Goal: Task Accomplishment & Management: Manage account settings

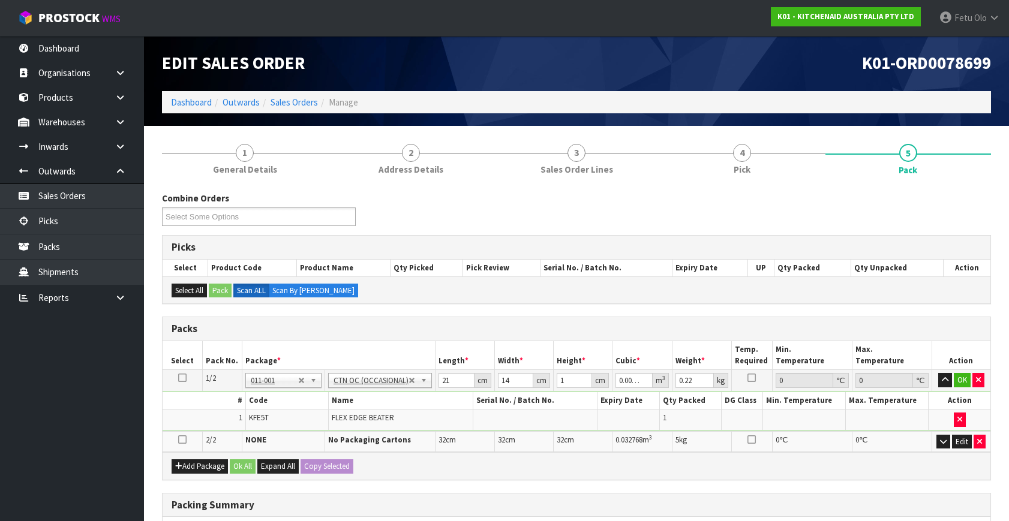
scroll to position [212, 0]
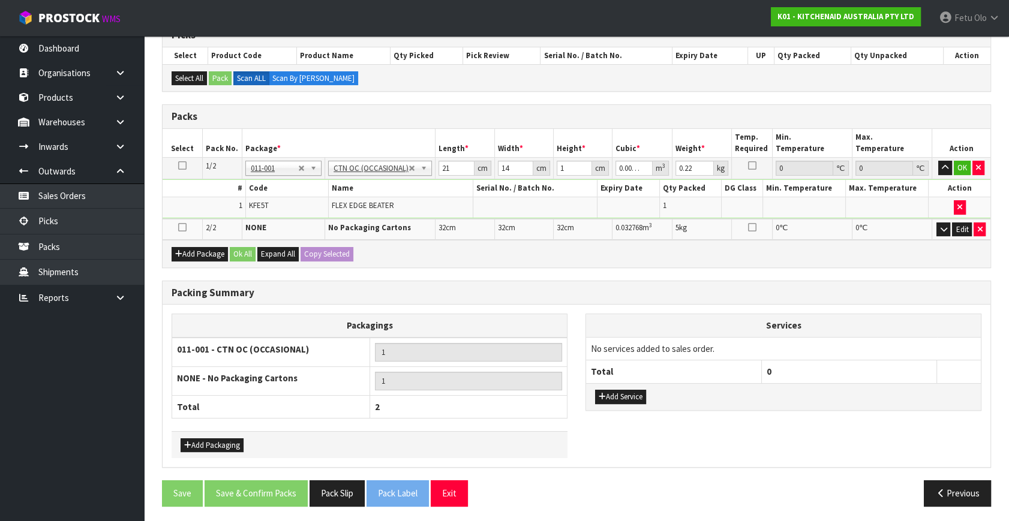
click at [916, 328] on th "Services" at bounding box center [783, 325] width 395 height 23
click at [168, 19] on nav "Toggle navigation ProStock WMS K01 - KITCHENAID AUSTRALIA PTY LTD Fetu Olo Logo…" at bounding box center [504, 18] width 1009 height 37
drag, startPoint x: 566, startPoint y: 168, endPoint x: 433, endPoint y: 237, distance: 149.9
click at [433, 237] on table "Select Pack No. Package * Length * Width * Height * Cubic * Weight * Temp. Requ…" at bounding box center [577, 184] width 828 height 111
type input "2"
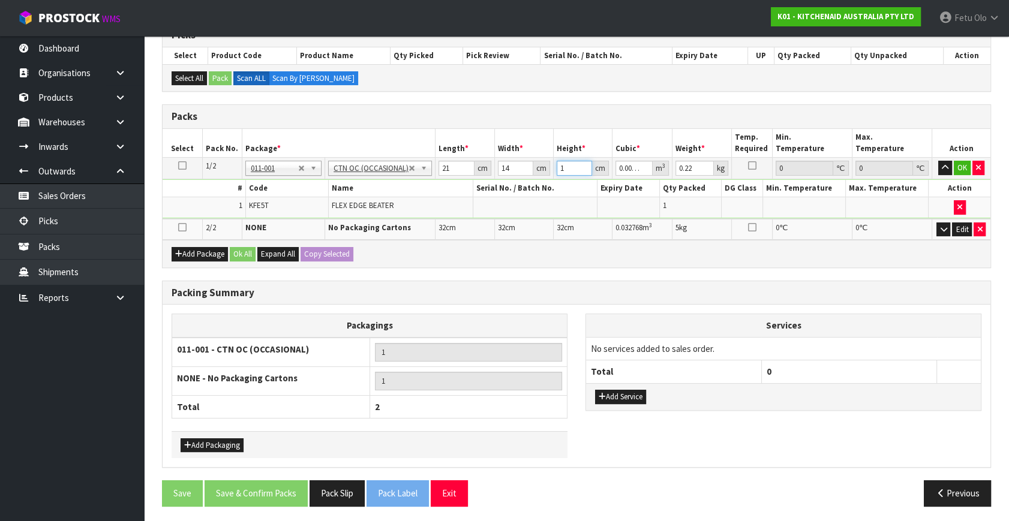
type input "0.000588"
type input "21"
type input "0.006174"
type input "21"
type input "1"
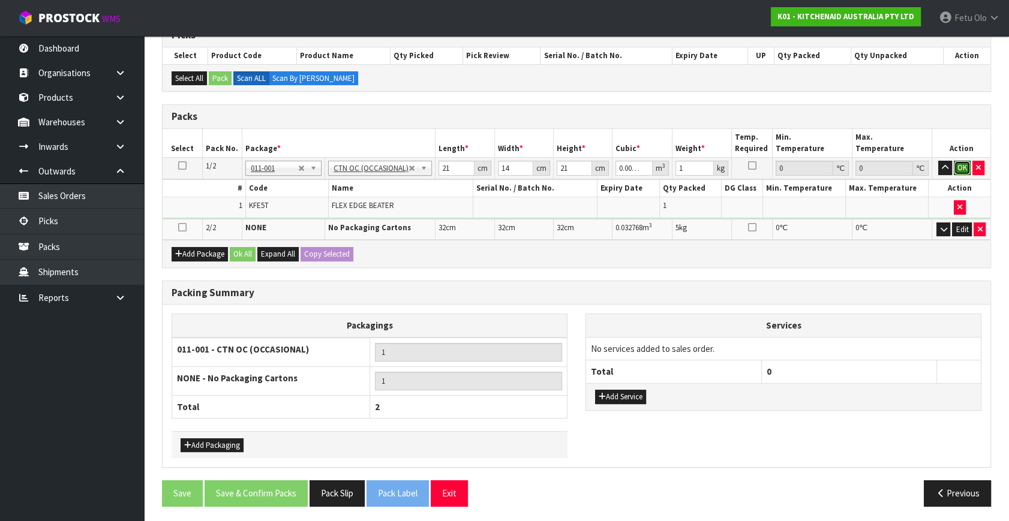
click button "OK" at bounding box center [962, 168] width 17 height 14
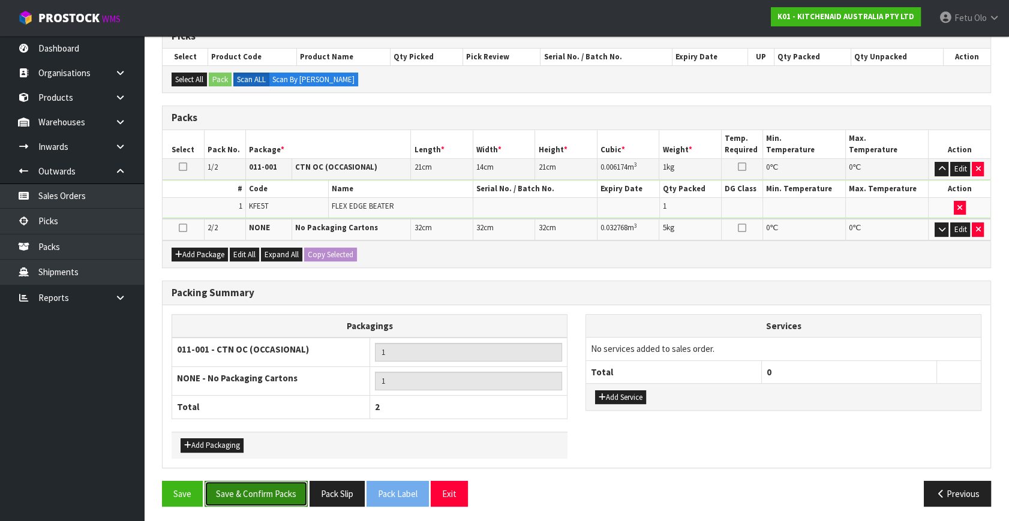
click at [246, 485] on button "Save & Confirm Packs" at bounding box center [256, 494] width 103 height 26
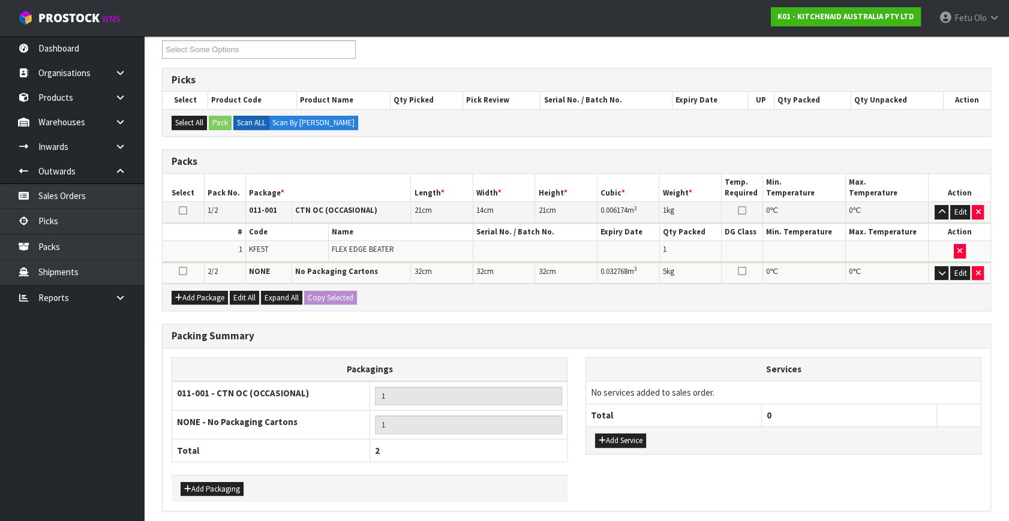
scroll to position [0, 0]
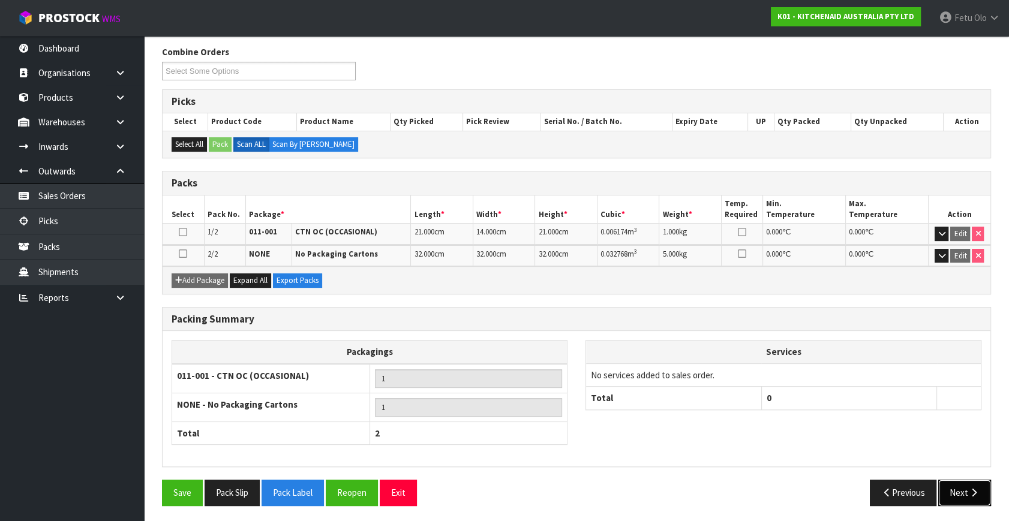
click at [949, 496] on button "Next" at bounding box center [964, 493] width 53 height 26
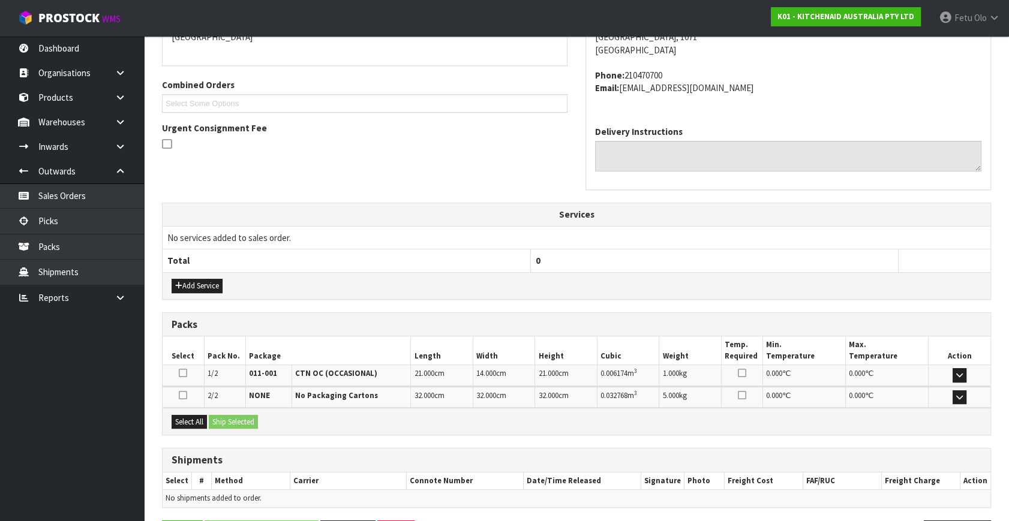
scroll to position [317, 0]
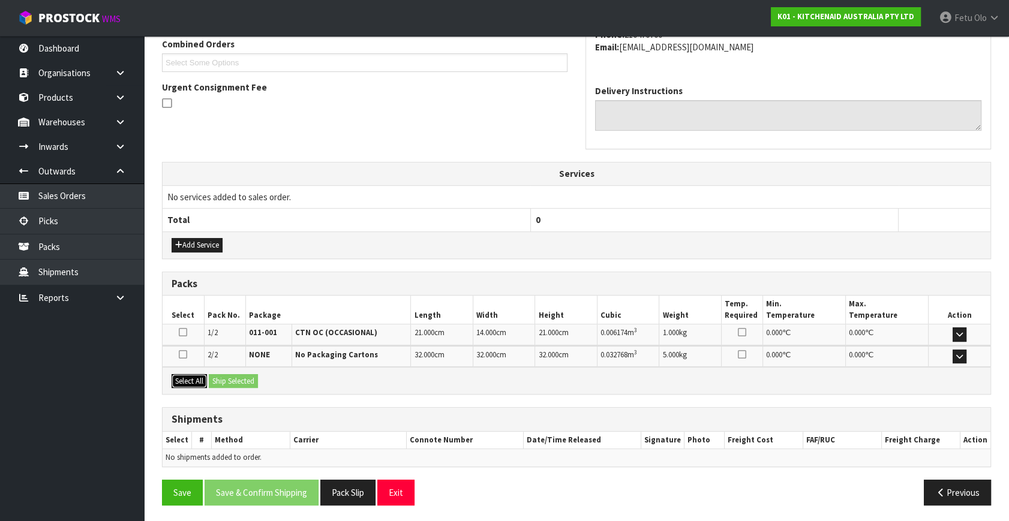
drag, startPoint x: 185, startPoint y: 383, endPoint x: 256, endPoint y: 384, distance: 70.8
click at [186, 383] on button "Select All" at bounding box center [189, 381] width 35 height 14
click at [256, 384] on button "Ship Selected" at bounding box center [233, 381] width 49 height 14
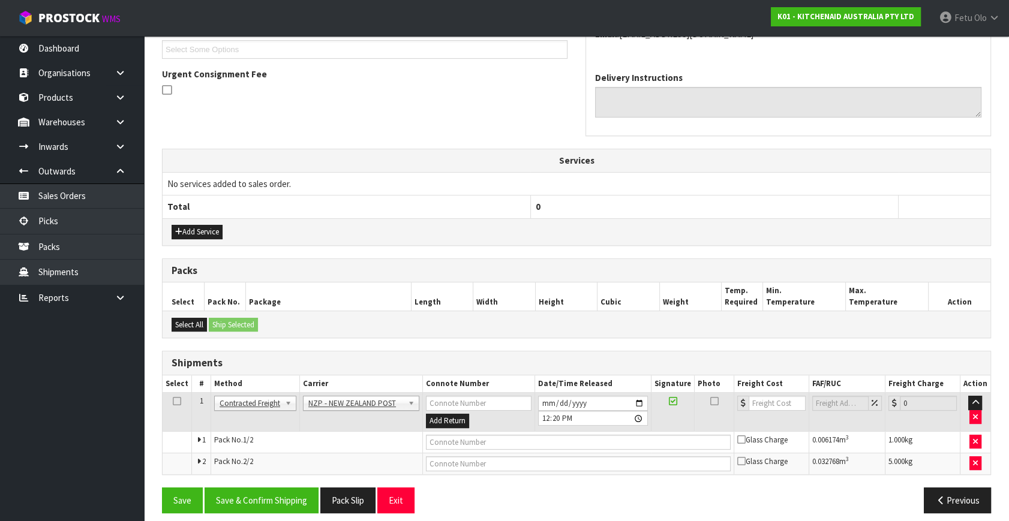
scroll to position [338, 0]
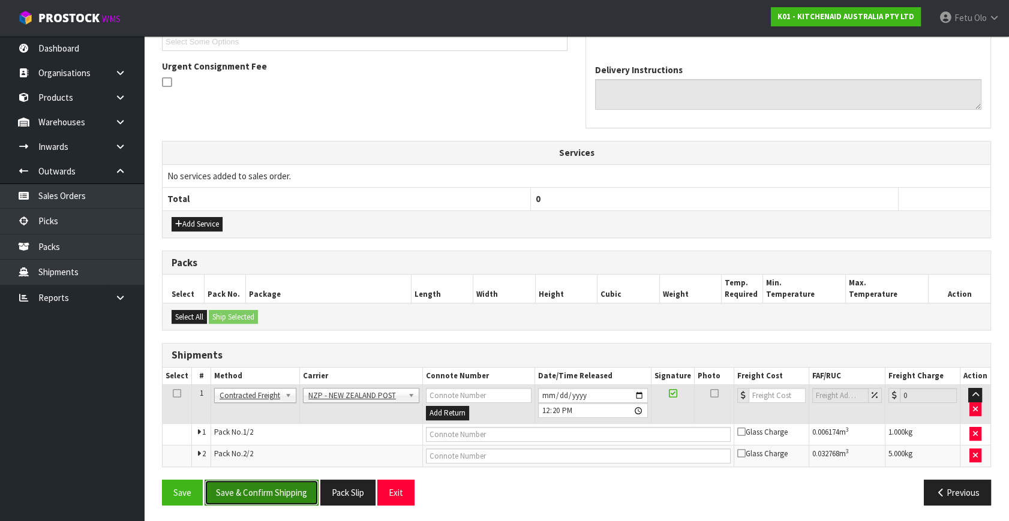
drag, startPoint x: 262, startPoint y: 489, endPoint x: 243, endPoint y: 492, distance: 18.7
click at [262, 490] on button "Save & Confirm Shipping" at bounding box center [262, 493] width 114 height 26
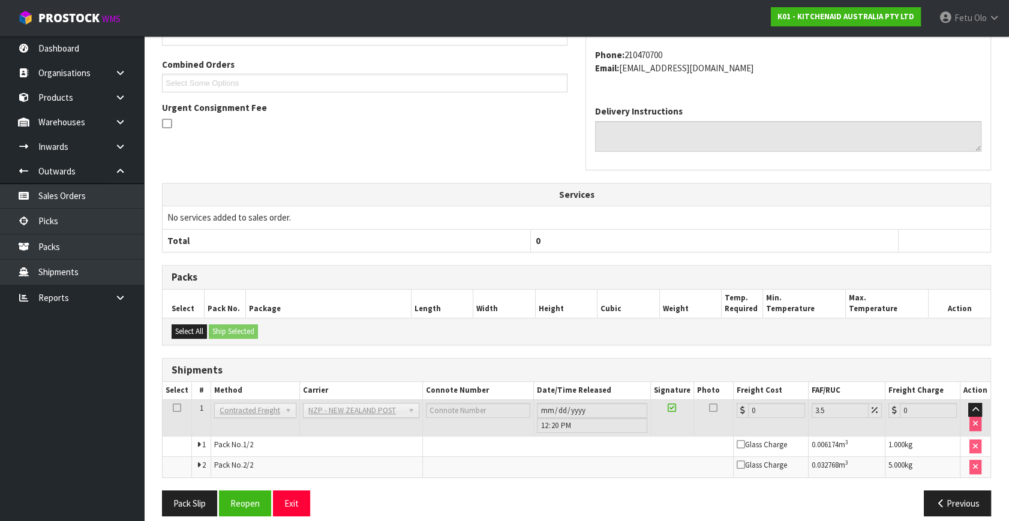
scroll to position [320, 0]
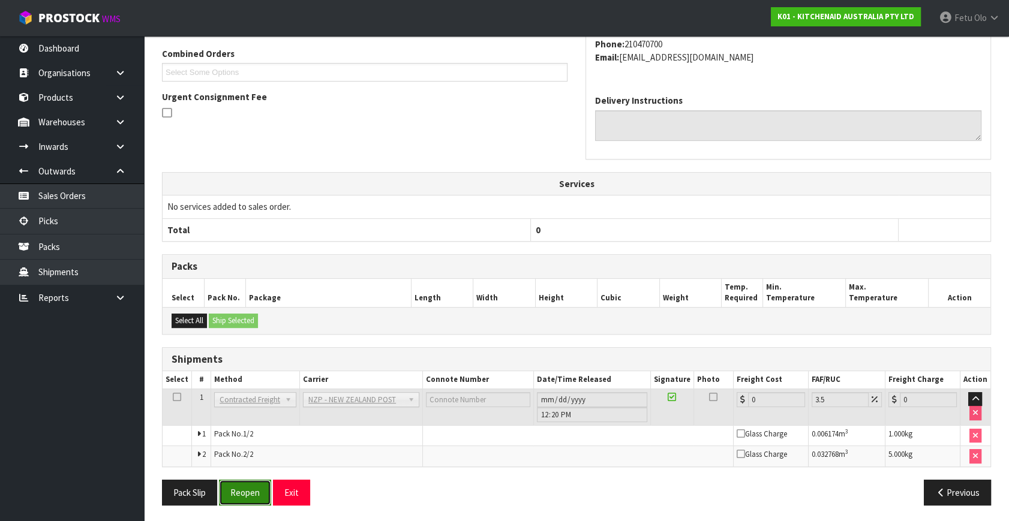
drag, startPoint x: 230, startPoint y: 486, endPoint x: 241, endPoint y: 486, distance: 11.4
click at [230, 486] on button "Reopen" at bounding box center [245, 493] width 52 height 26
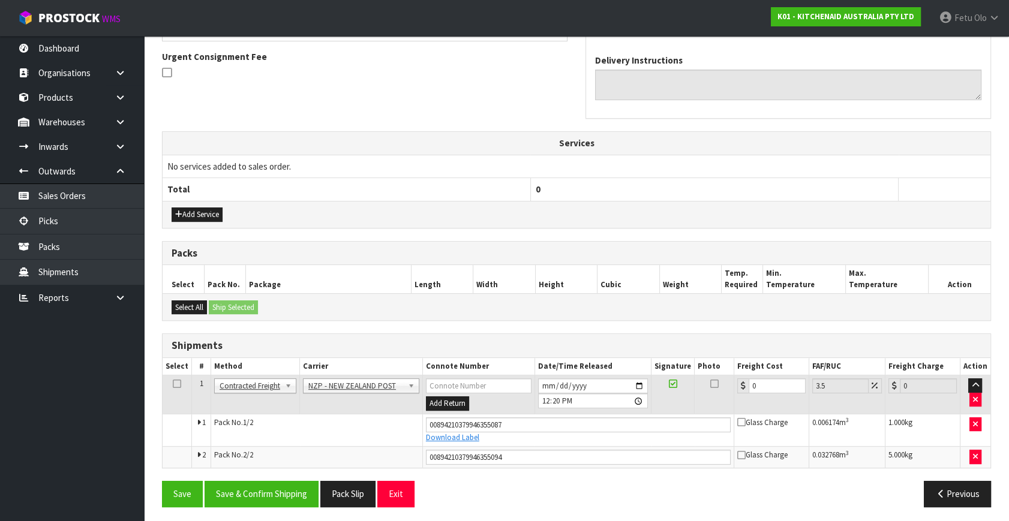
scroll to position [349, 0]
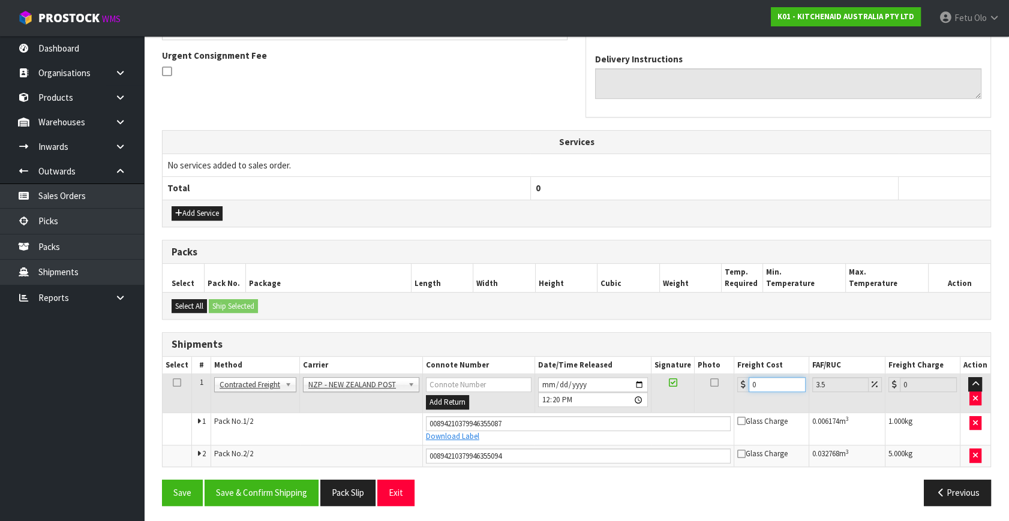
drag, startPoint x: 760, startPoint y: 381, endPoint x: 578, endPoint y: 449, distance: 194.5
click at [578, 449] on tbody "1 Client Local Pickup Customer Local Pickup Company Freight Contracted Freight …" at bounding box center [577, 420] width 828 height 92
type input "8"
type input "8.28"
type input "8.6"
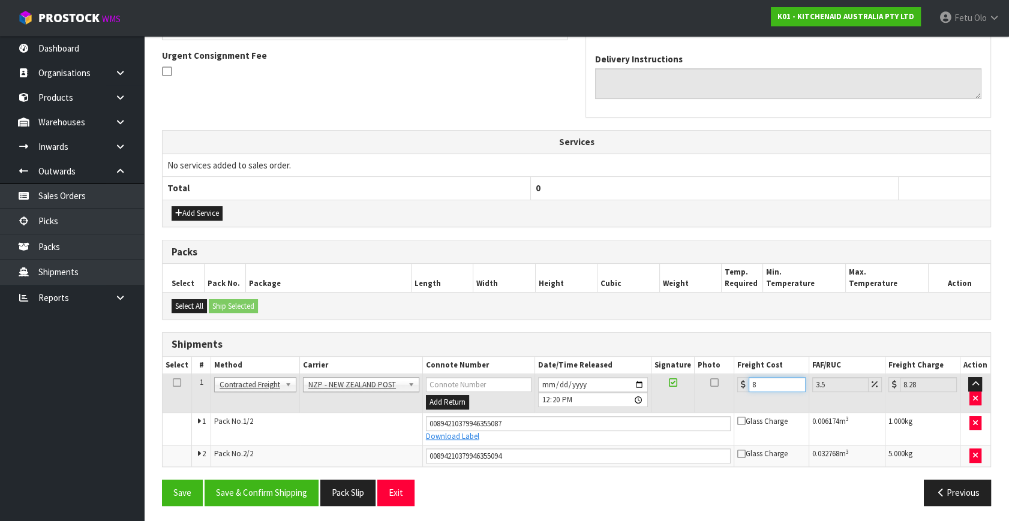
type input "8.9"
type input "8.66"
type input "8.96"
type input "8.66"
click at [280, 487] on button "Save & Confirm Shipping" at bounding box center [262, 493] width 114 height 26
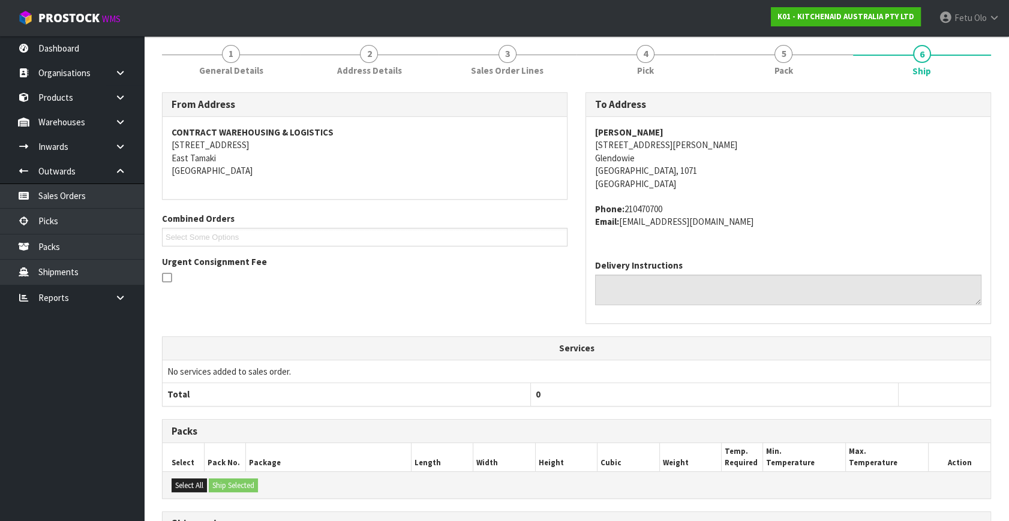
scroll to position [316, 0]
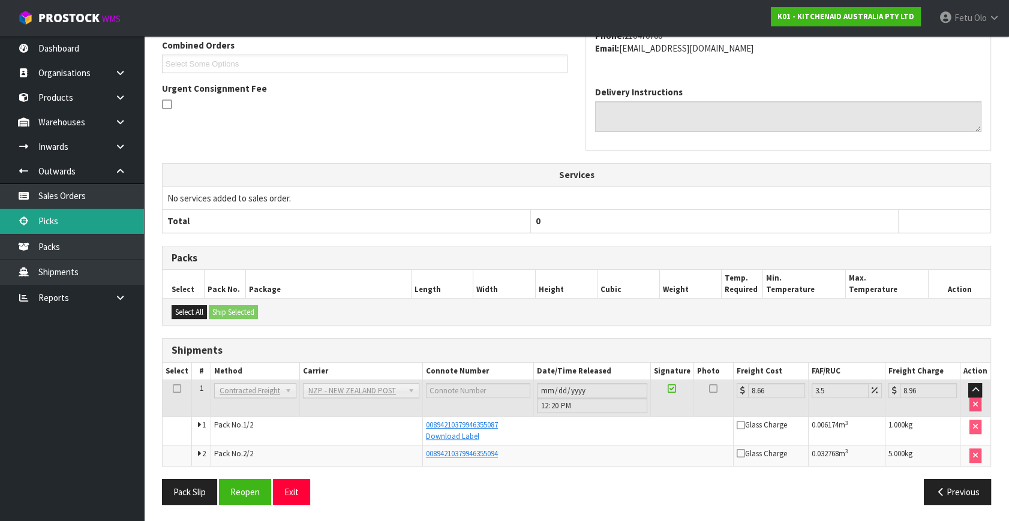
click at [52, 222] on link "Picks" at bounding box center [72, 221] width 144 height 25
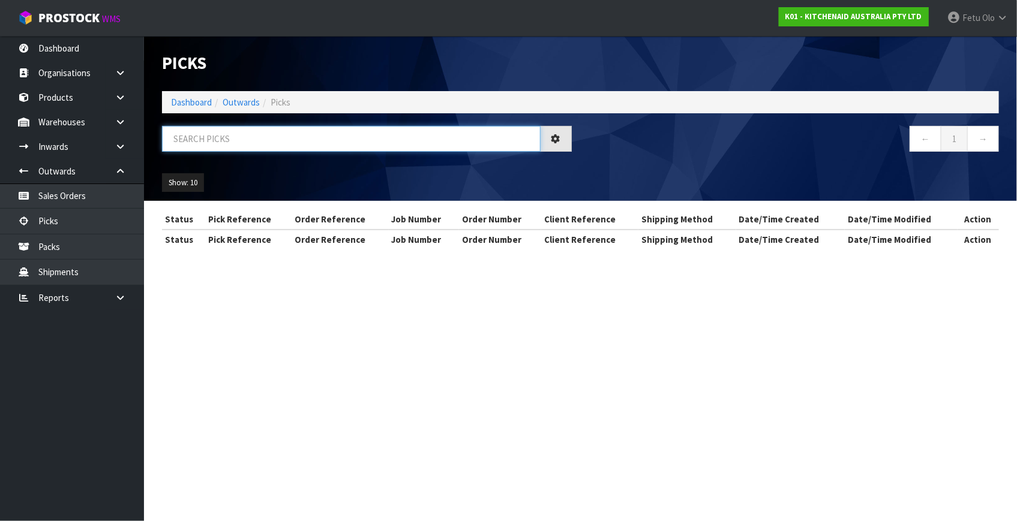
click at [317, 148] on input "text" at bounding box center [351, 139] width 378 height 26
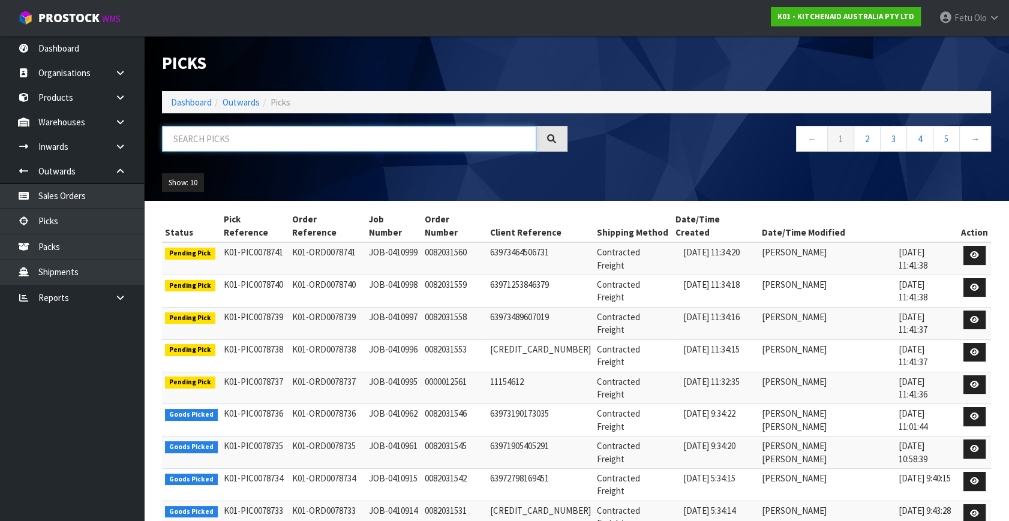
click at [324, 139] on input "text" at bounding box center [349, 139] width 374 height 26
type input "78690"
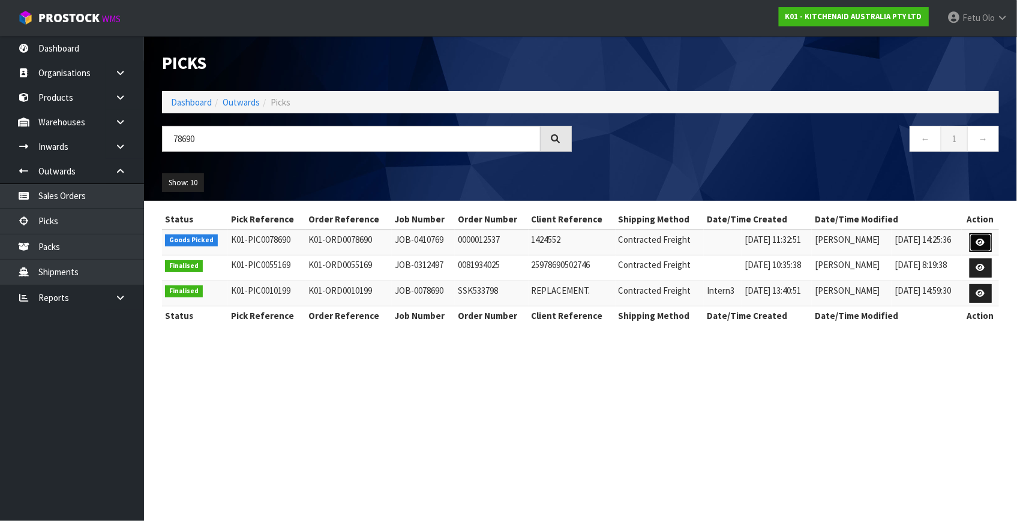
click at [971, 244] on link at bounding box center [980, 242] width 22 height 19
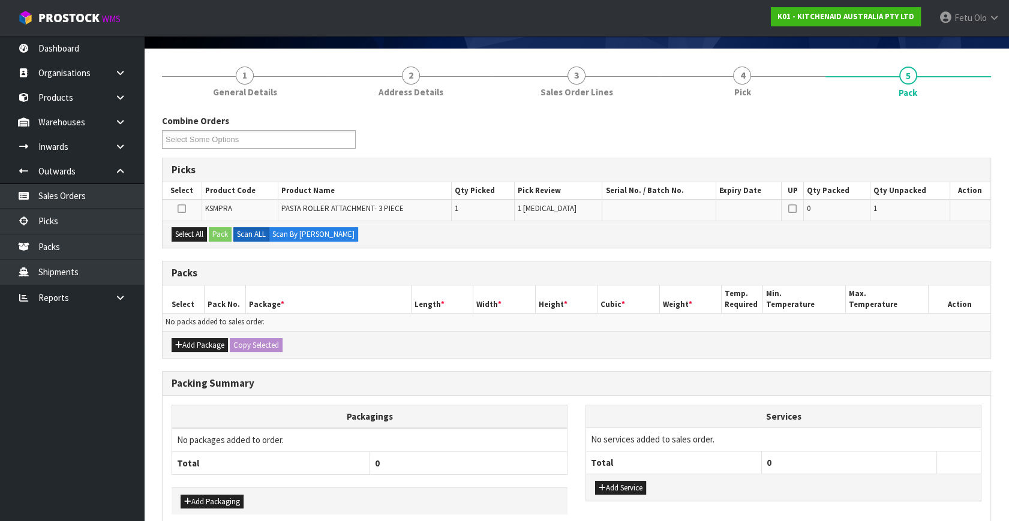
scroll to position [134, 0]
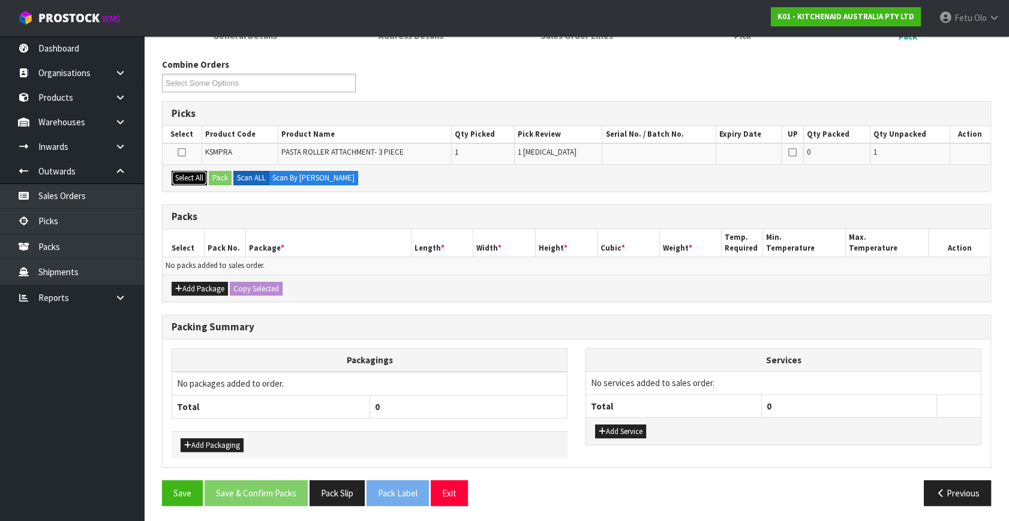
click at [179, 175] on button "Select All" at bounding box center [189, 178] width 35 height 14
click at [222, 178] on button "Pack" at bounding box center [220, 178] width 23 height 14
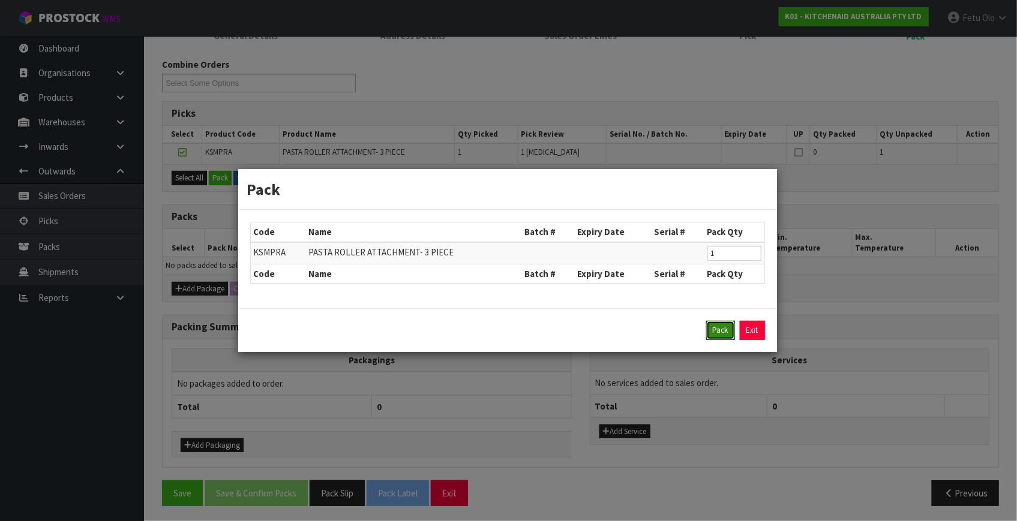
click at [720, 333] on button "Pack" at bounding box center [720, 330] width 29 height 19
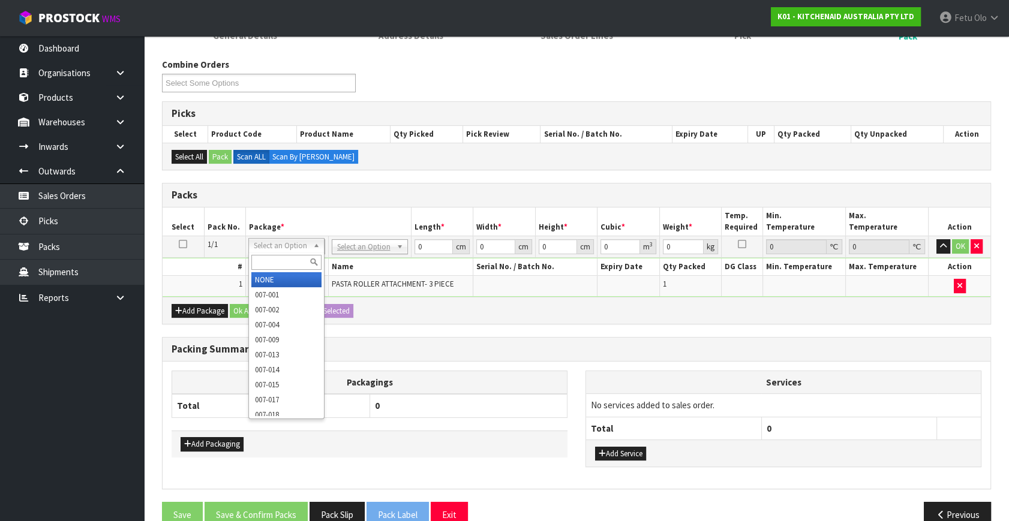
click at [287, 263] on input "text" at bounding box center [286, 262] width 70 height 15
type input "011"
type input "3.5"
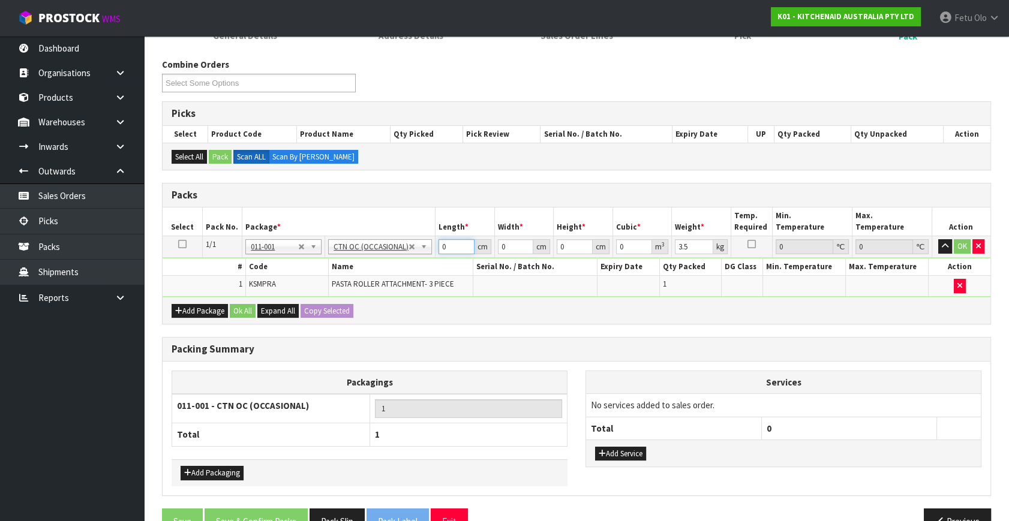
click at [168, 302] on div "Packs Select Pack No. Package * Length * Width * Height * Cubic * Weight * Temp…" at bounding box center [576, 254] width 829 height 142
type input "24"
type input "20"
type input "2"
type input "0.00096"
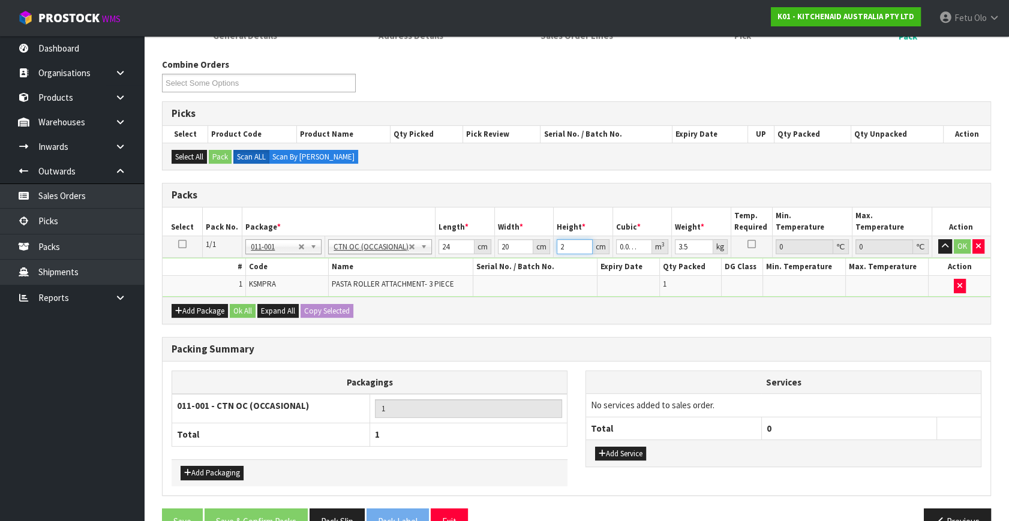
type input "29"
type input "0.01392"
type input "29"
type input "4"
click button "OK" at bounding box center [962, 246] width 17 height 14
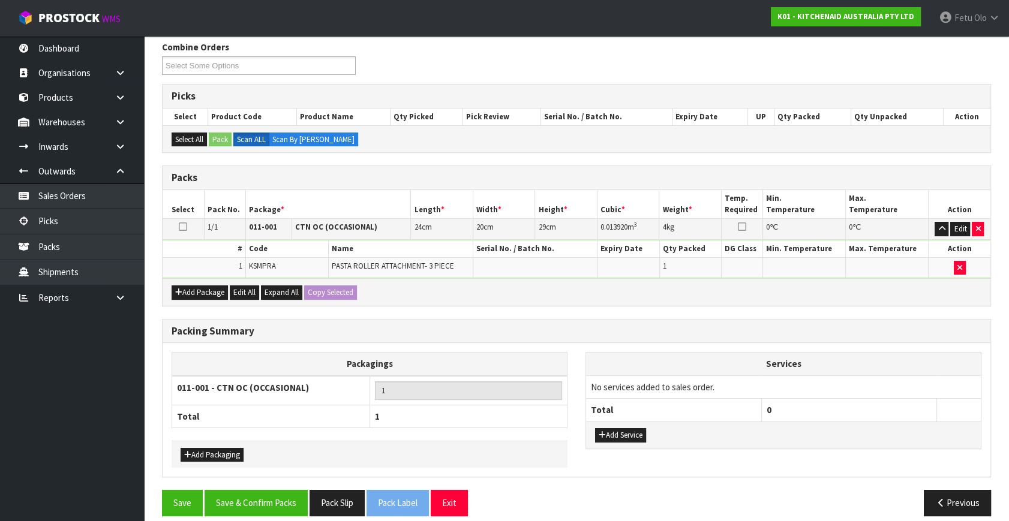
scroll to position [161, 0]
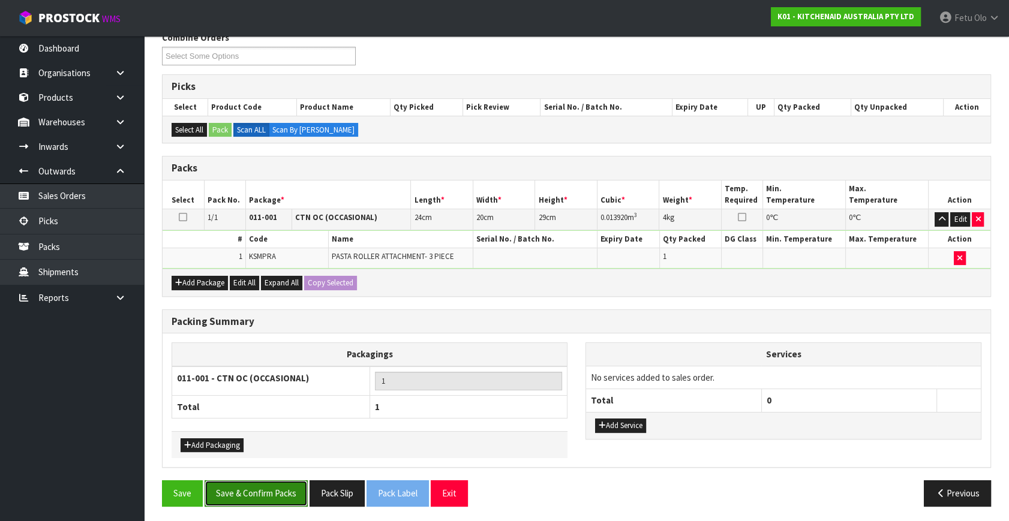
click at [281, 488] on button "Save & Confirm Packs" at bounding box center [256, 493] width 103 height 26
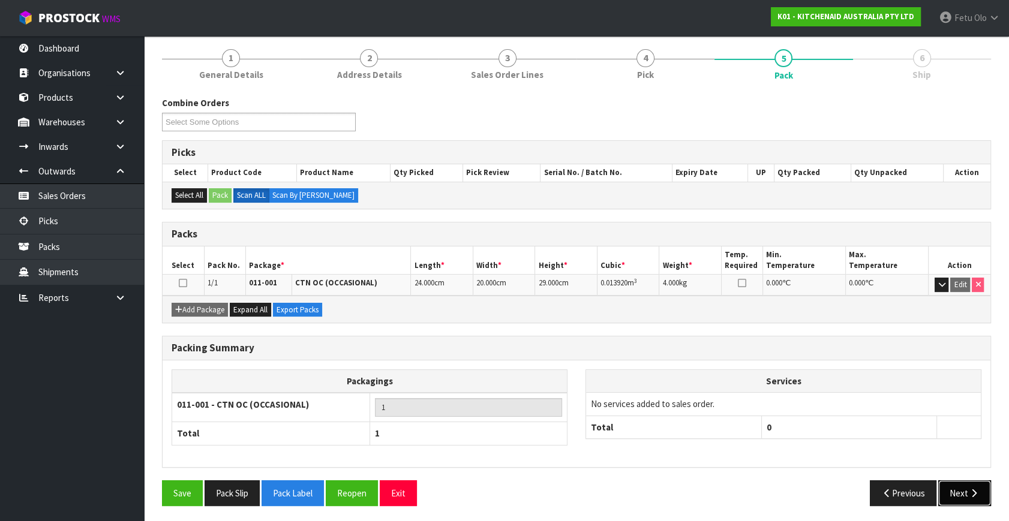
click at [955, 487] on button "Next" at bounding box center [964, 493] width 53 height 26
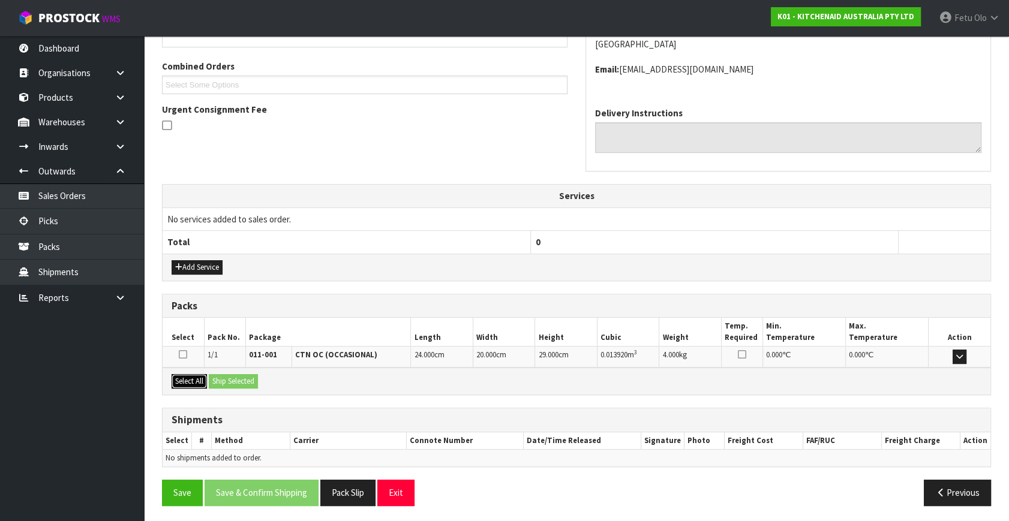
drag, startPoint x: 183, startPoint y: 375, endPoint x: 222, endPoint y: 379, distance: 39.2
click at [195, 377] on button "Select All" at bounding box center [189, 381] width 35 height 14
click at [222, 379] on button "Ship Selected" at bounding box center [233, 381] width 49 height 14
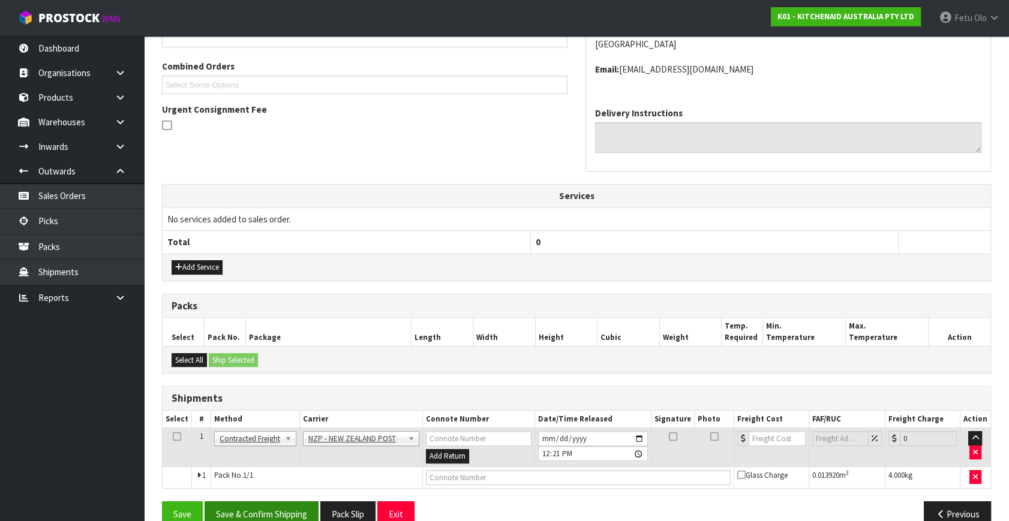
scroll to position [317, 0]
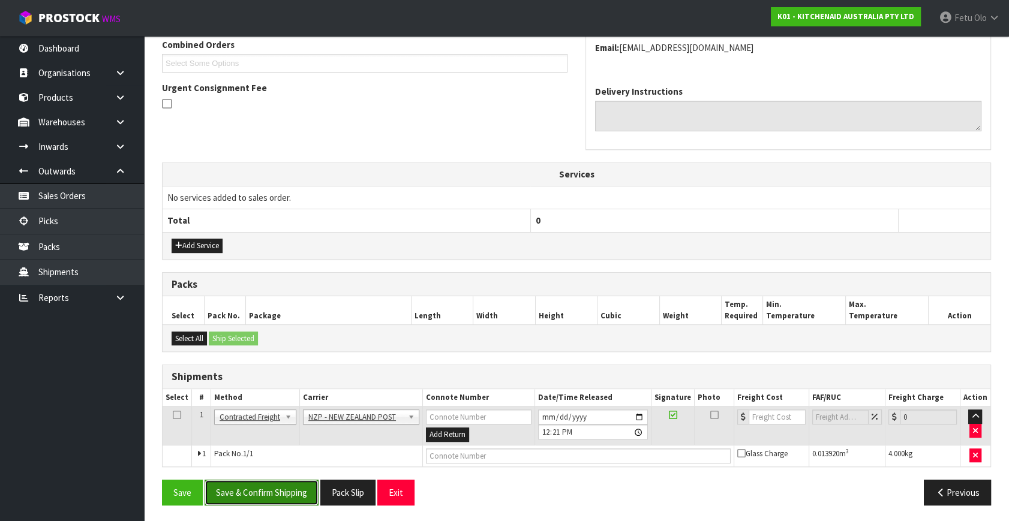
click at [272, 490] on button "Save & Confirm Shipping" at bounding box center [262, 493] width 114 height 26
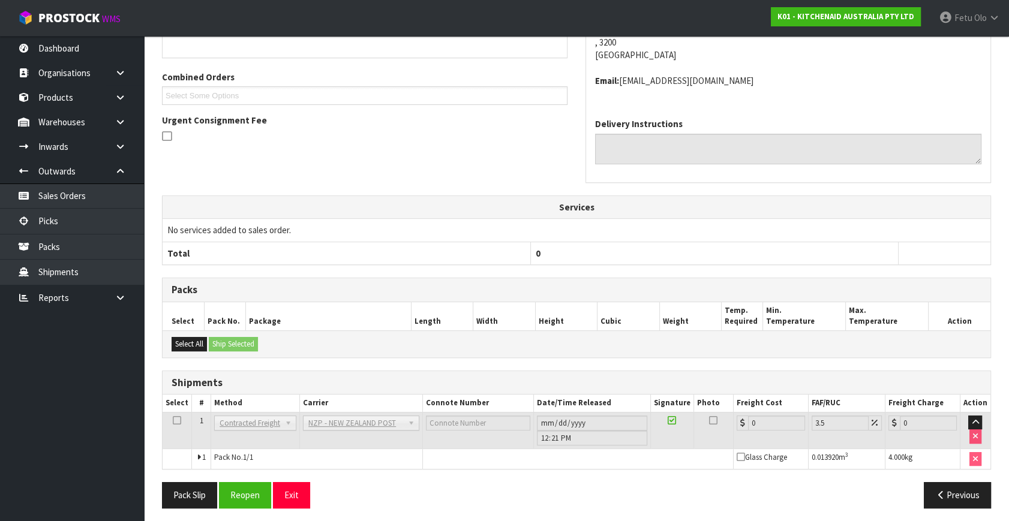
scroll to position [300, 0]
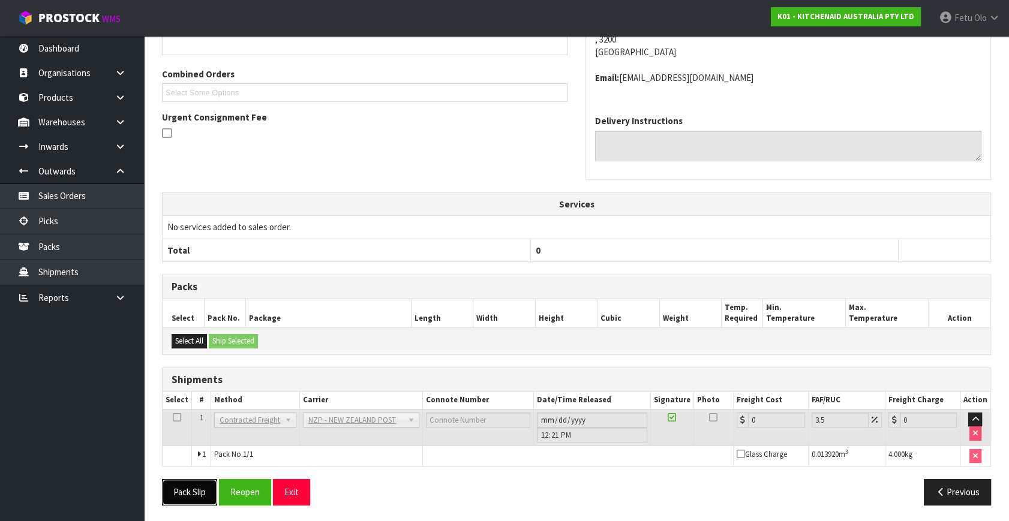
click at [198, 488] on button "Pack Slip" at bounding box center [189, 492] width 55 height 26
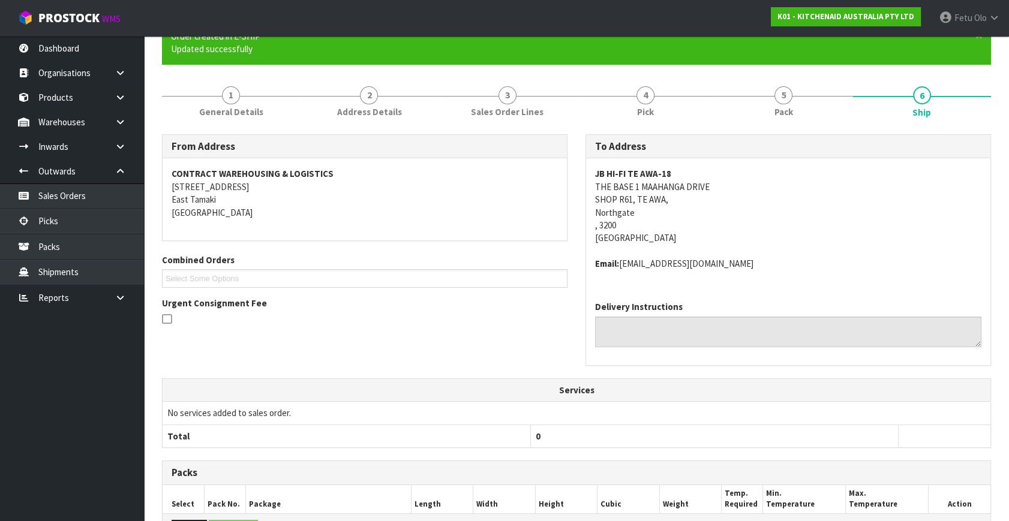
scroll to position [0, 0]
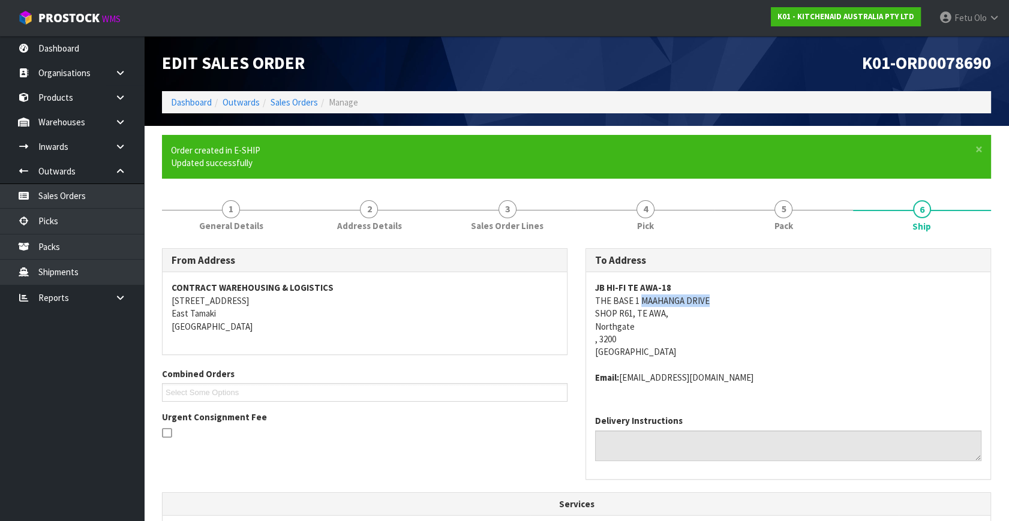
drag, startPoint x: 641, startPoint y: 302, endPoint x: 794, endPoint y: 299, distance: 153.6
click at [794, 299] on address "JB HI-FI TE AWA-18 THE BASE 1 MAAHANGA DRIVE SHOP R61, TE AWA, Northgate , 3200…" at bounding box center [788, 319] width 386 height 77
copy address "MAAHANGA DRIVE"
click at [640, 332] on address "JB HI-FI TE AWA-18 THE BASE 1 MAAHANGA DRIVE SHOP R61, TE AWA, Northgate , 3200…" at bounding box center [788, 319] width 386 height 77
click at [617, 327] on address "JB HI-FI TE AWA-18 THE BASE 1 MAAHANGA DRIVE SHOP R61, TE AWA, Northgate , 3200…" at bounding box center [788, 319] width 386 height 77
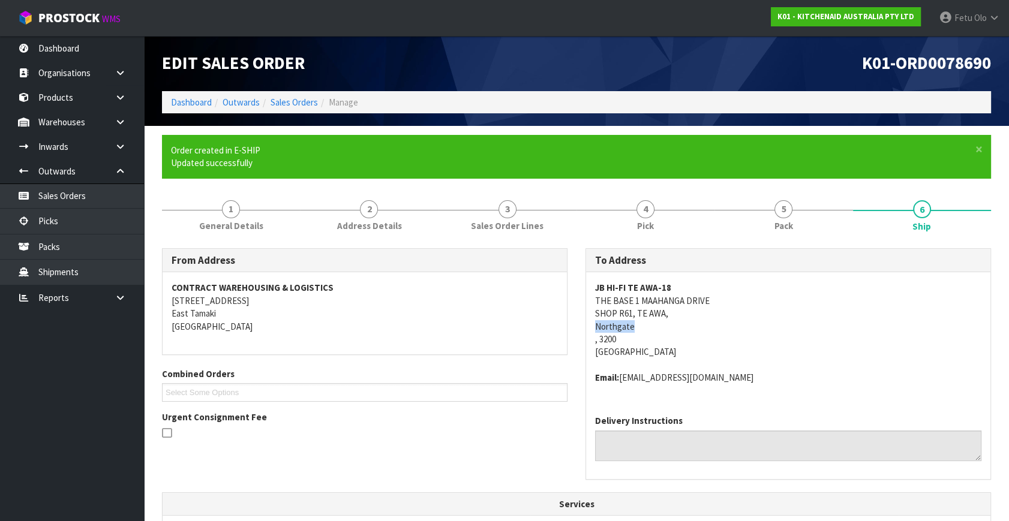
click at [617, 327] on address "JB HI-FI TE AWA-18 THE BASE 1 MAAHANGA DRIVE SHOP R61, TE AWA, Northgate , 3200…" at bounding box center [788, 319] width 386 height 77
copy address "Northgate"
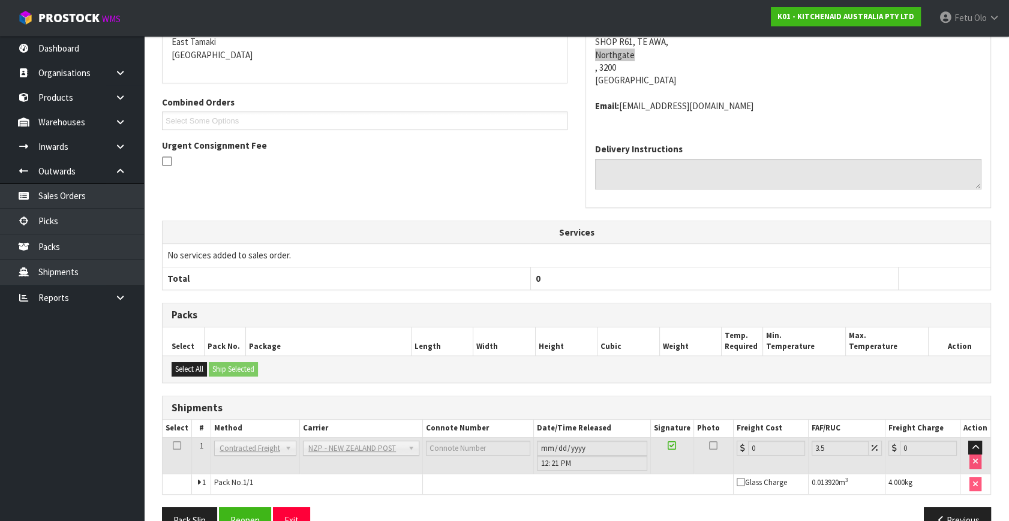
scroll to position [300, 0]
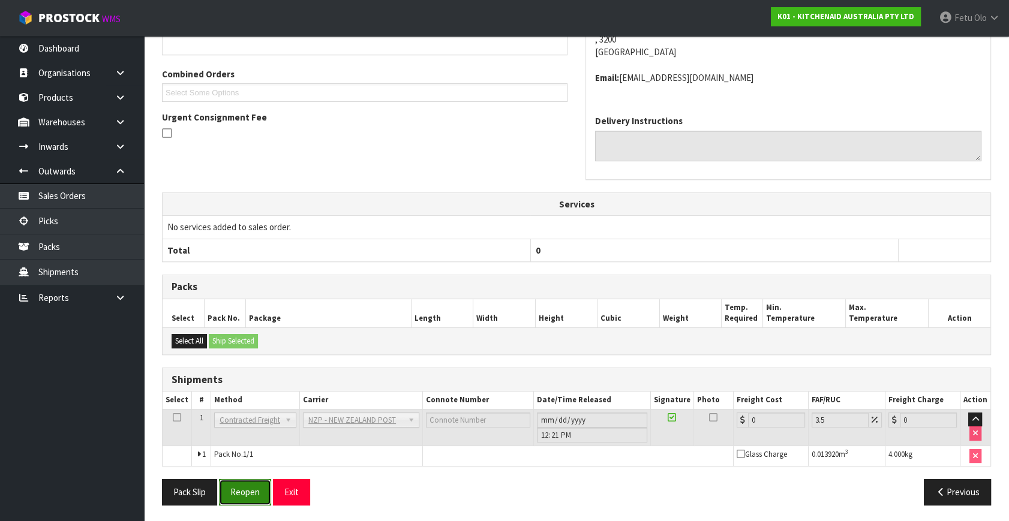
click at [249, 487] on button "Reopen" at bounding box center [245, 492] width 52 height 26
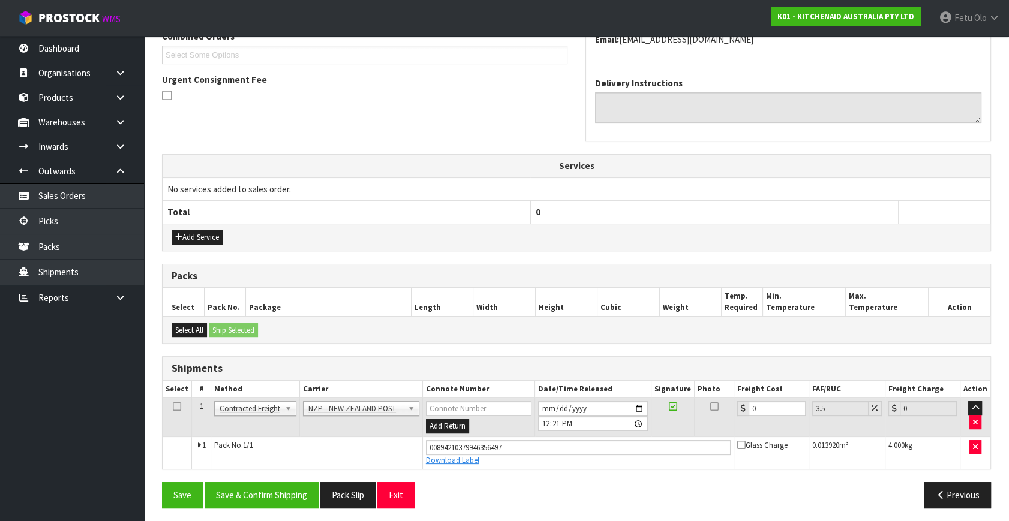
scroll to position [328, 0]
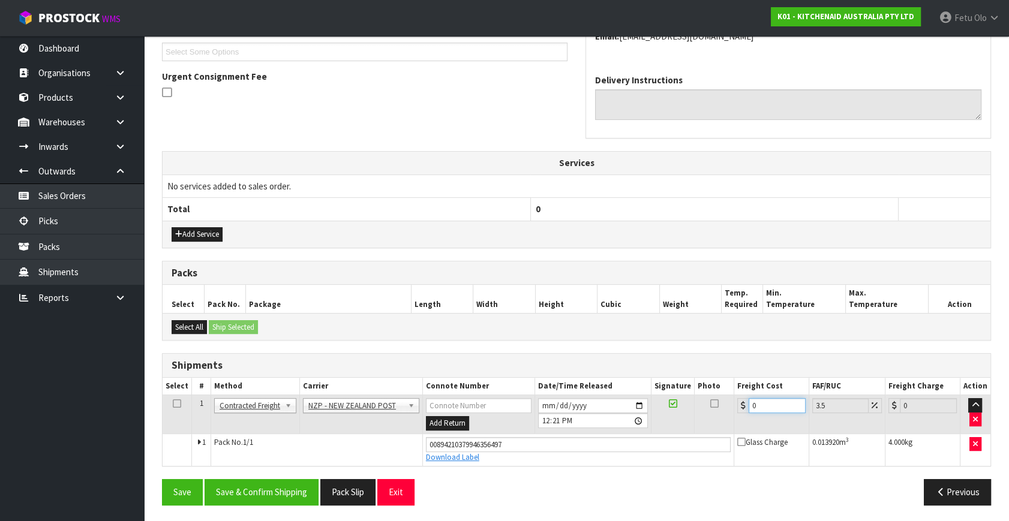
drag, startPoint x: 587, startPoint y: 438, endPoint x: 535, endPoint y: 445, distance: 52.7
click at [535, 445] on tbody "1 Client Local Pickup Customer Local Pickup Company Freight Contracted Freight …" at bounding box center [577, 430] width 828 height 71
type input "7"
type input "7.24"
click at [162, 479] on button "Save" at bounding box center [182, 492] width 41 height 26
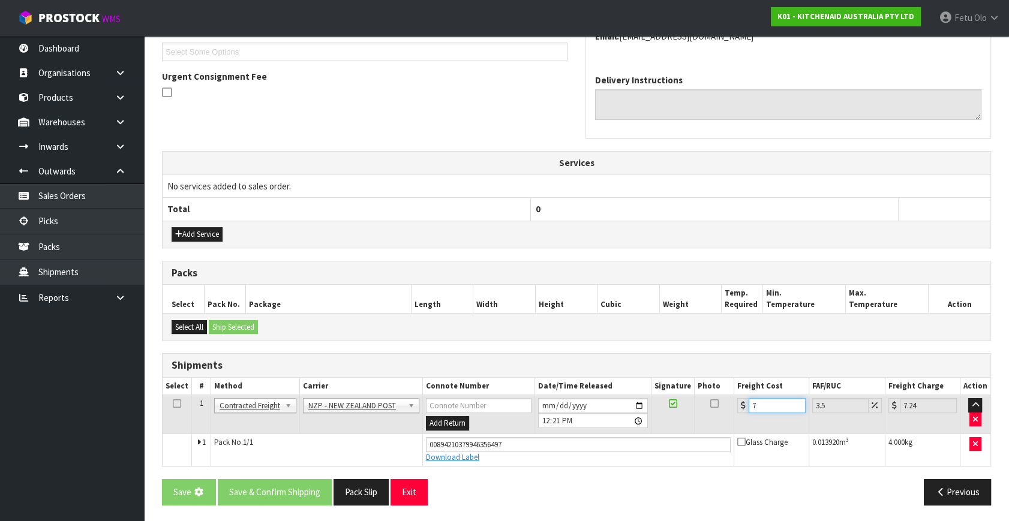
type input "7.3"
type input "7.56"
type input "7.31"
type input "7.57"
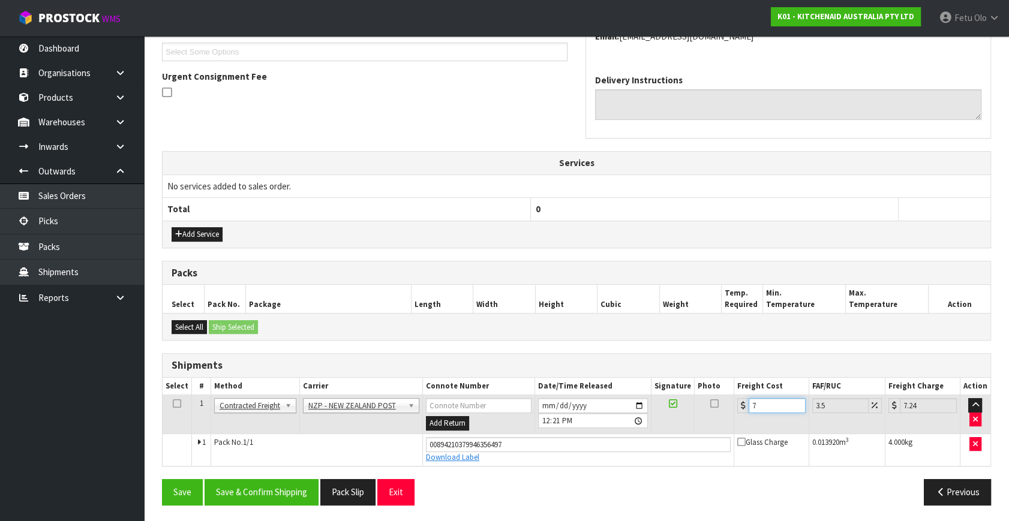
click at [768, 405] on input "7" at bounding box center [776, 405] width 57 height 15
type input "7.3"
type input "7.56"
type input "7.31"
type input "7.57"
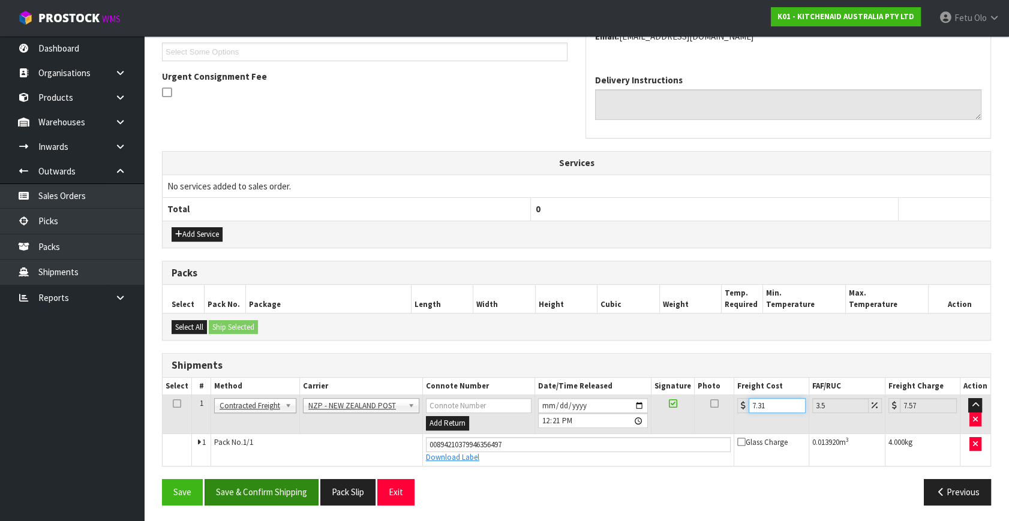
type input "7.31"
click at [305, 493] on button "Save & Confirm Shipping" at bounding box center [262, 492] width 114 height 26
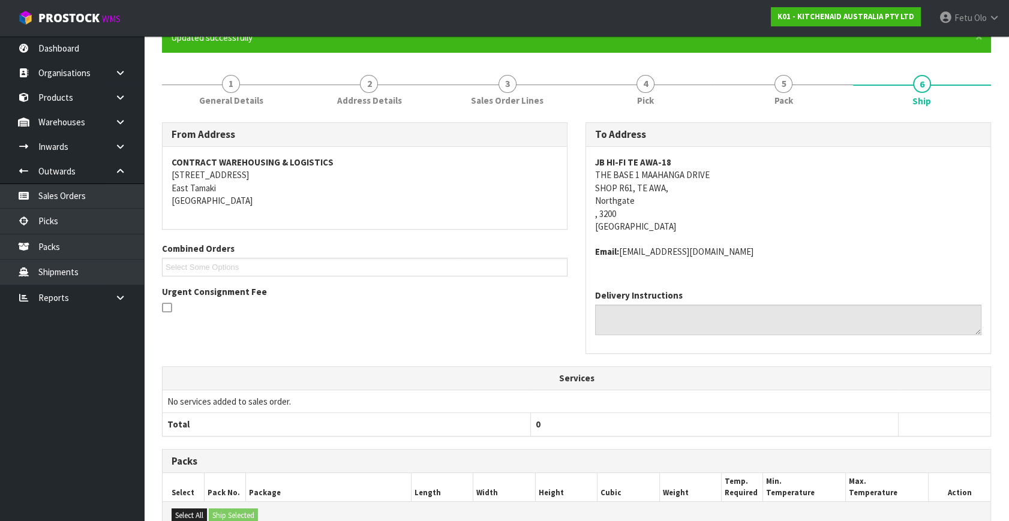
scroll to position [295, 0]
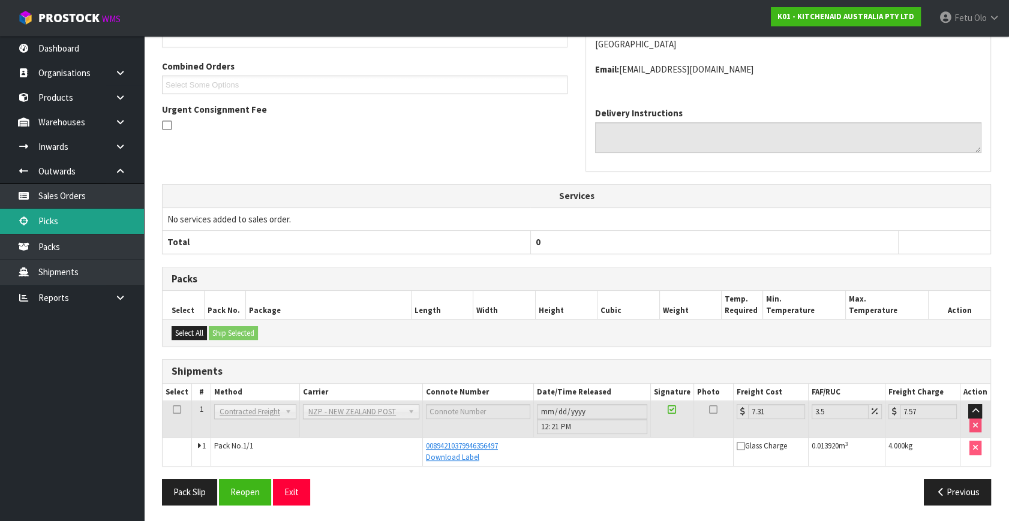
click at [43, 217] on link "Picks" at bounding box center [72, 221] width 144 height 25
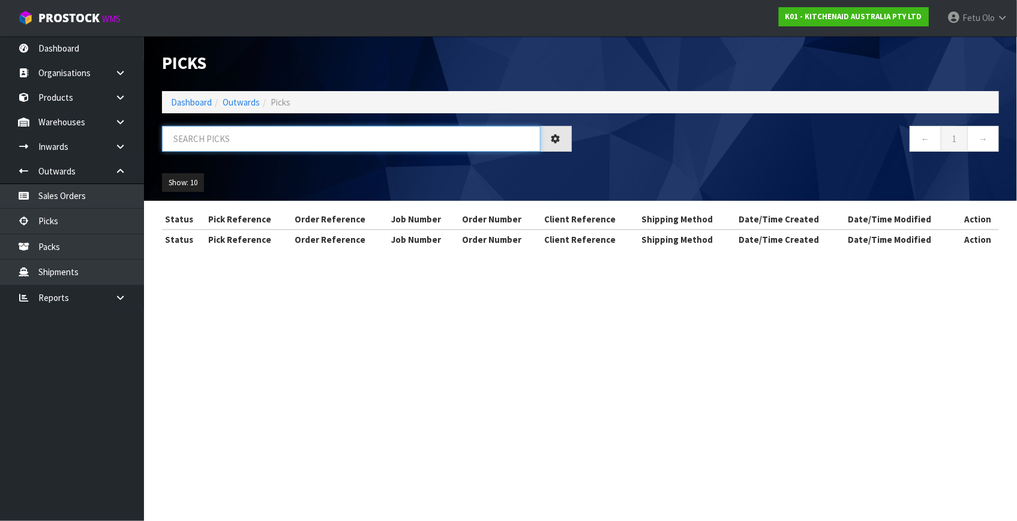
click at [212, 140] on input "text" at bounding box center [351, 139] width 378 height 26
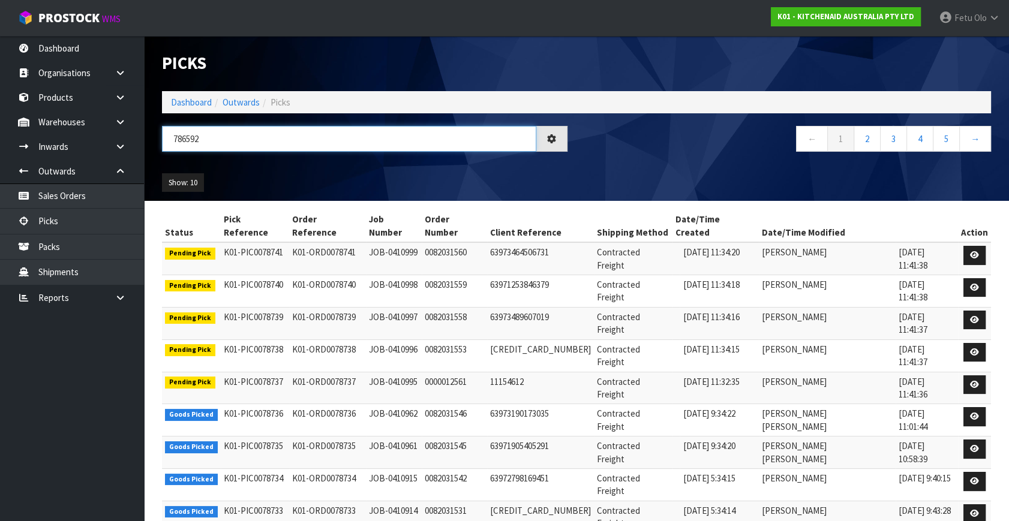
click at [192, 147] on input "786592" at bounding box center [349, 139] width 374 height 26
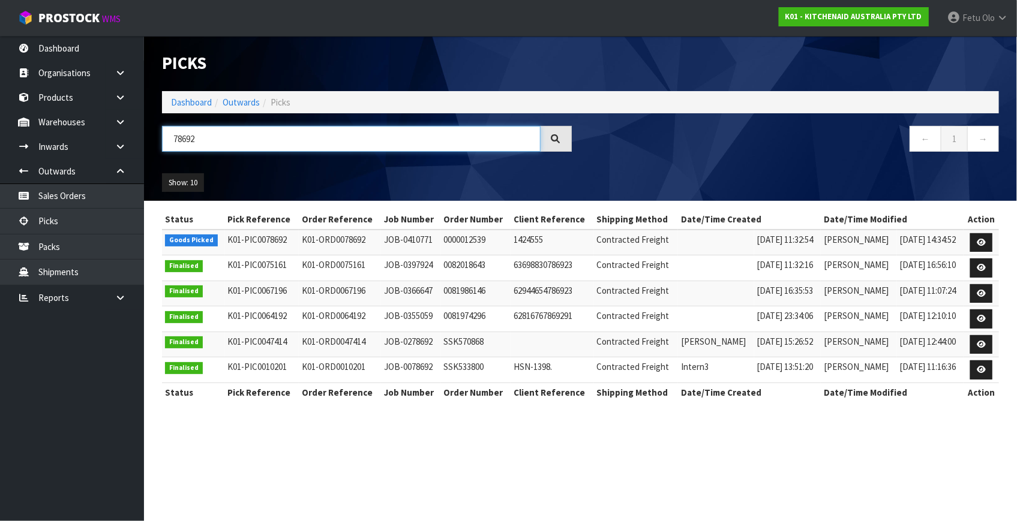
type input "78692"
click at [973, 252] on td at bounding box center [980, 243] width 35 height 26
click at [986, 243] on link at bounding box center [981, 242] width 22 height 19
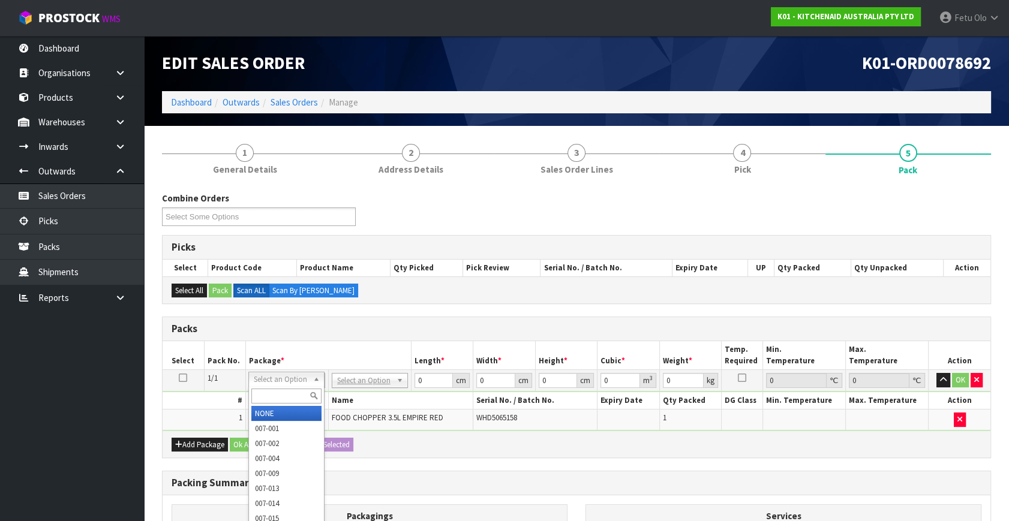
click at [291, 396] on input "text" at bounding box center [286, 396] width 70 height 15
type input "011-084"
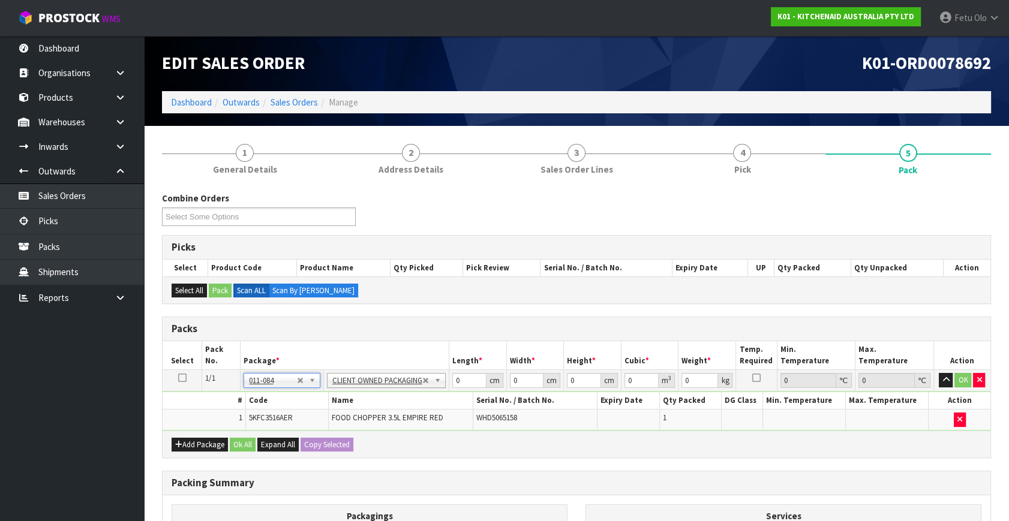
type input "1.75"
drag, startPoint x: 461, startPoint y: 384, endPoint x: 272, endPoint y: 417, distance: 191.7
click at [272, 417] on tbody "1/1 NONE 007-001 007-002 007-004 007-009 007-013 007-014 007-015 007-017 007-01…" at bounding box center [577, 400] width 828 height 61
type input "30"
type input "26"
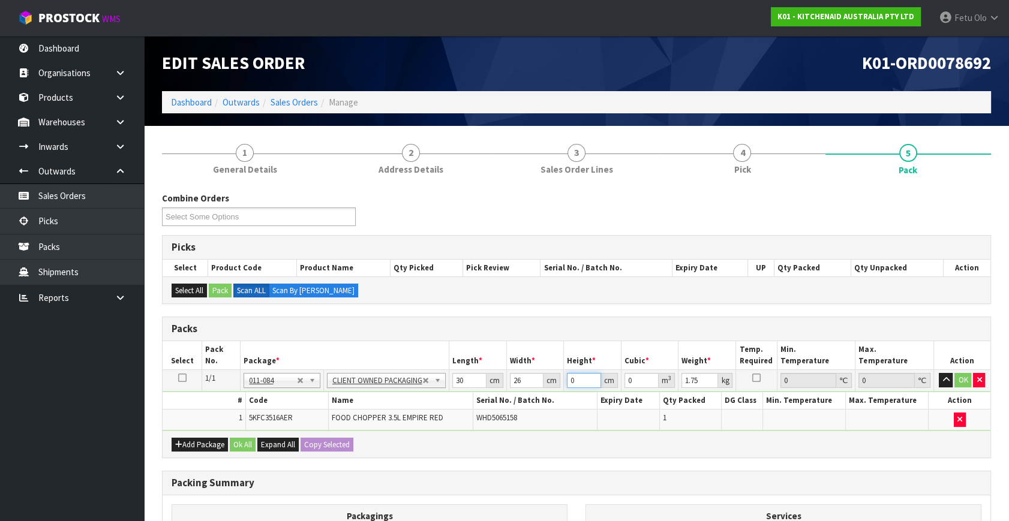
type input "2"
type input "0.00156"
type input "22"
type input "0.01716"
type input "22"
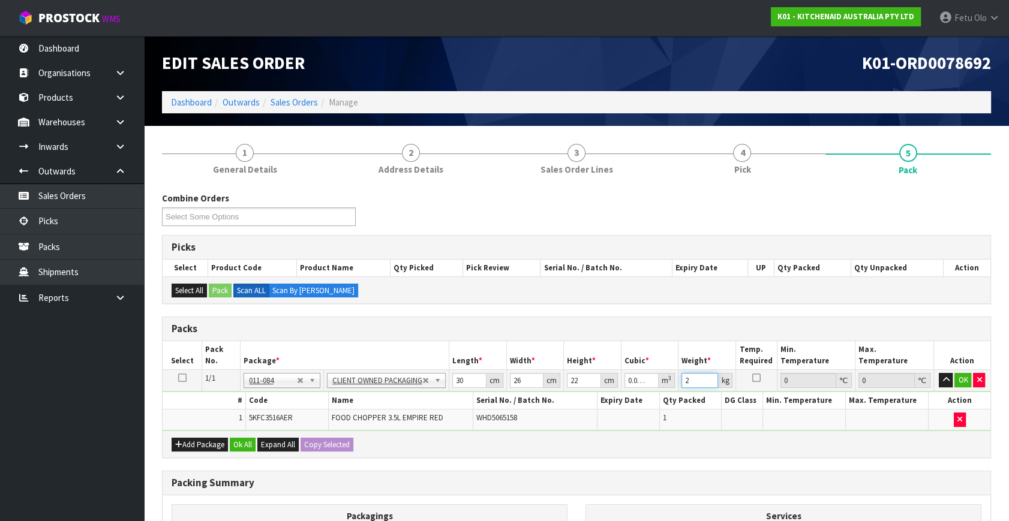
type input "2"
click button "OK" at bounding box center [962, 380] width 17 height 14
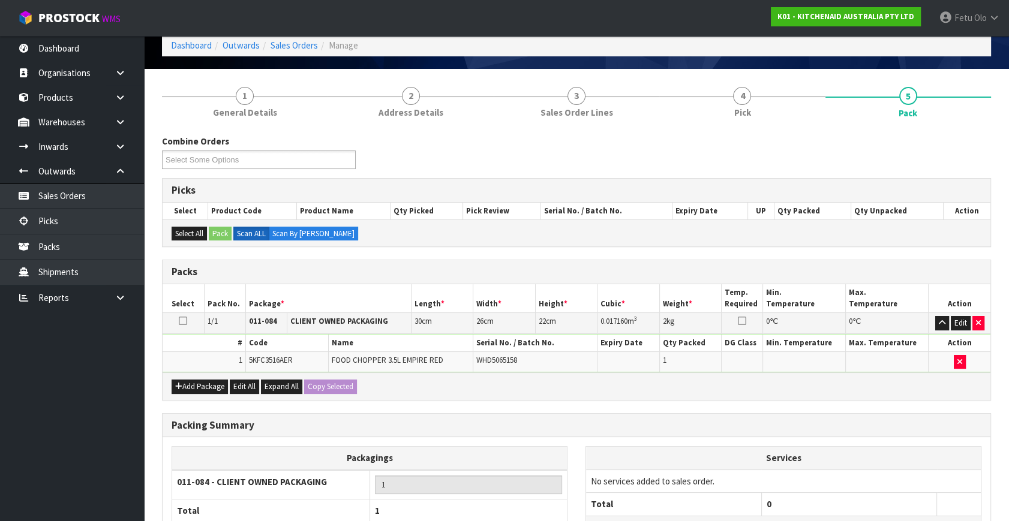
scroll to position [161, 0]
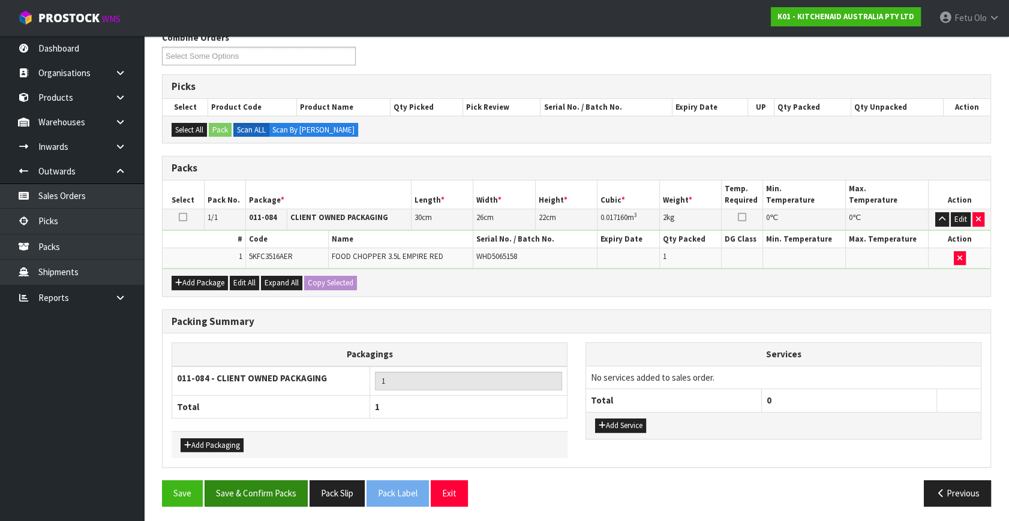
click at [249, 479] on div "Combine Orders K01-ORD0078577 K01-ORD0078582 K01-ORD0078654 K01-ORD0078655 K01-…" at bounding box center [576, 273] width 829 height 485
click at [275, 486] on button "Save & Confirm Packs" at bounding box center [256, 493] width 103 height 26
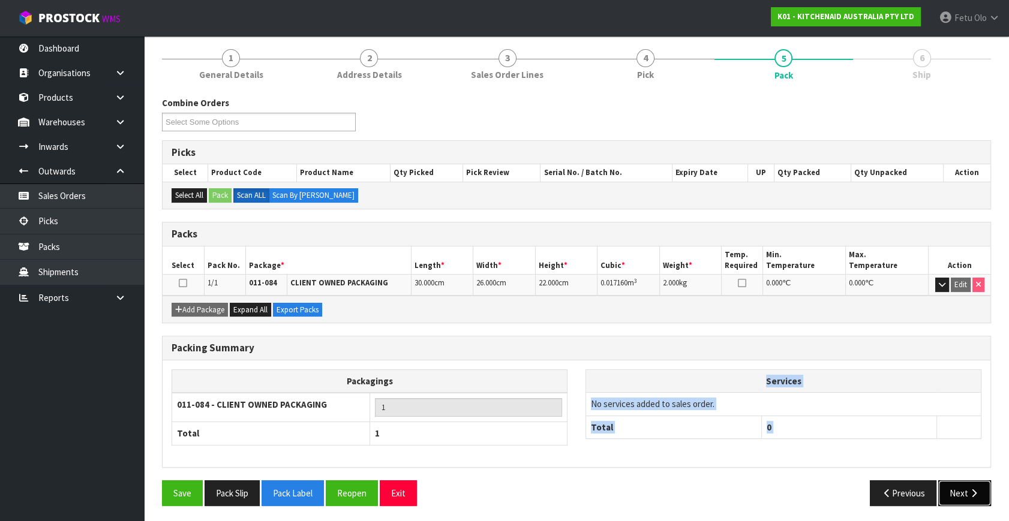
click at [958, 489] on button "Next" at bounding box center [964, 493] width 53 height 26
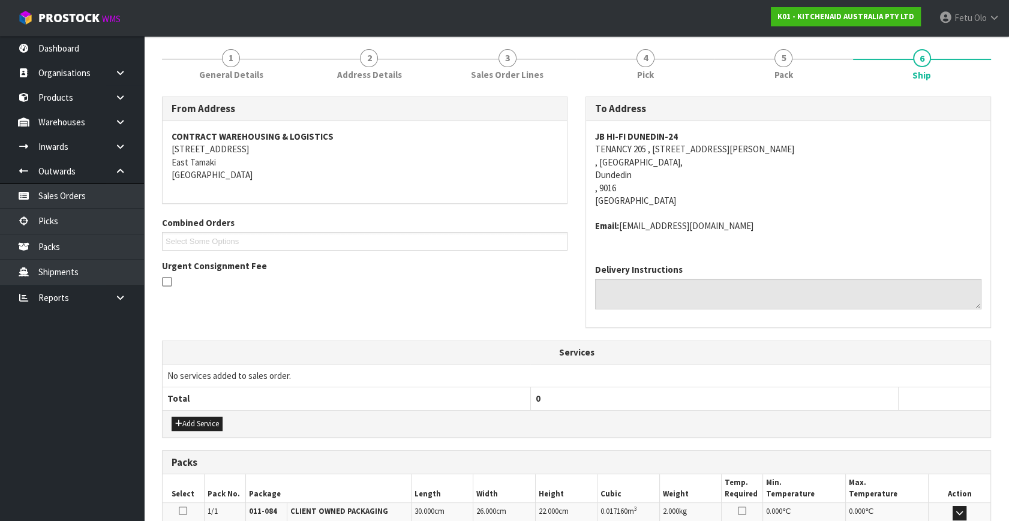
scroll to position [295, 0]
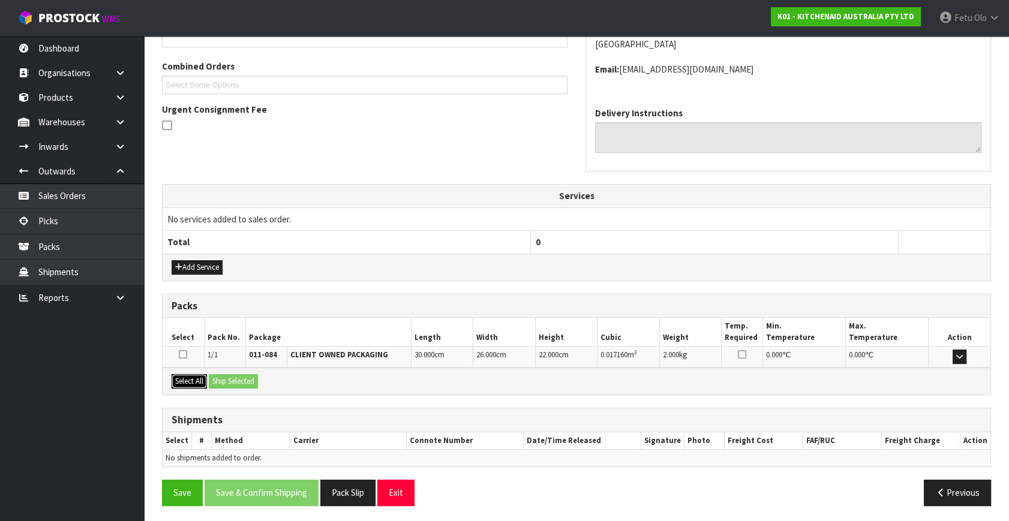
click at [192, 377] on button "Select All" at bounding box center [189, 381] width 35 height 14
click at [231, 376] on button "Ship Selected" at bounding box center [233, 381] width 49 height 14
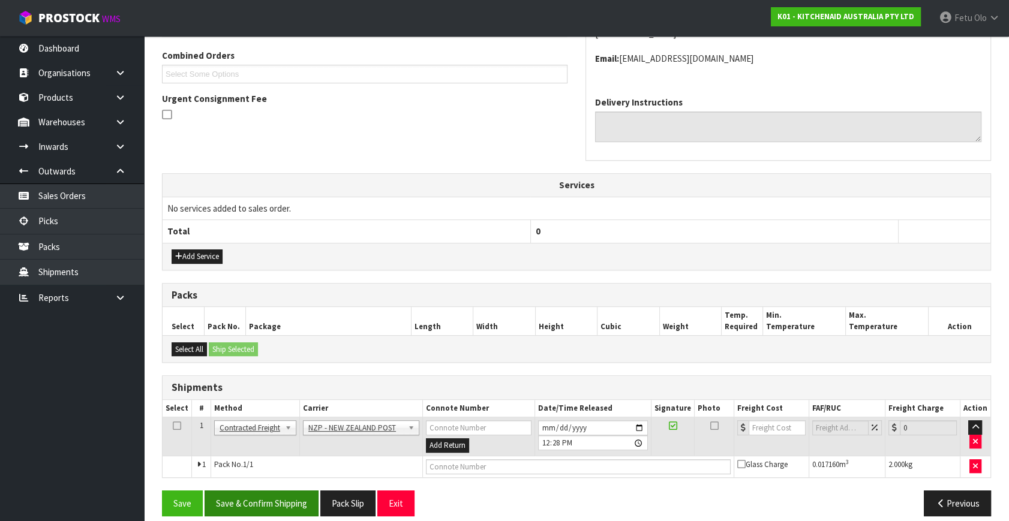
scroll to position [317, 0]
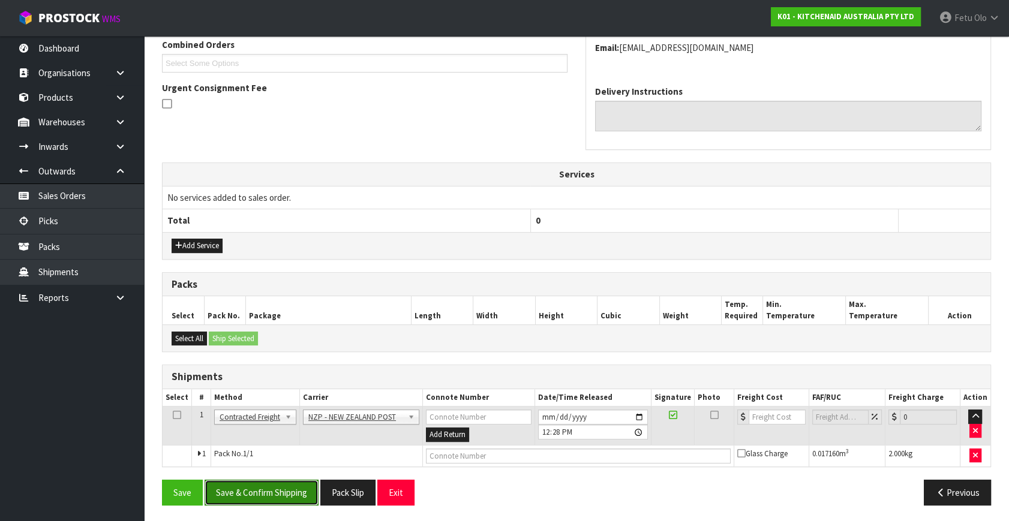
drag, startPoint x: 287, startPoint y: 496, endPoint x: 267, endPoint y: 497, distance: 20.4
click at [287, 495] on button "Save & Confirm Shipping" at bounding box center [262, 493] width 114 height 26
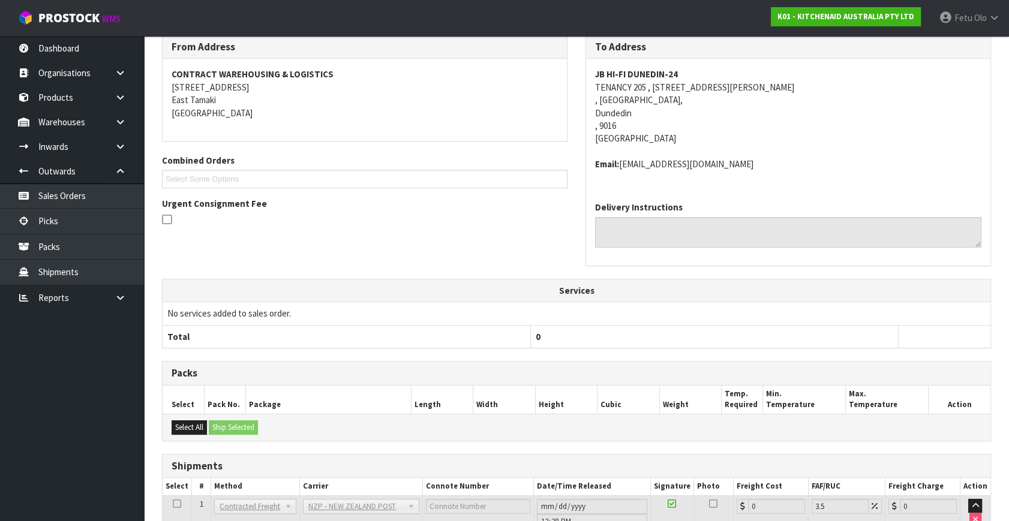
scroll to position [300, 0]
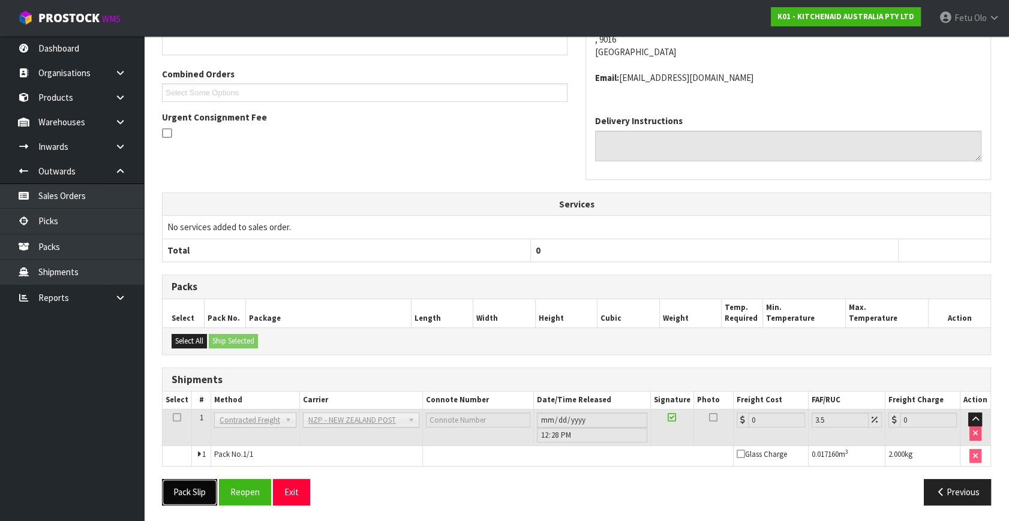
click at [176, 480] on button "Pack Slip" at bounding box center [189, 492] width 55 height 26
drag, startPoint x: 639, startPoint y: 269, endPoint x: 656, endPoint y: 267, distance: 16.8
click at [639, 268] on div "From Address CONTRACT WAREHOUSING & LOGISTICS 17 Allens Road East Tamaki Auckla…" at bounding box center [576, 231] width 829 height 566
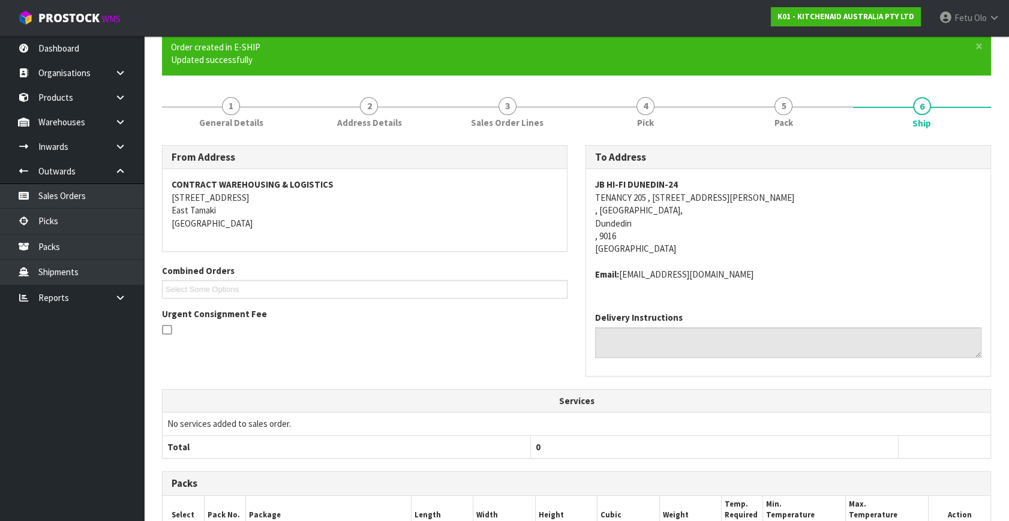
scroll to position [28, 0]
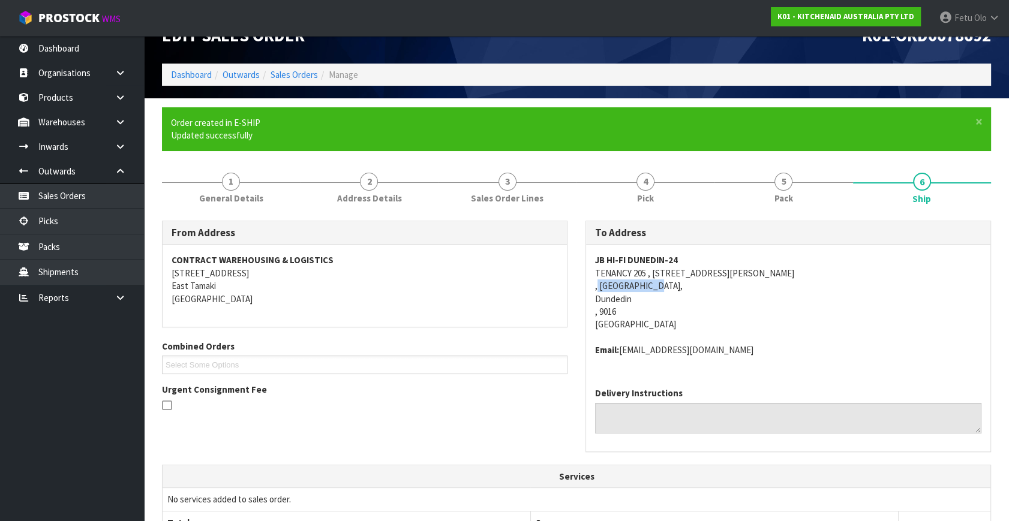
drag, startPoint x: 658, startPoint y: 284, endPoint x: 596, endPoint y: 285, distance: 61.8
click at [596, 285] on address "JB HI-FI DUNEDIN-24 TENANCY 205 , 267-287 GEORGE STREET , MERIDIAN MALL, Dunded…" at bounding box center [788, 292] width 386 height 77
copy address "MERIDIAN MALL"
click at [608, 299] on address "JB HI-FI DUNEDIN-24 TENANCY 205 , 267-287 GEORGE STREET , MERIDIAN MALL, Dunded…" at bounding box center [788, 292] width 386 height 77
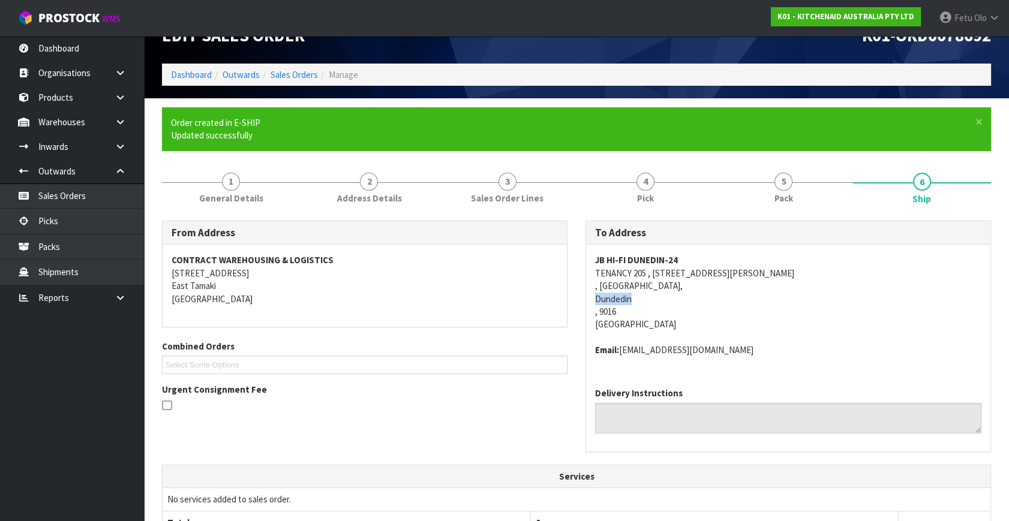
copy address "Dundedin"
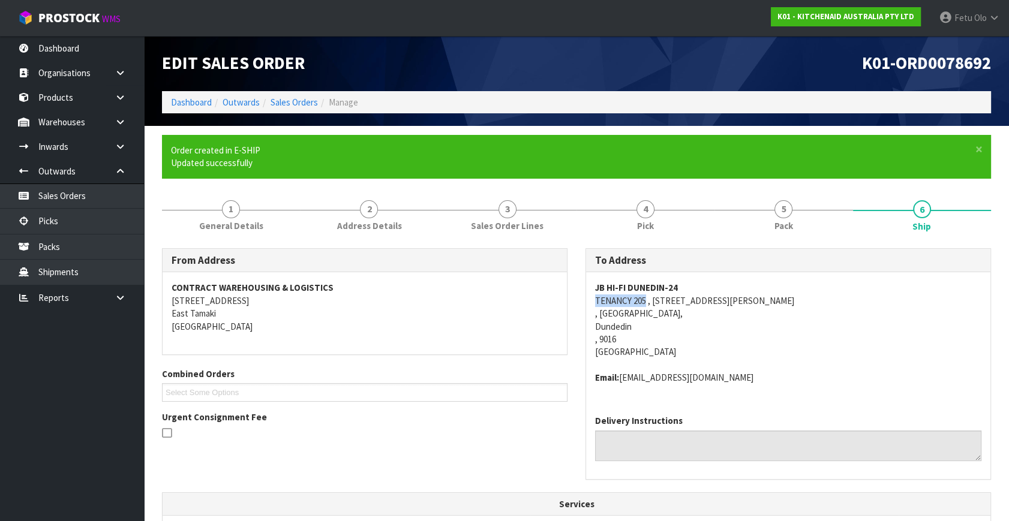
drag, startPoint x: 645, startPoint y: 299, endPoint x: 581, endPoint y: 301, distance: 63.6
click at [581, 301] on div "To Address JB HI-FI DUNEDIN-24 TENANCY 205 , 267-287 GEORGE STREET , MERIDIAN M…" at bounding box center [787, 370] width 423 height 244
copy address "TENANCY 205"
drag, startPoint x: 657, startPoint y: 314, endPoint x: 600, endPoint y: 312, distance: 57.6
click at [600, 312] on address "JB HI-FI DUNEDIN-24 TENANCY 205 , 267-287 GEORGE STREET , MERIDIAN MALL, Dunded…" at bounding box center [788, 319] width 386 height 77
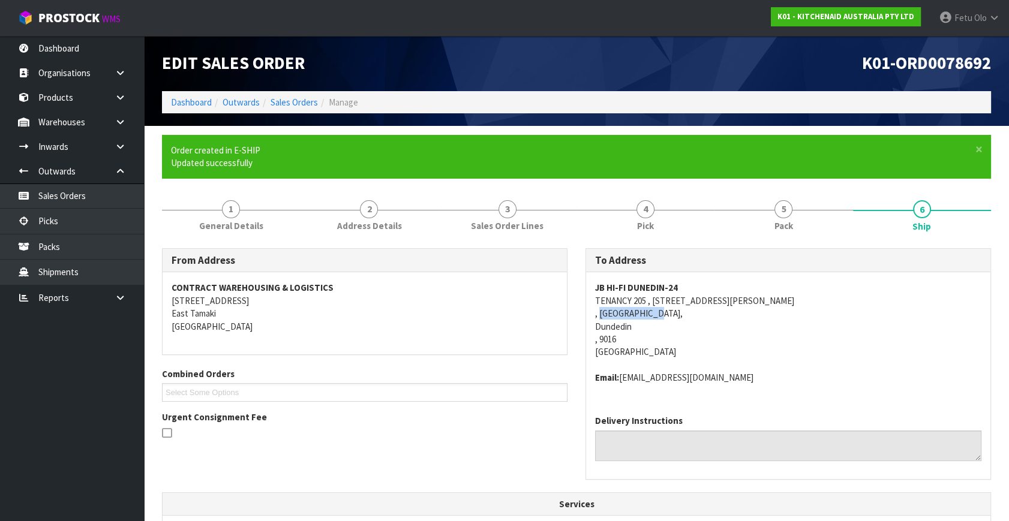
copy address "MERIDIAN MALL"
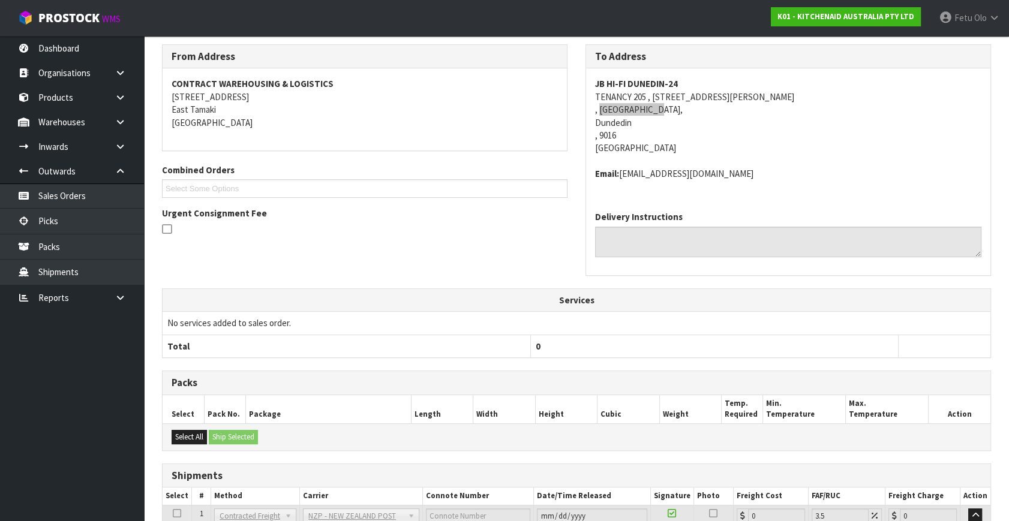
scroll to position [300, 0]
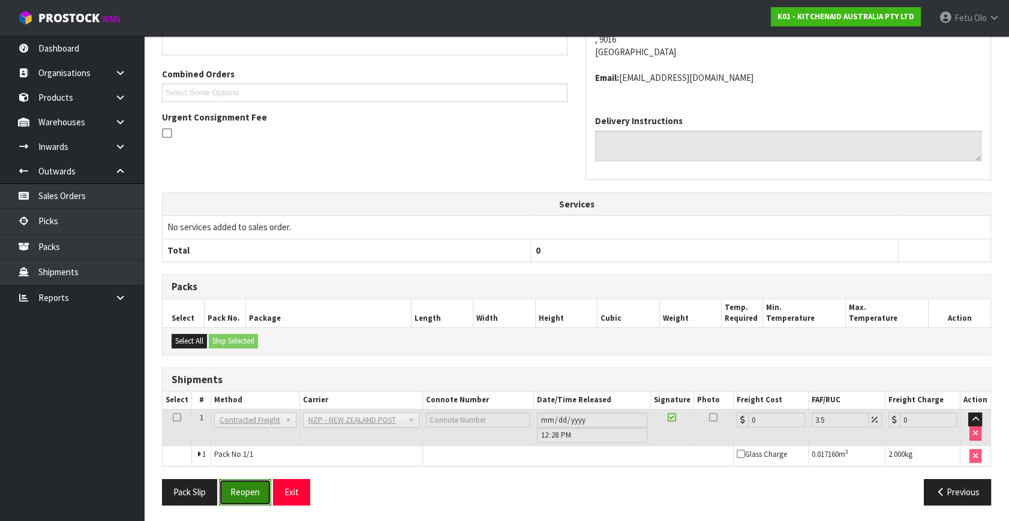
click at [264, 492] on button "Reopen" at bounding box center [245, 492] width 52 height 26
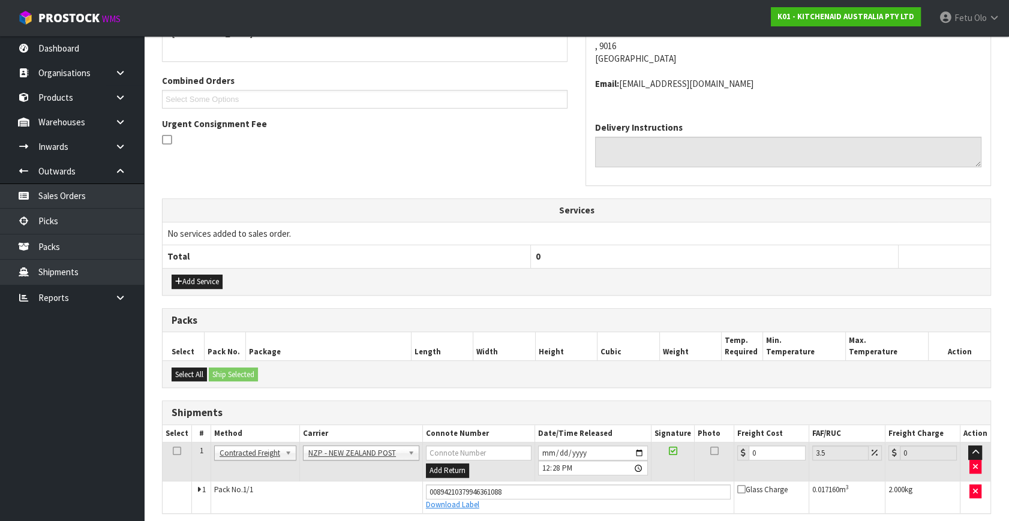
scroll to position [273, 0]
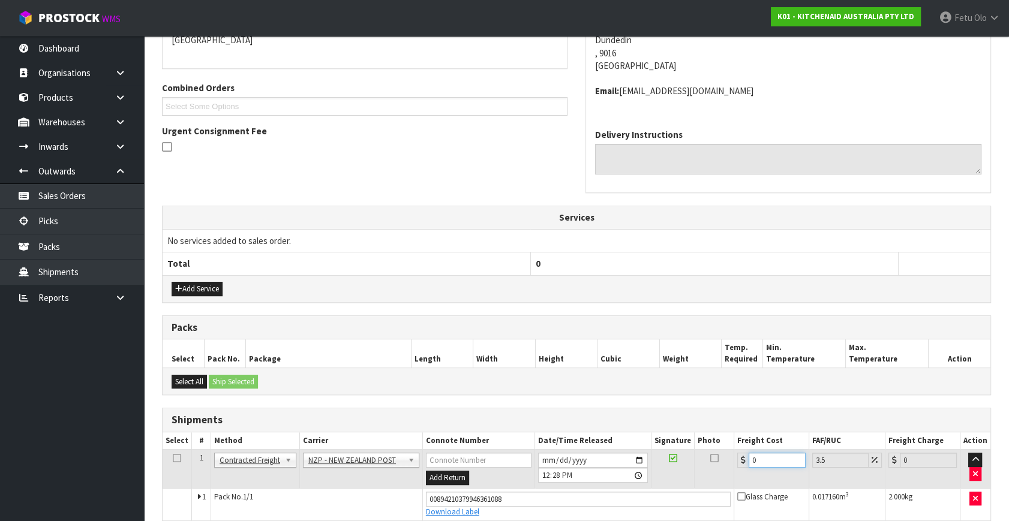
drag, startPoint x: 600, startPoint y: 497, endPoint x: 591, endPoint y: 497, distance: 9.0
click at [593, 497] on tbody "1 Client Local Pickup Customer Local Pickup Company Freight Contracted Freight …" at bounding box center [577, 485] width 828 height 71
type input "1"
type input "1.03"
type input "11"
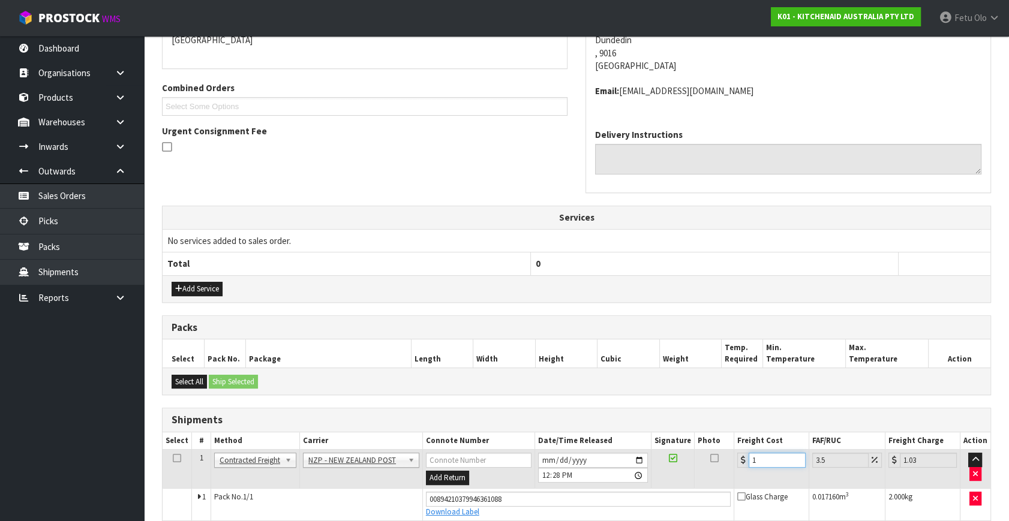
type input "11.38"
type input "11.6"
type input "12.01"
type input "11.61"
type input "12.02"
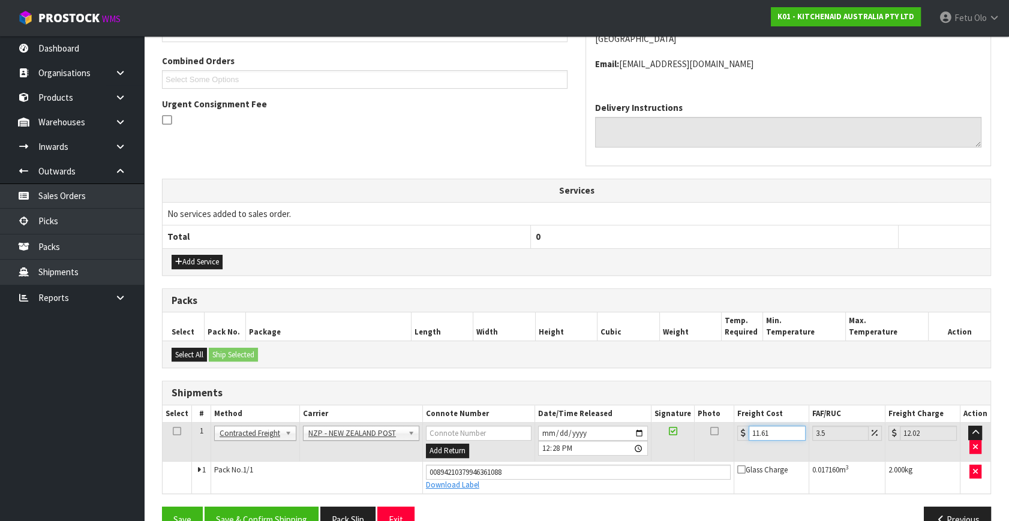
scroll to position [328, 0]
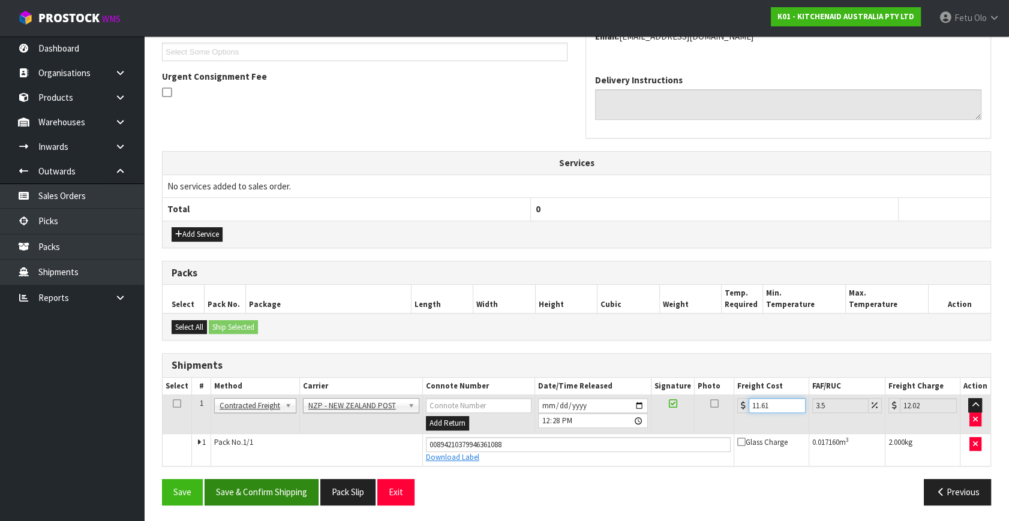
type input "11.61"
click at [273, 489] on button "Save & Confirm Shipping" at bounding box center [262, 492] width 114 height 26
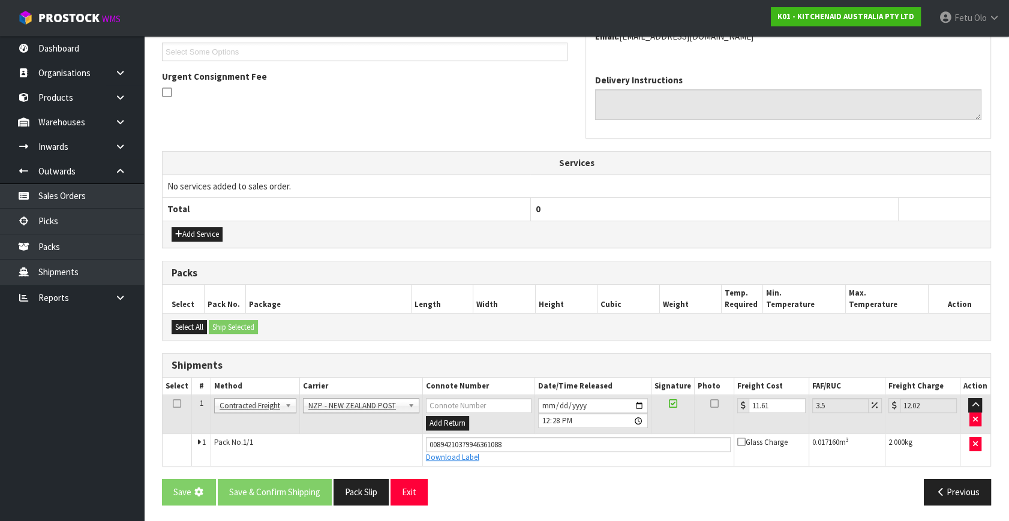
scroll to position [0, 0]
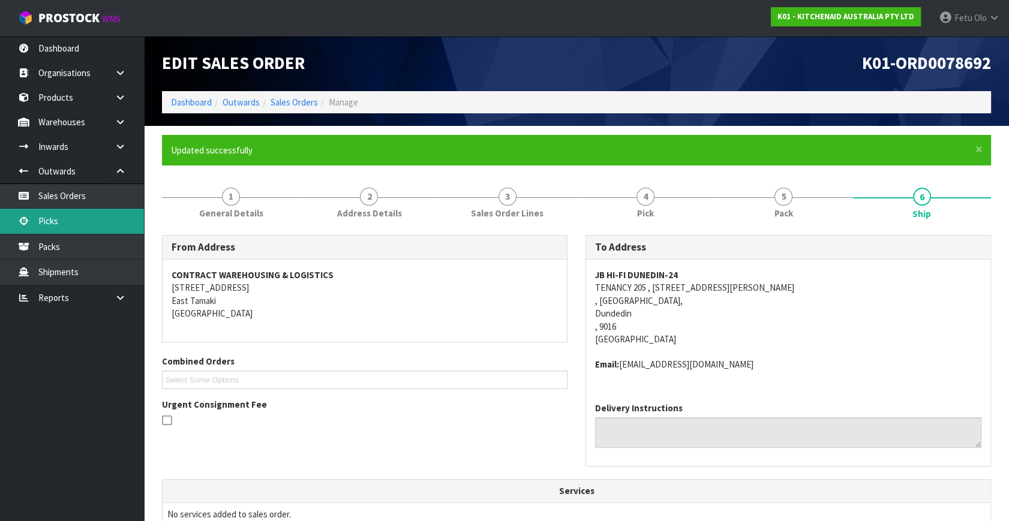
click at [55, 224] on link "Picks" at bounding box center [72, 221] width 144 height 25
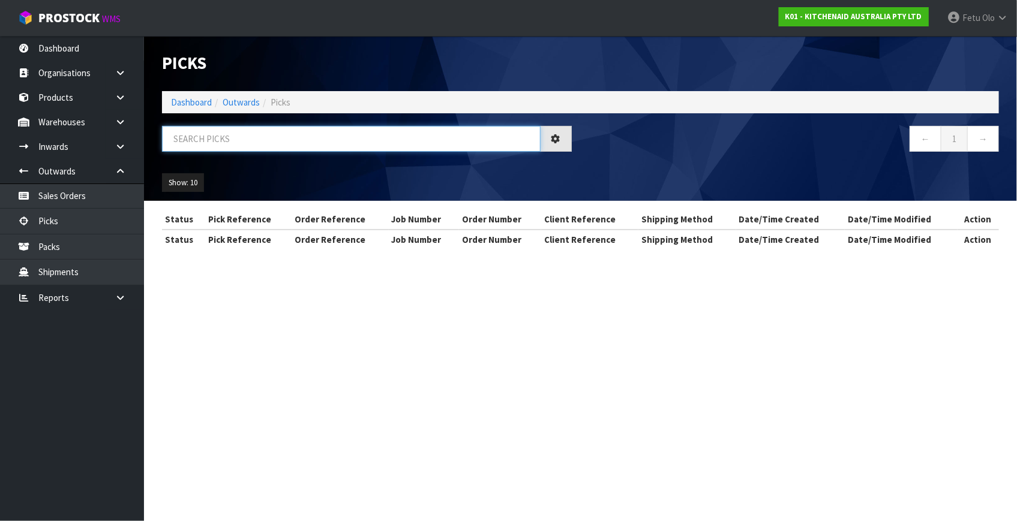
click at [272, 130] on input "text" at bounding box center [351, 139] width 378 height 26
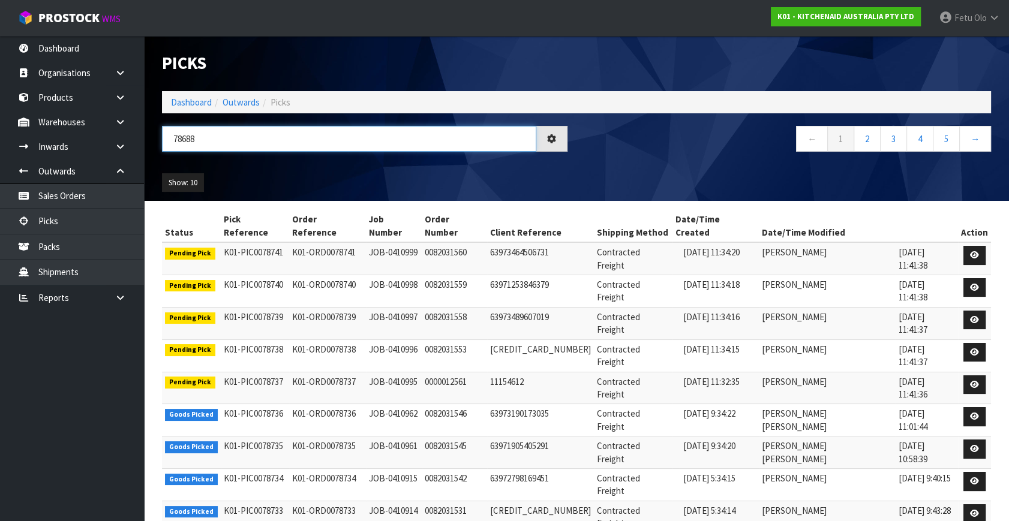
type input "78688"
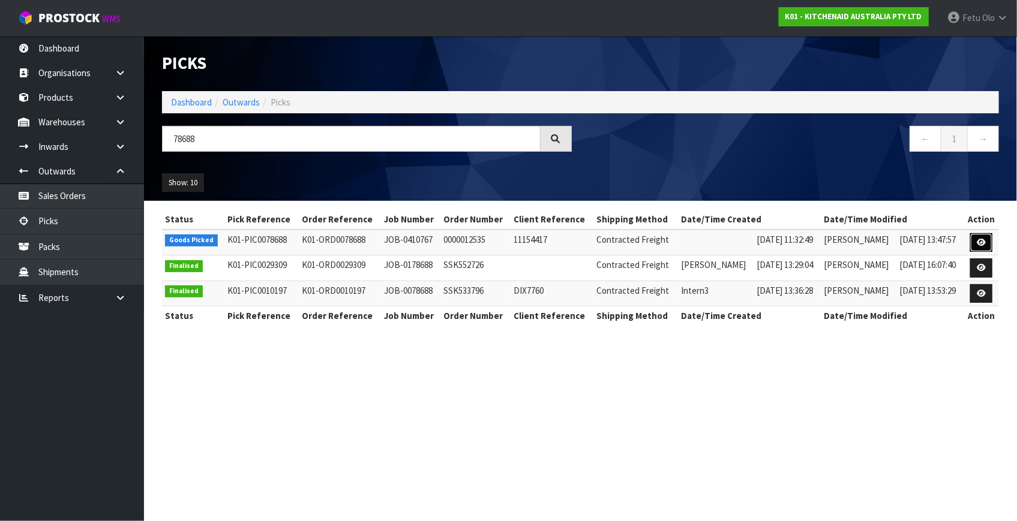
click at [986, 240] on link at bounding box center [981, 242] width 22 height 19
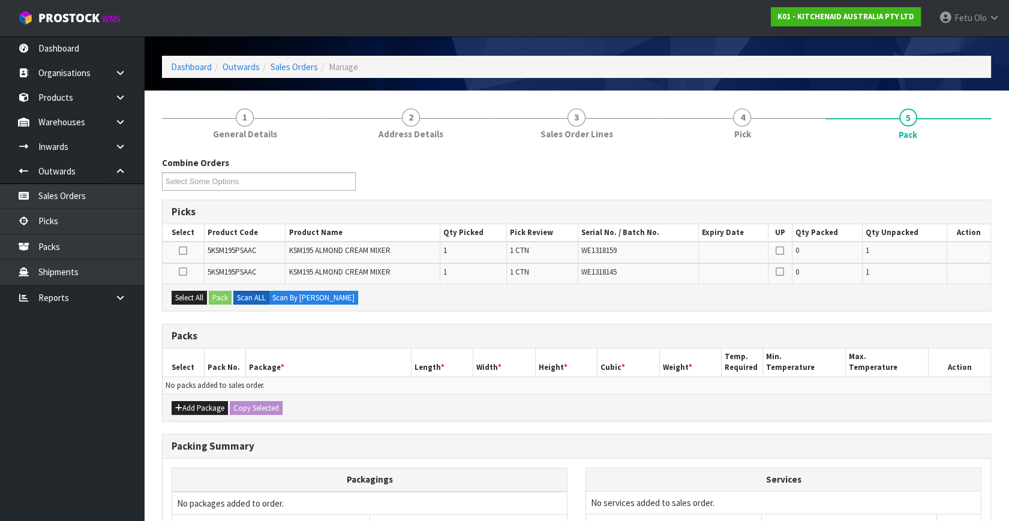
scroll to position [54, 0]
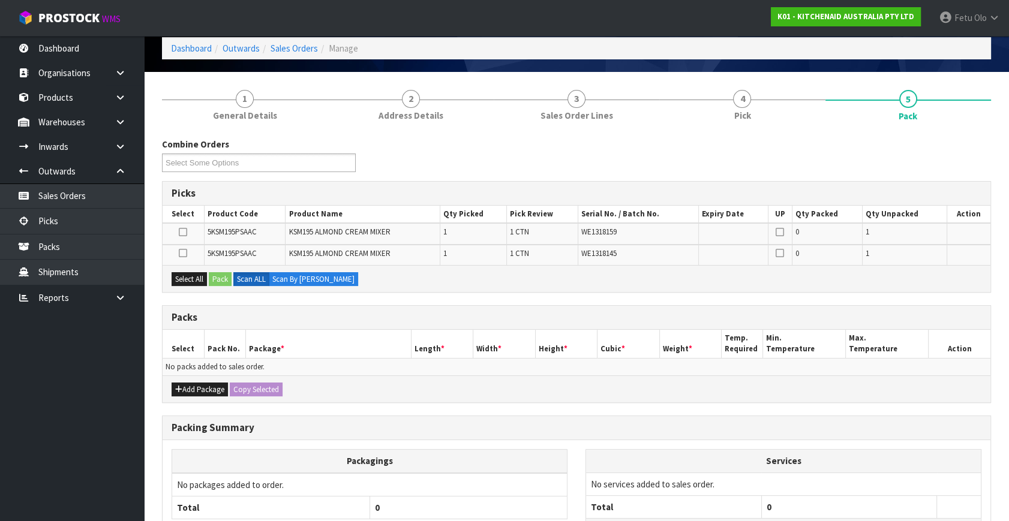
click at [73, 480] on ul "Dashboard Organisations Clients Consignees Carriers Products Categories Serial …" at bounding box center [72, 278] width 144 height 485
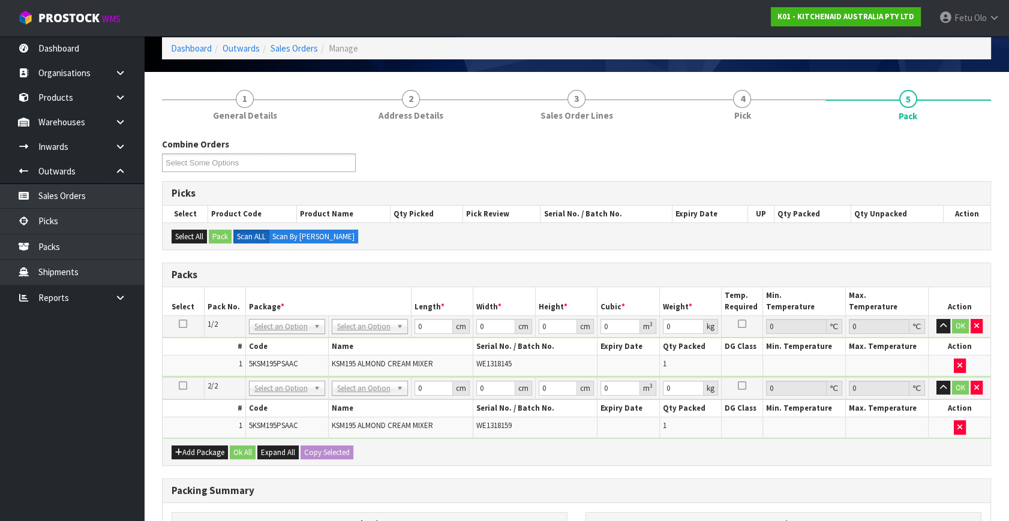
drag, startPoint x: 288, startPoint y: 324, endPoint x: 288, endPoint y: 348, distance: 23.4
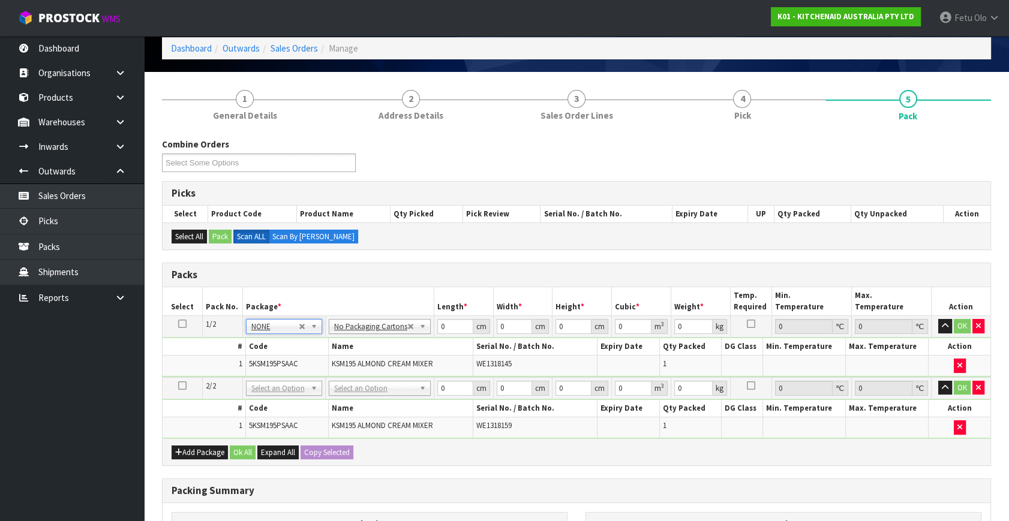
drag, startPoint x: 297, startPoint y: 386, endPoint x: 293, endPoint y: 412, distance: 26.1
type input "2"
drag, startPoint x: 455, startPoint y: 325, endPoint x: 215, endPoint y: 337, distance: 240.2
click at [215, 337] on tbody "1/2 NONE 007-001 007-002 007-004 007-009 007-013 007-014 007-015 007-017 007-01…" at bounding box center [577, 346] width 828 height 61
type input "42"
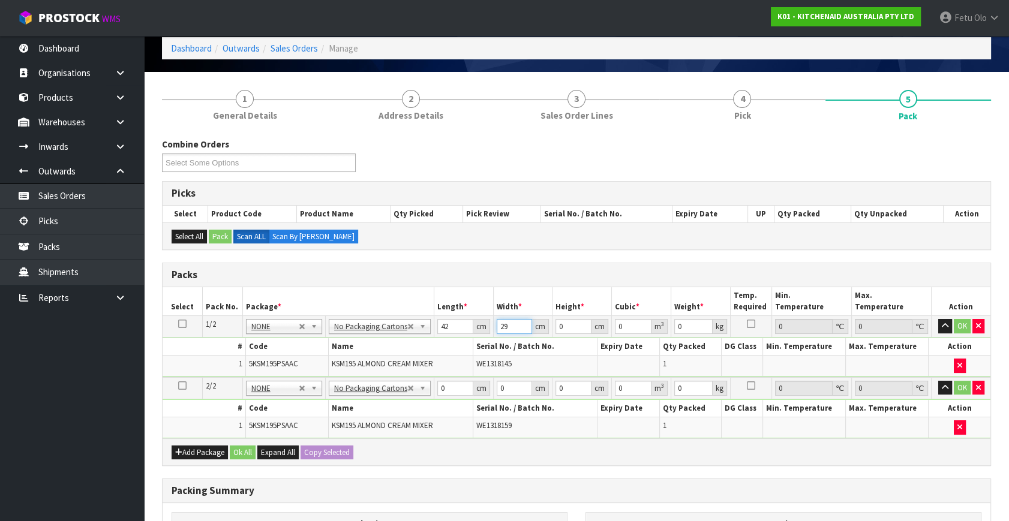
type input "29"
type input "4"
type input "0.004872"
type input "43"
type input "0.052374"
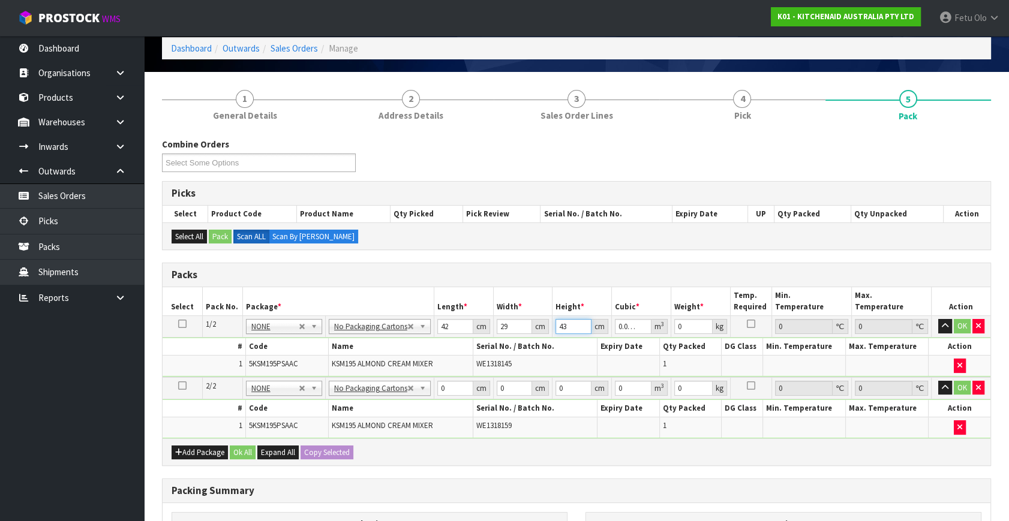
type input "43"
type input "13"
click button "OK" at bounding box center [962, 326] width 17 height 14
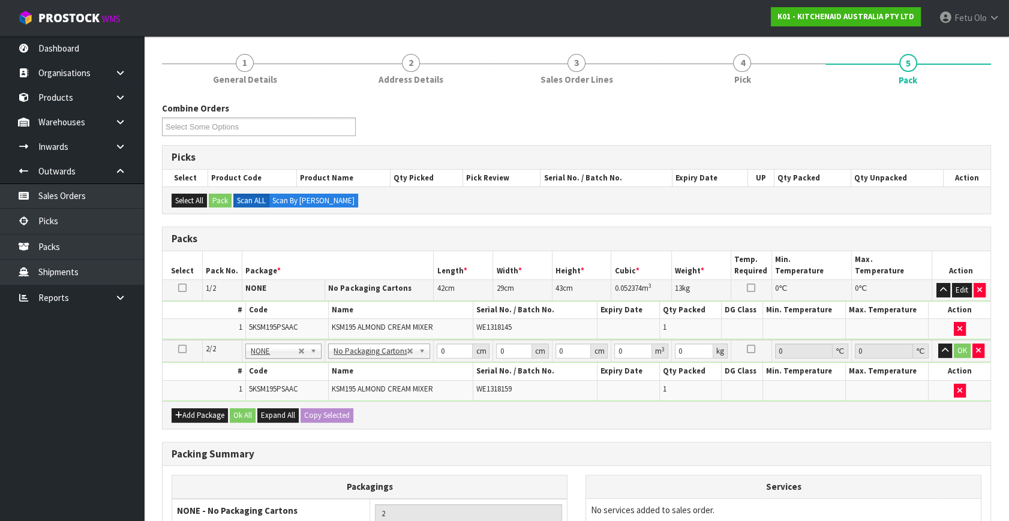
scroll to position [109, 0]
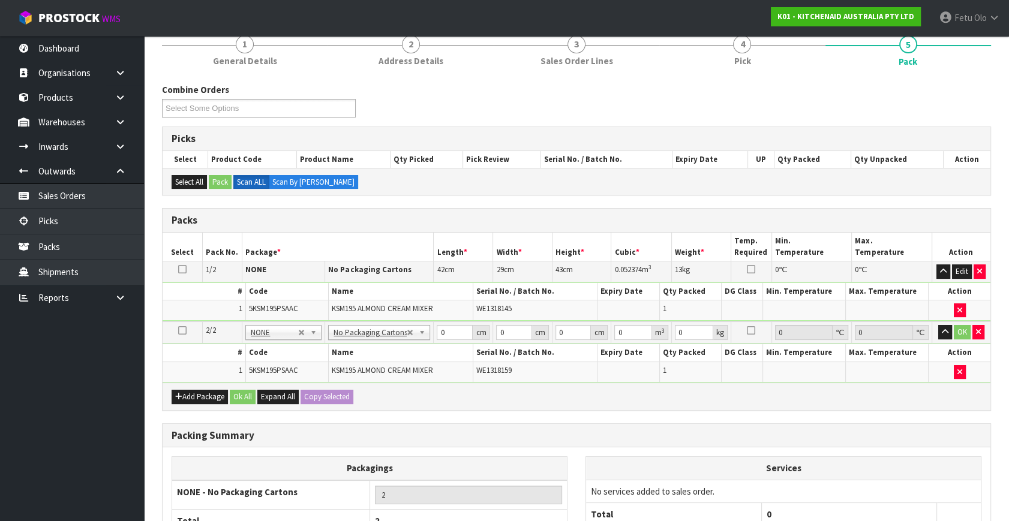
click at [181, 269] on icon at bounding box center [182, 269] width 8 height 1
click at [324, 391] on button "Copy Selected" at bounding box center [326, 397] width 53 height 14
click at [324, 392] on span "Confirm" at bounding box center [317, 397] width 26 height 10
type input "42"
type input "29"
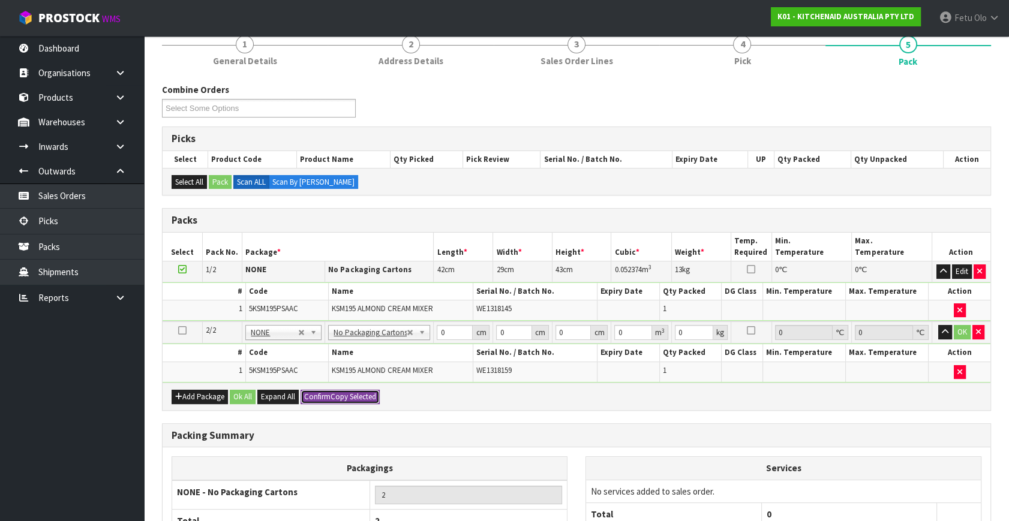
type input "43"
type input "0.052374"
type input "13"
click at [957, 330] on button "OK" at bounding box center [962, 332] width 17 height 14
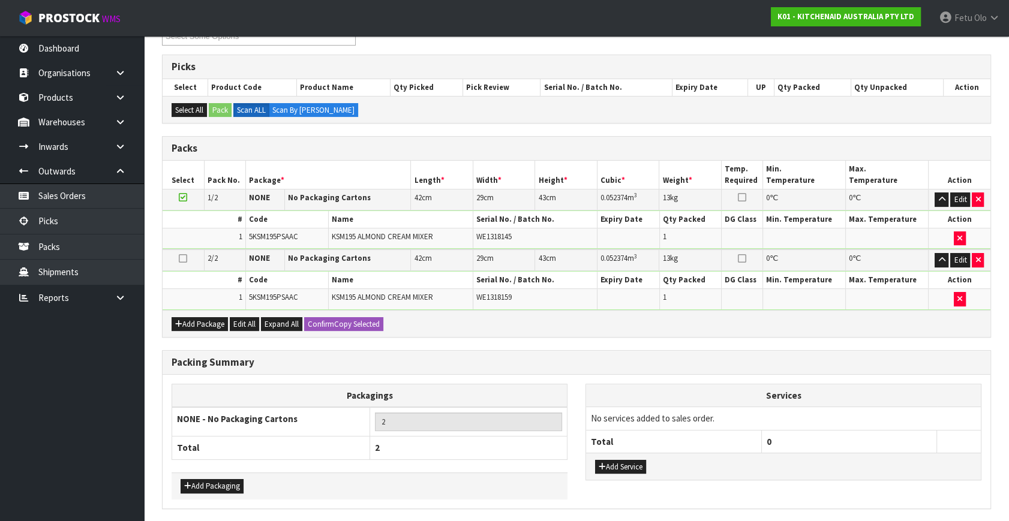
scroll to position [221, 0]
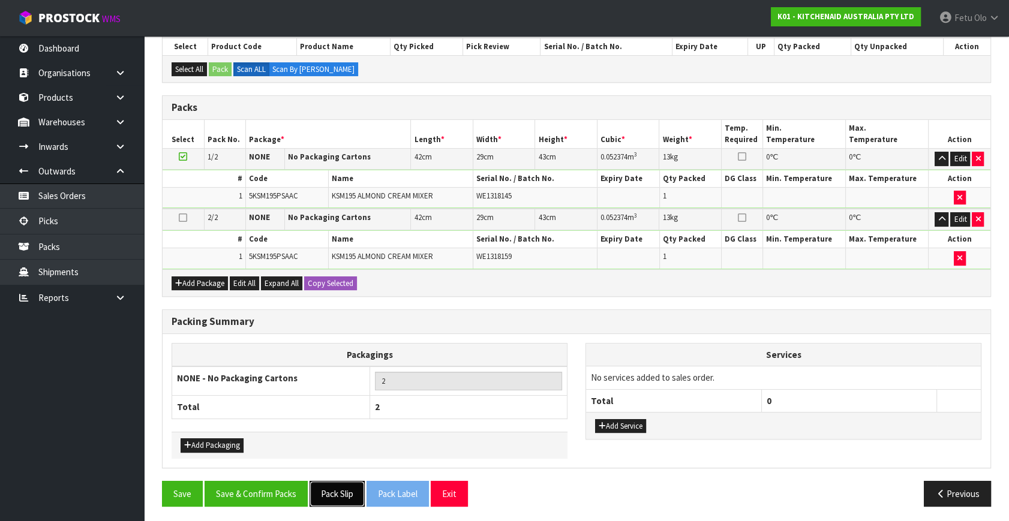
click at [319, 498] on button "Pack Slip" at bounding box center [336, 494] width 55 height 26
click at [246, 492] on button "Save & Confirm Packs" at bounding box center [256, 494] width 103 height 26
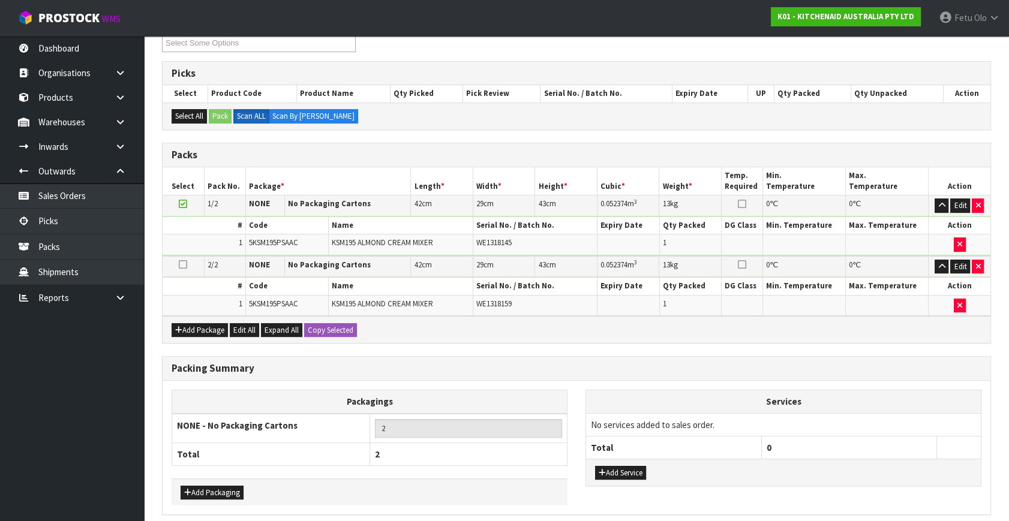
scroll to position [161, 0]
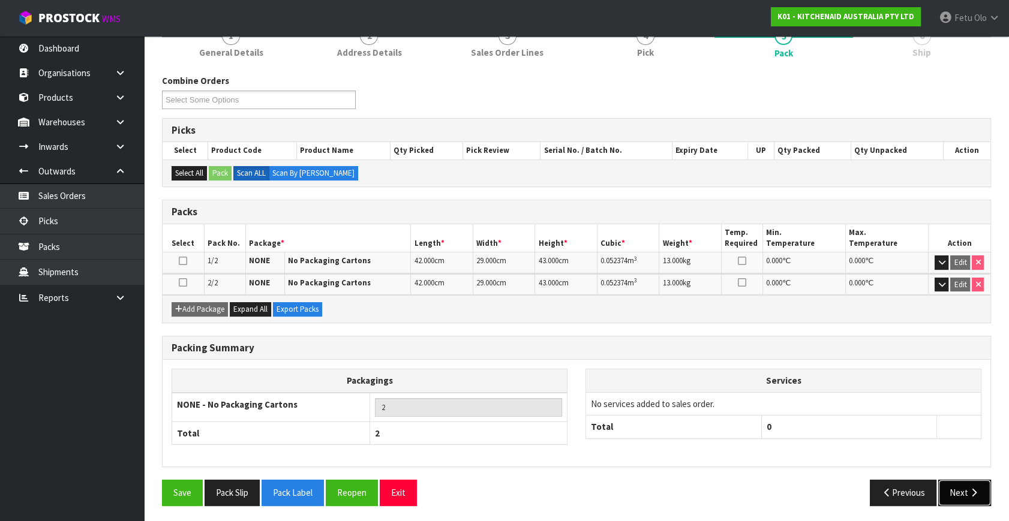
click at [969, 492] on icon "button" at bounding box center [973, 492] width 11 height 9
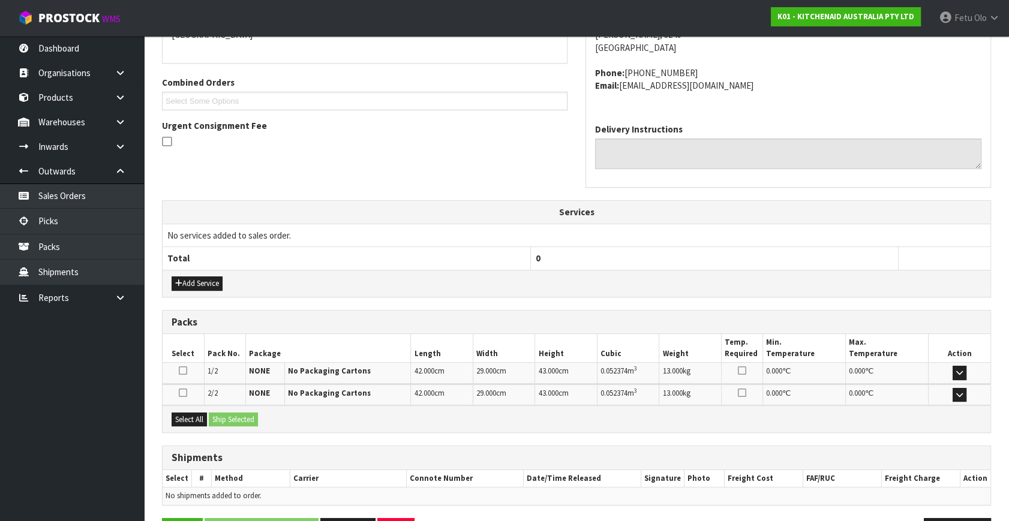
scroll to position [317, 0]
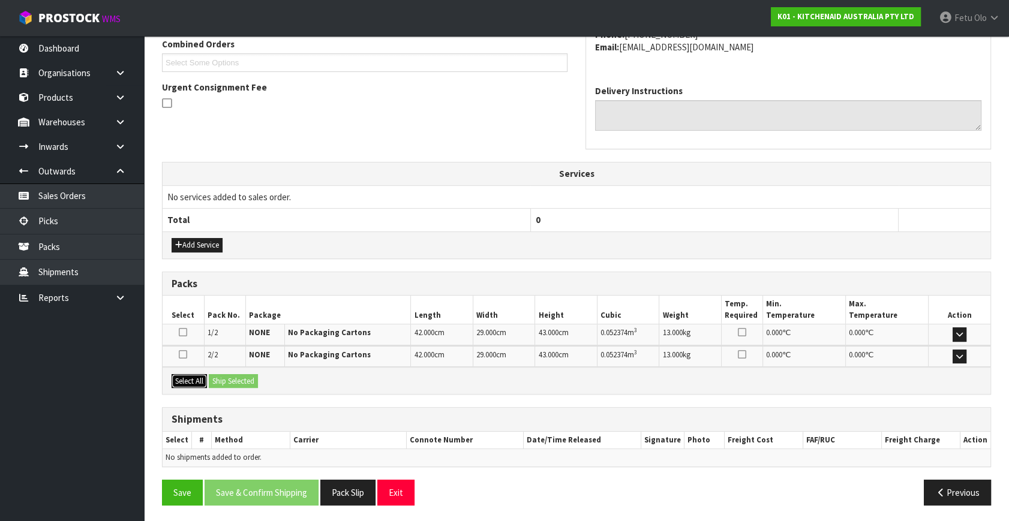
drag, startPoint x: 198, startPoint y: 378, endPoint x: 215, endPoint y: 377, distance: 16.8
click at [199, 378] on button "Select All" at bounding box center [189, 381] width 35 height 14
click at [243, 380] on button "Ship Selected" at bounding box center [233, 381] width 49 height 14
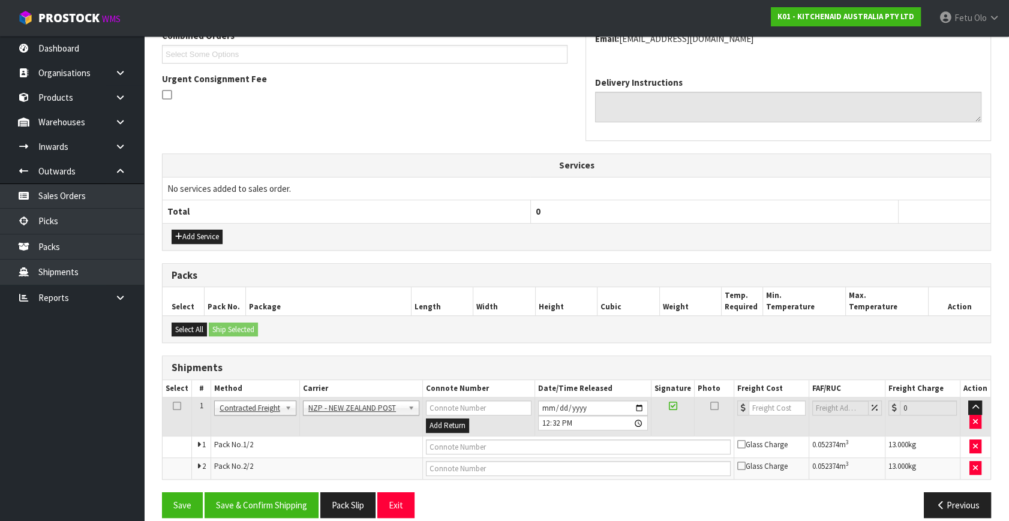
scroll to position [338, 0]
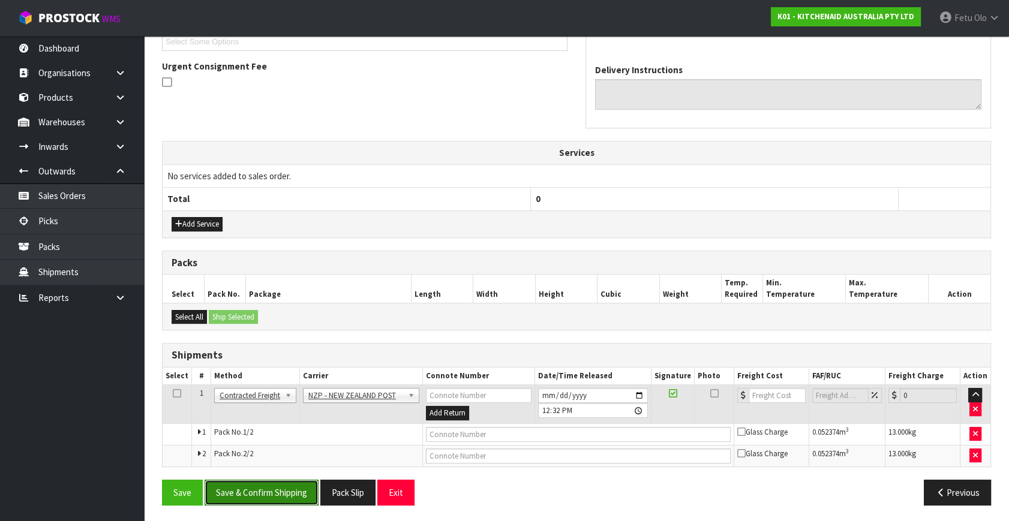
click at [252, 499] on button "Save & Confirm Shipping" at bounding box center [262, 493] width 114 height 26
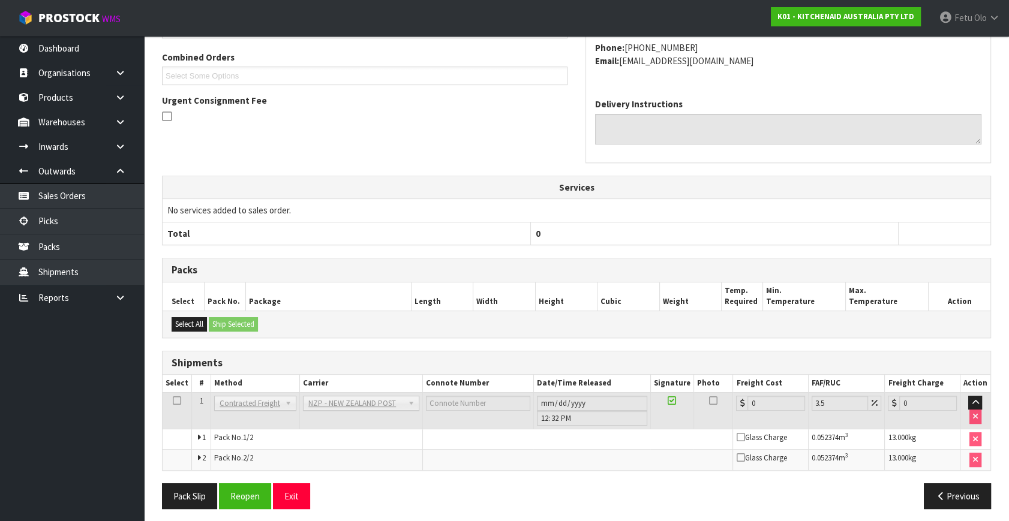
scroll to position [320, 0]
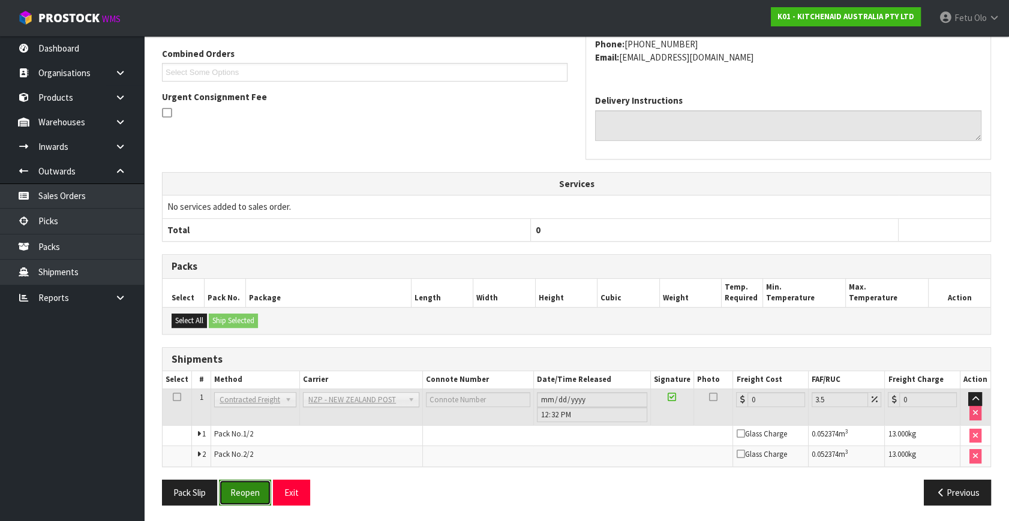
click at [254, 490] on button "Reopen" at bounding box center [245, 493] width 52 height 26
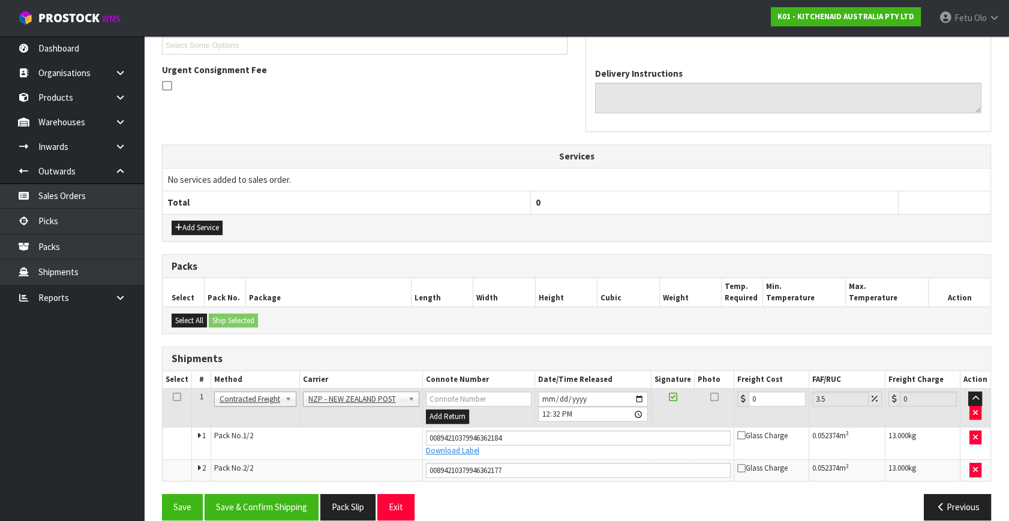
scroll to position [349, 0]
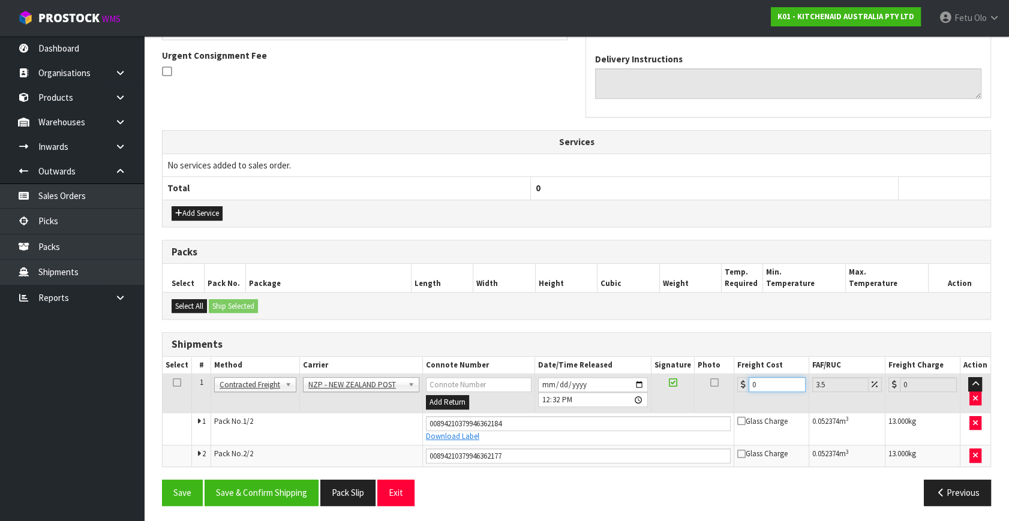
drag, startPoint x: 736, startPoint y: 393, endPoint x: 510, endPoint y: 457, distance: 235.6
click at [510, 457] on tbody "1 Client Local Pickup Customer Local Pickup Company Freight Contracted Freight …" at bounding box center [577, 420] width 828 height 92
type input "1"
type input "1.03"
type input "14"
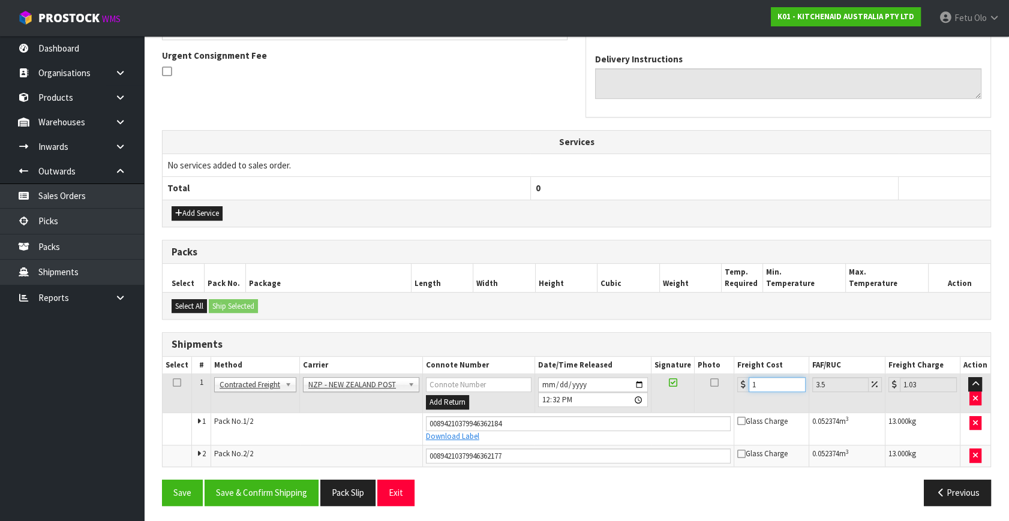
type input "14.49"
type input "14.6"
type input "15.11"
type input "14.62"
type input "15.13"
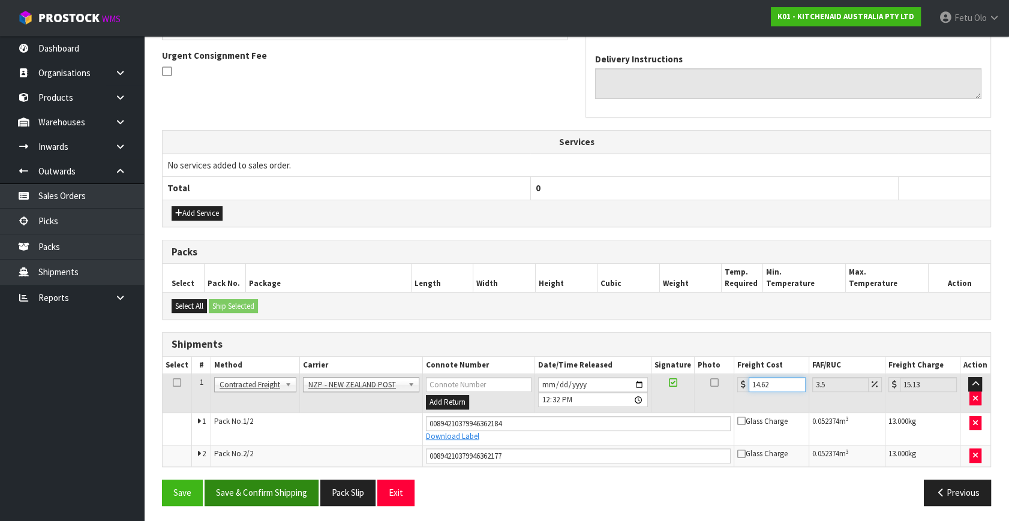
type input "14.62"
click at [267, 492] on button "Save & Confirm Shipping" at bounding box center [262, 493] width 114 height 26
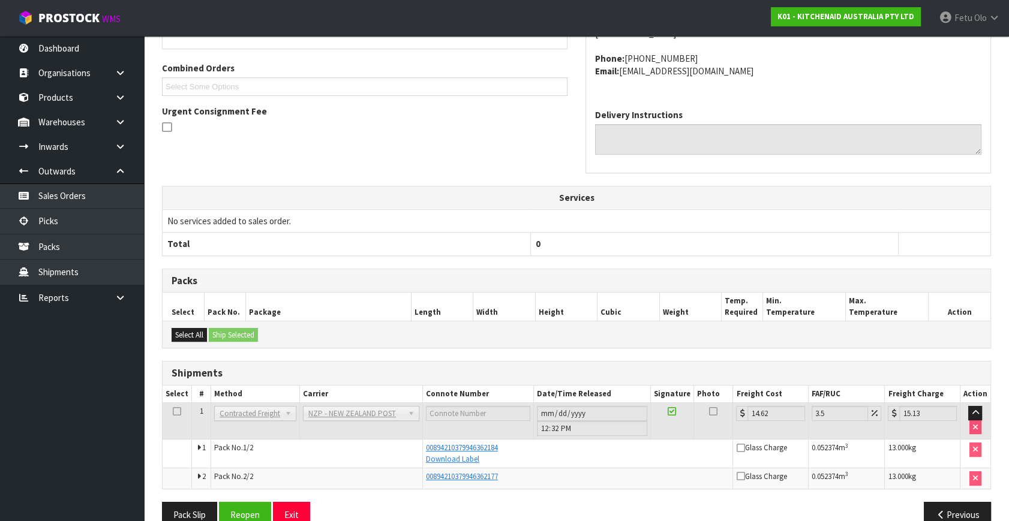
scroll to position [316, 0]
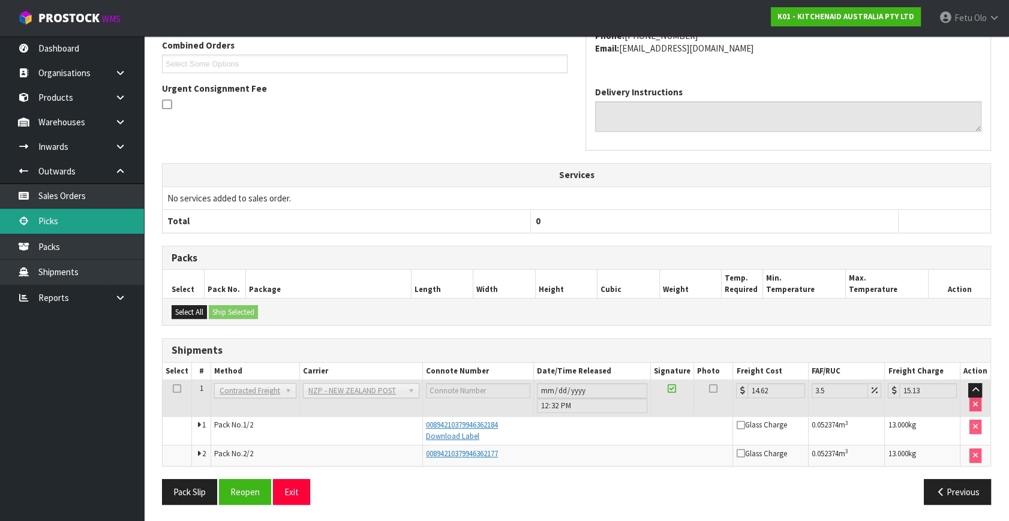
click at [60, 222] on link "Picks" at bounding box center [72, 221] width 144 height 25
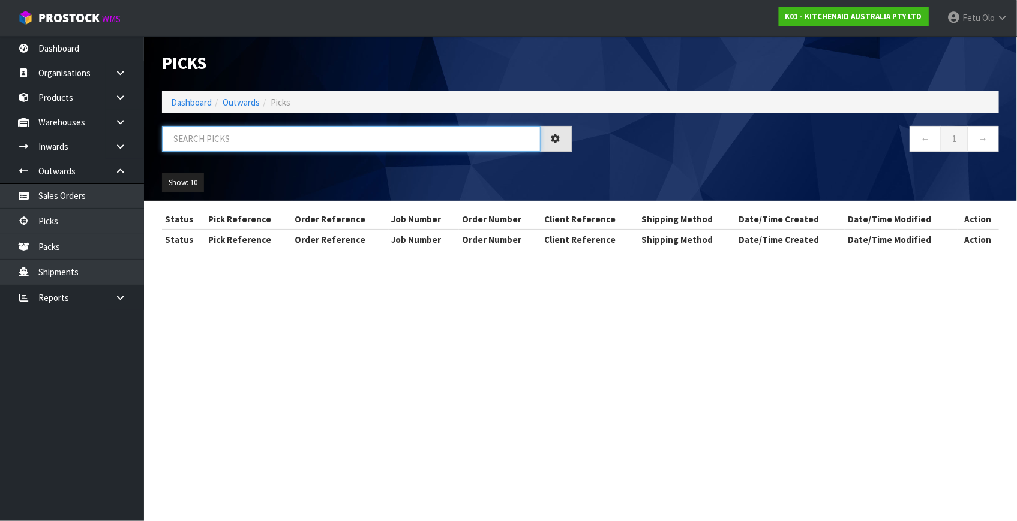
click at [299, 143] on input "text" at bounding box center [351, 139] width 378 height 26
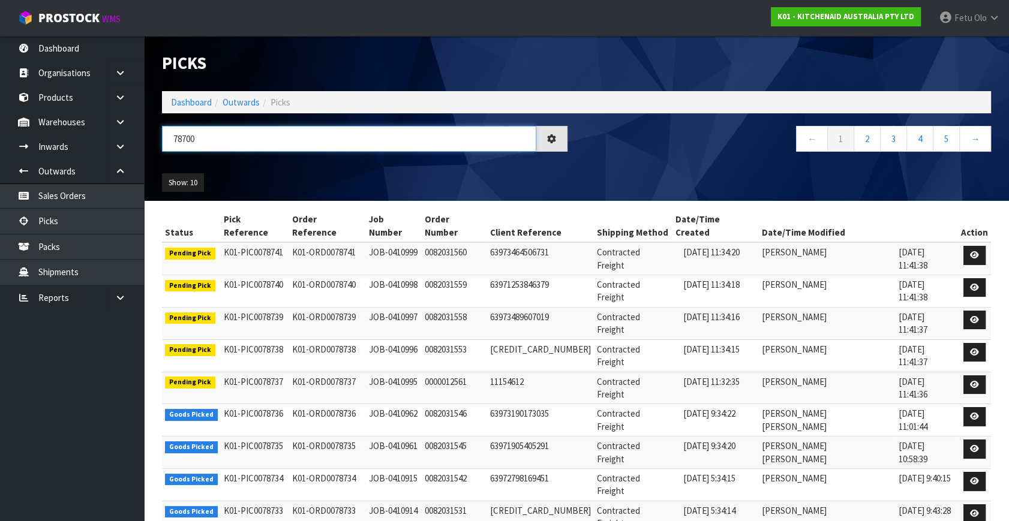
type input "78700"
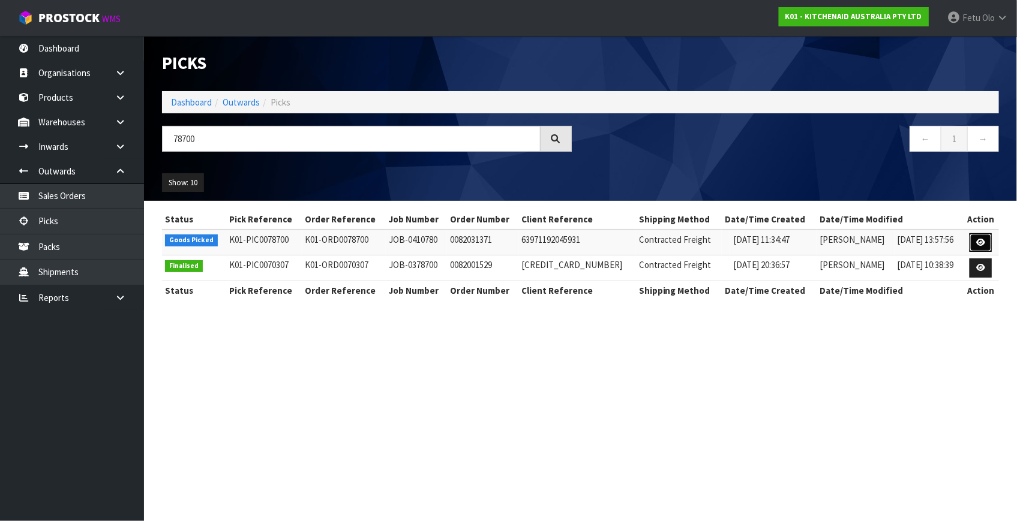
drag, startPoint x: 982, startPoint y: 242, endPoint x: 985, endPoint y: 252, distance: 10.6
click at [982, 242] on icon at bounding box center [980, 243] width 9 height 8
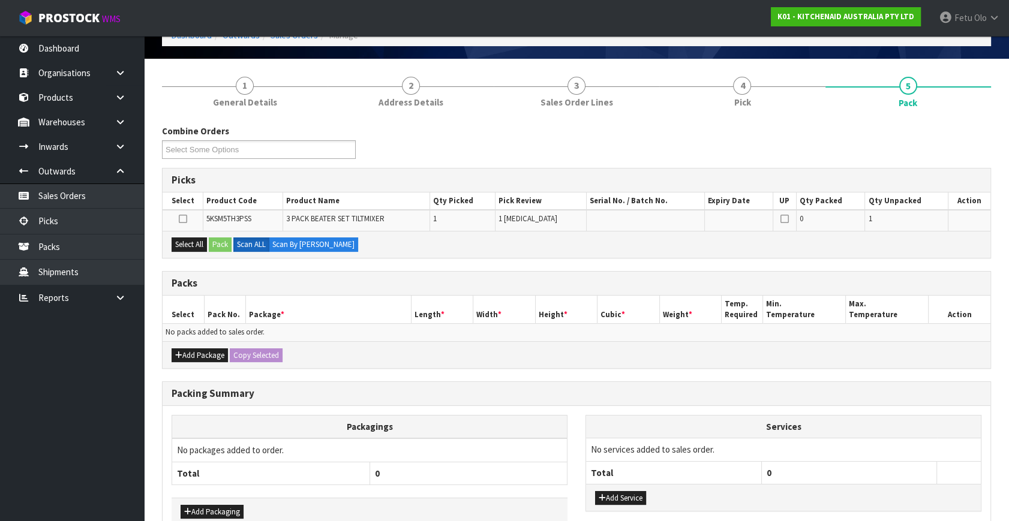
scroll to position [134, 0]
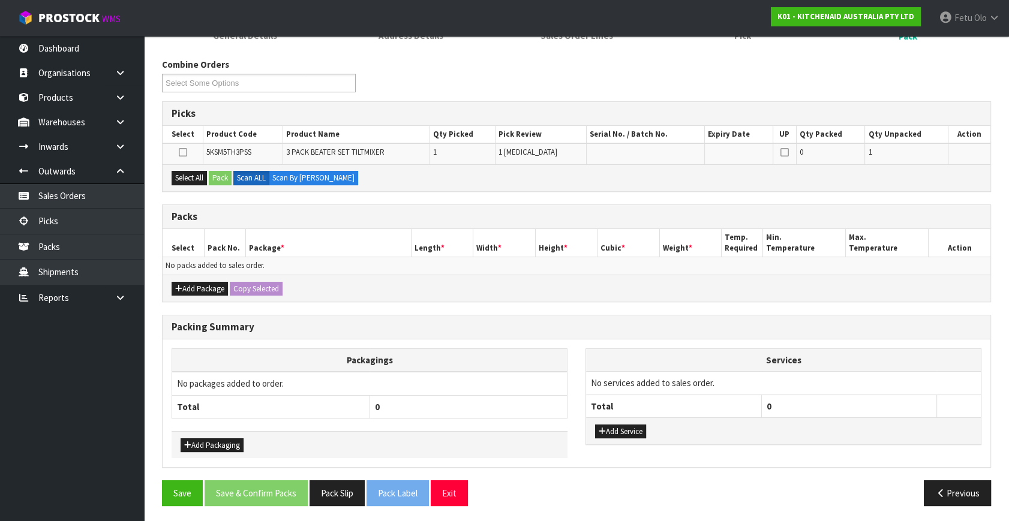
click at [506, 405] on th "0" at bounding box center [468, 406] width 198 height 23
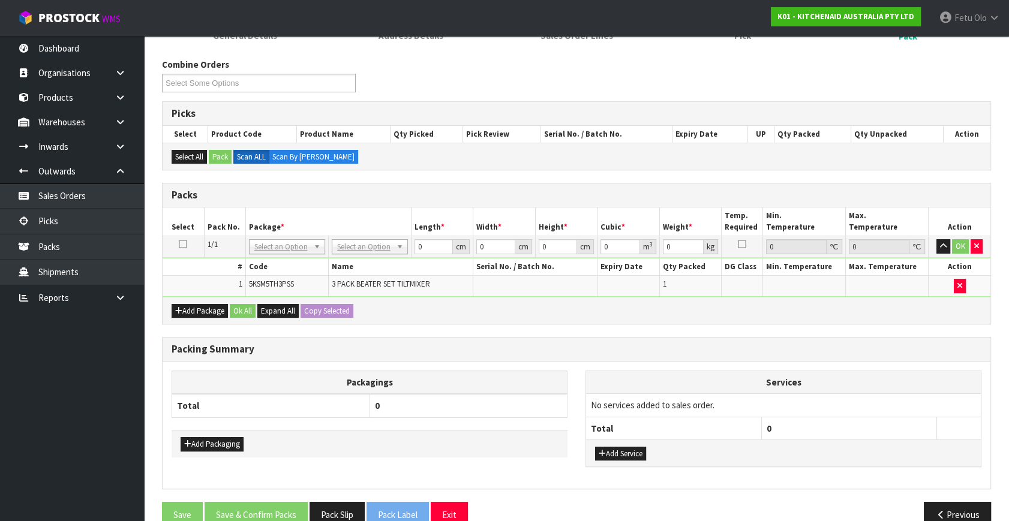
click at [457, 363] on div "Packagings Total 0 Add Packaging Services No services added to sales order. Tot…" at bounding box center [577, 425] width 828 height 127
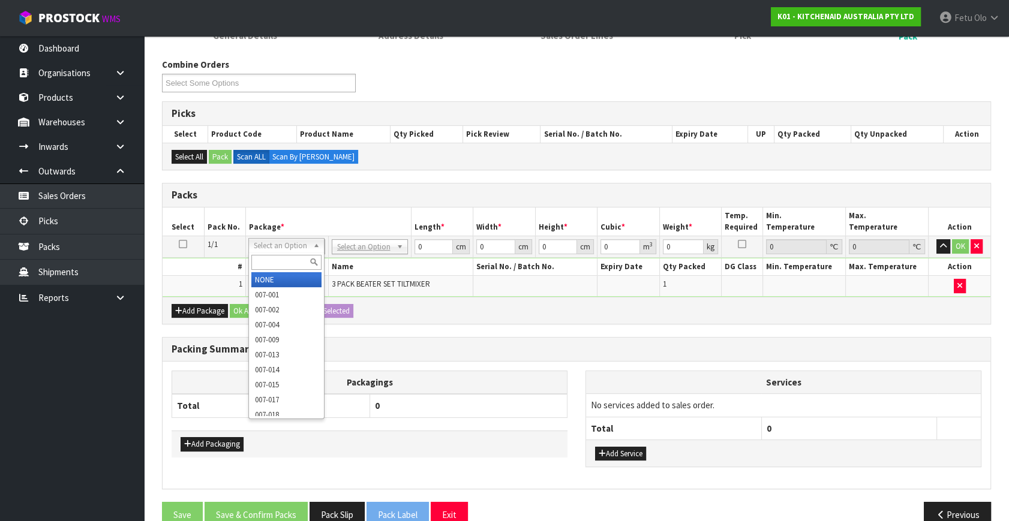
drag, startPoint x: 279, startPoint y: 242, endPoint x: 273, endPoint y: 260, distance: 18.8
drag, startPoint x: 273, startPoint y: 262, endPoint x: 274, endPoint y: 275, distance: 13.2
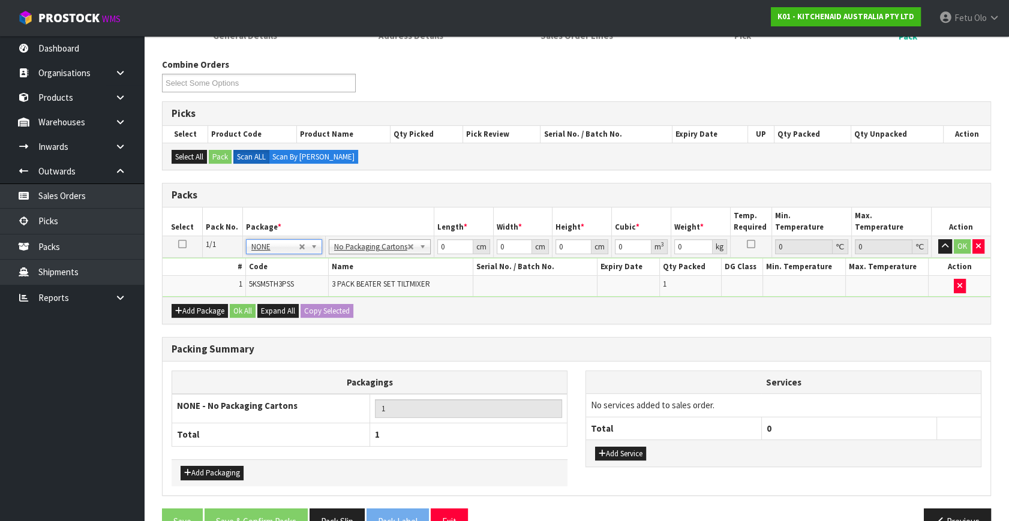
drag, startPoint x: 360, startPoint y: 288, endPoint x: 355, endPoint y: 281, distance: 8.6
click at [360, 288] on td "3 PACK BEATER SET TILTMIXER" at bounding box center [400, 286] width 145 height 20
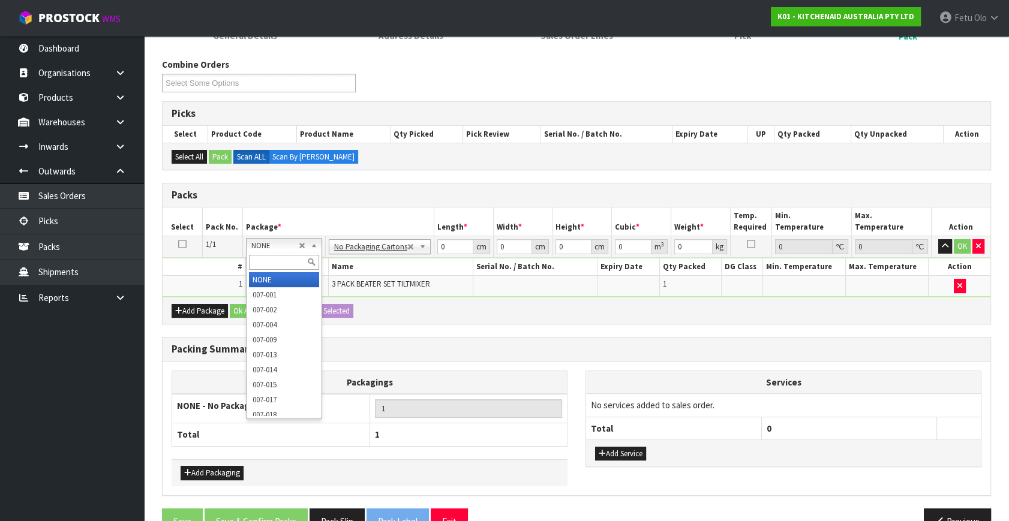
click at [262, 260] on input "text" at bounding box center [284, 262] width 70 height 15
type input "011"
type input "1.24"
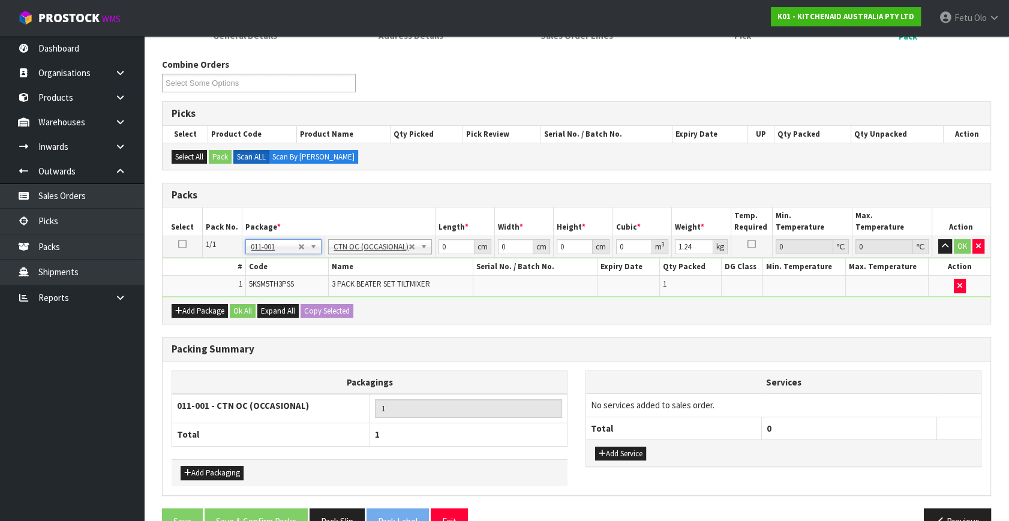
click at [540, 355] on div "Packing Summary Packagings 011-001 - CTN OC (OCCASIONAL) 1 Total 1 Add Packagin…" at bounding box center [576, 416] width 829 height 159
click at [533, 176] on div "Combine Orders K01-ORD0078577 K01-ORD0078582 K01-ORD0078654 K01-ORD0078655 K01-…" at bounding box center [576, 300] width 829 height 485
click at [470, 255] on tbody "1/1 NONE 007-001 007-002 007-004 007-009 007-013 007-014 007-015 007-017 007-01…" at bounding box center [577, 266] width 828 height 61
click at [451, 247] on input "0" at bounding box center [456, 246] width 36 height 15
click at [543, 229] on th "Width *" at bounding box center [524, 222] width 59 height 28
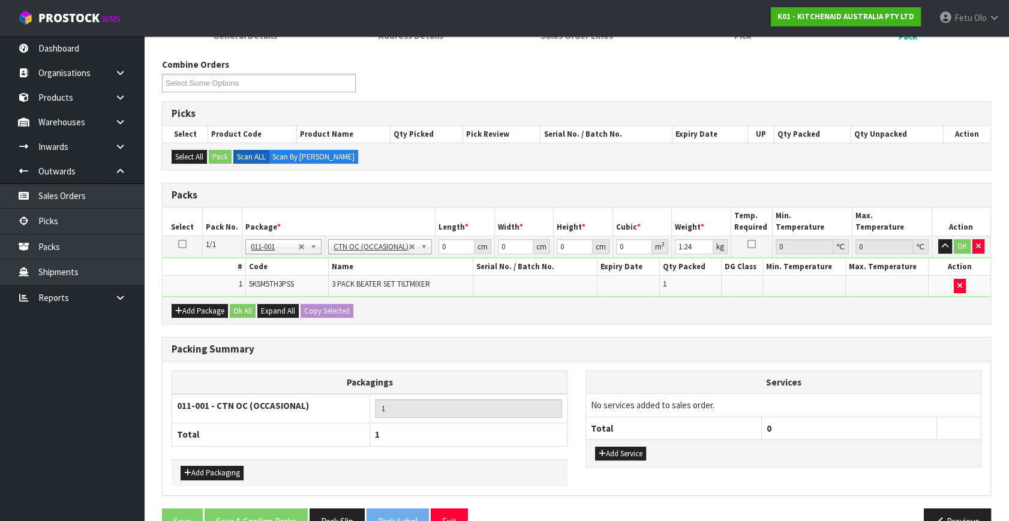
click at [570, 195] on h3 "Packs" at bounding box center [577, 195] width 810 height 11
drag, startPoint x: 459, startPoint y: 246, endPoint x: 295, endPoint y: 302, distance: 173.7
click at [295, 302] on div "Packs Select Pack No. Package * Length * Width * Height * Cubic * Weight * Temp…" at bounding box center [576, 254] width 829 height 142
type input "31"
type input "24"
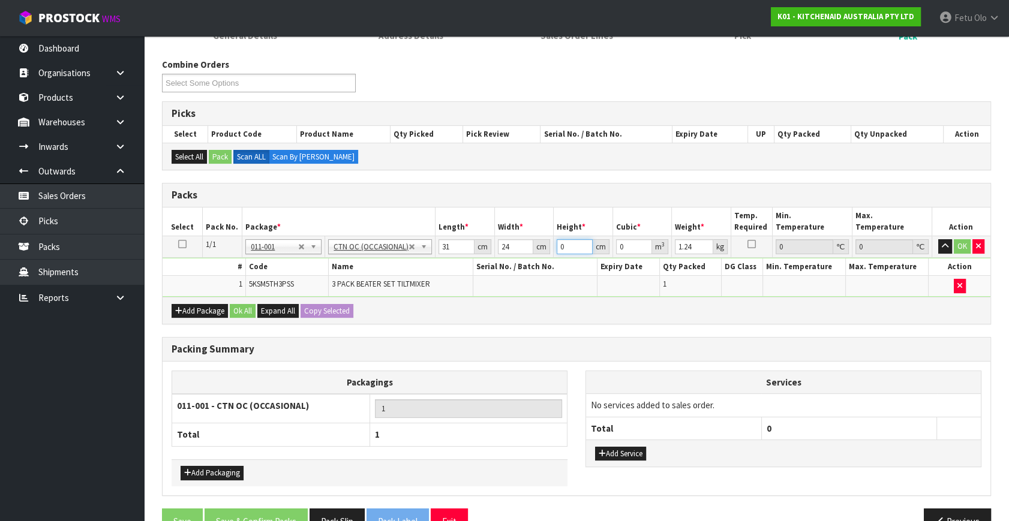
drag, startPoint x: 565, startPoint y: 246, endPoint x: 497, endPoint y: 272, distance: 72.5
click at [497, 272] on tbody "1/1 NONE 007-001 007-002 007-004 007-009 007-013 007-014 007-015 007-017 007-01…" at bounding box center [577, 266] width 828 height 61
type input "1"
type input "0.000744"
type input "18"
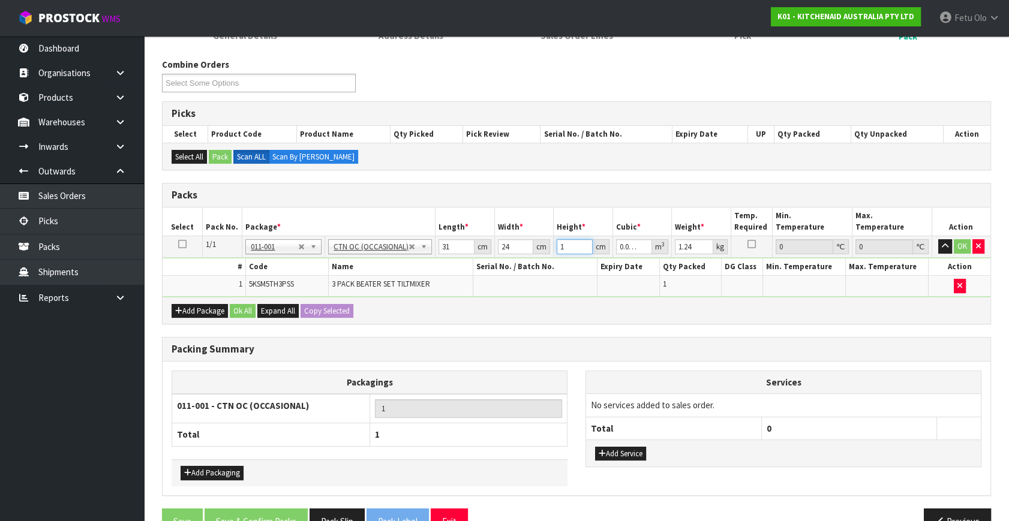
type input "0.013392"
type input "18"
type input "2"
click button "OK" at bounding box center [962, 246] width 17 height 14
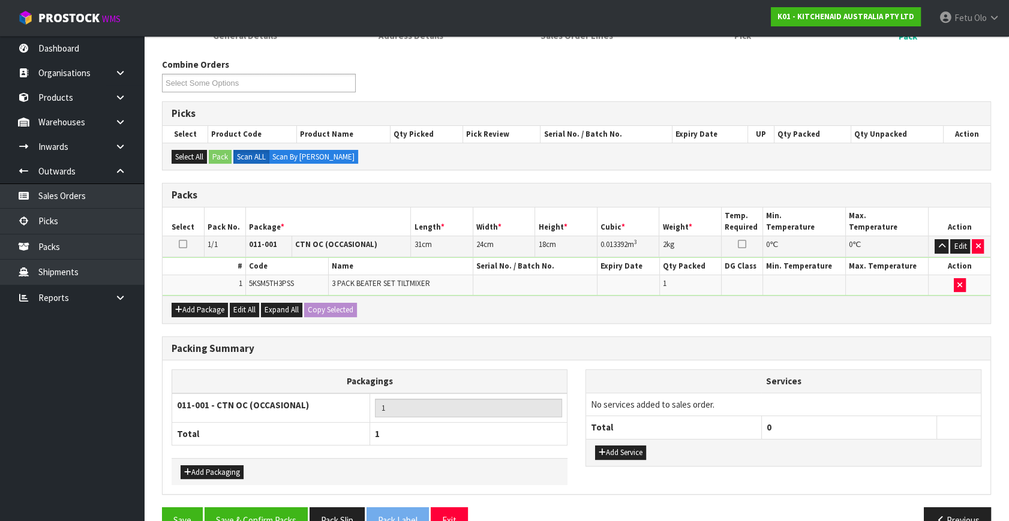
drag, startPoint x: 497, startPoint y: 272, endPoint x: 482, endPoint y: 426, distance: 154.9
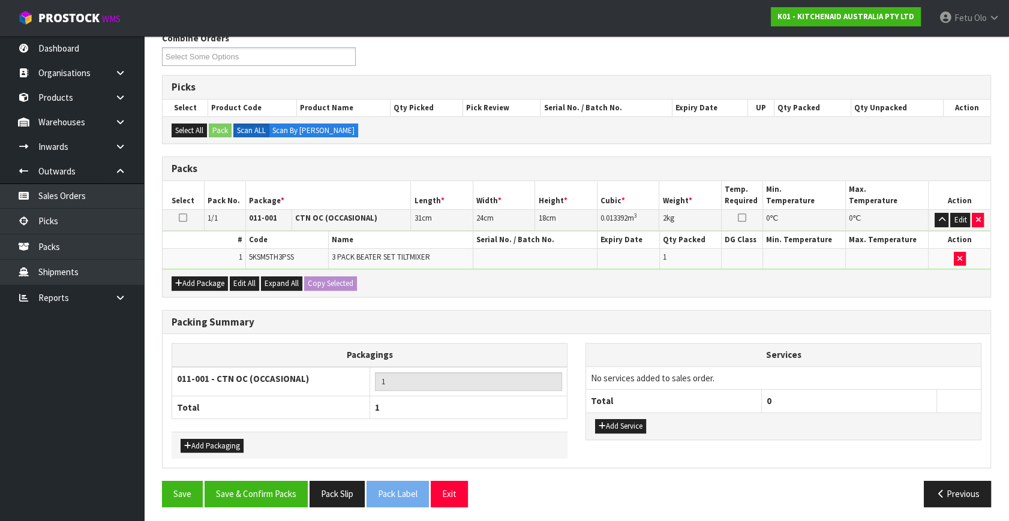
scroll to position [161, 0]
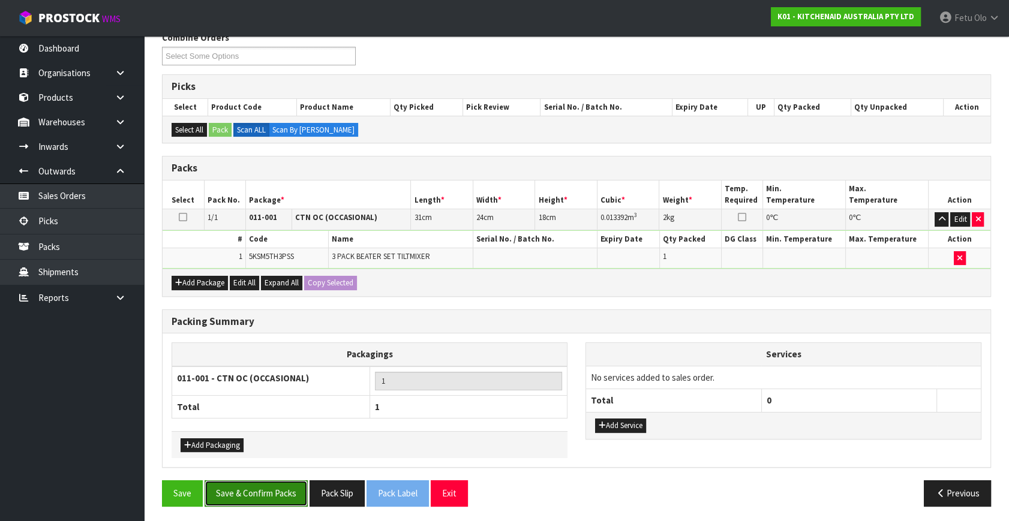
click at [279, 488] on button "Save & Confirm Packs" at bounding box center [256, 493] width 103 height 26
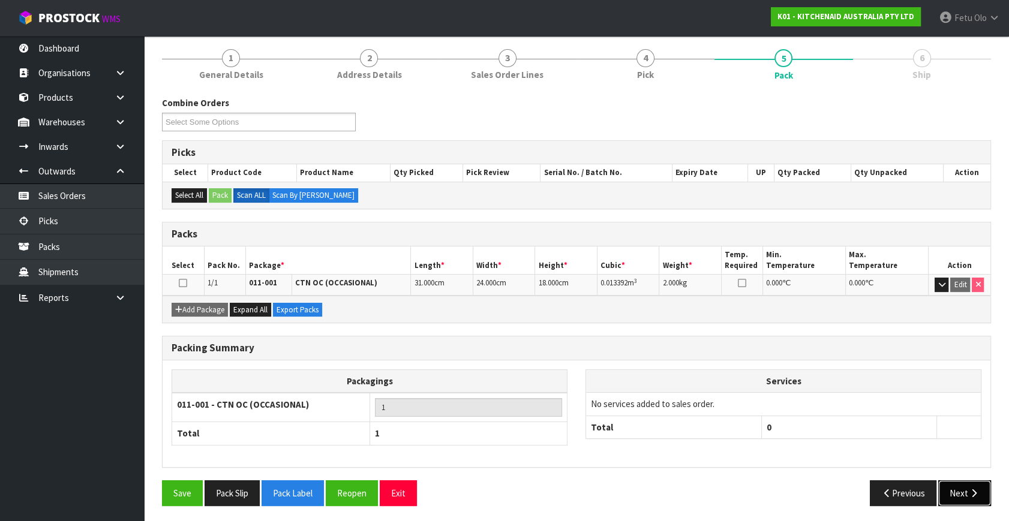
click at [967, 486] on button "Next" at bounding box center [964, 493] width 53 height 26
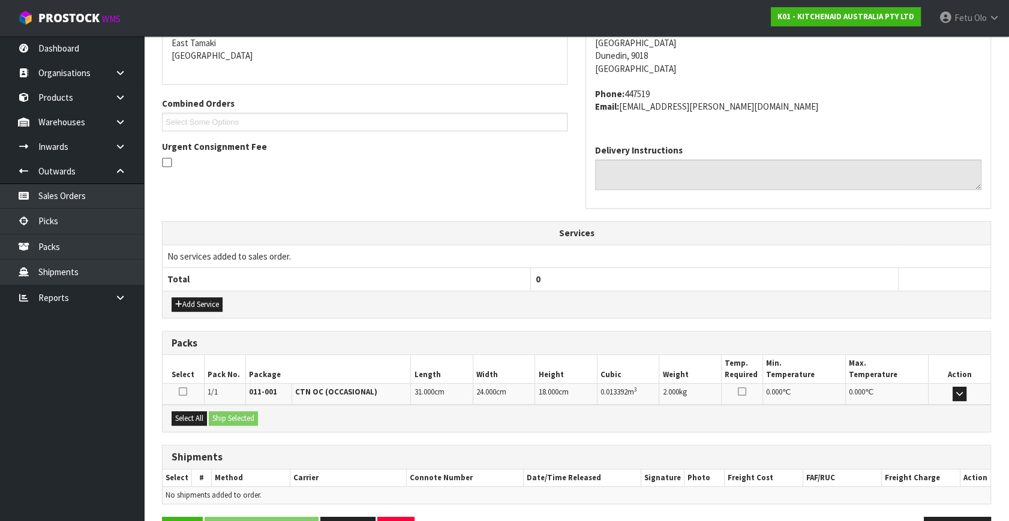
scroll to position [295, 0]
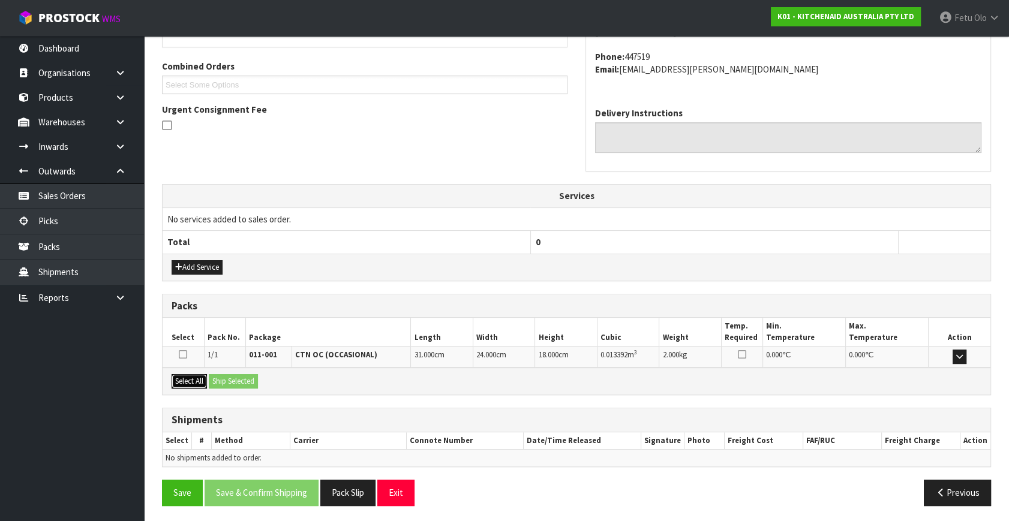
drag, startPoint x: 203, startPoint y: 380, endPoint x: 216, endPoint y: 380, distance: 13.8
click at [206, 380] on button "Select All" at bounding box center [189, 381] width 35 height 14
click at [219, 380] on button "Ship Selected" at bounding box center [233, 381] width 49 height 14
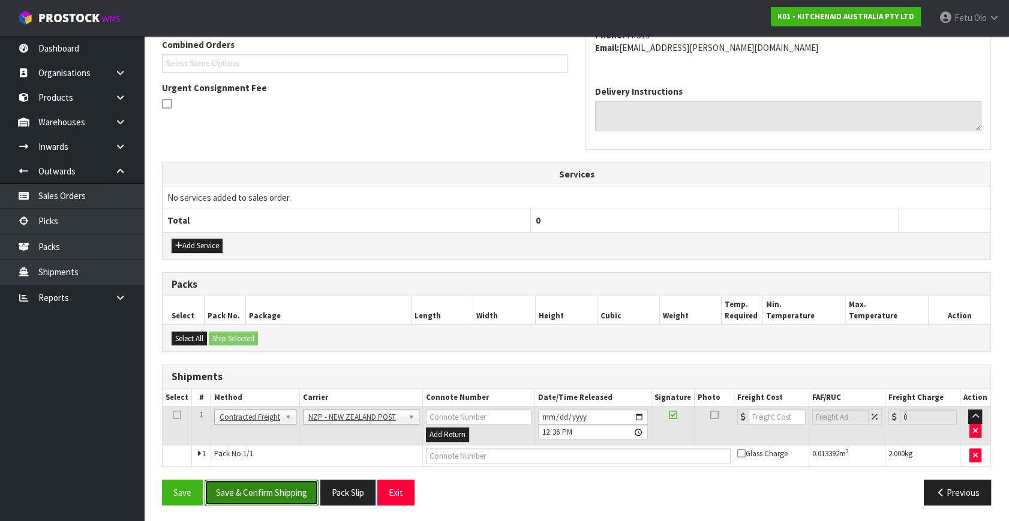
click at [297, 495] on button "Save & Confirm Shipping" at bounding box center [262, 493] width 114 height 26
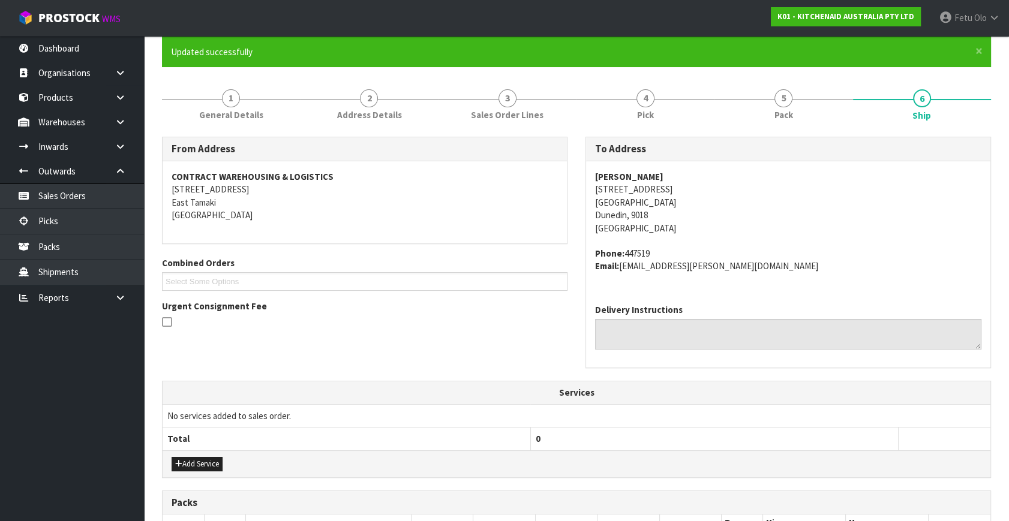
scroll to position [0, 0]
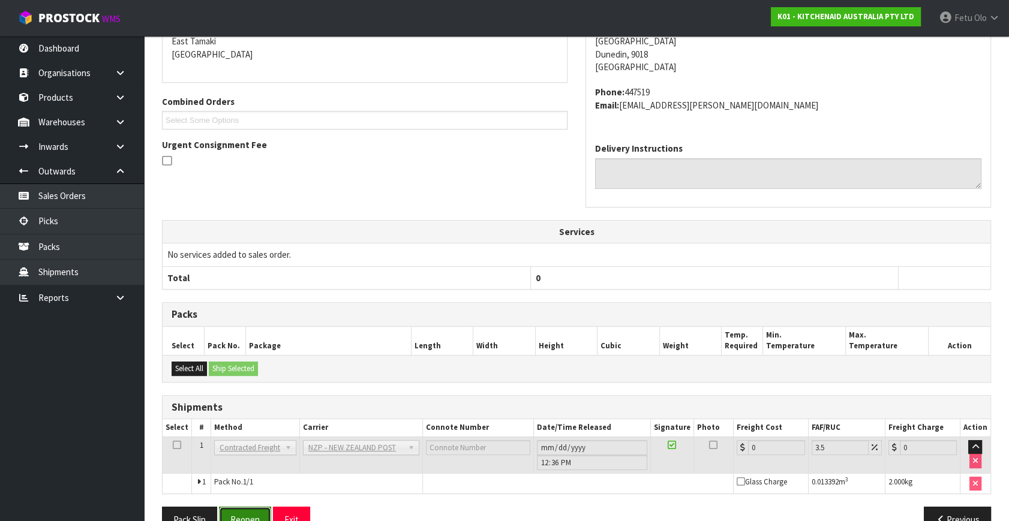
click at [252, 509] on button "Reopen" at bounding box center [245, 520] width 52 height 26
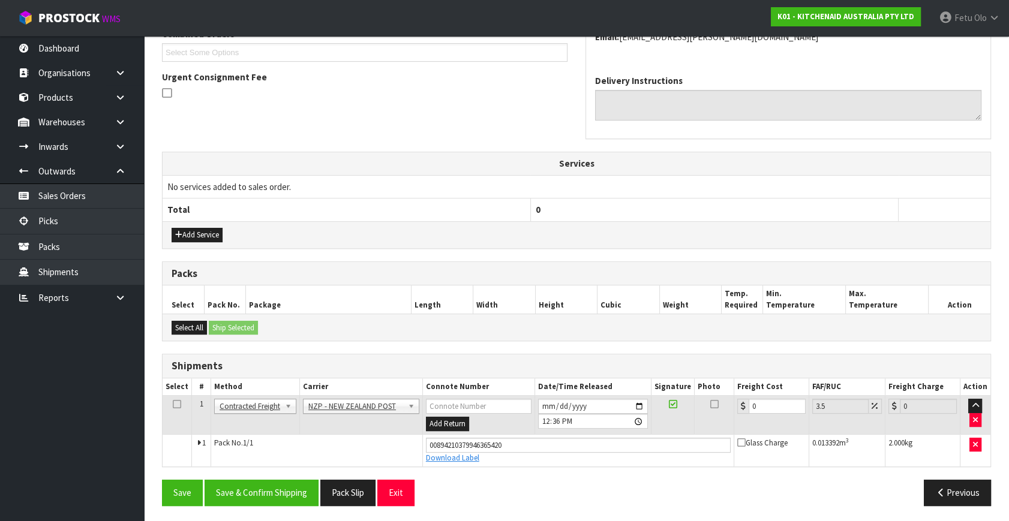
scroll to position [328, 0]
drag, startPoint x: 768, startPoint y: 405, endPoint x: 371, endPoint y: 452, distance: 399.8
click at [371, 452] on tbody "1 Client Local Pickup Customer Local Pickup Company Freight Contracted Freight …" at bounding box center [577, 430] width 828 height 71
type input "1"
type input "1.03"
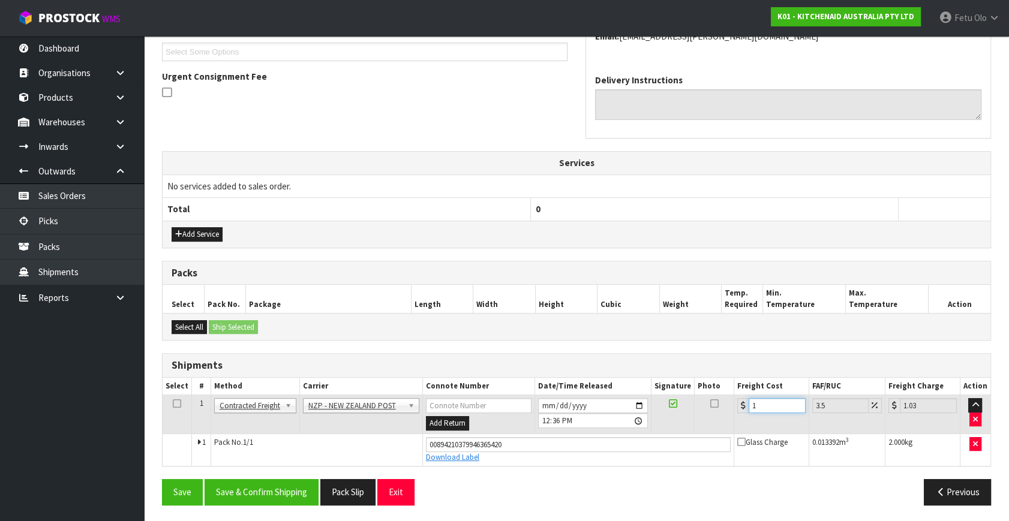
type input "11"
type input "11.38"
type input "113"
type input "116.95"
type input "113.6"
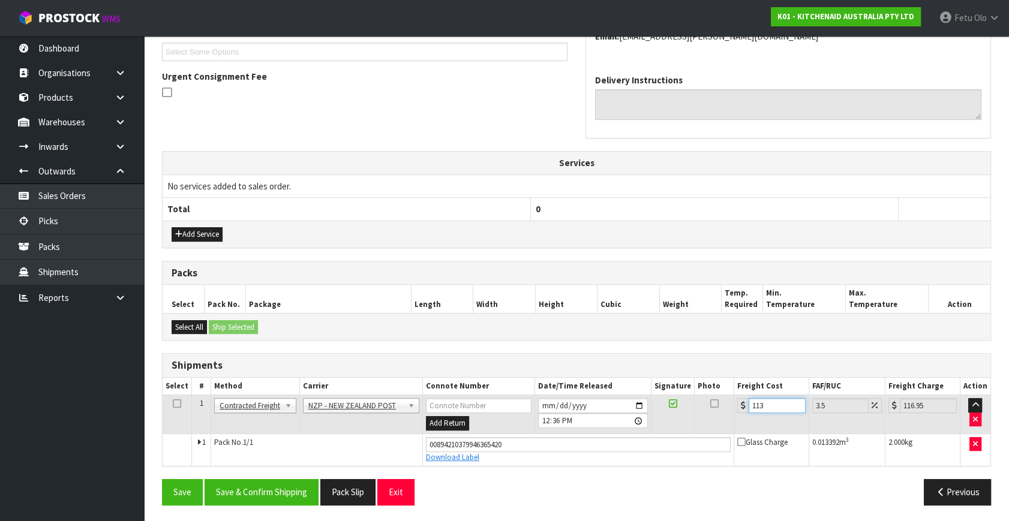
type input "117.58"
type input "113.61"
type input "117.59"
type input "113.6"
type input "117.58"
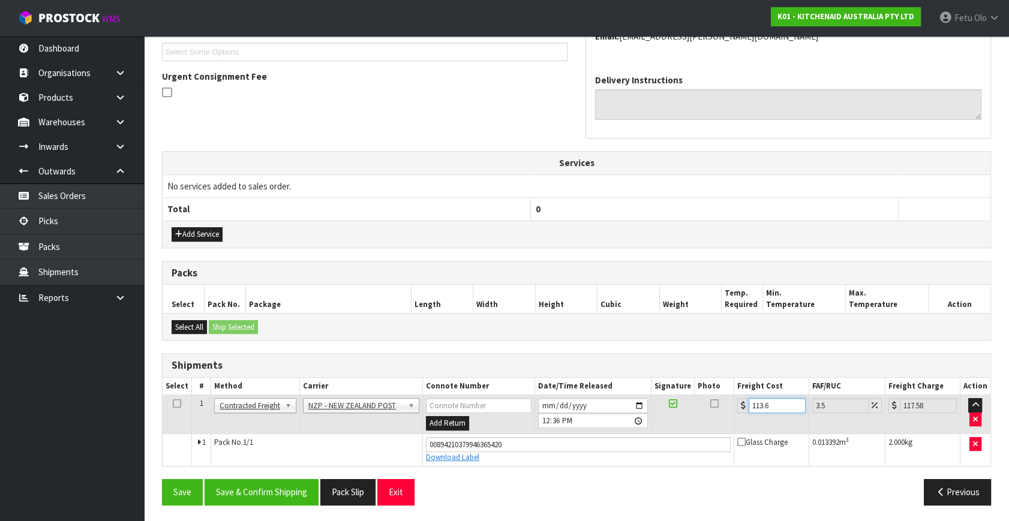
type input "113"
type input "116.95"
drag, startPoint x: 768, startPoint y: 408, endPoint x: 697, endPoint y: 411, distance: 71.5
click at [699, 416] on tr "1 Client Local Pickup Customer Local Pickup Company Freight Contracted Freight …" at bounding box center [577, 414] width 828 height 39
type input "1"
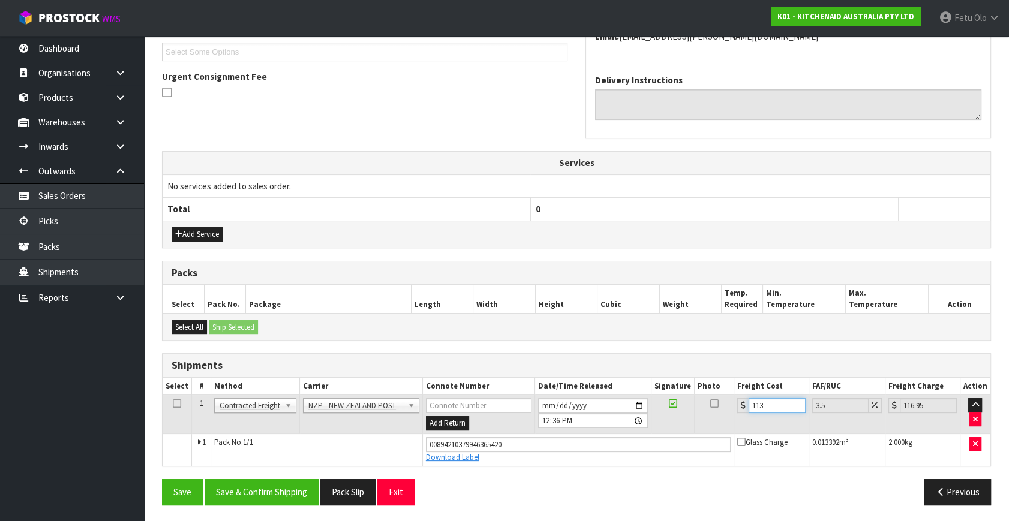
type input "1.03"
type input "11"
type input "11.38"
type input "11.6"
type input "12.01"
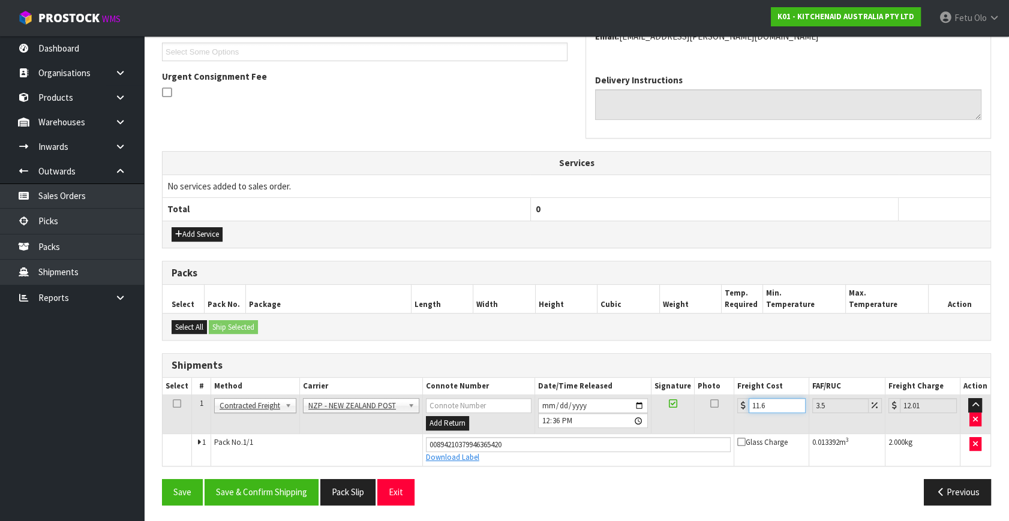
type input "11.61"
type input "12.02"
type input "11.61"
click at [257, 494] on button "Save & Confirm Shipping" at bounding box center [262, 492] width 114 height 26
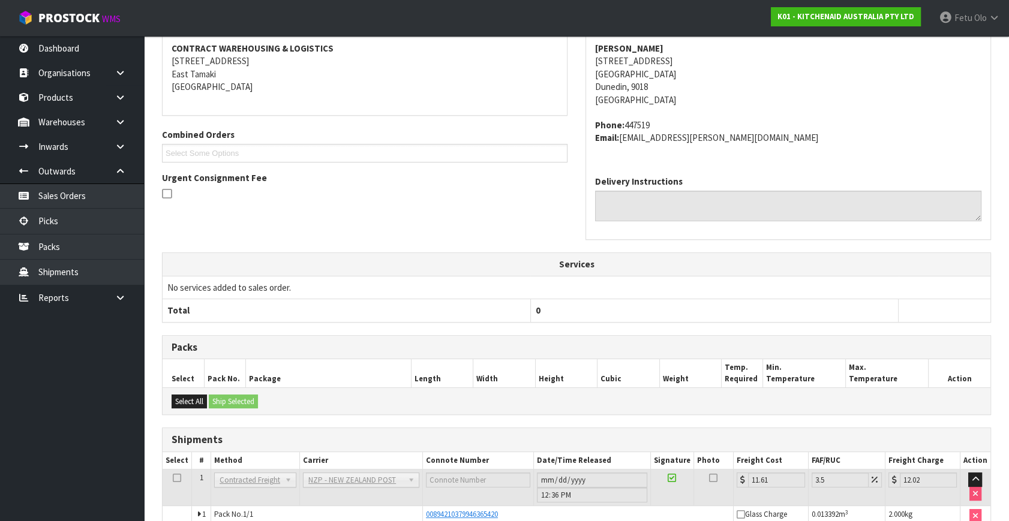
scroll to position [295, 0]
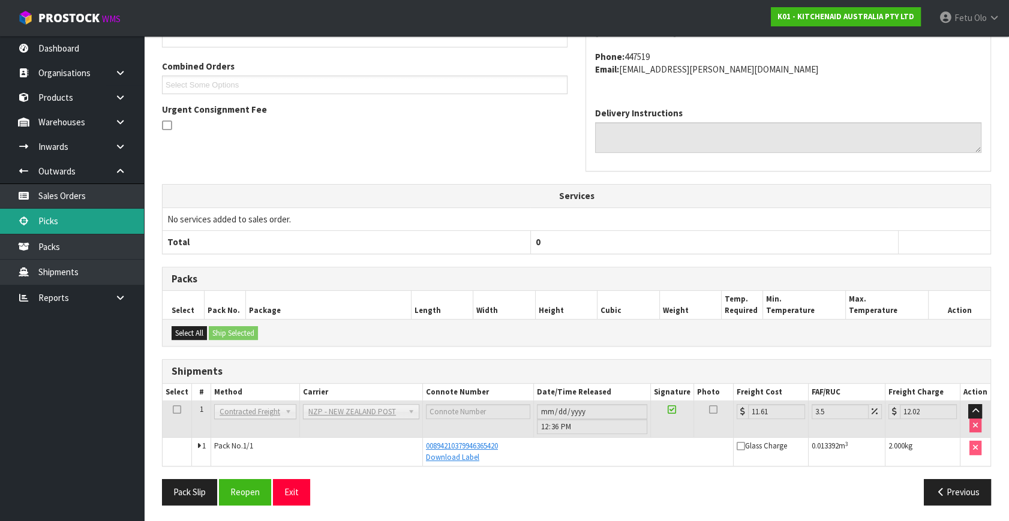
click at [54, 224] on link "Picks" at bounding box center [72, 221] width 144 height 25
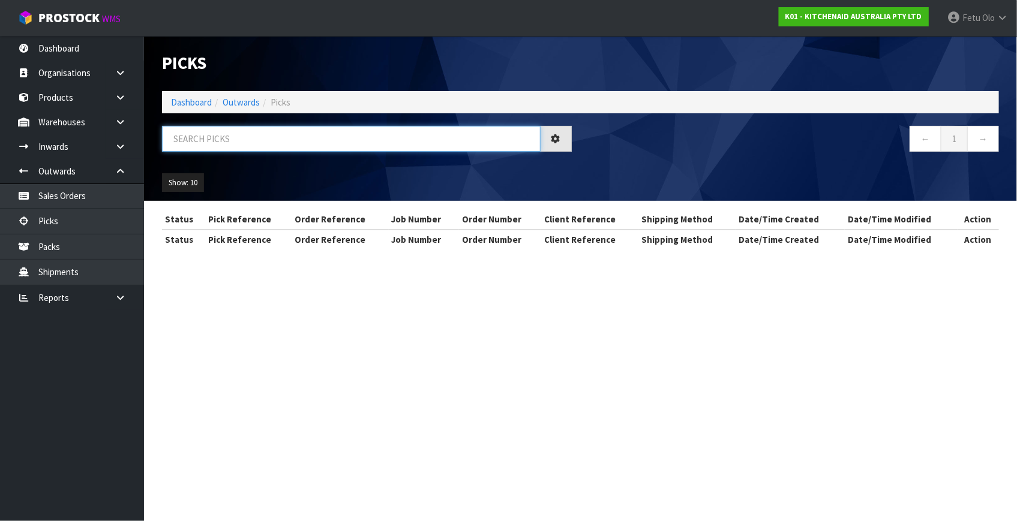
click at [320, 137] on input "text" at bounding box center [351, 139] width 378 height 26
click at [318, 140] on input "text" at bounding box center [351, 139] width 378 height 26
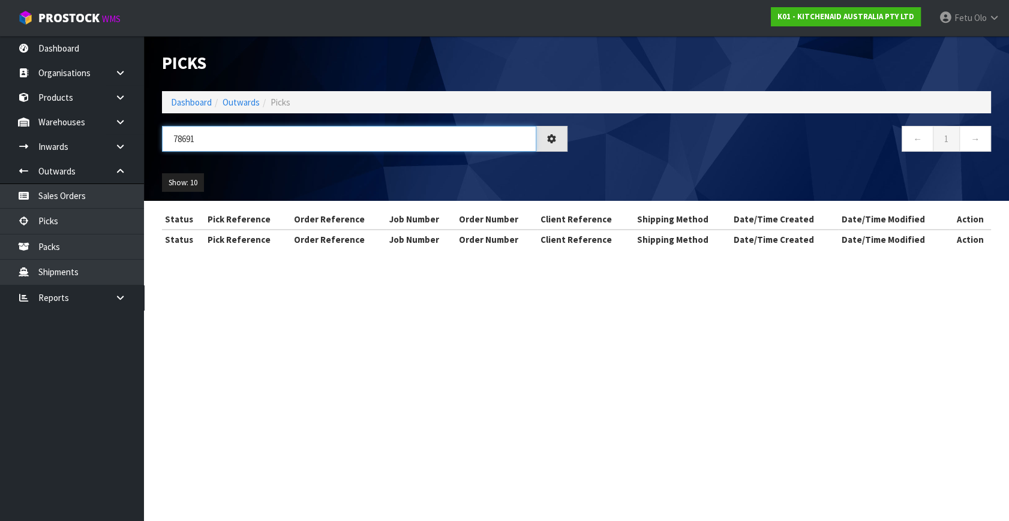
type input "78691"
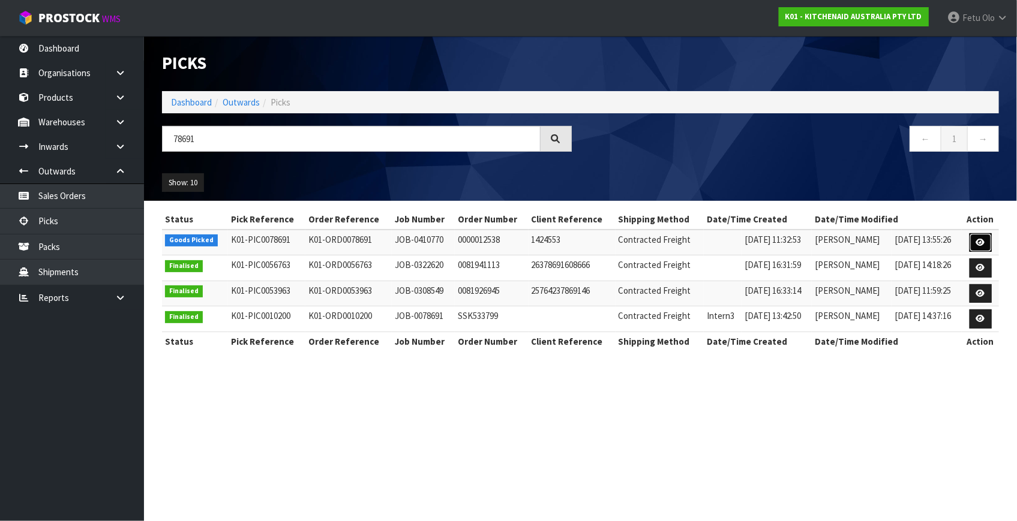
click at [978, 245] on icon at bounding box center [980, 243] width 9 height 8
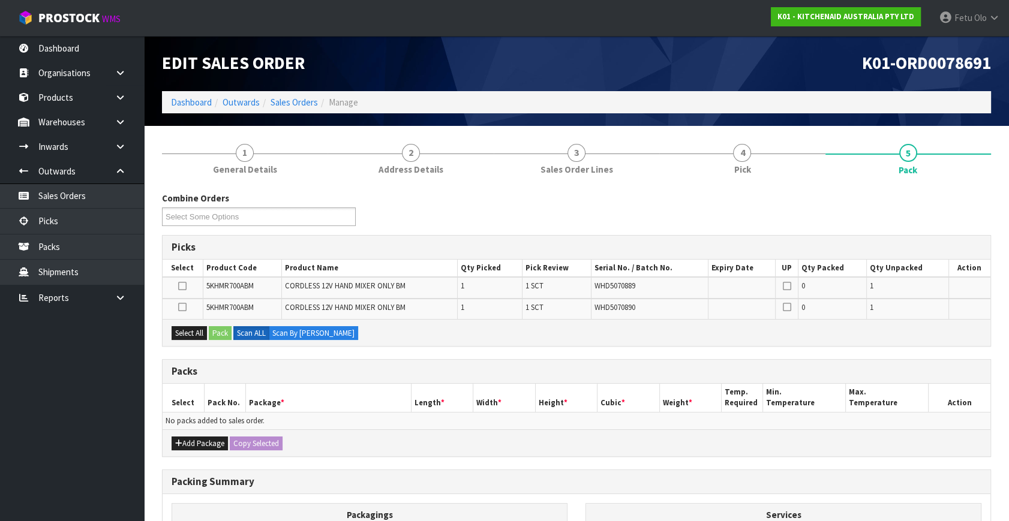
click at [195, 431] on div "Add Package Copy Selected" at bounding box center [577, 442] width 828 height 27
click at [192, 437] on button "Add Package" at bounding box center [200, 444] width 56 height 14
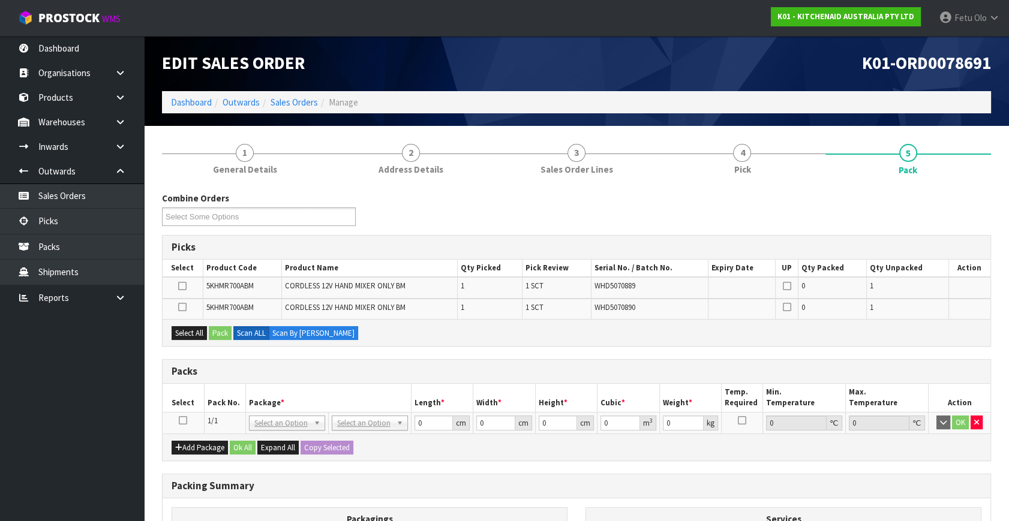
click at [188, 419] on td at bounding box center [183, 423] width 41 height 22
click at [180, 420] on icon at bounding box center [183, 420] width 8 height 1
click at [248, 396] on th "Package *" at bounding box center [328, 398] width 166 height 28
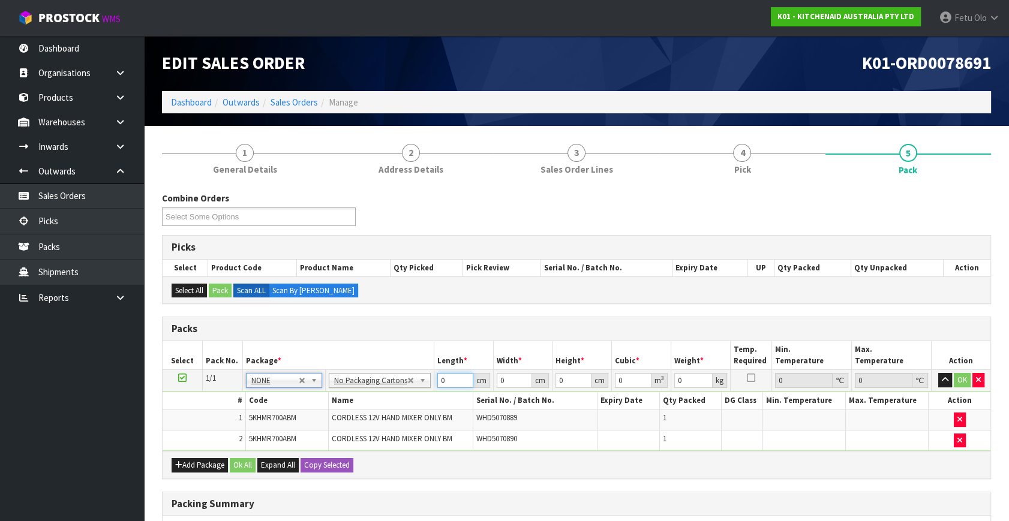
drag, startPoint x: 450, startPoint y: 379, endPoint x: 242, endPoint y: 449, distance: 219.0
click at [245, 449] on div "Packs Select Pack No. Package * Length * Width * Height * Cubic * Weight * Temp…" at bounding box center [576, 398] width 829 height 162
type input "29"
type input "23"
type input "2"
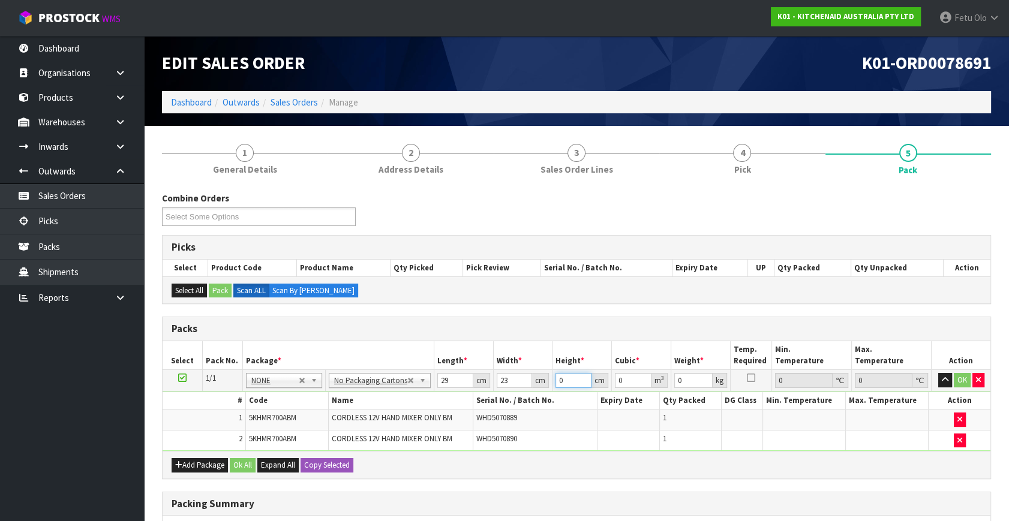
type input "0.001334"
type input "24"
type input "0.016008"
type input "24"
type input "4"
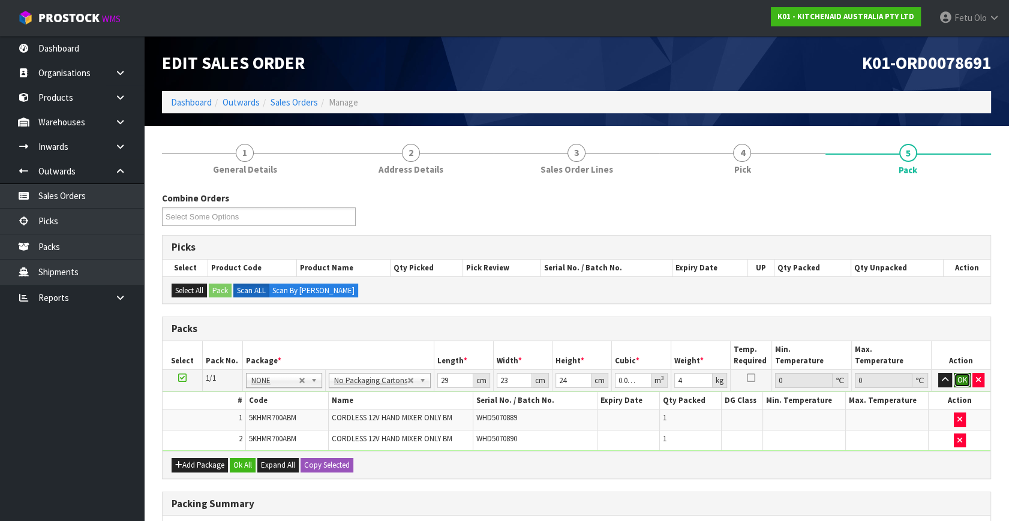
click button "OK" at bounding box center [962, 380] width 17 height 14
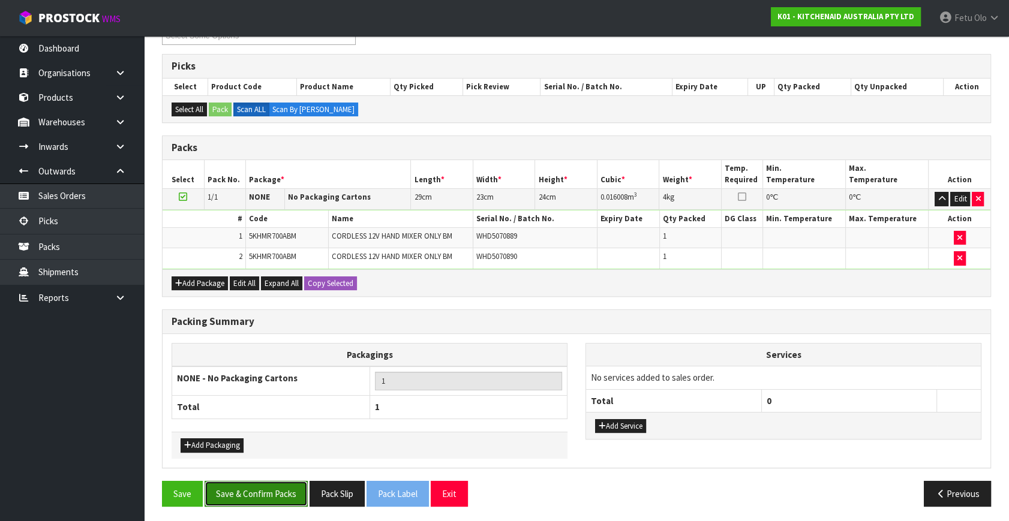
click at [275, 488] on button "Save & Confirm Packs" at bounding box center [256, 494] width 103 height 26
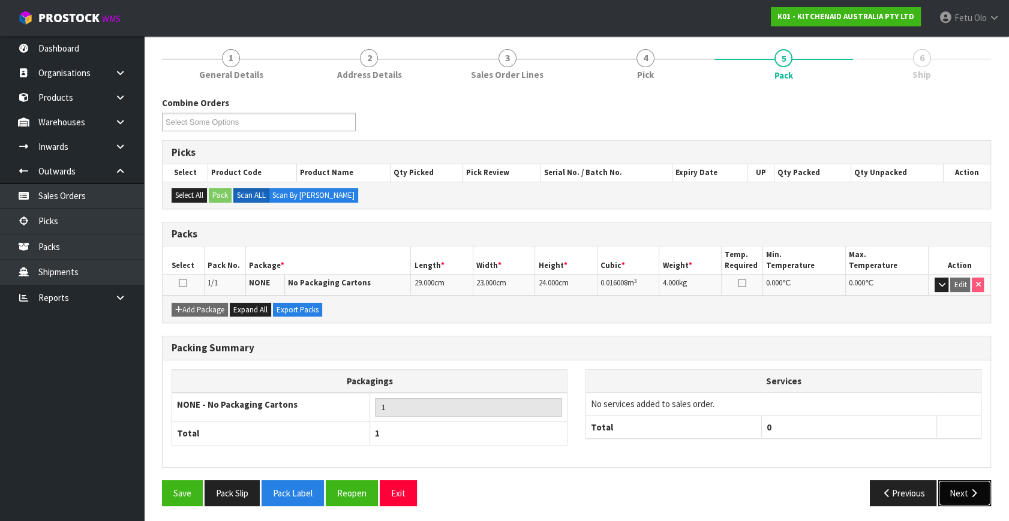
click at [951, 483] on button "Next" at bounding box center [964, 493] width 53 height 26
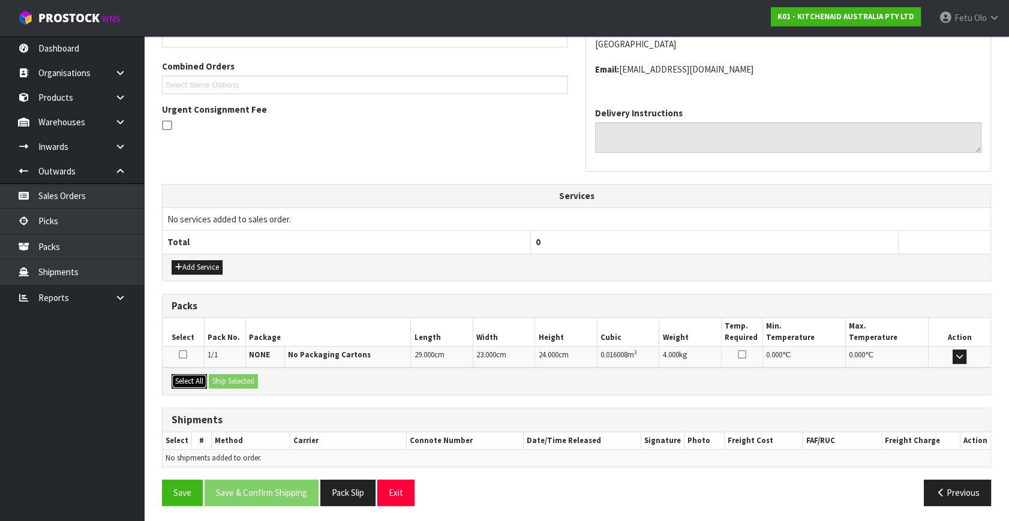
click at [200, 378] on button "Select All" at bounding box center [189, 381] width 35 height 14
click at [239, 379] on button "Ship Selected" at bounding box center [233, 381] width 49 height 14
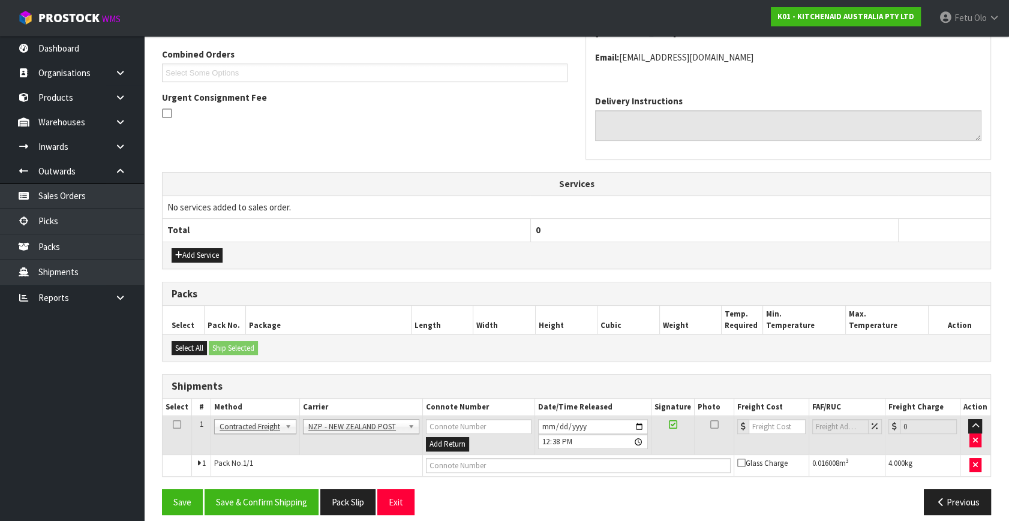
scroll to position [317, 0]
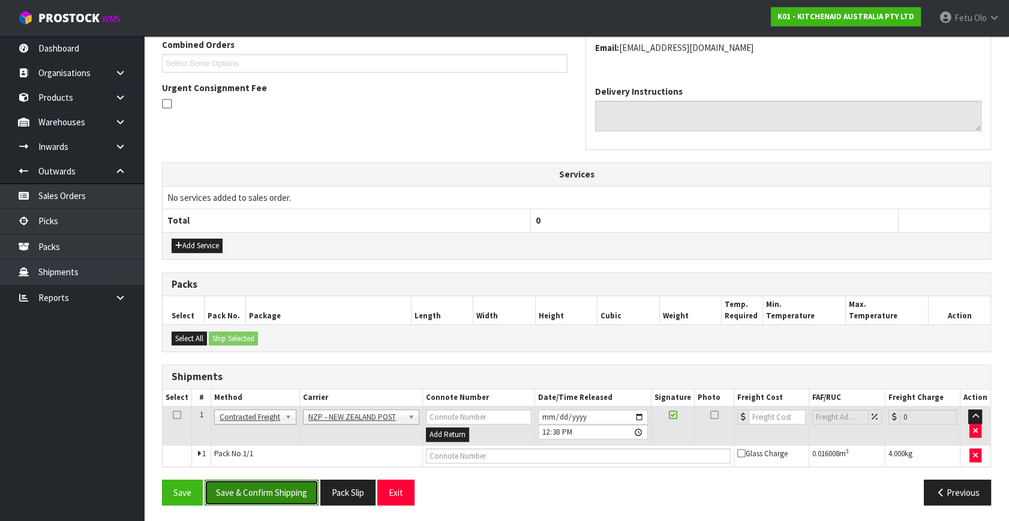
click at [266, 491] on button "Save & Confirm Shipping" at bounding box center [262, 493] width 114 height 26
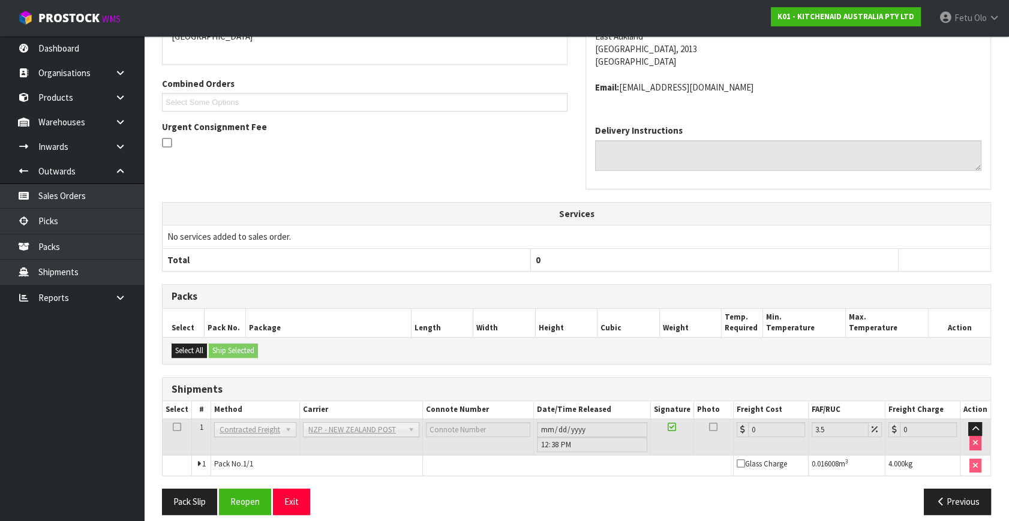
scroll to position [300, 0]
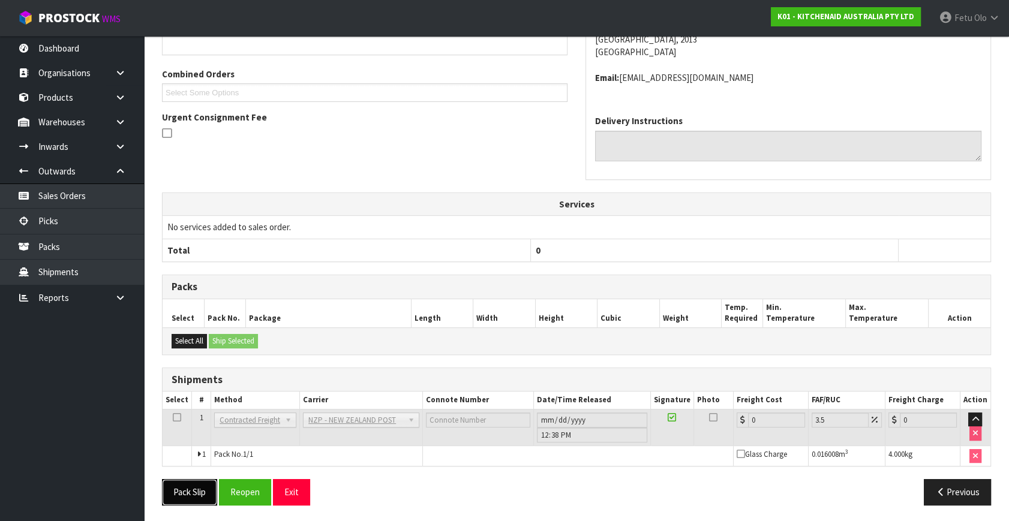
click at [203, 492] on button "Pack Slip" at bounding box center [189, 492] width 55 height 26
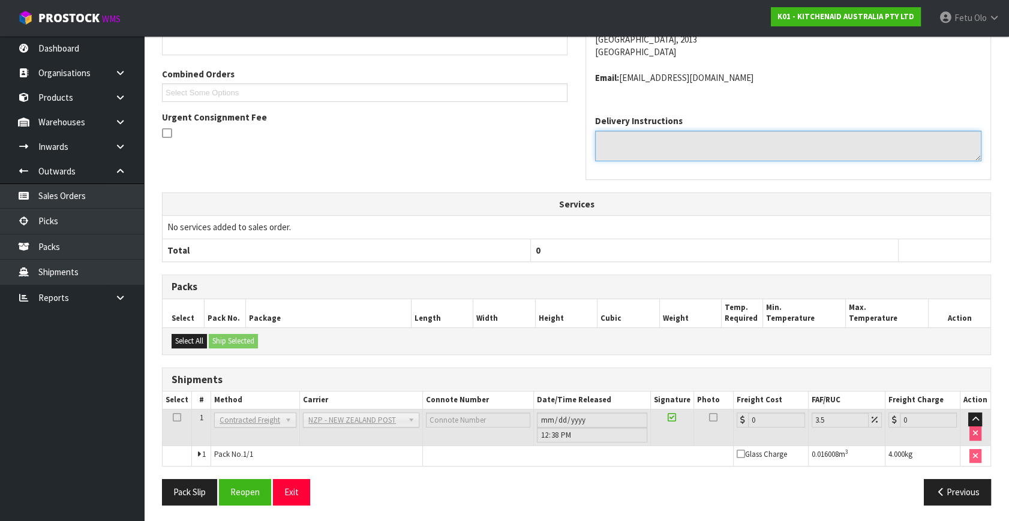
click at [798, 157] on textarea at bounding box center [788, 146] width 386 height 31
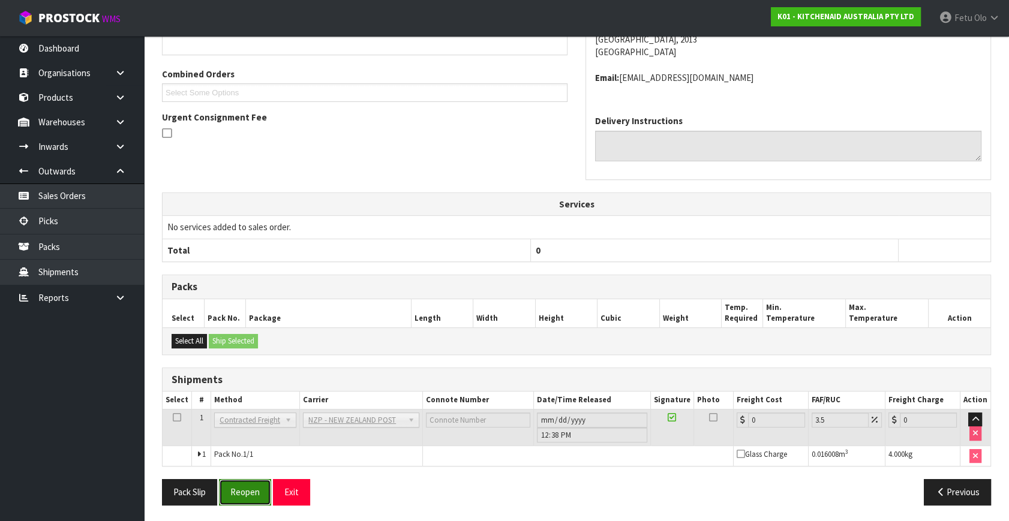
click at [241, 492] on button "Reopen" at bounding box center [245, 492] width 52 height 26
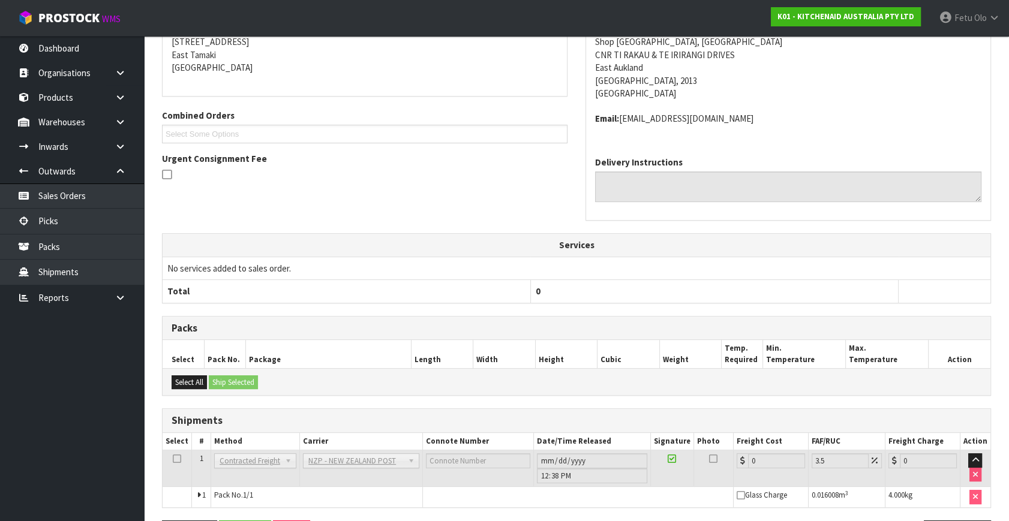
scroll to position [287, 0]
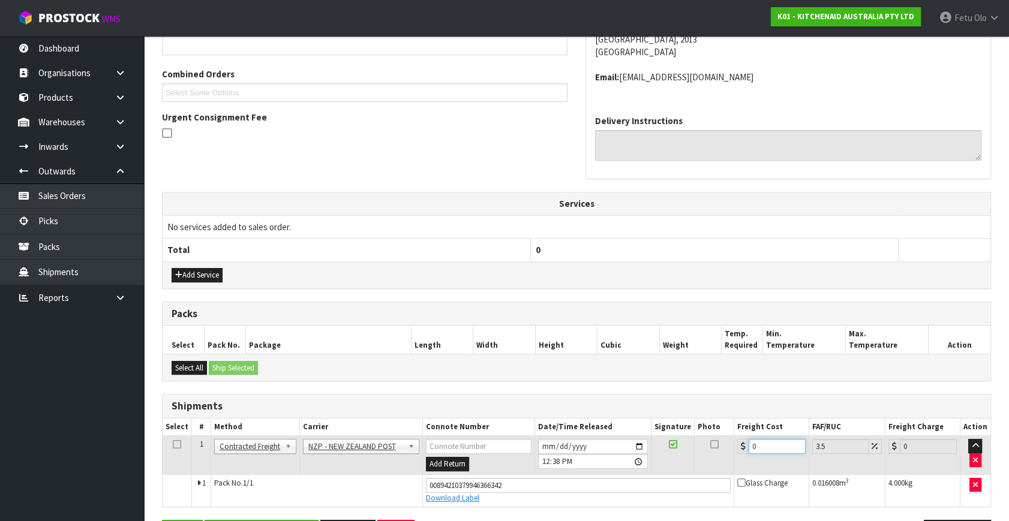
drag, startPoint x: 750, startPoint y: 446, endPoint x: 593, endPoint y: 470, distance: 158.9
click at [593, 470] on tr "1 Client Local Pickup Customer Local Pickup Company Freight Contracted Freight …" at bounding box center [577, 455] width 828 height 39
type input "4"
type input "4.14"
type input "4.3"
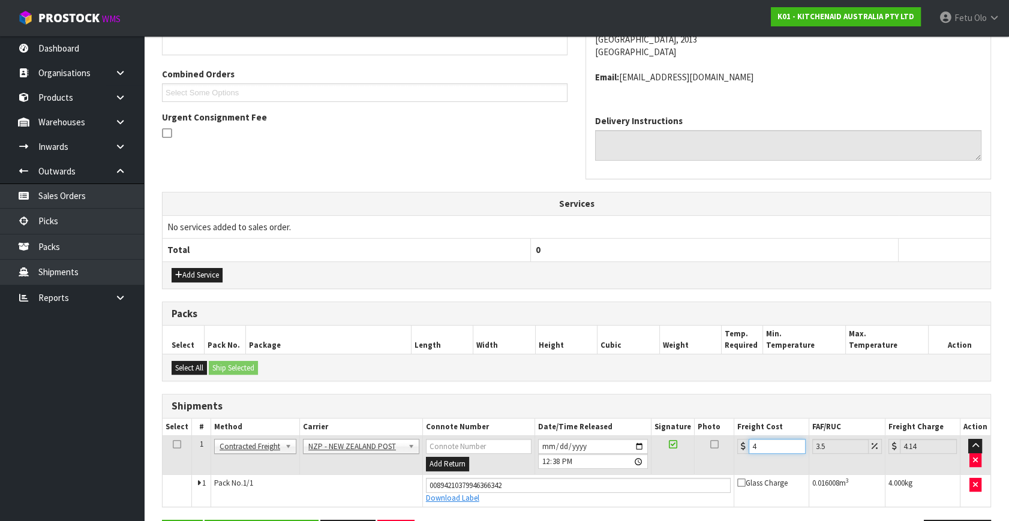
type input "4.45"
type input "4.33"
type input "4.48"
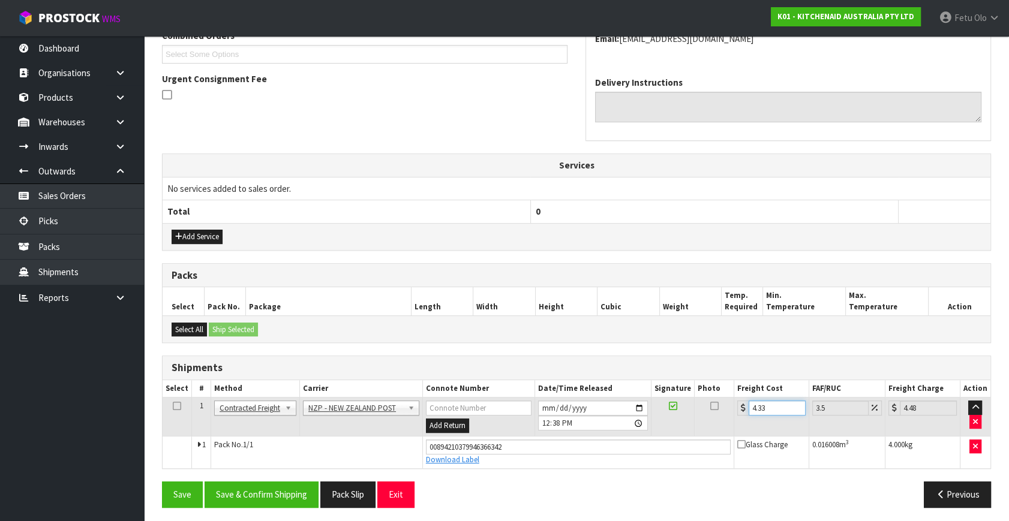
scroll to position [328, 0]
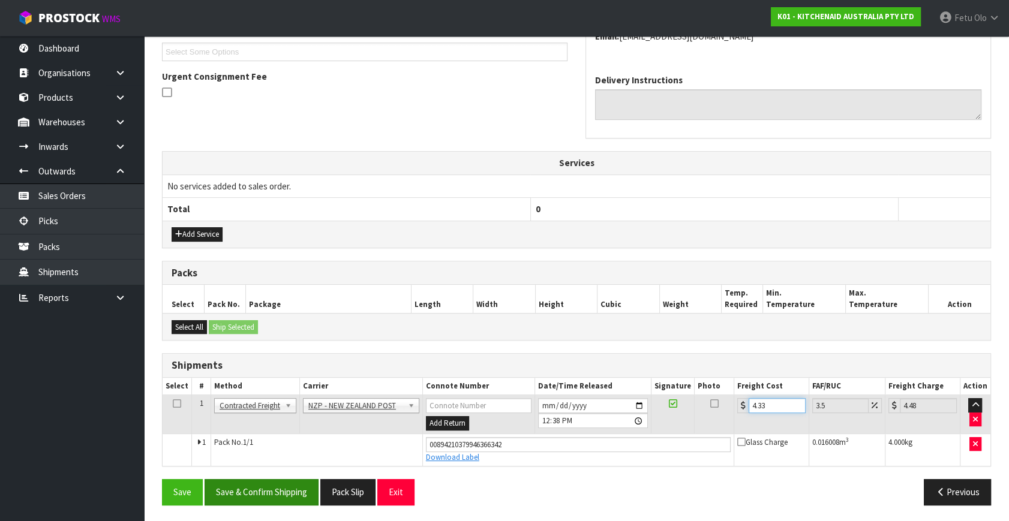
type input "4.33"
click at [248, 479] on button "Save & Confirm Shipping" at bounding box center [262, 492] width 114 height 26
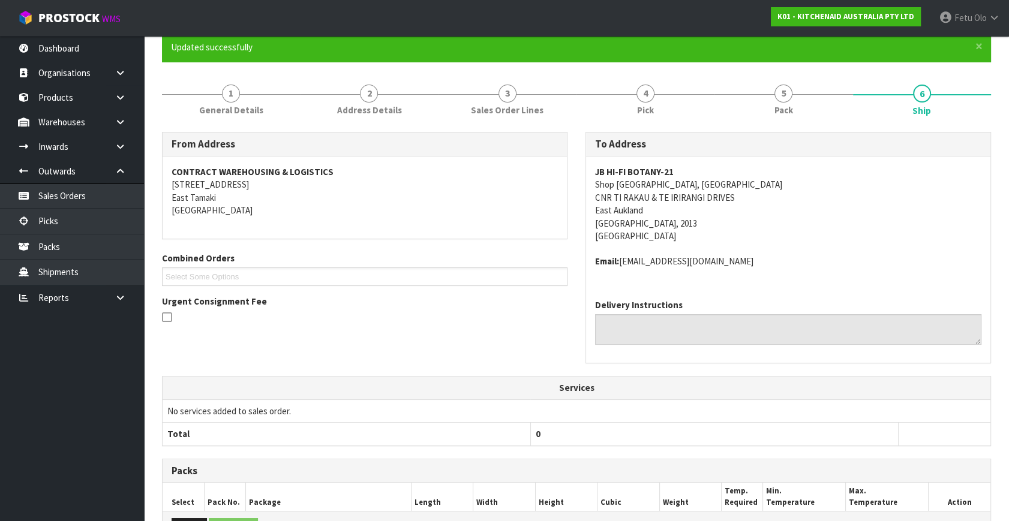
scroll to position [295, 0]
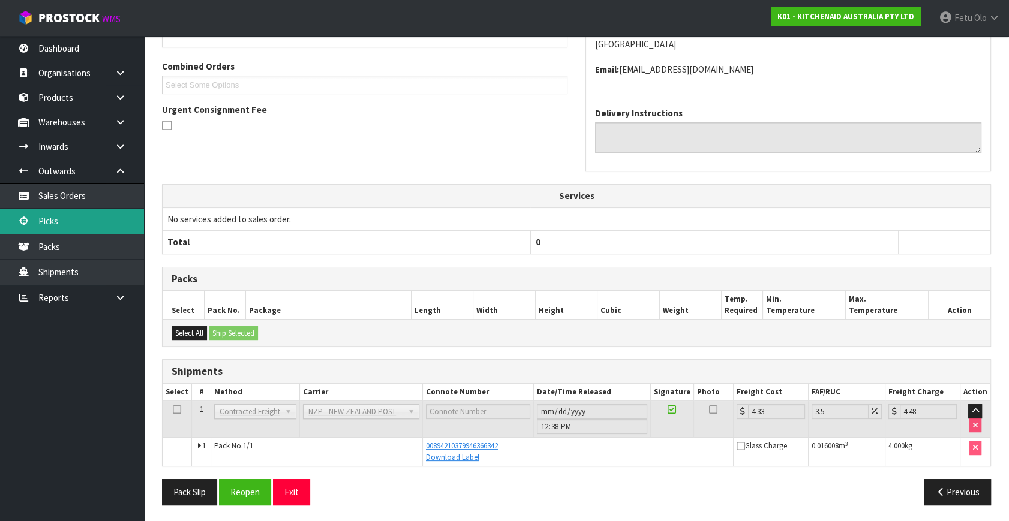
click at [73, 222] on link "Picks" at bounding box center [72, 221] width 144 height 25
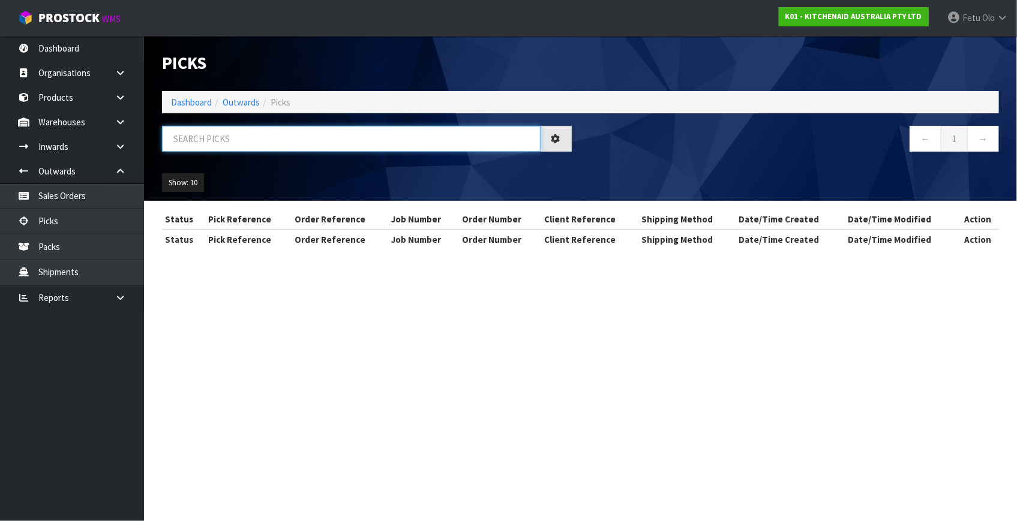
click at [294, 133] on input "text" at bounding box center [351, 139] width 378 height 26
type input "78698"
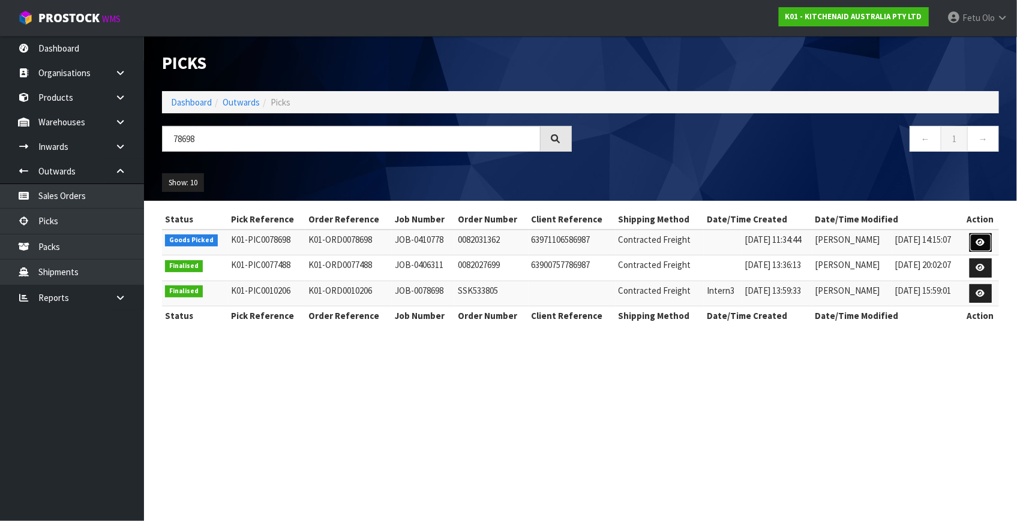
click at [979, 245] on icon at bounding box center [980, 243] width 9 height 8
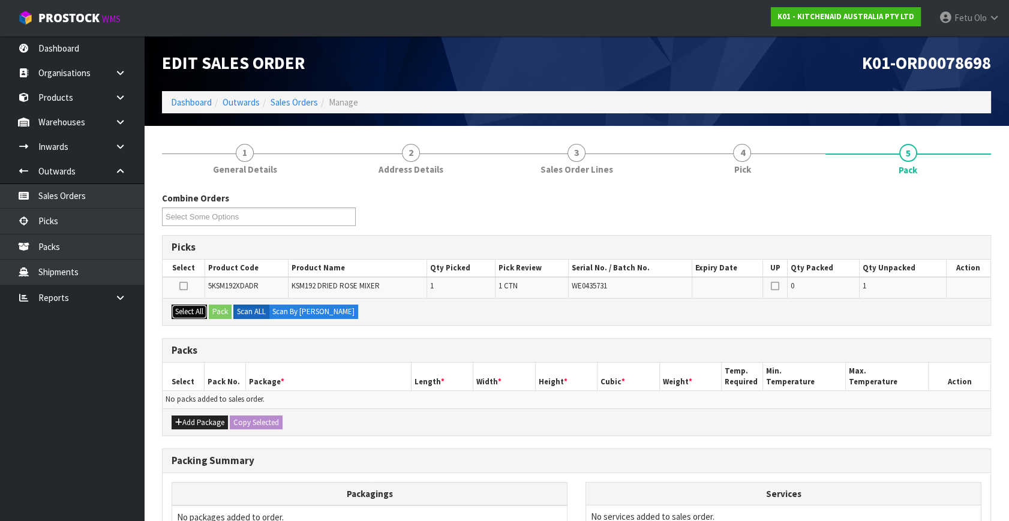
click at [192, 311] on button "Select All" at bounding box center [189, 312] width 35 height 14
click at [215, 311] on button "Pack" at bounding box center [220, 312] width 23 height 14
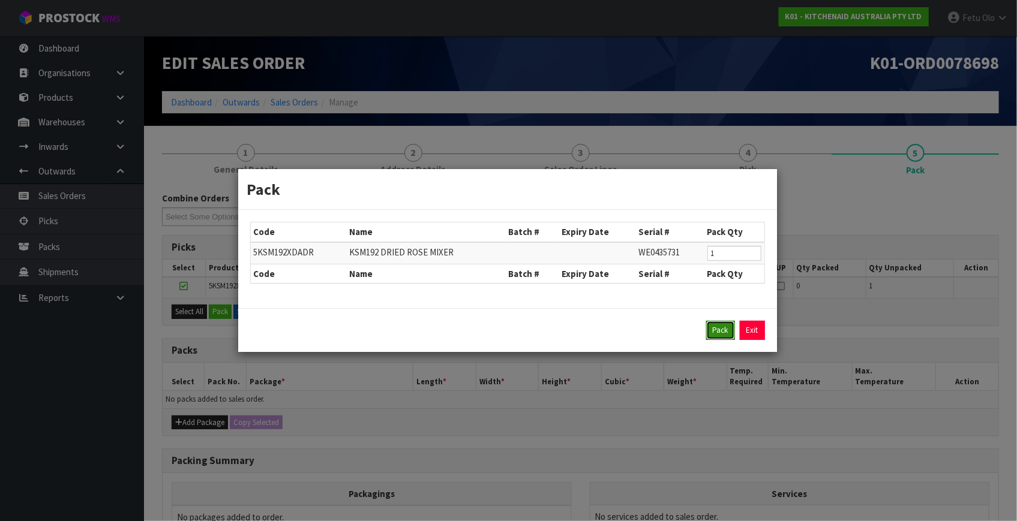
click at [714, 336] on button "Pack" at bounding box center [720, 330] width 29 height 19
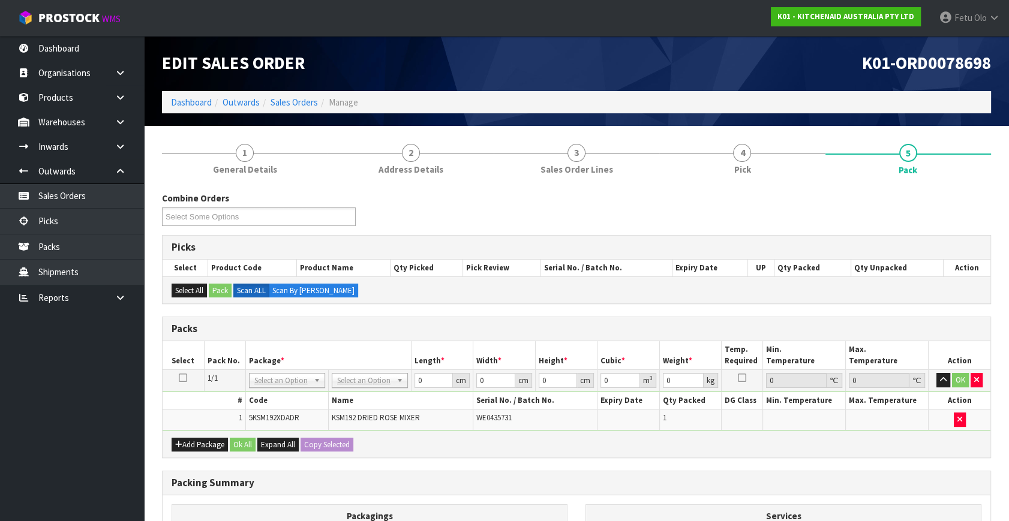
drag, startPoint x: 384, startPoint y: 381, endPoint x: 374, endPoint y: 400, distance: 21.5
drag, startPoint x: 410, startPoint y: 384, endPoint x: 232, endPoint y: 448, distance: 188.6
click at [233, 450] on div "Packs Select Pack No. Package * Length * Width * Height * Cubic * Weight * Temp…" at bounding box center [576, 388] width 829 height 142
type input "42"
type input "29"
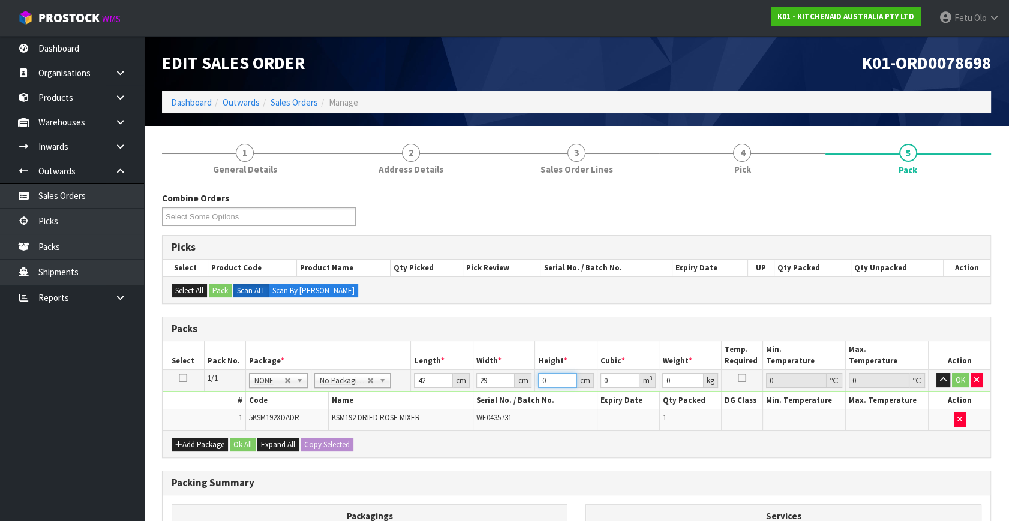
type input "4"
type input "0.004872"
type input "43"
type input "0.052374"
type input "43"
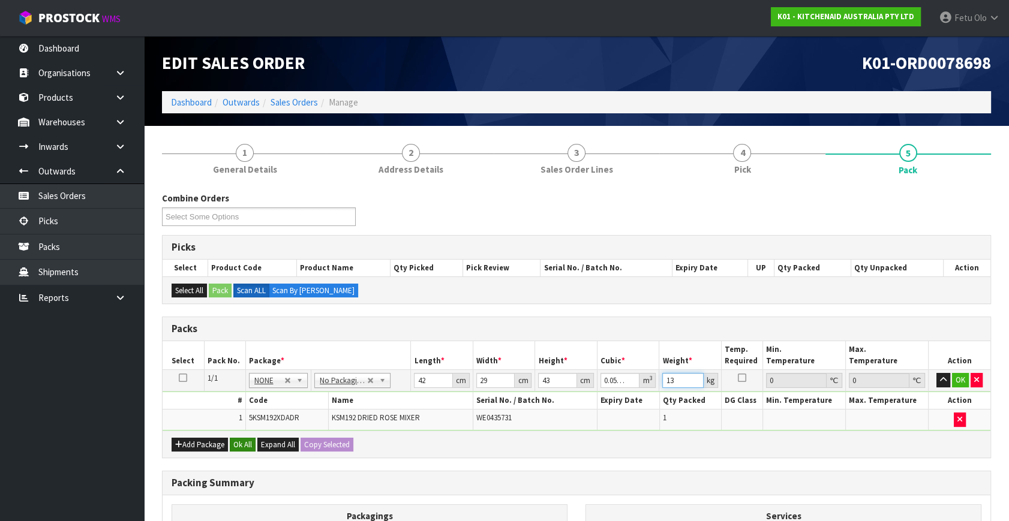
type input "13"
click button "OK" at bounding box center [960, 380] width 17 height 14
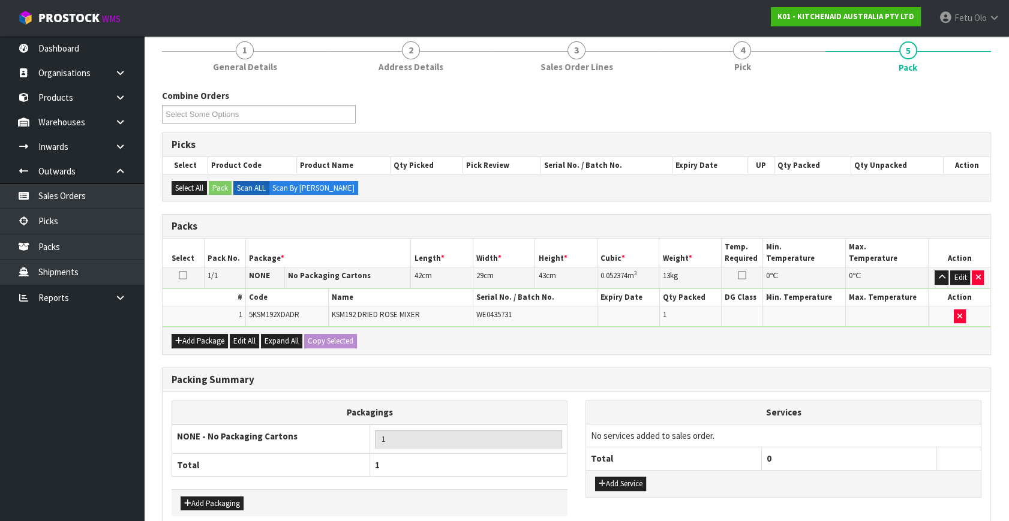
scroll to position [161, 0]
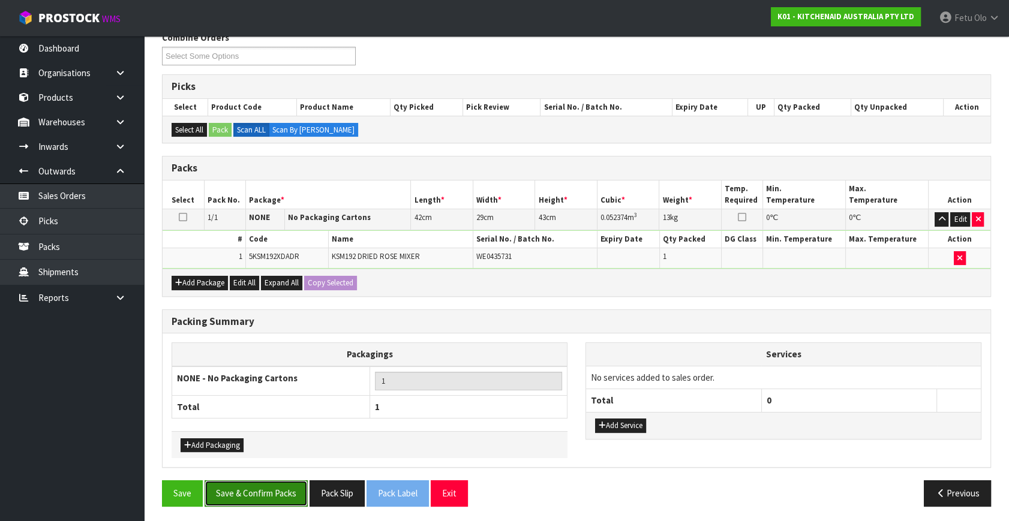
click at [246, 486] on button "Save & Confirm Packs" at bounding box center [256, 493] width 103 height 26
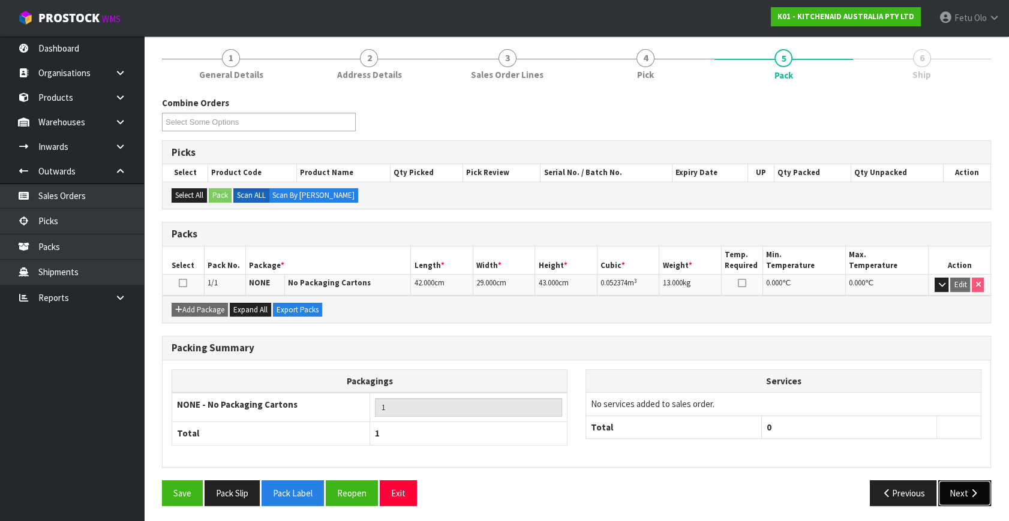
click at [961, 487] on button "Next" at bounding box center [964, 493] width 53 height 26
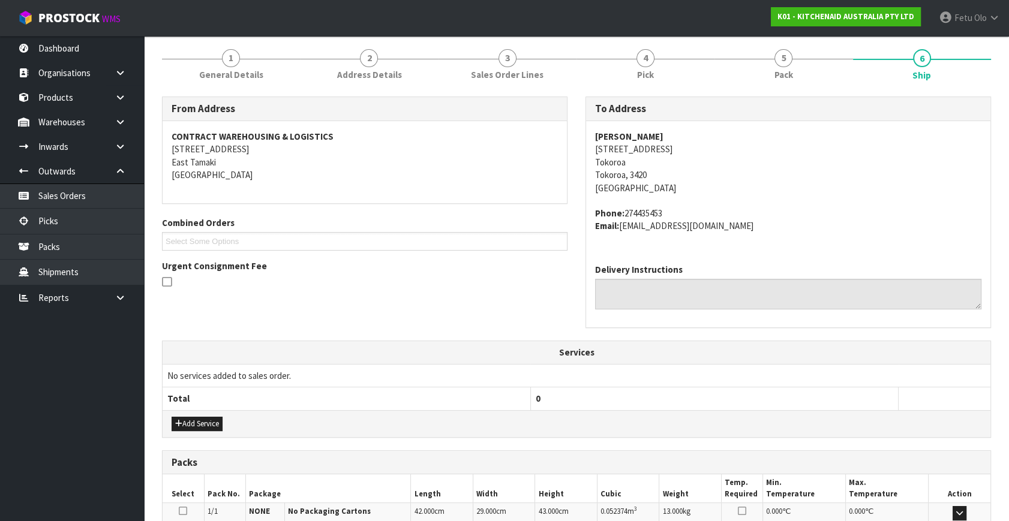
scroll to position [295, 0]
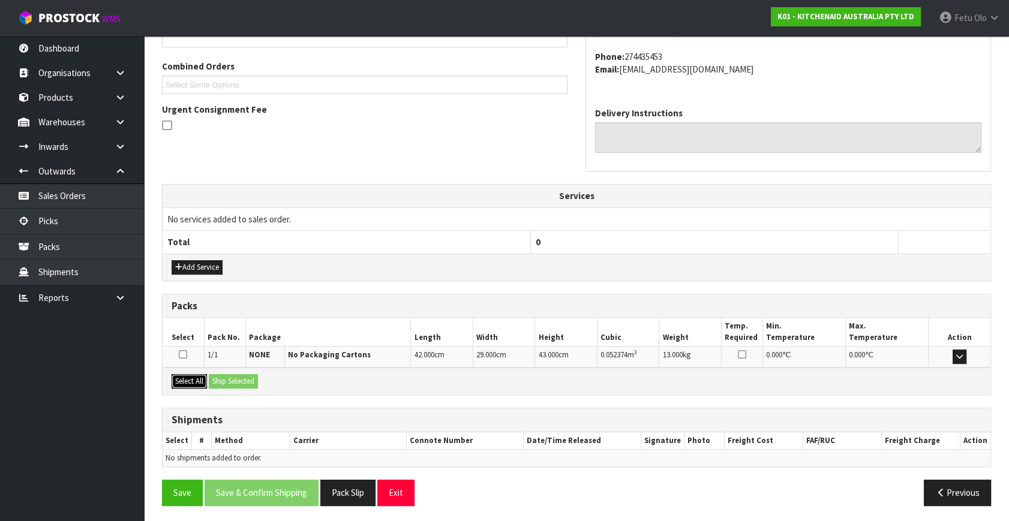
drag, startPoint x: 191, startPoint y: 382, endPoint x: 228, endPoint y: 378, distance: 37.4
click at [195, 381] on button "Select All" at bounding box center [189, 381] width 35 height 14
click at [228, 378] on button "Ship Selected" at bounding box center [233, 381] width 49 height 14
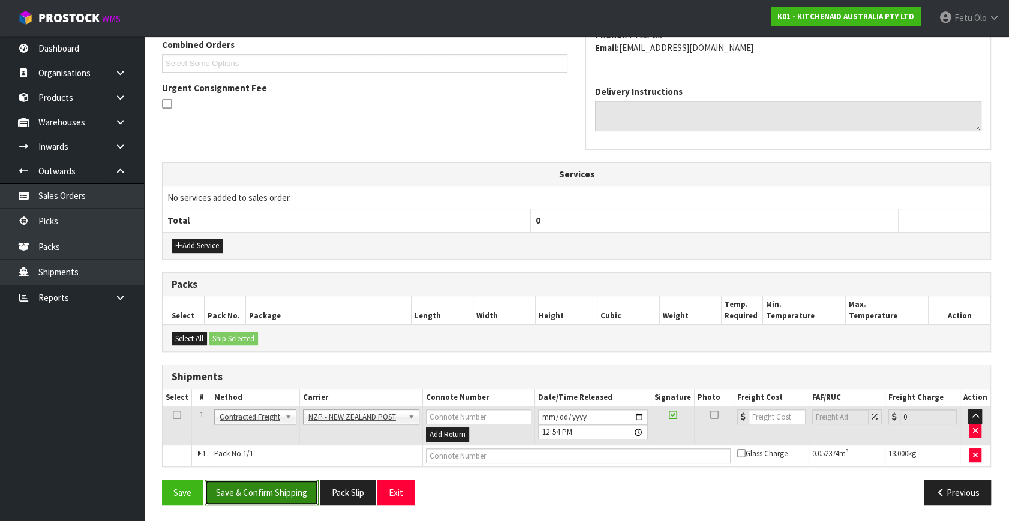
click at [275, 492] on button "Save & Confirm Shipping" at bounding box center [262, 493] width 114 height 26
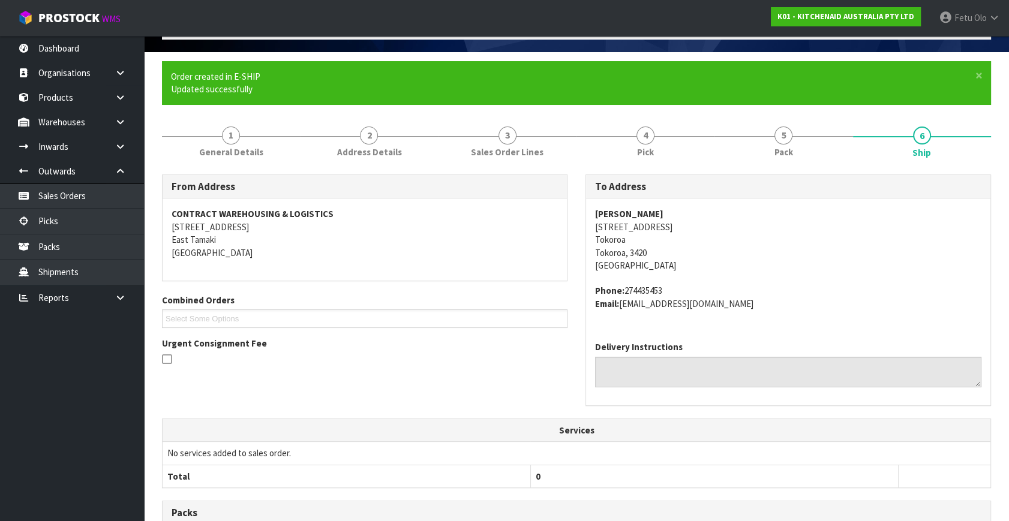
scroll to position [300, 0]
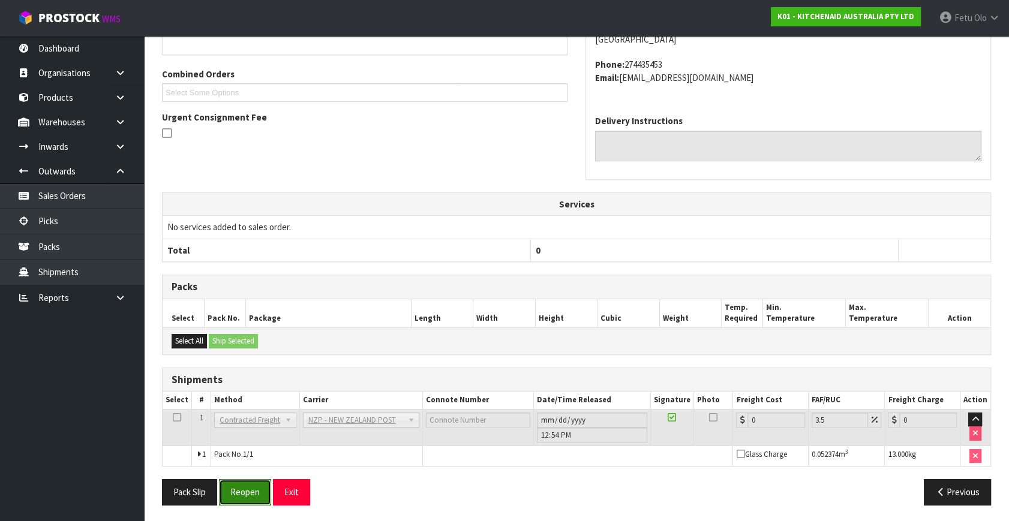
drag, startPoint x: 253, startPoint y: 485, endPoint x: 261, endPoint y: 483, distance: 8.7
click at [253, 485] on button "Reopen" at bounding box center [245, 492] width 52 height 26
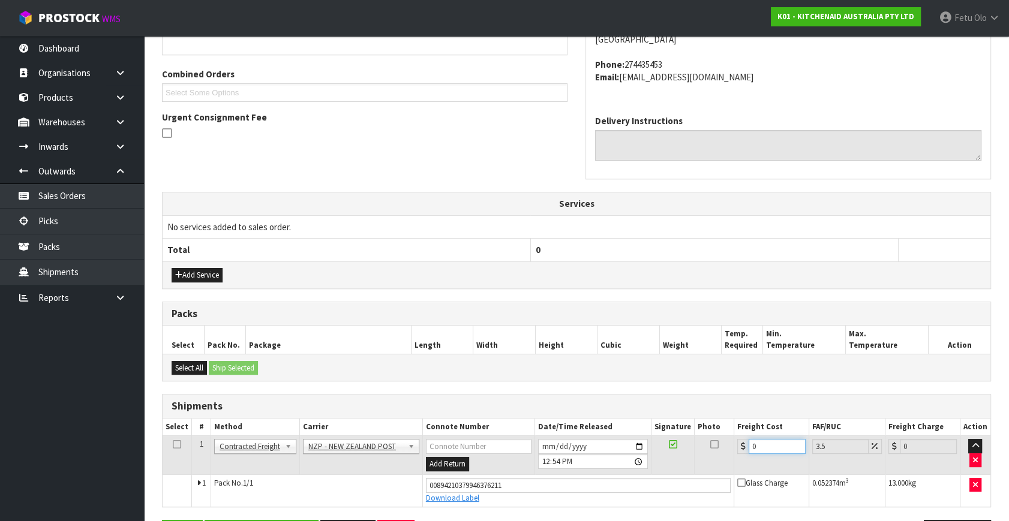
drag, startPoint x: 773, startPoint y: 443, endPoint x: 336, endPoint y: 521, distance: 444.0
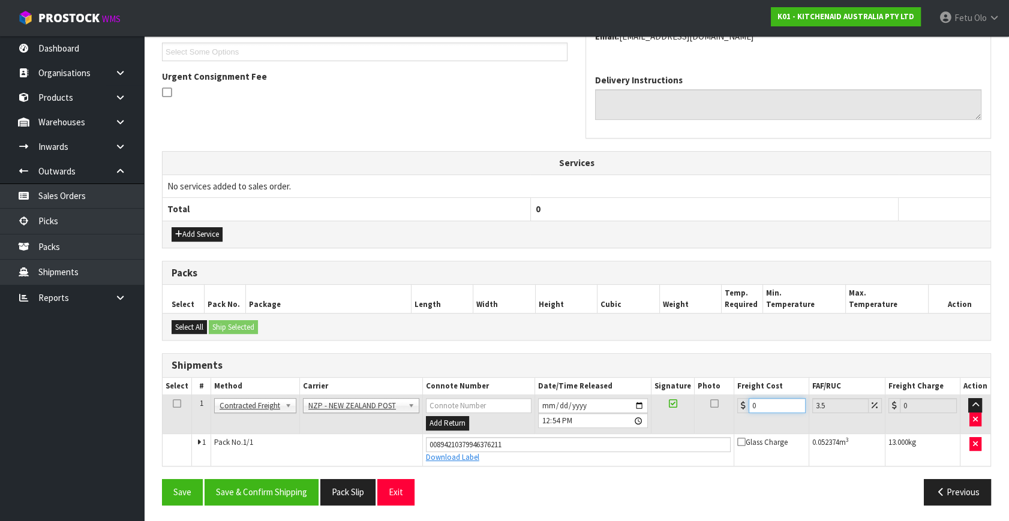
type input "1"
type input "1.03"
type input "10"
type input "10.35"
type input "10.8"
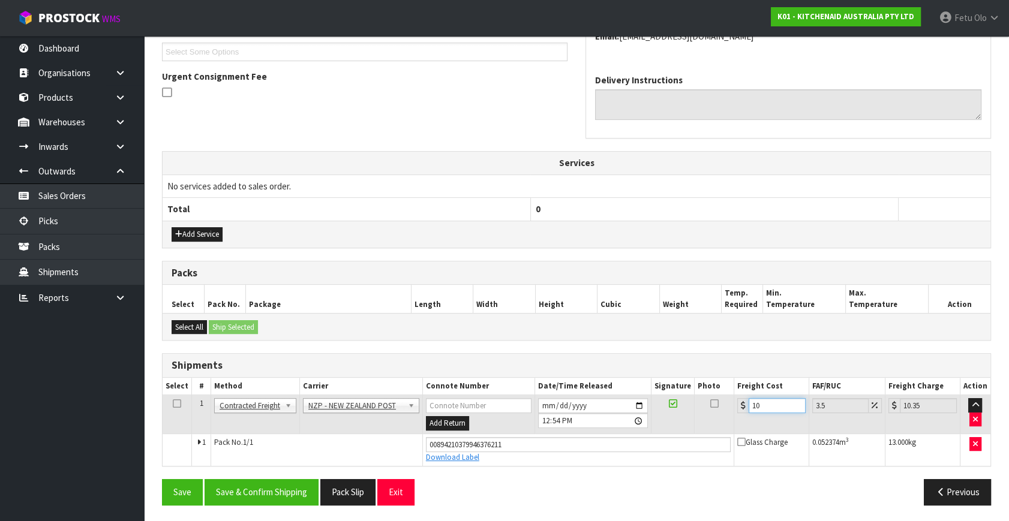
type input "11.18"
type input "10.89"
type input "11.27"
type input "10.89"
click at [266, 492] on button "Save & Confirm Shipping" at bounding box center [262, 492] width 114 height 26
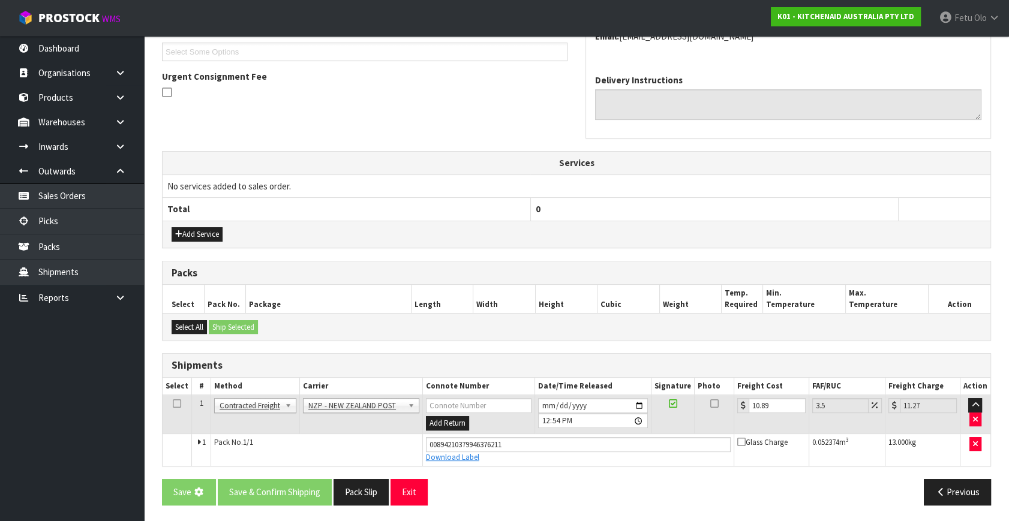
scroll to position [0, 0]
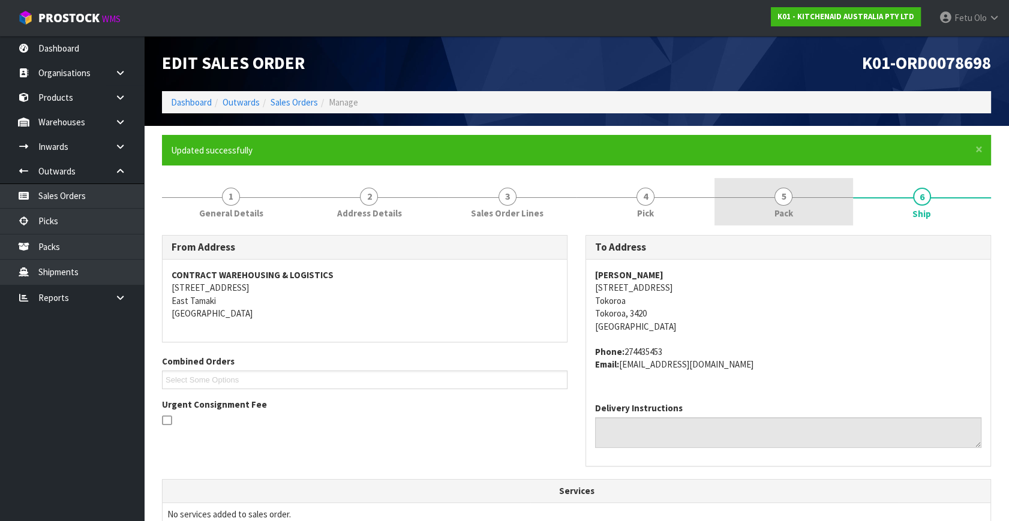
click at [796, 199] on link "5 Pack" at bounding box center [783, 201] width 138 height 47
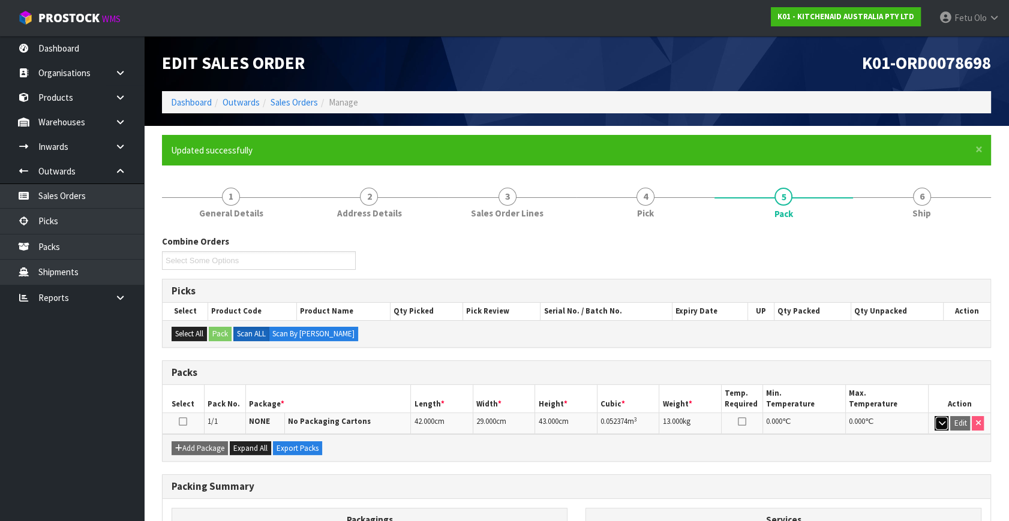
click at [938, 424] on icon "button" at bounding box center [941, 423] width 7 height 8
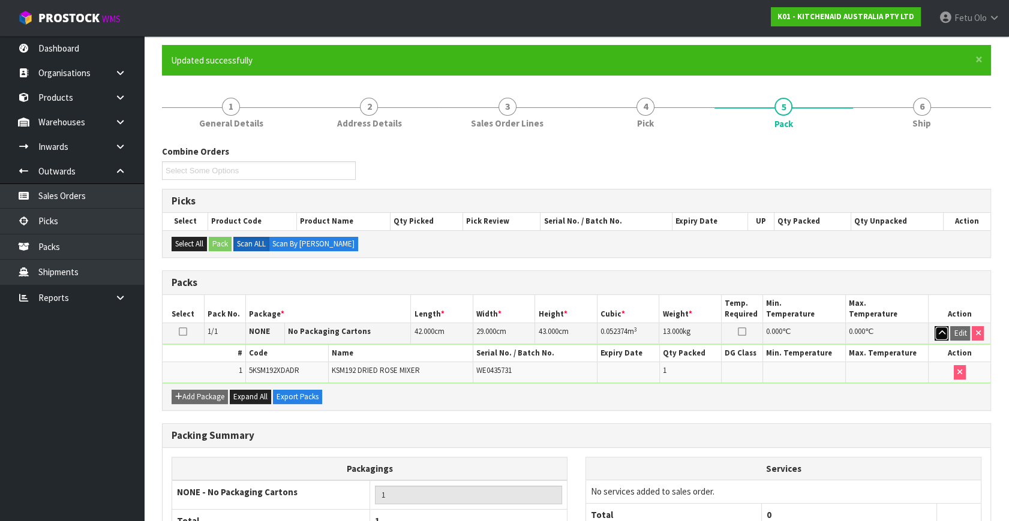
scroll to position [178, 0]
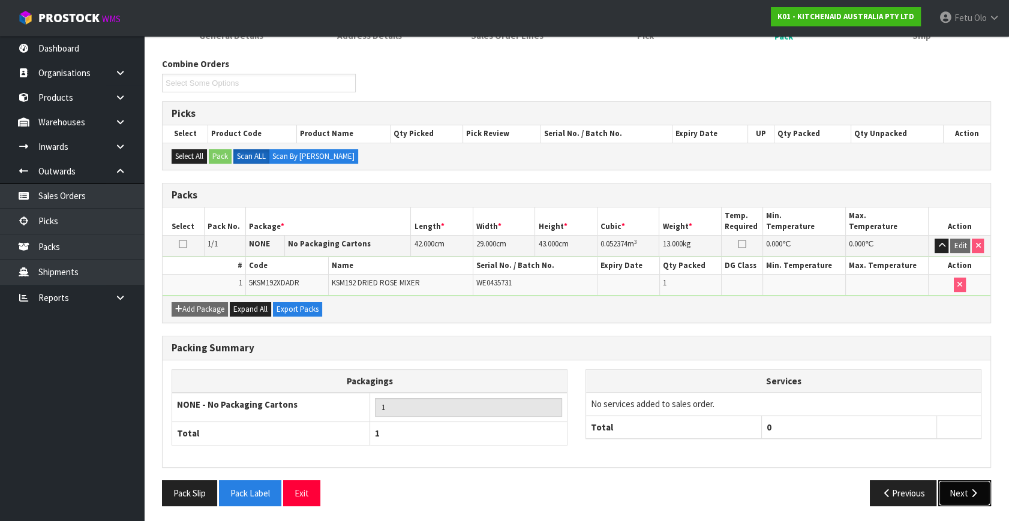
click at [975, 489] on icon "button" at bounding box center [973, 493] width 11 height 9
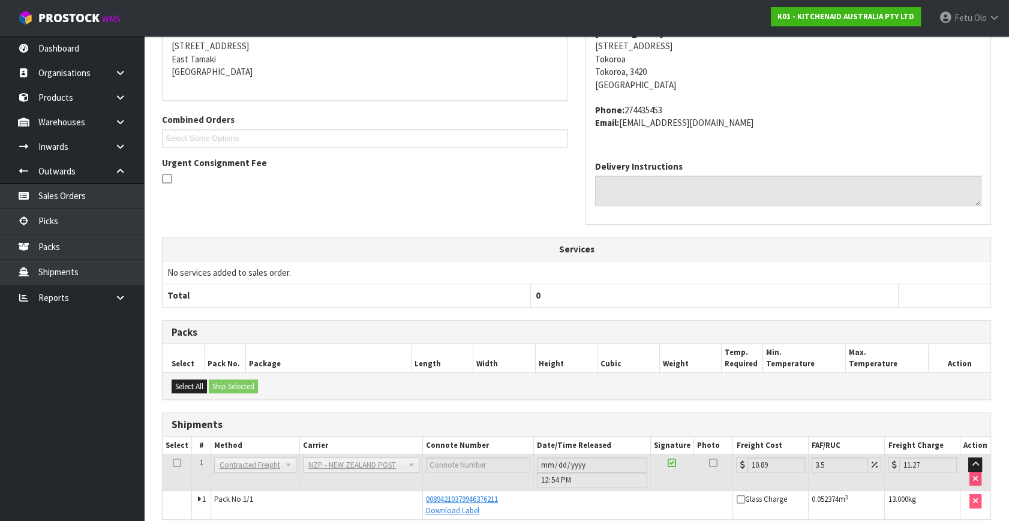
scroll to position [295, 0]
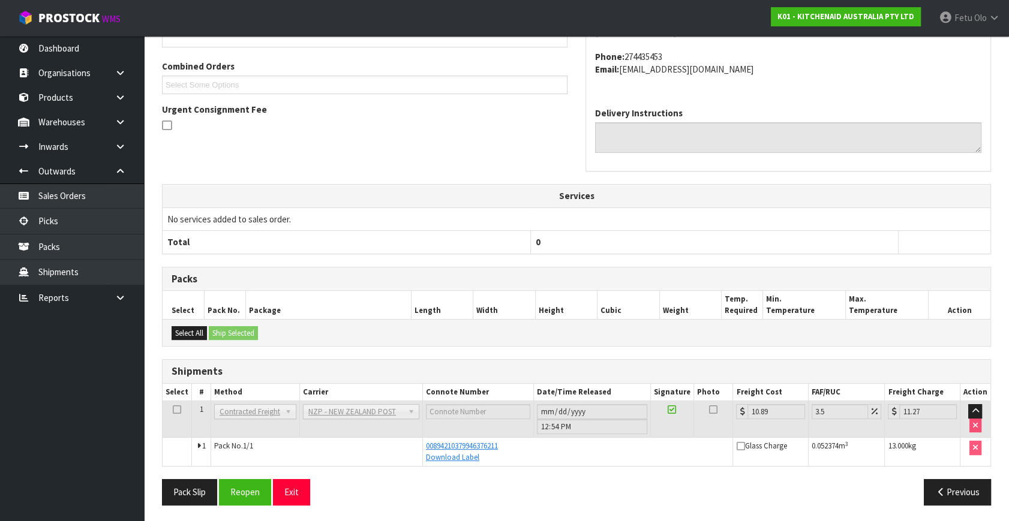
click at [622, 483] on div "Previous" at bounding box center [787, 492] width 423 height 26
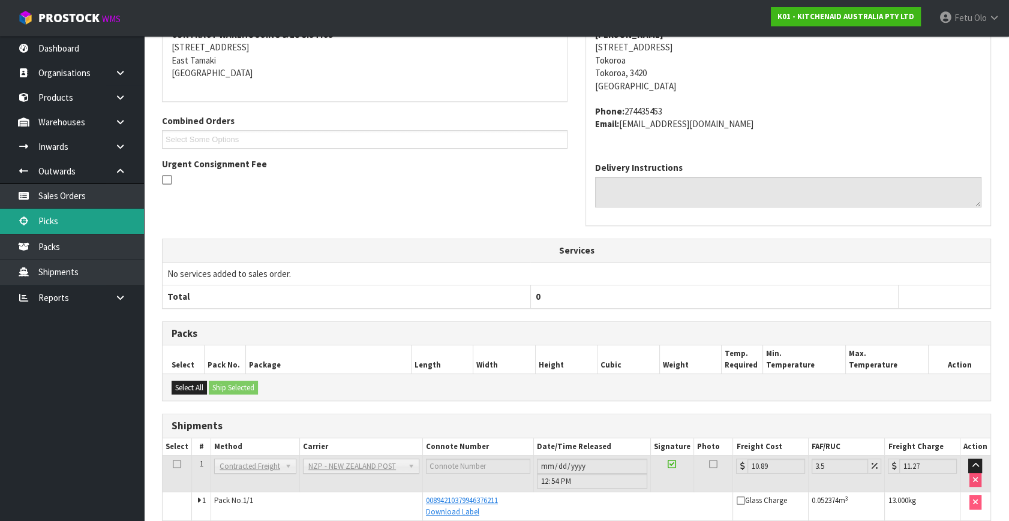
click at [41, 216] on link "Picks" at bounding box center [72, 221] width 144 height 25
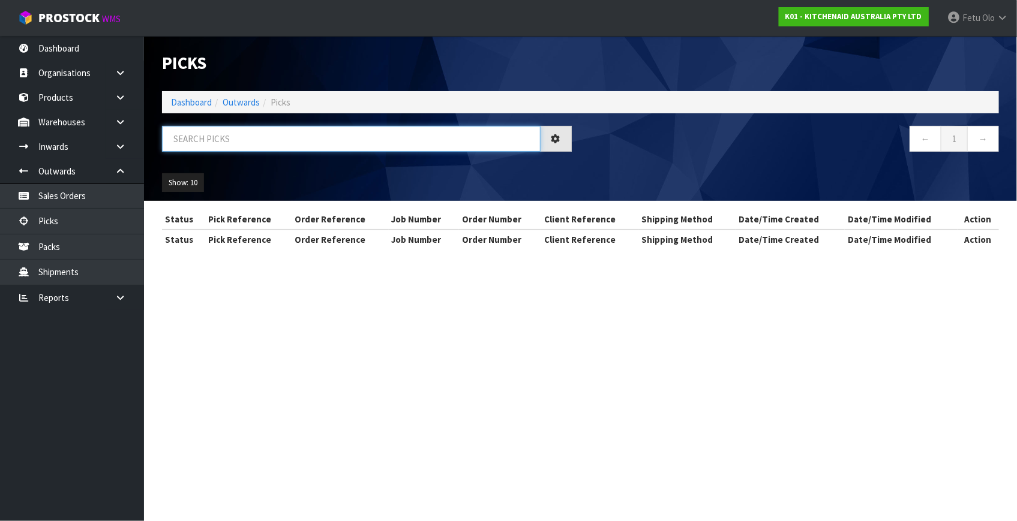
click at [285, 143] on input "text" at bounding box center [351, 139] width 378 height 26
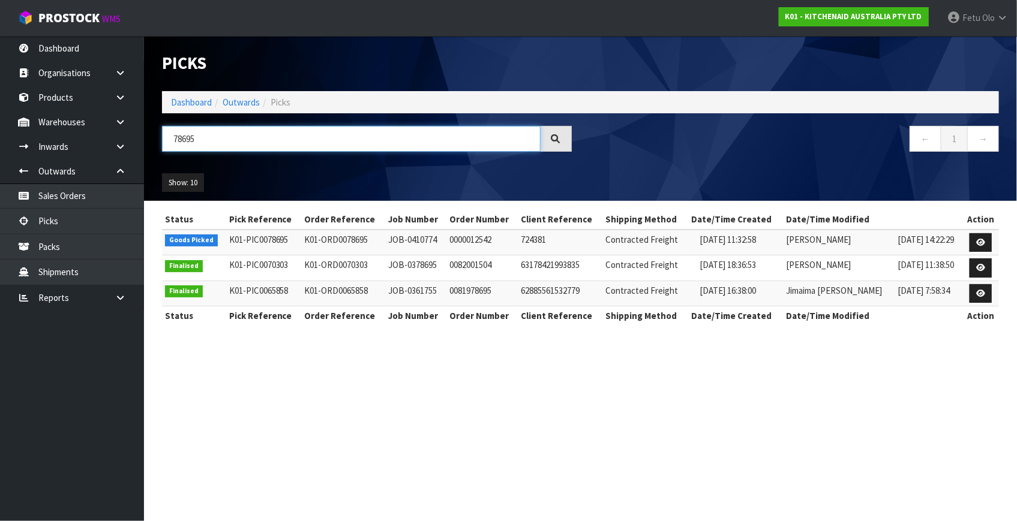
type input "78695"
click at [973, 246] on link at bounding box center [980, 242] width 22 height 19
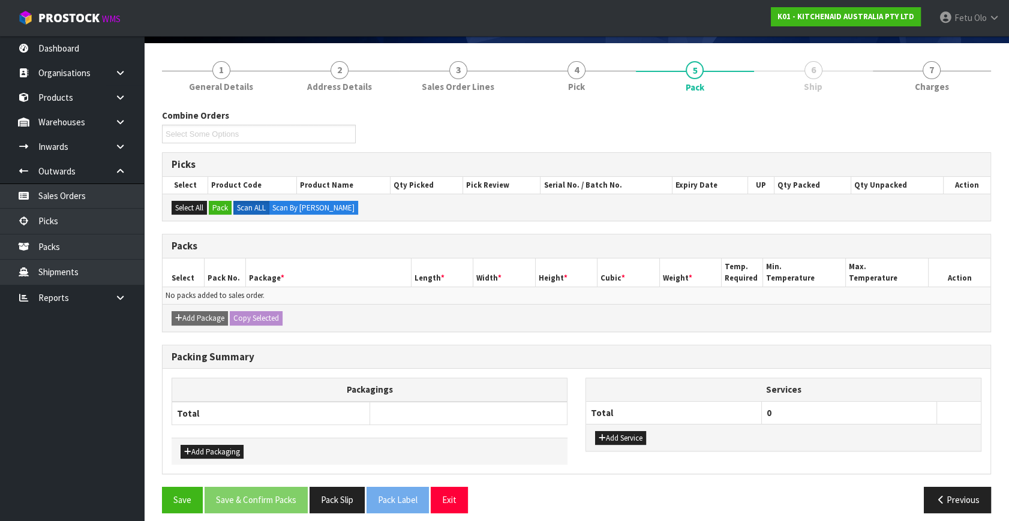
scroll to position [90, 0]
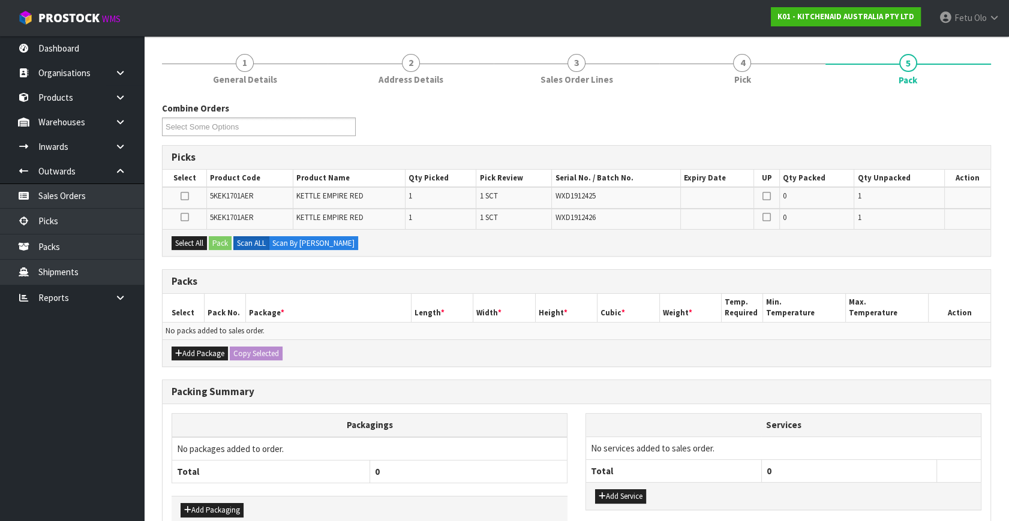
click at [180, 341] on div "Add Package Copy Selected" at bounding box center [577, 352] width 828 height 27
click at [181, 348] on button "Add Package" at bounding box center [200, 354] width 56 height 14
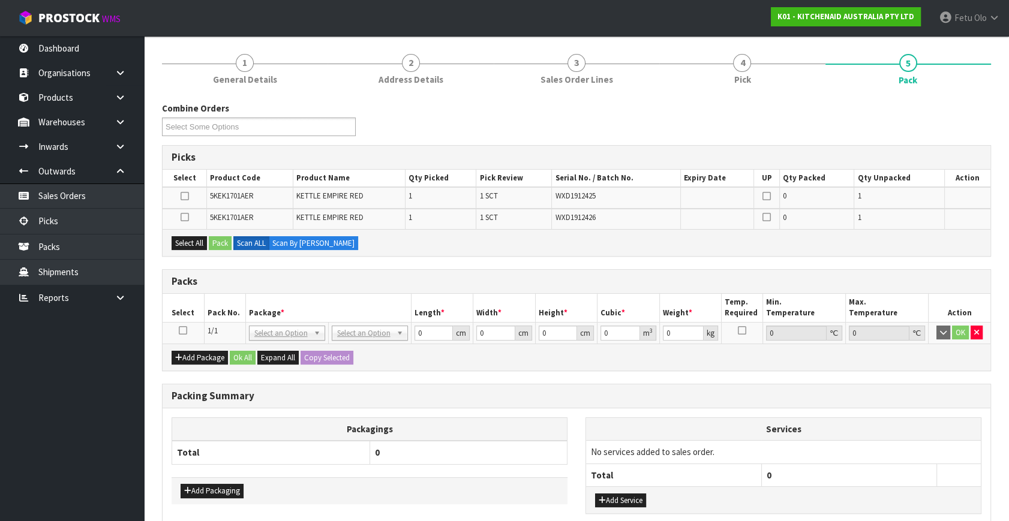
drag, startPoint x: 178, startPoint y: 329, endPoint x: 199, endPoint y: 323, distance: 21.8
click at [178, 328] on td at bounding box center [183, 333] width 41 height 22
click at [233, 317] on th "Pack No." at bounding box center [224, 308] width 41 height 28
click at [182, 331] on icon at bounding box center [183, 330] width 8 height 1
click at [255, 299] on th "Package *" at bounding box center [328, 308] width 166 height 28
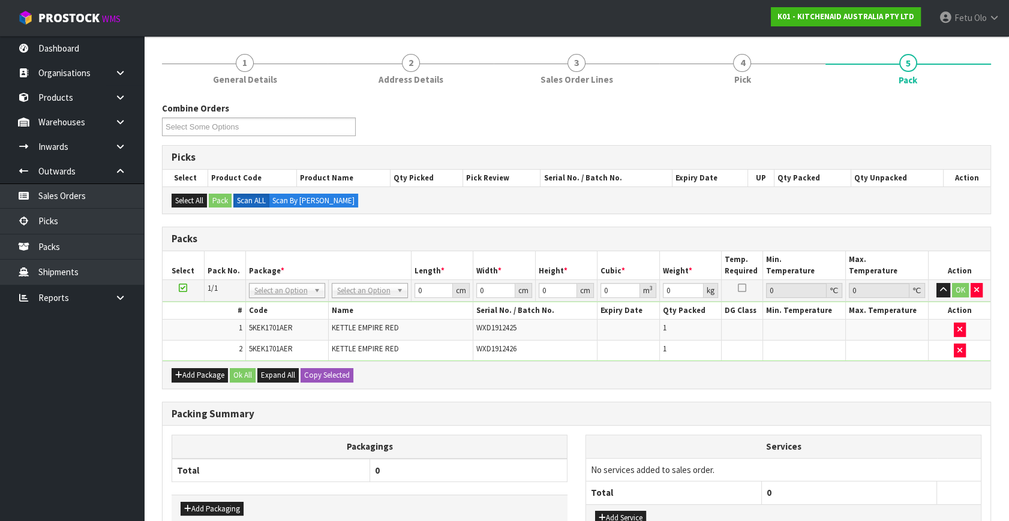
drag, startPoint x: 296, startPoint y: 278, endPoint x: 297, endPoint y: 307, distance: 29.4
click at [297, 279] on table "Select Pack No. Package * Length * Width * Height * Cubic * Weight * Temp. Requ…" at bounding box center [577, 306] width 828 height 110
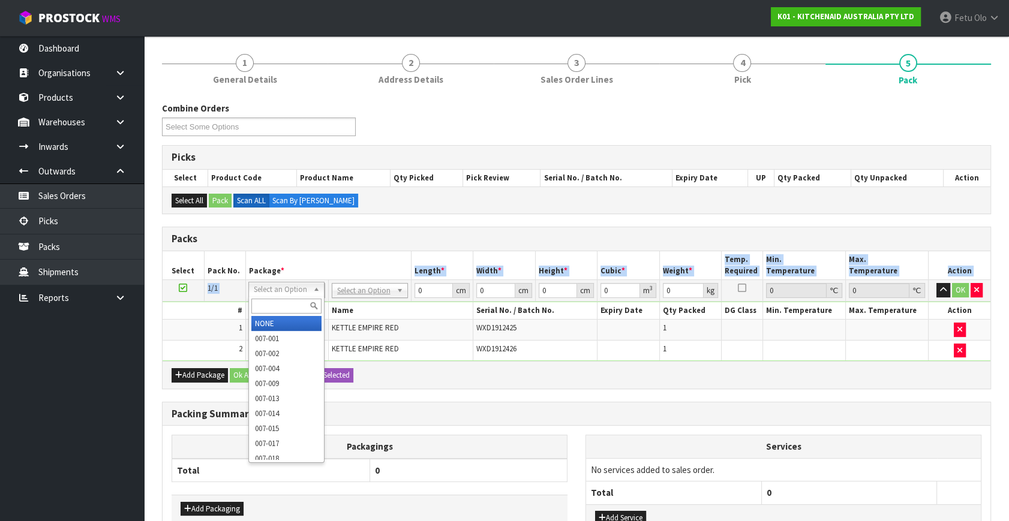
drag, startPoint x: 294, startPoint y: 321, endPoint x: 416, endPoint y: 309, distance: 122.4
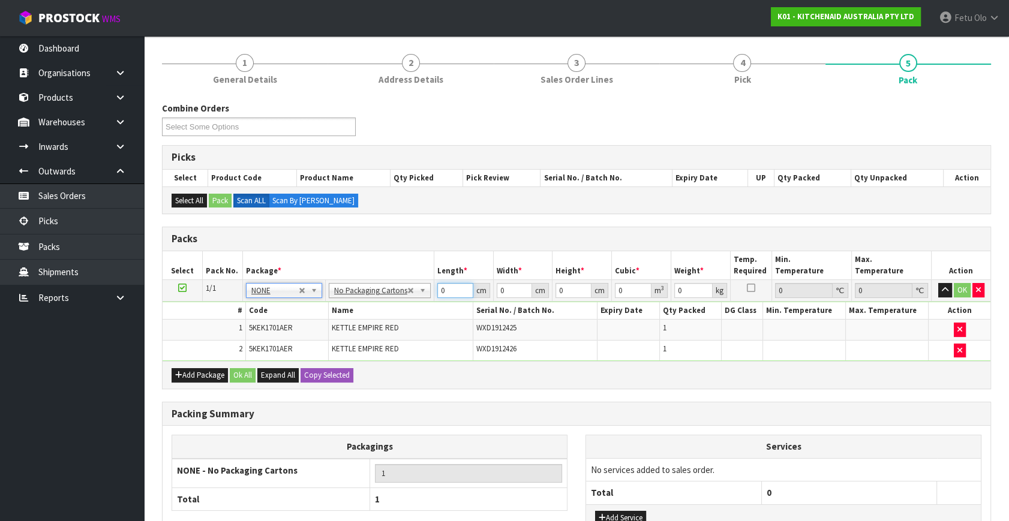
drag, startPoint x: 424, startPoint y: 302, endPoint x: 357, endPoint y: 332, distance: 73.6
click at [357, 332] on tbody "1/1 NONE 007-001 007-002 007-004 007-009 007-013 007-014 007-015 007-017 007-01…" at bounding box center [577, 321] width 828 height 82
type input "42"
type input "28"
type input "3"
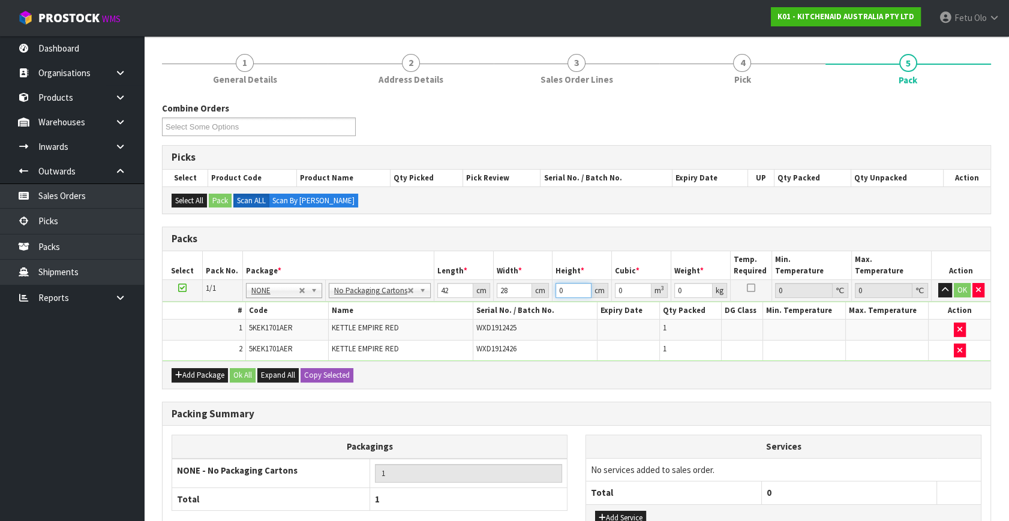
type input "0.003528"
type input "35"
type input "0.04116"
type input "35"
type input "6"
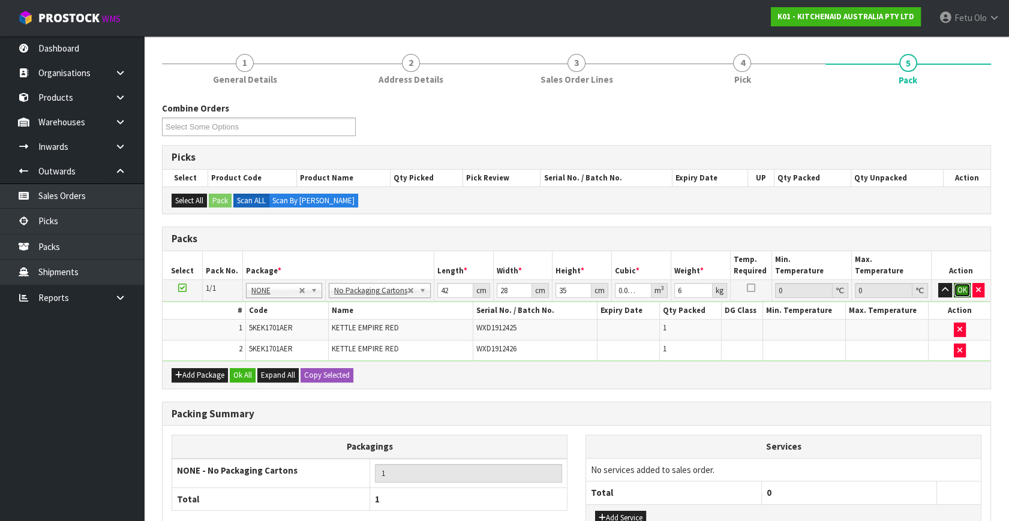
click button "OK" at bounding box center [962, 290] width 17 height 14
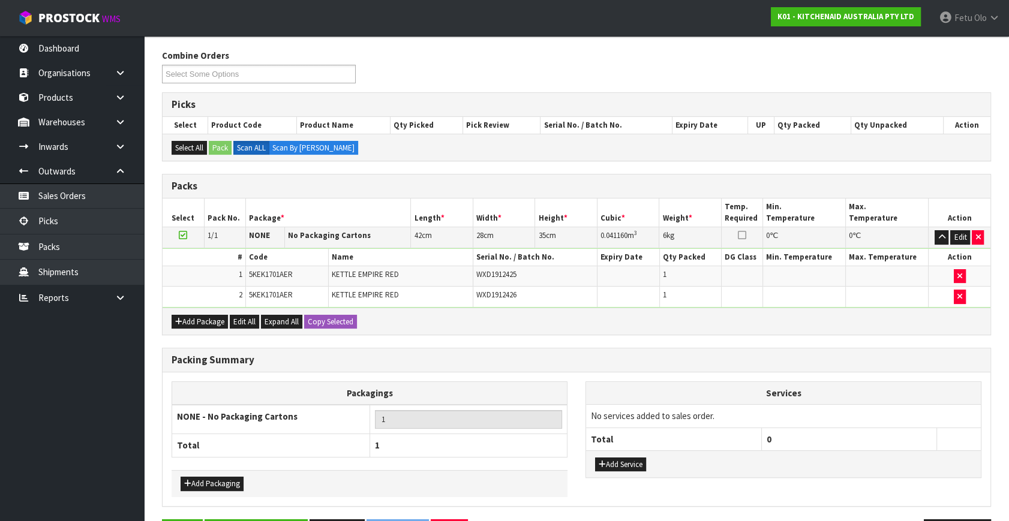
scroll to position [181, 0]
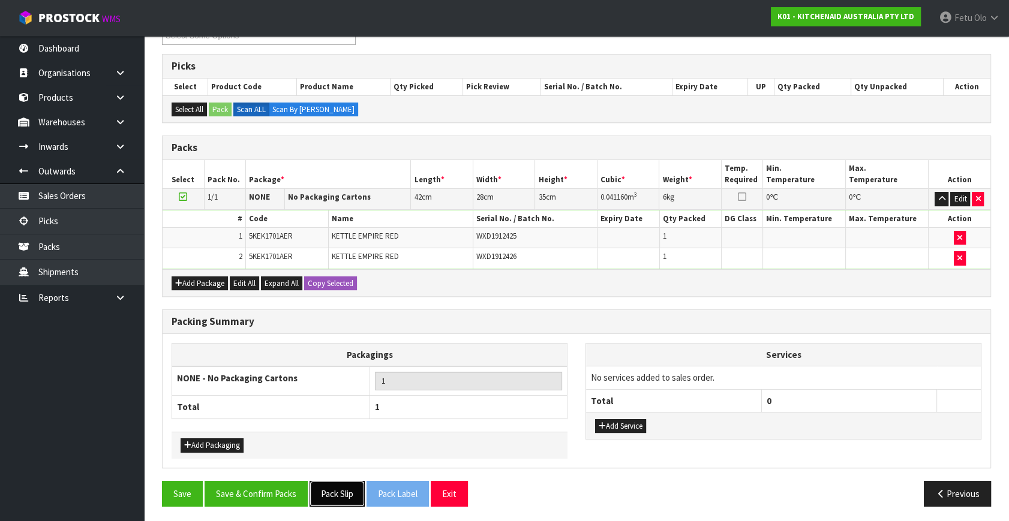
click at [348, 491] on button "Pack Slip" at bounding box center [336, 494] width 55 height 26
click at [291, 492] on button "Save & Confirm Packs" at bounding box center [256, 494] width 103 height 26
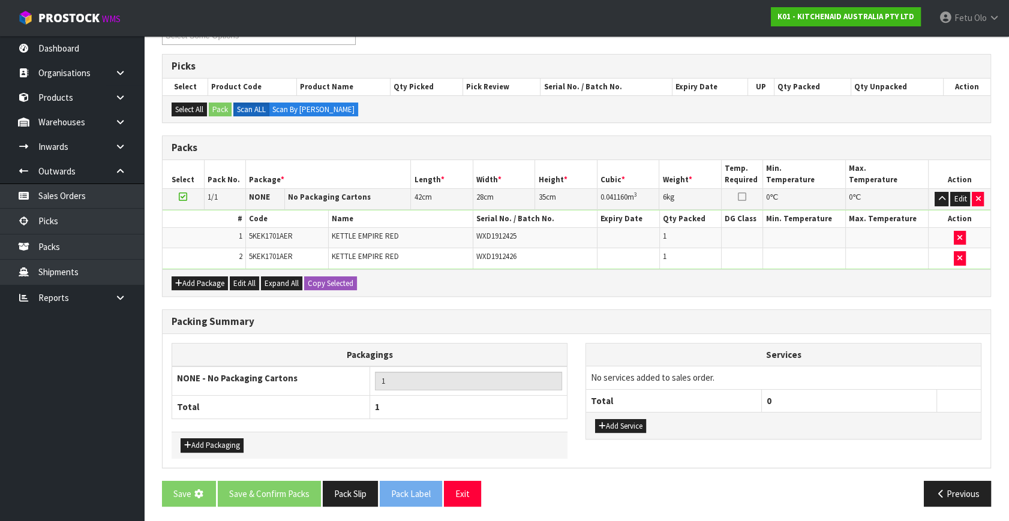
scroll to position [0, 0]
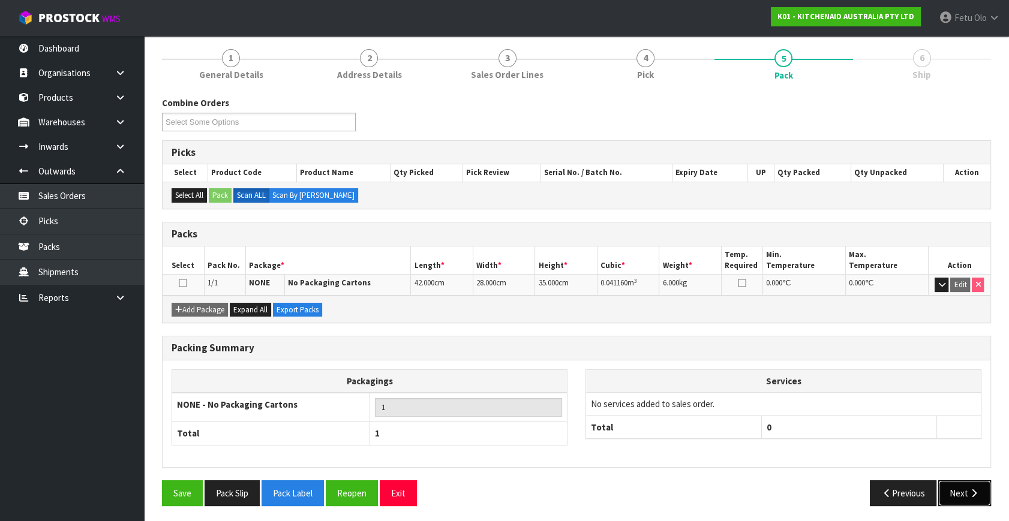
click at [958, 484] on button "Next" at bounding box center [964, 493] width 53 height 26
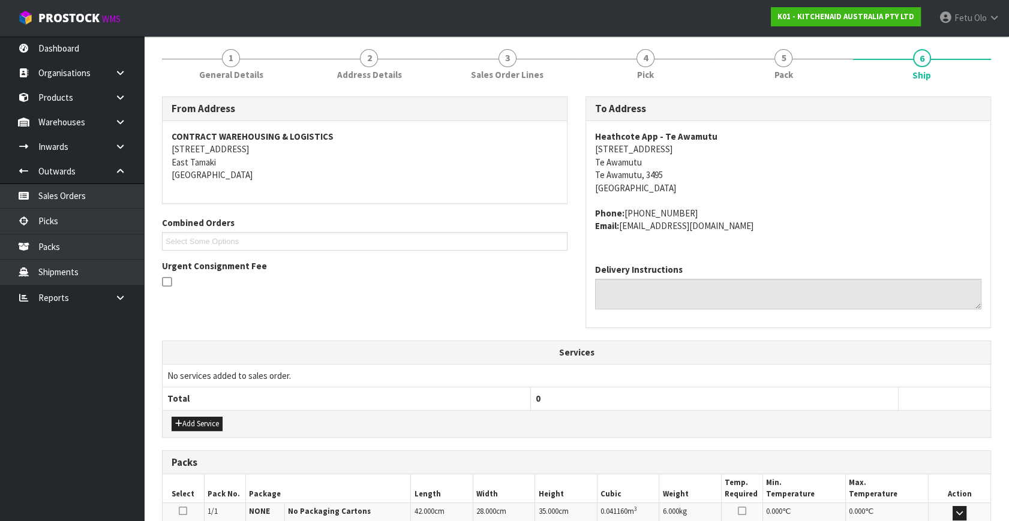
scroll to position [295, 0]
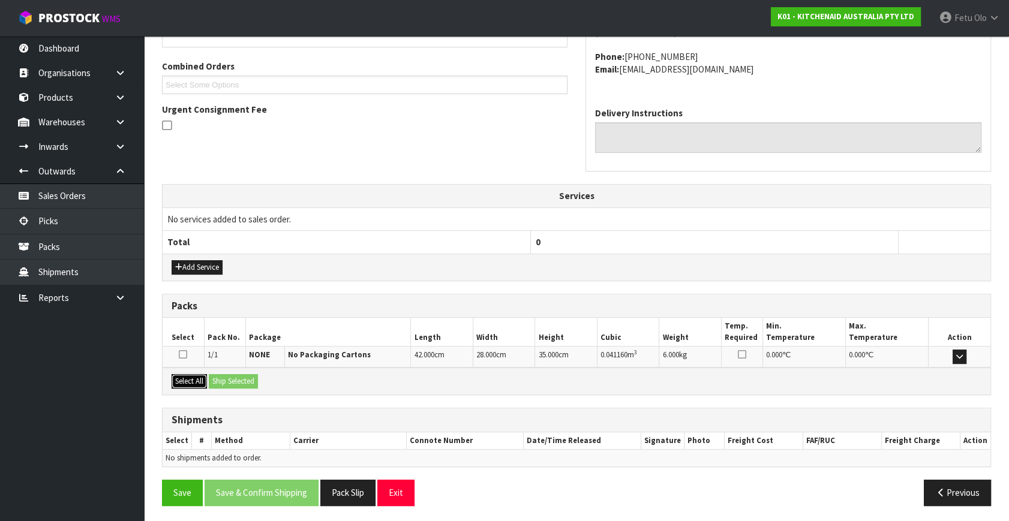
click at [193, 383] on button "Select All" at bounding box center [189, 381] width 35 height 14
click at [225, 382] on button "Ship Selected" at bounding box center [233, 381] width 49 height 14
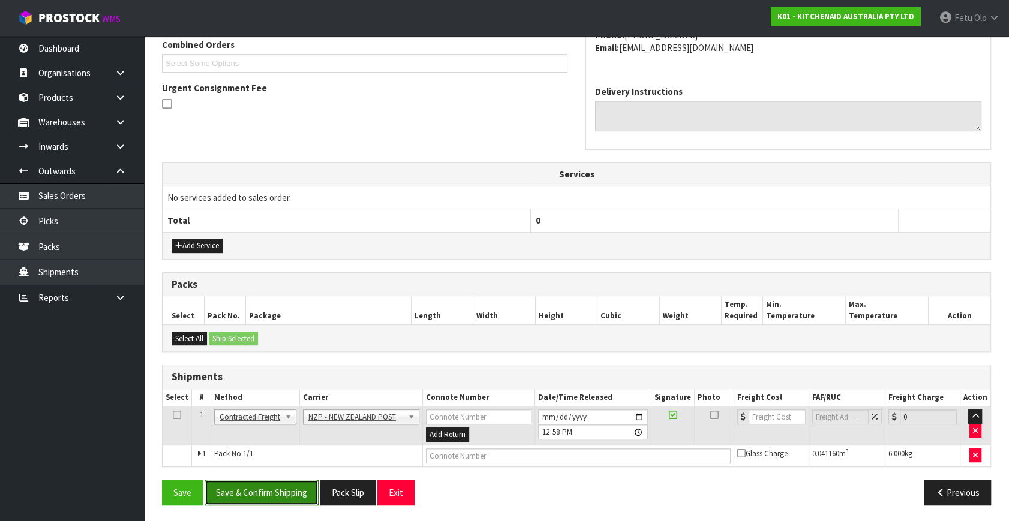
click at [273, 492] on button "Save & Confirm Shipping" at bounding box center [262, 493] width 114 height 26
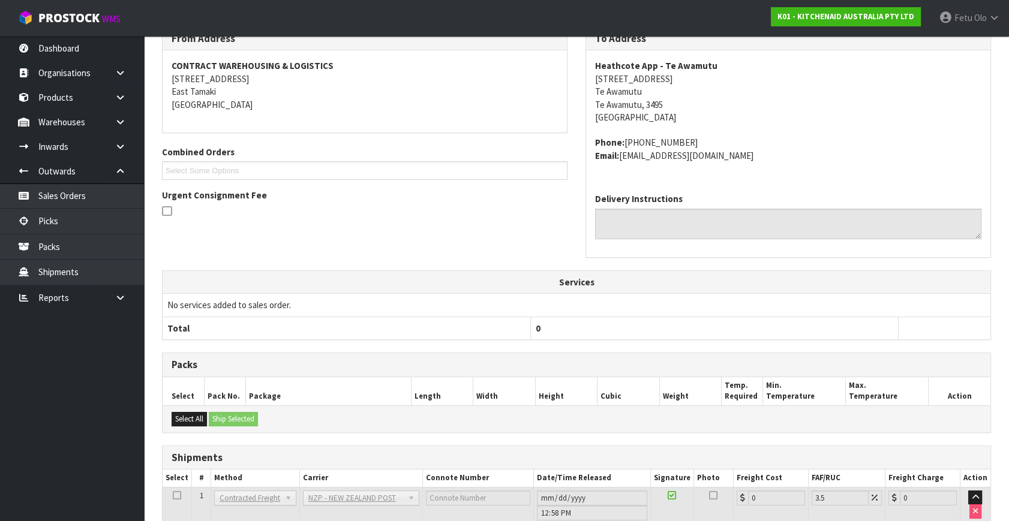
scroll to position [300, 0]
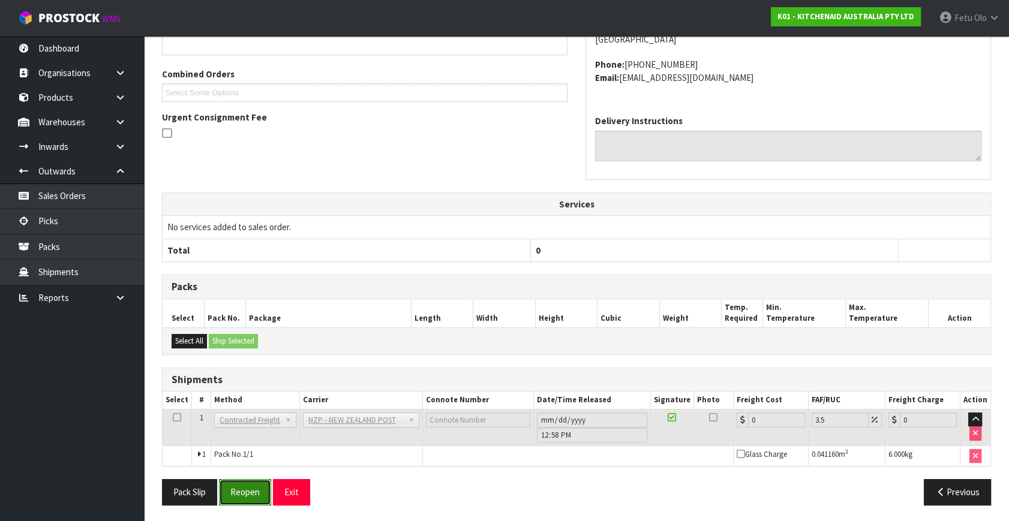
click at [243, 479] on button "Reopen" at bounding box center [245, 492] width 52 height 26
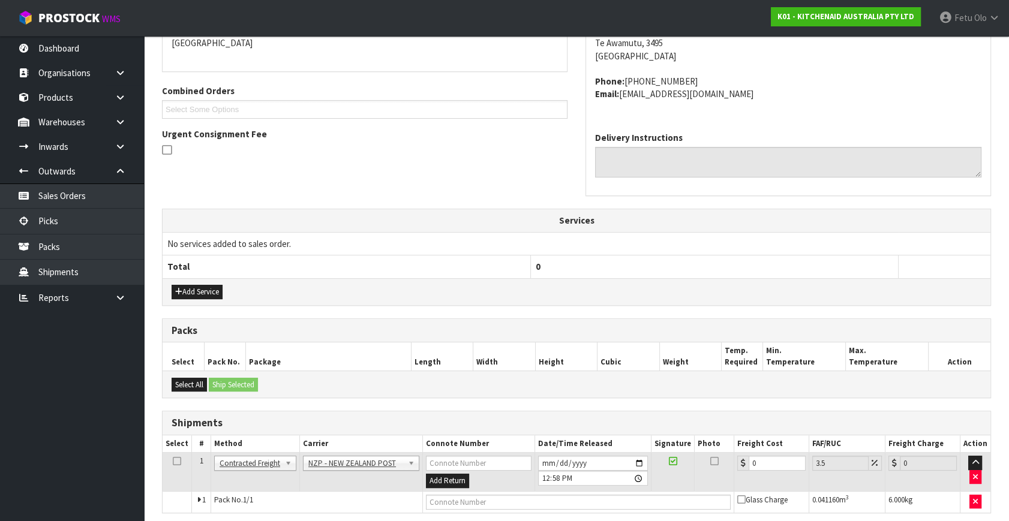
scroll to position [317, 0]
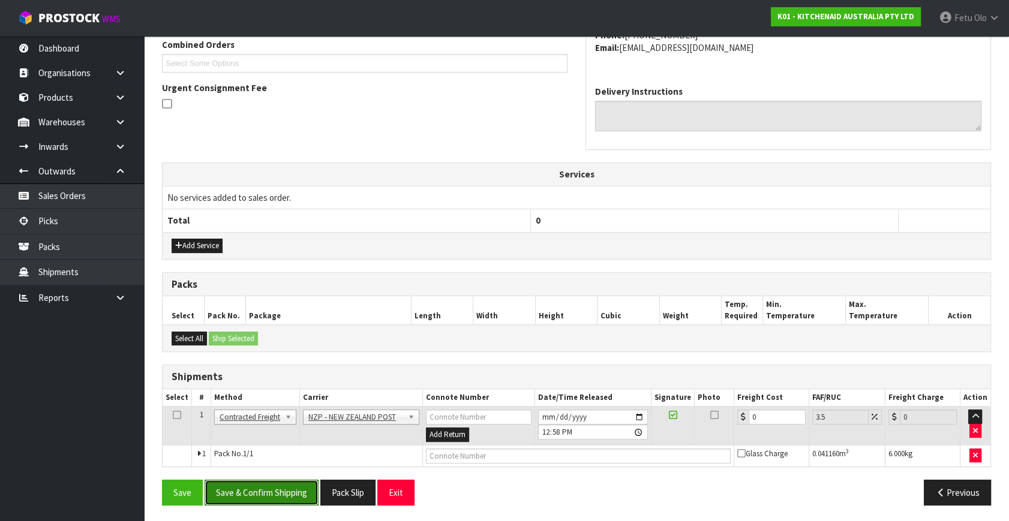
click at [237, 500] on button "Save & Confirm Shipping" at bounding box center [262, 493] width 114 height 26
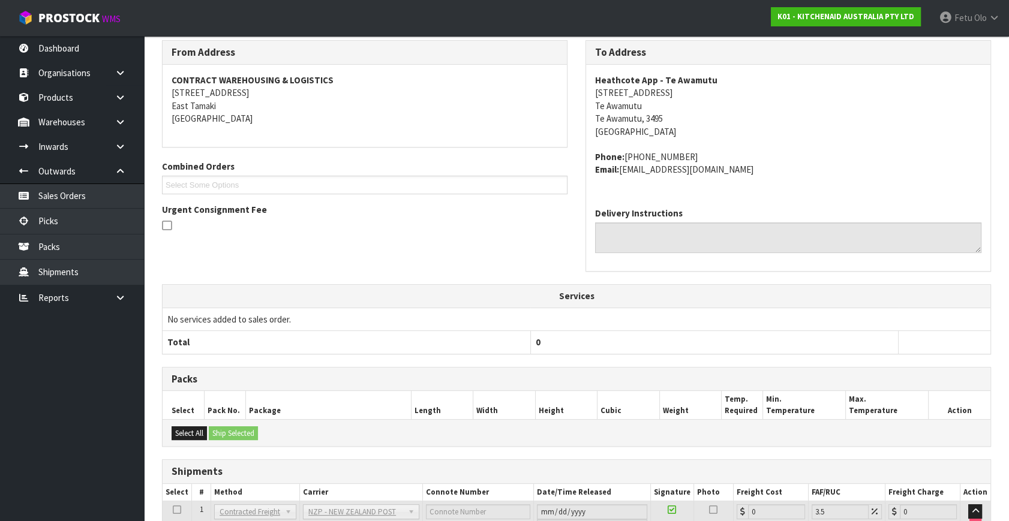
scroll to position [287, 0]
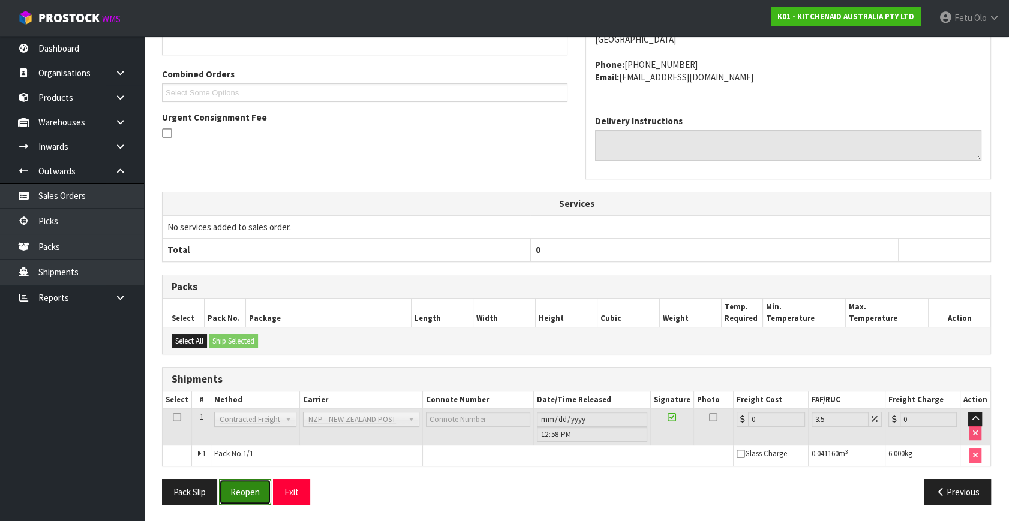
click at [254, 496] on button "Reopen" at bounding box center [245, 492] width 52 height 26
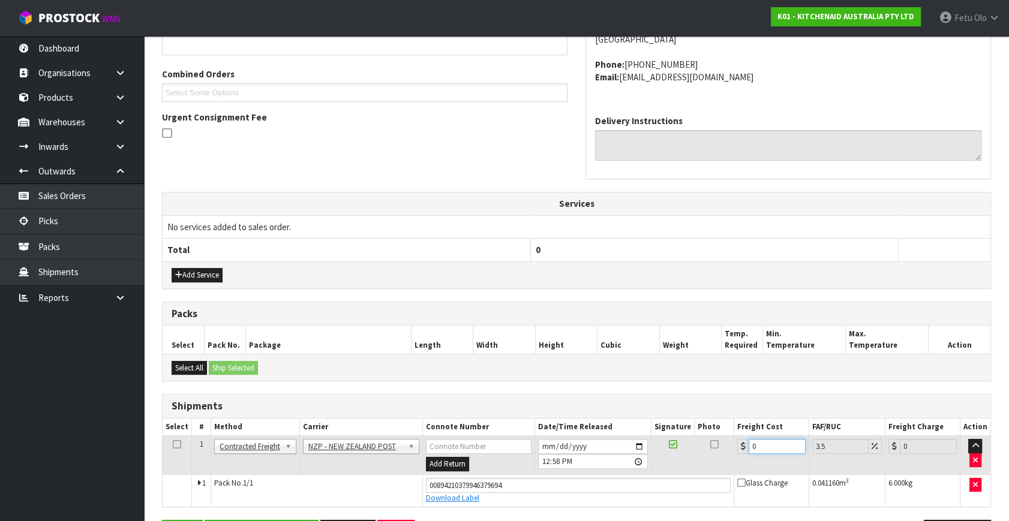
drag, startPoint x: 769, startPoint y: 445, endPoint x: 511, endPoint y: 486, distance: 261.7
click at [511, 486] on tbody "1 Client Local Pickup Customer Local Pickup Company Freight Contracted Freight …" at bounding box center [577, 471] width 828 height 71
type input "1"
type input "1.03"
type input "11"
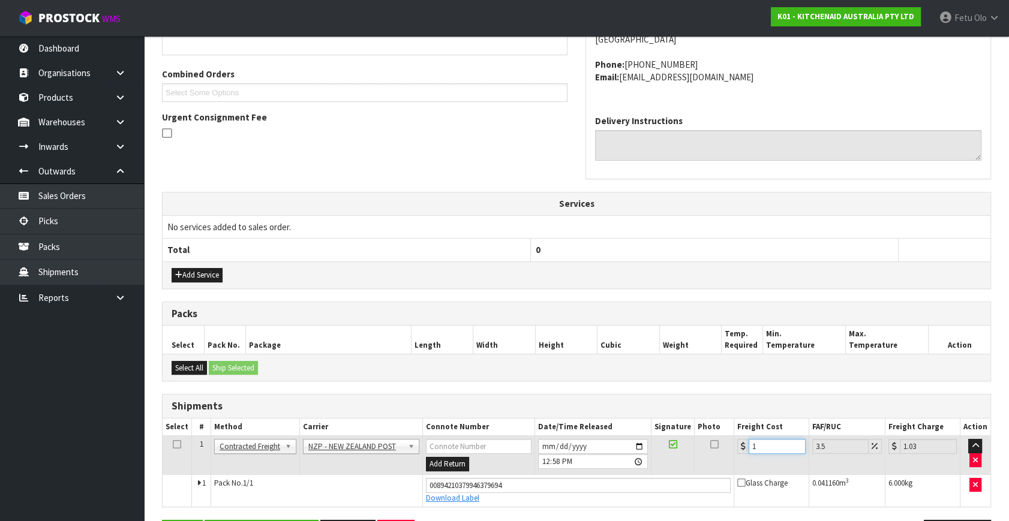
type input "11.38"
type input "11.9"
type input "12.32"
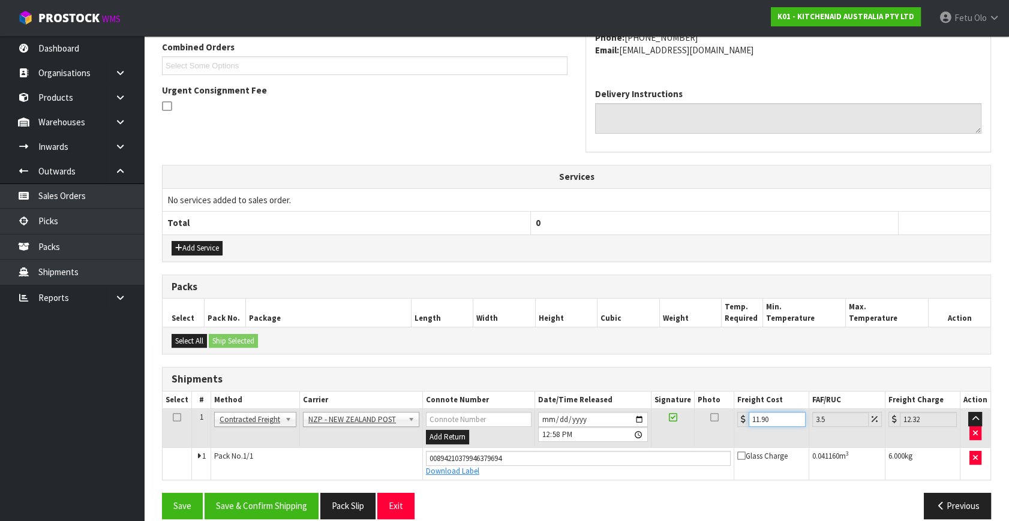
scroll to position [328, 0]
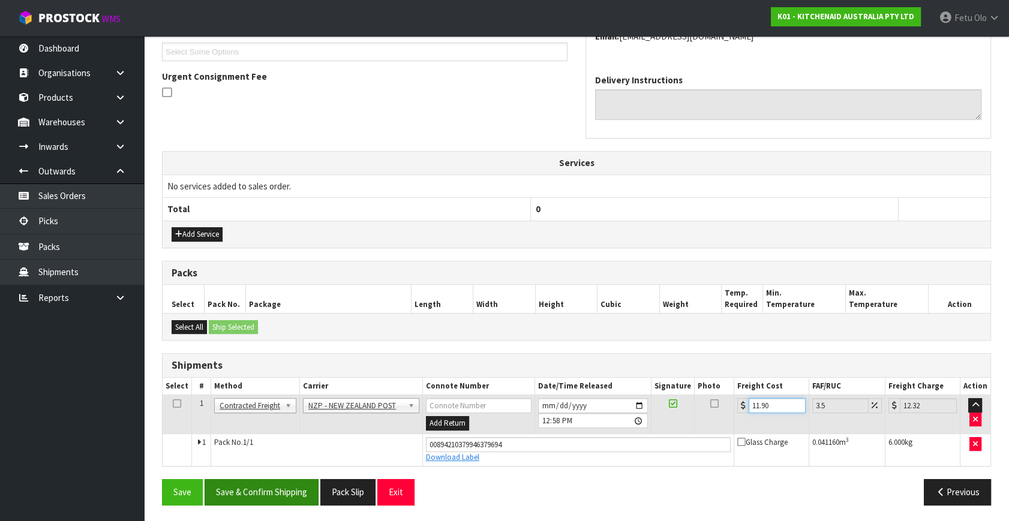
type input "11.90"
click at [285, 492] on button "Save & Confirm Shipping" at bounding box center [262, 492] width 114 height 26
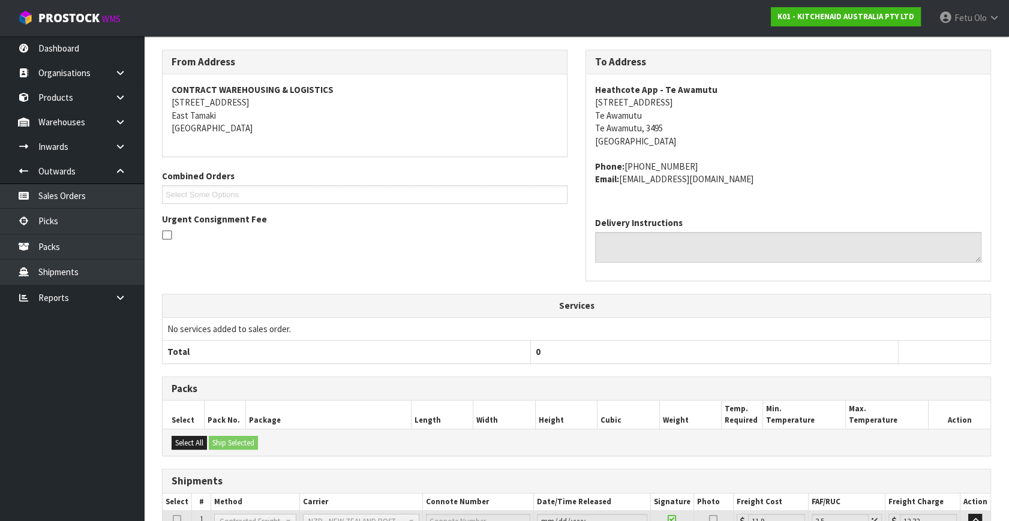
scroll to position [295, 0]
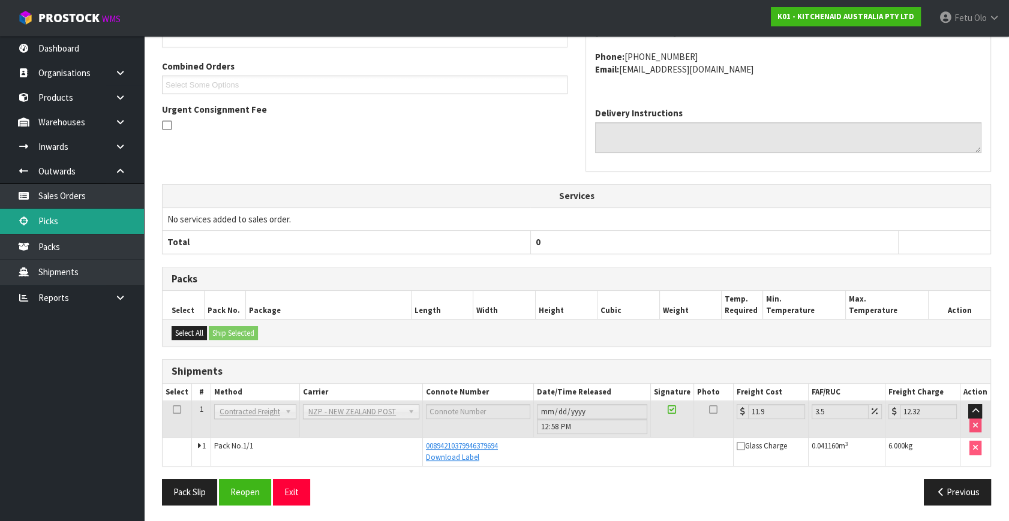
click at [79, 225] on link "Picks" at bounding box center [72, 221] width 144 height 25
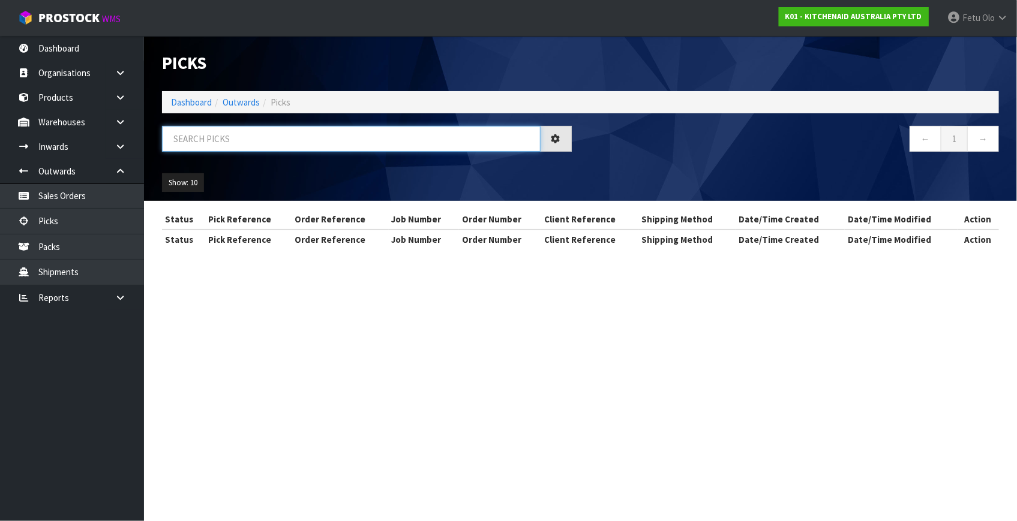
click at [230, 136] on input "text" at bounding box center [351, 139] width 378 height 26
type input "78689"
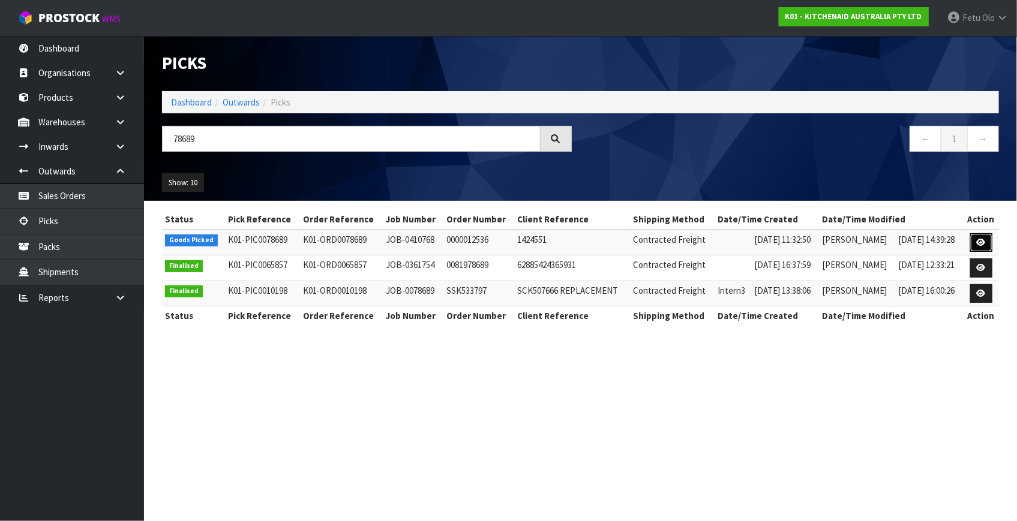
click at [977, 240] on link at bounding box center [981, 242] width 22 height 19
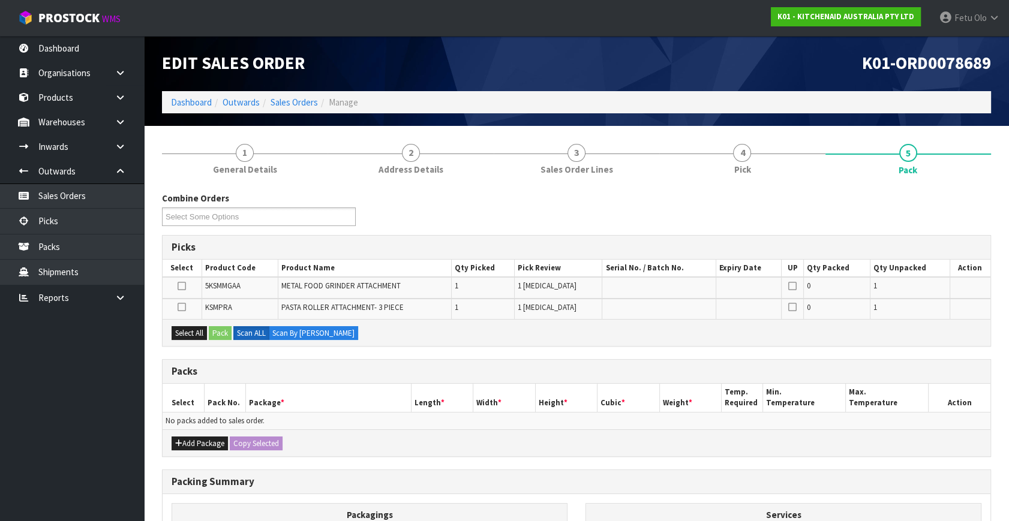
click at [975, 242] on h3 "Picks" at bounding box center [577, 247] width 810 height 11
drag, startPoint x: 975, startPoint y: 241, endPoint x: 976, endPoint y: 248, distance: 7.4
click at [976, 248] on h3 "Picks" at bounding box center [577, 247] width 810 height 11
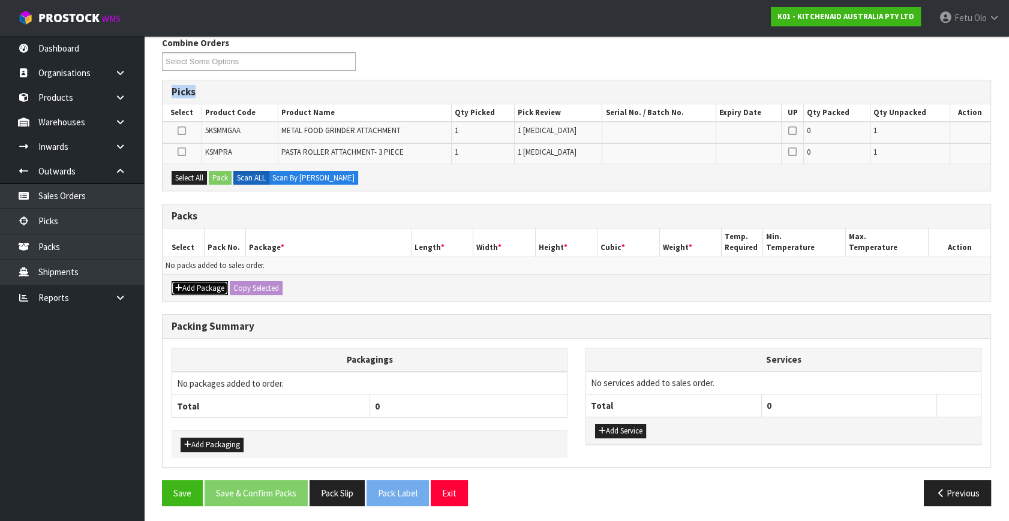
click at [183, 288] on button "Add Package" at bounding box center [200, 288] width 56 height 14
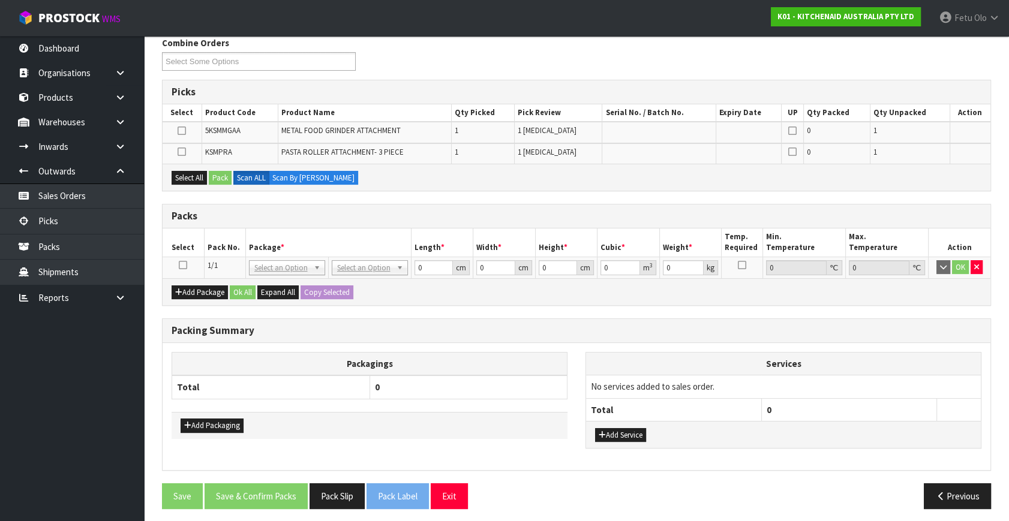
click at [181, 265] on icon at bounding box center [183, 265] width 8 height 1
click at [257, 241] on th "Package *" at bounding box center [328, 242] width 166 height 28
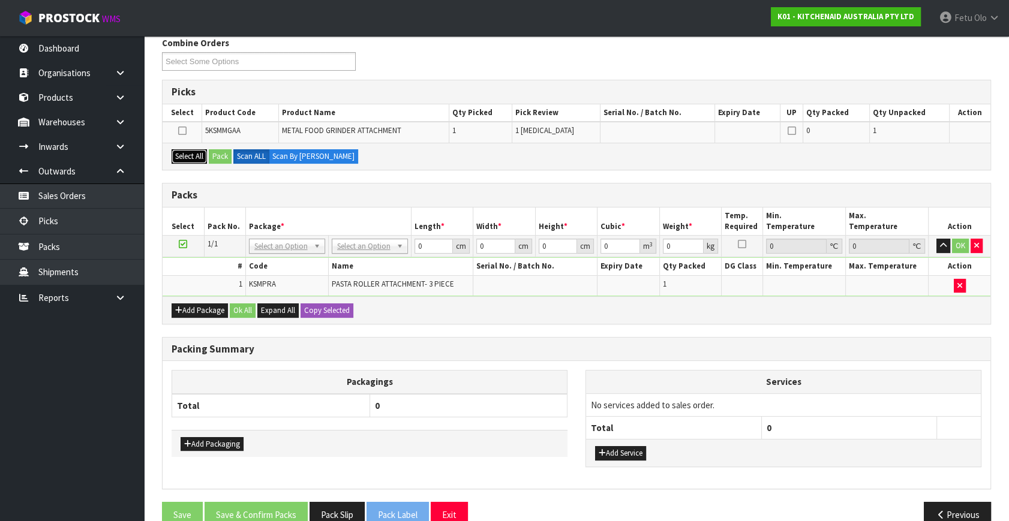
click at [188, 150] on button "Select All" at bounding box center [189, 156] width 35 height 14
click at [228, 154] on button "Pack" at bounding box center [220, 156] width 23 height 14
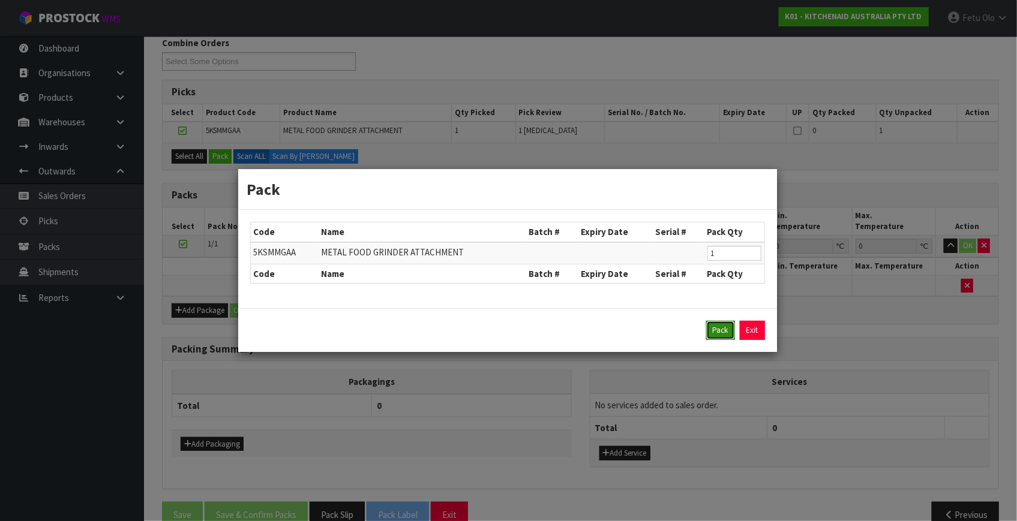
click at [718, 334] on button "Pack" at bounding box center [720, 330] width 29 height 19
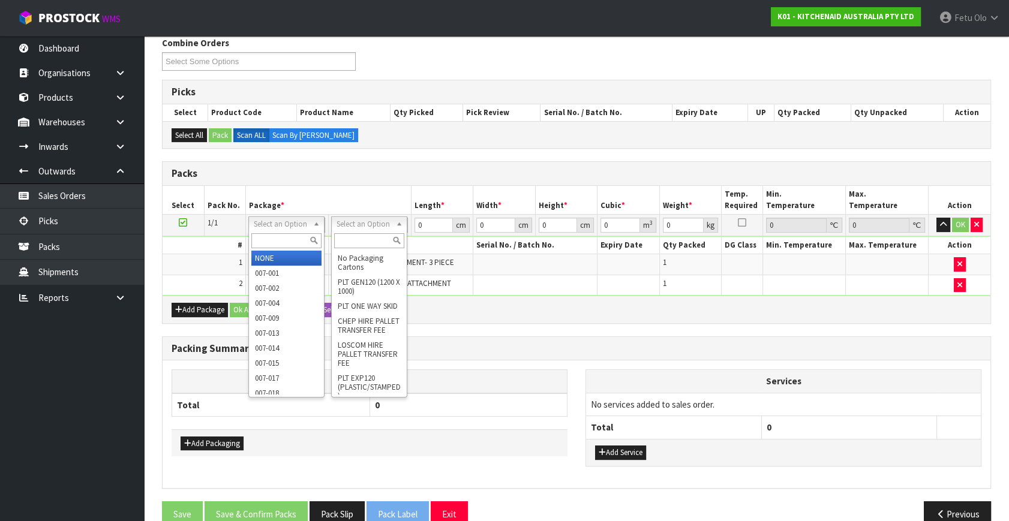
click at [274, 240] on input "text" at bounding box center [286, 240] width 70 height 15
type input "011"
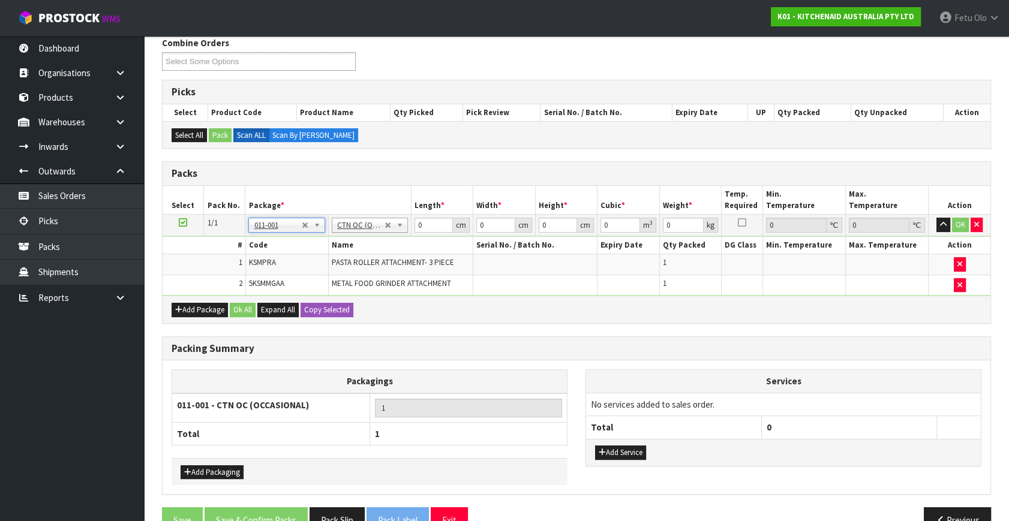
type input "5.8"
drag, startPoint x: 423, startPoint y: 228, endPoint x: 307, endPoint y: 263, distance: 121.0
click at [307, 263] on tbody "1/1 NONE 007-001 007-002 007-004 007-009 007-013 007-014 007-015 007-017 007-01…" at bounding box center [577, 256] width 828 height 82
type input "42"
type input "28"
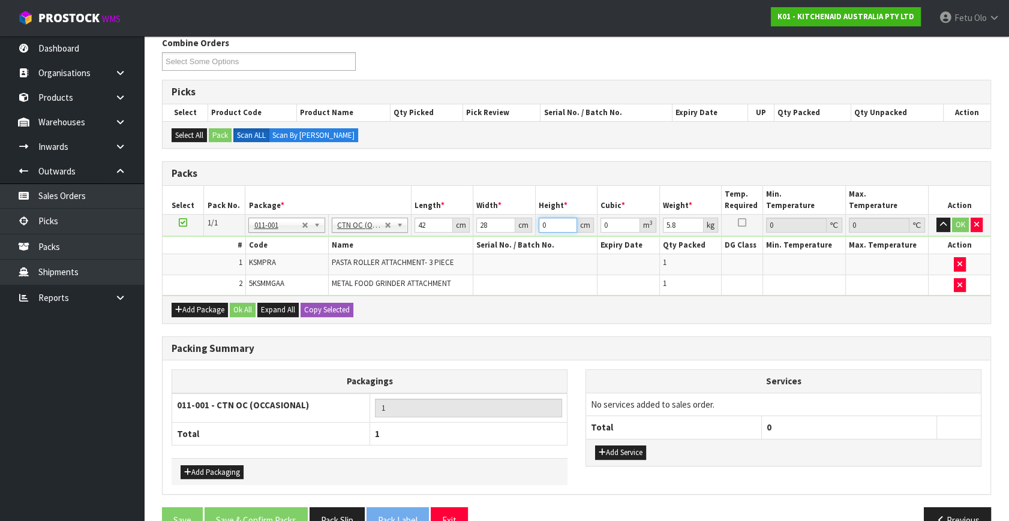
type input "3"
type input "0.003528"
type input "30"
type input "0.03528"
type input "30"
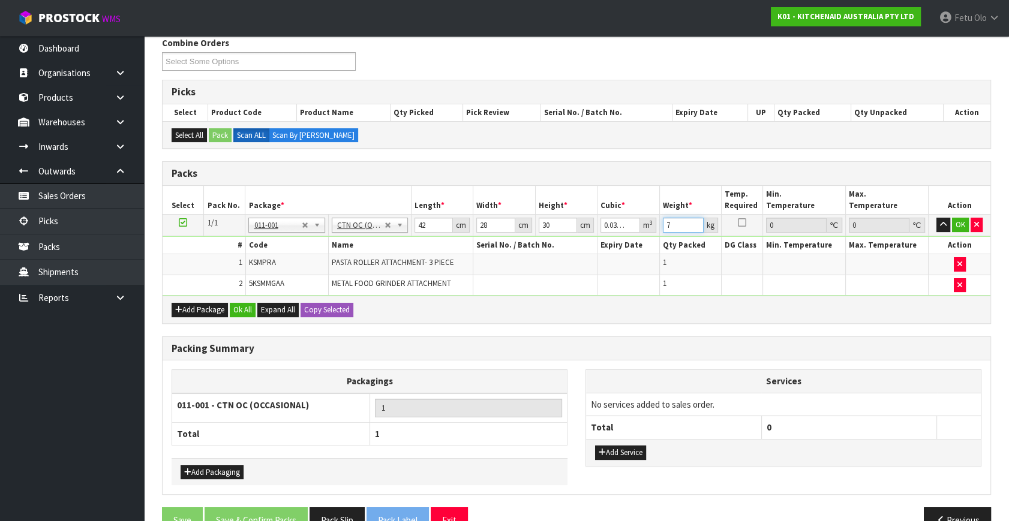
type input "7"
click button "OK" at bounding box center [960, 225] width 17 height 14
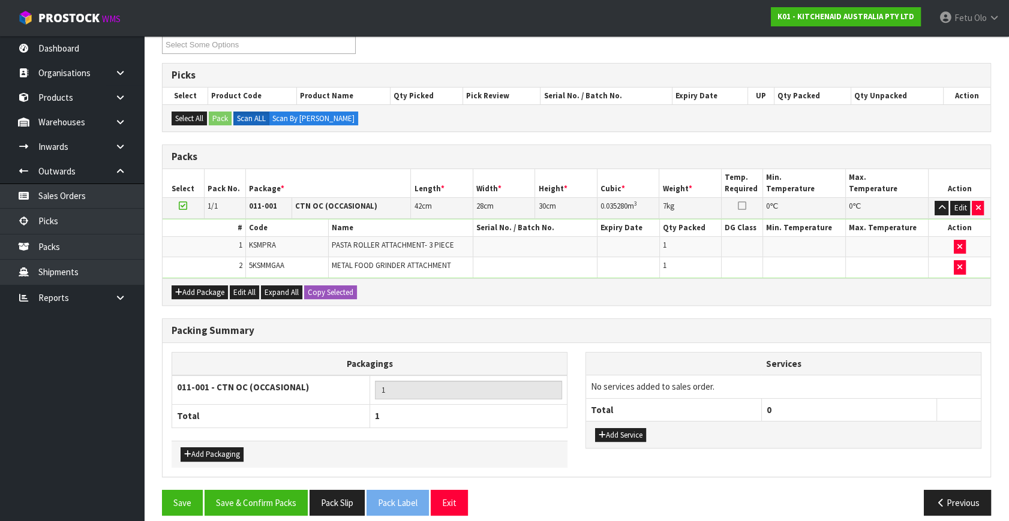
scroll to position [181, 0]
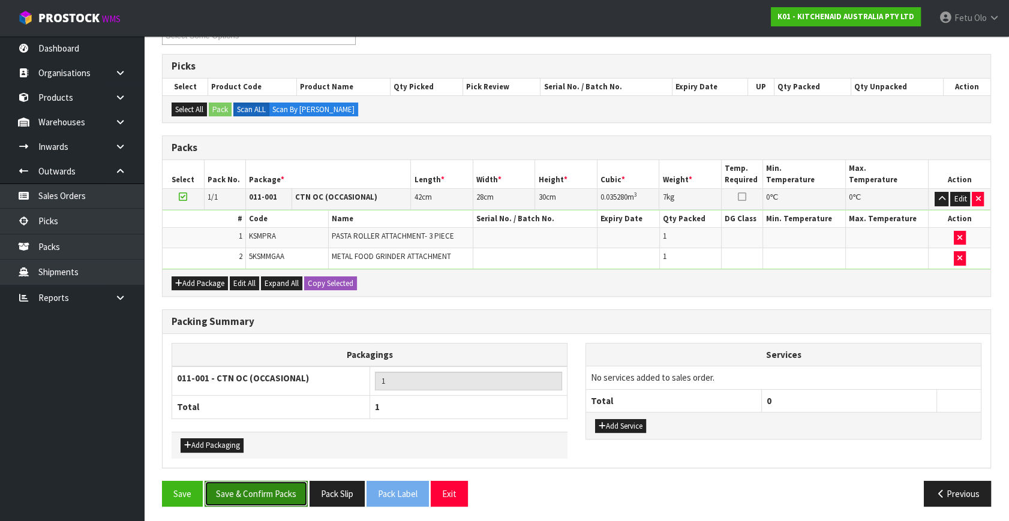
click at [259, 481] on button "Save & Confirm Packs" at bounding box center [256, 494] width 103 height 26
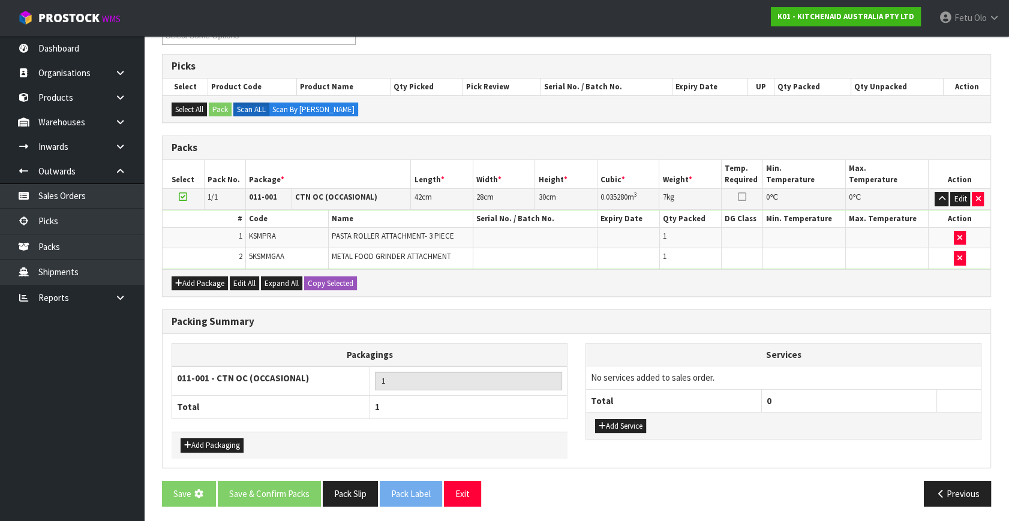
scroll to position [0, 0]
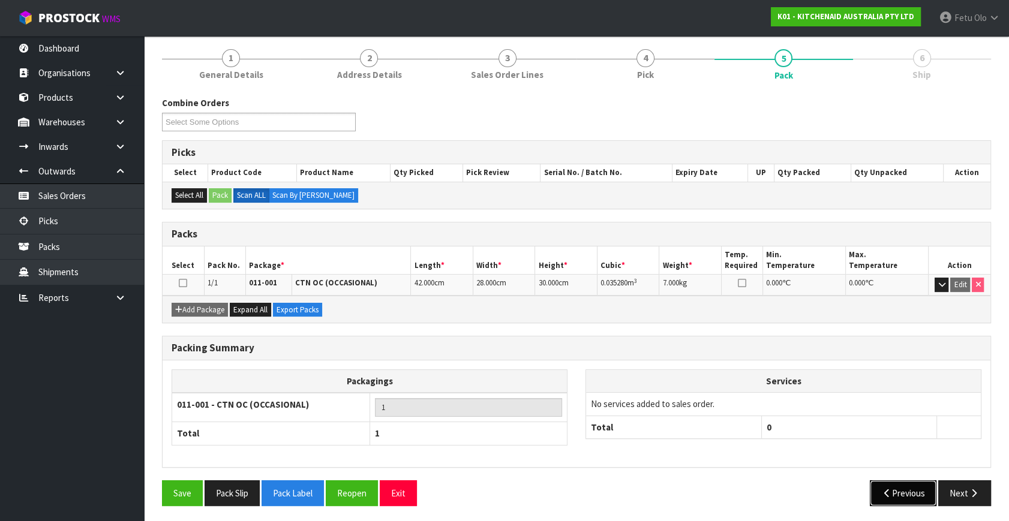
click at [936, 487] on button "Previous" at bounding box center [903, 493] width 67 height 26
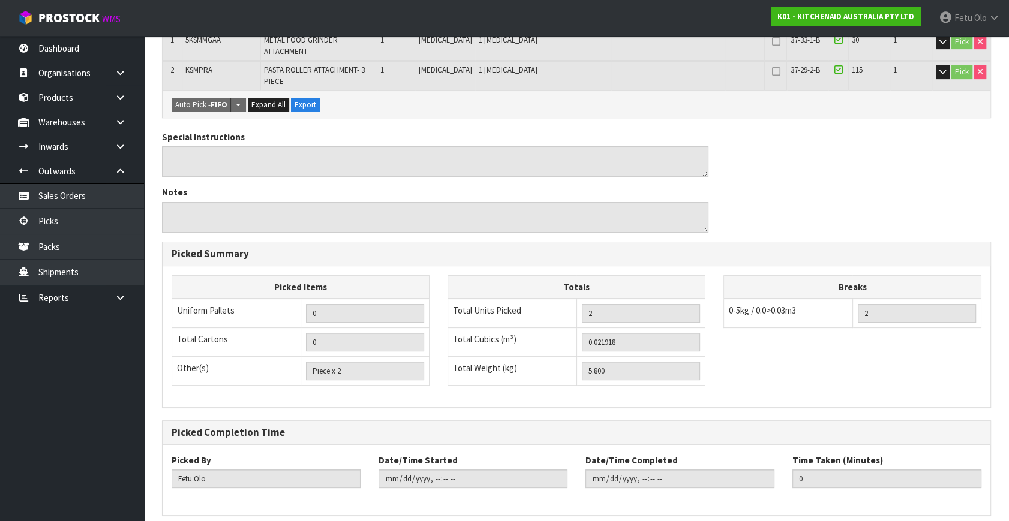
scroll to position [348, 0]
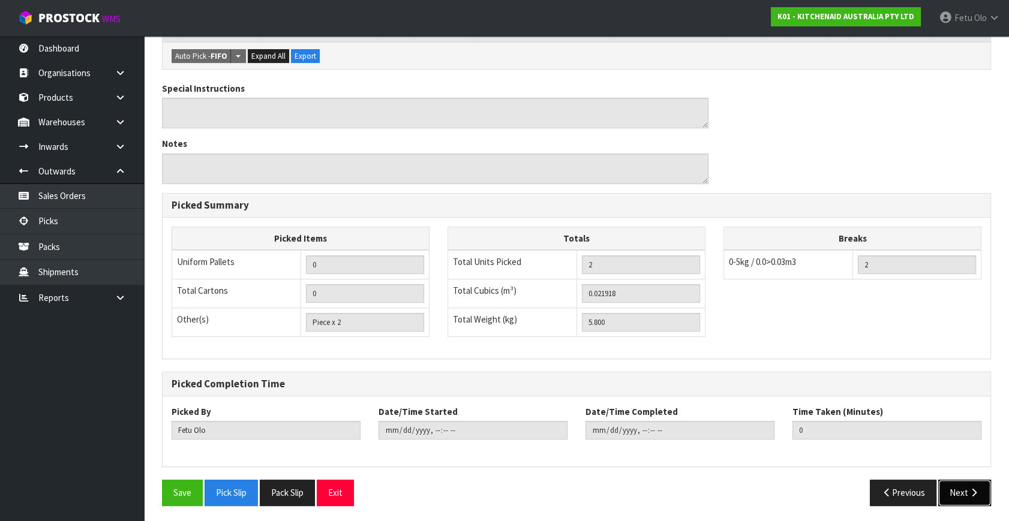
drag, startPoint x: 975, startPoint y: 498, endPoint x: 937, endPoint y: 497, distance: 37.8
click at [973, 498] on button "Next" at bounding box center [964, 493] width 53 height 26
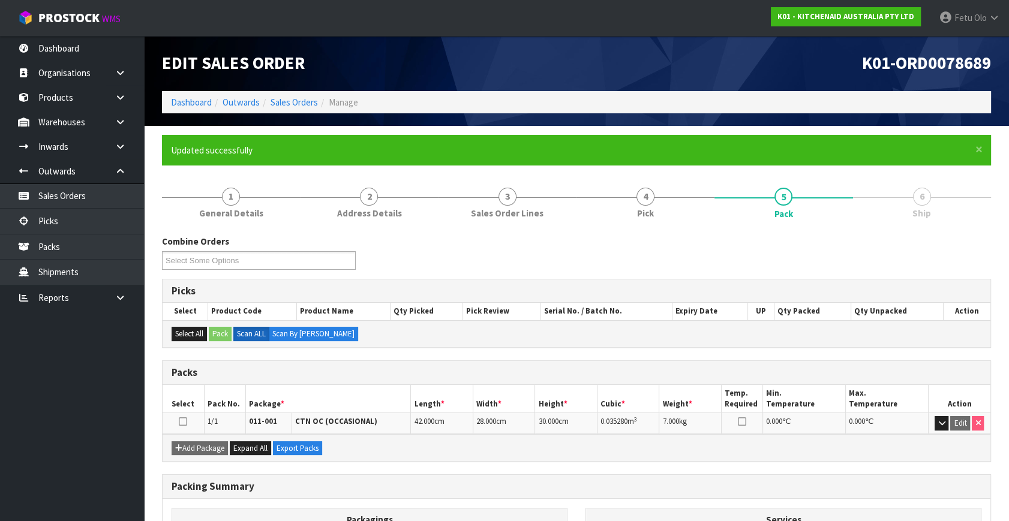
scroll to position [139, 0]
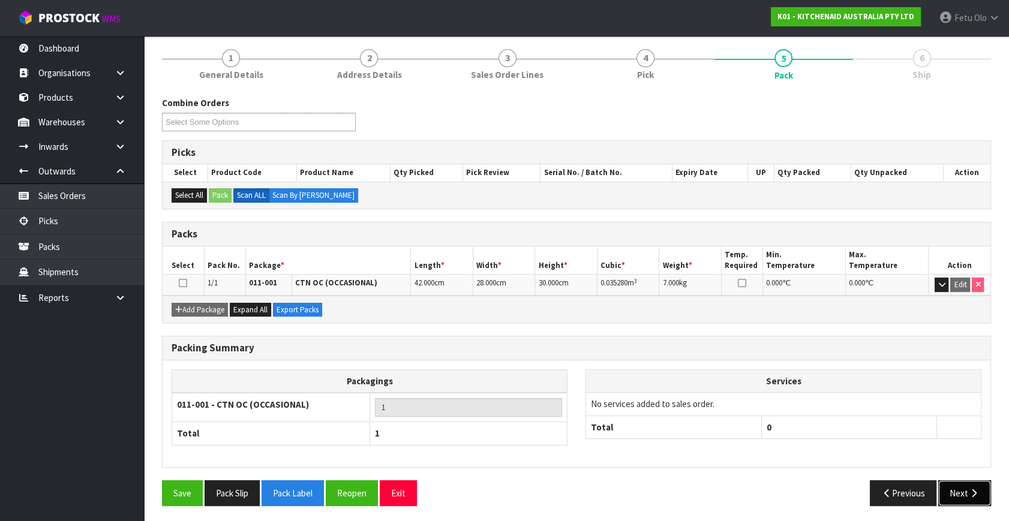
click at [945, 492] on button "Next" at bounding box center [964, 493] width 53 height 26
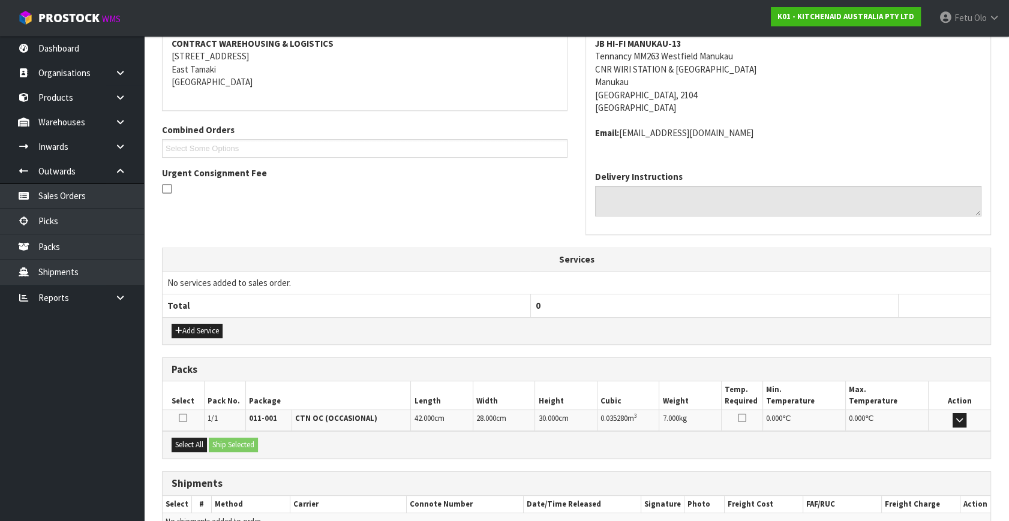
scroll to position [295, 0]
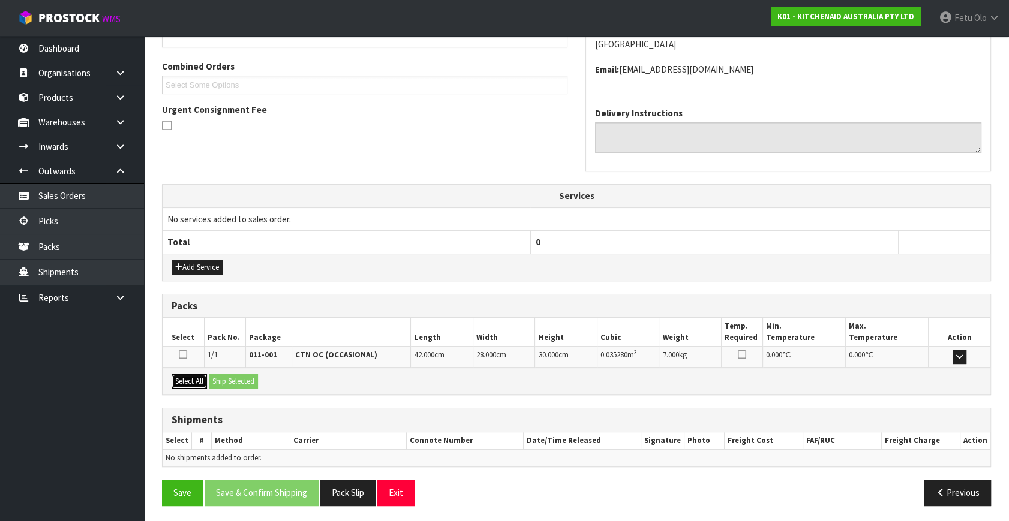
click at [196, 378] on button "Select All" at bounding box center [189, 381] width 35 height 14
click at [230, 377] on button "Ship Selected" at bounding box center [233, 381] width 49 height 14
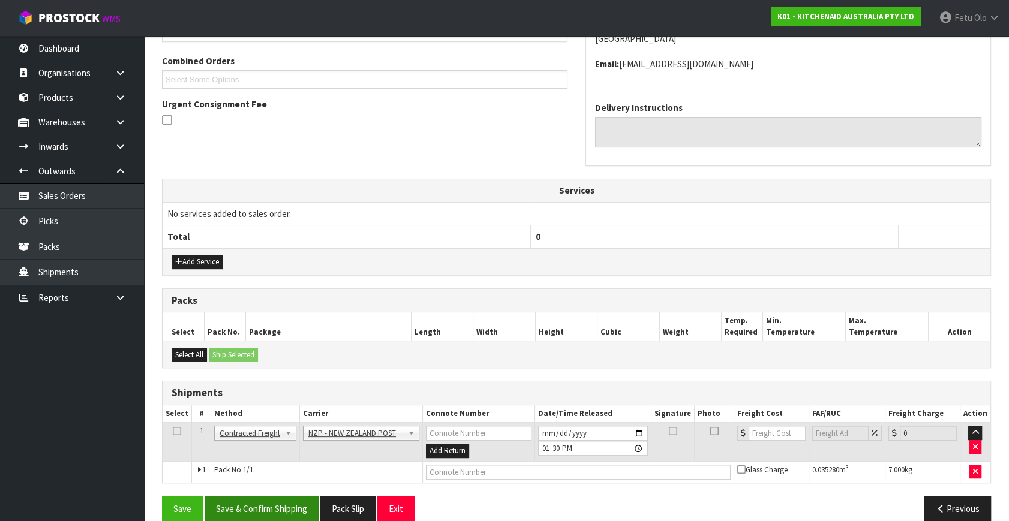
scroll to position [317, 0]
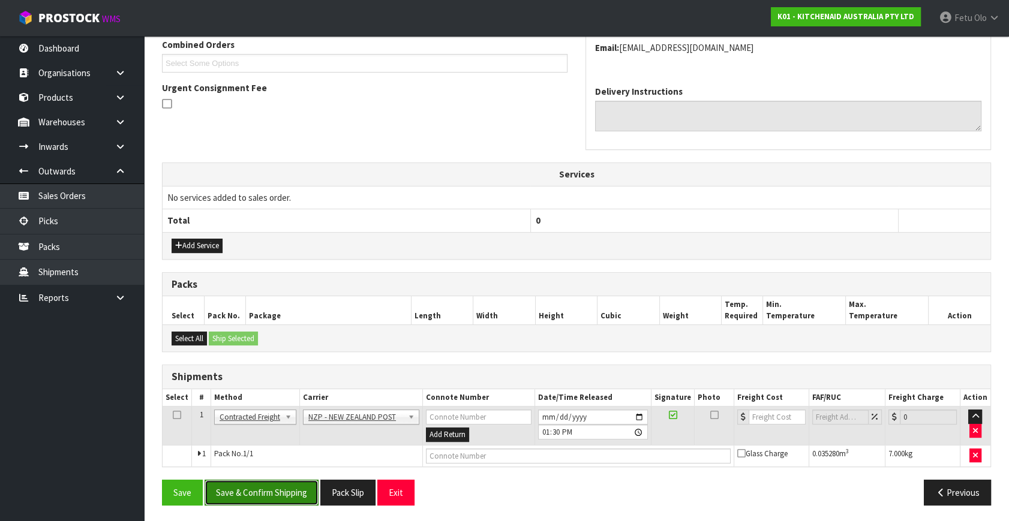
click at [267, 489] on button "Save & Confirm Shipping" at bounding box center [262, 493] width 114 height 26
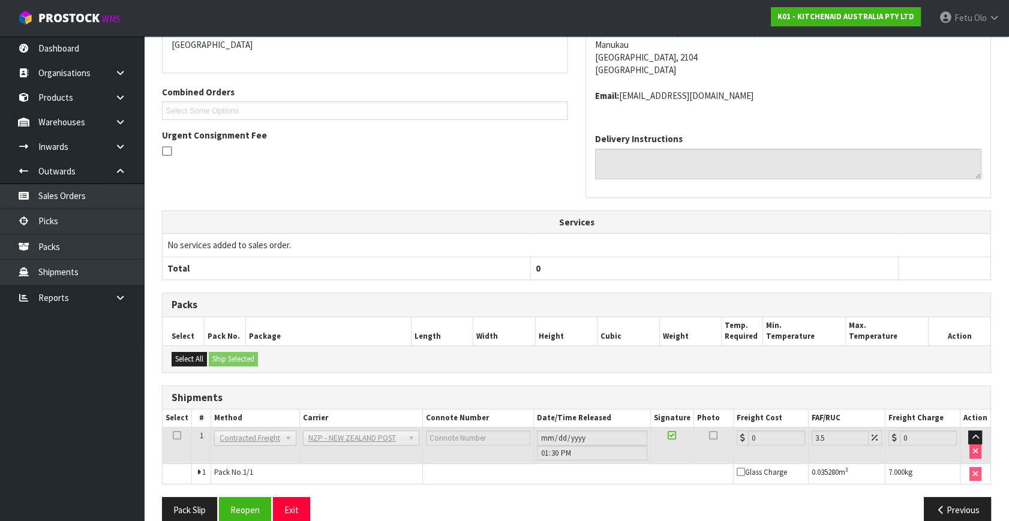
scroll to position [300, 0]
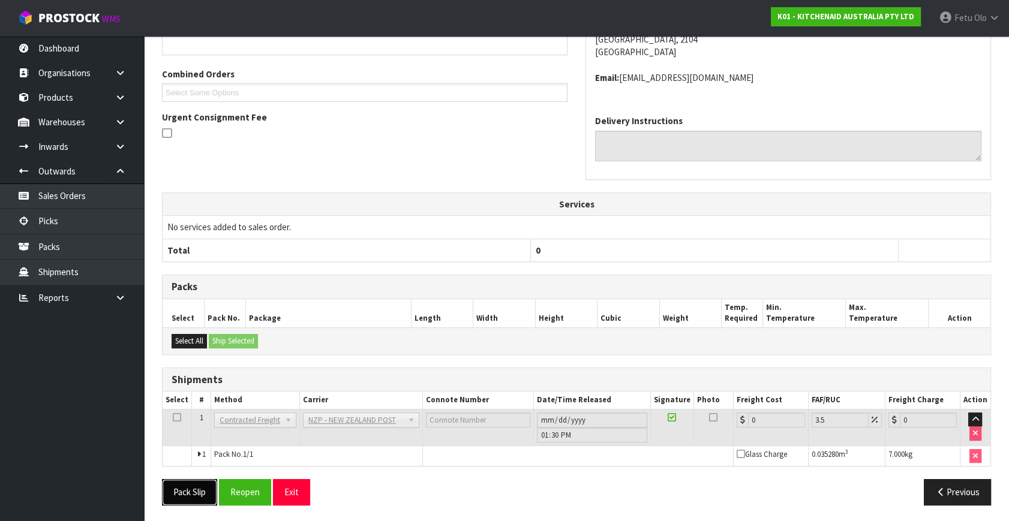
click at [195, 482] on button "Pack Slip" at bounding box center [189, 492] width 55 height 26
click at [252, 486] on button "Reopen" at bounding box center [245, 492] width 52 height 26
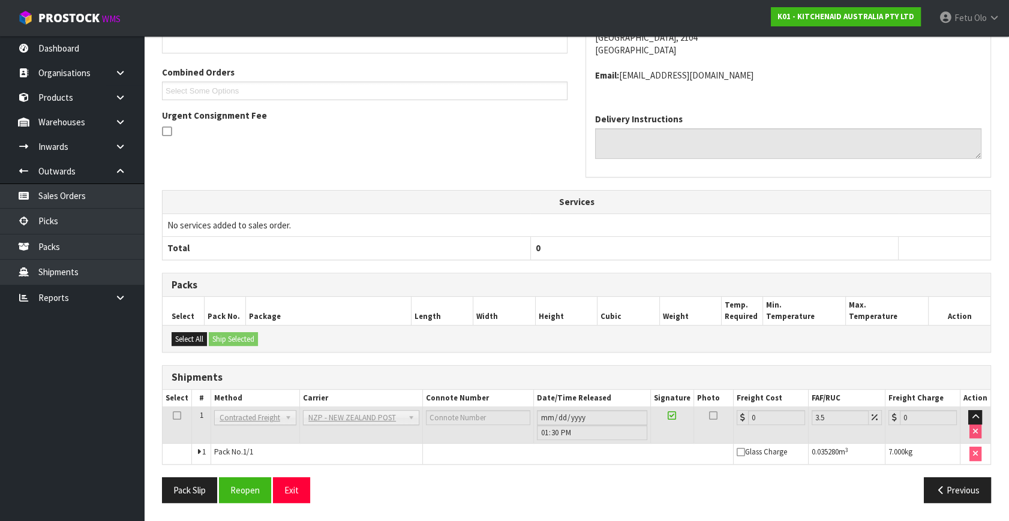
scroll to position [0, 0]
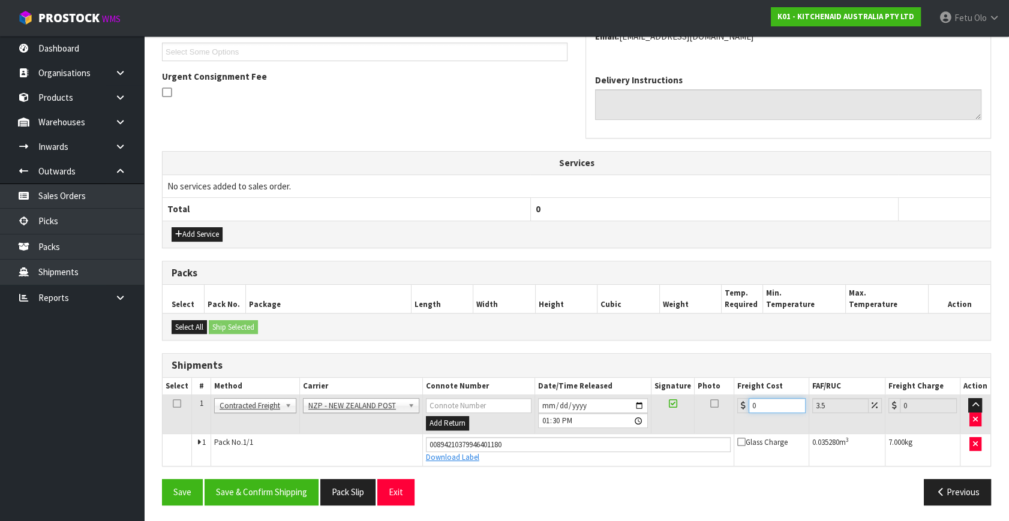
type input "4"
type input "4.14"
type input "4.3"
type input "4.45"
type input "4.33"
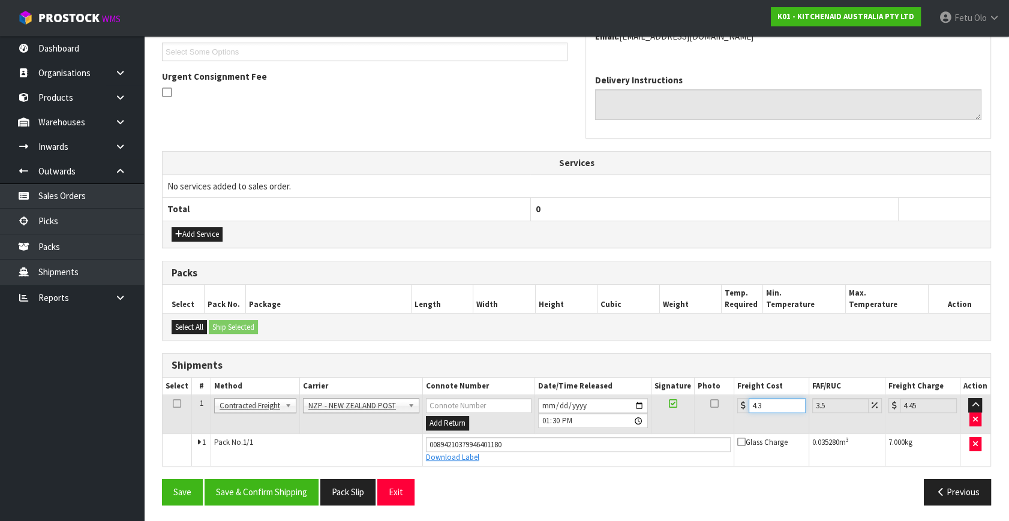
type input "4.48"
type input "4.33"
click at [287, 489] on button "Save & Confirm Shipping" at bounding box center [262, 492] width 114 height 26
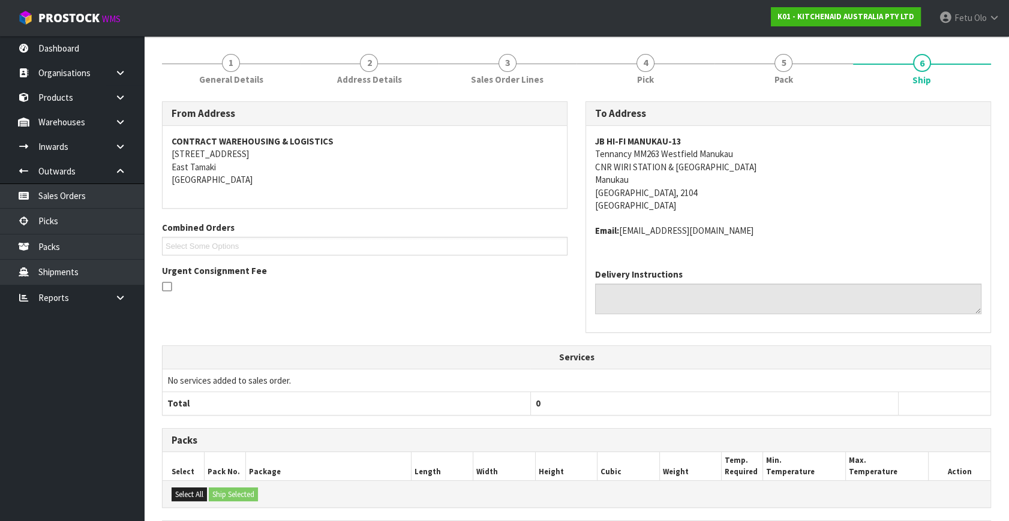
scroll to position [295, 0]
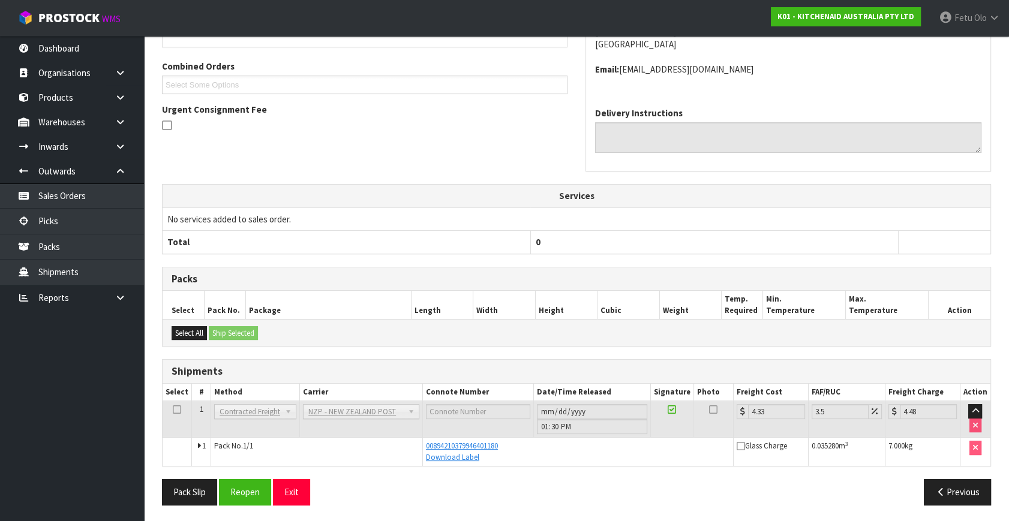
click at [261, 104] on div "Urgent Consignment Fee" at bounding box center [364, 118] width 405 height 31
click at [262, 104] on div "Urgent Consignment Fee" at bounding box center [364, 118] width 405 height 31
click at [46, 222] on link "Picks" at bounding box center [72, 221] width 144 height 25
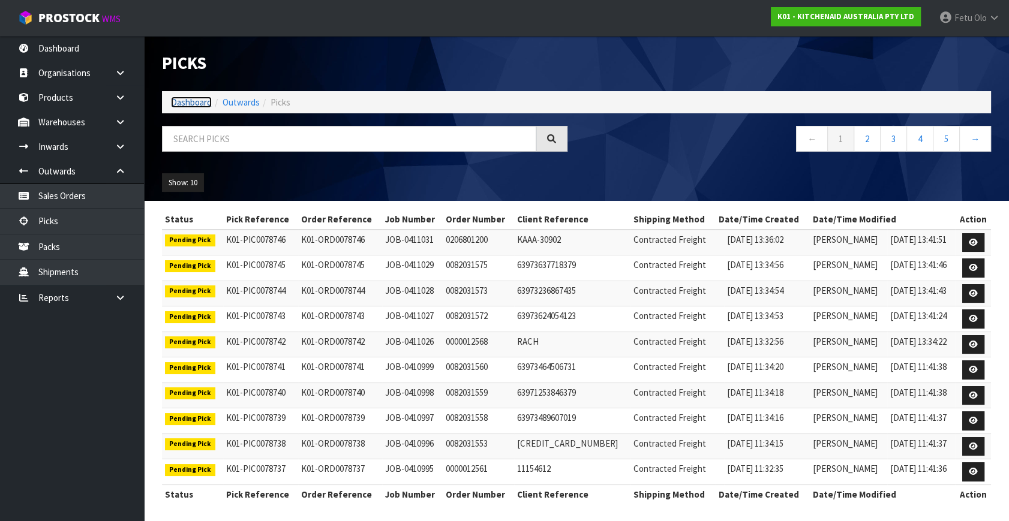
click at [194, 102] on link "Dashboard" at bounding box center [191, 102] width 41 height 11
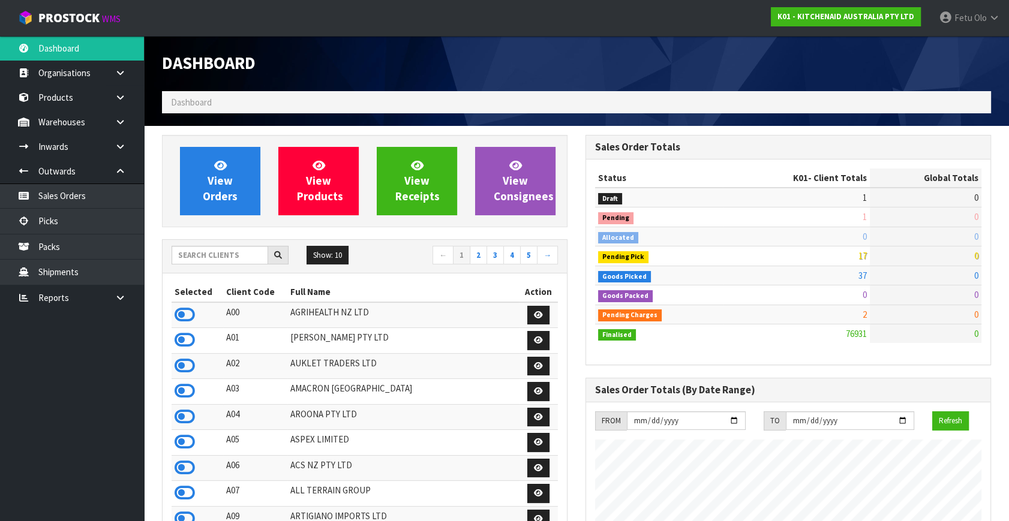
scroll to position [907, 423]
click at [56, 222] on link "Picks" at bounding box center [72, 221] width 144 height 25
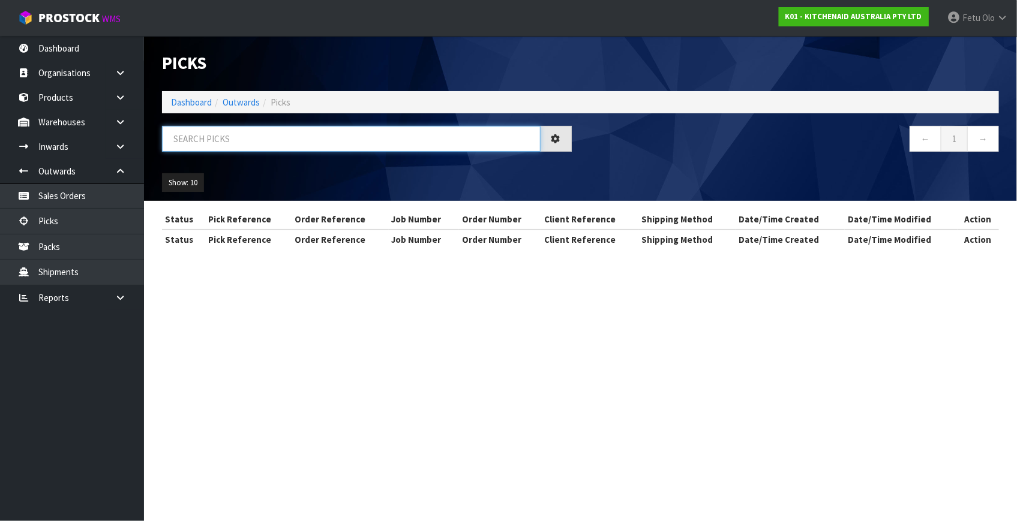
click at [218, 140] on input "text" at bounding box center [351, 139] width 378 height 26
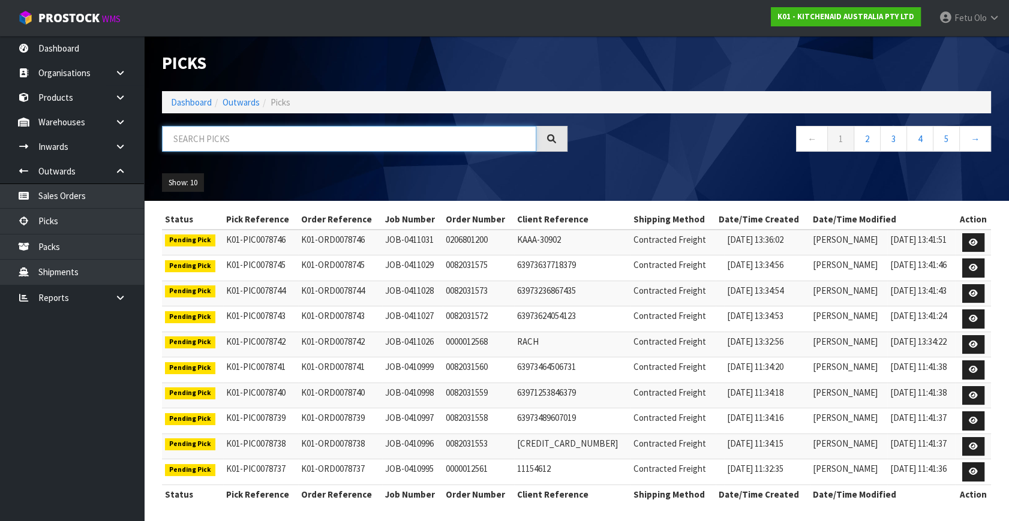
click at [218, 140] on input "text" at bounding box center [349, 139] width 374 height 26
click at [296, 135] on input "text" at bounding box center [349, 139] width 374 height 26
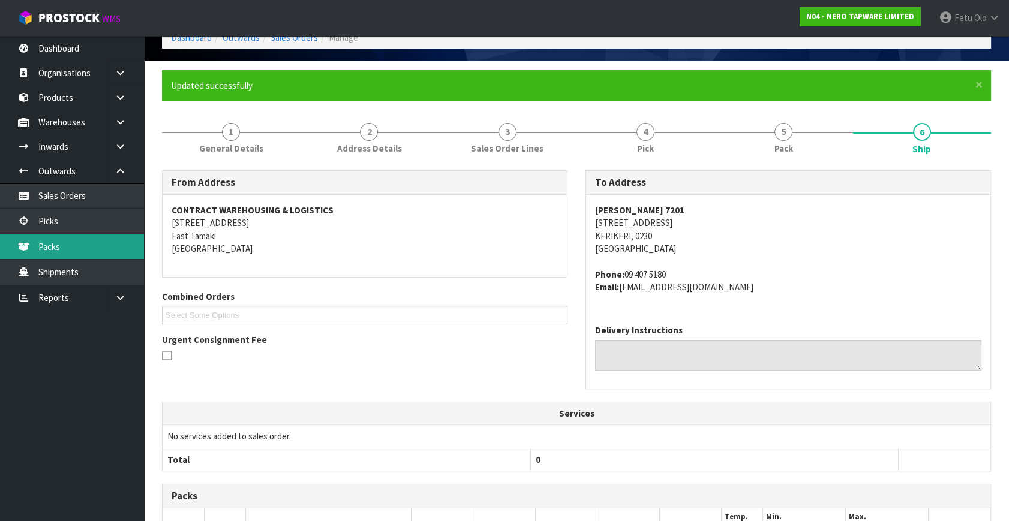
scroll to position [64, 0]
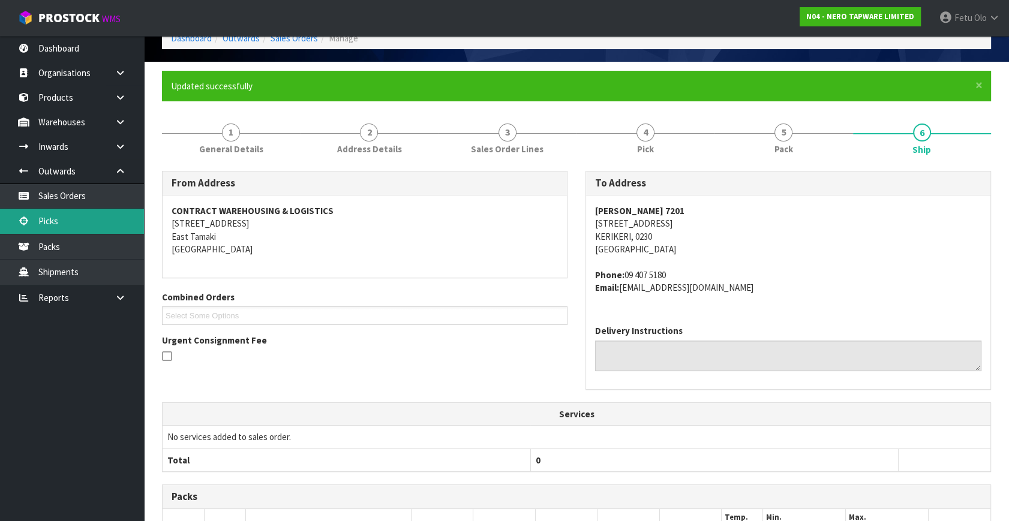
click at [67, 227] on link "Picks" at bounding box center [72, 221] width 144 height 25
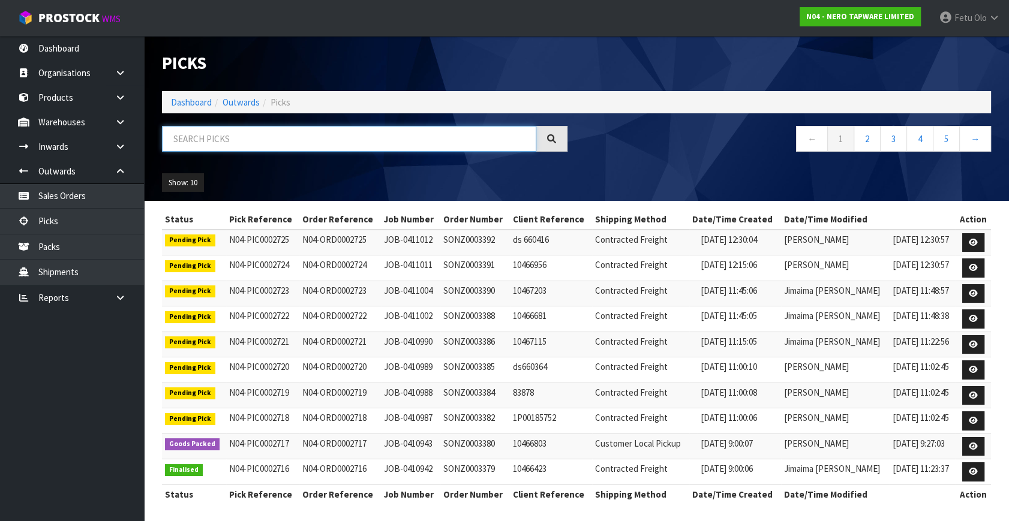
click at [214, 137] on input "text" at bounding box center [349, 139] width 374 height 26
type input "002714"
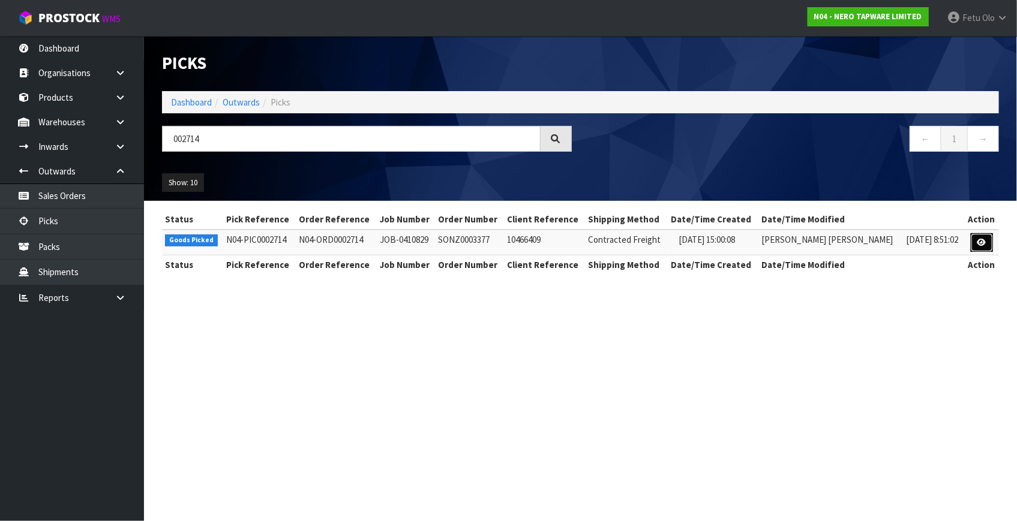
click at [984, 246] on link at bounding box center [981, 242] width 22 height 19
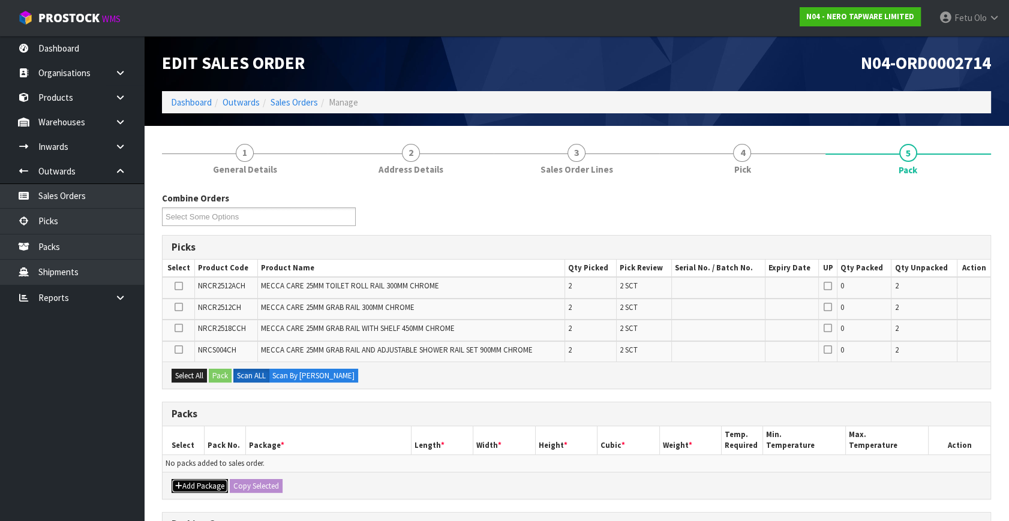
click at [192, 482] on button "Add Package" at bounding box center [200, 486] width 56 height 14
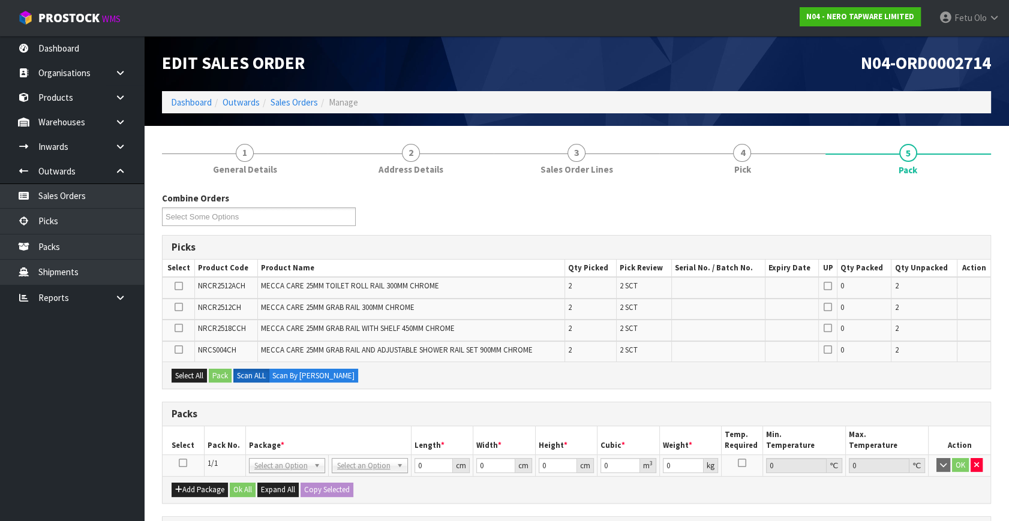
click at [180, 463] on icon at bounding box center [183, 463] width 8 height 1
click at [41, 480] on ul "Dashboard Organisations Clients Consignees Carriers Products Categories Serial …" at bounding box center [72, 278] width 144 height 485
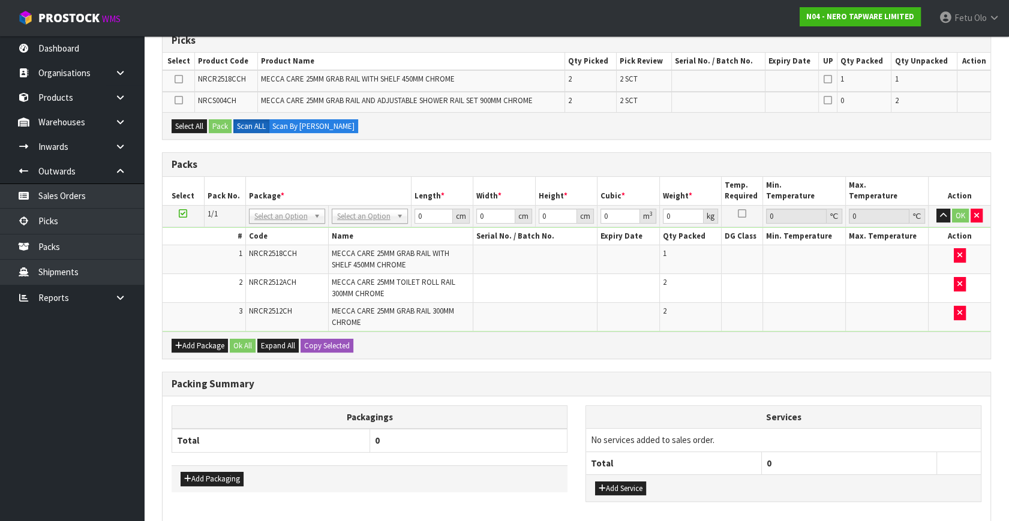
scroll to position [154, 0]
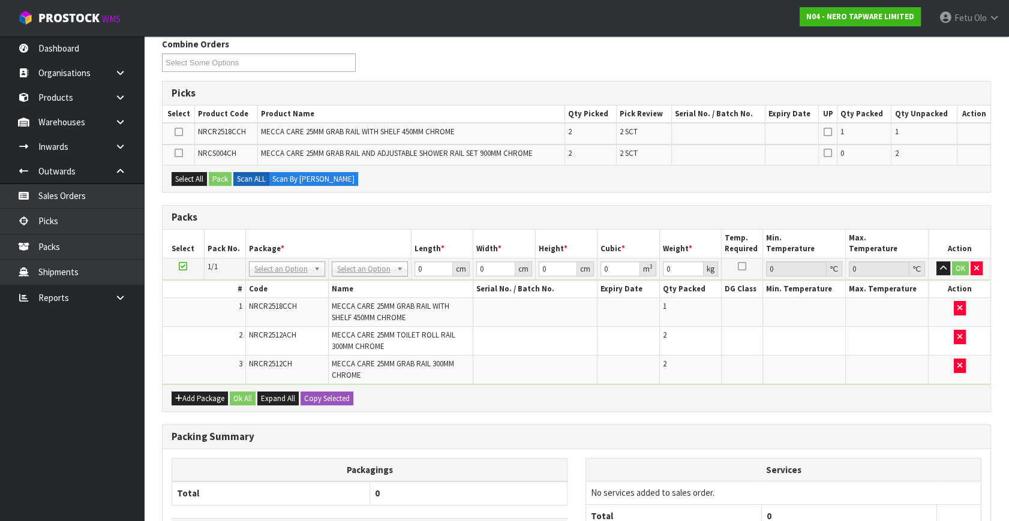
click at [362, 280] on div "# Code Name Serial No. / Batch No. Expiry Date Qty Packed DG Class Min. Tempera…" at bounding box center [577, 332] width 828 height 104
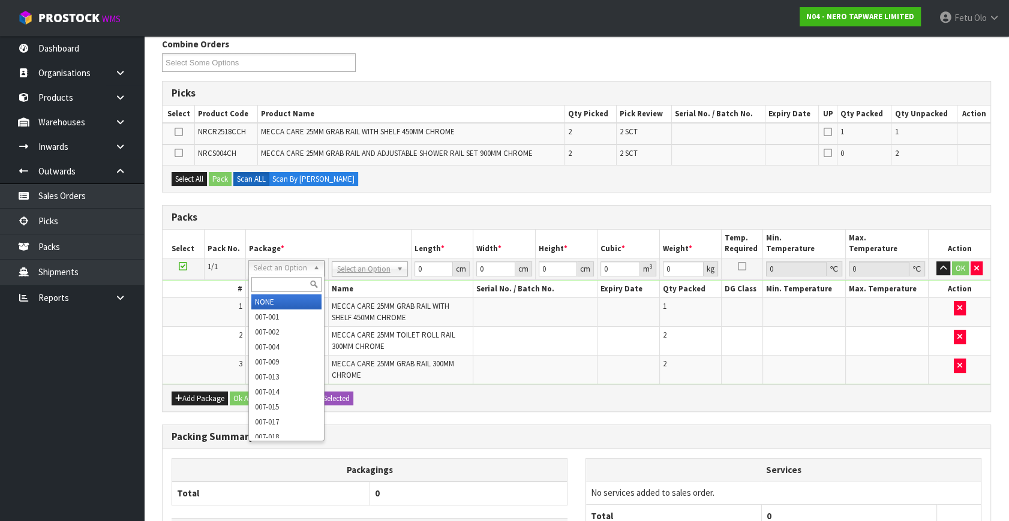
click at [284, 287] on input "text" at bounding box center [286, 284] width 70 height 15
type input "011"
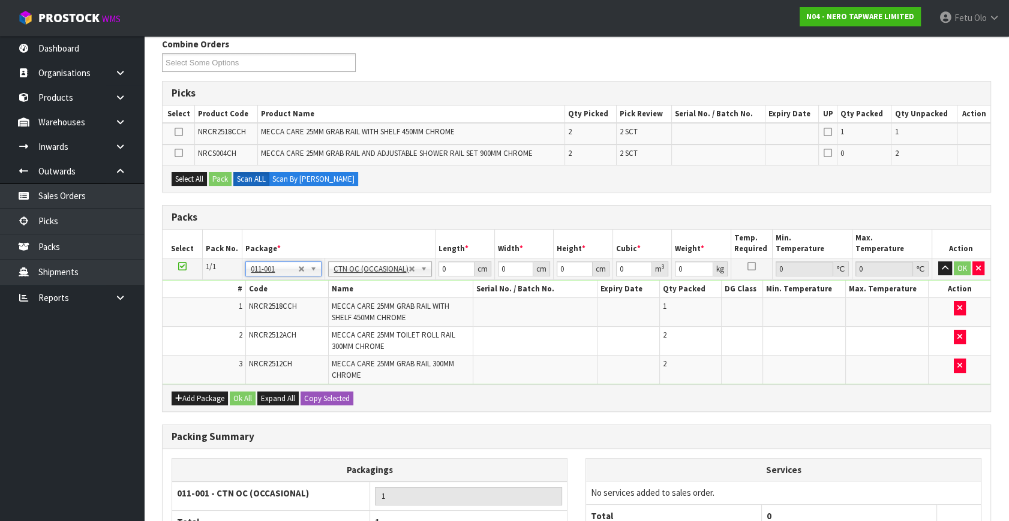
type input "9.1"
drag, startPoint x: 443, startPoint y: 266, endPoint x: 375, endPoint y: 286, distance: 70.2
click at [376, 286] on tbody "1/1 NONE 007-001 007-002 007-004 007-009 007-013 007-014 007-015 007-017 007-01…" at bounding box center [577, 321] width 828 height 127
type input "20"
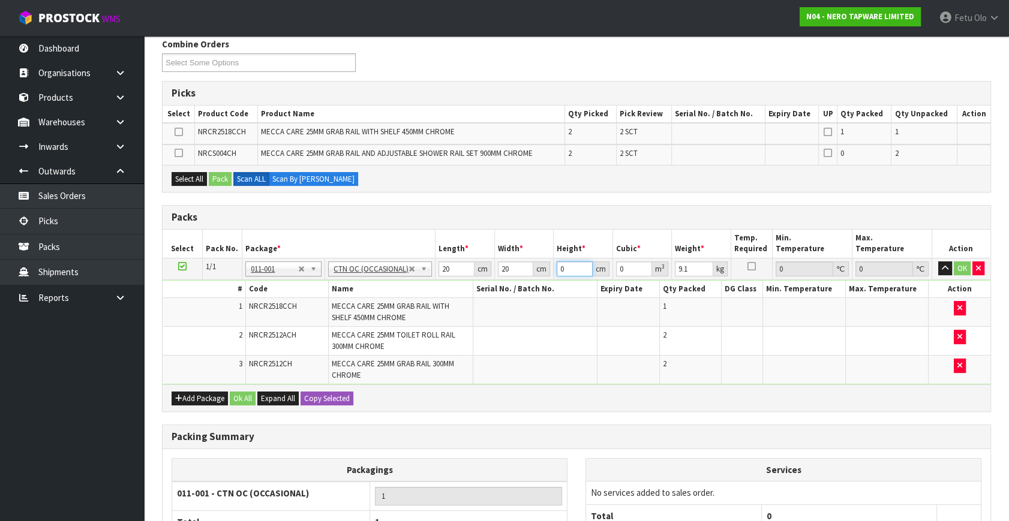
type input "2"
type input "0.0008"
type input "20"
type input "0.008"
type input "20"
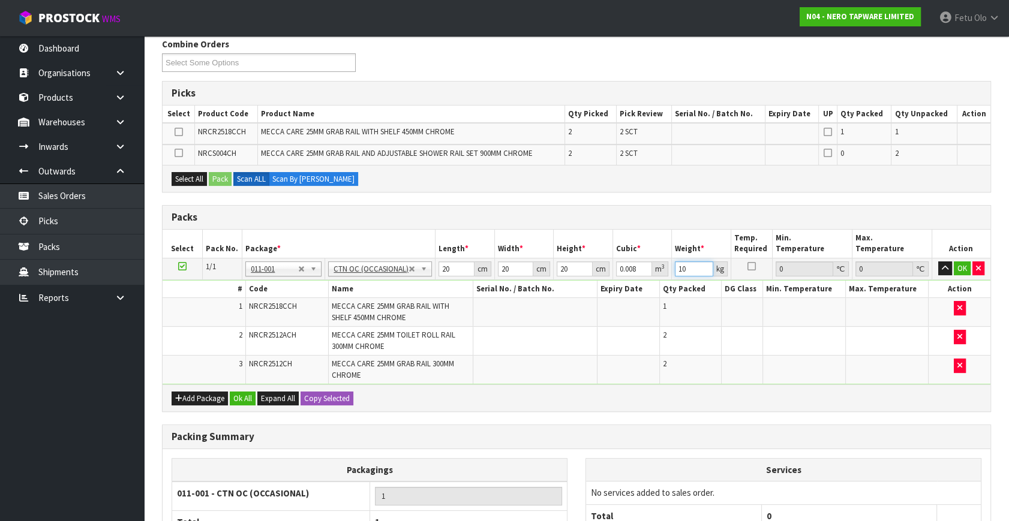
type input "10"
click button "OK" at bounding box center [962, 268] width 17 height 14
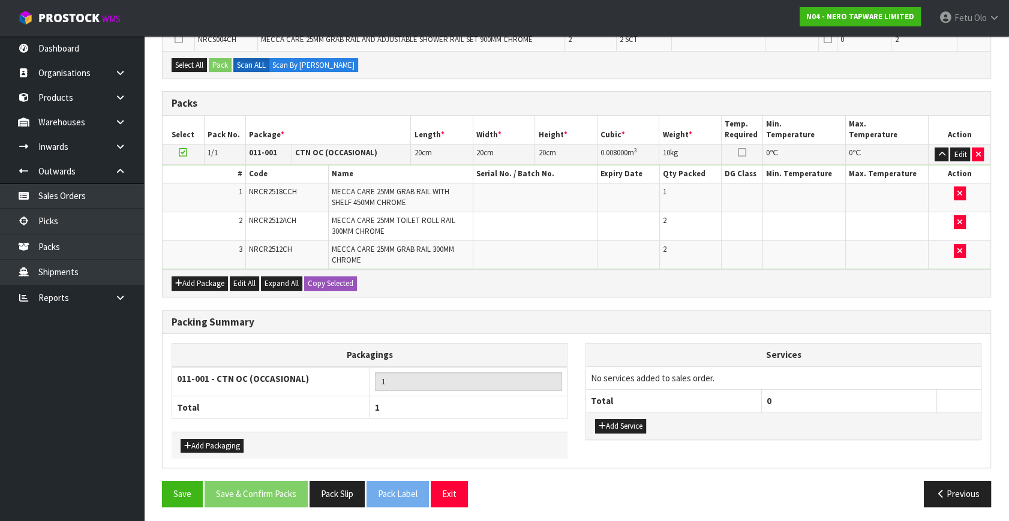
scroll to position [269, 0]
click at [179, 491] on button "Save" at bounding box center [182, 493] width 41 height 26
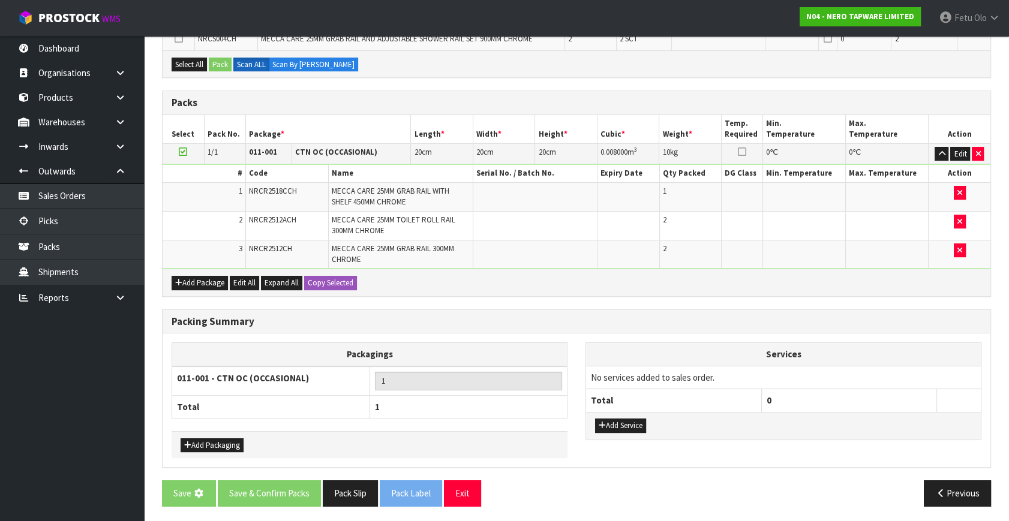
scroll to position [0, 0]
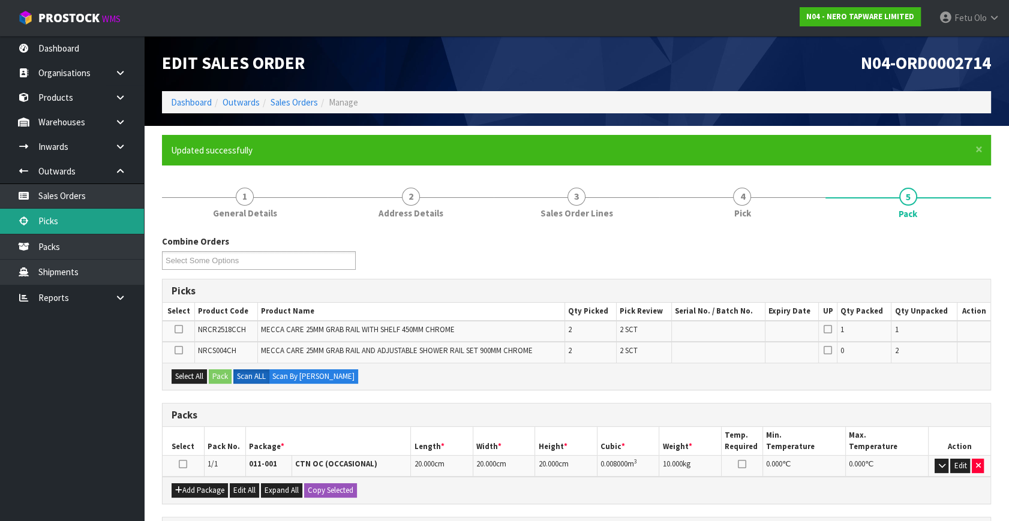
click at [43, 216] on link "Picks" at bounding box center [72, 221] width 144 height 25
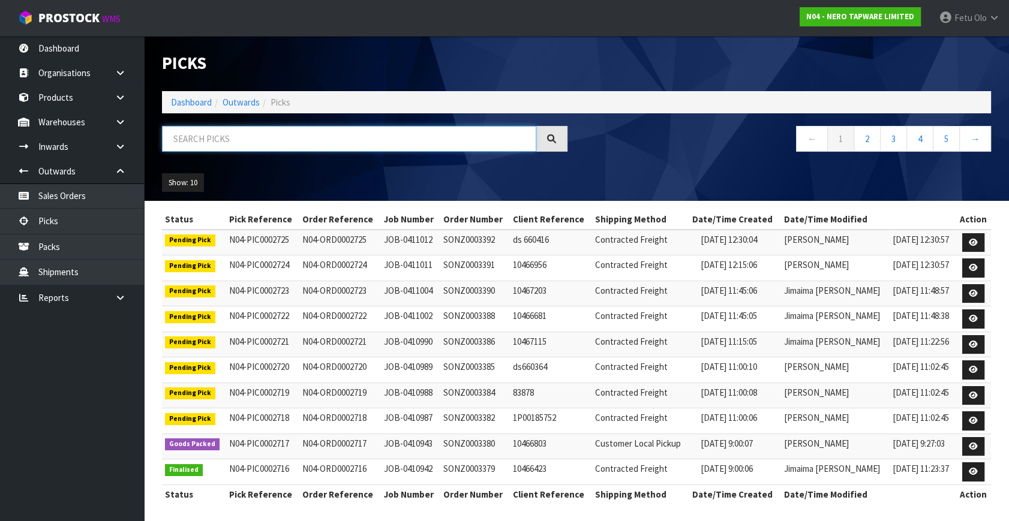
click at [309, 143] on input "text" at bounding box center [349, 139] width 374 height 26
click at [251, 136] on input "text" at bounding box center [349, 139] width 374 height 26
type input "002713"
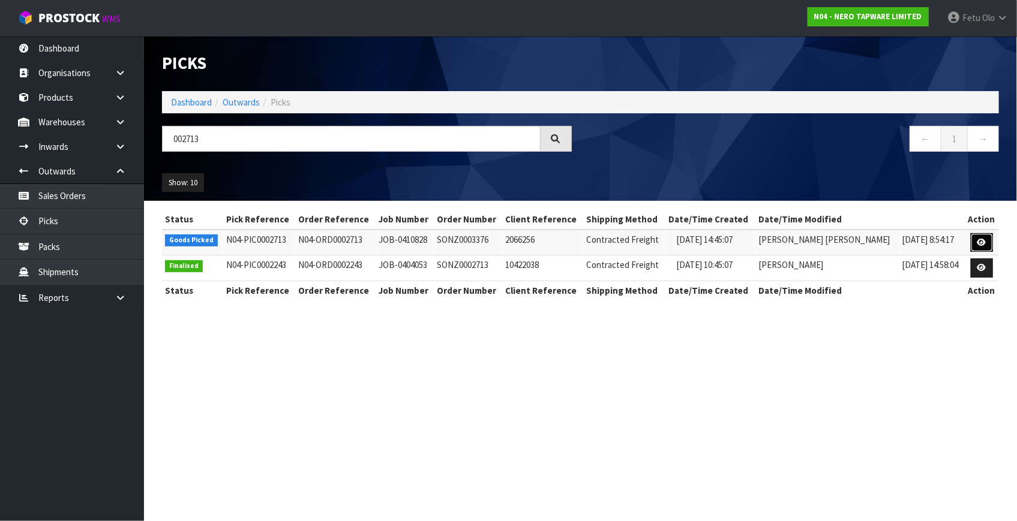
click at [979, 239] on icon at bounding box center [981, 243] width 9 height 8
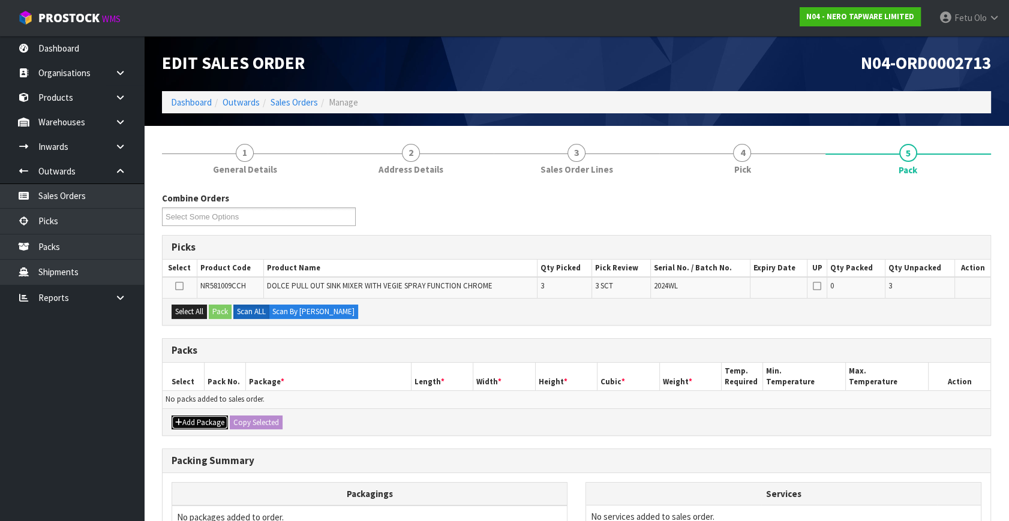
click at [180, 425] on button "Add Package" at bounding box center [200, 423] width 56 height 14
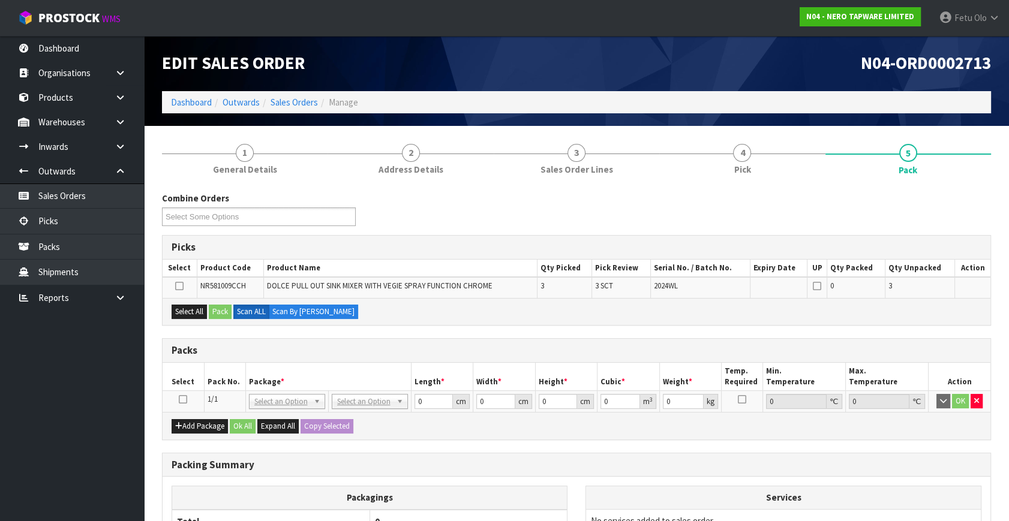
click at [181, 399] on icon at bounding box center [183, 399] width 8 height 1
click at [290, 378] on th "Package *" at bounding box center [328, 377] width 166 height 28
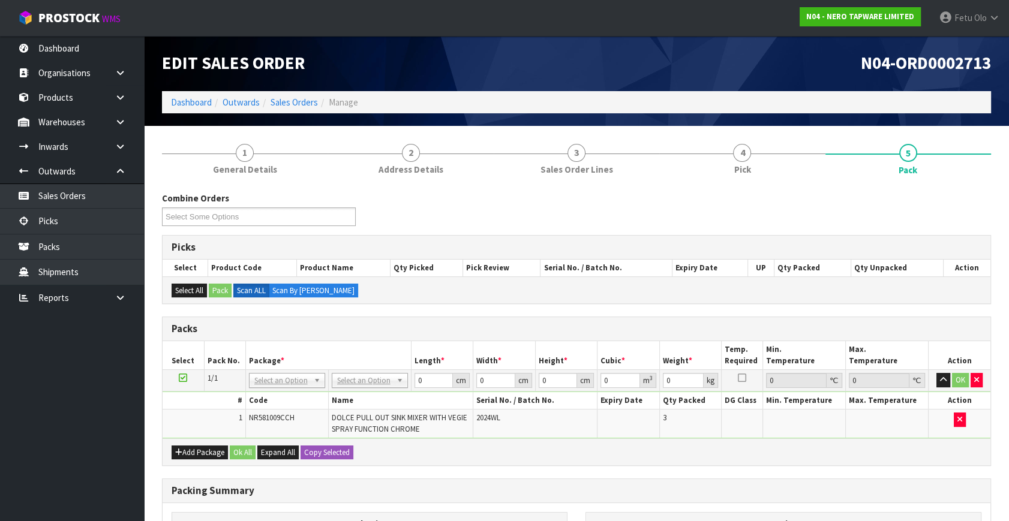
drag, startPoint x: 340, startPoint y: 406, endPoint x: 444, endPoint y: 408, distance: 103.8
click at [374, 409] on div "# Code Name Serial No. / Batch No. Expiry Date Qty Packed DG Class Min. Tempera…" at bounding box center [577, 415] width 828 height 47
click at [353, 348] on th "Package *" at bounding box center [328, 355] width 166 height 28
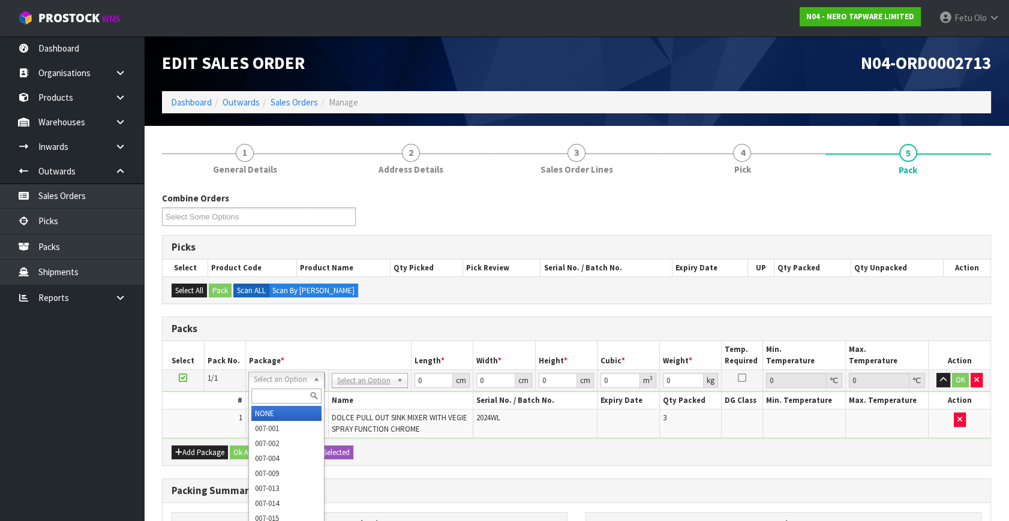
click at [264, 390] on input "text" at bounding box center [286, 396] width 70 height 15
type input "011"
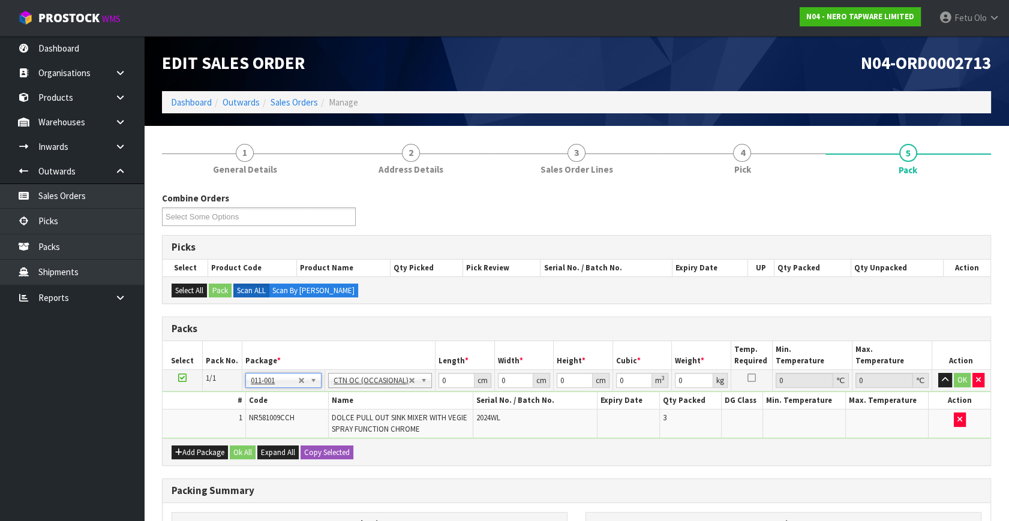
type input "9.75"
click at [321, 371] on td "NONE 007-001 007-002 007-004 007-009 007-013 007-014 007-015 007-017 007-018 00…" at bounding box center [283, 381] width 83 height 22
drag, startPoint x: 453, startPoint y: 384, endPoint x: 234, endPoint y: 419, distance: 222.1
click at [234, 419] on tbody "1/1 NONE 007-001 007-002 007-004 007-009 007-013 007-014 007-015 007-017 007-01…" at bounding box center [577, 404] width 828 height 69
type input "73"
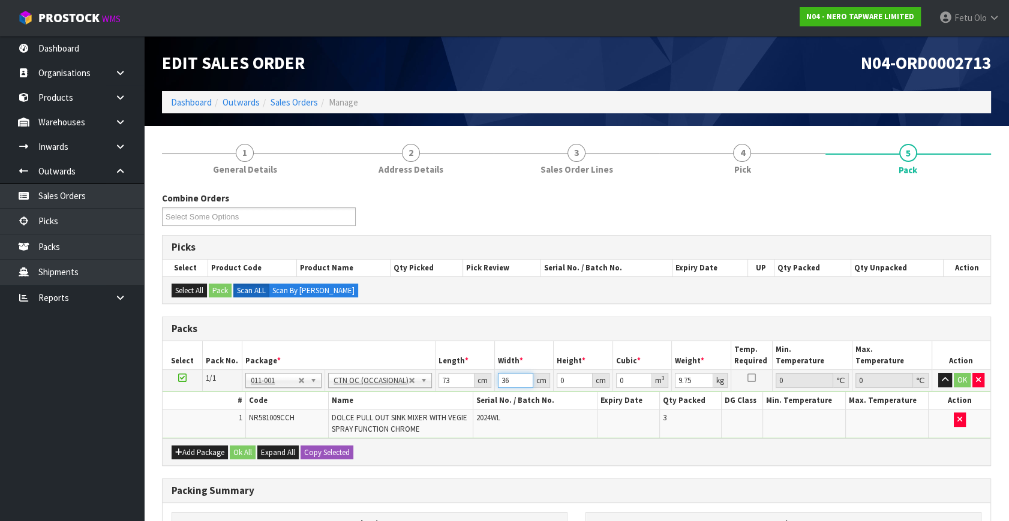
type input "36"
type input "2"
type input "0.005256"
type input "24"
type input "0.063072"
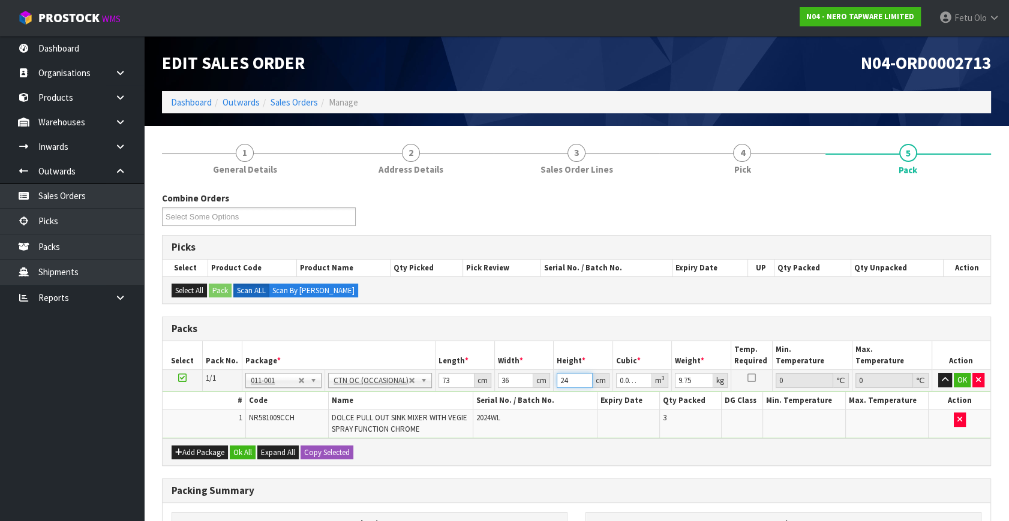
type input "24"
type input "11"
click button "OK" at bounding box center [962, 380] width 17 height 14
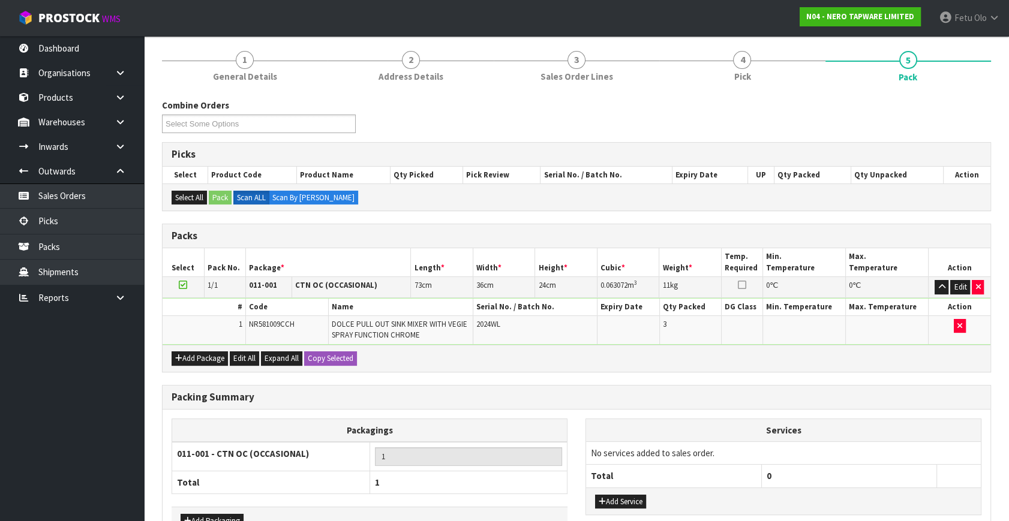
scroll to position [169, 0]
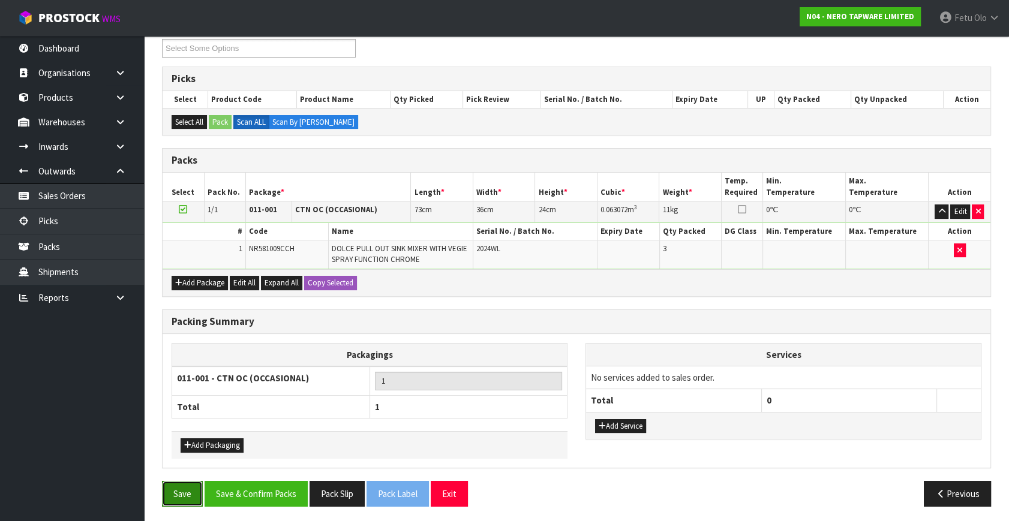
click at [173, 484] on button "Save" at bounding box center [182, 494] width 41 height 26
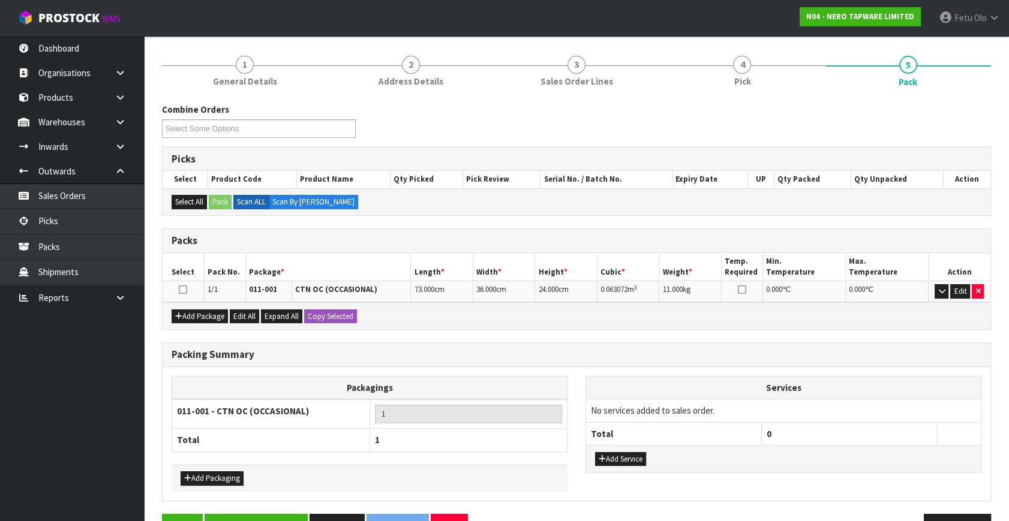
scroll to position [166, 0]
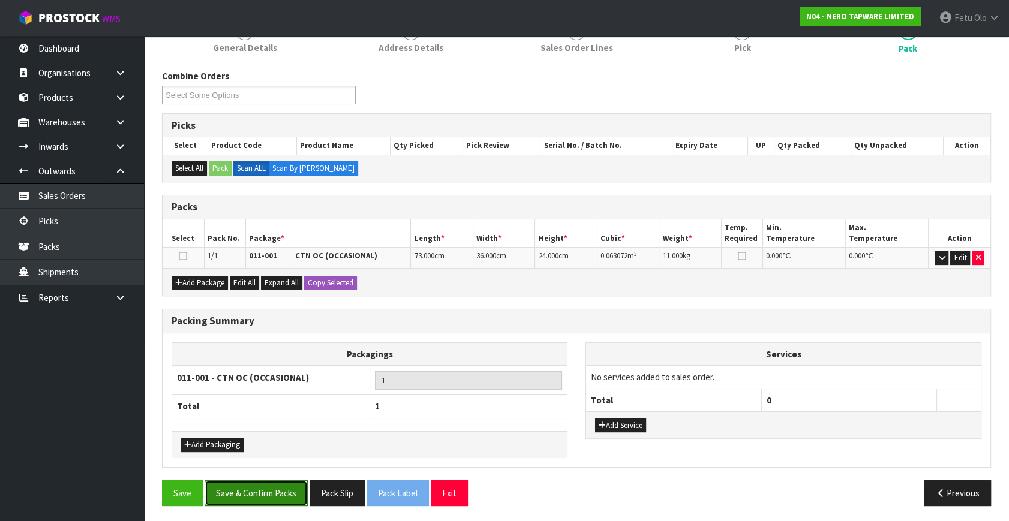
click at [271, 495] on button "Save & Confirm Packs" at bounding box center [256, 493] width 103 height 26
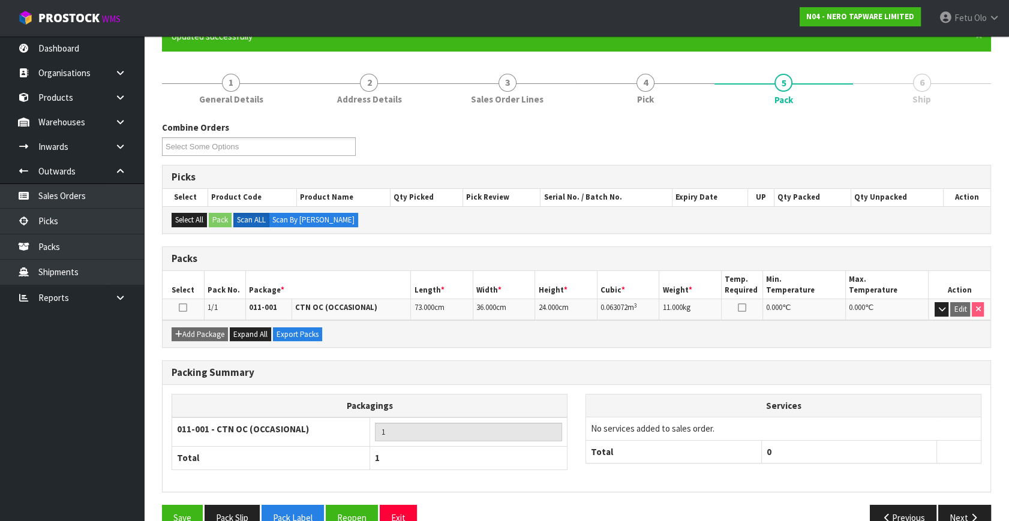
scroll to position [139, 0]
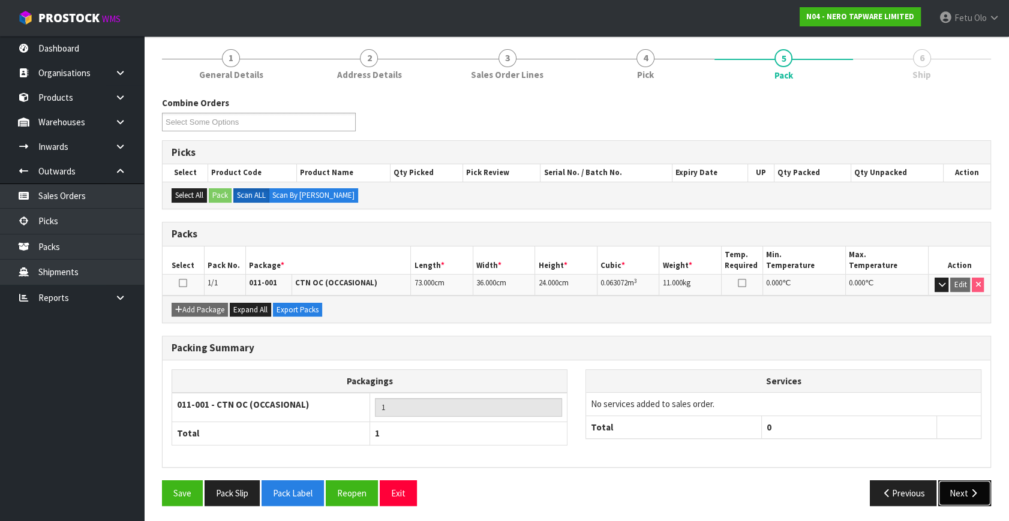
click at [970, 486] on button "Next" at bounding box center [964, 493] width 53 height 26
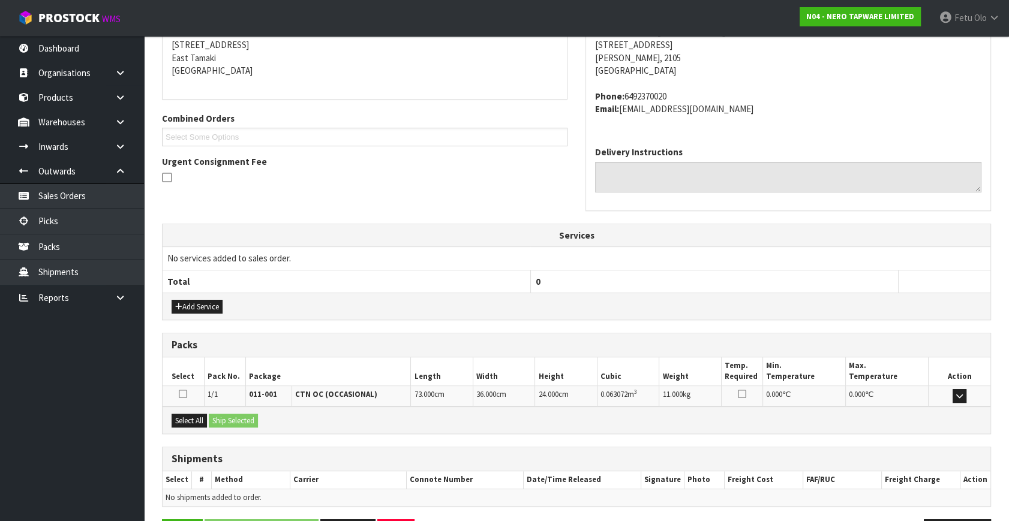
scroll to position [282, 0]
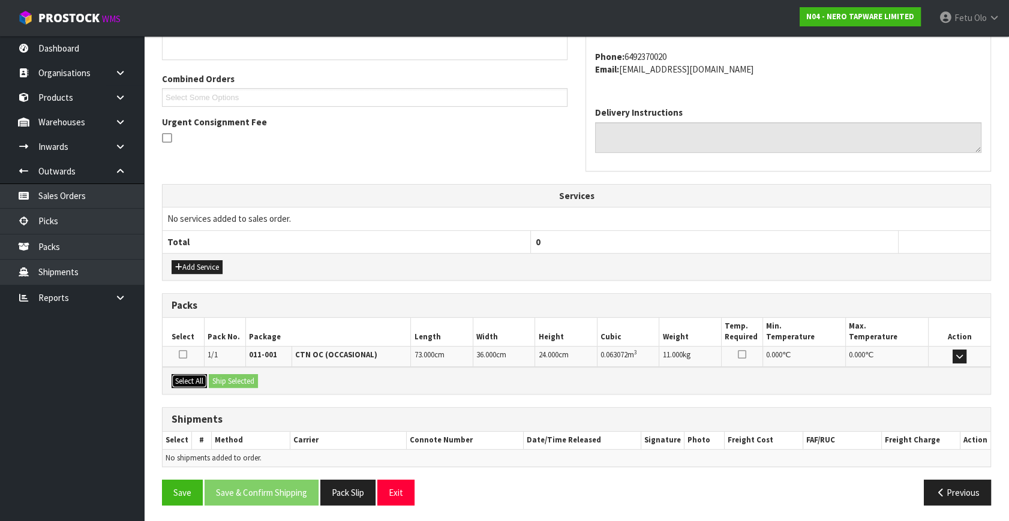
click at [194, 383] on button "Select All" at bounding box center [189, 381] width 35 height 14
click at [205, 380] on button "Select All" at bounding box center [189, 381] width 35 height 14
click at [229, 380] on button "Ship Selected" at bounding box center [233, 381] width 49 height 14
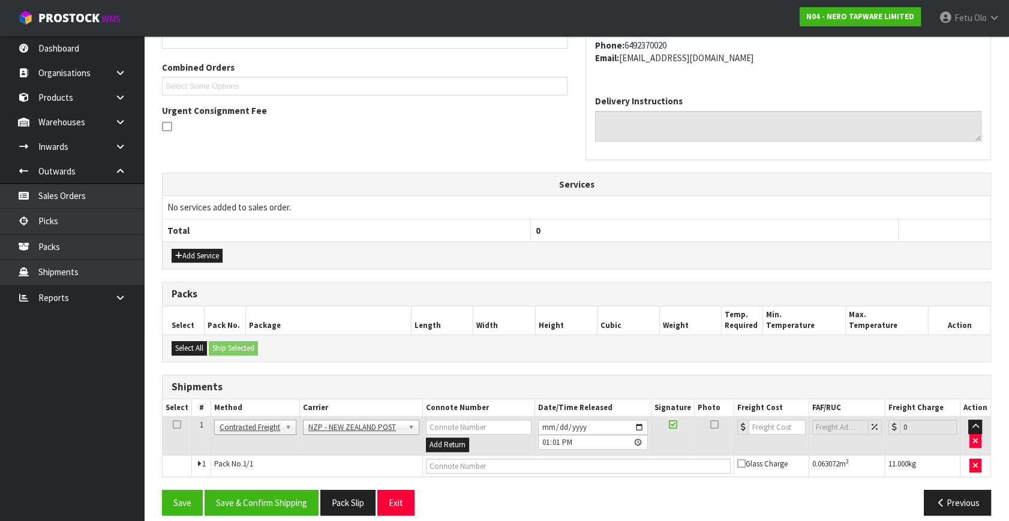
scroll to position [304, 0]
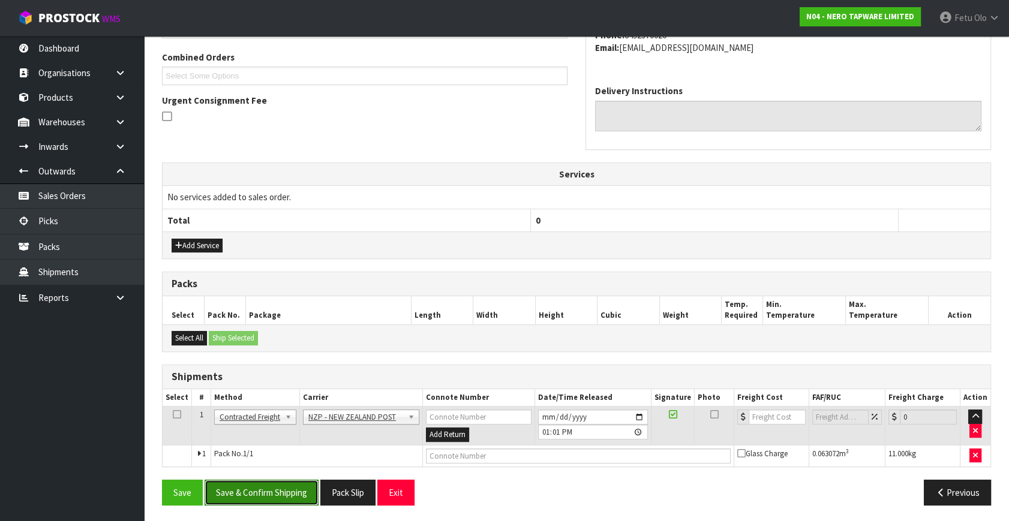
drag, startPoint x: 267, startPoint y: 480, endPoint x: 255, endPoint y: 488, distance: 13.8
click at [267, 484] on button "Save & Confirm Shipping" at bounding box center [262, 493] width 114 height 26
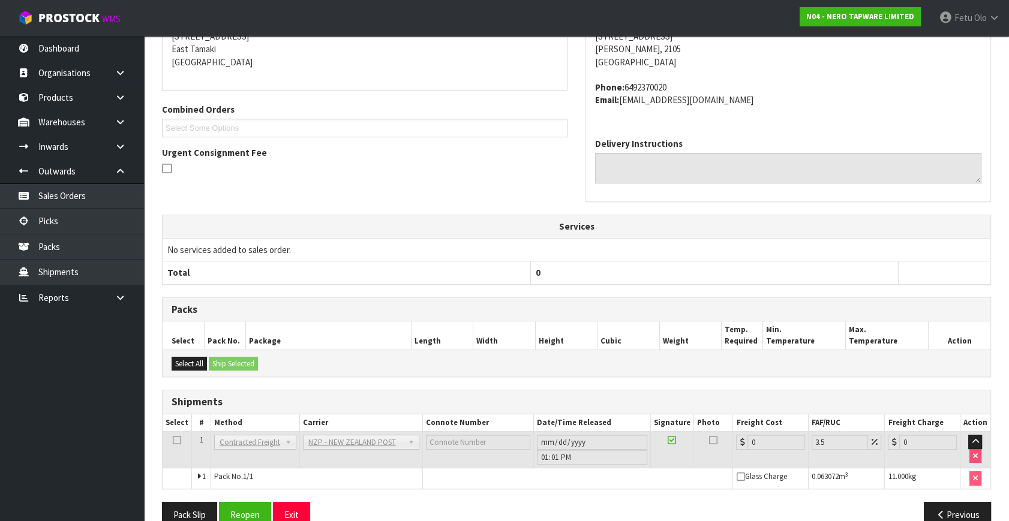
scroll to position [287, 0]
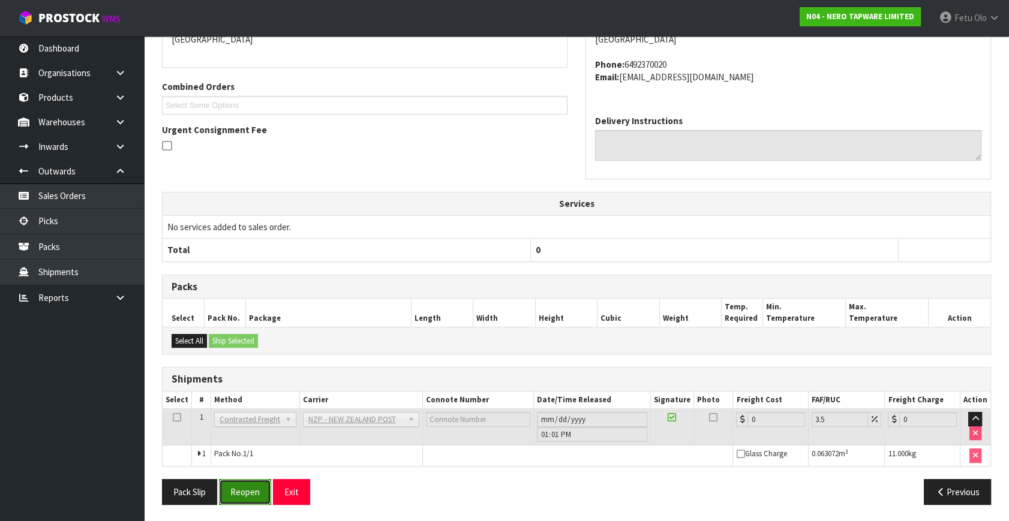
click at [240, 495] on button "Reopen" at bounding box center [245, 492] width 52 height 26
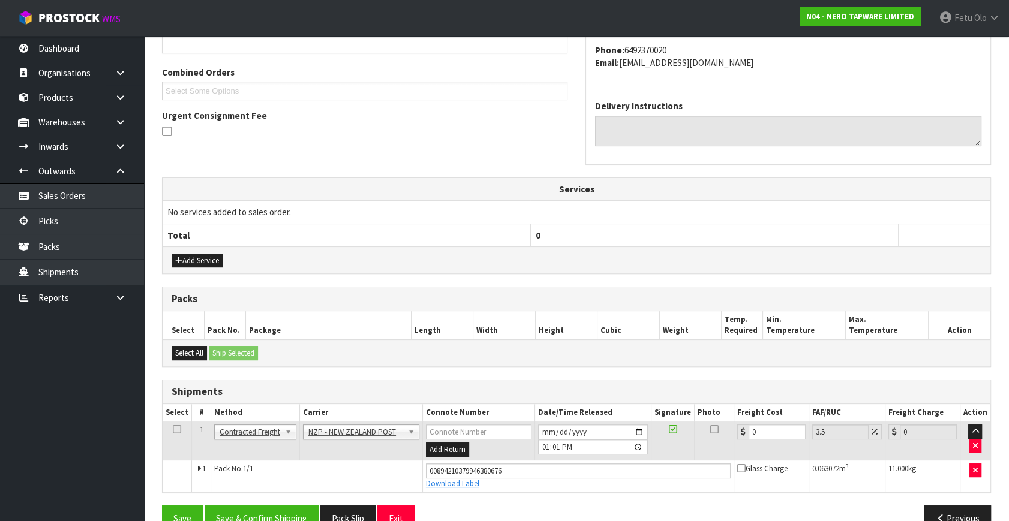
scroll to position [315, 0]
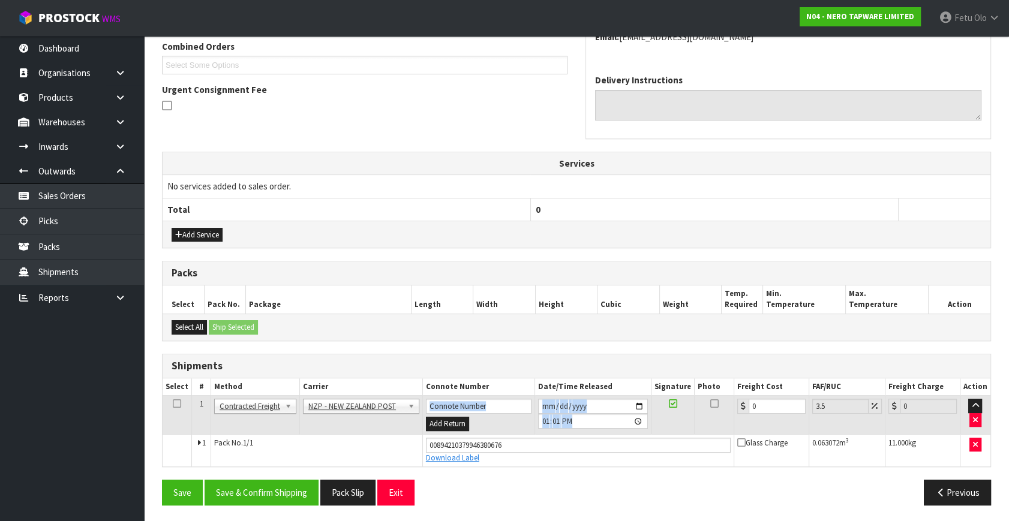
drag, startPoint x: 576, startPoint y: 416, endPoint x: 282, endPoint y: 426, distance: 294.6
click at [282, 426] on tr "1 Client Local Pickup Customer Local Pickup Company Freight Contracted Freight …" at bounding box center [577, 415] width 828 height 39
drag, startPoint x: 576, startPoint y: 456, endPoint x: 753, endPoint y: 405, distance: 184.1
click at [581, 456] on div "Download Label" at bounding box center [578, 458] width 305 height 11
click at [528, 464] on tbody "1 Client Local Pickup Customer Local Pickup Company Freight Contracted Freight …" at bounding box center [577, 431] width 828 height 71
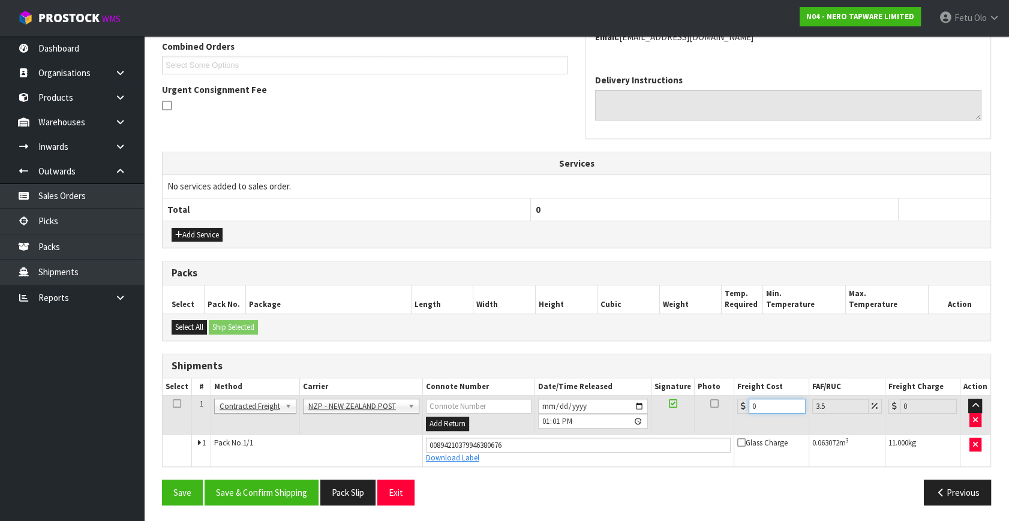
type input "4"
type input "4.14"
type input "4.3"
type input "4.45"
type input "4.33"
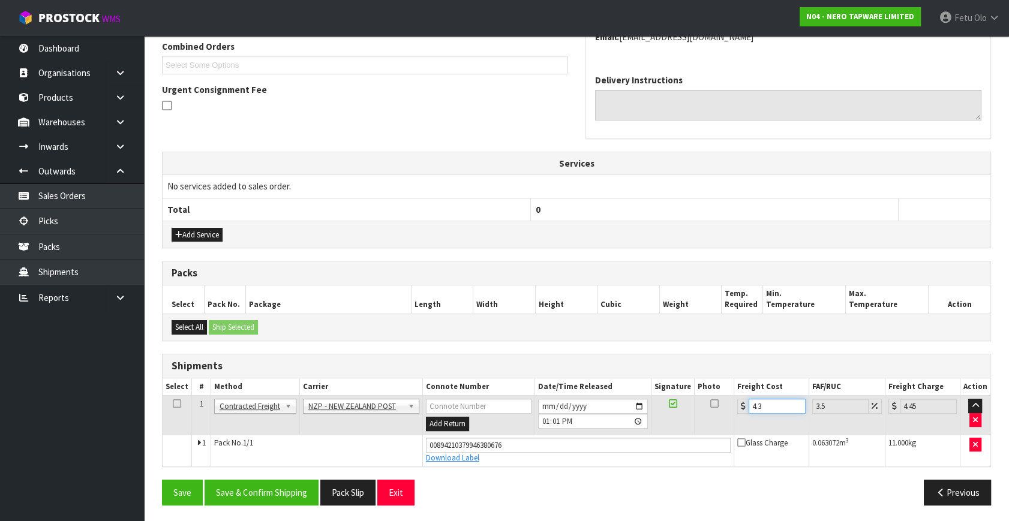
type input "4.48"
type input "4.33"
click at [251, 492] on button "Save & Confirm Shipping" at bounding box center [262, 493] width 114 height 26
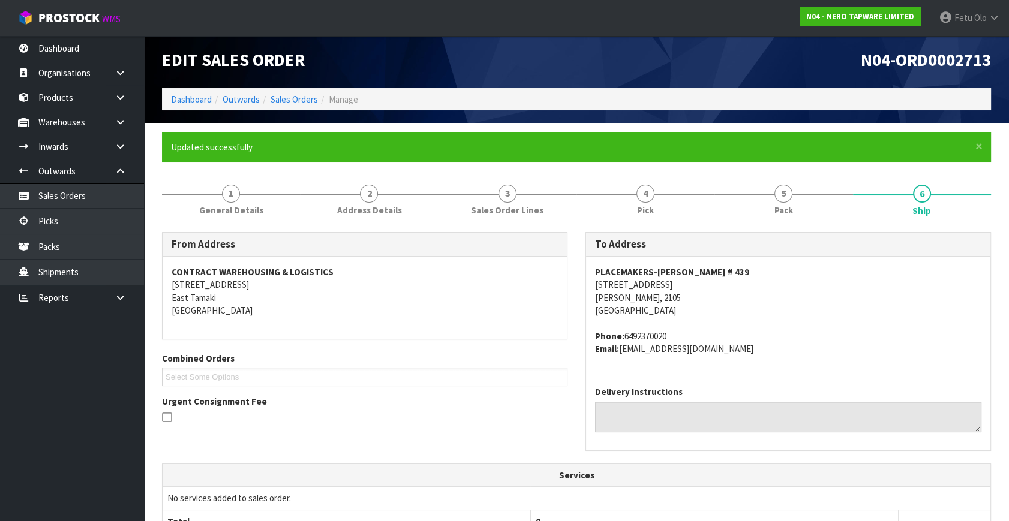
scroll to position [0, 0]
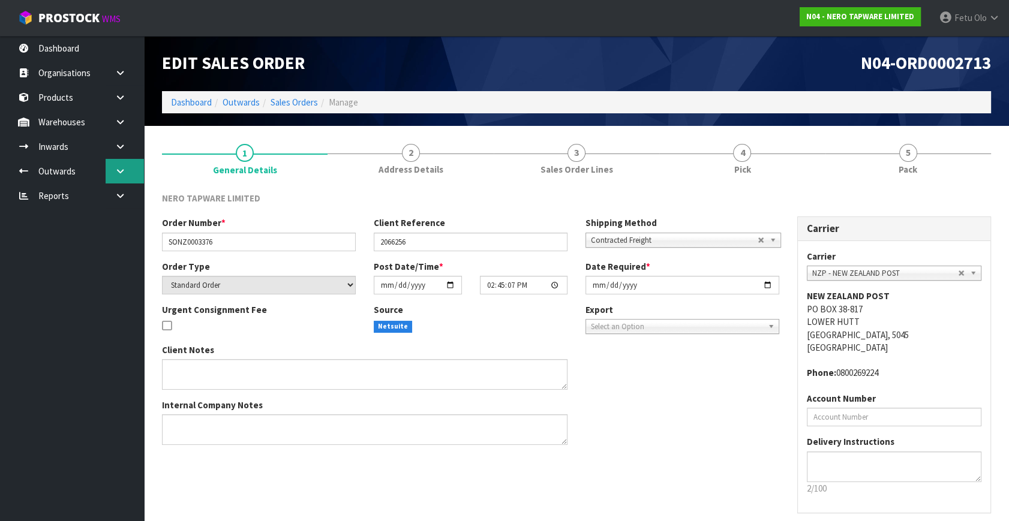
click at [111, 180] on link at bounding box center [125, 171] width 38 height 25
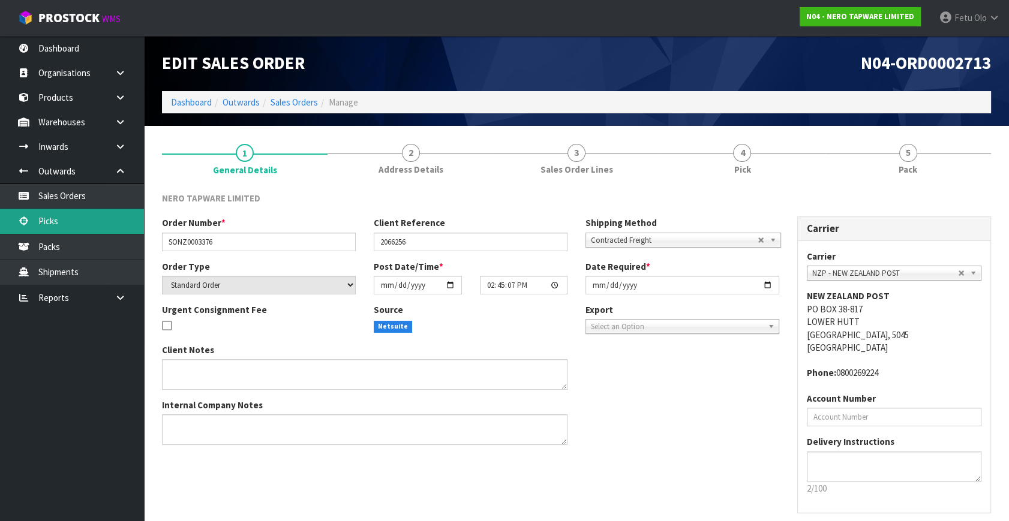
click at [42, 226] on link "Picks" at bounding box center [72, 221] width 144 height 25
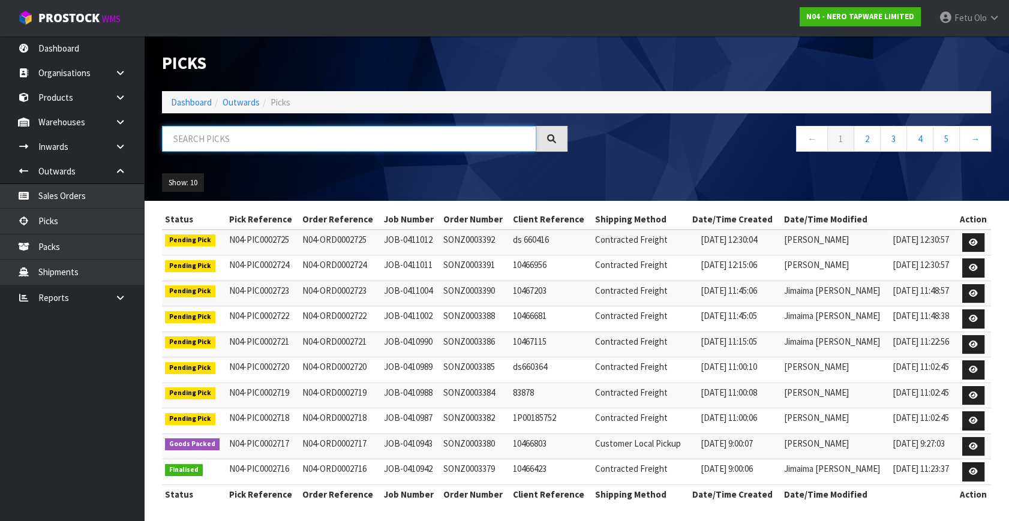
click at [189, 144] on input "text" at bounding box center [349, 139] width 374 height 26
type input "002714"
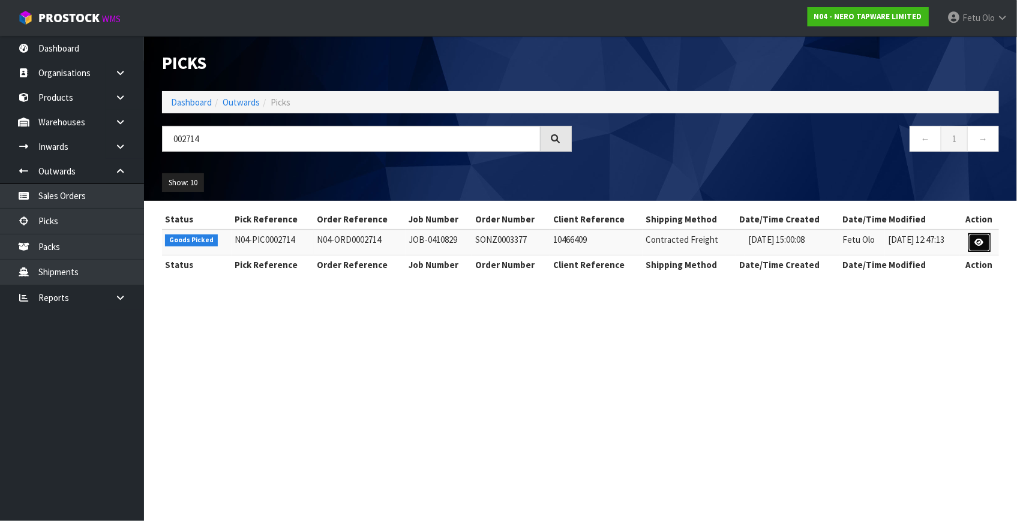
click at [979, 240] on icon at bounding box center [979, 243] width 9 height 8
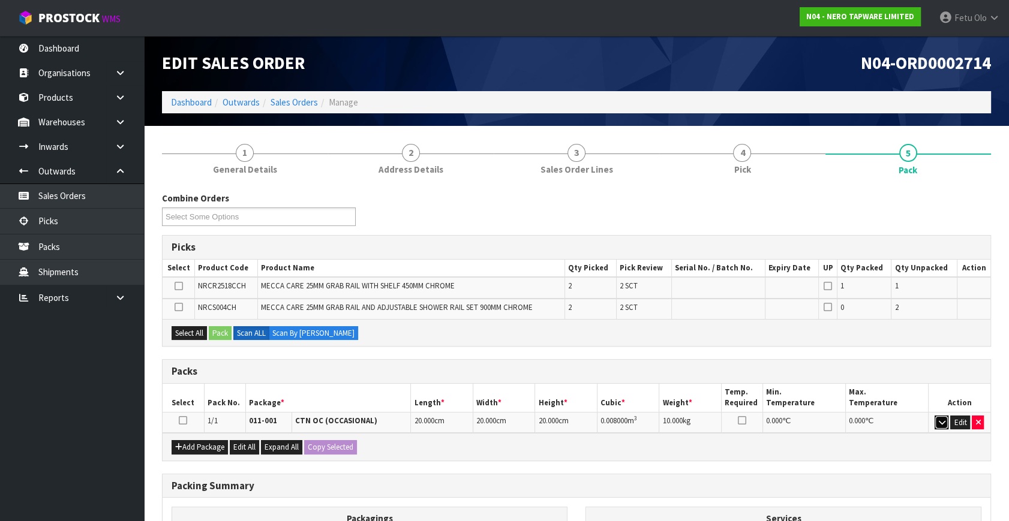
click at [940, 423] on icon "button" at bounding box center [941, 423] width 7 height 8
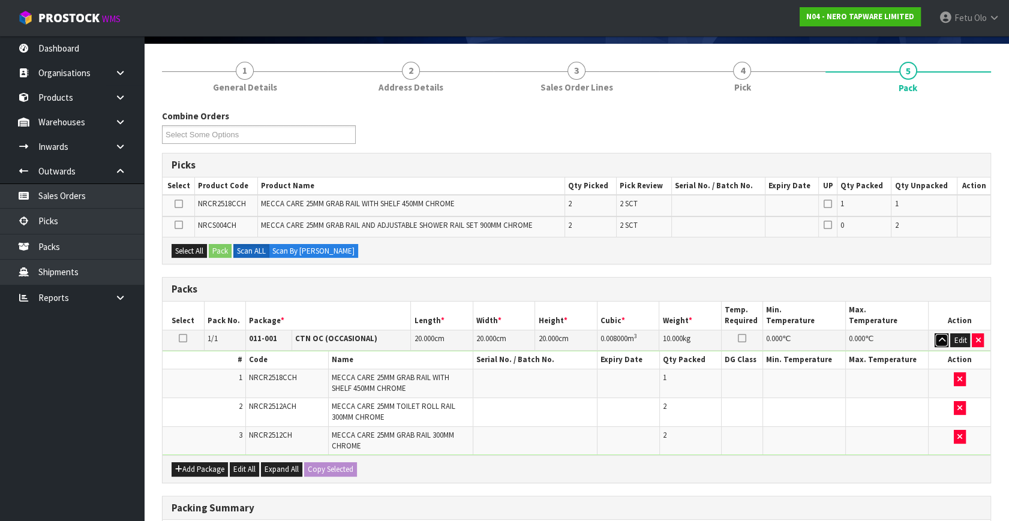
scroll to position [163, 0]
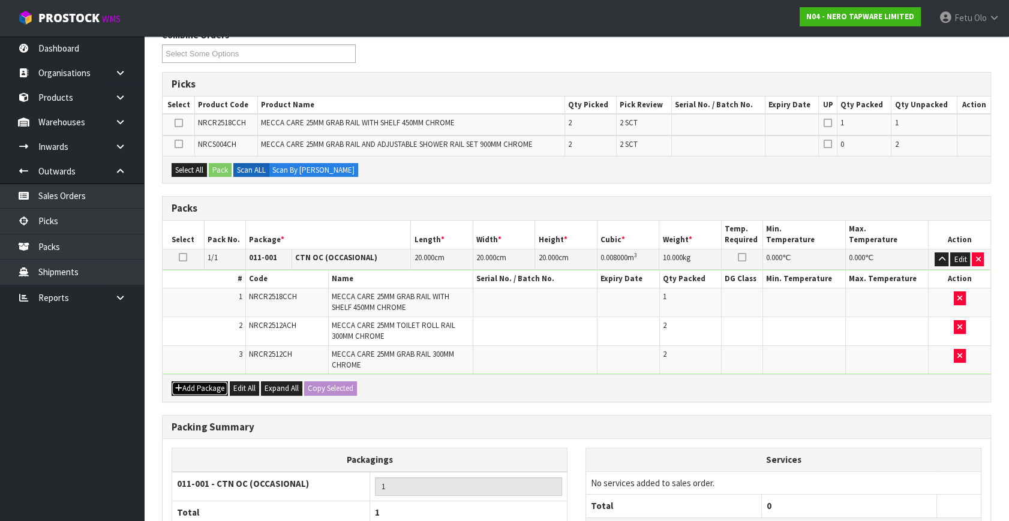
click at [174, 389] on button "Add Package" at bounding box center [200, 388] width 56 height 14
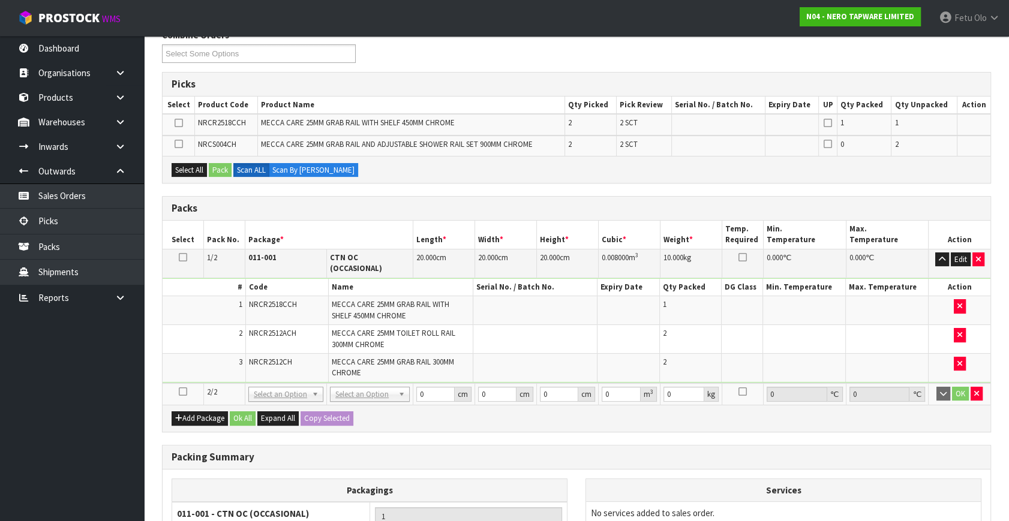
click at [183, 392] on icon at bounding box center [183, 392] width 8 height 1
click at [94, 407] on ul "Dashboard Organisations Clients Consignees Carriers Products Categories Serial …" at bounding box center [72, 278] width 144 height 485
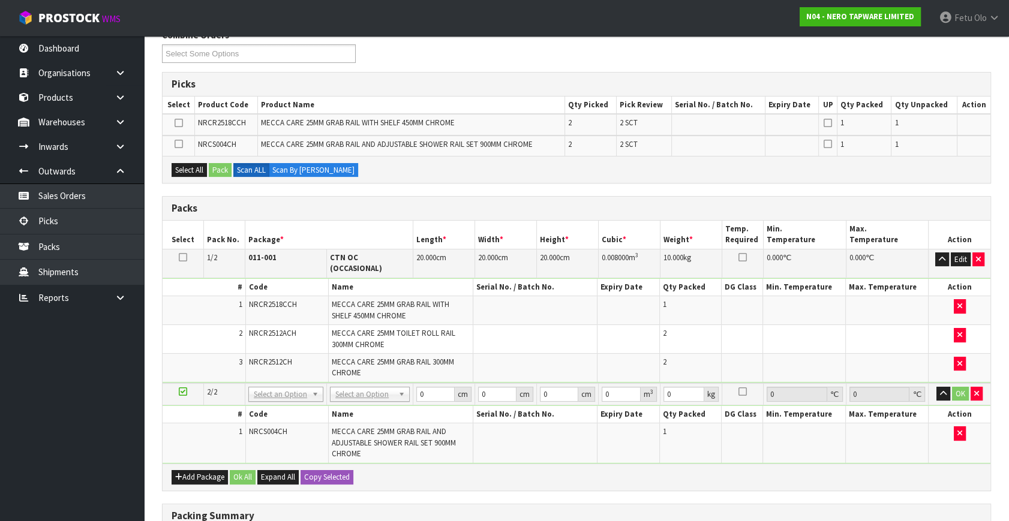
click at [183, 257] on icon at bounding box center [183, 257] width 8 height 1
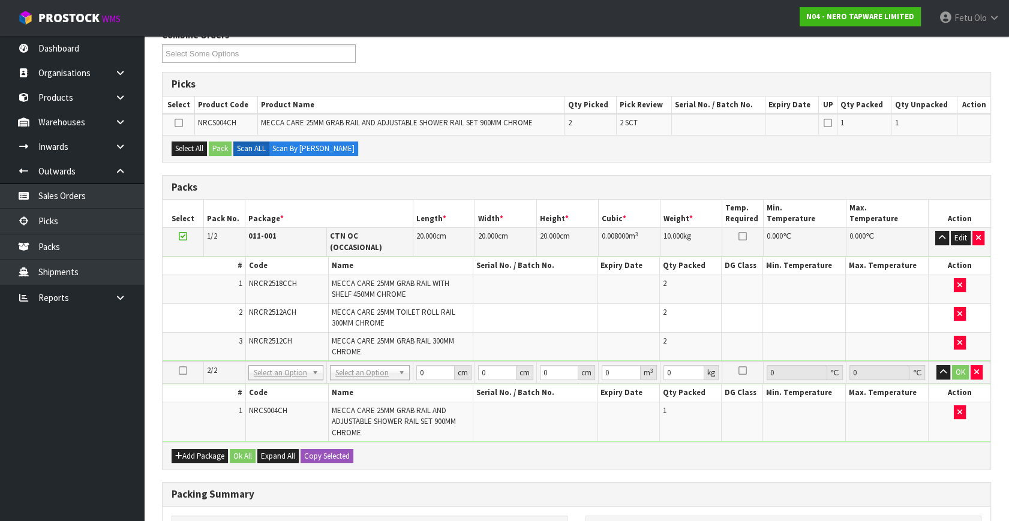
click at [184, 371] on icon at bounding box center [183, 371] width 8 height 1
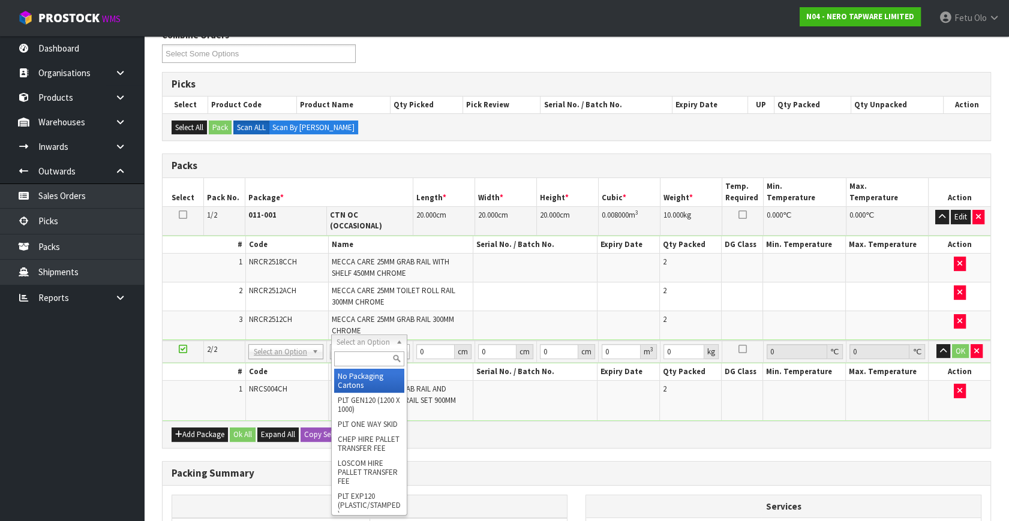
drag, startPoint x: 375, startPoint y: 342, endPoint x: 354, endPoint y: 382, distance: 45.6
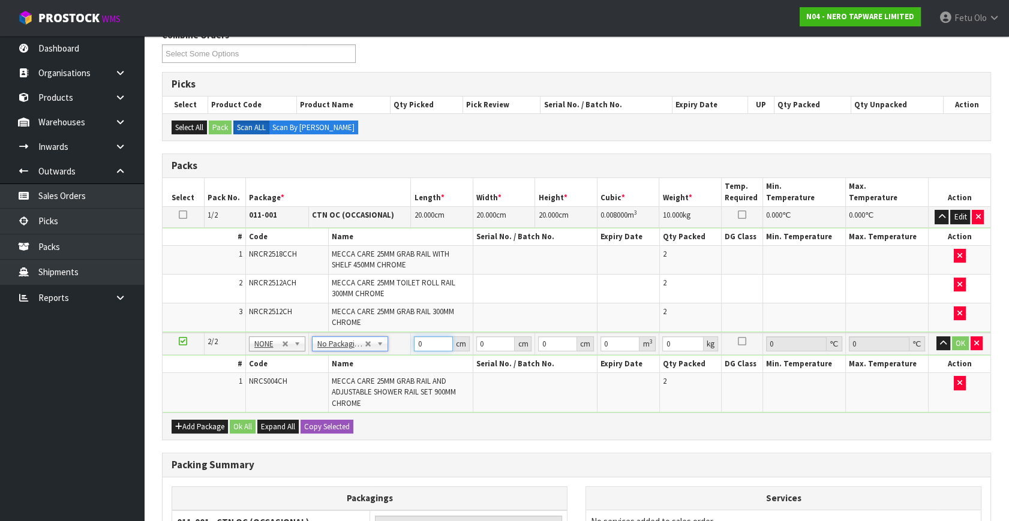
drag, startPoint x: 417, startPoint y: 347, endPoint x: 291, endPoint y: 383, distance: 131.7
click at [291, 383] on tbody "2/2 NONE 007-001 007-002 007-004 007-009 007-013 007-014 007-015 007-017 007-01…" at bounding box center [577, 373] width 828 height 80
type input "99"
type input "21"
type input "1"
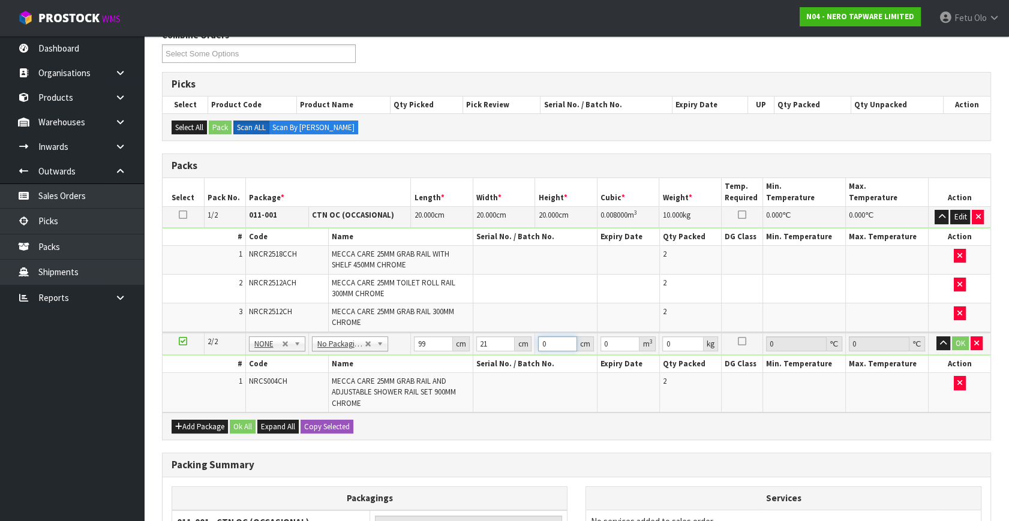
type input "0.002079"
type input "15"
type input "0.031185"
type input "15"
type input "8"
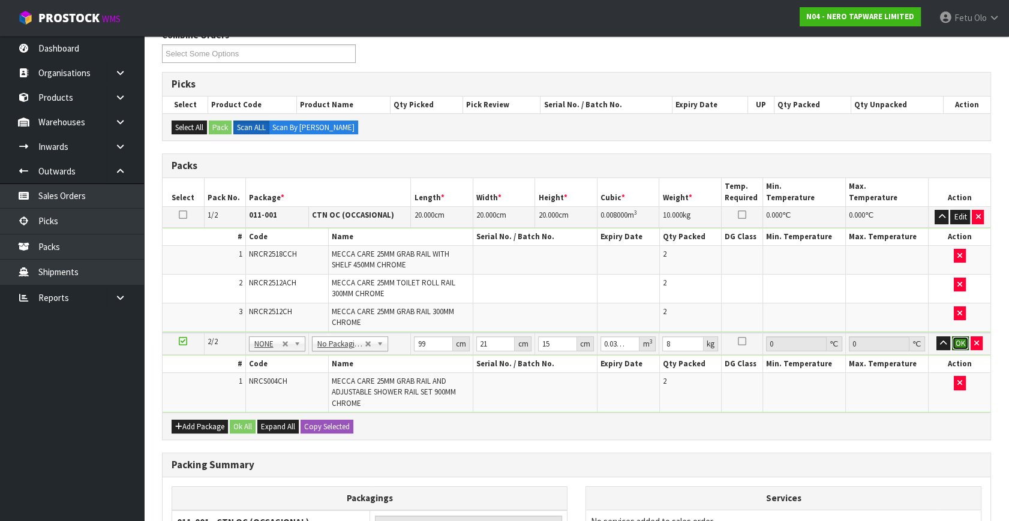
click button "OK" at bounding box center [960, 343] width 17 height 14
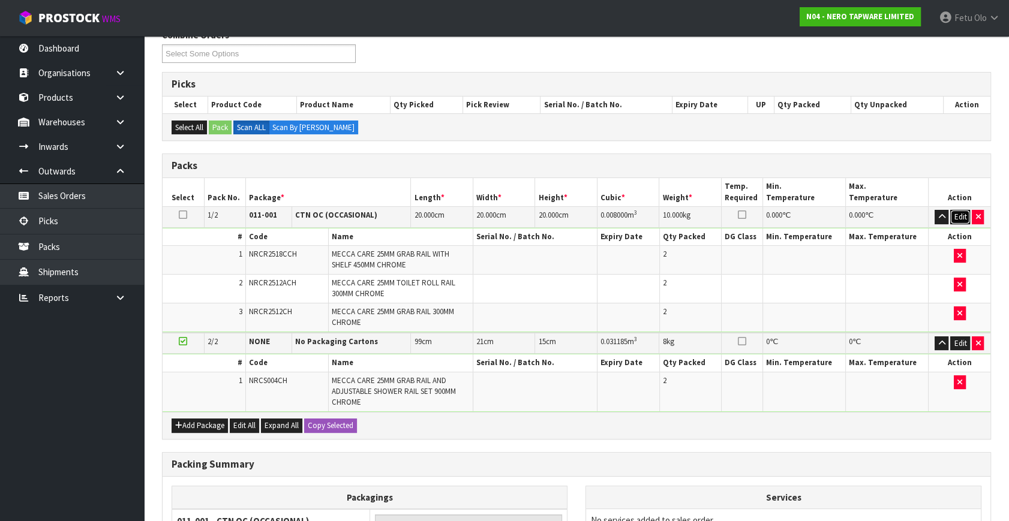
click at [960, 216] on button "Edit" at bounding box center [960, 217] width 20 height 14
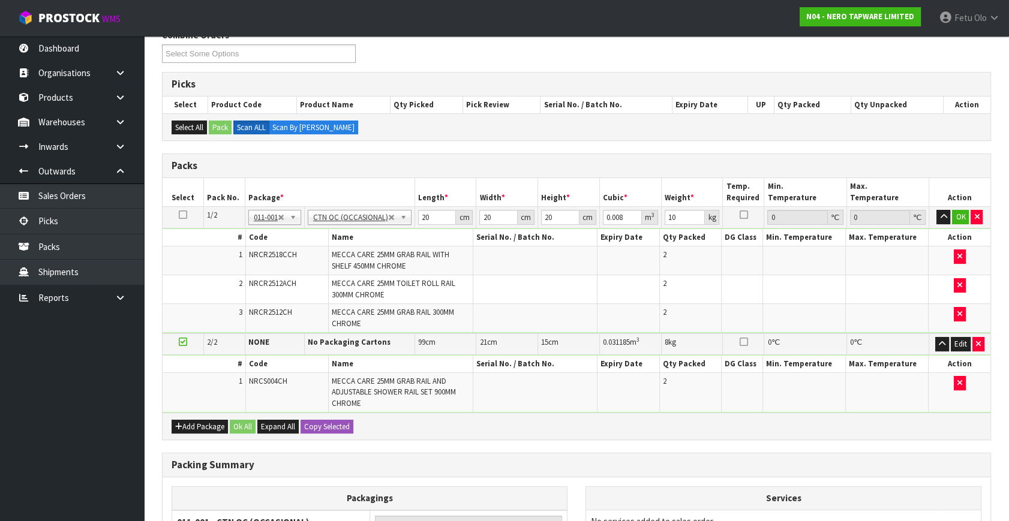
click at [537, 440] on div "Combine Orders N04-ORD0002713 N04-ORD0002714 N04-ORD0002717 N04-ORD0002718 N04-…" at bounding box center [576, 359] width 829 height 660
drag, startPoint x: 545, startPoint y: 453, endPoint x: 551, endPoint y: 456, distance: 6.5
click at [551, 456] on div "Combine Orders N04-ORD0002713 N04-ORD0002714 N04-ORD0002717 N04-ORD0002718 N04-…" at bounding box center [576, 359] width 829 height 660
click at [551, 459] on h3 "Packing Summary" at bounding box center [577, 464] width 810 height 11
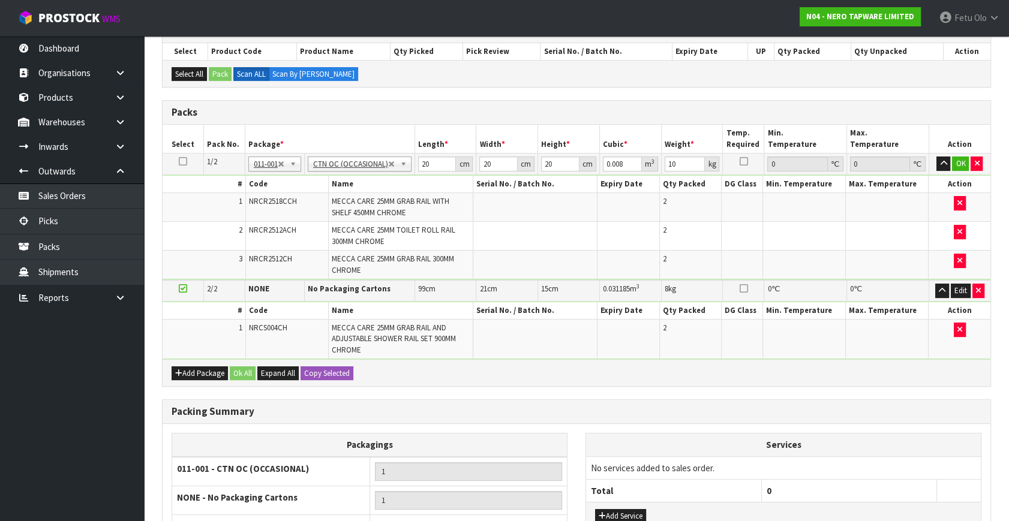
scroll to position [63, 0]
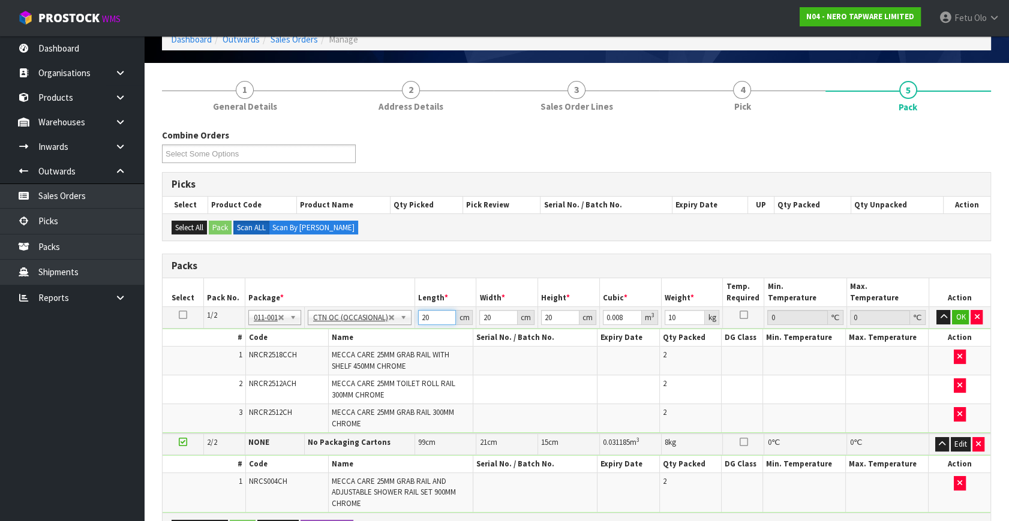
drag, startPoint x: 431, startPoint y: 314, endPoint x: 252, endPoint y: 399, distance: 198.0
click at [252, 399] on tbody "1/2 NONE 007-001 007-002 007-004 007-009 007-013 007-014 007-015 007-017 007-01…" at bounding box center [577, 370] width 828 height 127
type input "5"
type input "0.002"
type input "56"
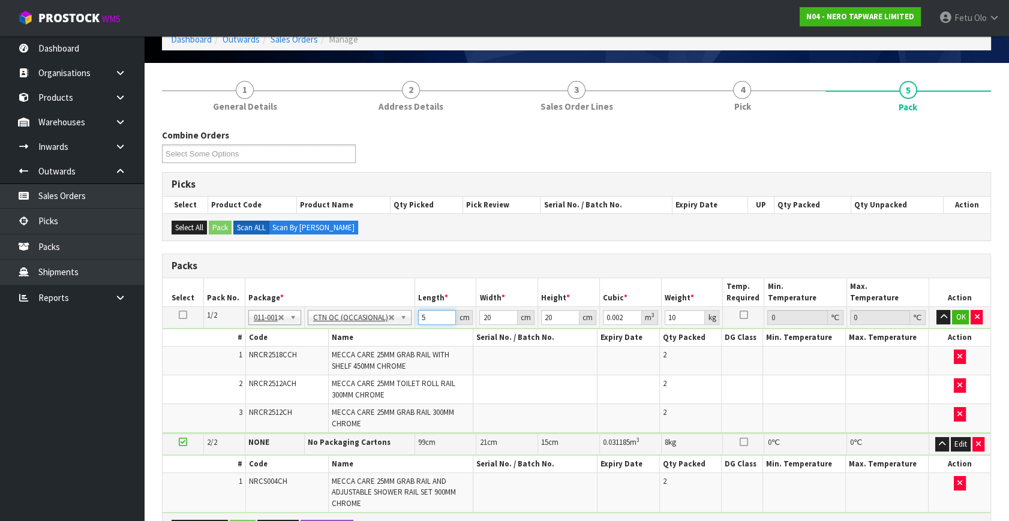
type input "0.0224"
type input "56"
type input "3"
type input "0.00336"
type input "30"
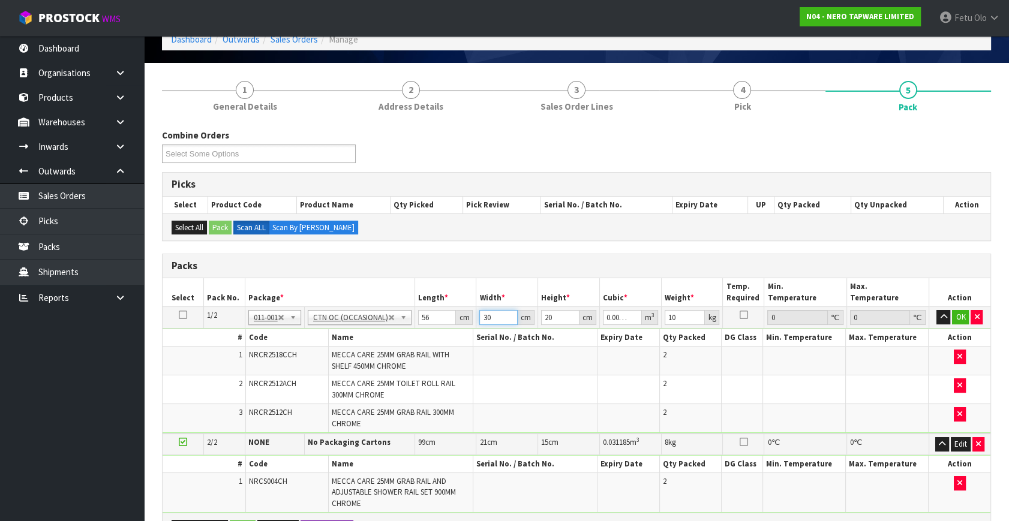
type input "0.0336"
type input "30"
type input "2"
type input "0.00336"
type input "24"
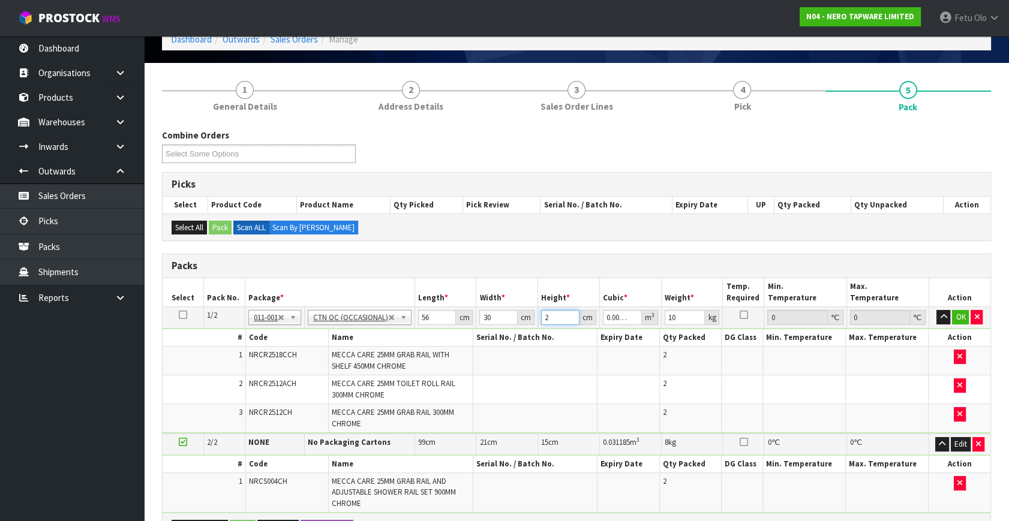
type input "0.04032"
type input "24"
type input "14"
click button "OK" at bounding box center [960, 317] width 17 height 14
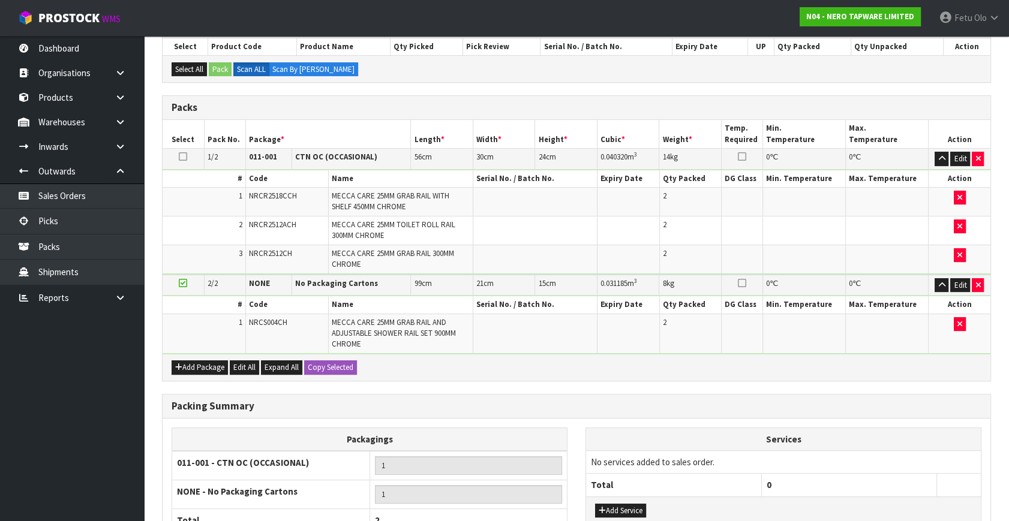
scroll to position [335, 0]
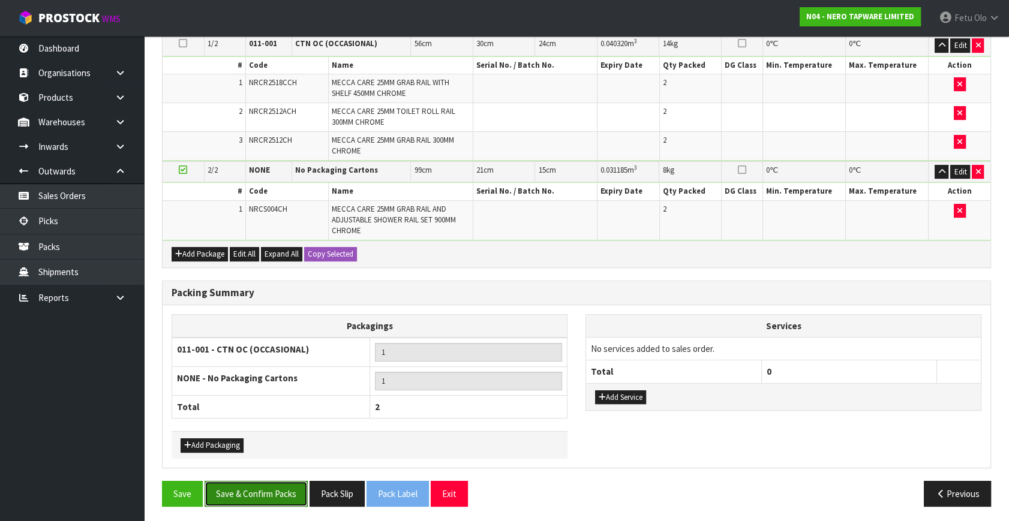
click at [272, 488] on button "Save & Confirm Packs" at bounding box center [256, 494] width 103 height 26
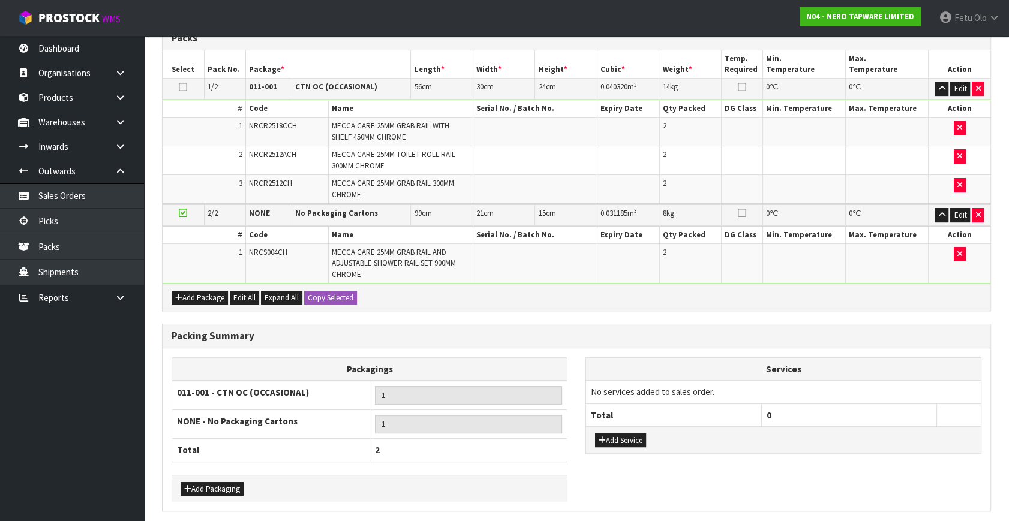
scroll to position [0, 0]
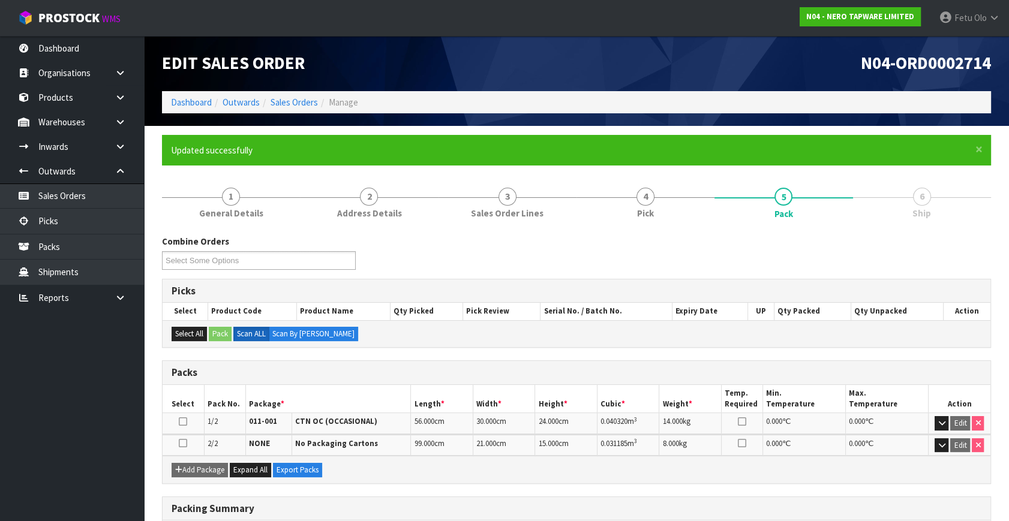
click at [772, 474] on div "Add Package Expand All Export Packs" at bounding box center [577, 469] width 828 height 27
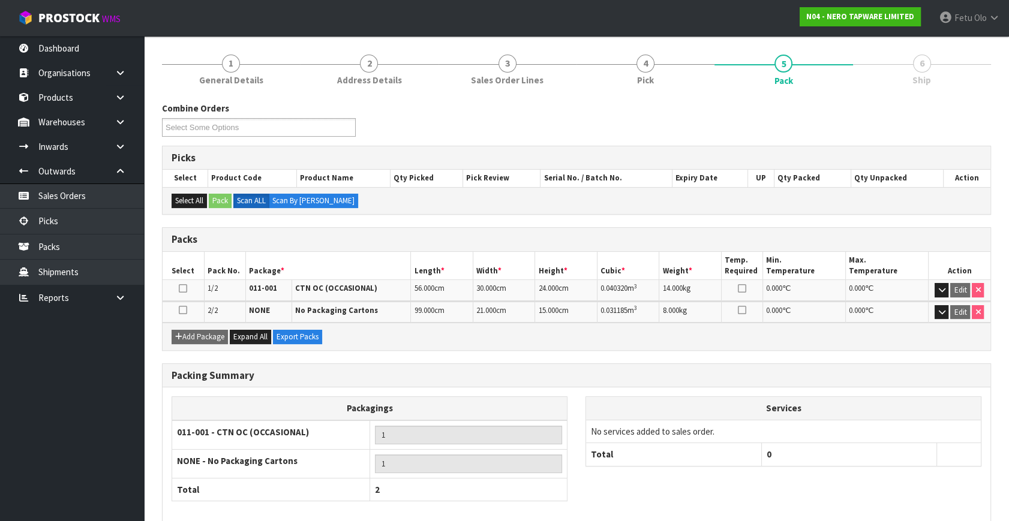
scroll to position [190, 0]
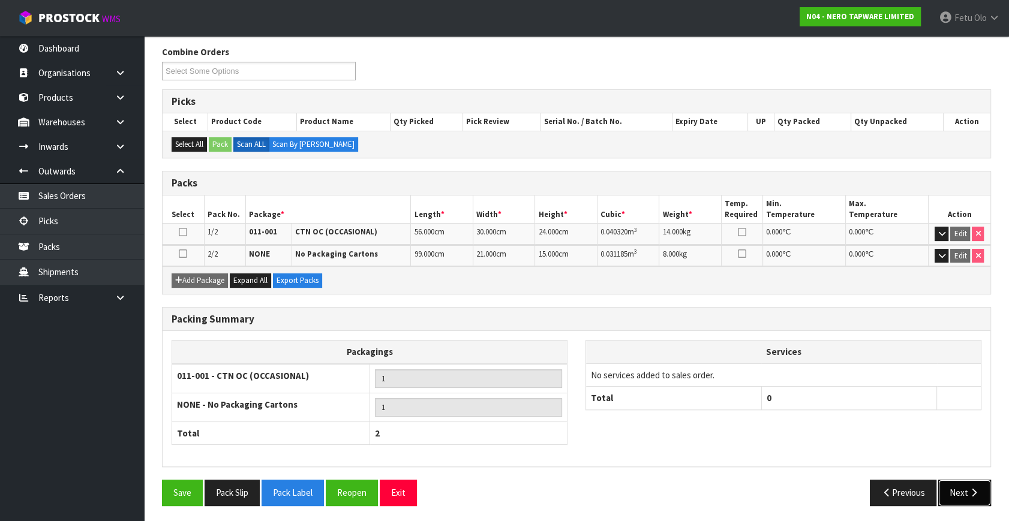
click at [970, 480] on button "Next" at bounding box center [964, 493] width 53 height 26
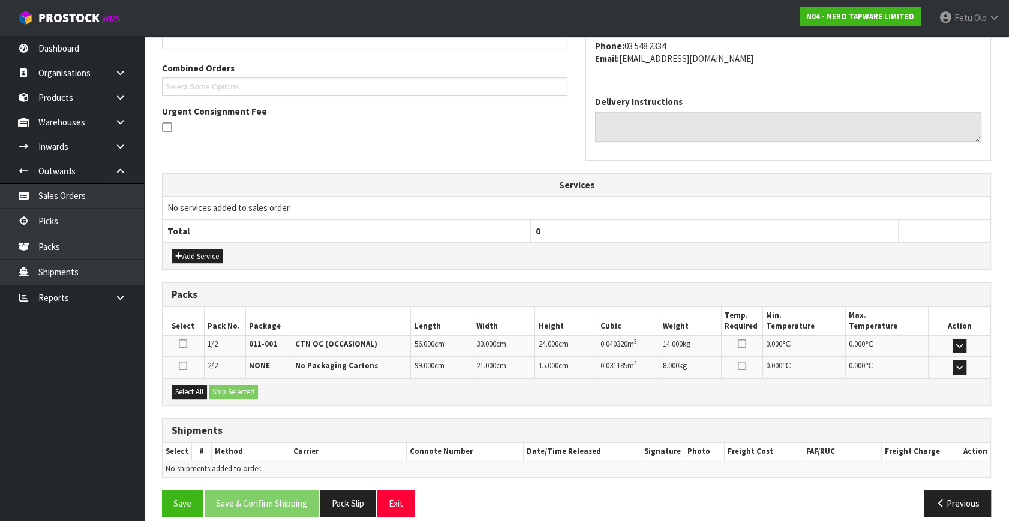
scroll to position [305, 0]
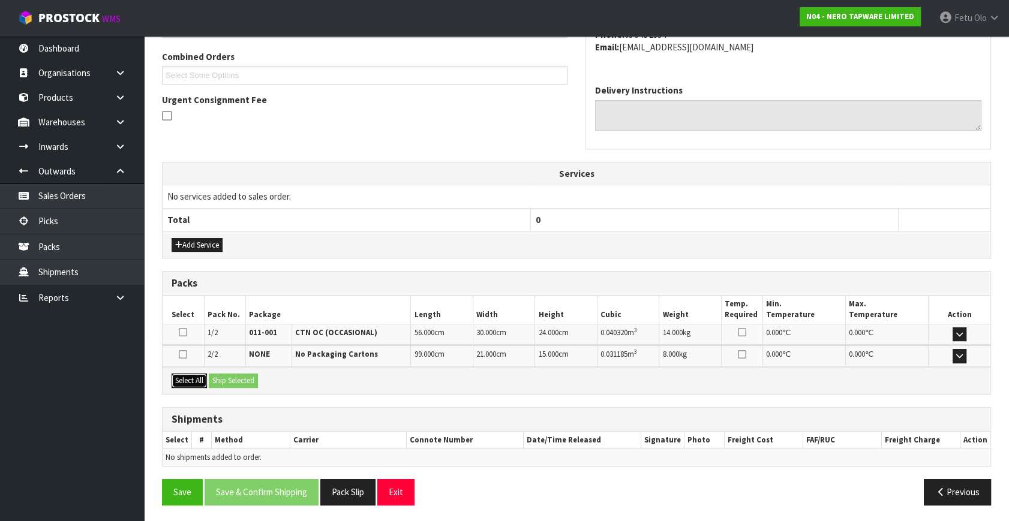
click at [214, 377] on div "Select All Ship Selected" at bounding box center [577, 380] width 828 height 27
drag, startPoint x: 192, startPoint y: 376, endPoint x: 214, endPoint y: 374, distance: 22.3
click at [197, 376] on button "Select All" at bounding box center [189, 381] width 35 height 14
click at [222, 374] on button "Ship Selected" at bounding box center [233, 381] width 49 height 14
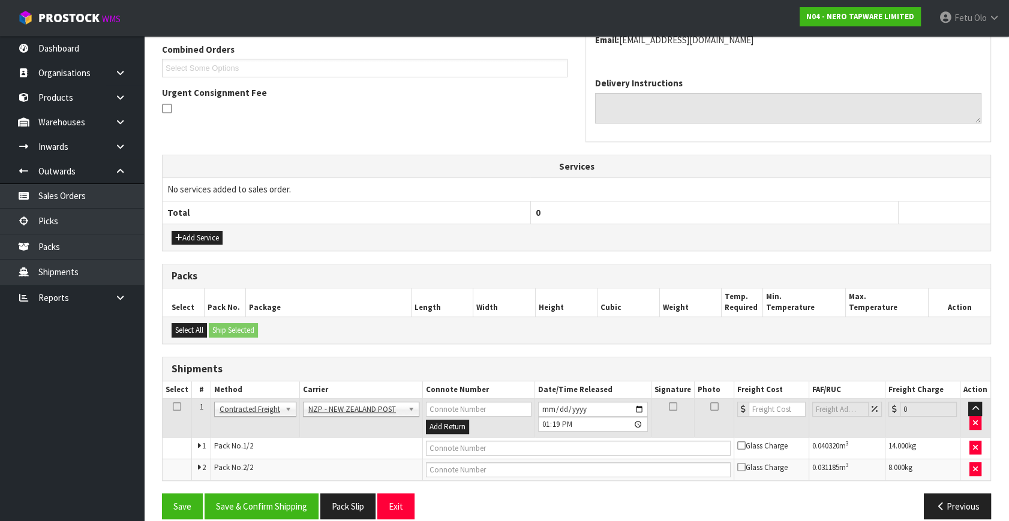
scroll to position [325, 0]
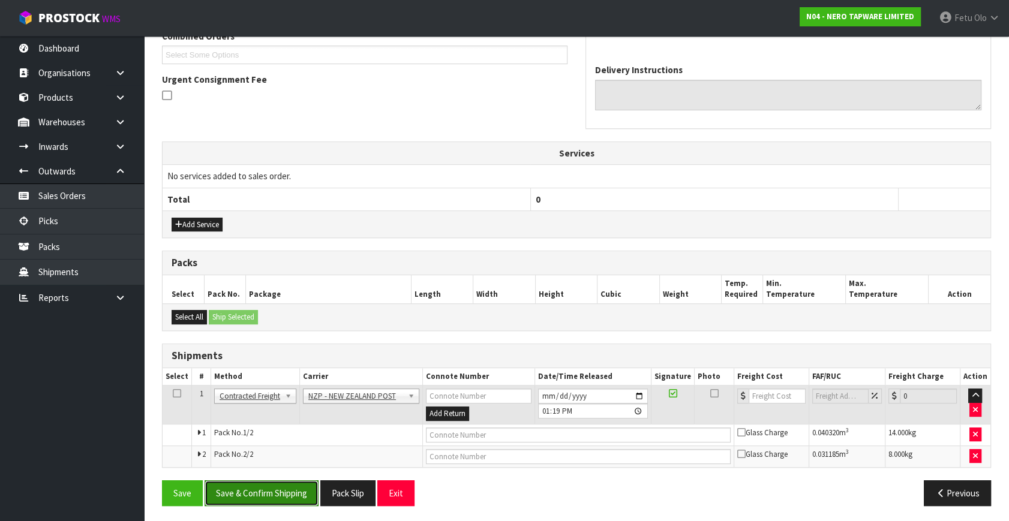
click at [265, 480] on button "Save & Confirm Shipping" at bounding box center [262, 493] width 114 height 26
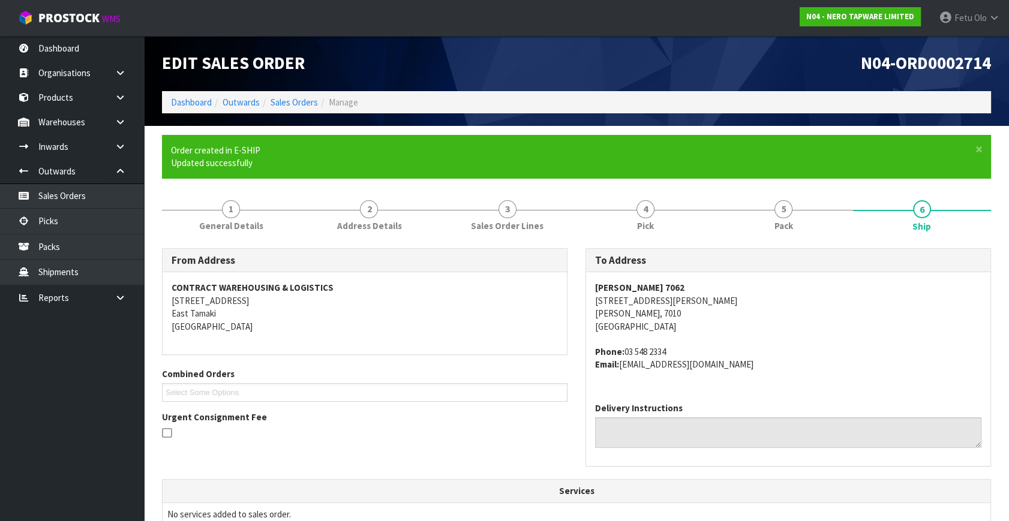
scroll to position [308, 0]
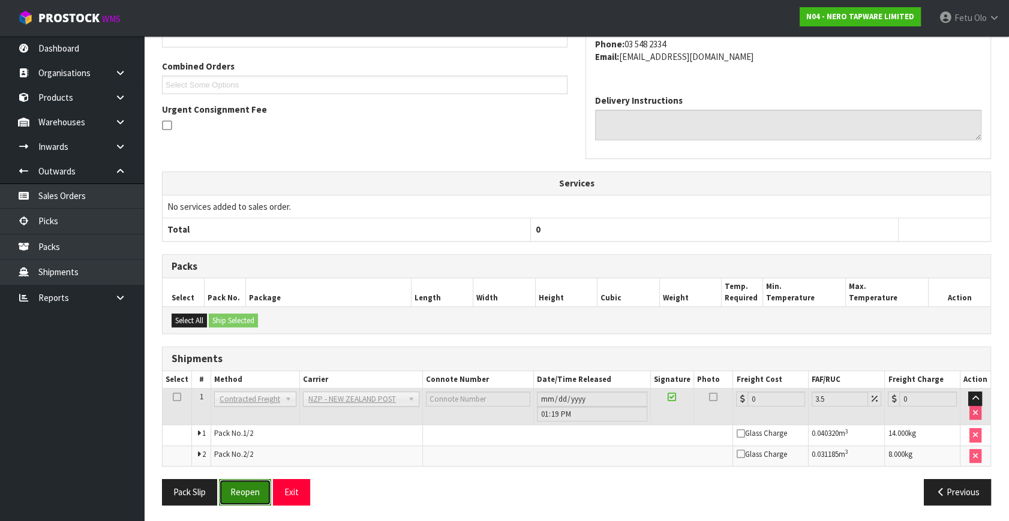
click at [254, 493] on button "Reopen" at bounding box center [245, 492] width 52 height 26
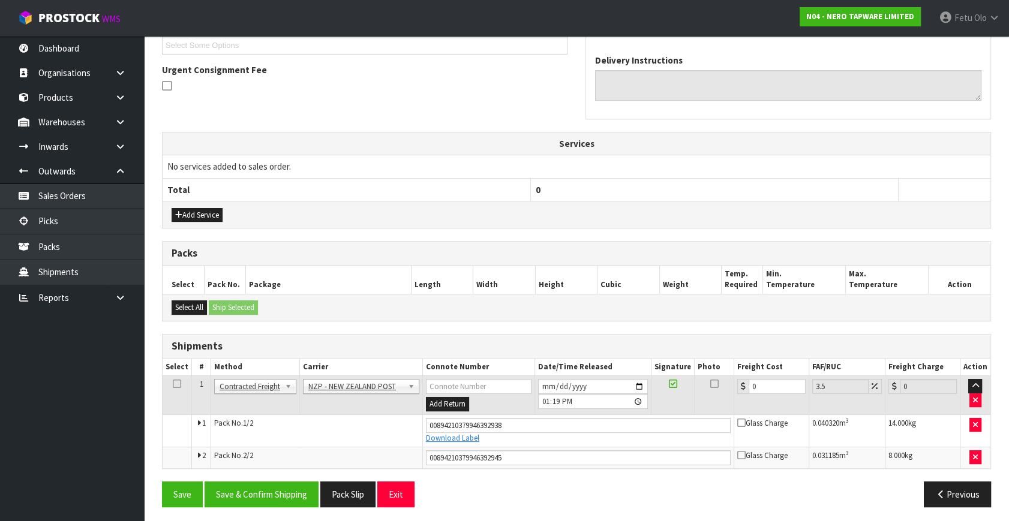
scroll to position [336, 0]
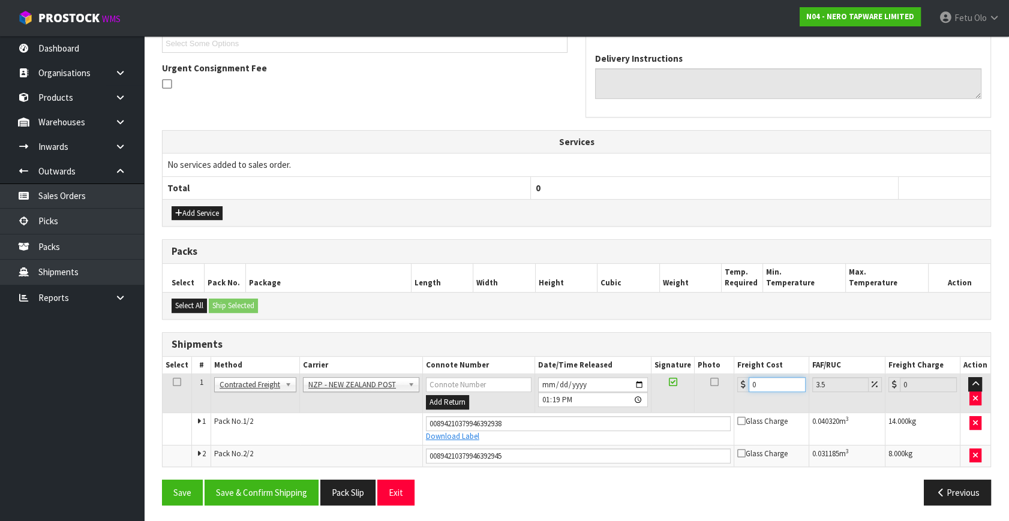
drag, startPoint x: 763, startPoint y: 383, endPoint x: 470, endPoint y: 472, distance: 307.1
click at [472, 470] on div "From Address CONTRACT WAREHOUSING & LOGISTICS 17 Allens Road East Tamaki Auckla…" at bounding box center [576, 207] width 829 height 616
type input "2"
type input "2.07"
type input "29"
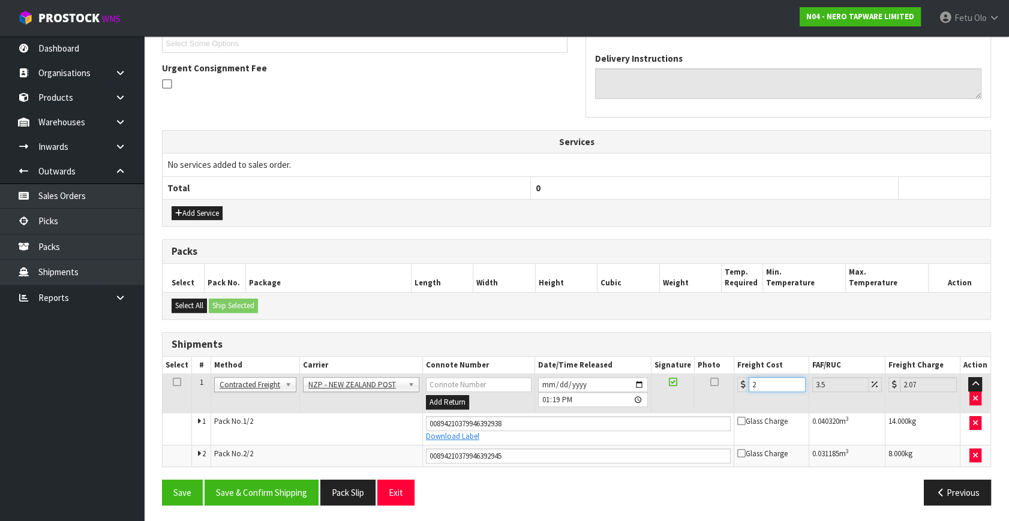
type input "30.01"
type input "29.8"
type input "30.84"
type input "29.89"
type input "30.94"
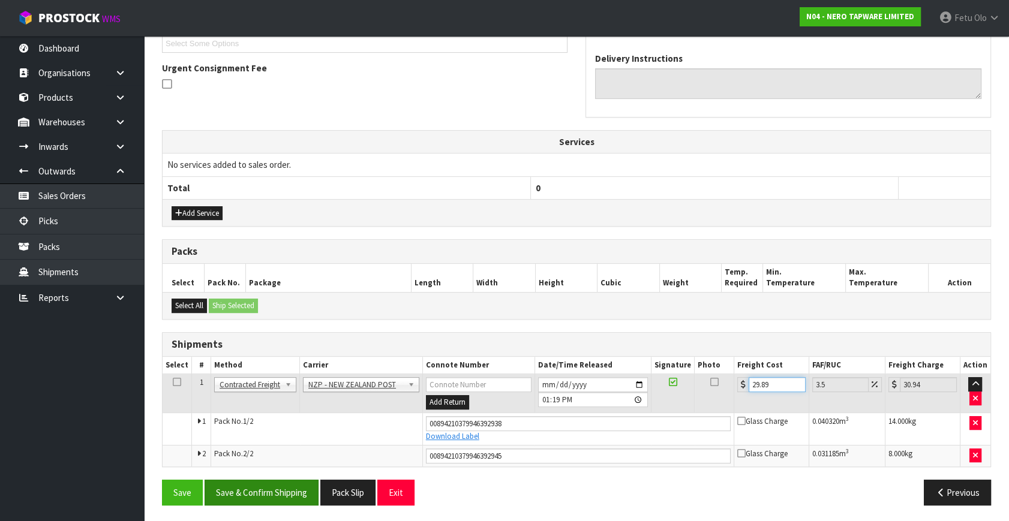
type input "29.89"
click at [298, 486] on button "Save & Confirm Shipping" at bounding box center [262, 493] width 114 height 26
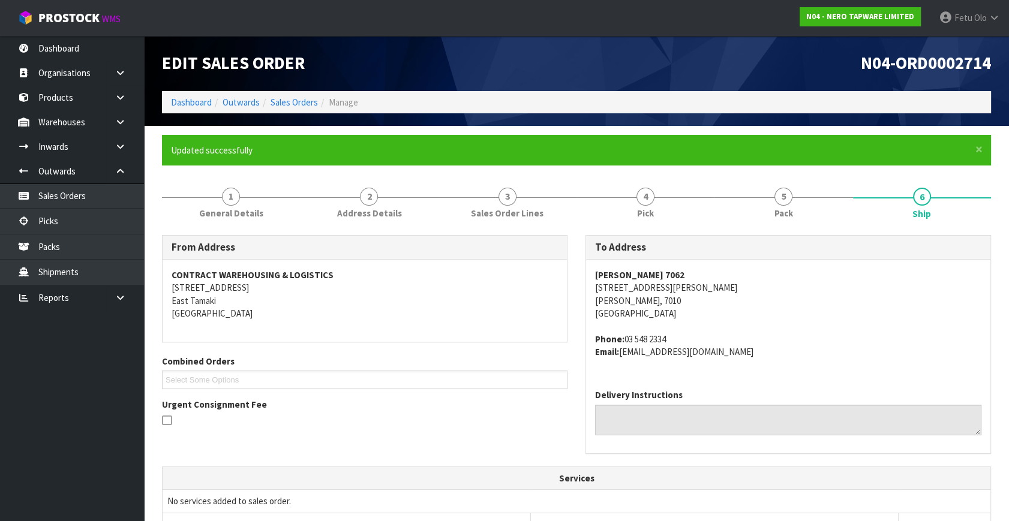
scroll to position [303, 0]
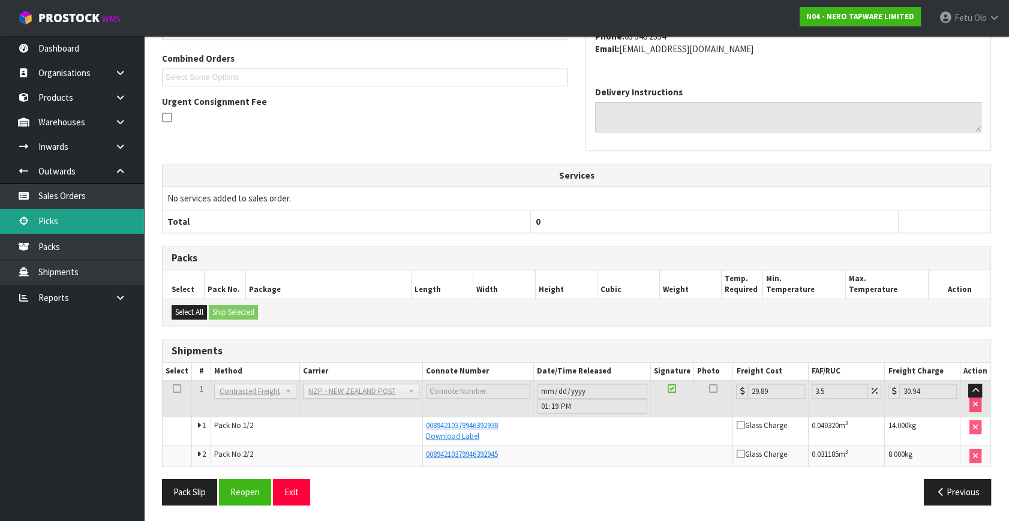
click at [60, 224] on link "Picks" at bounding box center [72, 221] width 144 height 25
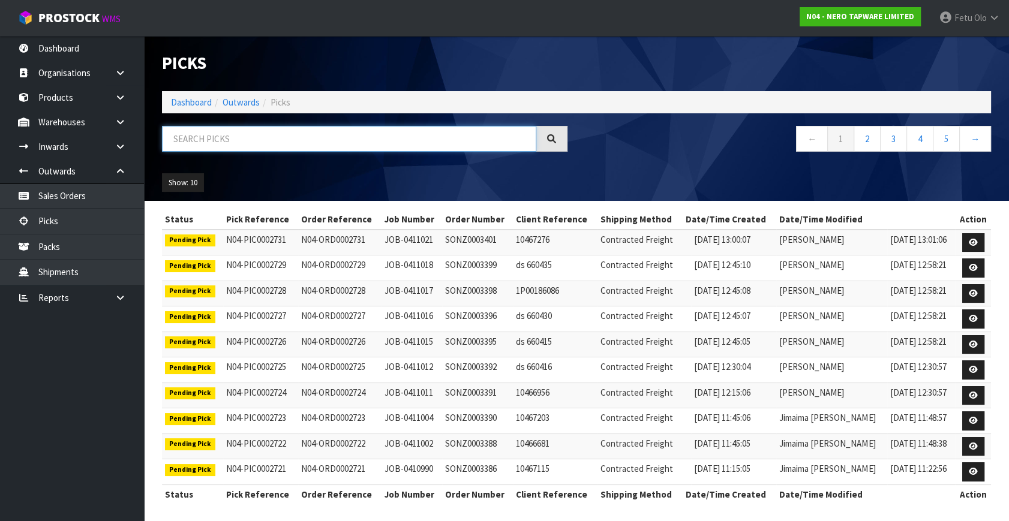
click at [244, 143] on input "text" at bounding box center [349, 139] width 374 height 26
click at [237, 139] on input "text" at bounding box center [349, 139] width 374 height 26
type input "78689"
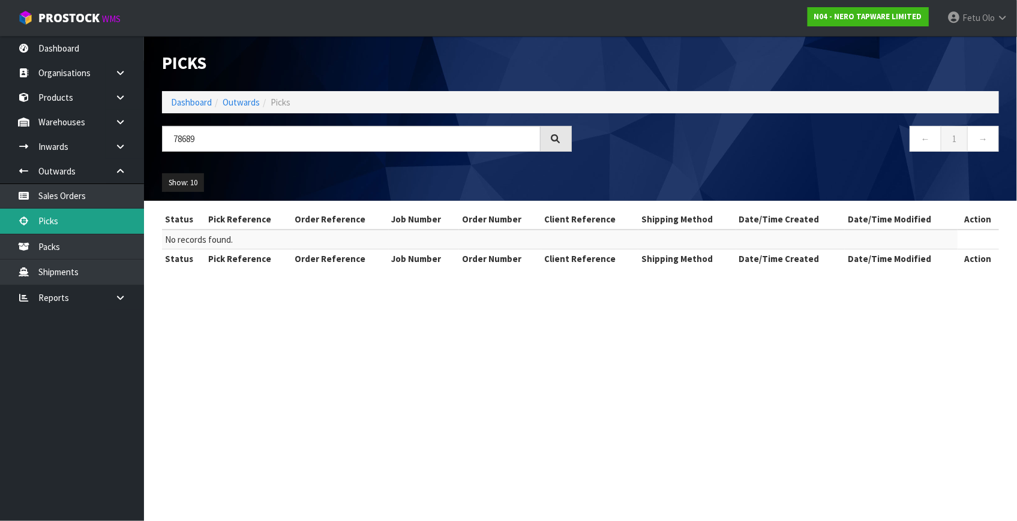
click at [59, 228] on link "Picks" at bounding box center [72, 221] width 144 height 25
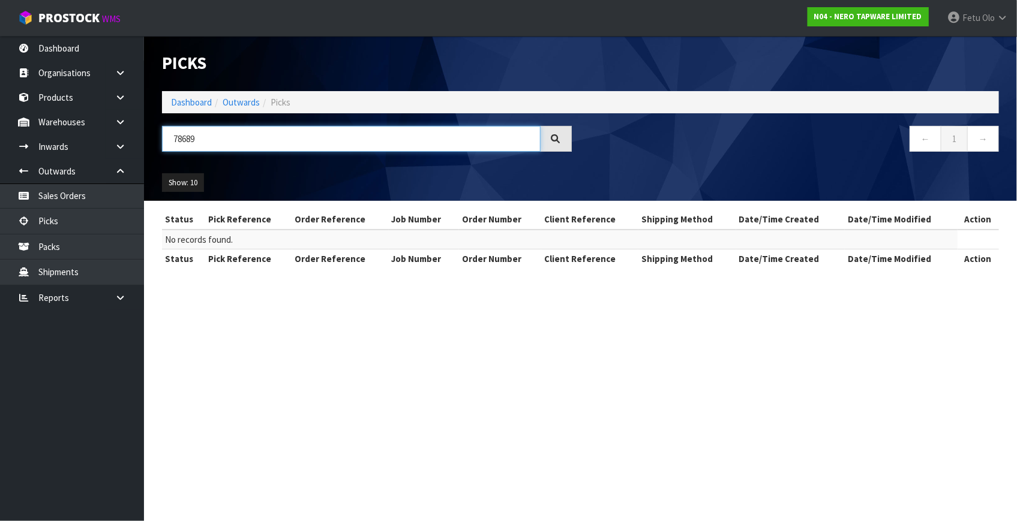
click at [188, 139] on input "78689" at bounding box center [351, 139] width 378 height 26
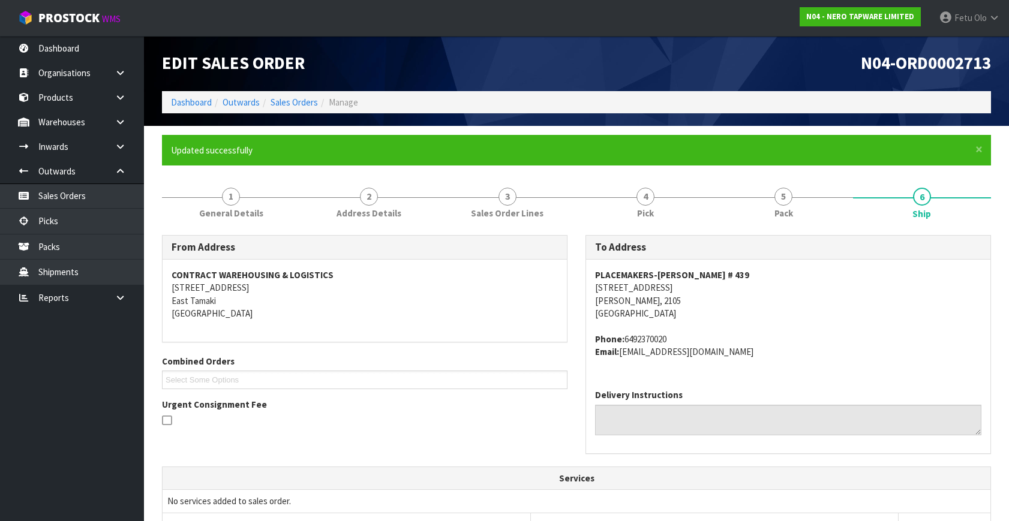
scroll to position [218, 0]
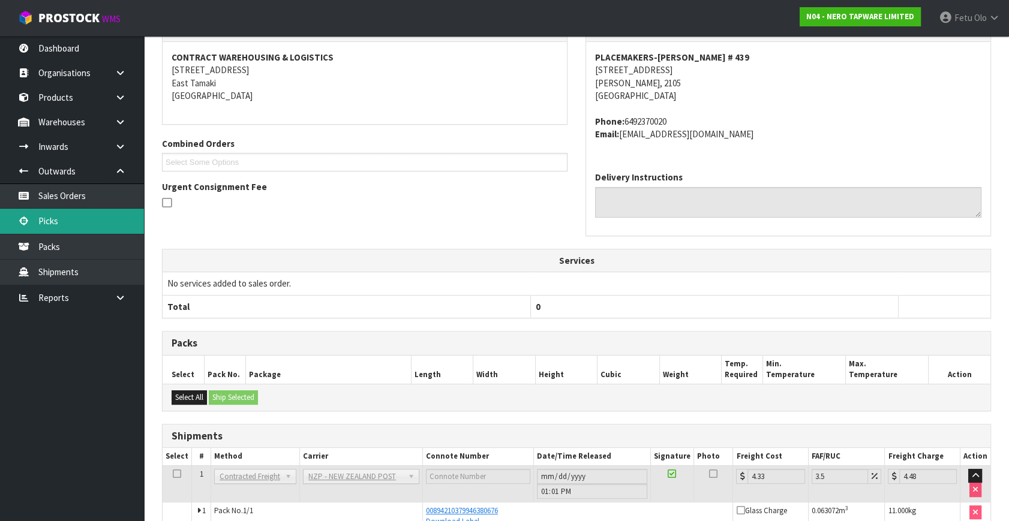
click at [96, 220] on link "Picks" at bounding box center [72, 221] width 144 height 25
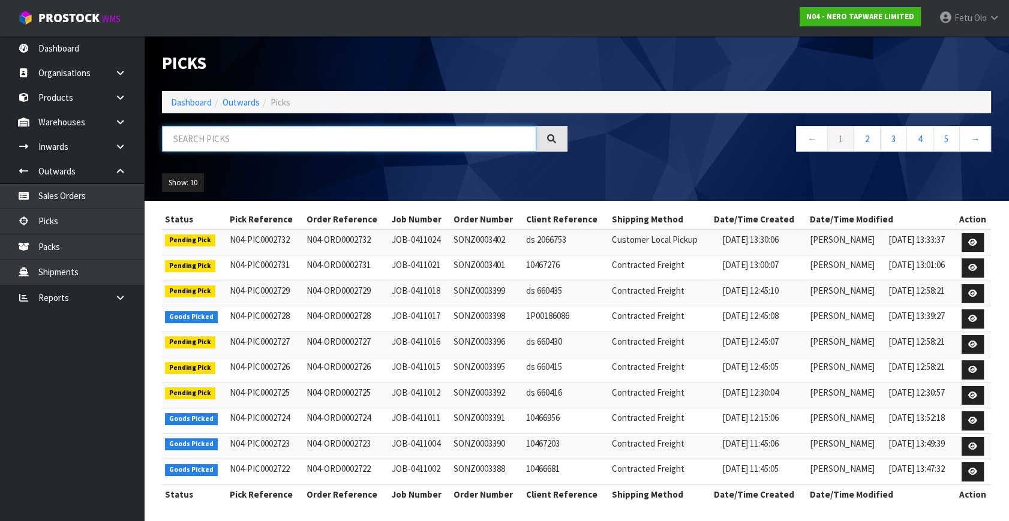
click at [221, 146] on input "text" at bounding box center [349, 139] width 374 height 26
type input "002718"
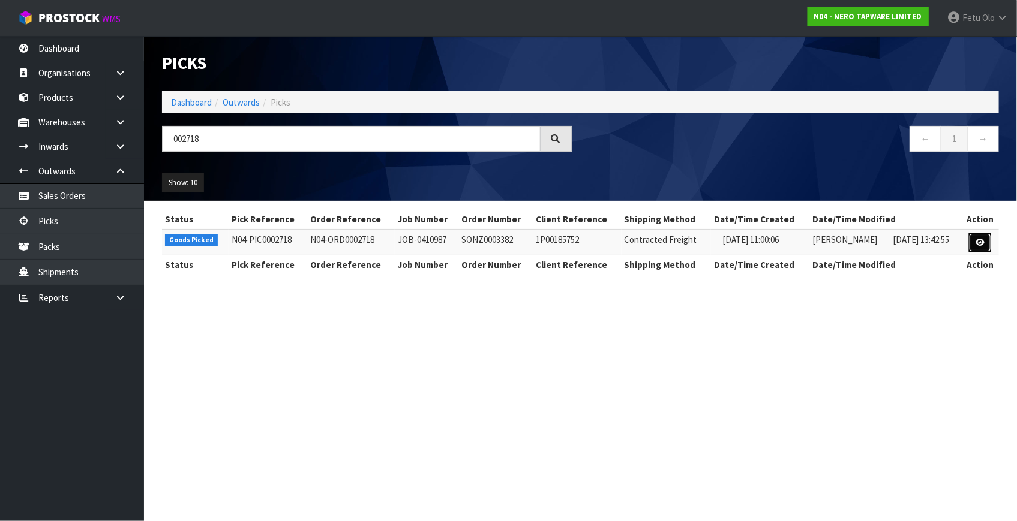
click at [987, 244] on link at bounding box center [980, 242] width 22 height 19
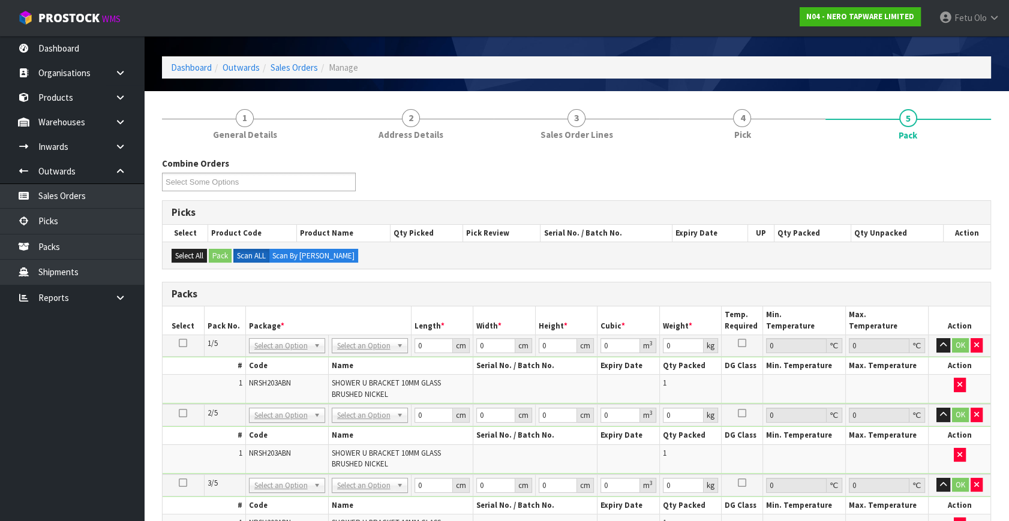
scroll to position [54, 0]
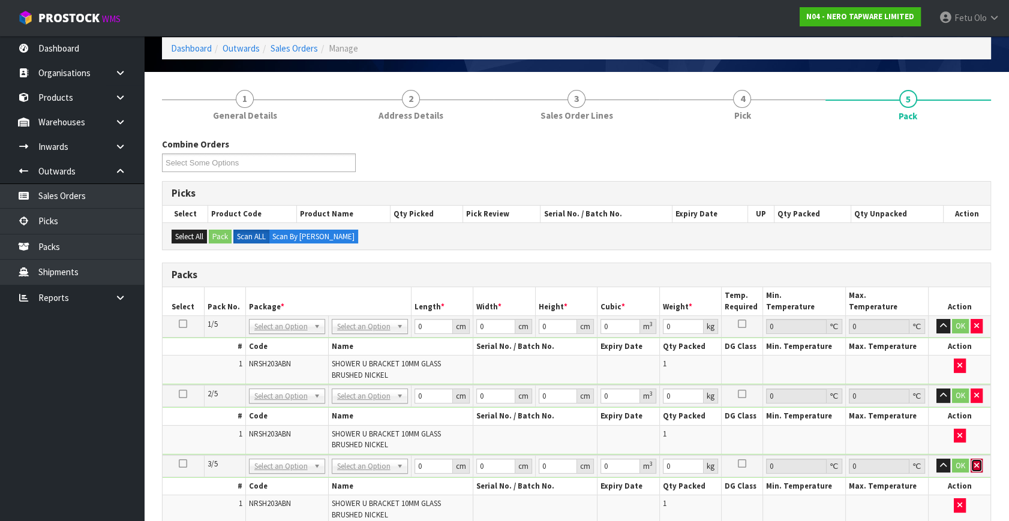
click at [975, 462] on icon "button" at bounding box center [976, 466] width 5 height 8
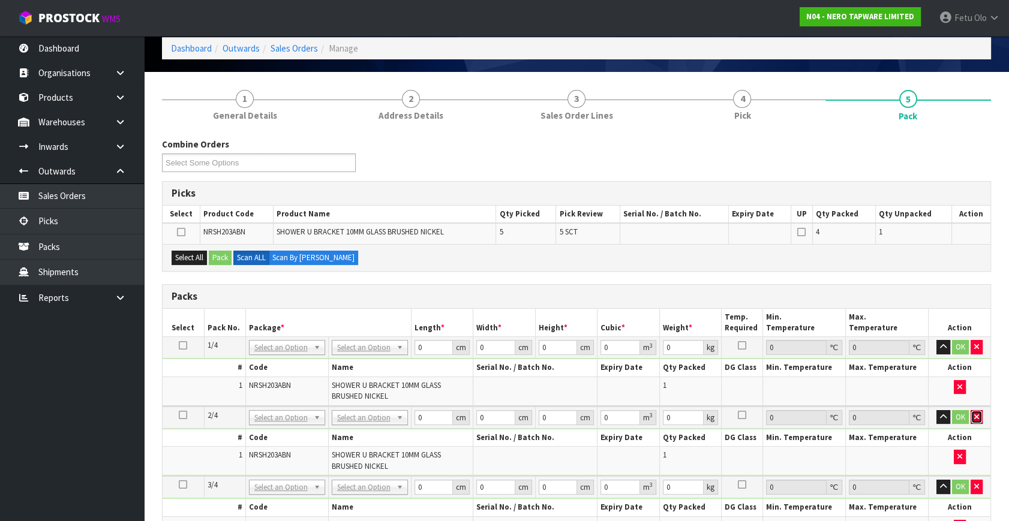
click at [977, 420] on button "button" at bounding box center [976, 417] width 12 height 14
click at [978, 353] on td "OK" at bounding box center [959, 348] width 62 height 22
click at [978, 351] on button "button" at bounding box center [976, 347] width 12 height 14
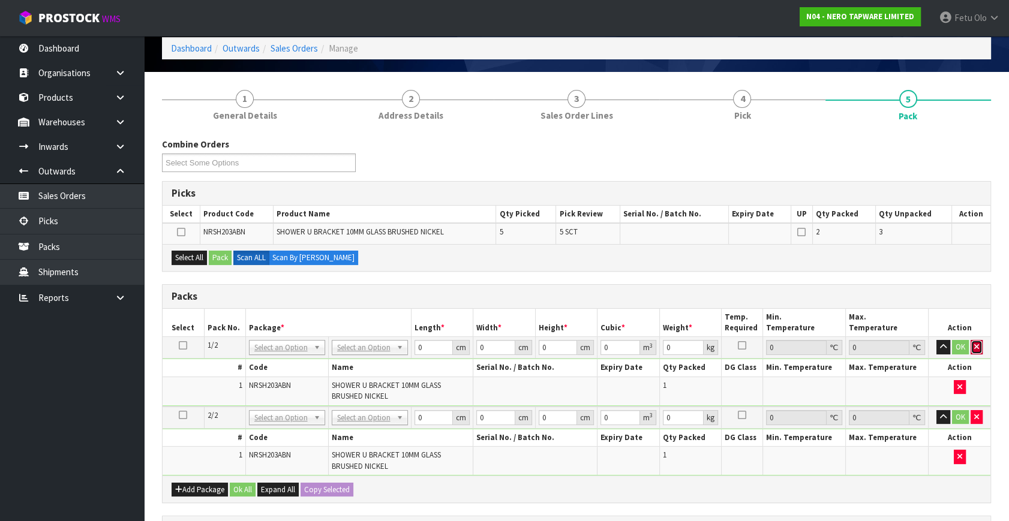
click at [978, 351] on button "button" at bounding box center [976, 347] width 12 height 14
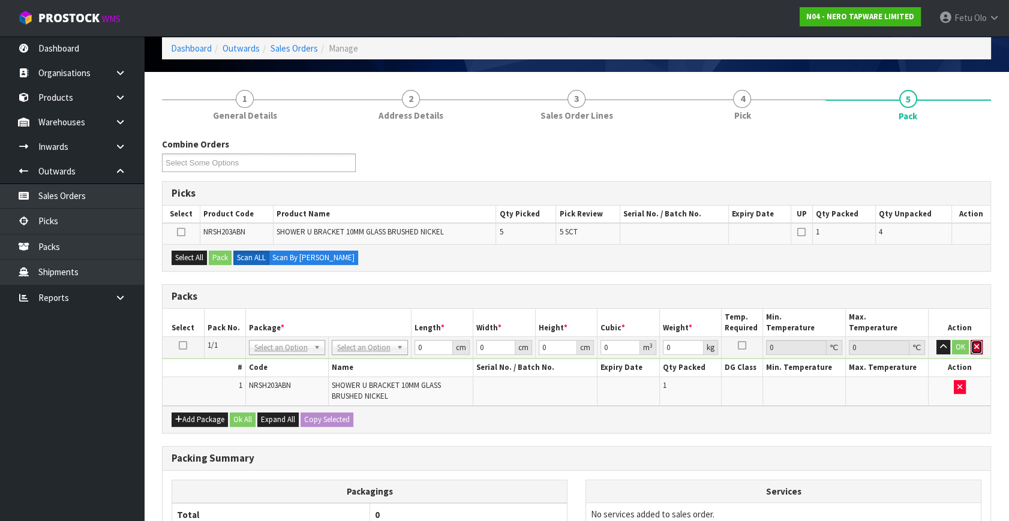
click at [978, 351] on button "button" at bounding box center [976, 347] width 12 height 14
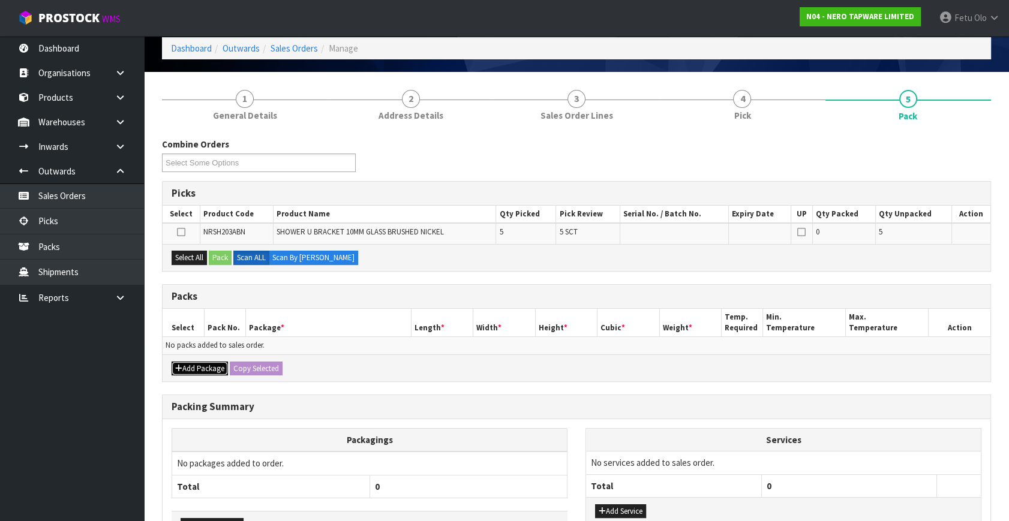
click at [194, 363] on button "Add Package" at bounding box center [200, 369] width 56 height 14
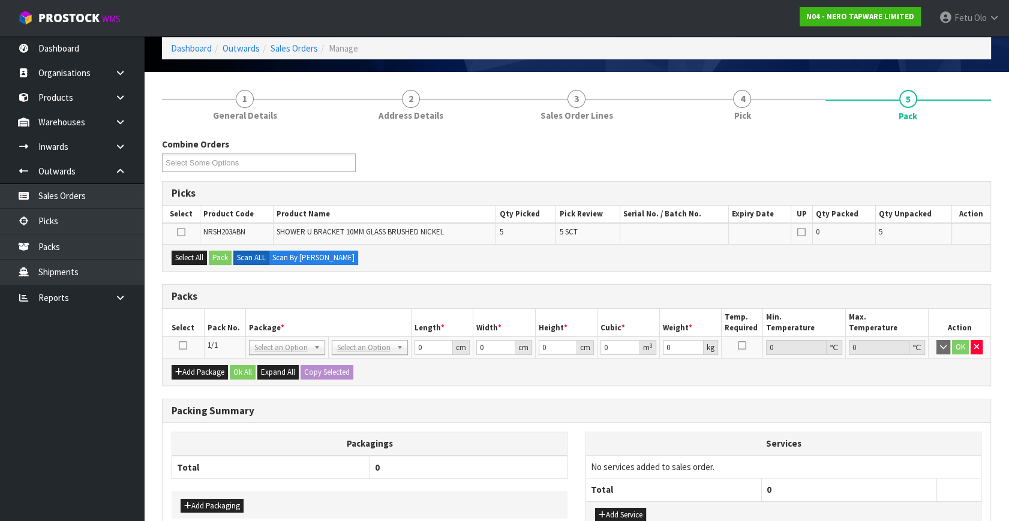
click at [185, 345] on icon at bounding box center [183, 345] width 8 height 1
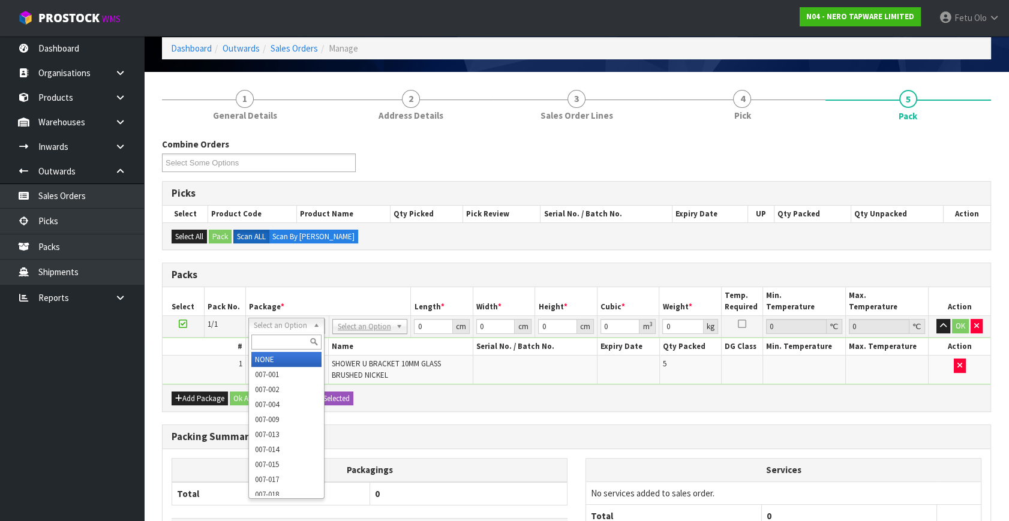
click at [283, 339] on input "text" at bounding box center [286, 342] width 70 height 15
type input "011"
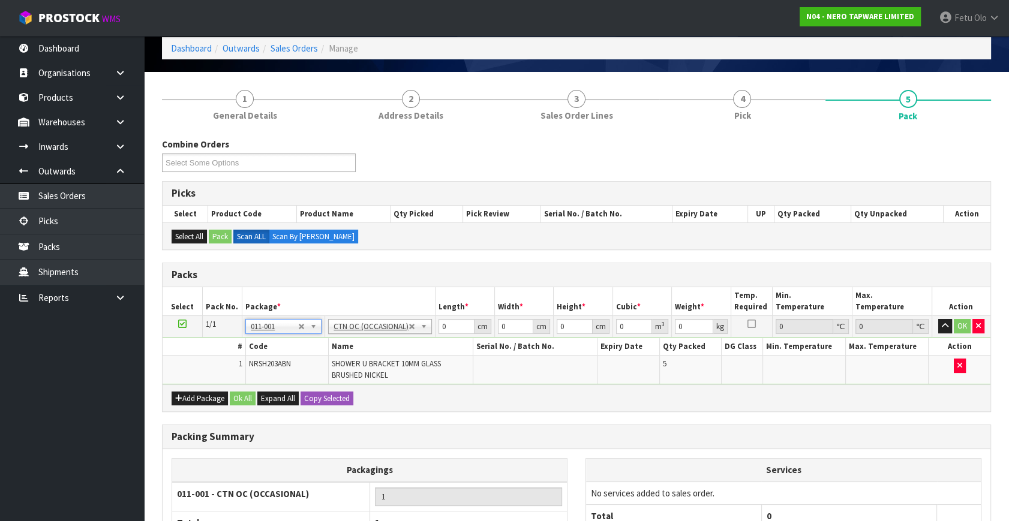
type input "0.25"
drag, startPoint x: 443, startPoint y: 326, endPoint x: 340, endPoint y: 369, distance: 111.6
click at [353, 378] on tbody "1/1 NONE 007-001 007-002 007-004 007-009 007-013 007-014 007-015 007-017 007-01…" at bounding box center [577, 350] width 828 height 69
type input "29"
type input "9"
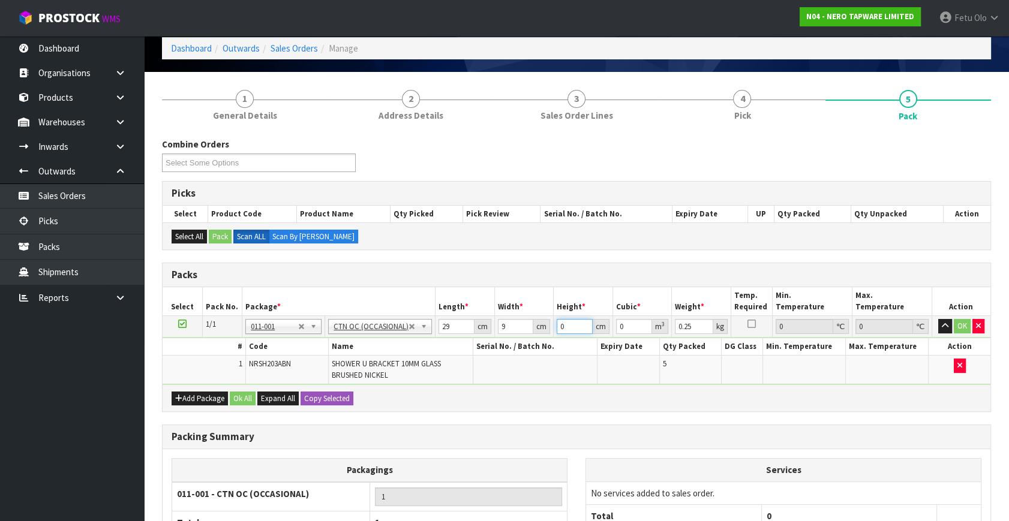
type input "2"
type input "0.000522"
type input "21"
type input "0.005481"
type input "21"
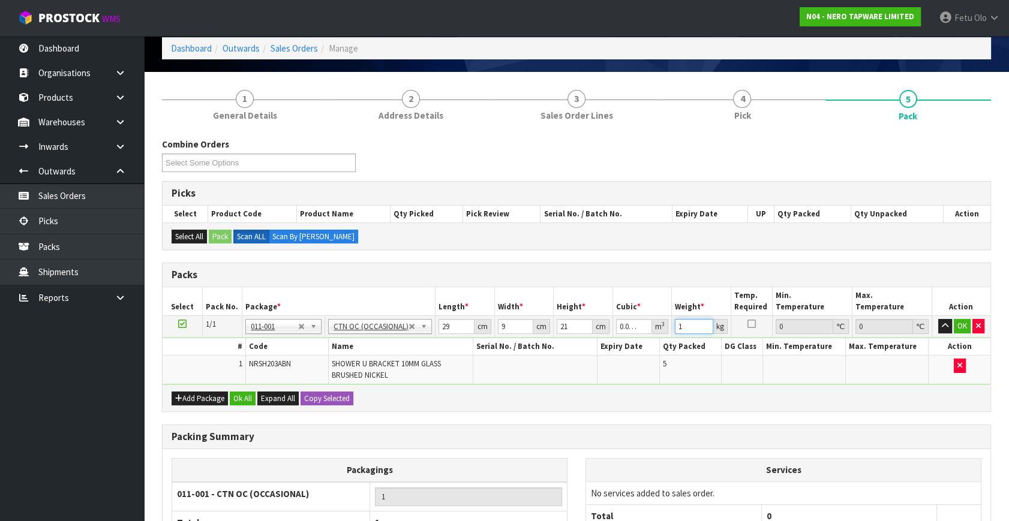
type input "1"
click button "OK" at bounding box center [962, 326] width 17 height 14
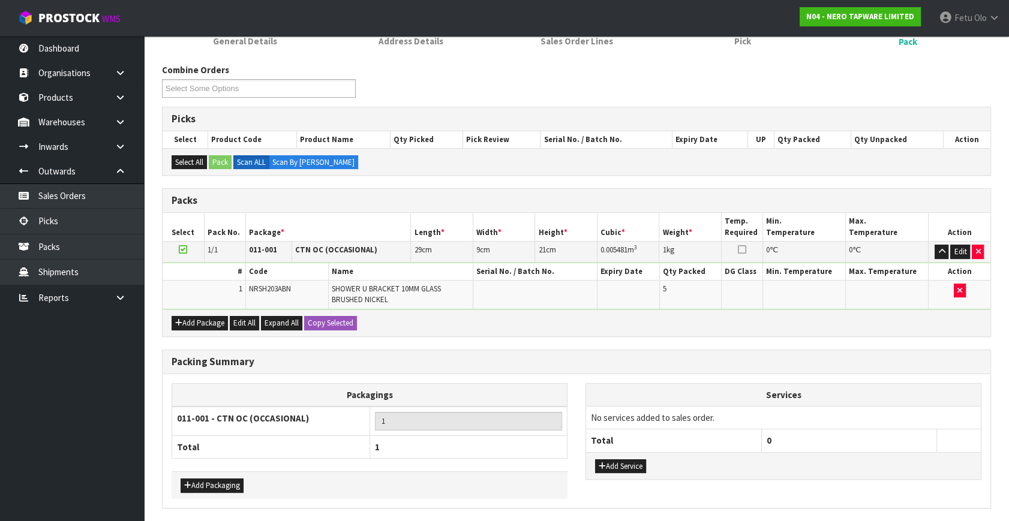
scroll to position [169, 0]
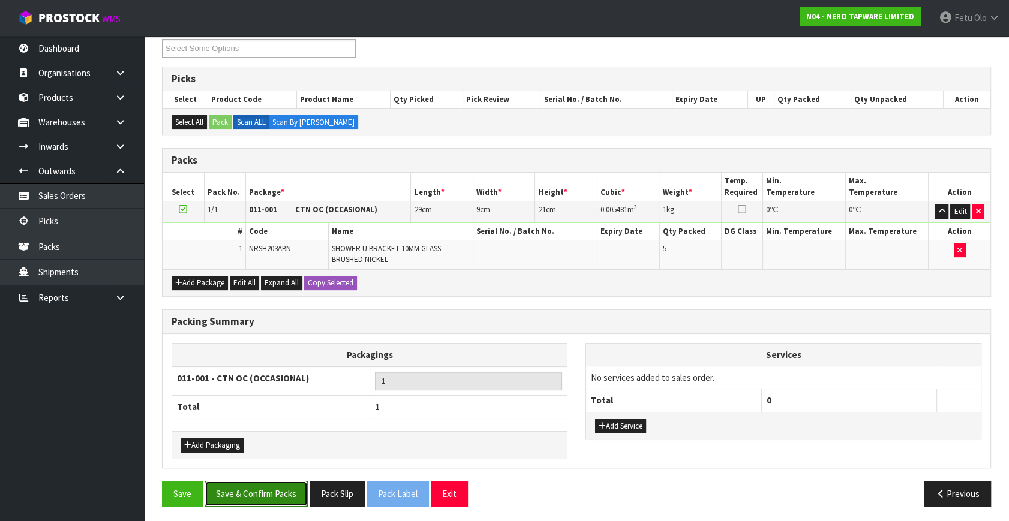
click at [269, 491] on button "Save & Confirm Packs" at bounding box center [256, 494] width 103 height 26
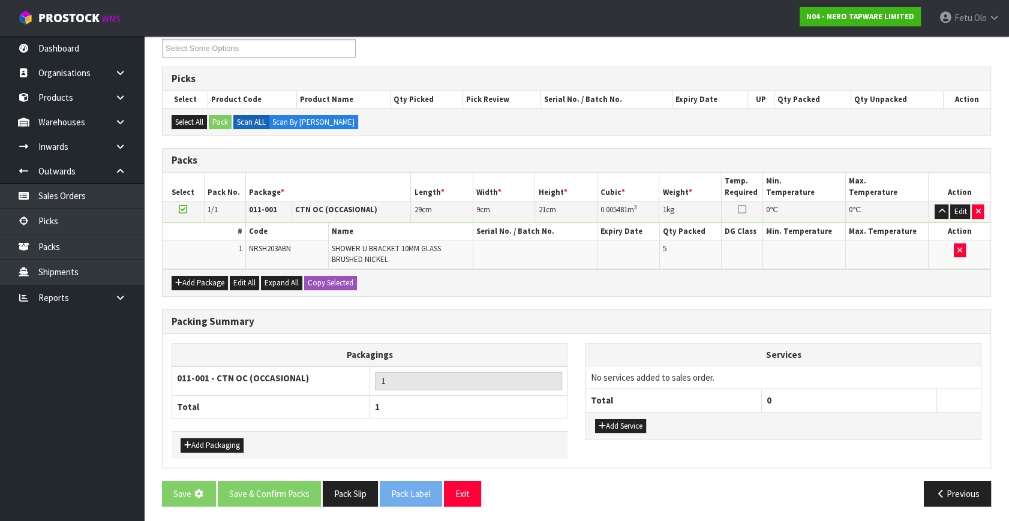
scroll to position [0, 0]
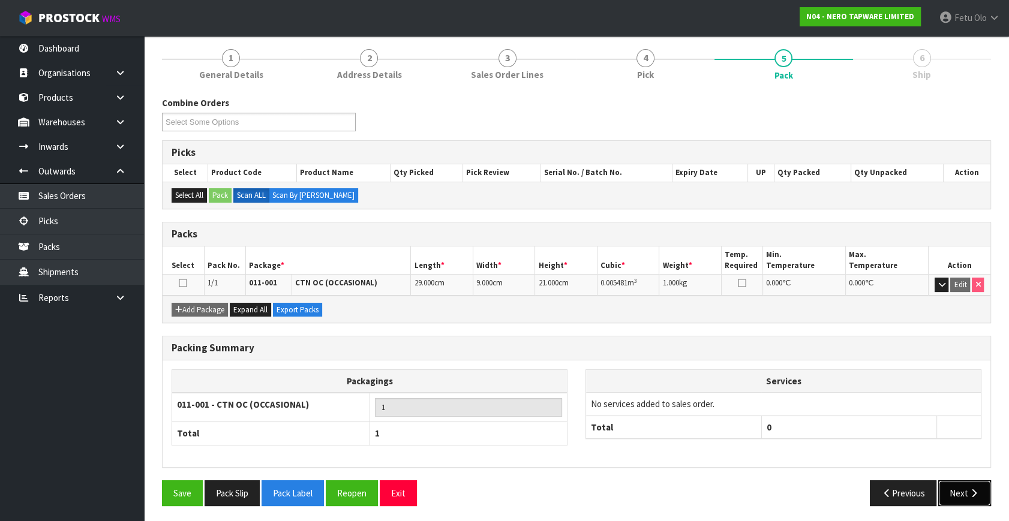
click at [957, 489] on button "Next" at bounding box center [964, 493] width 53 height 26
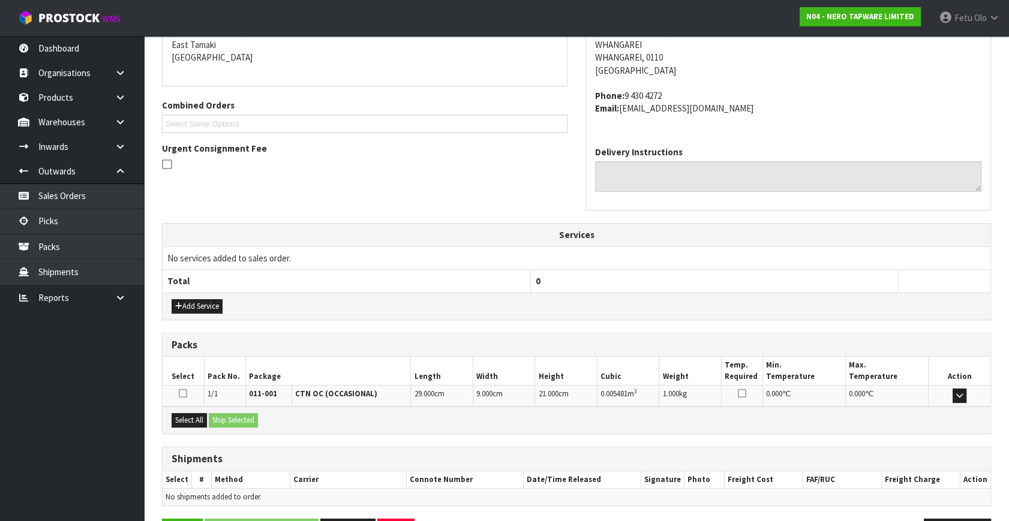
scroll to position [295, 0]
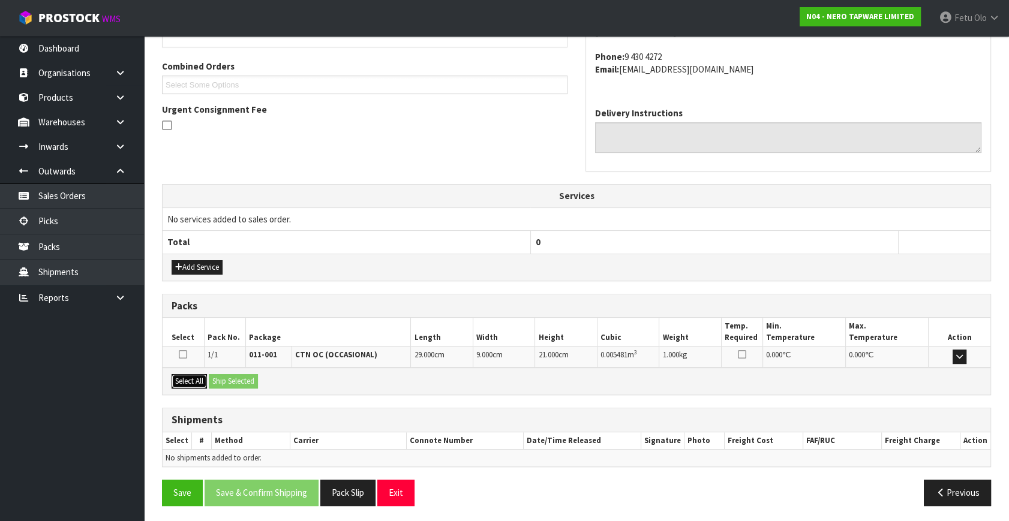
click at [192, 380] on button "Select All" at bounding box center [189, 381] width 35 height 14
drag, startPoint x: 215, startPoint y: 378, endPoint x: 229, endPoint y: 380, distance: 14.0
click at [218, 378] on button "Ship Selected" at bounding box center [233, 381] width 49 height 14
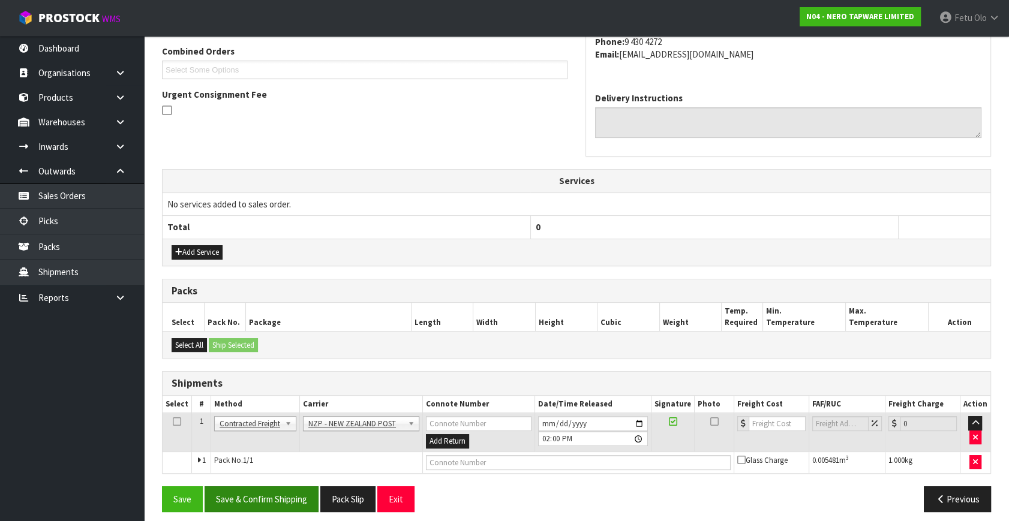
scroll to position [317, 0]
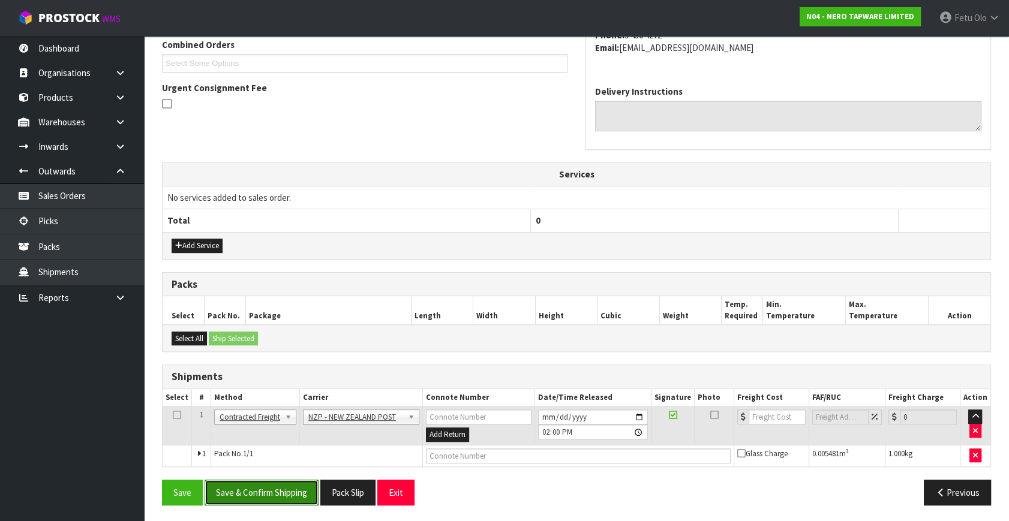
click at [274, 495] on button "Save & Confirm Shipping" at bounding box center [262, 493] width 114 height 26
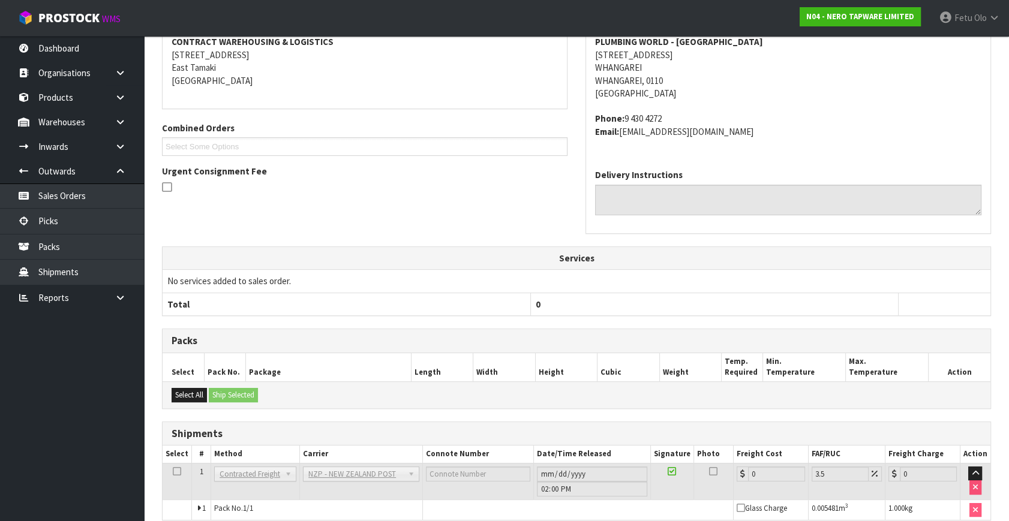
scroll to position [300, 0]
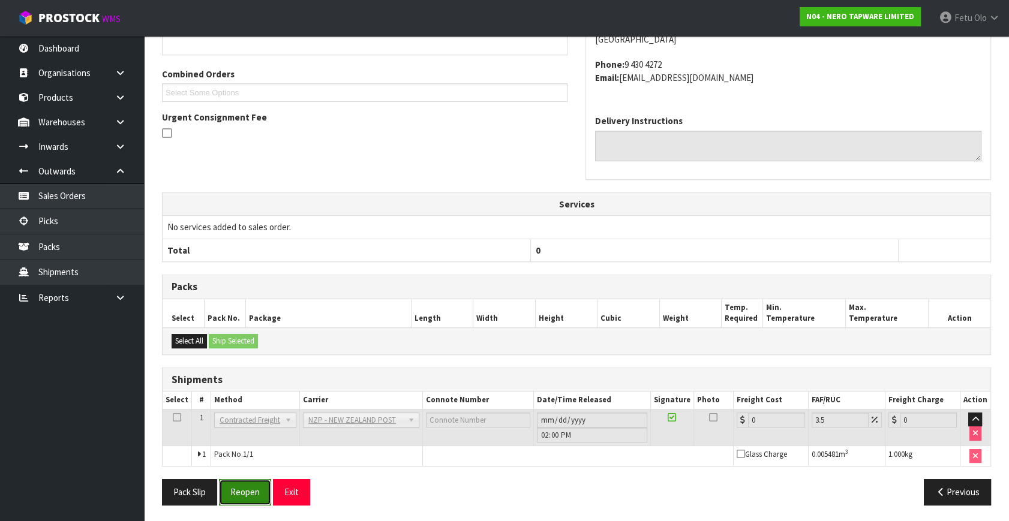
click at [249, 485] on button "Reopen" at bounding box center [245, 492] width 52 height 26
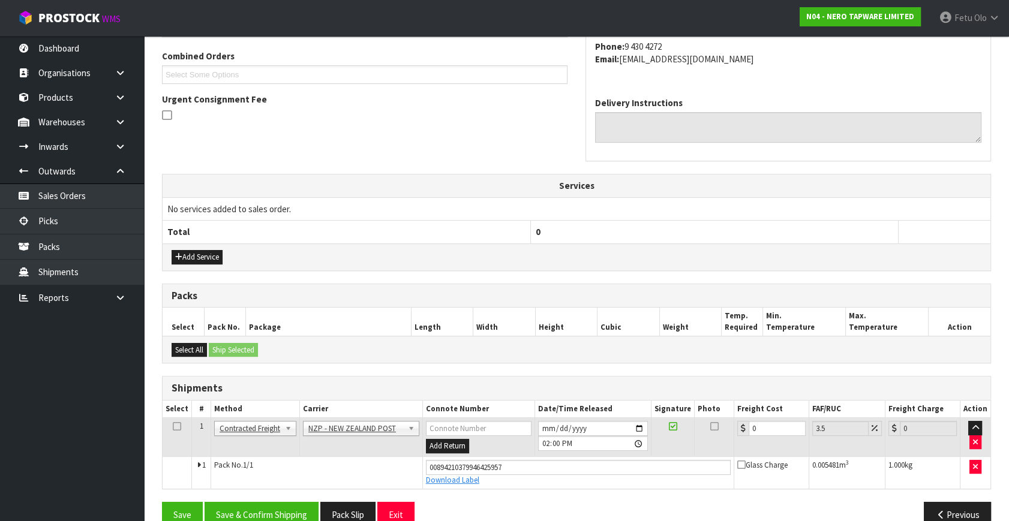
scroll to position [328, 0]
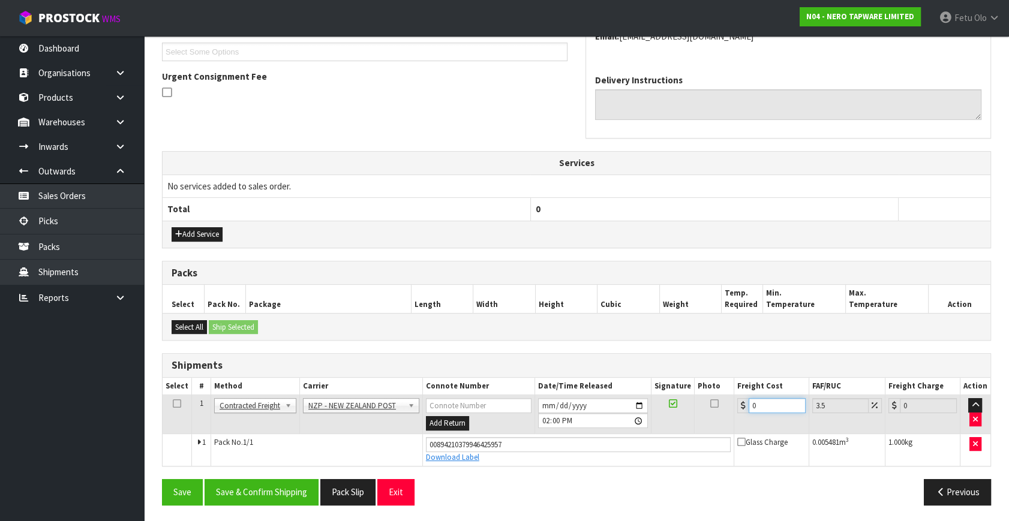
drag, startPoint x: 772, startPoint y: 408, endPoint x: 578, endPoint y: 437, distance: 197.0
click at [578, 437] on tbody "1 Client Local Pickup Customer Local Pickup Company Freight Contracted Freight …" at bounding box center [577, 430] width 828 height 71
type input "7"
type input "7.24"
type input "7.3"
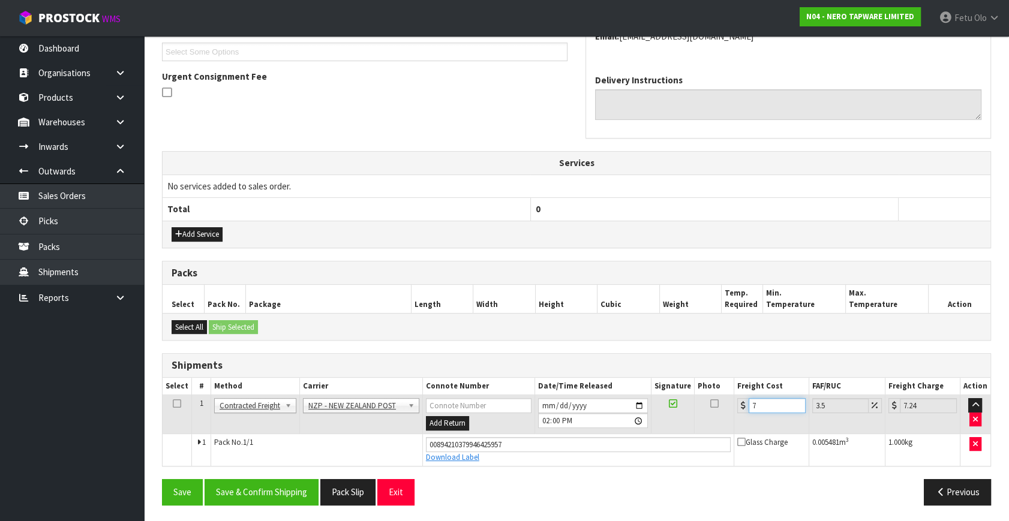
type input "7.56"
type input "7.31"
type input "7.57"
type input "7.31"
click at [301, 492] on button "Save & Confirm Shipping" at bounding box center [262, 492] width 114 height 26
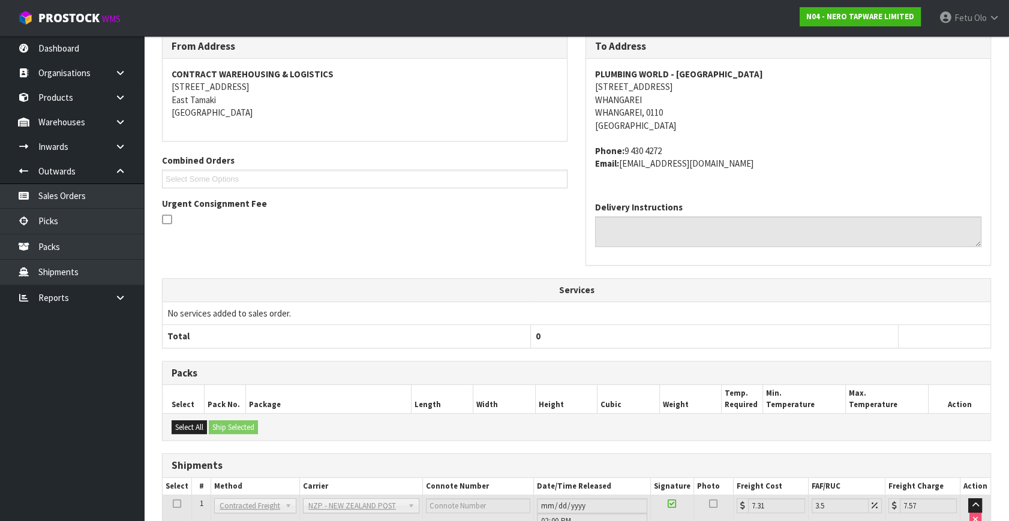
scroll to position [295, 0]
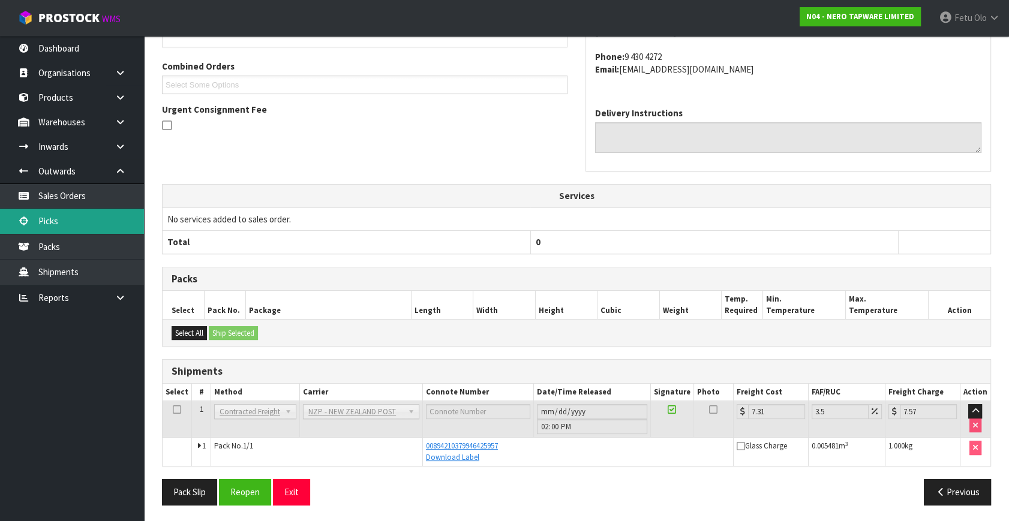
click at [37, 218] on link "Picks" at bounding box center [72, 221] width 144 height 25
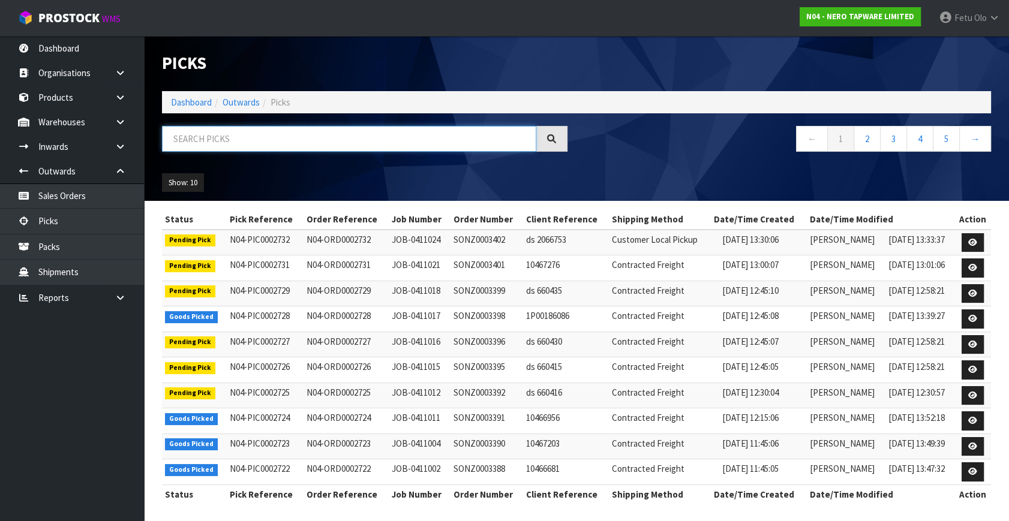
click at [206, 143] on input "text" at bounding box center [349, 139] width 374 height 26
type input "002724"
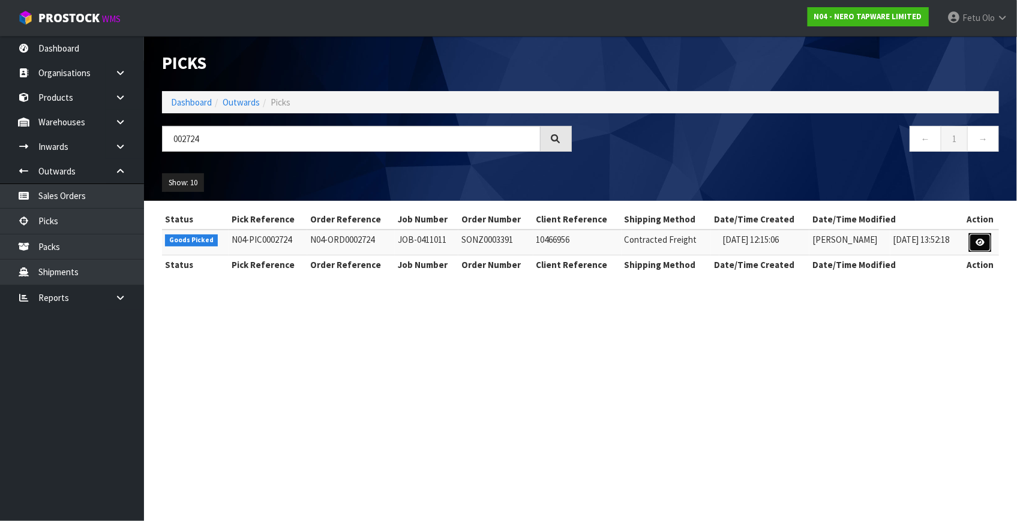
click at [984, 246] on icon at bounding box center [979, 243] width 9 height 8
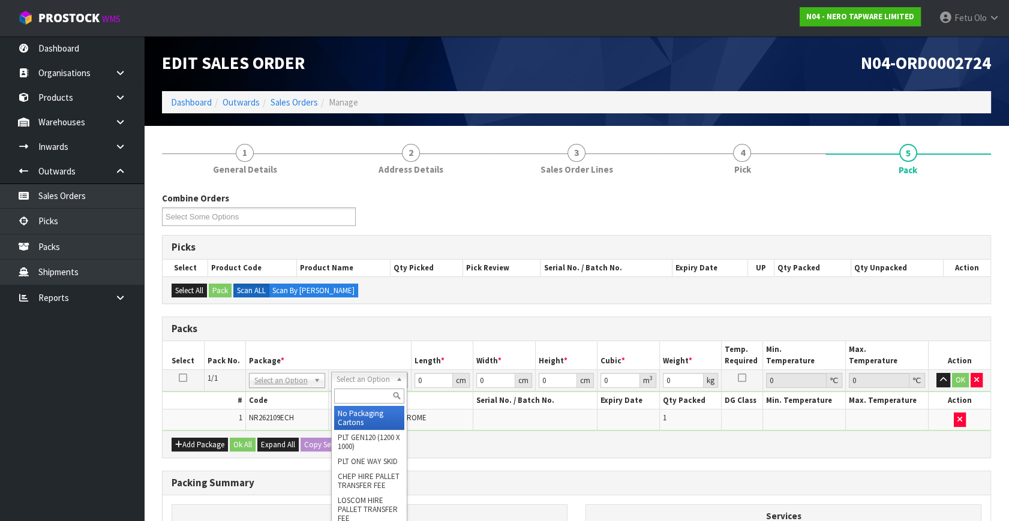
click at [357, 396] on input "text" at bounding box center [369, 396] width 70 height 15
type input "a5 c"
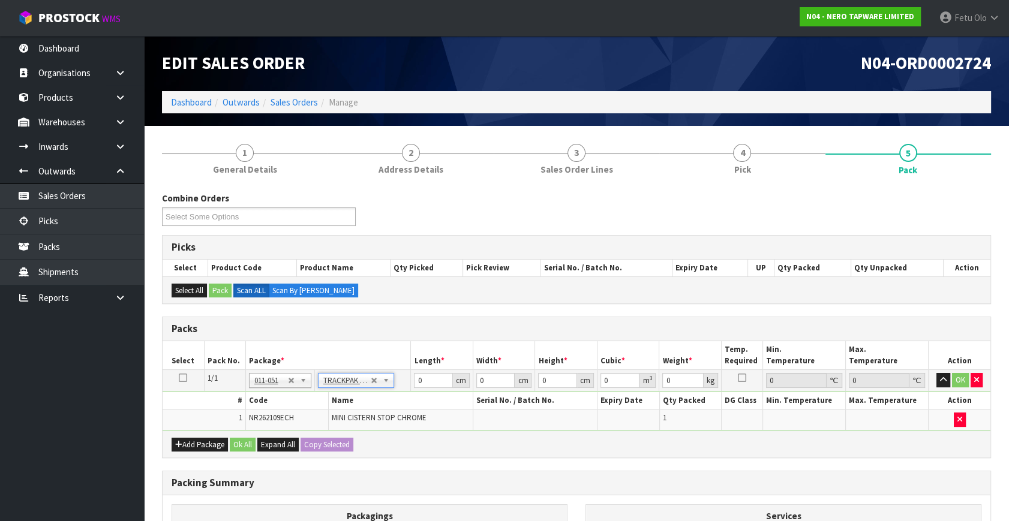
type input "18.5"
type input "28"
type input "0.01"
type input "0.000005"
type input "0.41"
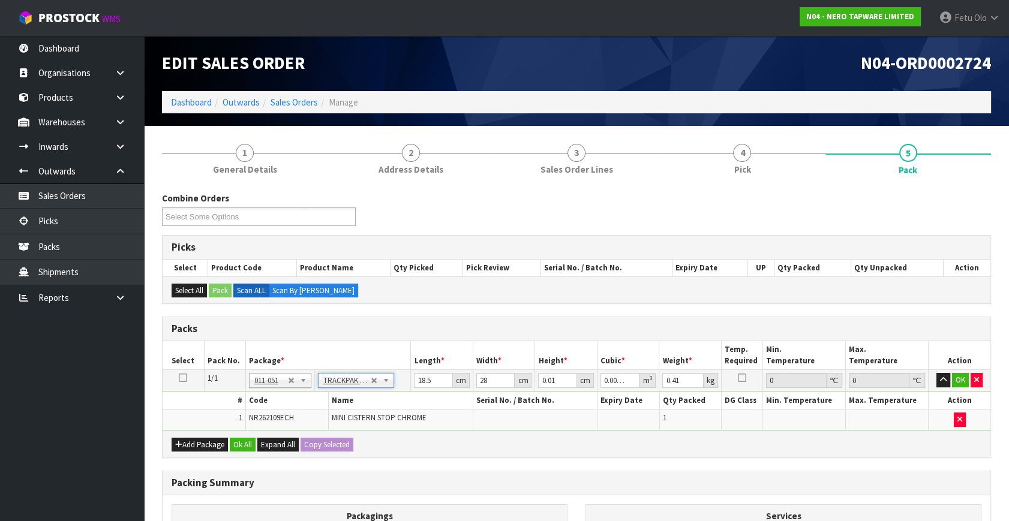
click at [435, 335] on div "Packs" at bounding box center [577, 329] width 828 height 24
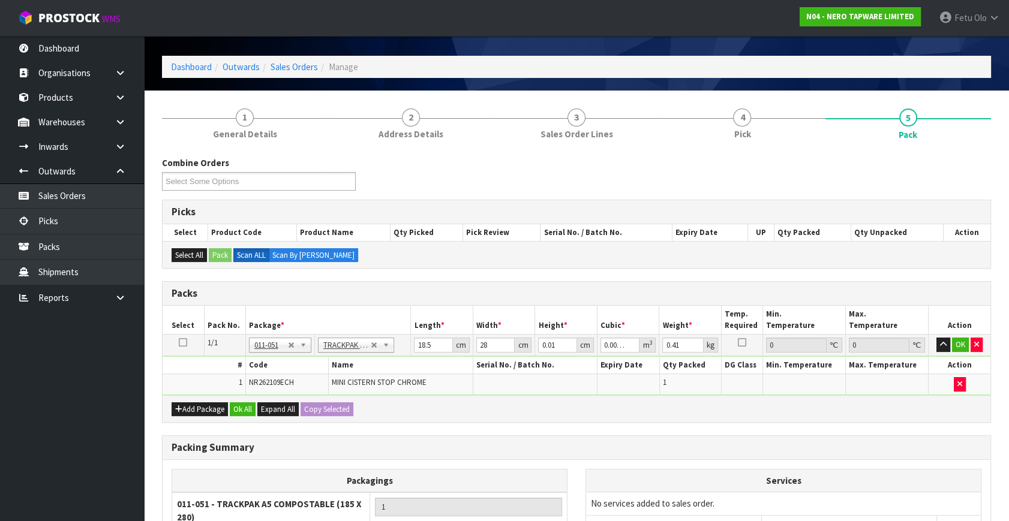
scroll to position [54, 0]
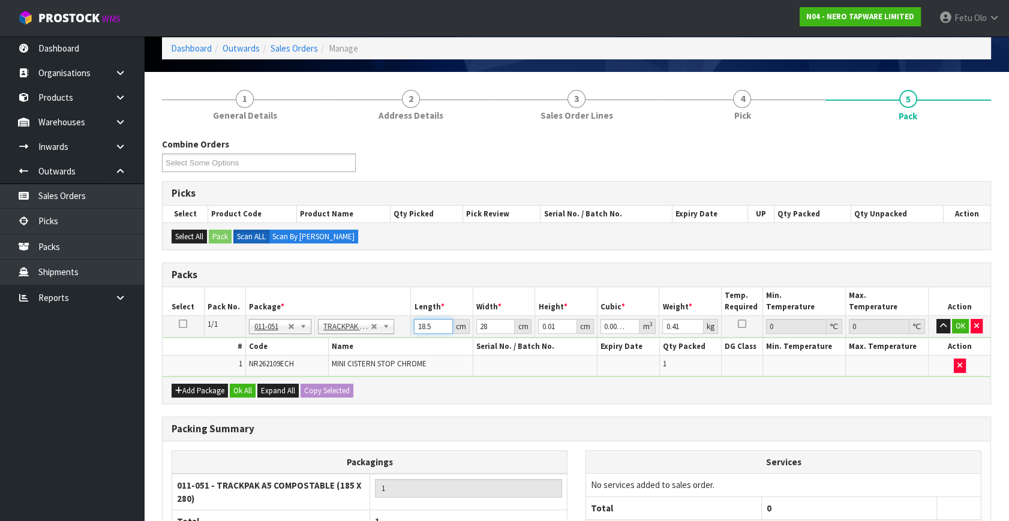
click at [427, 325] on input "18.5" at bounding box center [433, 326] width 39 height 15
type input "1"
type input "0"
type input "18"
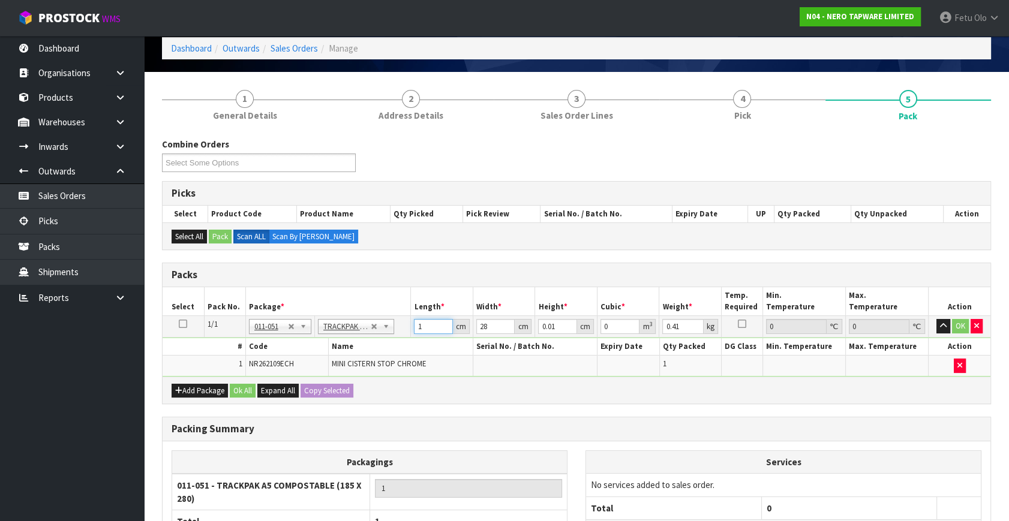
type input "0.000005"
type input "18"
type input "1"
type input "0"
type input "18"
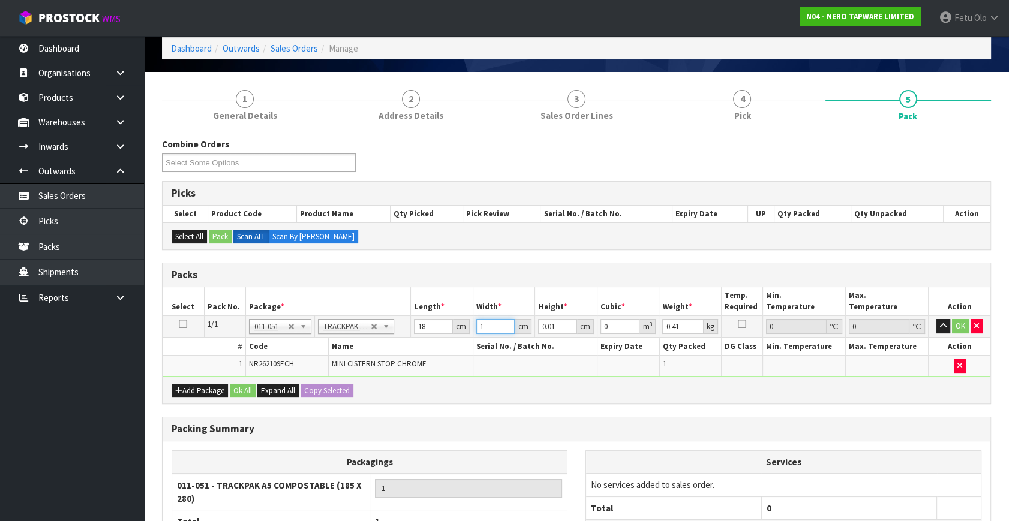
type input "0.000003"
type input "18"
type input "6"
type input "0.001944"
type input "6"
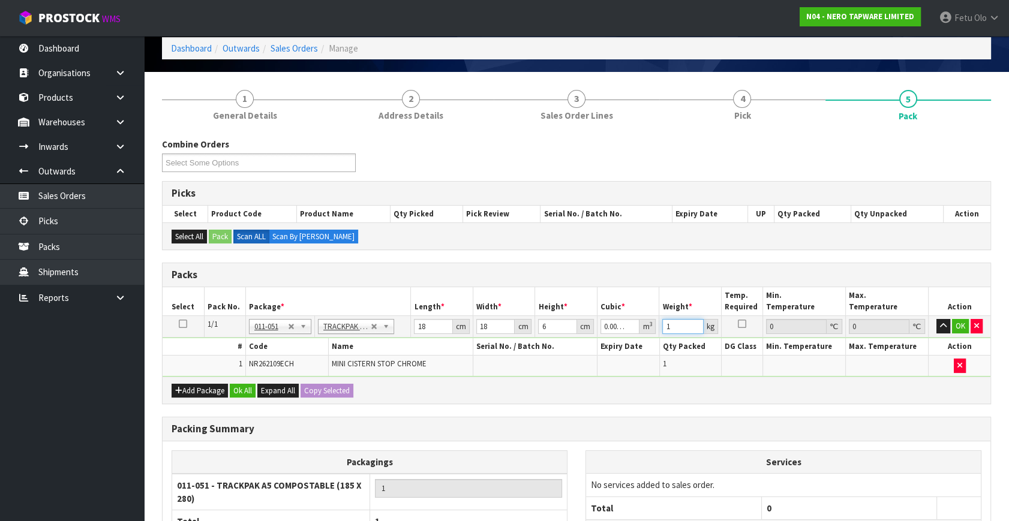
type input "1"
click button "OK" at bounding box center [960, 326] width 17 height 14
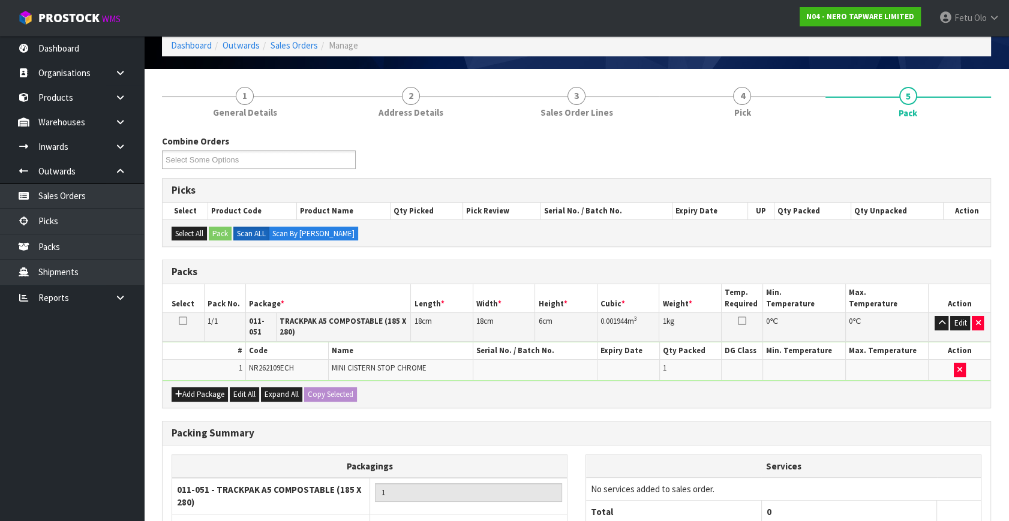
drag, startPoint x: 426, startPoint y: 327, endPoint x: 464, endPoint y: 330, distance: 37.9
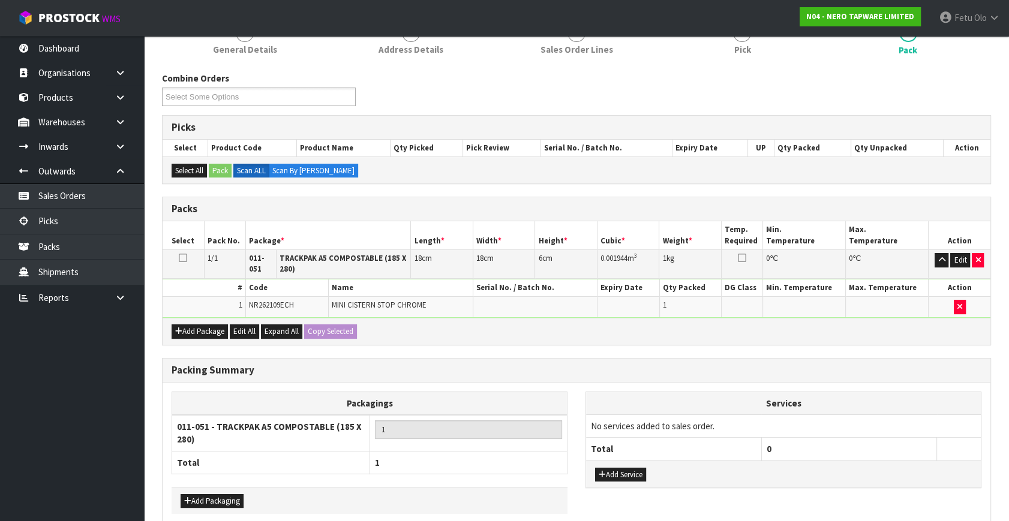
scroll to position [176, 0]
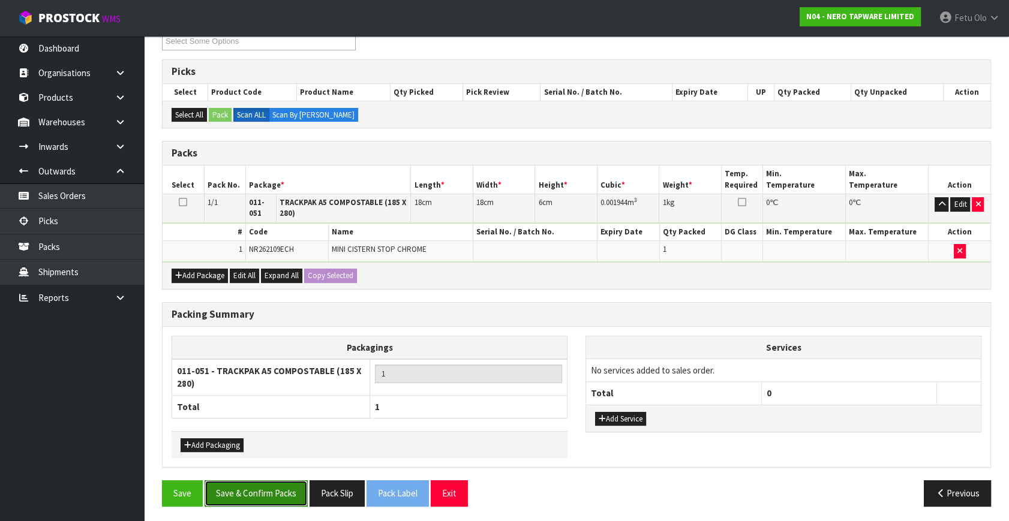
click at [246, 498] on button "Save & Confirm Packs" at bounding box center [256, 493] width 103 height 26
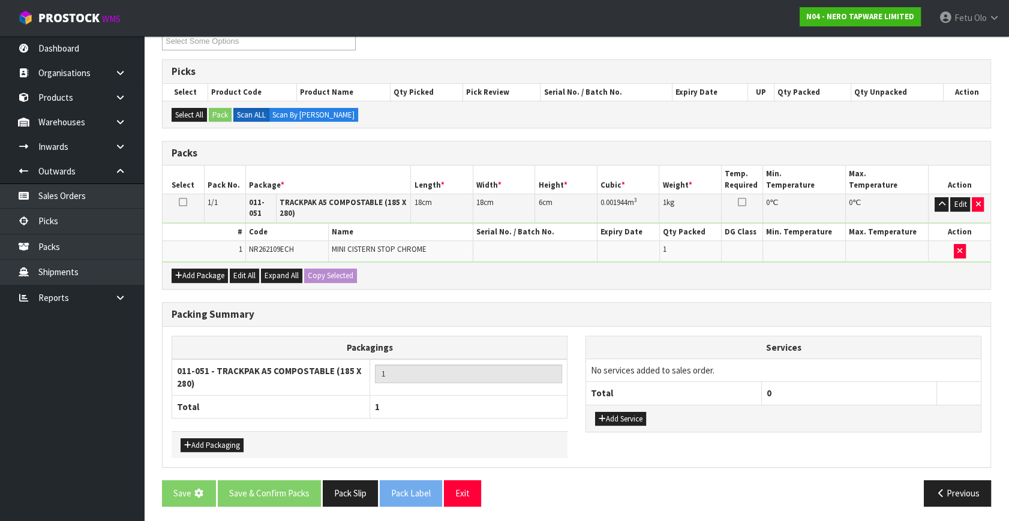
scroll to position [0, 0]
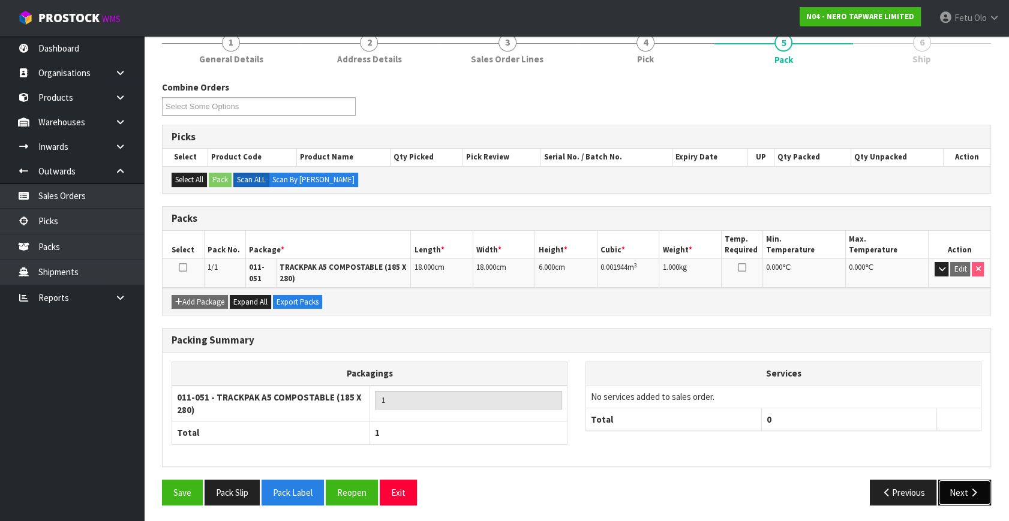
click at [951, 482] on button "Next" at bounding box center [964, 493] width 53 height 26
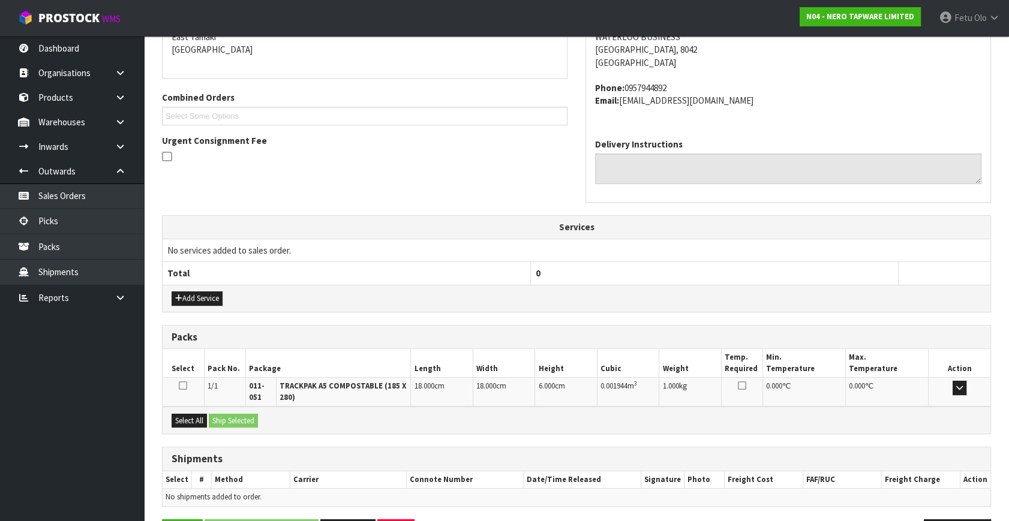
scroll to position [303, 0]
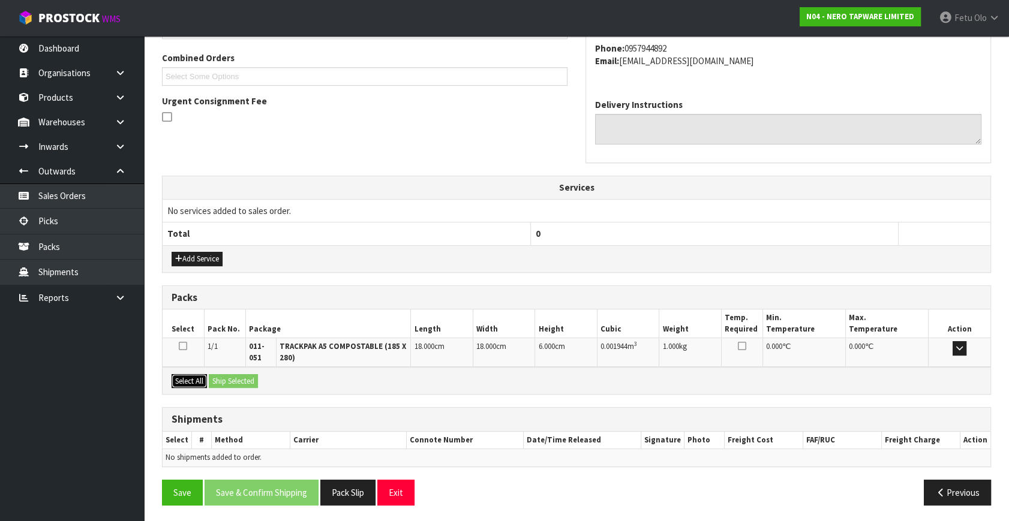
click at [191, 377] on button "Select All" at bounding box center [189, 381] width 35 height 14
click at [212, 374] on button "Ship Selected" at bounding box center [233, 381] width 49 height 14
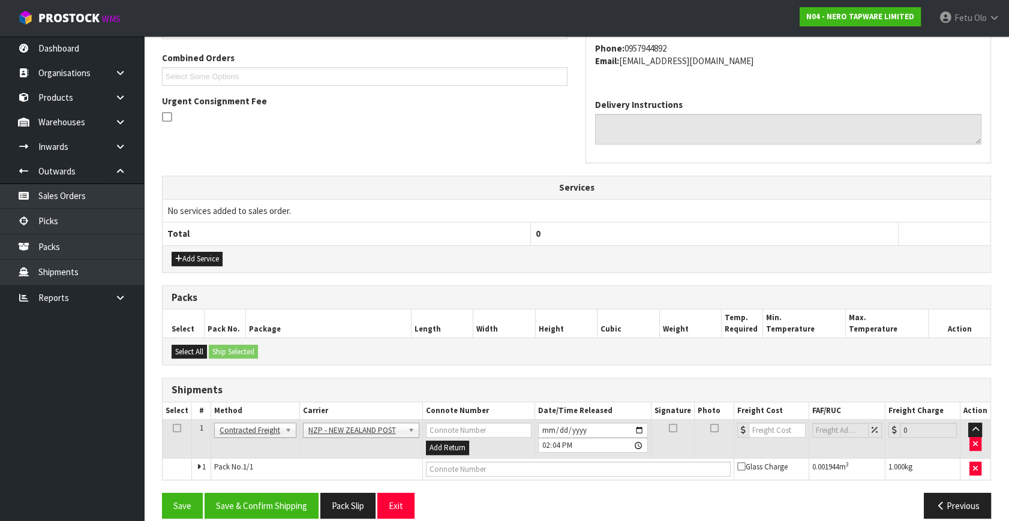
scroll to position [317, 0]
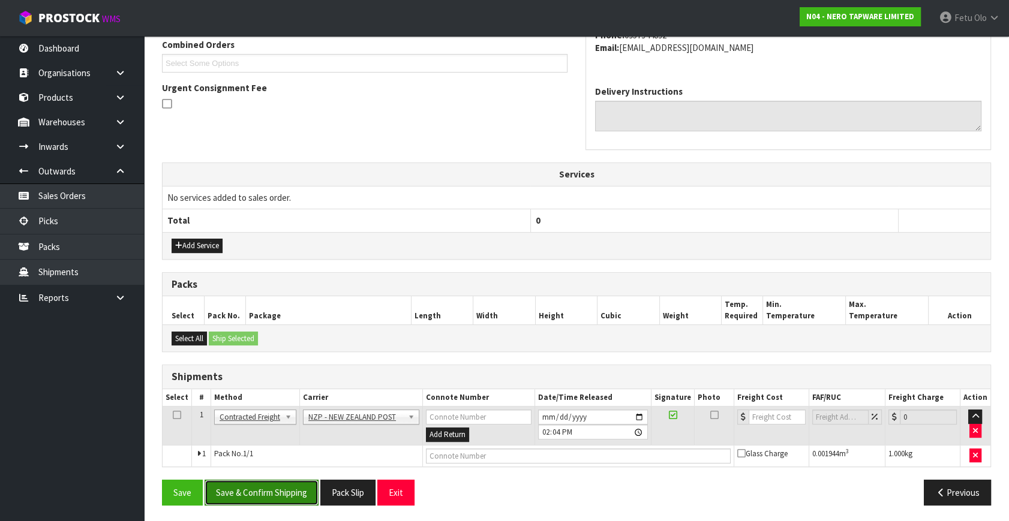
click at [283, 494] on button "Save & Confirm Shipping" at bounding box center [262, 493] width 114 height 26
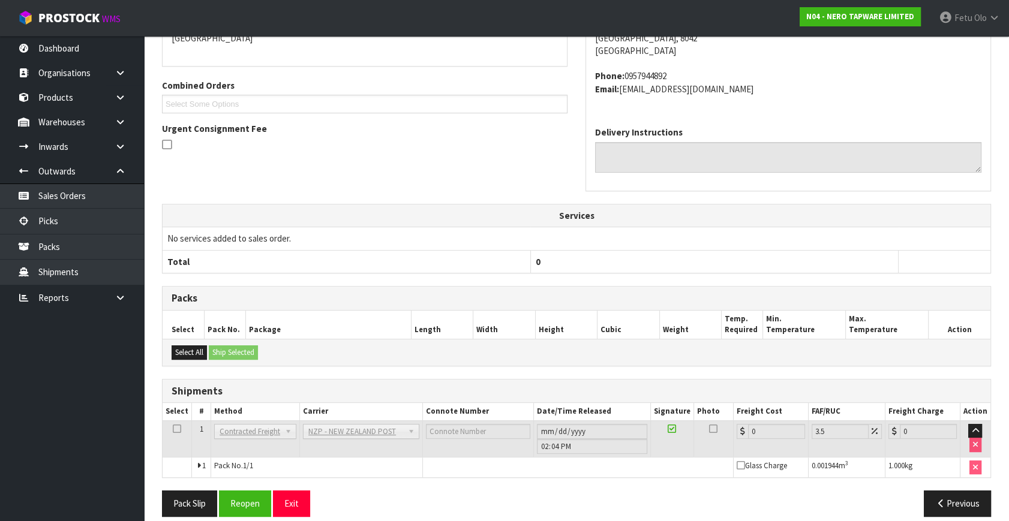
scroll to position [300, 0]
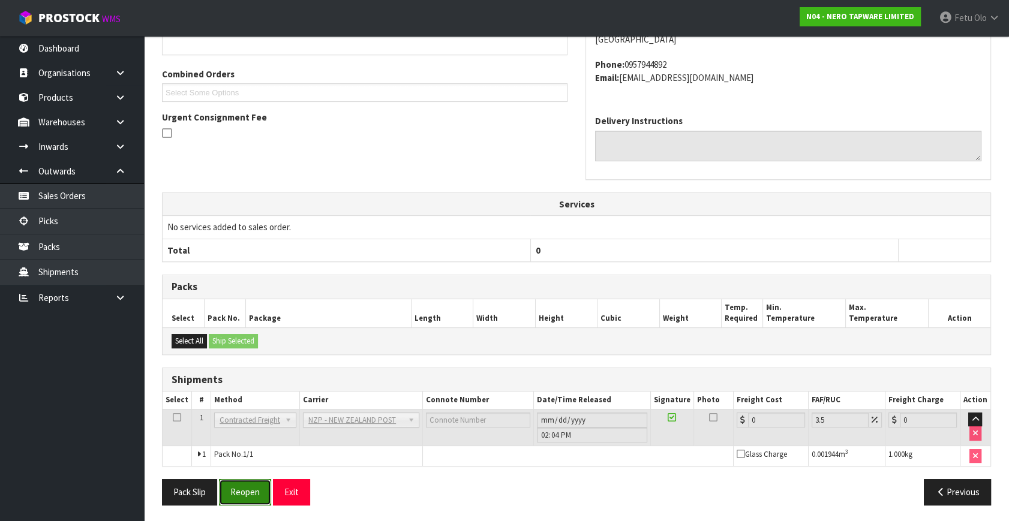
click at [249, 492] on button "Reopen" at bounding box center [245, 492] width 52 height 26
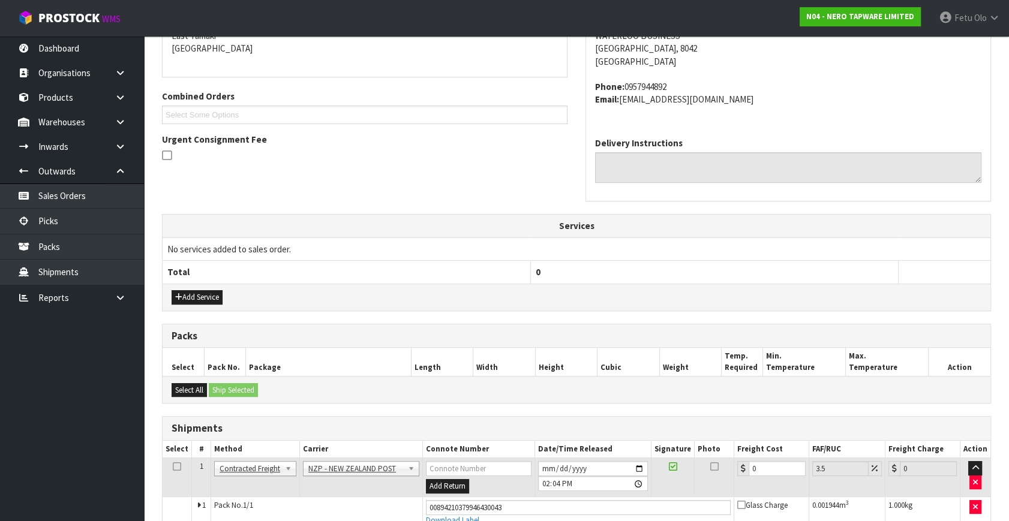
scroll to position [287, 0]
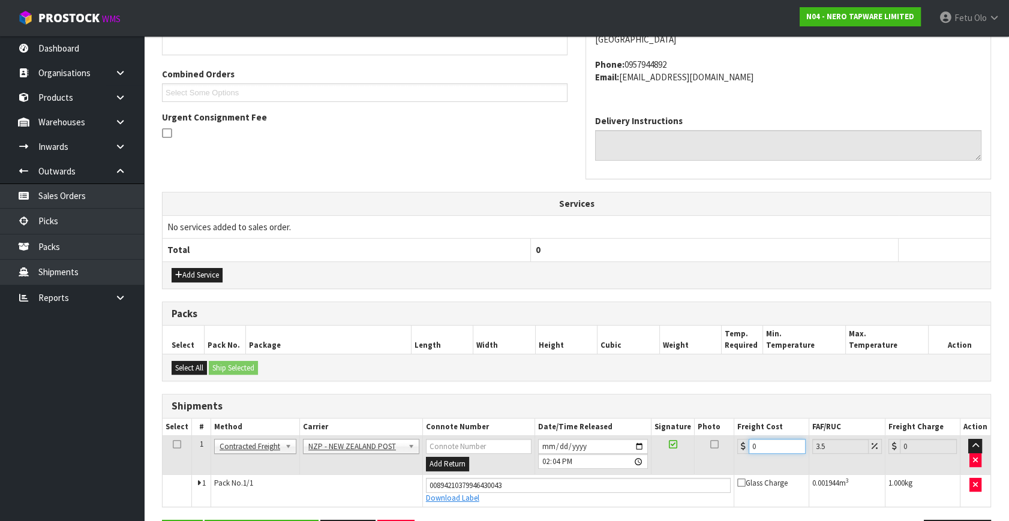
click at [660, 475] on tbody "1 Client Local Pickup Customer Local Pickup Company Freight Contracted Freight …" at bounding box center [577, 471] width 828 height 71
type input "4"
type input "4.14"
type input "4.03"
type input "4.17"
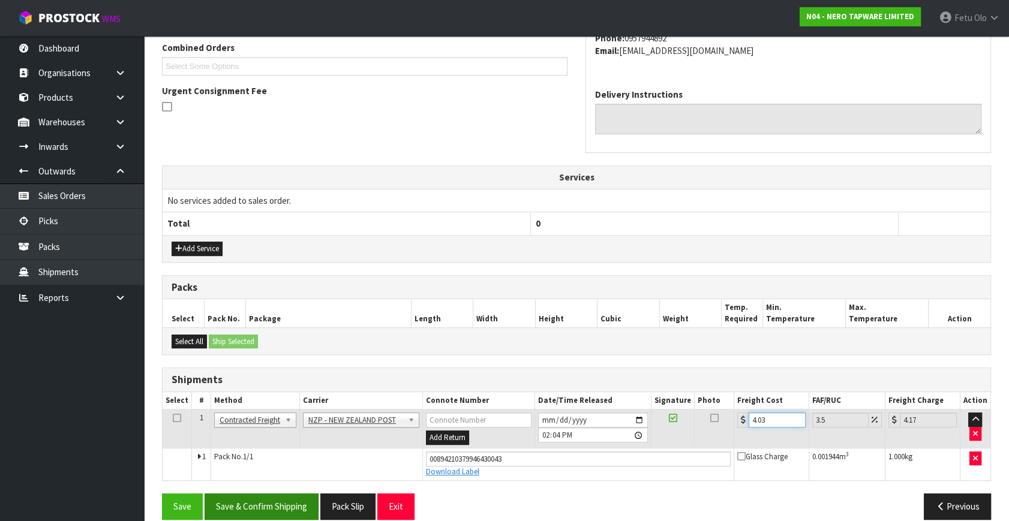
scroll to position [328, 0]
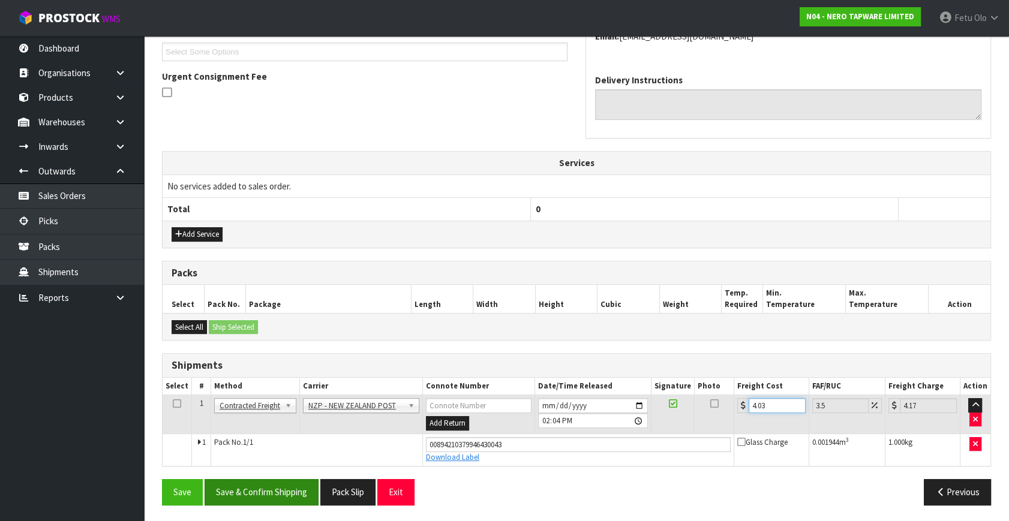
type input "4.03"
click at [248, 490] on button "Save & Confirm Shipping" at bounding box center [262, 492] width 114 height 26
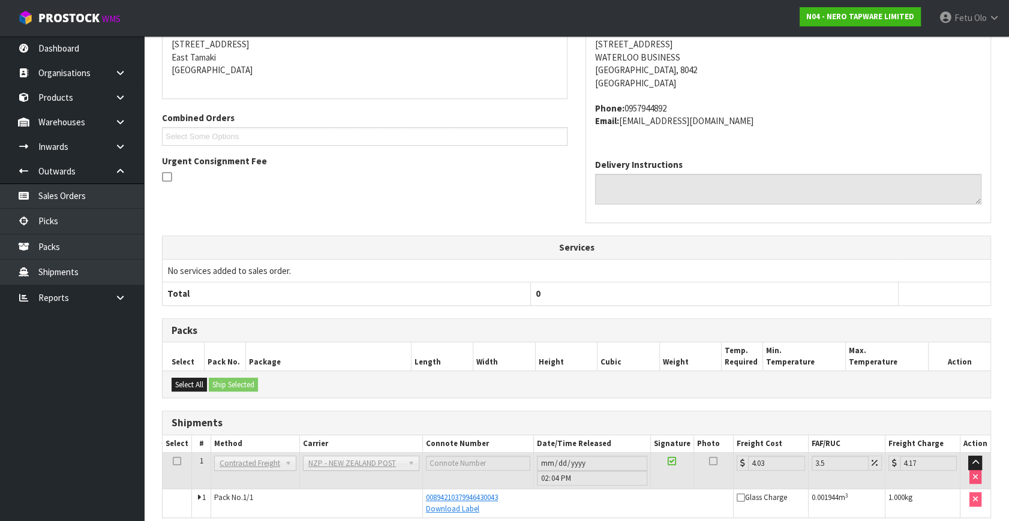
scroll to position [295, 0]
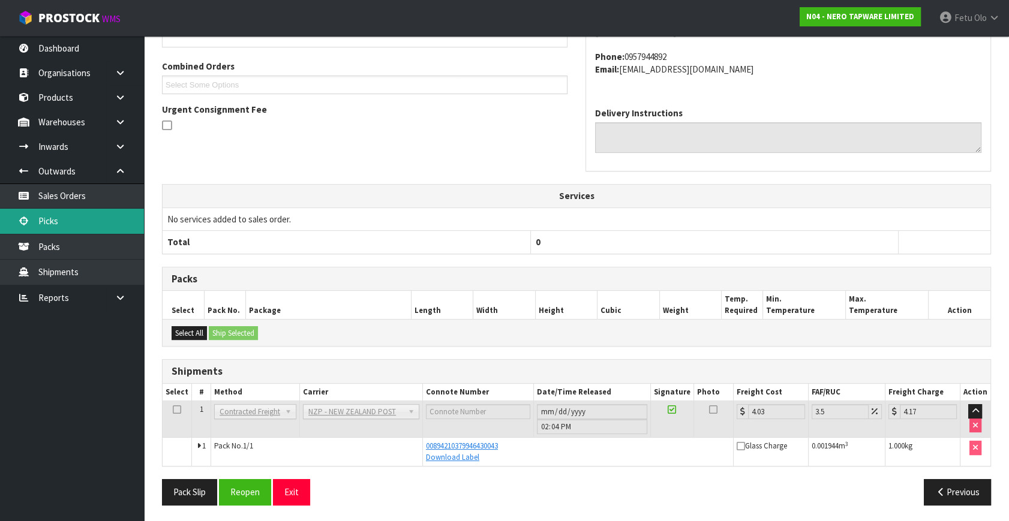
click at [65, 224] on link "Picks" at bounding box center [72, 221] width 144 height 25
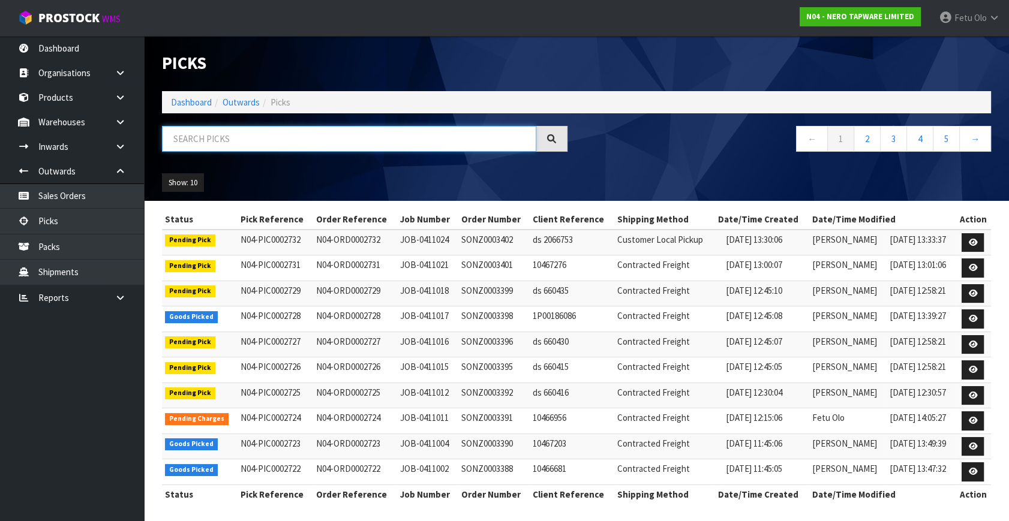
click at [309, 133] on input "text" at bounding box center [349, 139] width 374 height 26
type input "0002723"
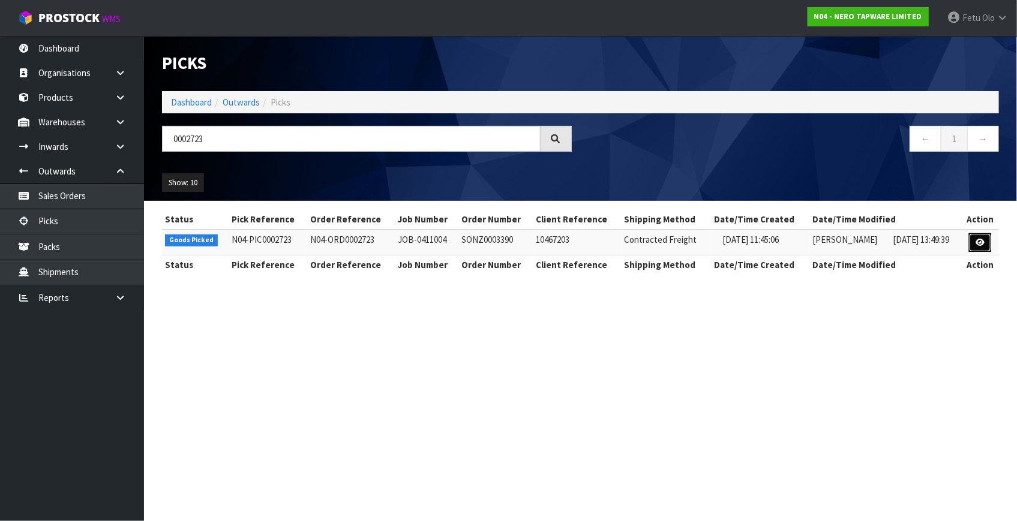
click at [976, 245] on icon at bounding box center [979, 243] width 9 height 8
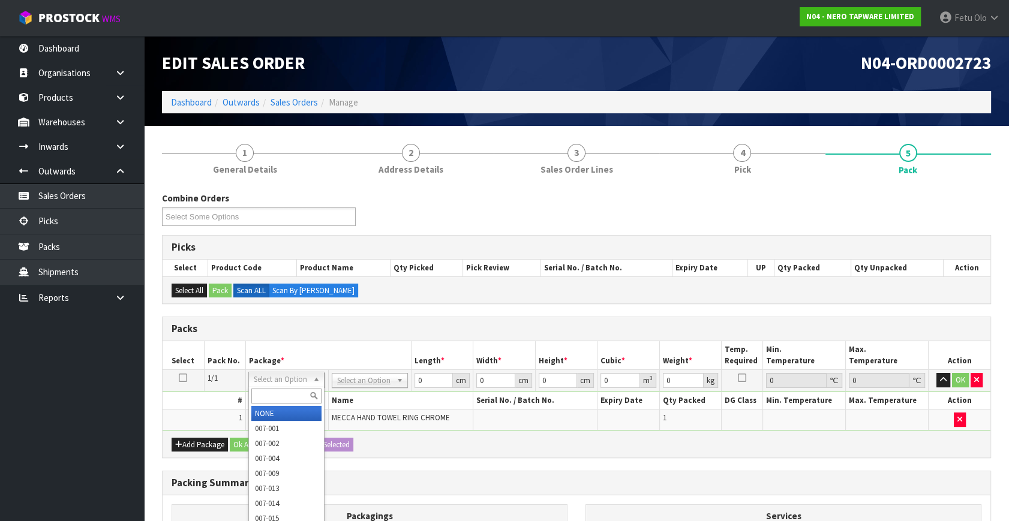
click at [273, 403] on div at bounding box center [286, 396] width 75 height 20
click at [275, 397] on input "text" at bounding box center [286, 396] width 70 height 15
type input "011"
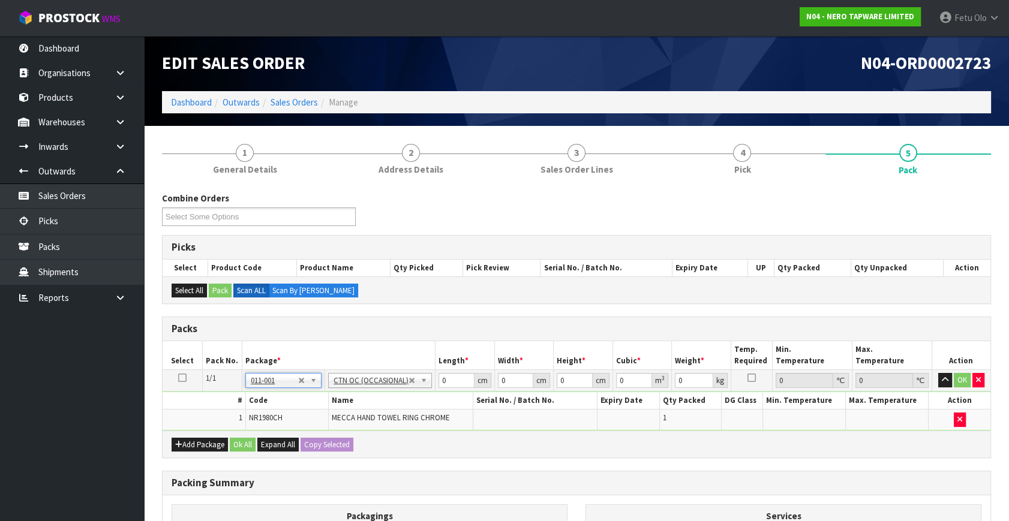
type input "0.48"
click at [277, 422] on tbody "1/1 NONE 007-001 007-002 007-004 007-009 007-013 007-014 007-015 007-017 007-01…" at bounding box center [577, 400] width 828 height 61
type input "31"
type input "24"
type input "1"
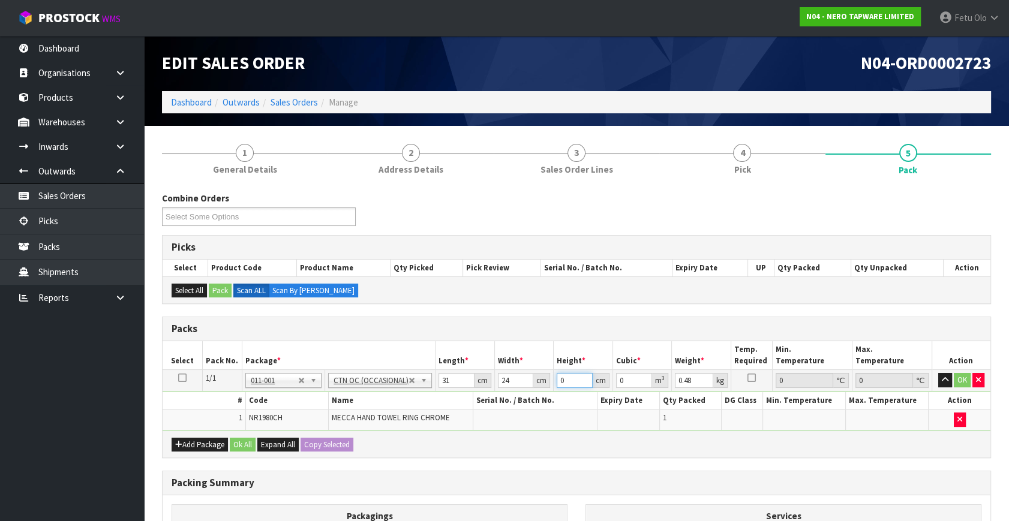
type input "0.000744"
type input "17"
type input "0.012648"
type input "17"
type input "1"
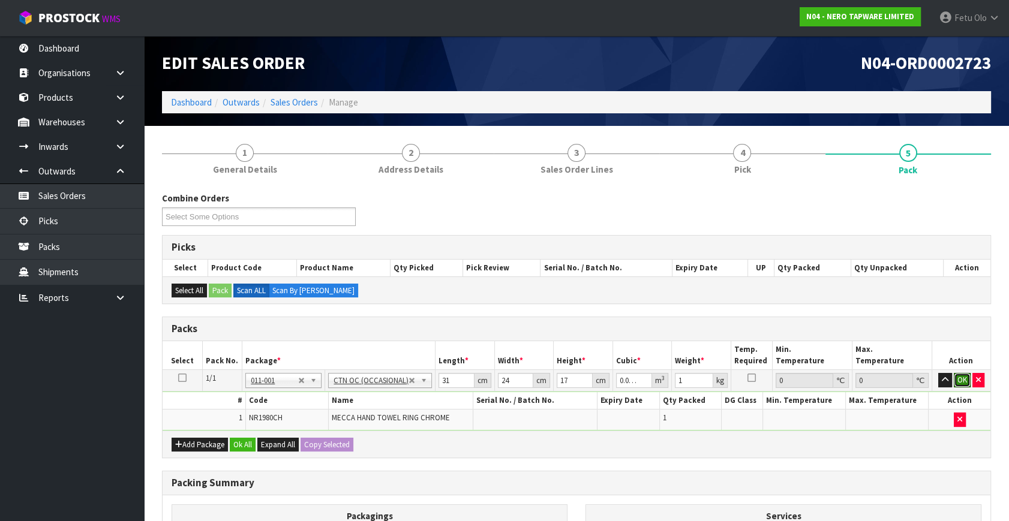
click button "OK" at bounding box center [962, 380] width 17 height 14
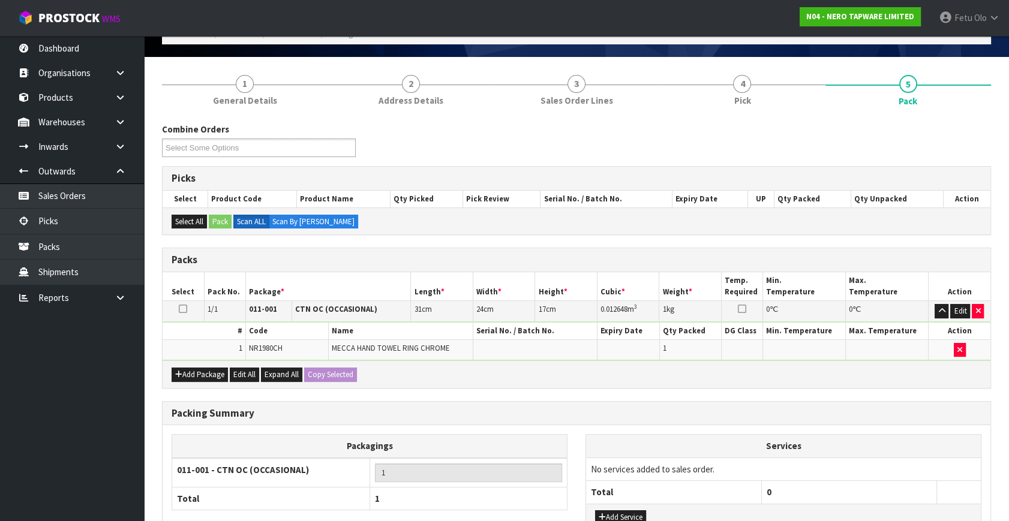
scroll to position [161, 0]
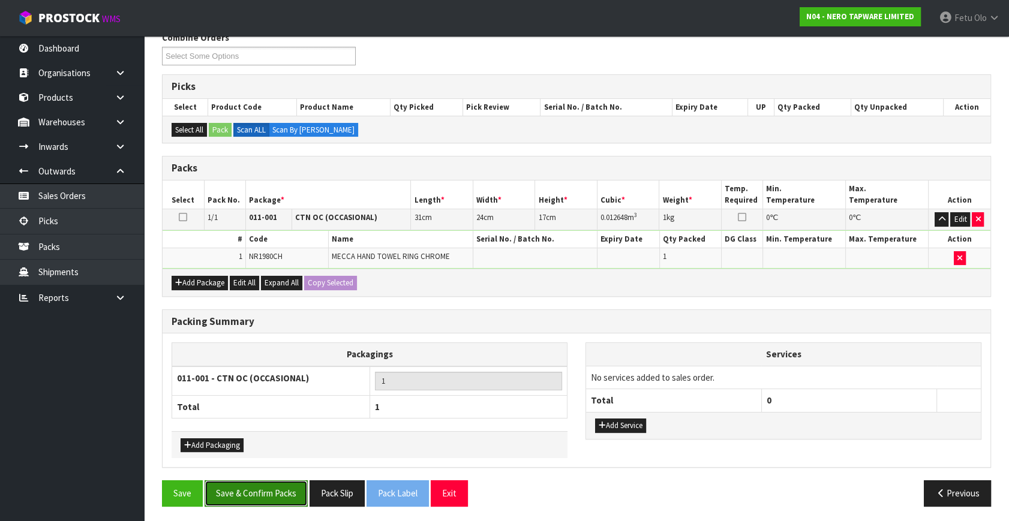
click at [267, 495] on button "Save & Confirm Packs" at bounding box center [256, 493] width 103 height 26
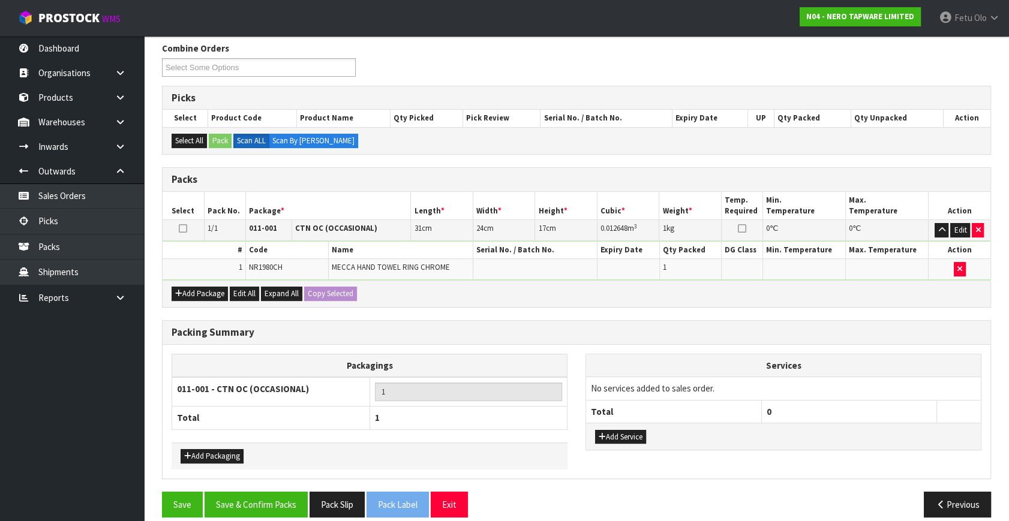
scroll to position [139, 0]
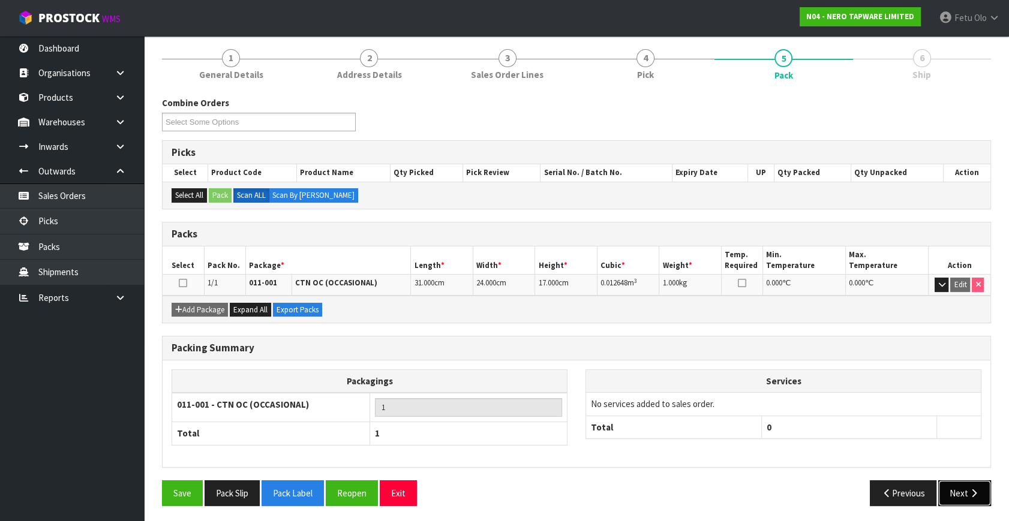
click at [960, 494] on button "Next" at bounding box center [964, 493] width 53 height 26
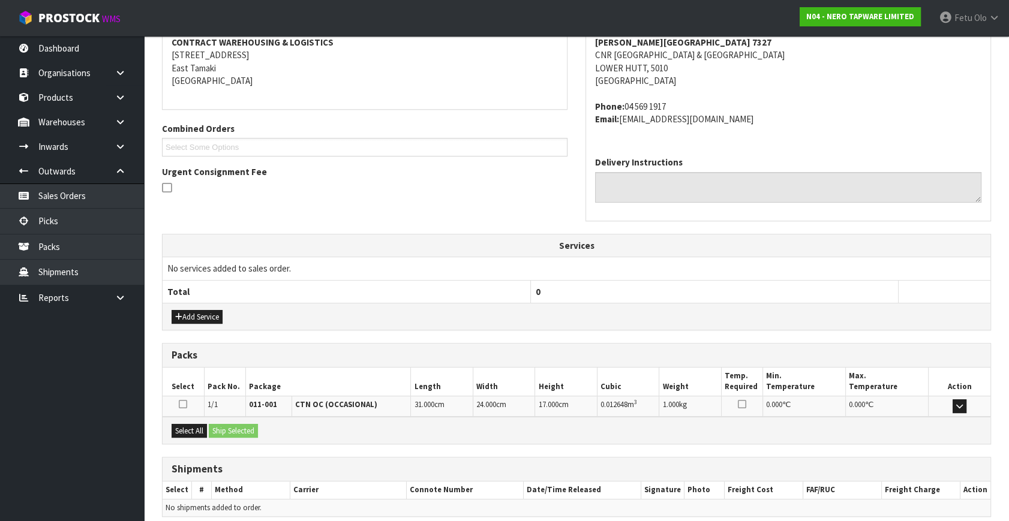
scroll to position [282, 0]
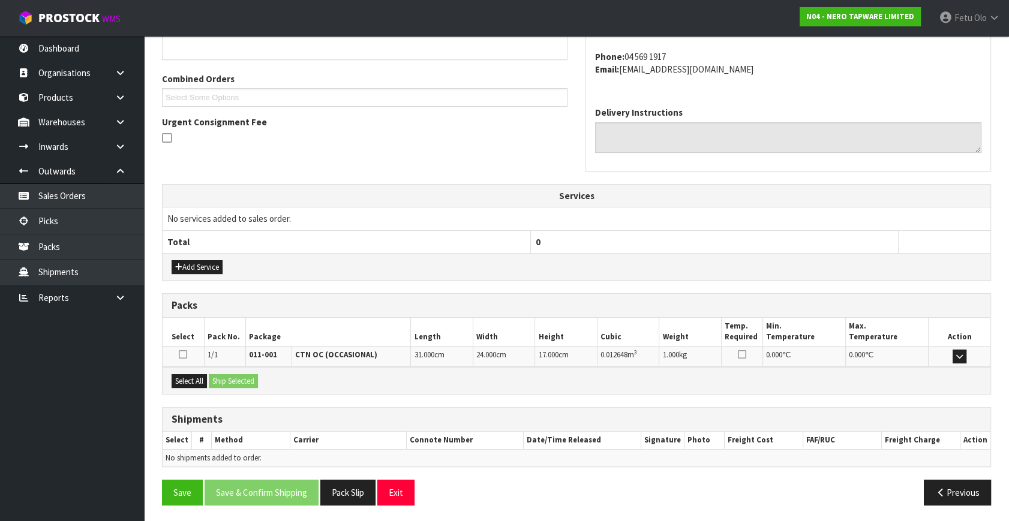
click at [179, 371] on div "Select All Ship Selected" at bounding box center [577, 380] width 828 height 27
click at [207, 384] on button "Select All" at bounding box center [189, 381] width 35 height 14
click at [235, 378] on button "Ship Selected" at bounding box center [233, 381] width 49 height 14
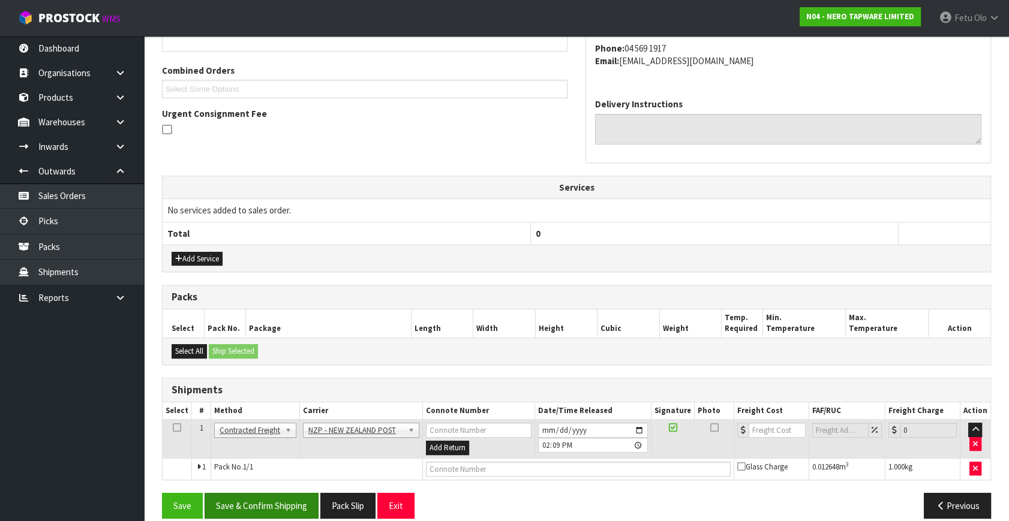
scroll to position [304, 0]
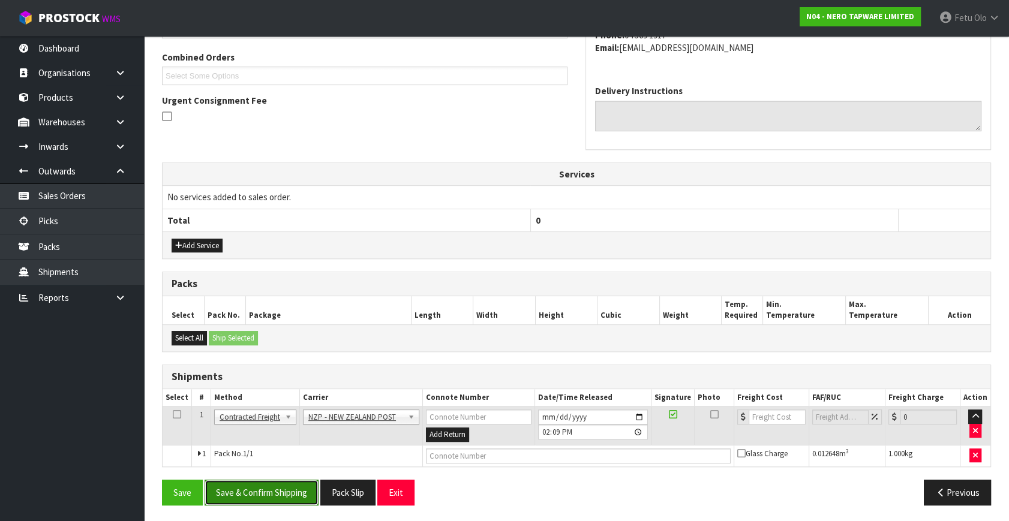
click at [269, 485] on button "Save & Confirm Shipping" at bounding box center [262, 493] width 114 height 26
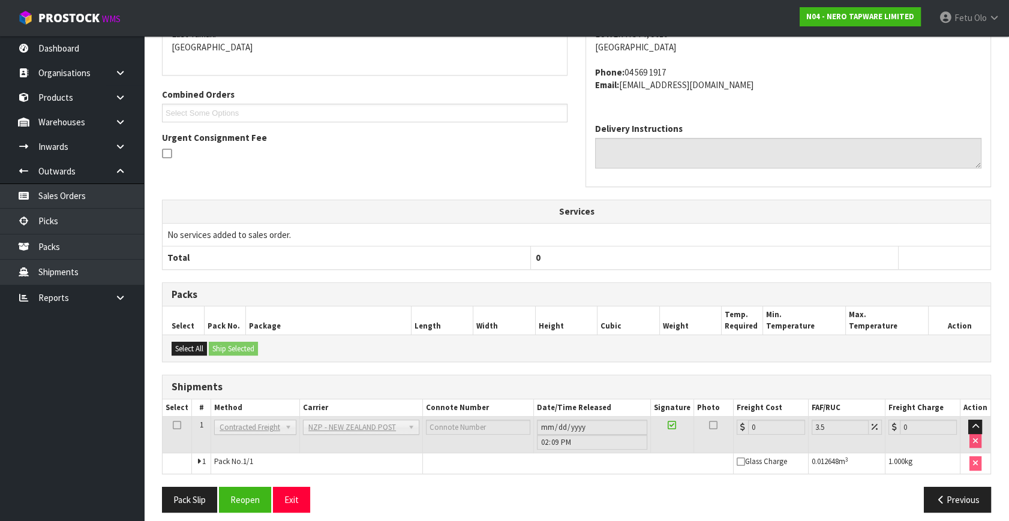
scroll to position [287, 0]
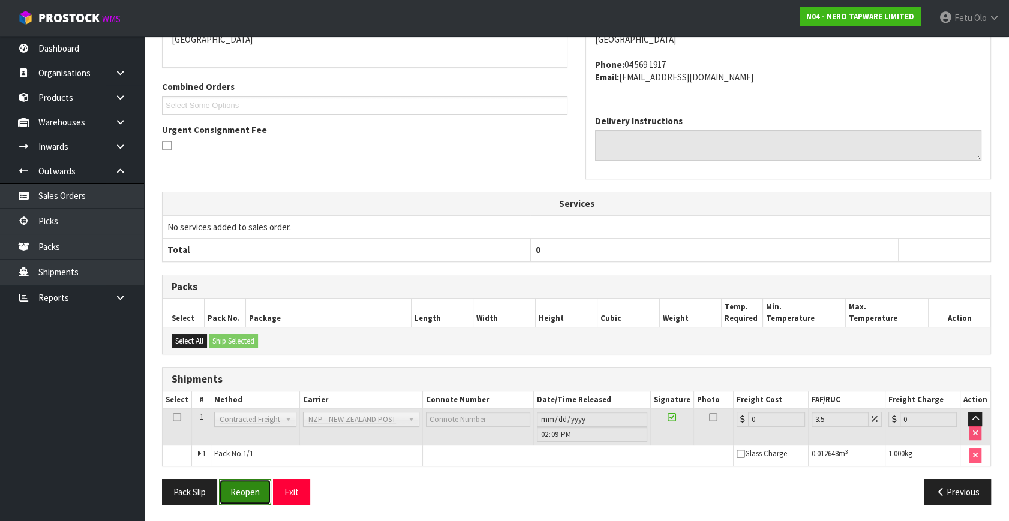
click at [254, 492] on button "Reopen" at bounding box center [245, 492] width 52 height 26
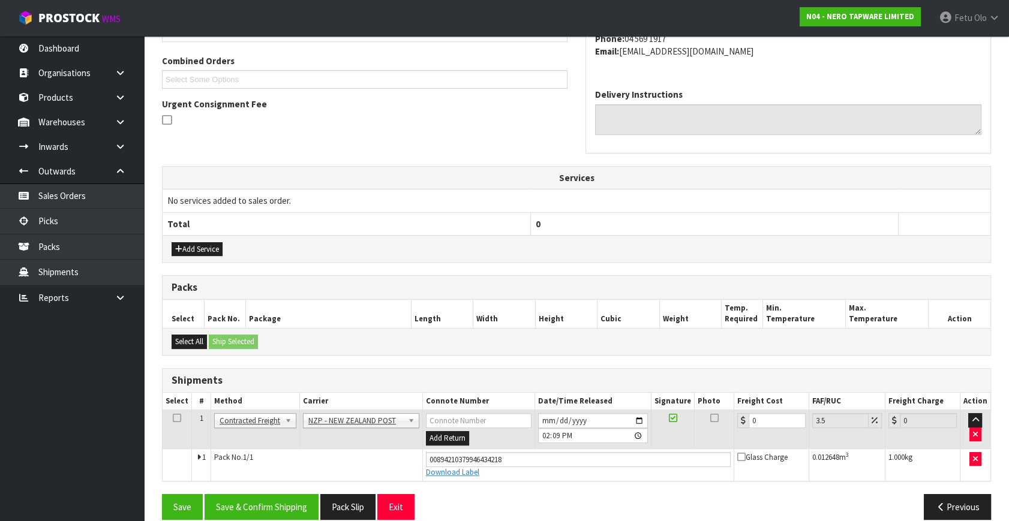
scroll to position [315, 0]
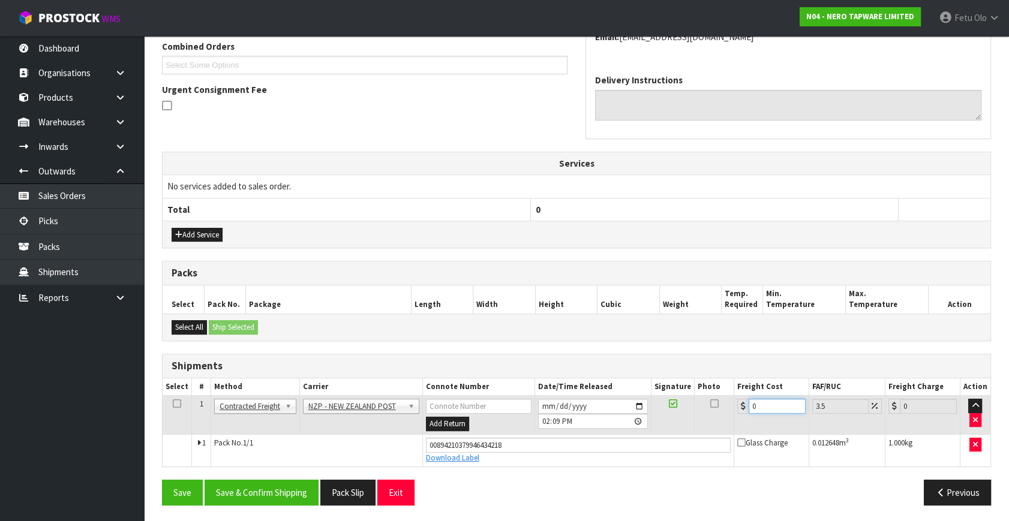
drag, startPoint x: 766, startPoint y: 408, endPoint x: 539, endPoint y: 497, distance: 244.2
click at [537, 497] on div "From Address CONTRACT WAREHOUSING & LOGISTICS 17 Allens Road East Tamaki Auckla…" at bounding box center [576, 217] width 829 height 594
type input "8"
type input "8.28"
type input "8.4"
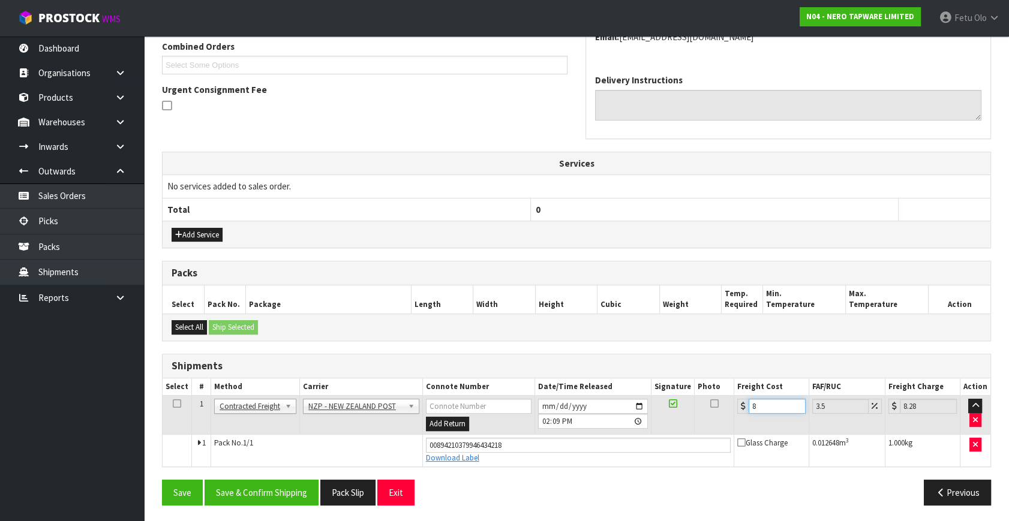
type input "8.69"
type input "8.45"
type input "8.75"
type input "8.45"
click at [545, 493] on div "Save Save & Confirm Shipping Pack Slip Exit" at bounding box center [364, 493] width 423 height 26
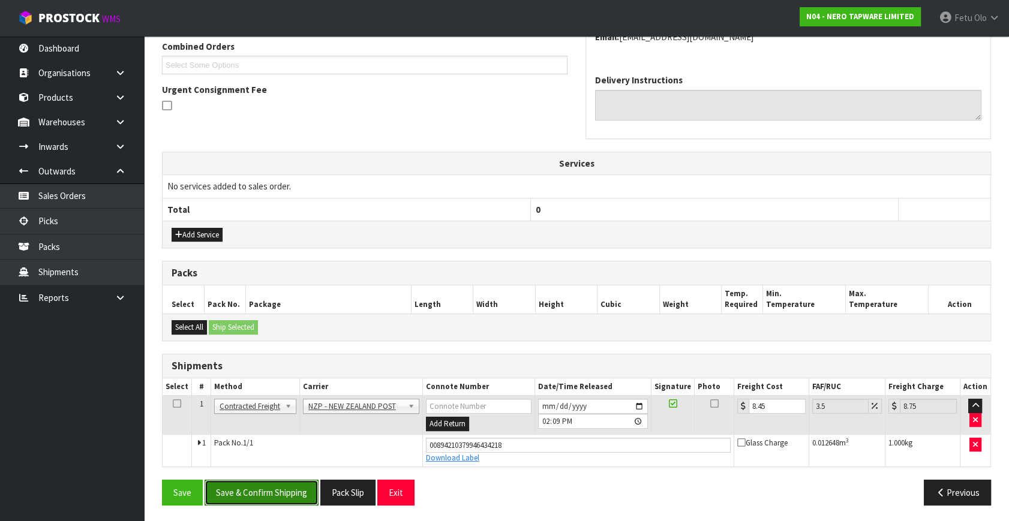
click at [248, 491] on button "Save & Confirm Shipping" at bounding box center [262, 493] width 114 height 26
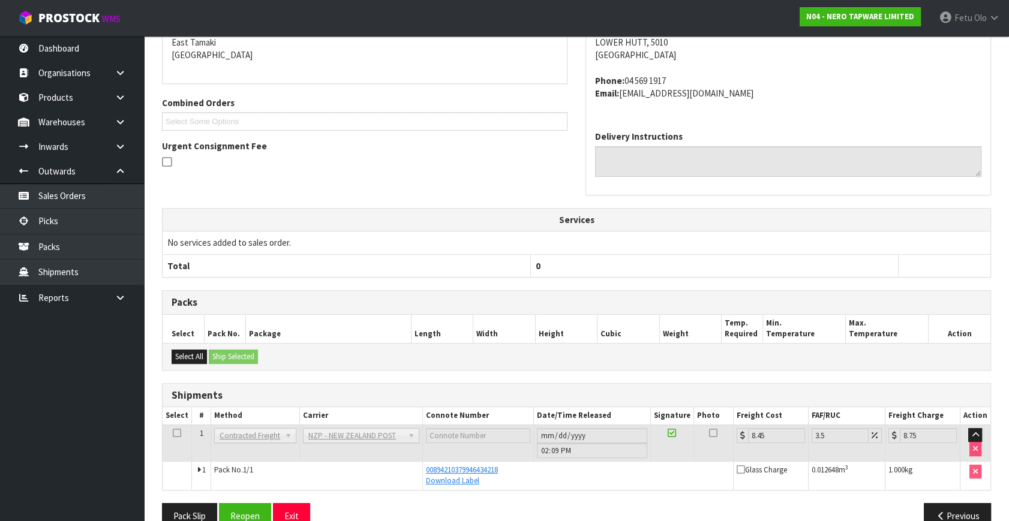
scroll to position [282, 0]
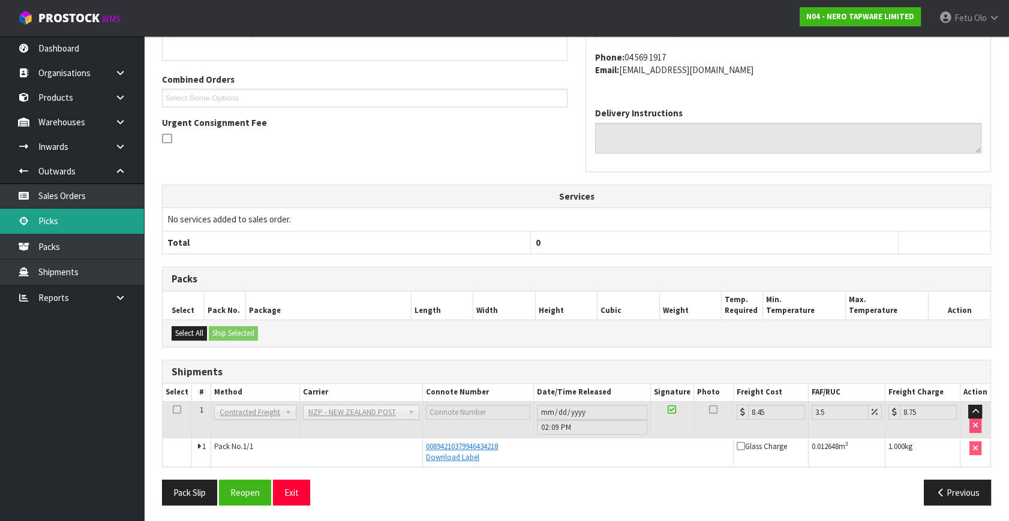
click at [56, 216] on link "Picks" at bounding box center [72, 221] width 144 height 25
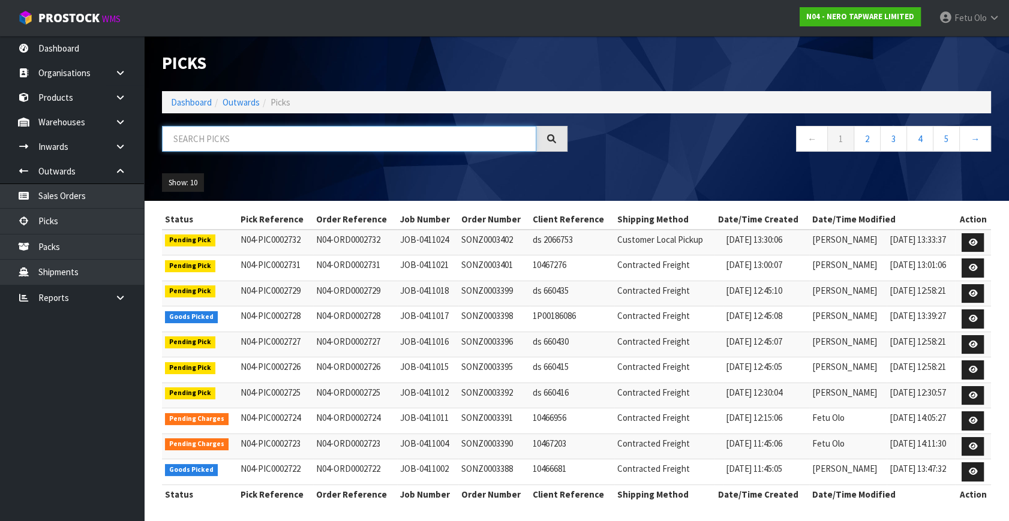
click at [276, 138] on input "text" at bounding box center [349, 139] width 374 height 26
click at [278, 138] on input "text" at bounding box center [349, 139] width 374 height 26
click at [288, 143] on input "text" at bounding box center [349, 139] width 374 height 26
type input "002719"
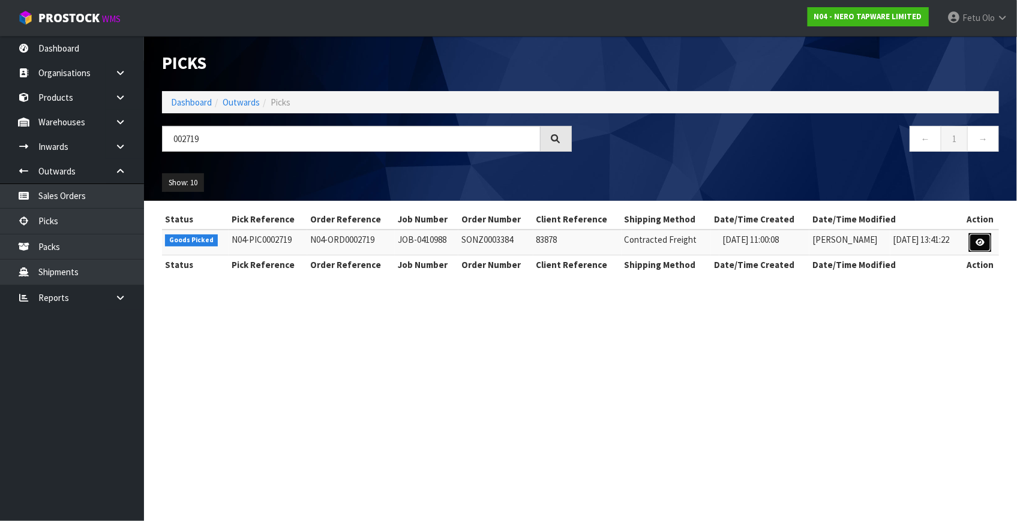
click at [978, 243] on icon at bounding box center [979, 243] width 9 height 8
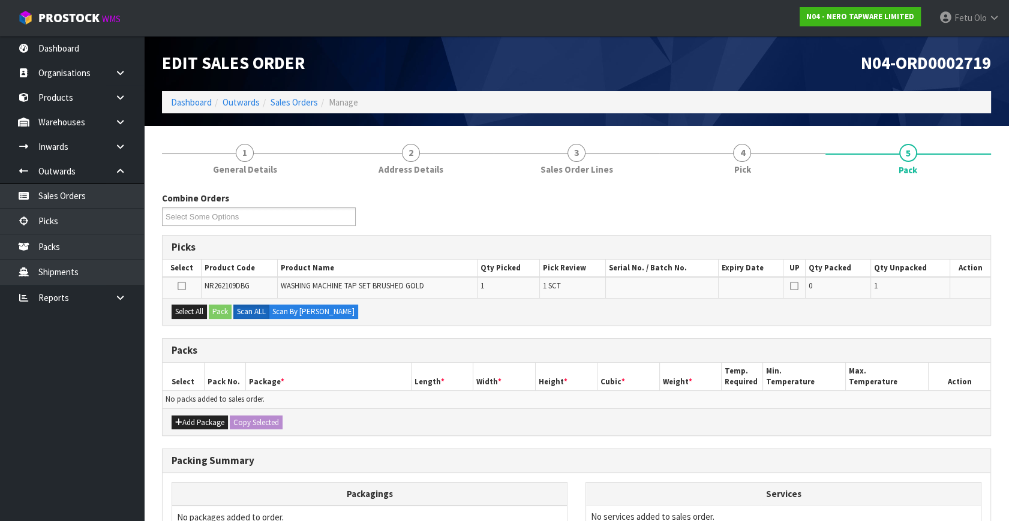
click at [450, 405] on td "No packs added to sales order." at bounding box center [577, 399] width 828 height 17
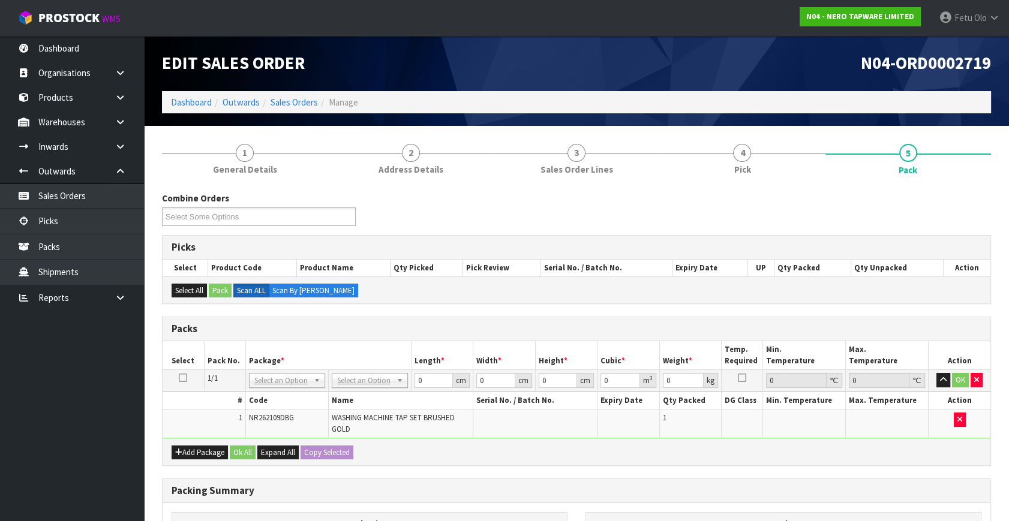
drag, startPoint x: 296, startPoint y: 383, endPoint x: 290, endPoint y: 402, distance: 20.7
click at [290, 399] on input "text" at bounding box center [286, 396] width 70 height 15
type input "011"
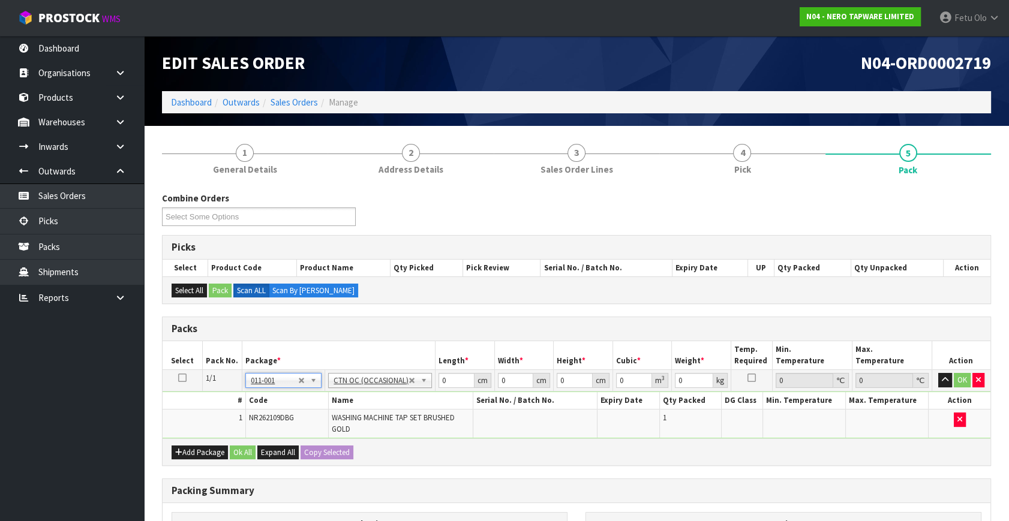
type input "0.75"
drag, startPoint x: 449, startPoint y: 378, endPoint x: 386, endPoint y: 408, distance: 68.9
click at [386, 408] on tbody "1/1 NONE 007-001 007-002 007-004 007-009 007-013 007-014 007-015 007-017 007-01…" at bounding box center [577, 404] width 828 height 69
type input "21"
type input "14"
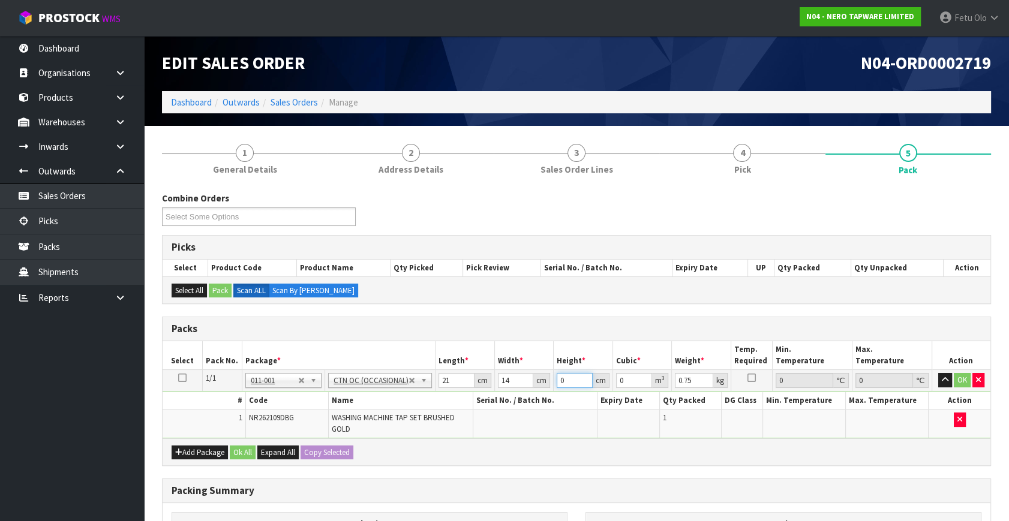
type input "1"
type input "0.000294"
type input "17"
type input "0.004998"
type input "17"
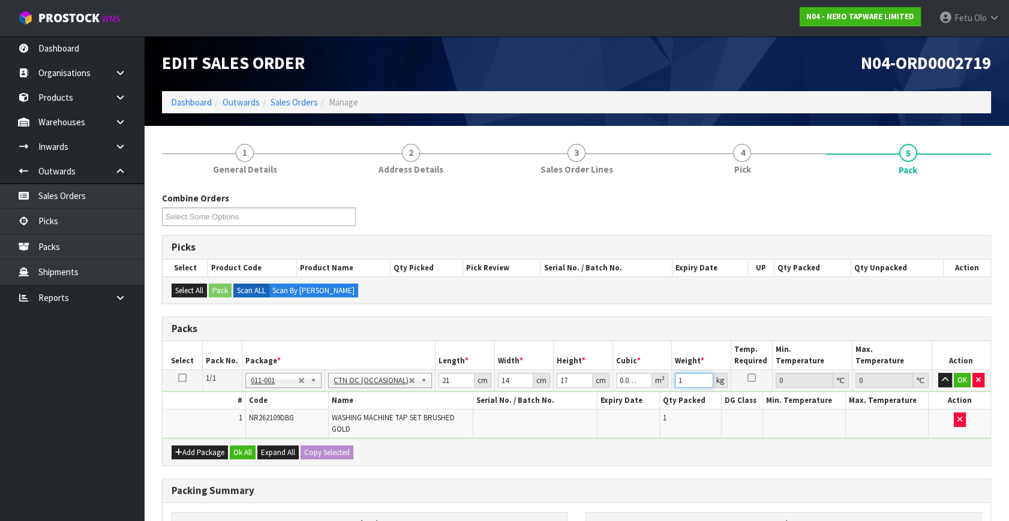
type input "1"
click button "OK" at bounding box center [962, 380] width 17 height 14
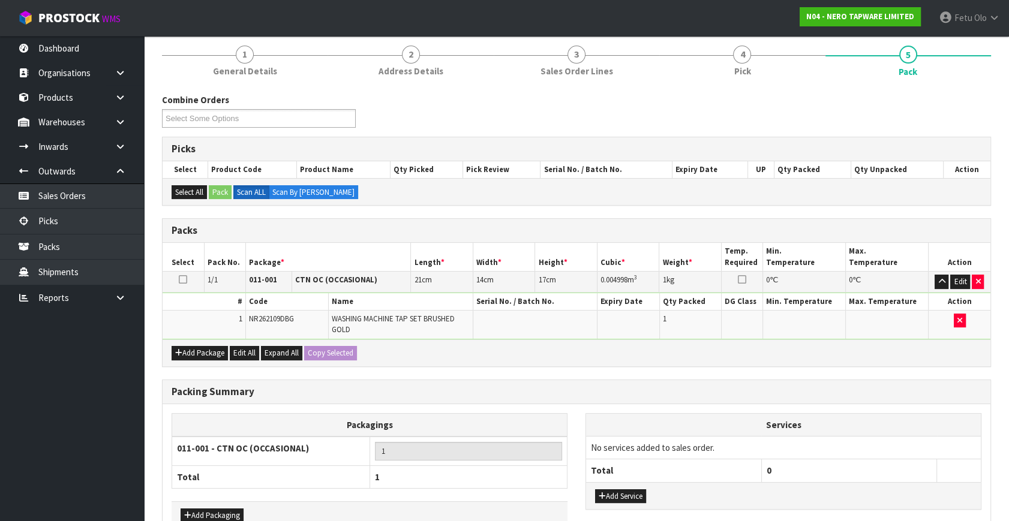
scroll to position [169, 0]
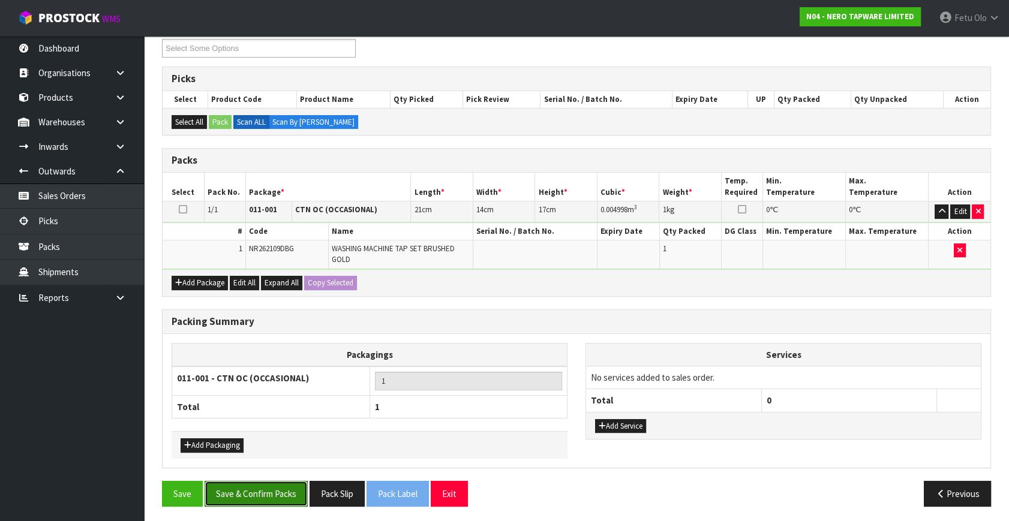
click at [280, 496] on button "Save & Confirm Packs" at bounding box center [256, 494] width 103 height 26
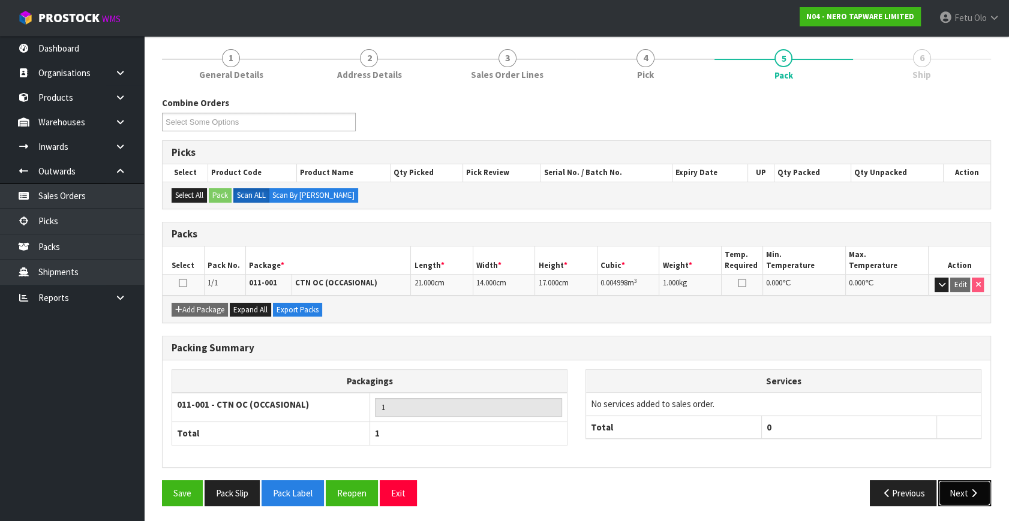
click at [961, 496] on button "Next" at bounding box center [964, 493] width 53 height 26
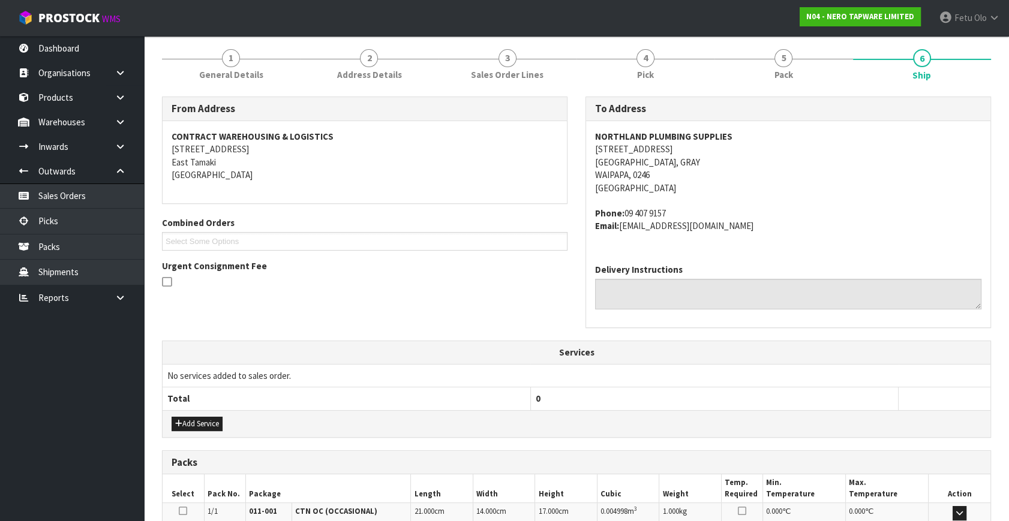
scroll to position [295, 0]
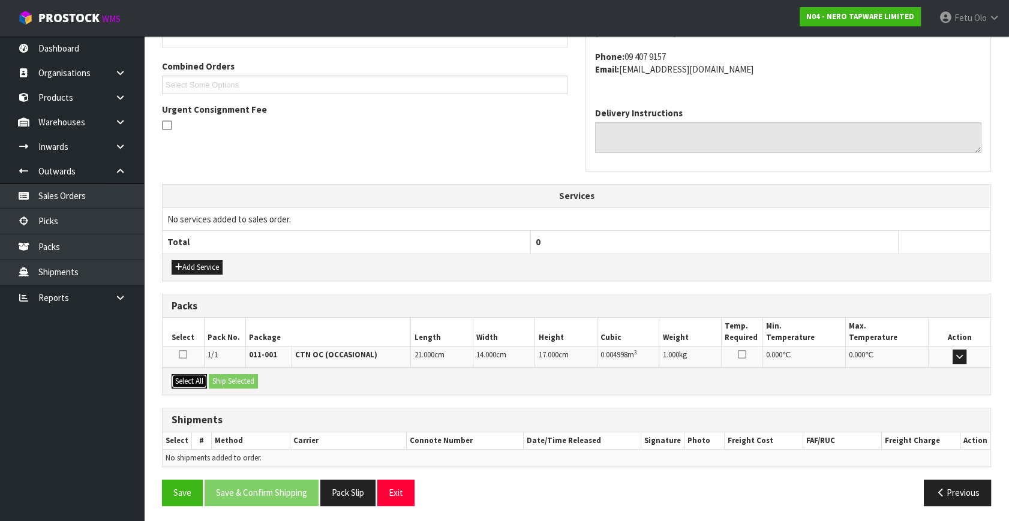
click at [205, 377] on button "Select All" at bounding box center [189, 381] width 35 height 14
click at [214, 378] on button "Ship Selected" at bounding box center [233, 381] width 49 height 14
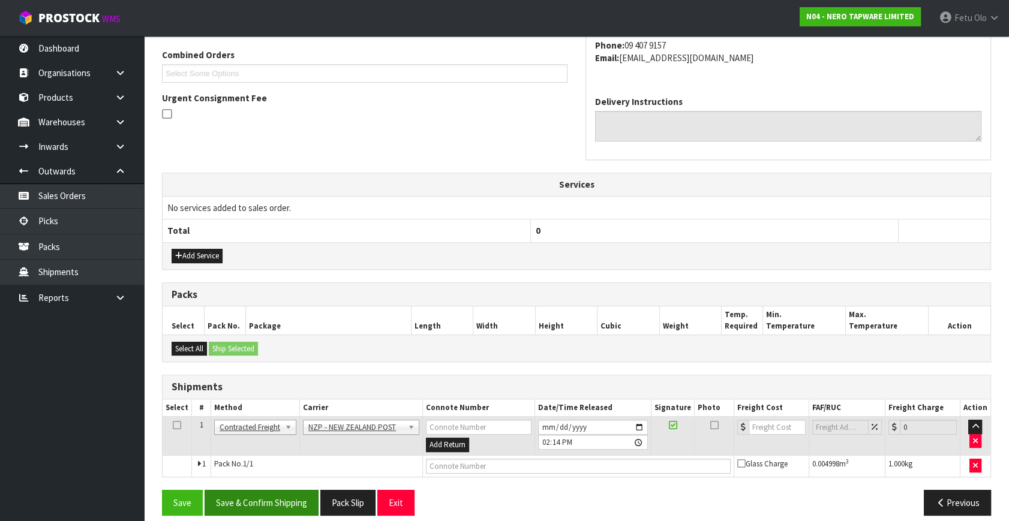
scroll to position [317, 0]
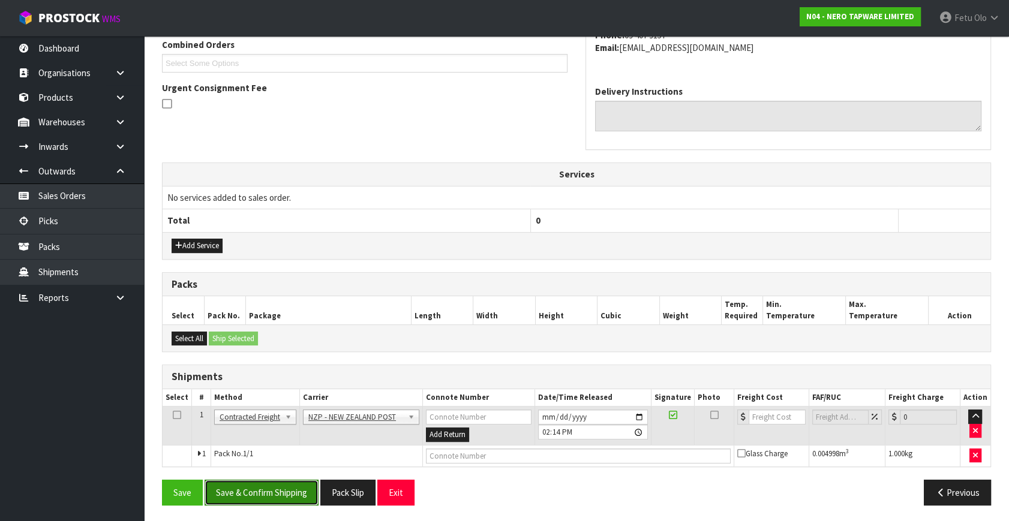
click at [294, 497] on button "Save & Confirm Shipping" at bounding box center [262, 493] width 114 height 26
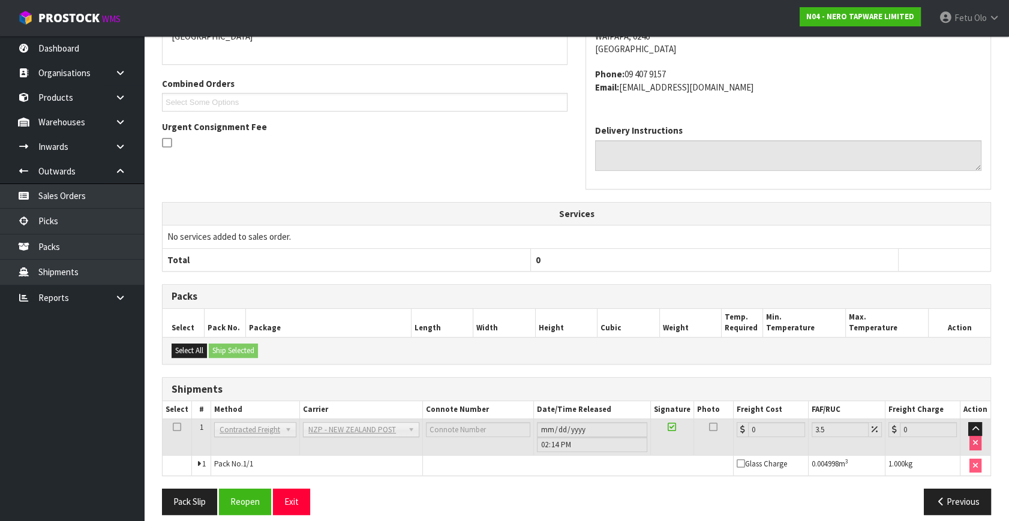
scroll to position [300, 0]
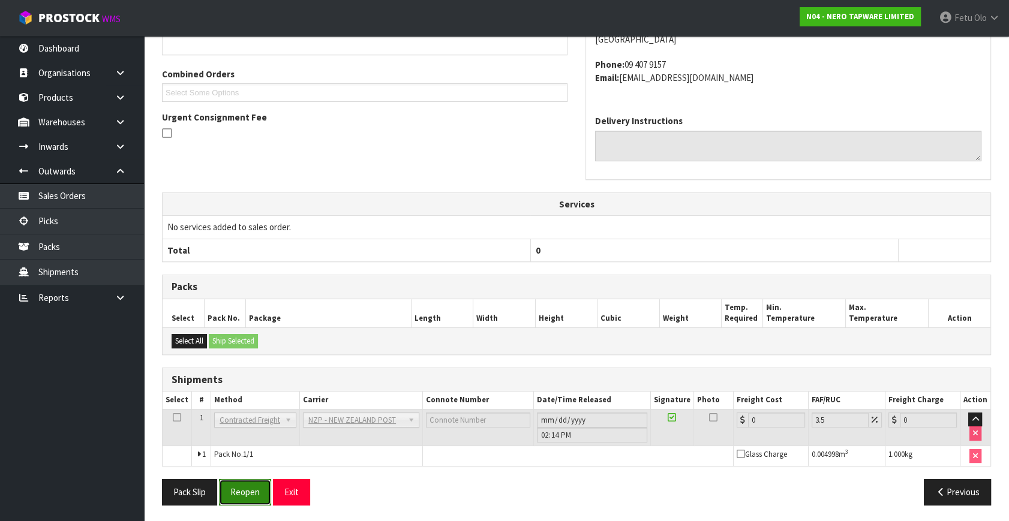
click at [254, 497] on button "Reopen" at bounding box center [245, 492] width 52 height 26
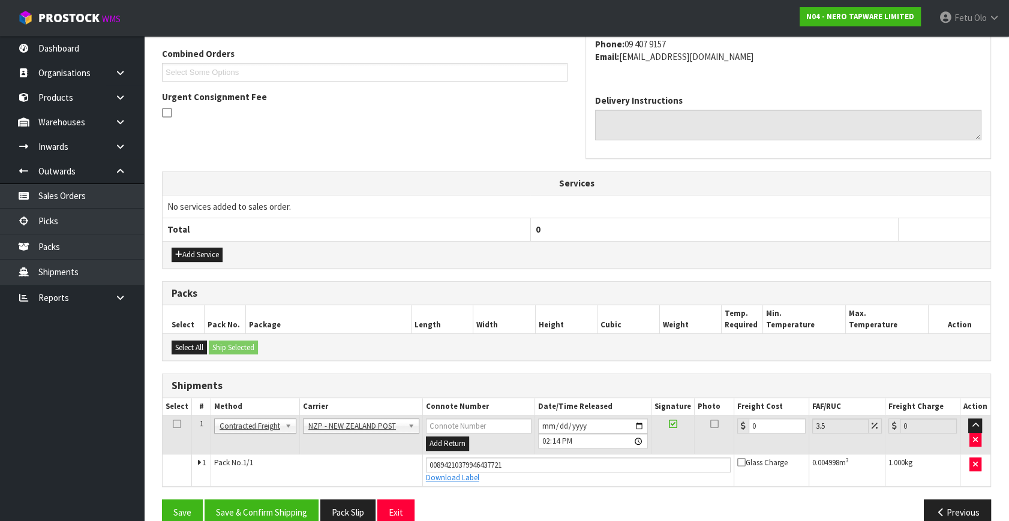
scroll to position [328, 0]
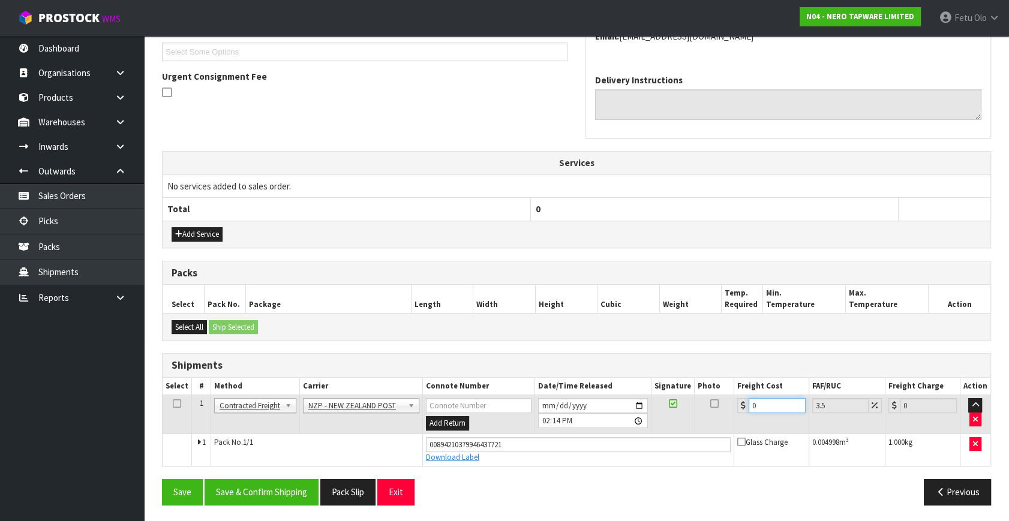
drag, startPoint x: 774, startPoint y: 408, endPoint x: 703, endPoint y: 428, distance: 73.5
click at [703, 428] on tr "1 Client Local Pickup Customer Local Pickup Company Freight Contracted Freight …" at bounding box center [577, 414] width 828 height 39
type input "8"
type input "8.28"
type input "8.4"
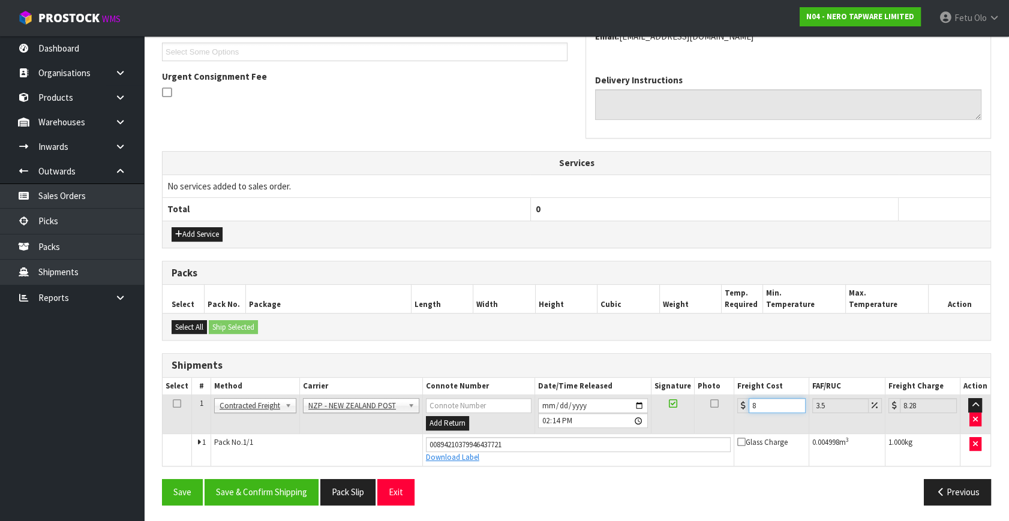
type input "8.69"
type input "8.45"
type input "8.75"
type input "8.45"
click at [259, 493] on button "Save & Confirm Shipping" at bounding box center [262, 492] width 114 height 26
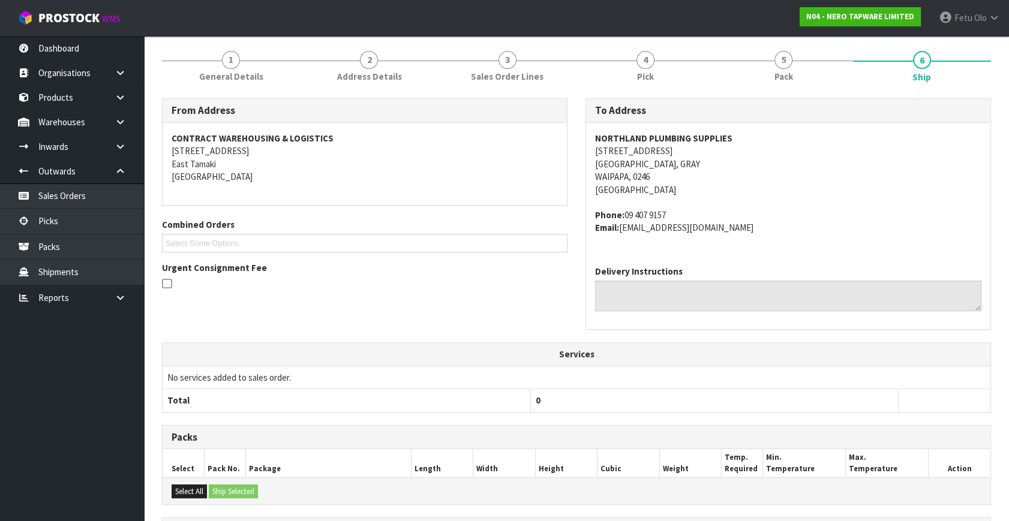
scroll to position [295, 0]
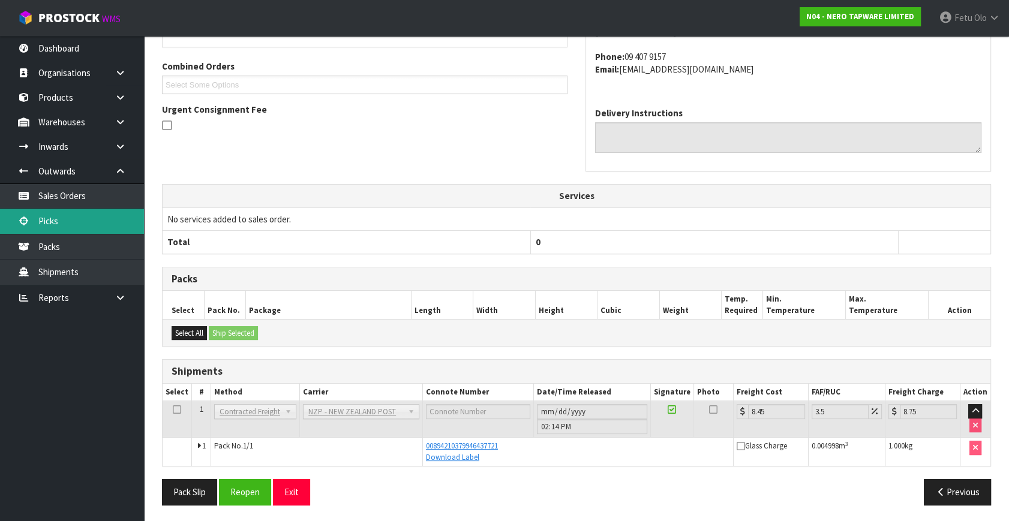
click at [53, 220] on link "Picks" at bounding box center [72, 221] width 144 height 25
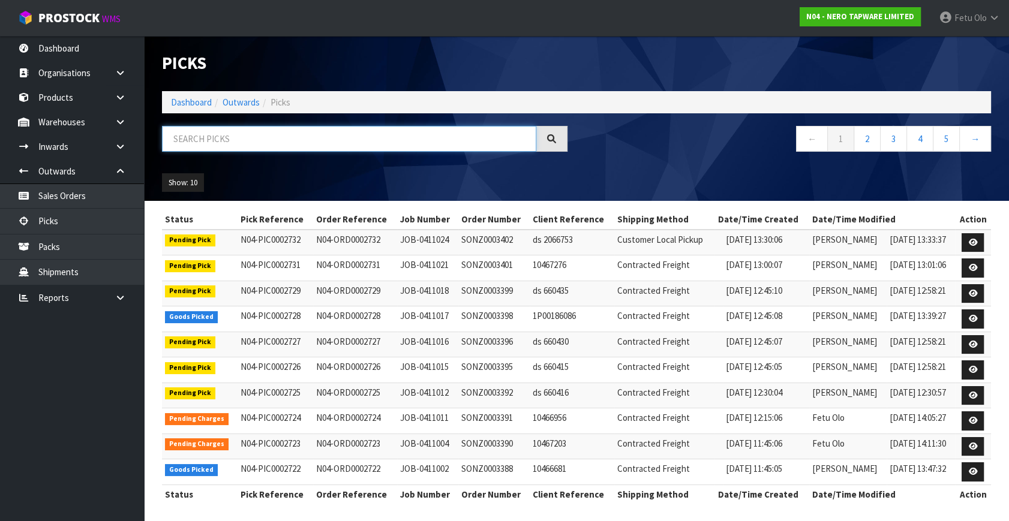
click at [246, 139] on input "text" at bounding box center [349, 139] width 374 height 26
click at [220, 137] on input "text" at bounding box center [349, 139] width 374 height 26
type input "002728"
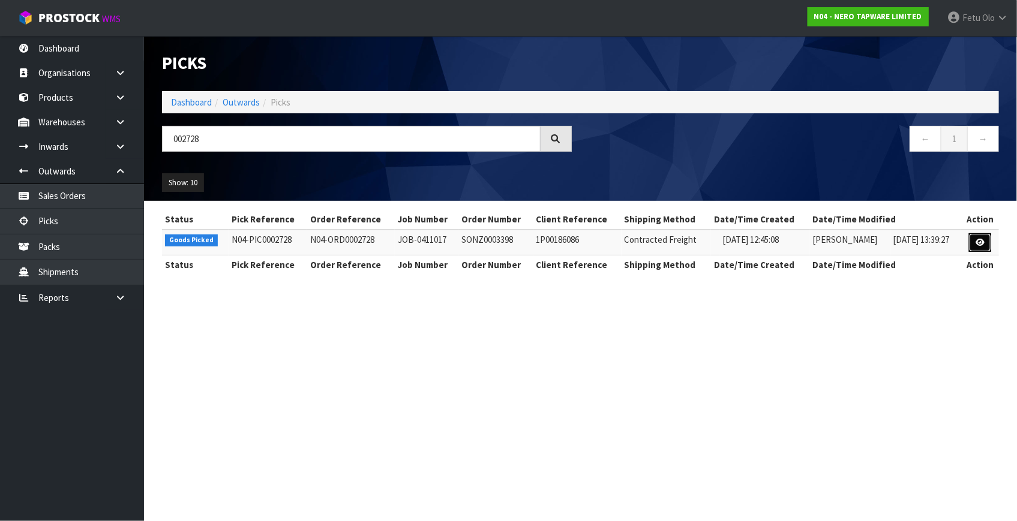
click at [979, 240] on icon at bounding box center [979, 243] width 9 height 8
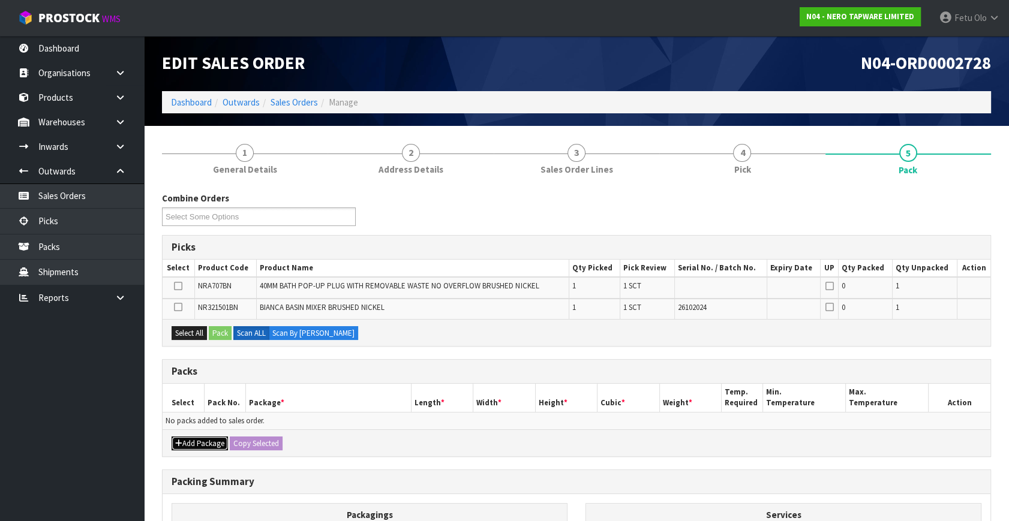
click at [182, 438] on button "Add Package" at bounding box center [200, 444] width 56 height 14
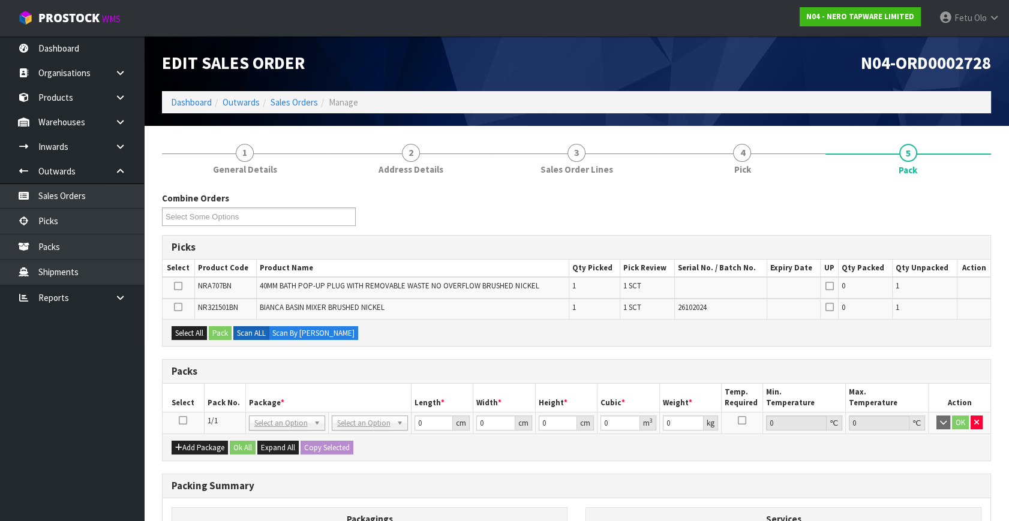
click at [182, 420] on icon at bounding box center [183, 420] width 8 height 1
click at [384, 490] on div "Packing Summary" at bounding box center [577, 486] width 828 height 24
click at [338, 381] on div "Packs" at bounding box center [577, 372] width 828 height 24
click at [378, 393] on th "Package *" at bounding box center [328, 398] width 166 height 28
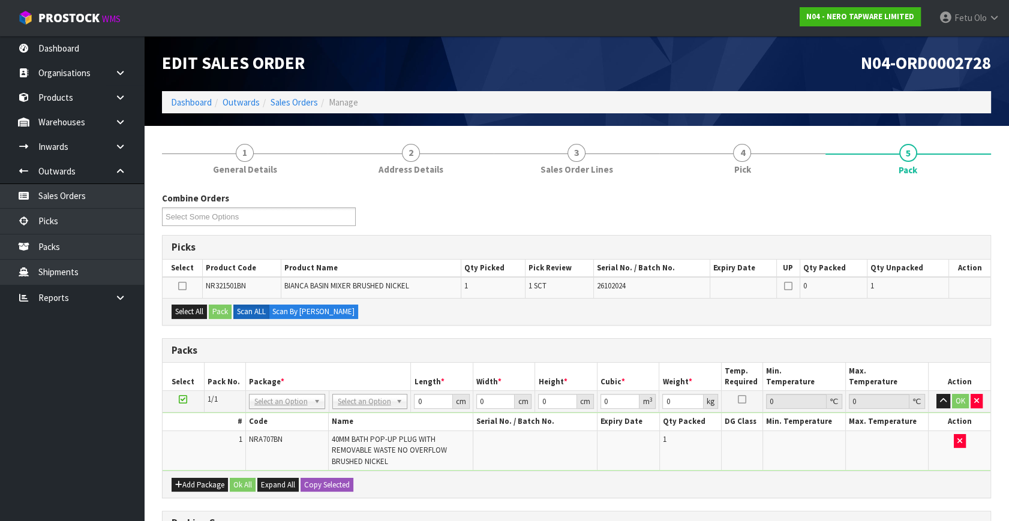
click at [378, 374] on th "Package *" at bounding box center [328, 377] width 166 height 28
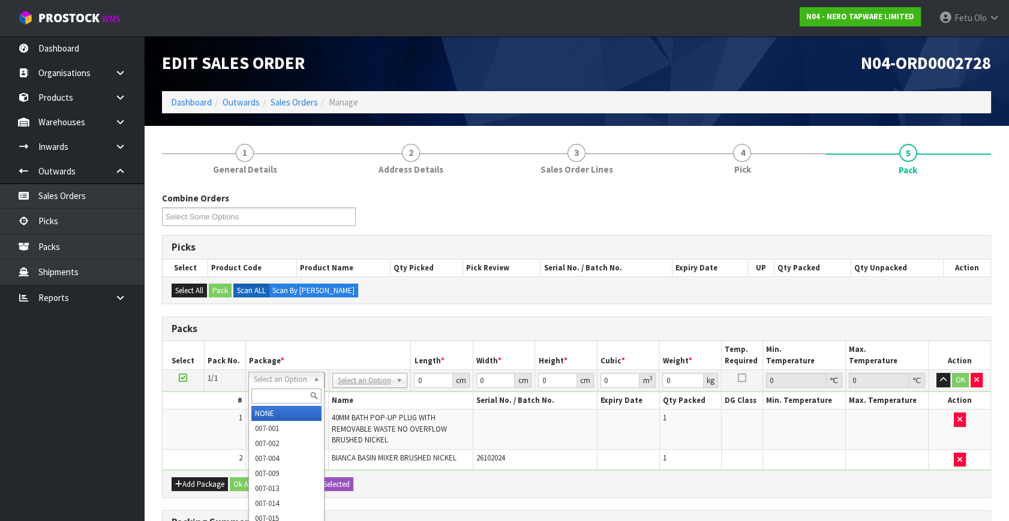
click at [266, 399] on input "text" at bounding box center [286, 396] width 70 height 15
type input "011"
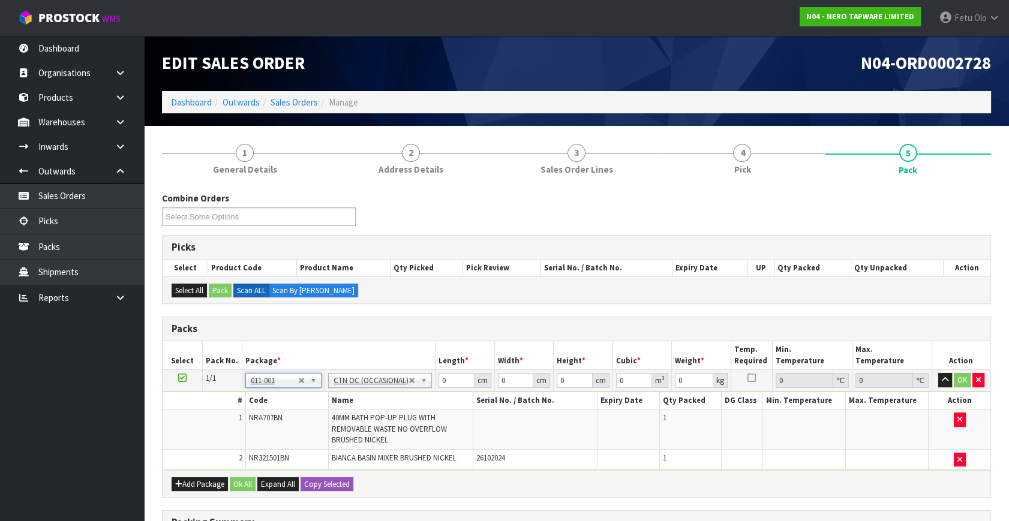
type input "1.82"
drag, startPoint x: 449, startPoint y: 379, endPoint x: 323, endPoint y: 419, distance: 132.6
click at [323, 419] on tbody "1/1 NONE 007-001 007-002 007-004 007-009 007-013 007-014 007-015 007-017 007-01…" at bounding box center [577, 420] width 828 height 101
type input "33"
type input "24"
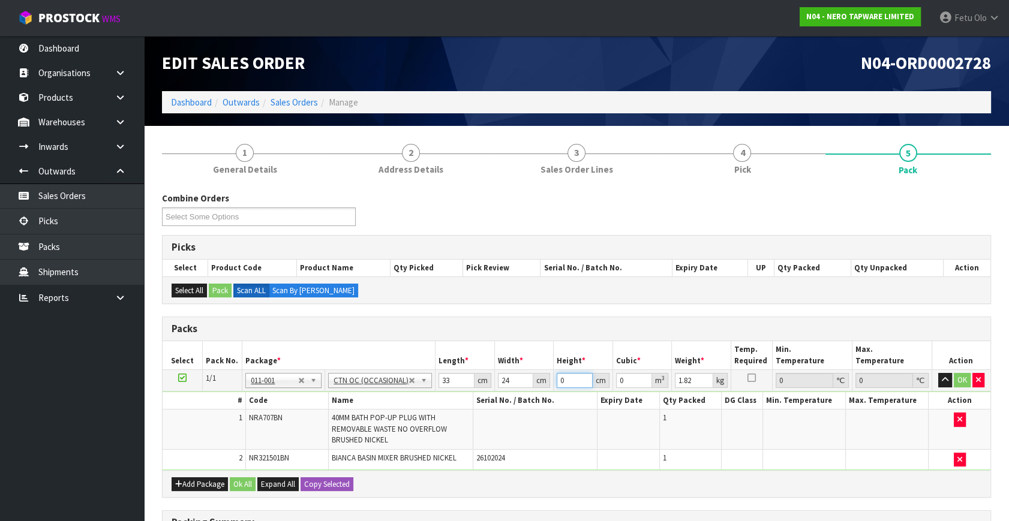
type input "1"
type input "0.000792"
type input "13"
type input "0.010296"
type input "13"
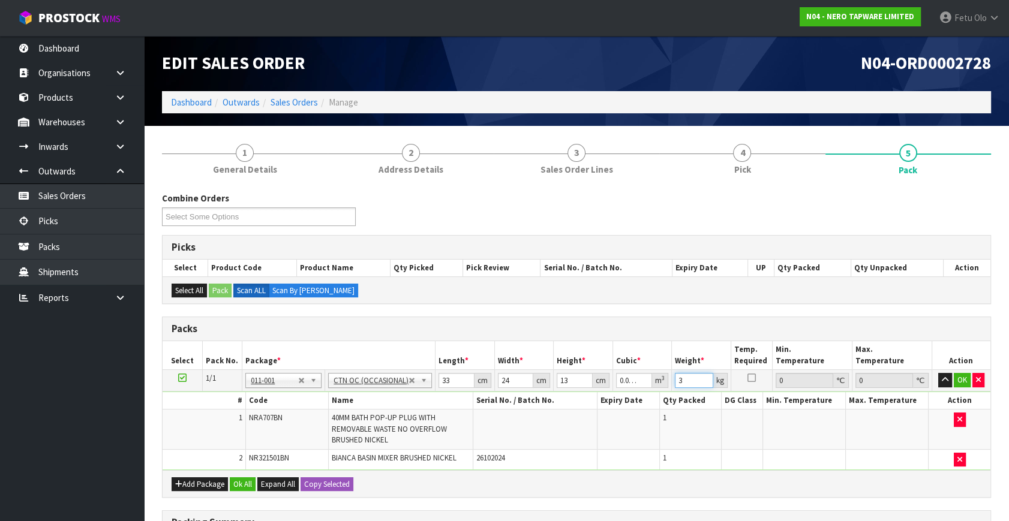
type input "3"
click button "OK" at bounding box center [962, 380] width 17 height 14
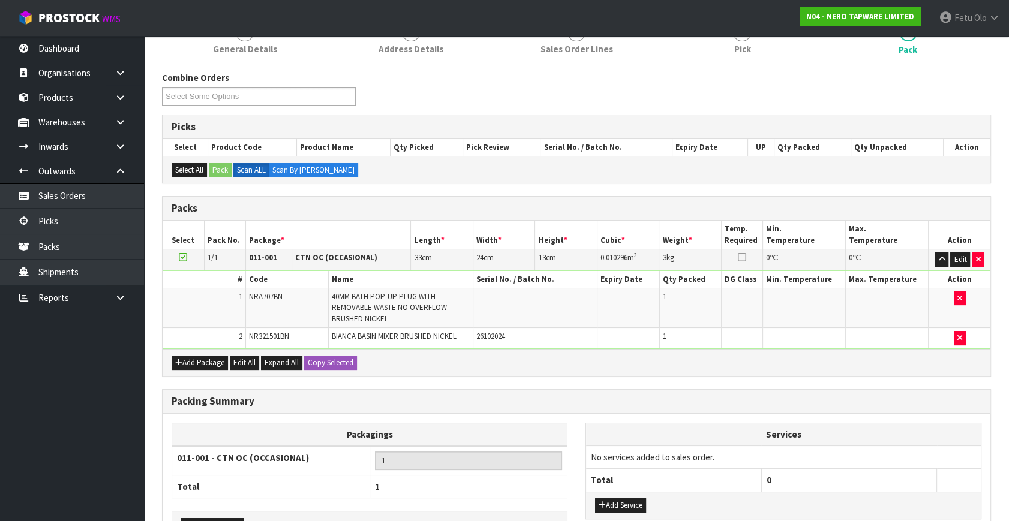
scroll to position [200, 0]
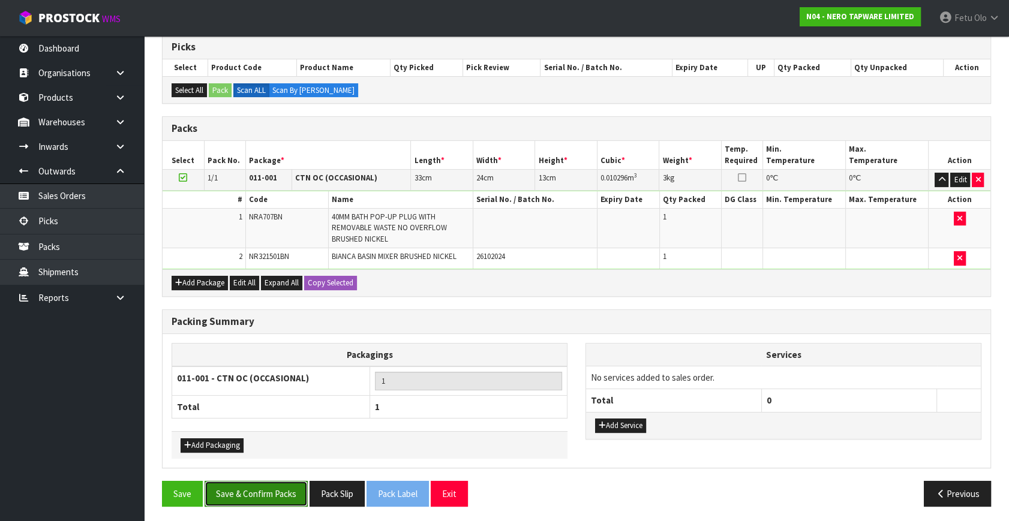
click at [290, 481] on button "Save & Confirm Packs" at bounding box center [256, 494] width 103 height 26
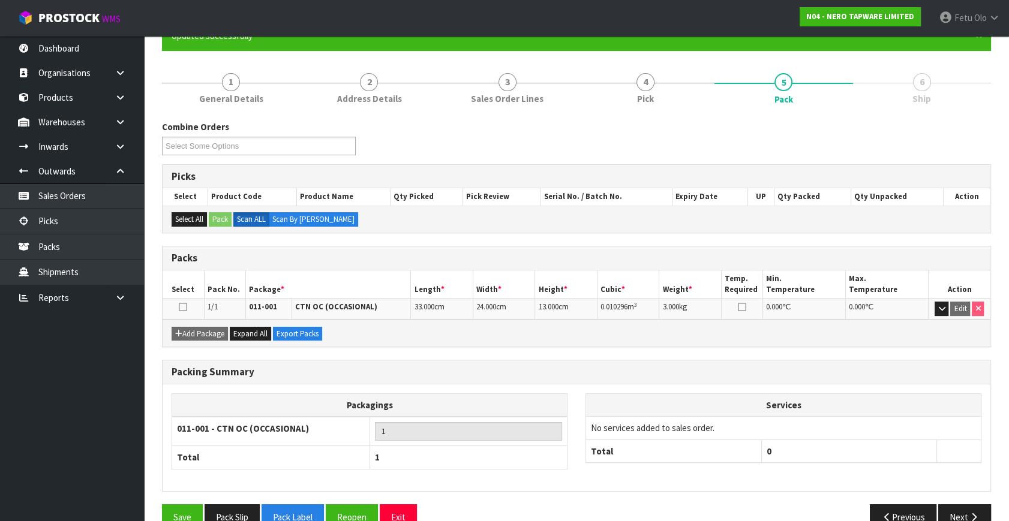
scroll to position [139, 0]
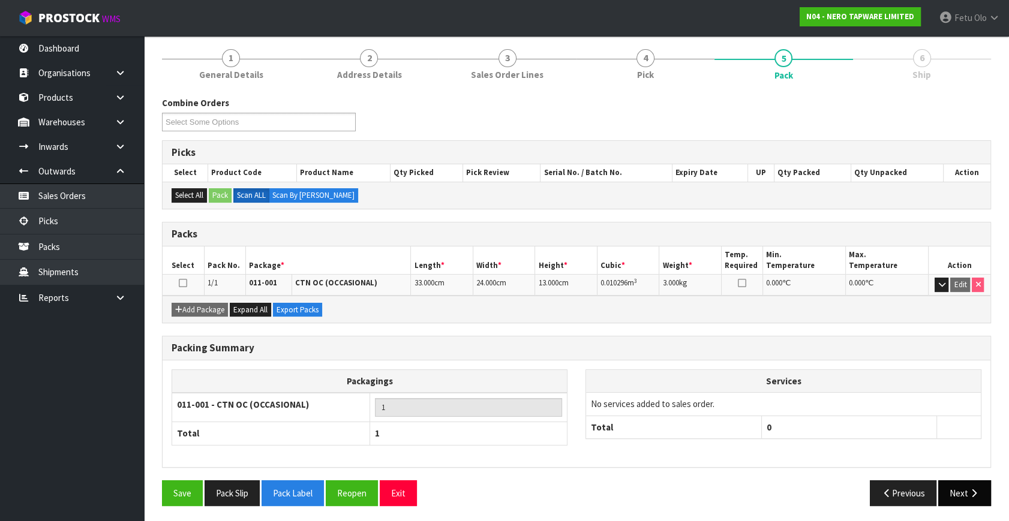
click at [963, 479] on div "Combine Orders N04-ORD0002717 N04-ORD0002720 N04-ORD0002721 N04-ORD0002722 N04-…" at bounding box center [576, 306] width 829 height 419
click at [963, 480] on button "Next" at bounding box center [964, 493] width 53 height 26
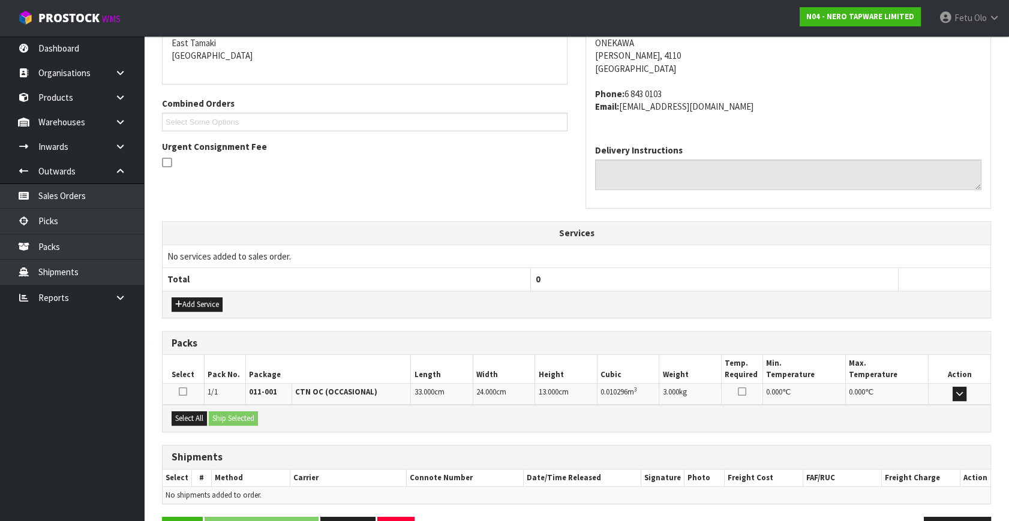
scroll to position [295, 0]
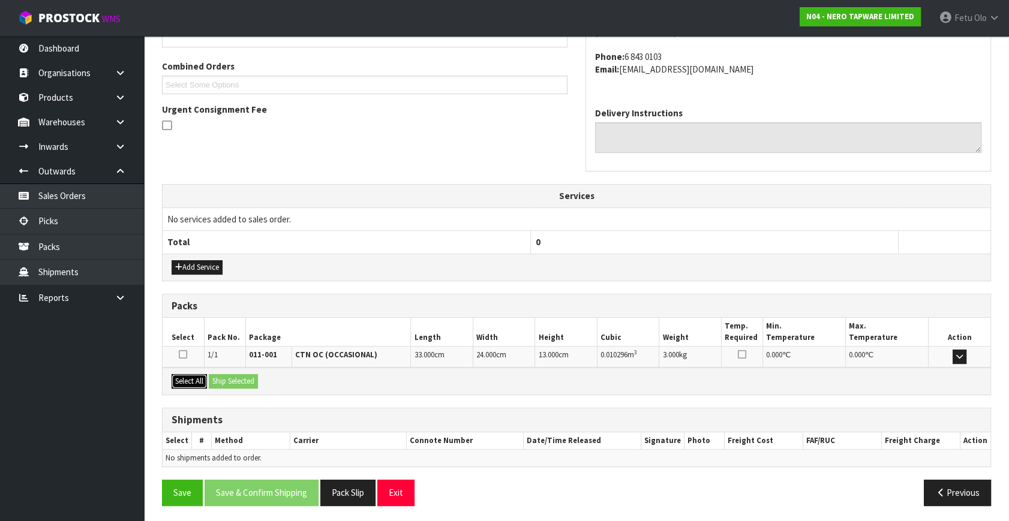
drag, startPoint x: 192, startPoint y: 374, endPoint x: 233, endPoint y: 384, distance: 42.6
click at [199, 375] on button "Select All" at bounding box center [189, 381] width 35 height 14
click at [233, 384] on button "Ship Selected" at bounding box center [233, 381] width 49 height 14
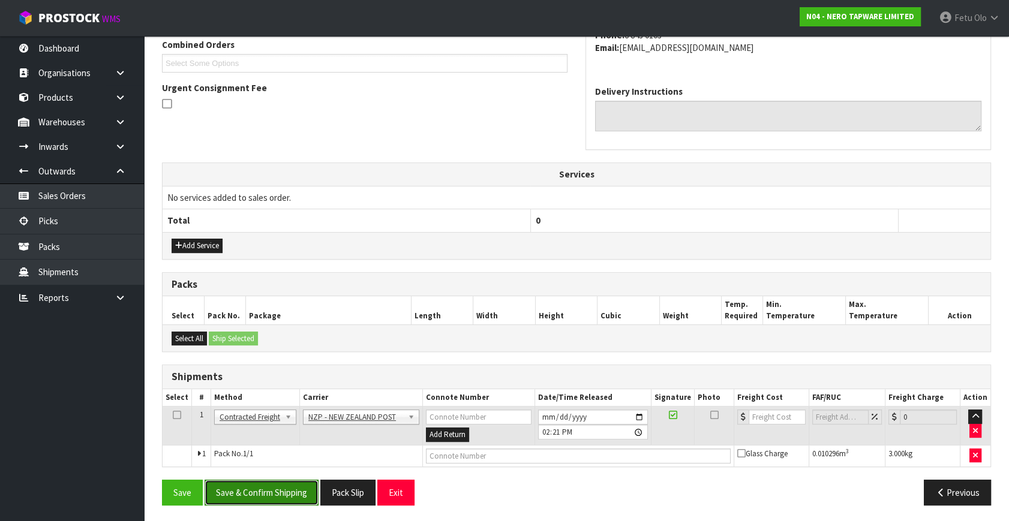
click at [281, 497] on button "Save & Confirm Shipping" at bounding box center [262, 493] width 114 height 26
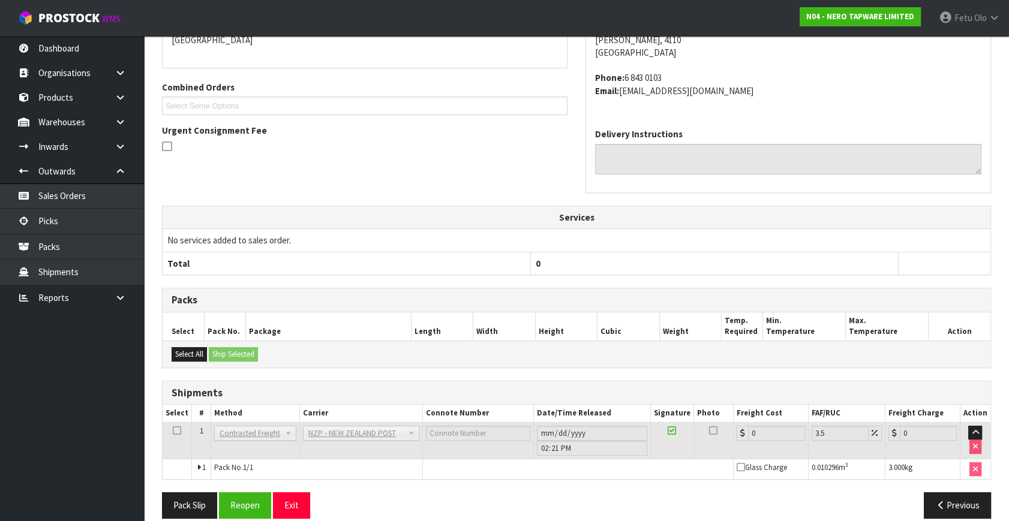
scroll to position [300, 0]
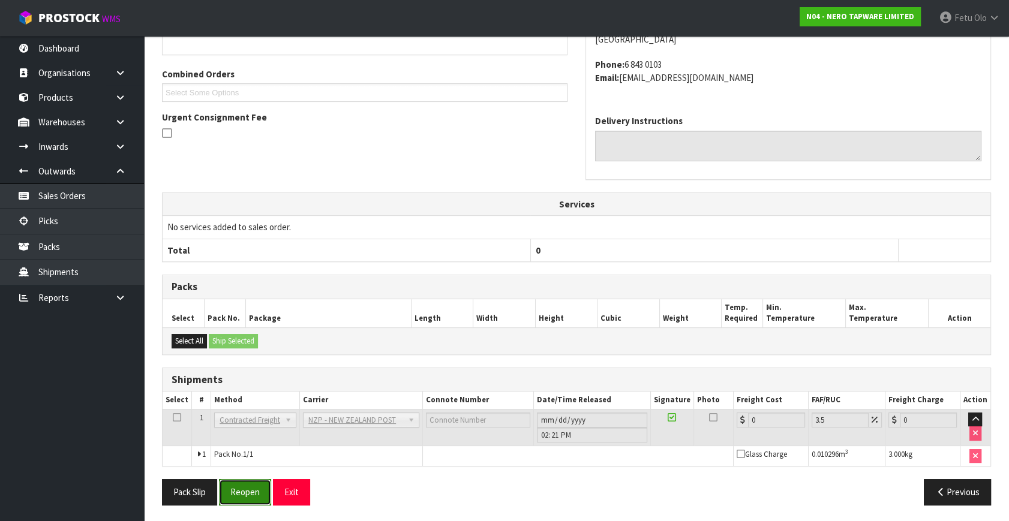
click at [242, 501] on button "Reopen" at bounding box center [245, 492] width 52 height 26
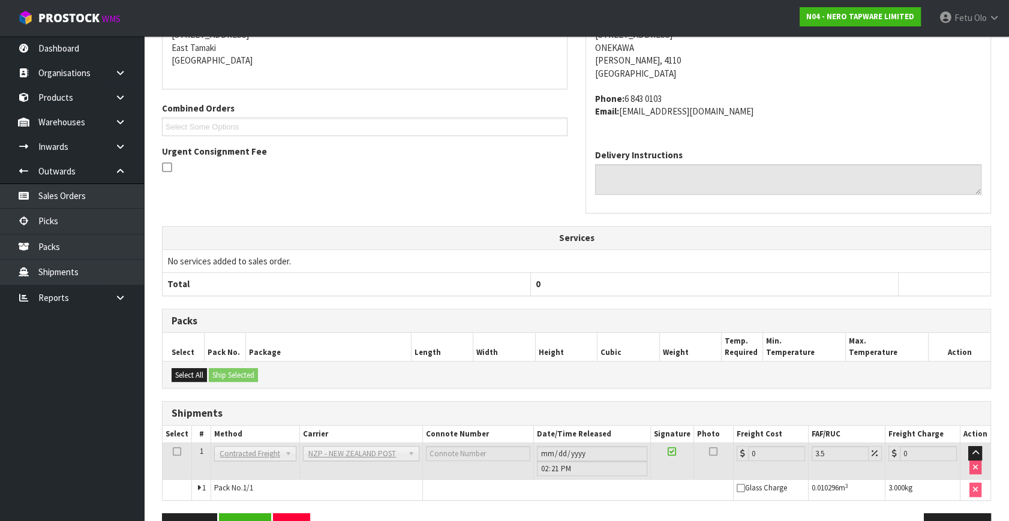
scroll to position [287, 0]
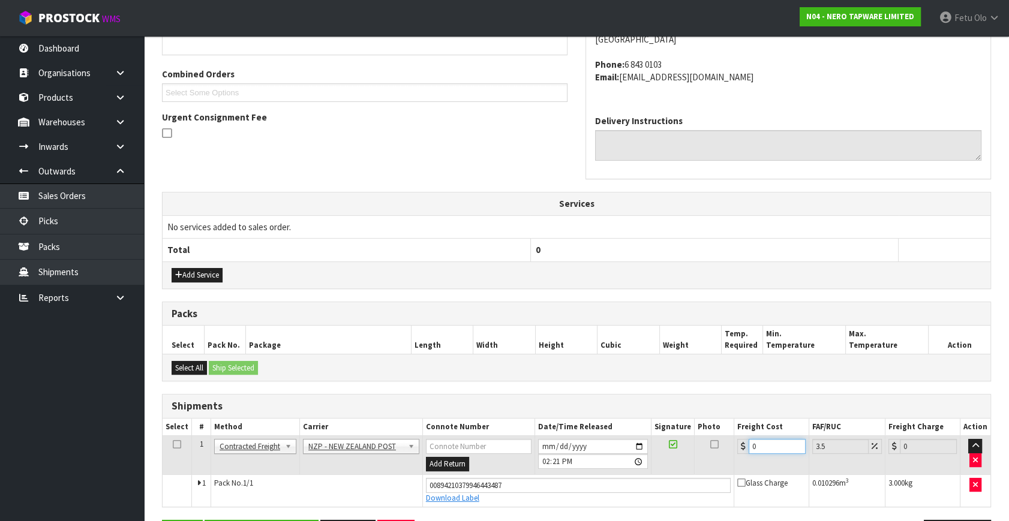
drag, startPoint x: 670, startPoint y: 466, endPoint x: 540, endPoint y: 480, distance: 130.9
click at [605, 475] on tbody "1 Client Local Pickup Customer Local Pickup Company Freight Contracted Freight …" at bounding box center [577, 471] width 828 height 71
type input "8"
type input "8.28"
type input "8.4"
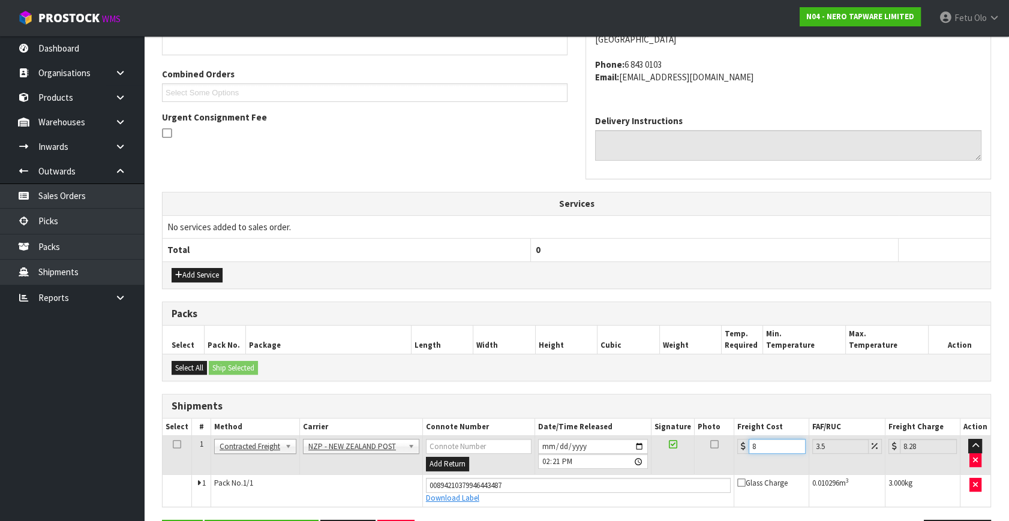
type input "8.69"
type input "8.45"
type input "8.75"
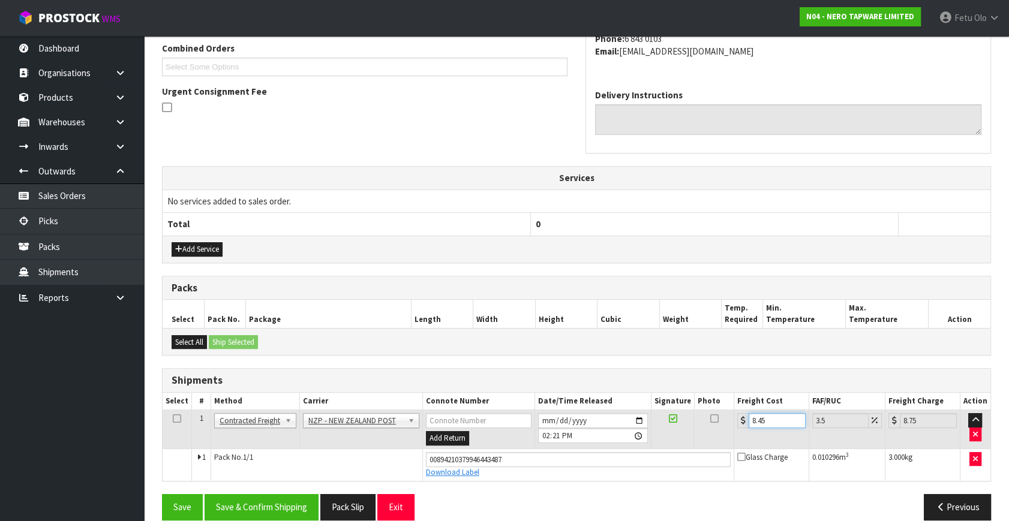
scroll to position [328, 0]
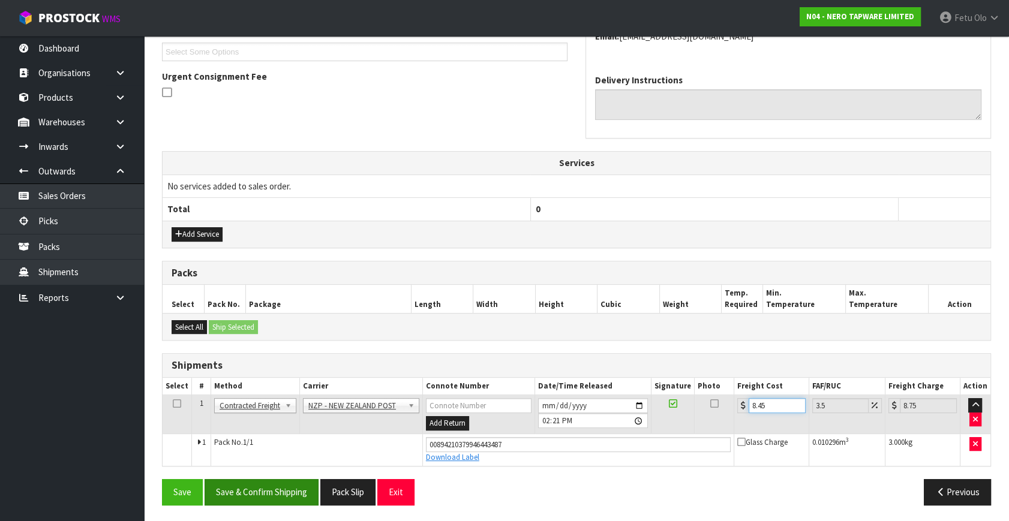
type input "8.45"
click at [289, 491] on button "Save & Confirm Shipping" at bounding box center [262, 492] width 114 height 26
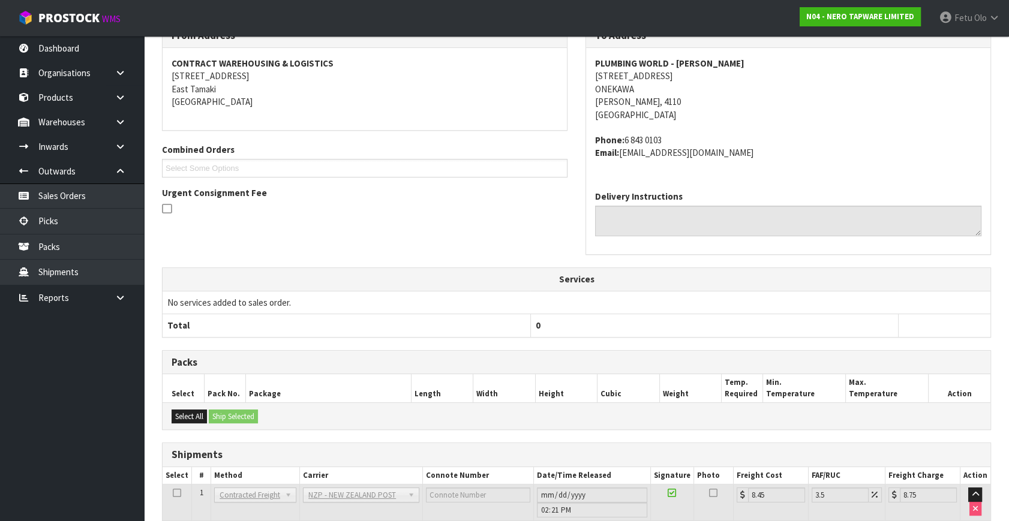
scroll to position [295, 0]
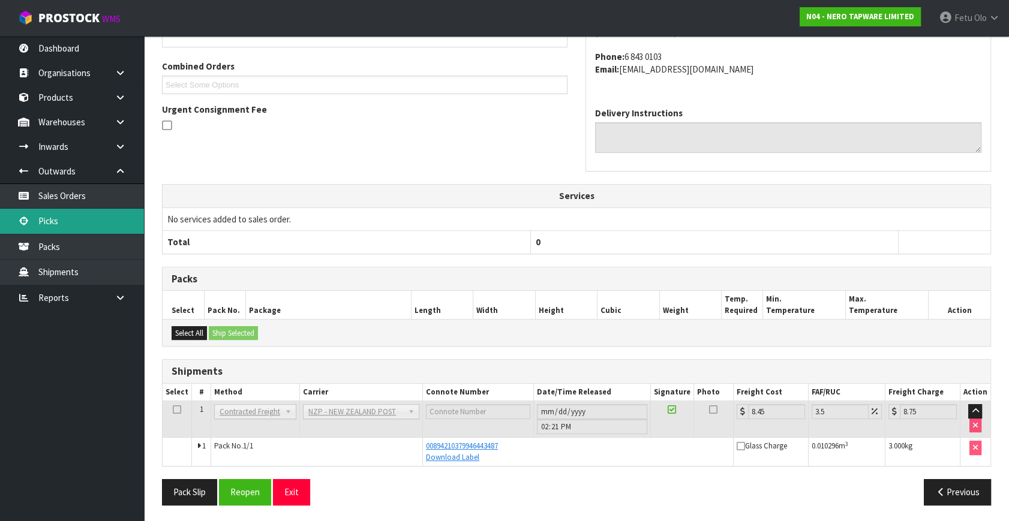
click at [62, 221] on link "Picks" at bounding box center [72, 221] width 144 height 25
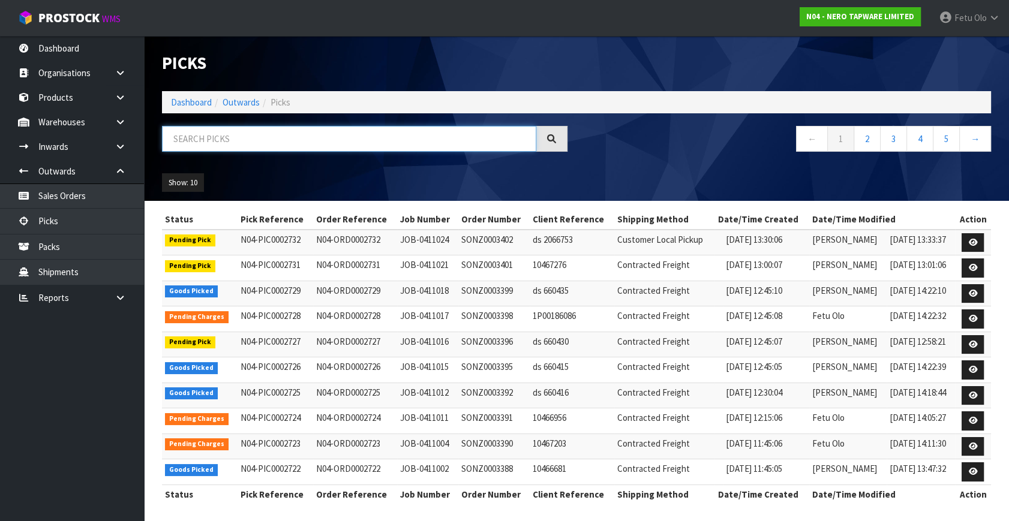
click at [258, 140] on input "text" at bounding box center [349, 139] width 374 height 26
type input "2721"
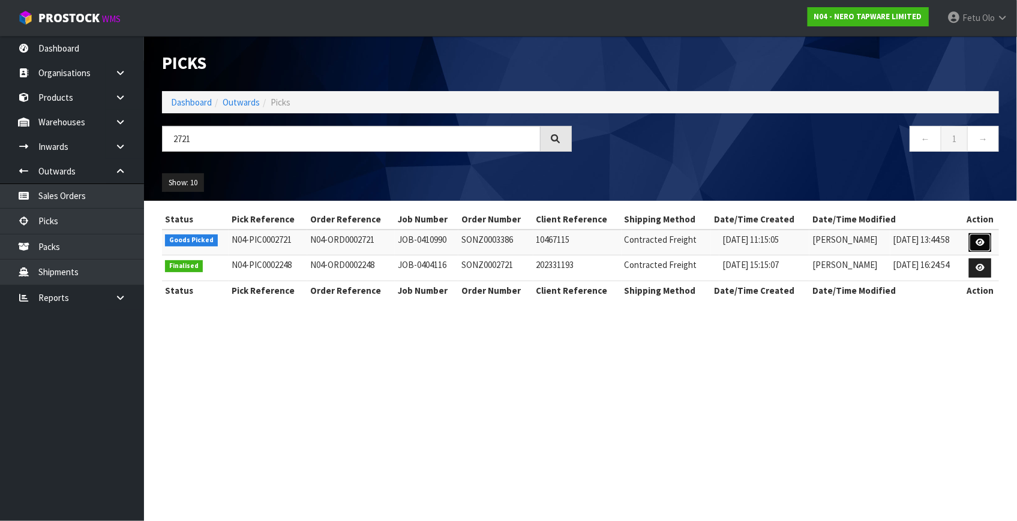
click at [976, 241] on icon at bounding box center [979, 243] width 9 height 8
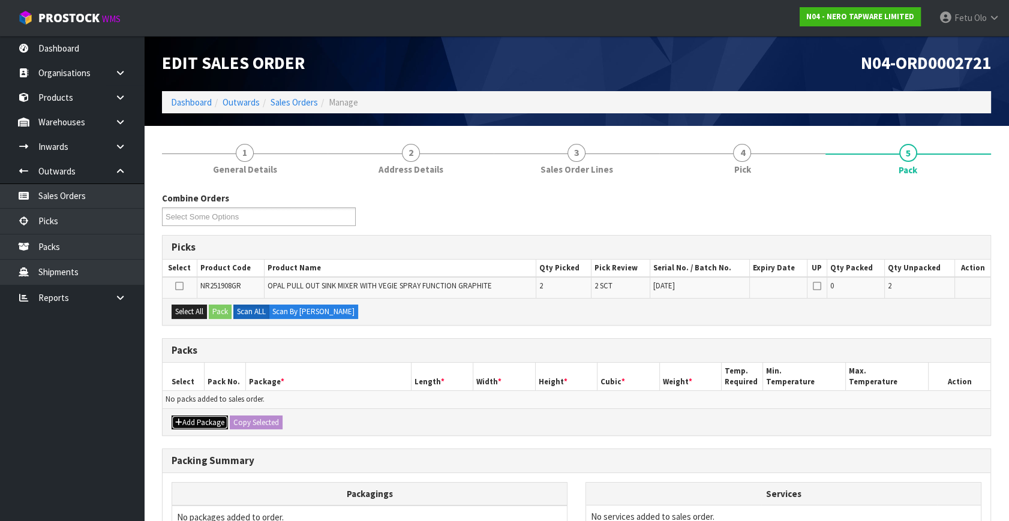
click at [193, 420] on button "Add Package" at bounding box center [200, 423] width 56 height 14
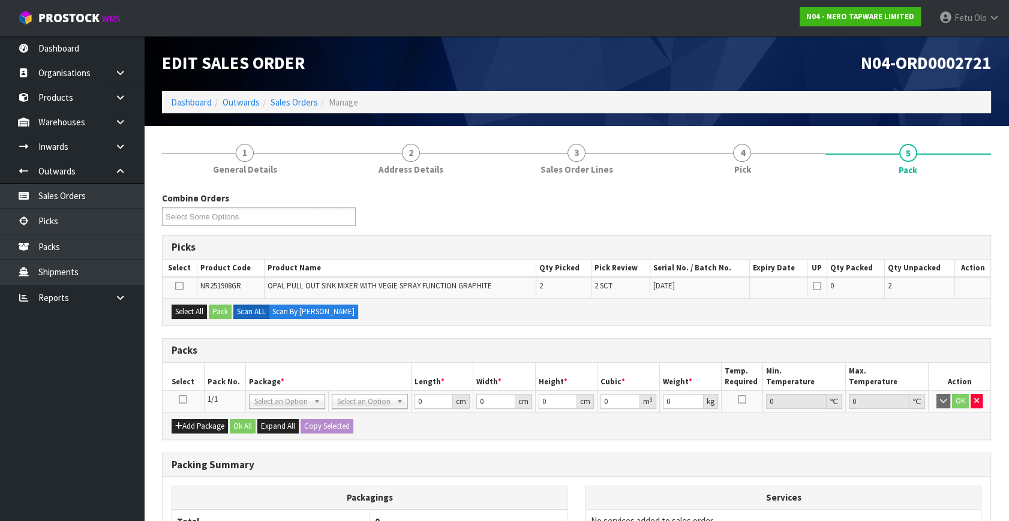
click at [183, 399] on icon at bounding box center [183, 399] width 8 height 1
click at [339, 360] on div "Packs" at bounding box center [577, 351] width 828 height 24
click at [858, 459] on h3 "Packing Summary" at bounding box center [577, 464] width 810 height 11
drag, startPoint x: 270, startPoint y: 455, endPoint x: 300, endPoint y: 429, distance: 38.7
click at [271, 455] on div "Packing Summary" at bounding box center [577, 465] width 828 height 24
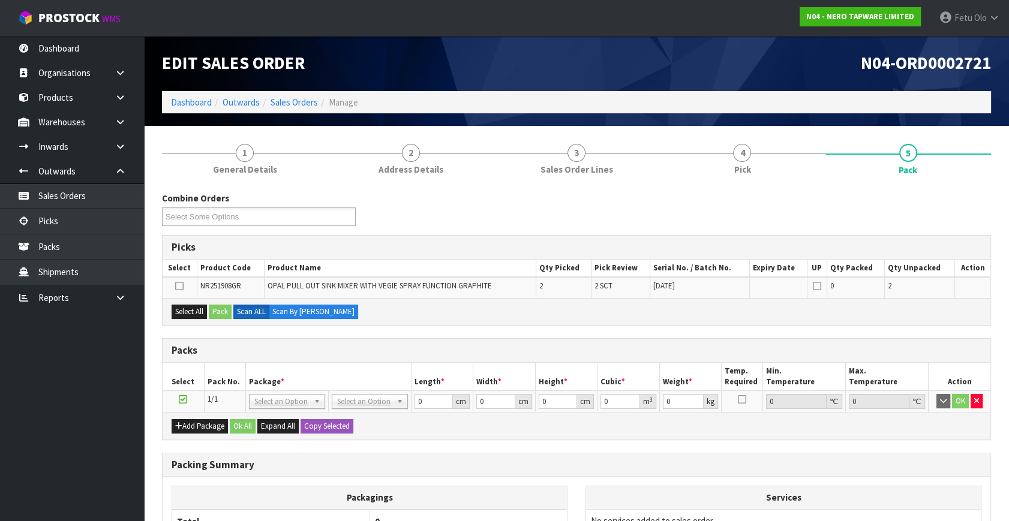
click at [341, 372] on th "Package *" at bounding box center [328, 377] width 166 height 28
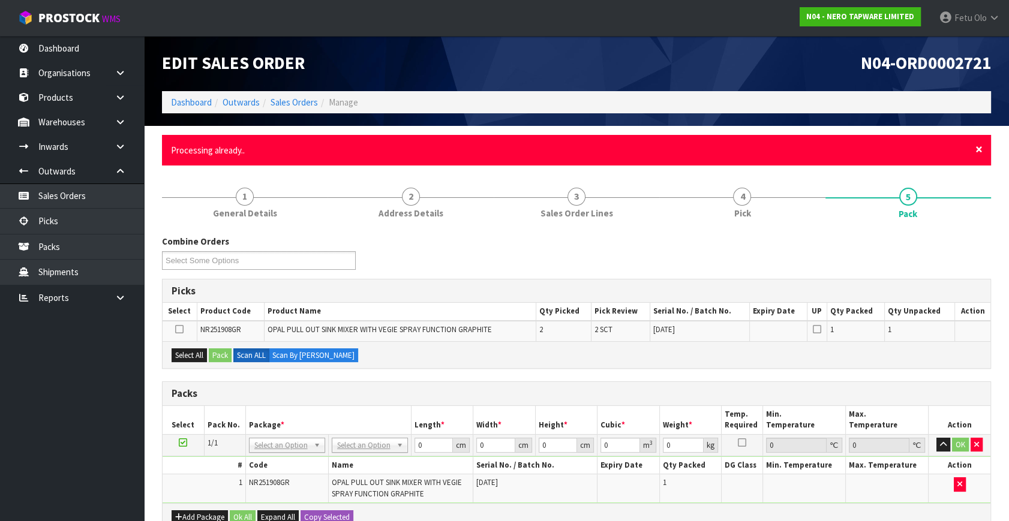
click at [976, 151] on span "×" at bounding box center [978, 149] width 7 height 17
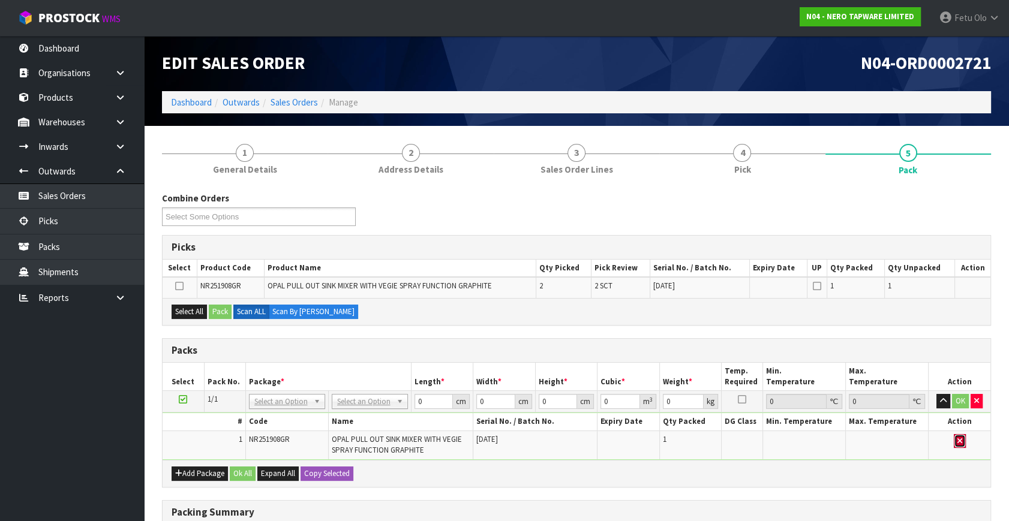
click at [963, 441] on button "button" at bounding box center [960, 441] width 12 height 14
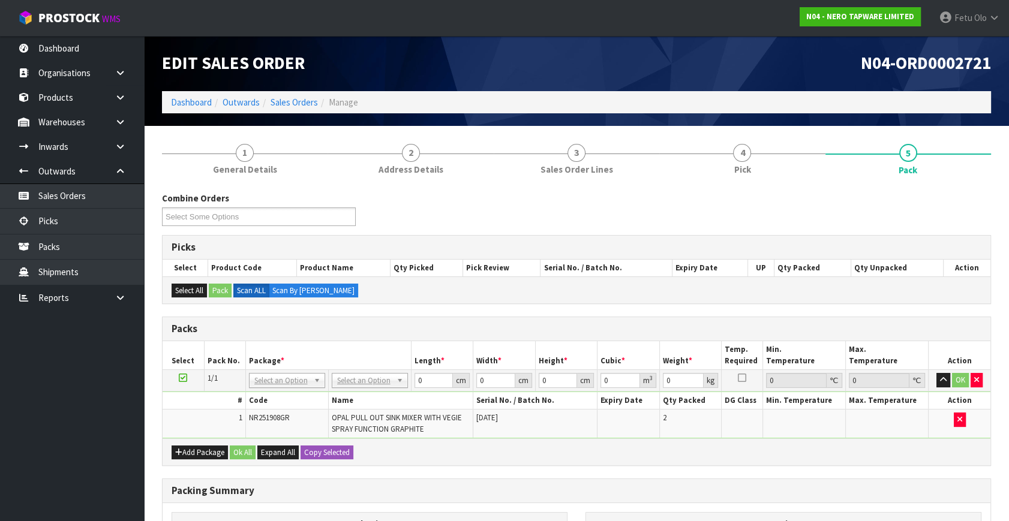
click at [377, 339] on div "Packs" at bounding box center [577, 329] width 828 height 24
click at [548, 330] on h3 "Packs" at bounding box center [577, 328] width 810 height 11
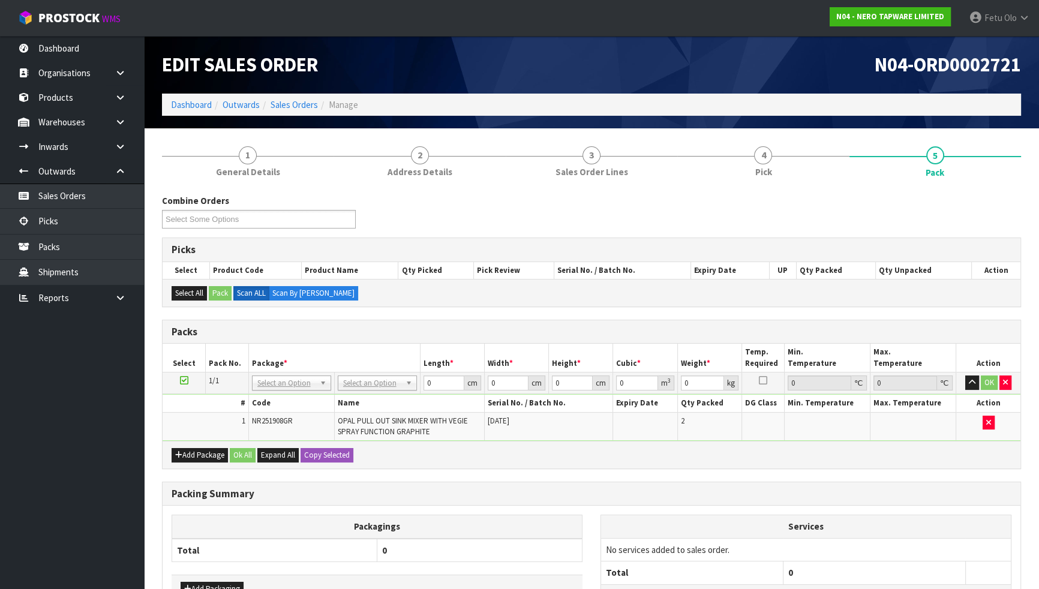
drag, startPoint x: 388, startPoint y: 378, endPoint x: 393, endPoint y: 401, distance: 23.3
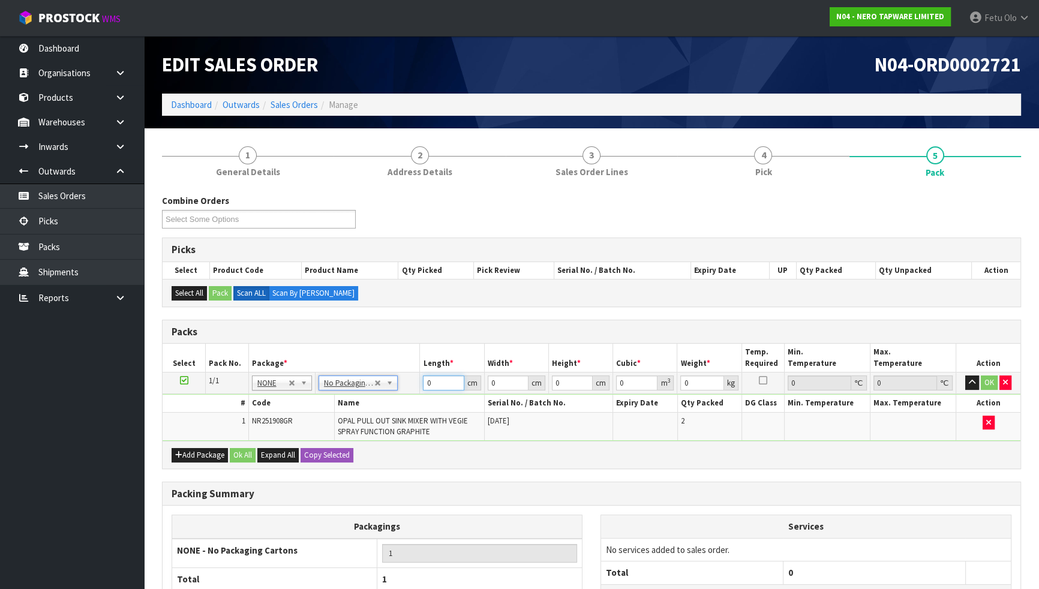
drag, startPoint x: 316, startPoint y: 418, endPoint x: 396, endPoint y: 453, distance: 87.8
click at [323, 423] on tbody "1/1 NONE 007-001 007-002 007-004 007-009 007-013 007-014 007-015 007-017 007-01…" at bounding box center [592, 406] width 858 height 69
type input "72"
type input "34"
type input "1"
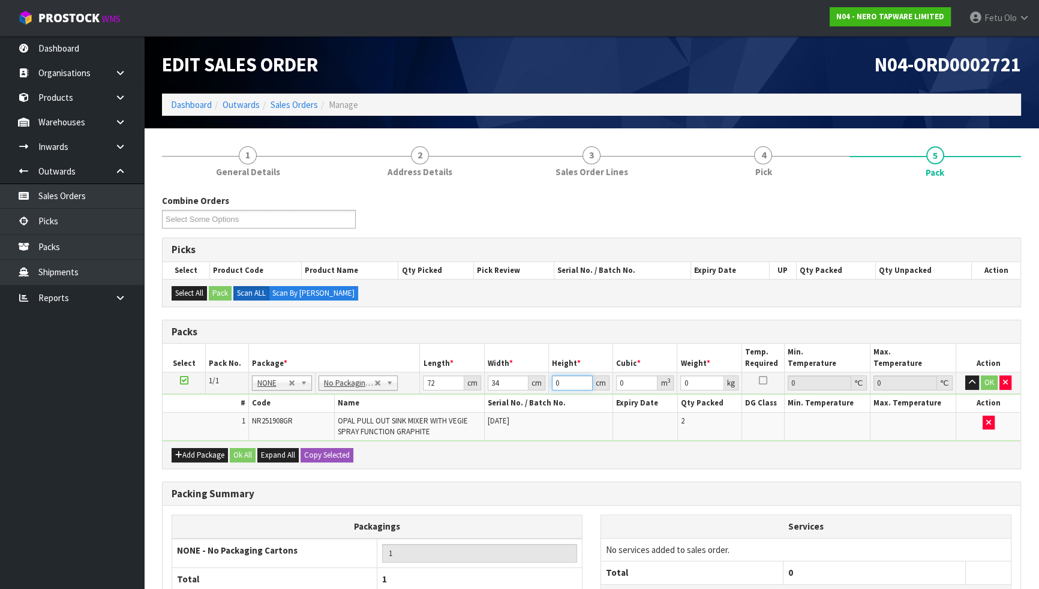
type input "0.002448"
type input "15"
type input "0.03672"
type input "15"
type input "7"
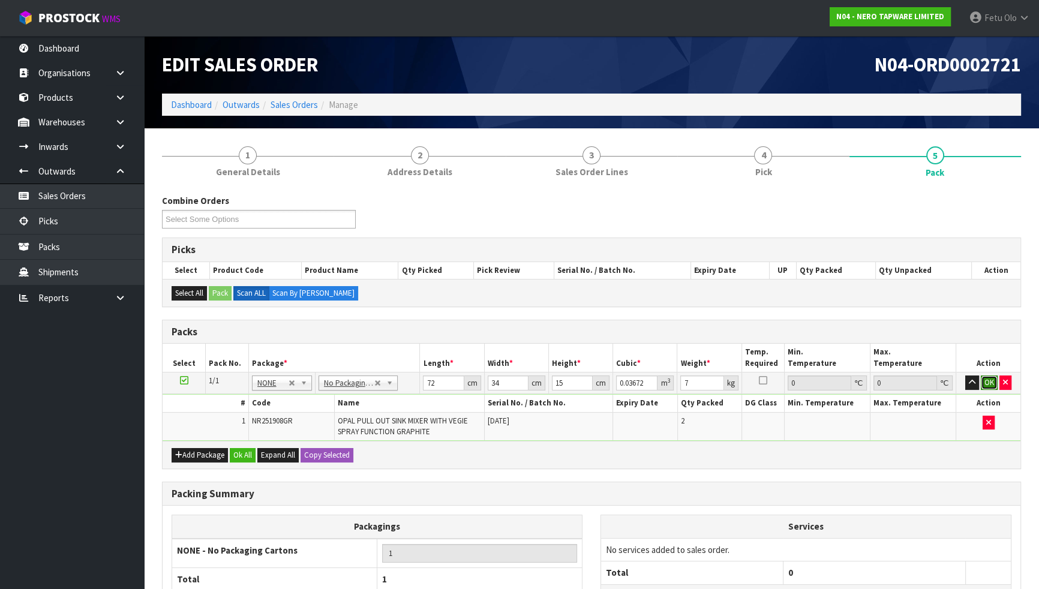
click at [989, 383] on button "OK" at bounding box center [989, 382] width 17 height 14
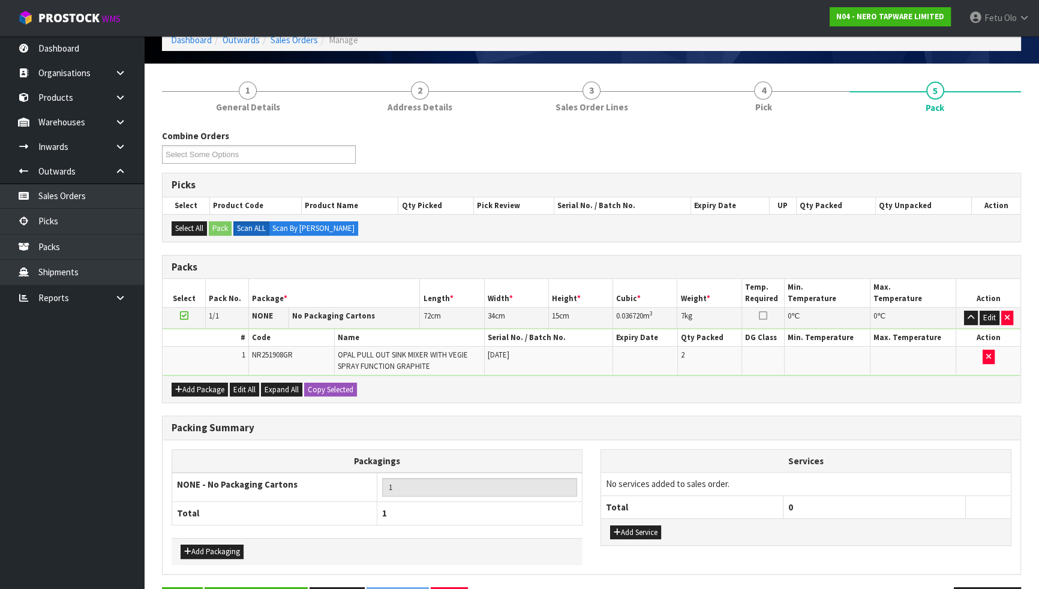
scroll to position [104, 0]
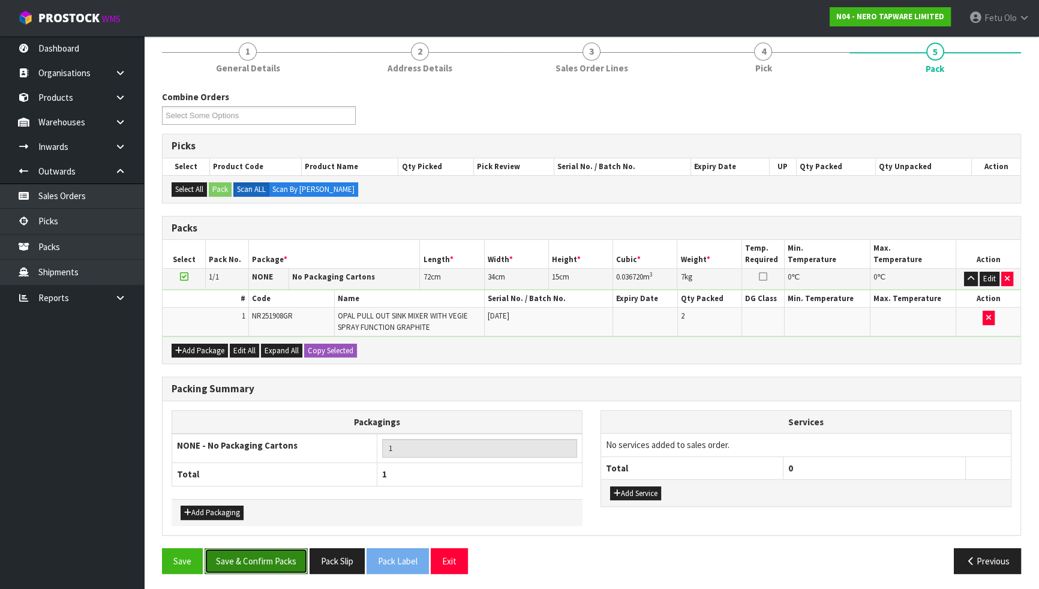
click at [234, 521] on button "Save & Confirm Packs" at bounding box center [256, 561] width 103 height 26
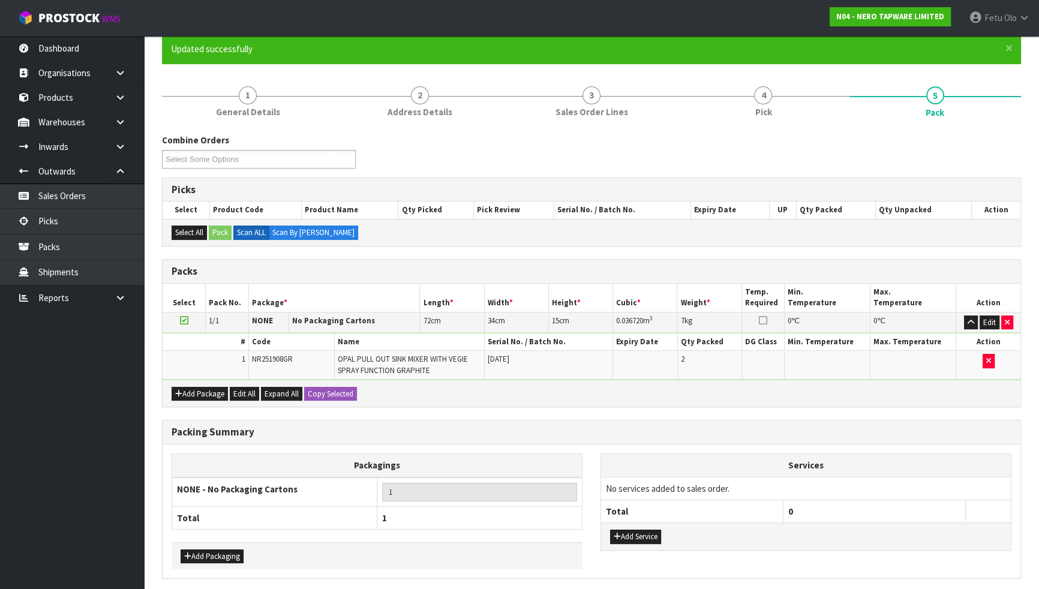
scroll to position [0, 0]
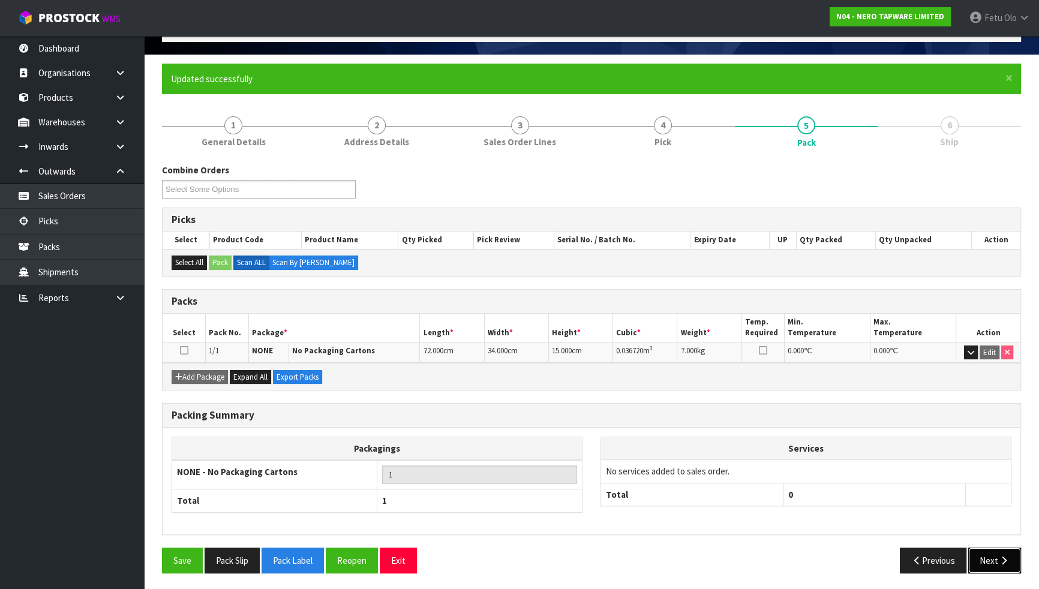
click at [978, 521] on button "Next" at bounding box center [994, 561] width 53 height 26
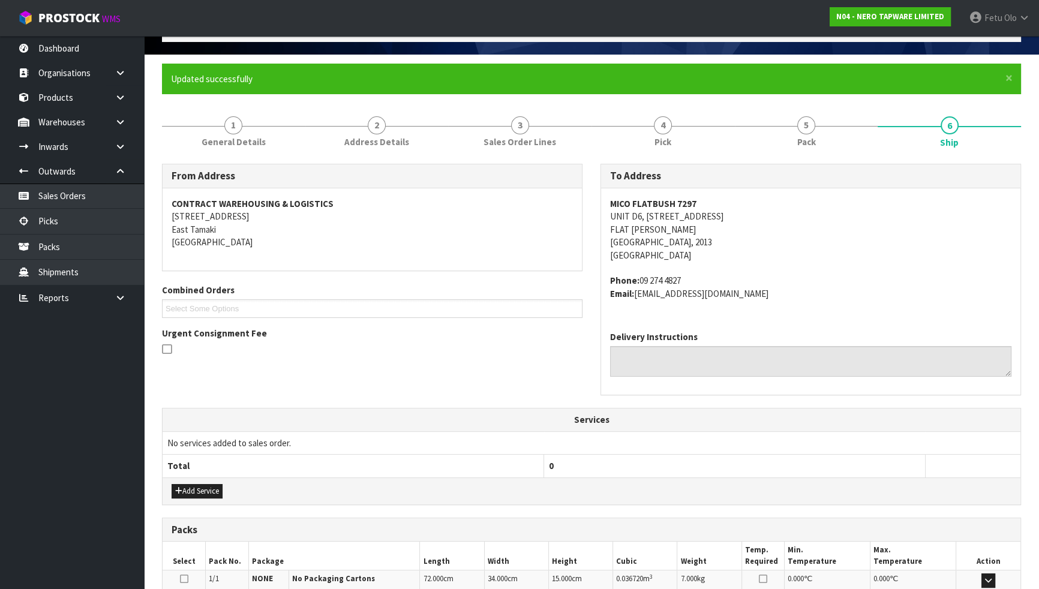
scroll to position [230, 0]
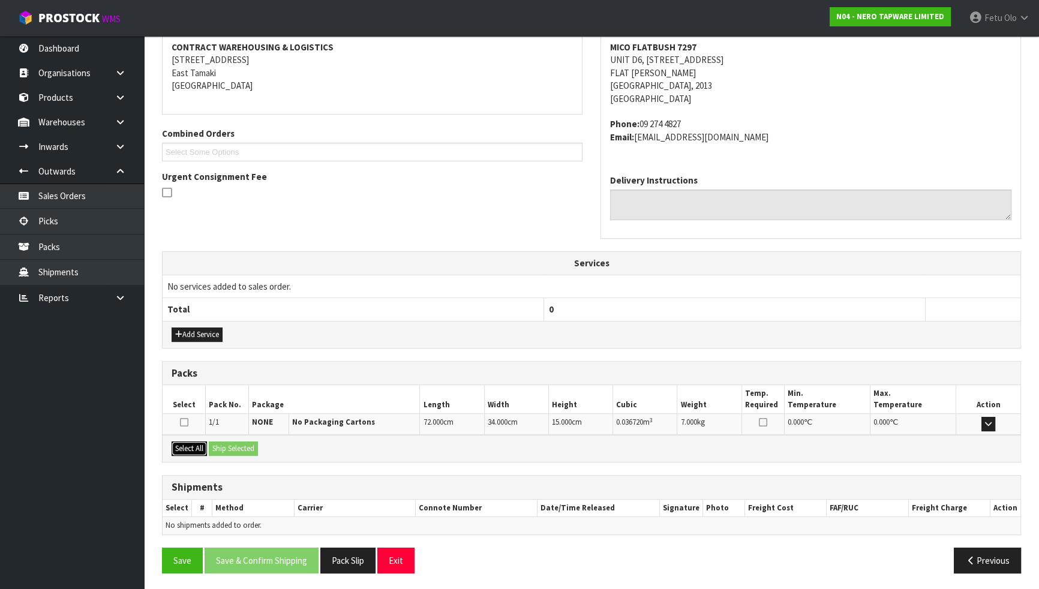
drag, startPoint x: 198, startPoint y: 444, endPoint x: 222, endPoint y: 446, distance: 24.0
click at [198, 444] on button "Select All" at bounding box center [189, 448] width 35 height 14
click at [240, 447] on button "Ship Selected" at bounding box center [233, 448] width 49 height 14
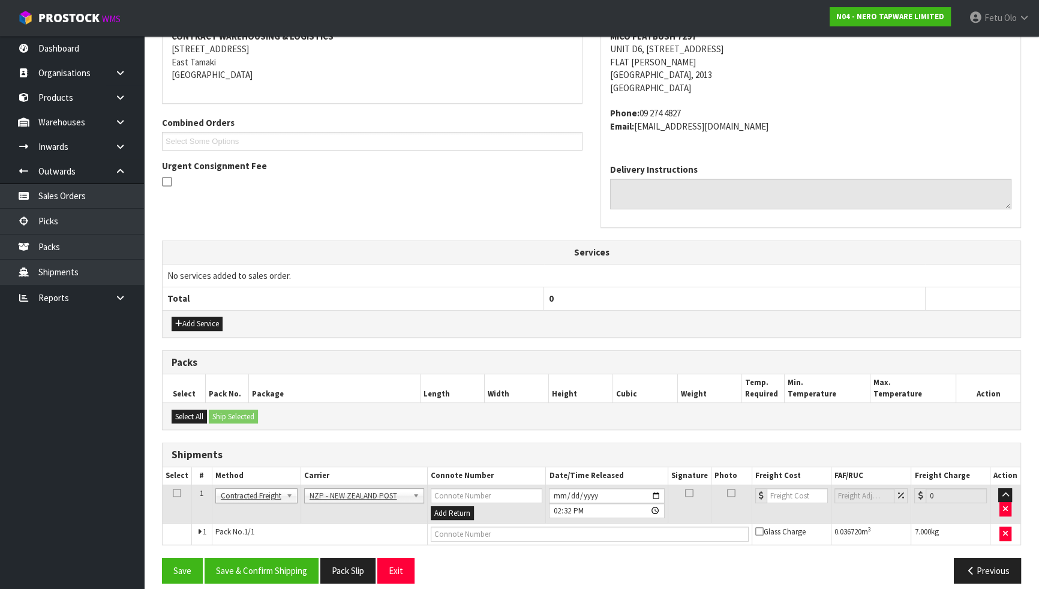
scroll to position [252, 0]
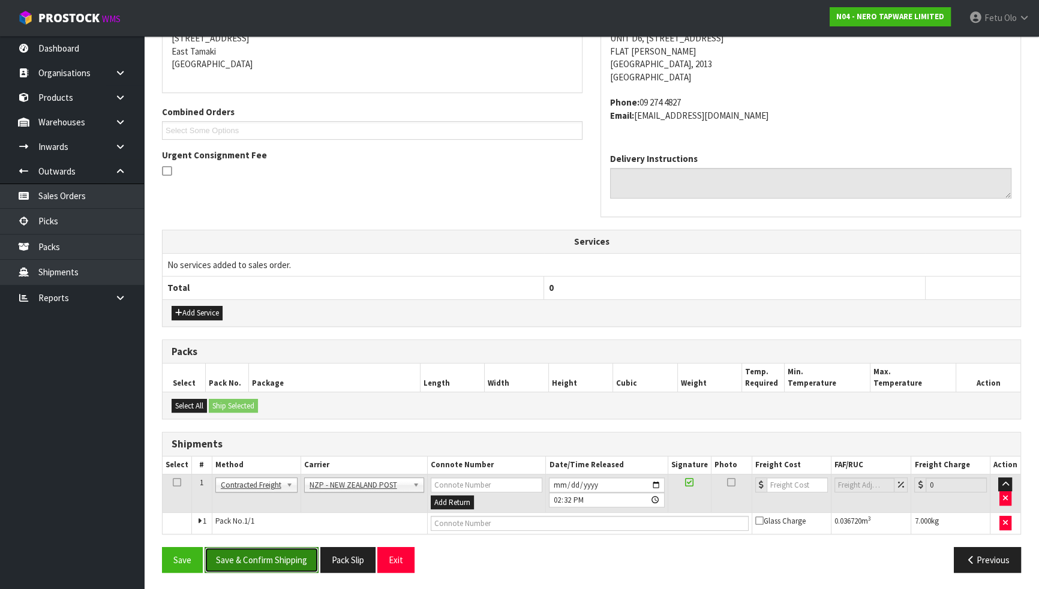
click at [281, 521] on button "Save & Confirm Shipping" at bounding box center [262, 560] width 114 height 26
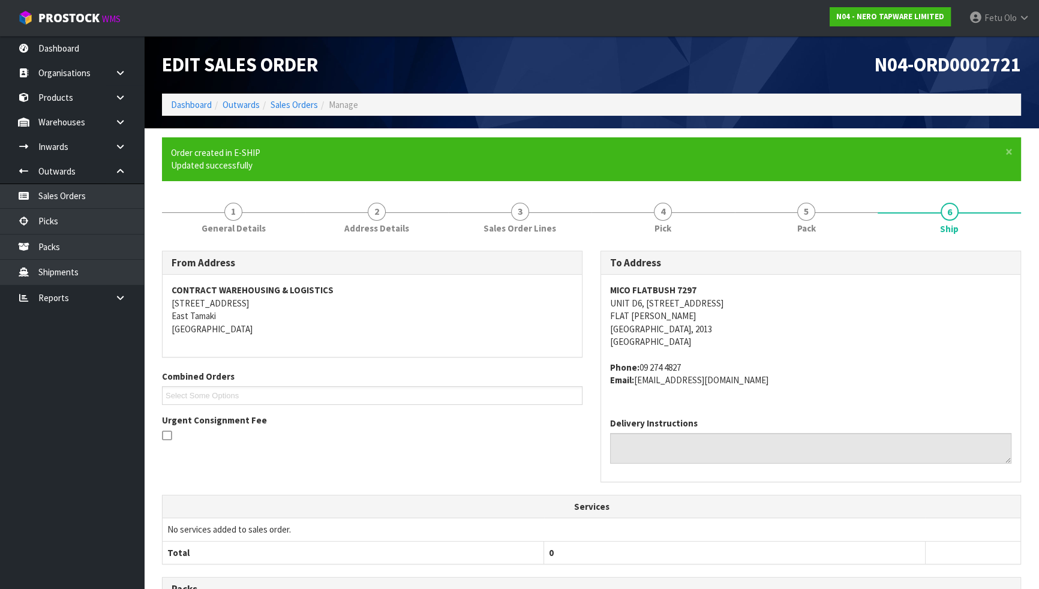
scroll to position [234, 0]
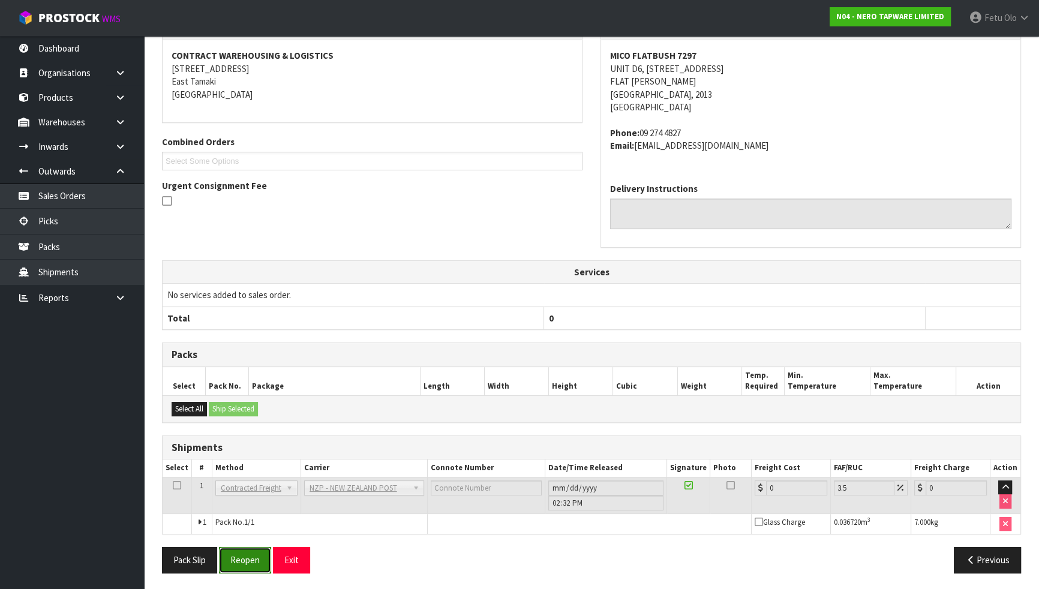
click at [255, 521] on button "Reopen" at bounding box center [245, 560] width 52 height 26
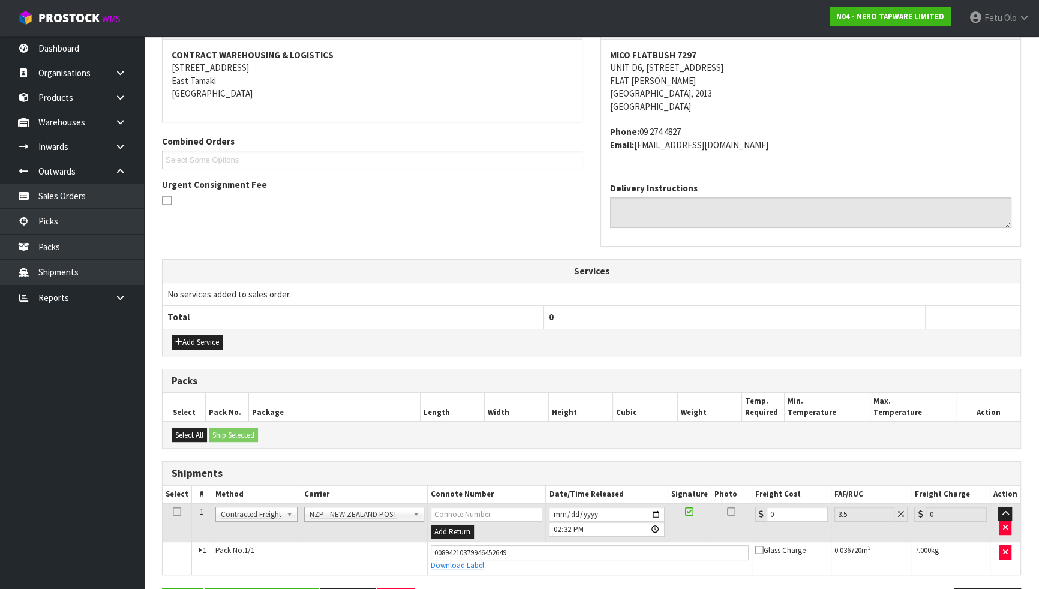
scroll to position [263, 0]
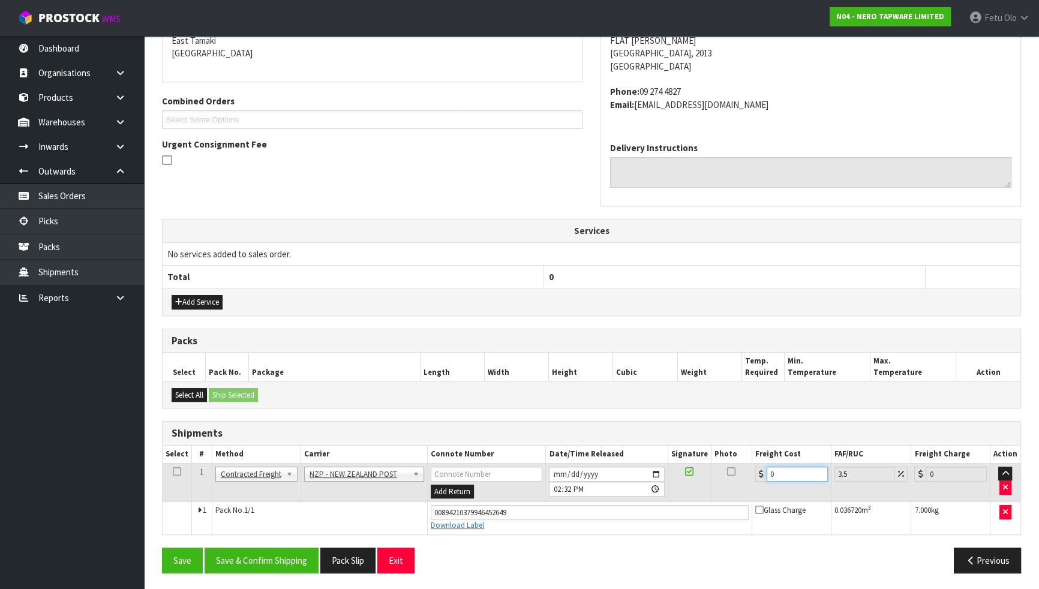
drag, startPoint x: 781, startPoint y: 474, endPoint x: 730, endPoint y: 483, distance: 51.2
click at [731, 483] on tr "1 Client Local Pickup Customer Local Pickup Company Freight Contracted Freight …" at bounding box center [592, 482] width 858 height 39
type input "4"
type input "4.14"
type input "4.3"
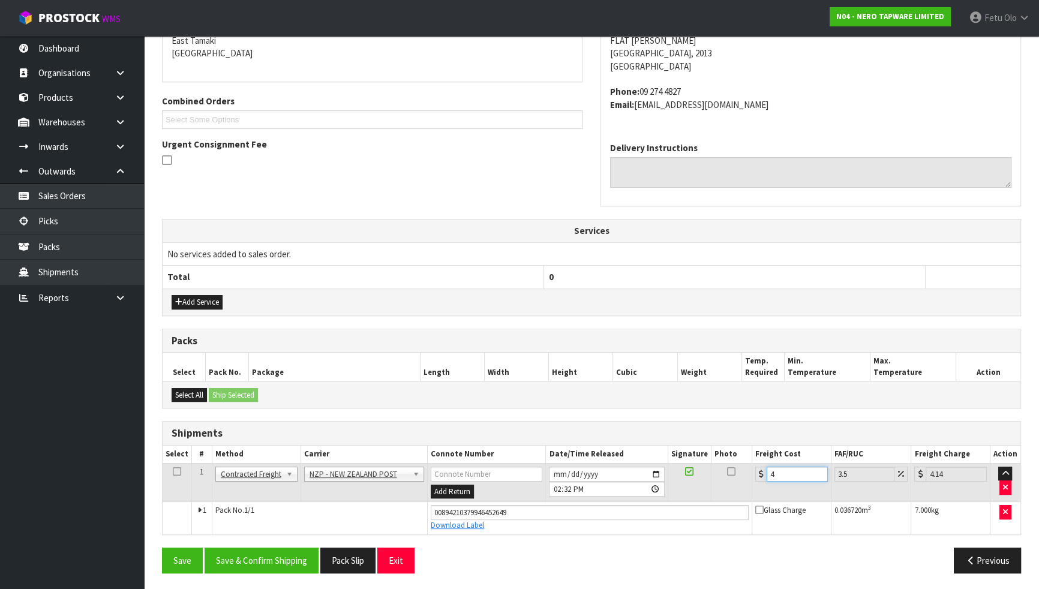
type input "4.45"
type input "4.33"
type input "4.48"
type input "4.33"
drag, startPoint x: 280, startPoint y: 582, endPoint x: 278, endPoint y: 564, distance: 18.2
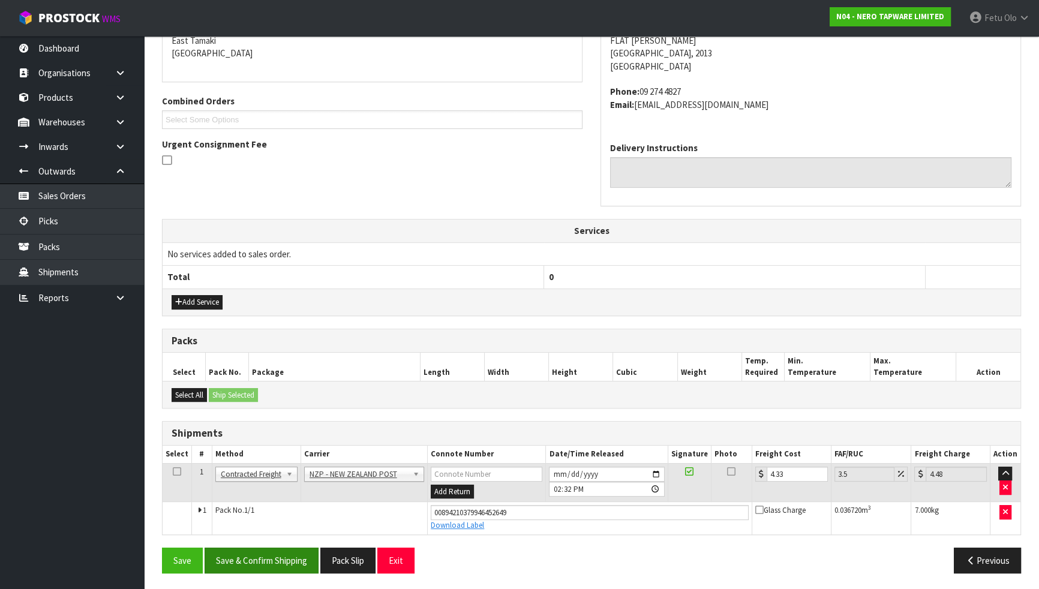
click at [280, 521] on section "× Close Sales order reopened 1 General Details 2 Address Details 3 Sales Order …" at bounding box center [591, 229] width 895 height 726
click at [278, 521] on button "Save & Confirm Shipping" at bounding box center [262, 561] width 114 height 26
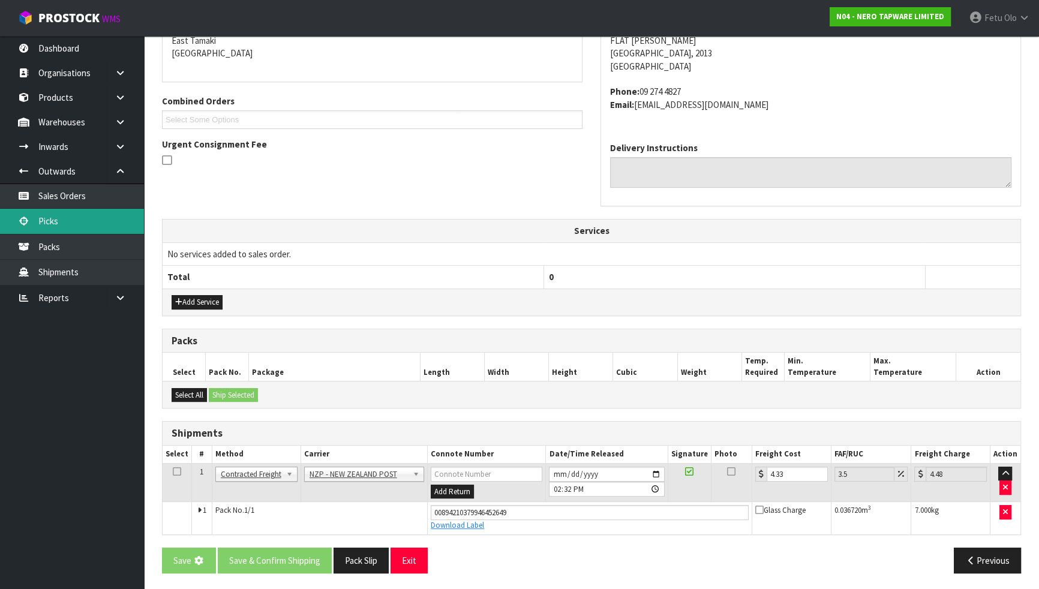
drag, startPoint x: 47, startPoint y: 214, endPoint x: 115, endPoint y: 221, distance: 68.2
click at [47, 214] on link "Picks" at bounding box center [72, 221] width 144 height 25
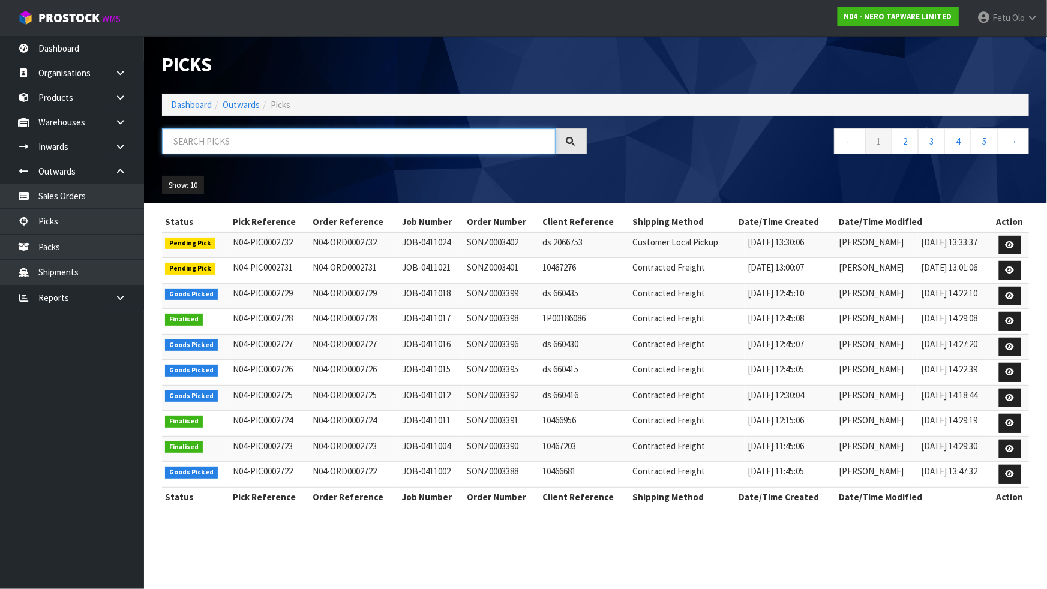
click at [389, 140] on input "text" at bounding box center [358, 141] width 393 height 26
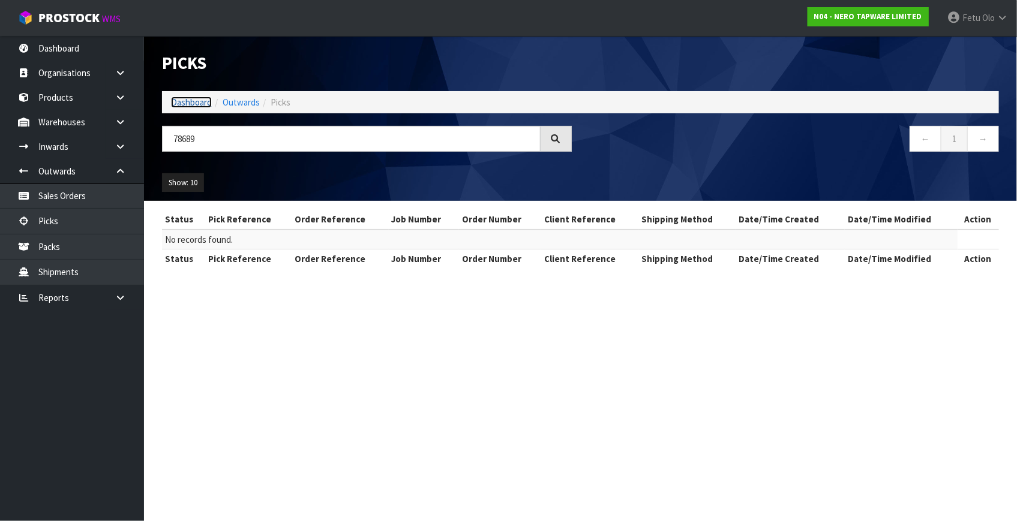
click at [190, 101] on link "Dashboard" at bounding box center [191, 102] width 41 height 11
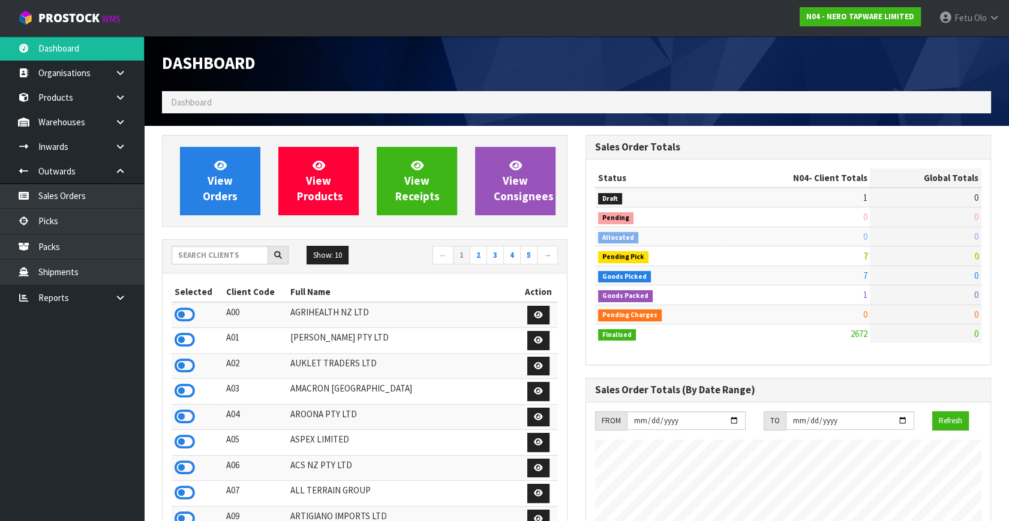
scroll to position [971, 423]
click at [233, 261] on input "text" at bounding box center [220, 255] width 97 height 19
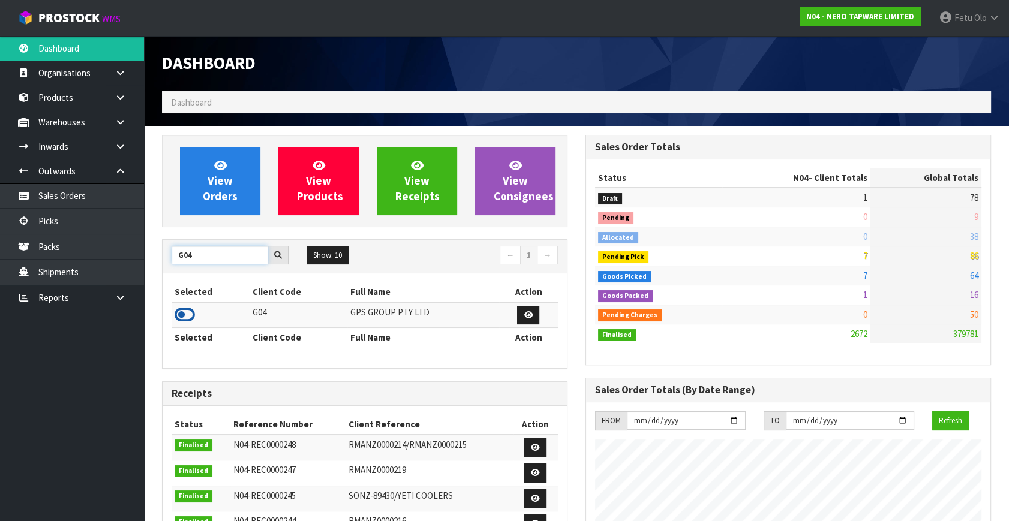
type input "G04"
click at [190, 311] on icon at bounding box center [185, 315] width 20 height 18
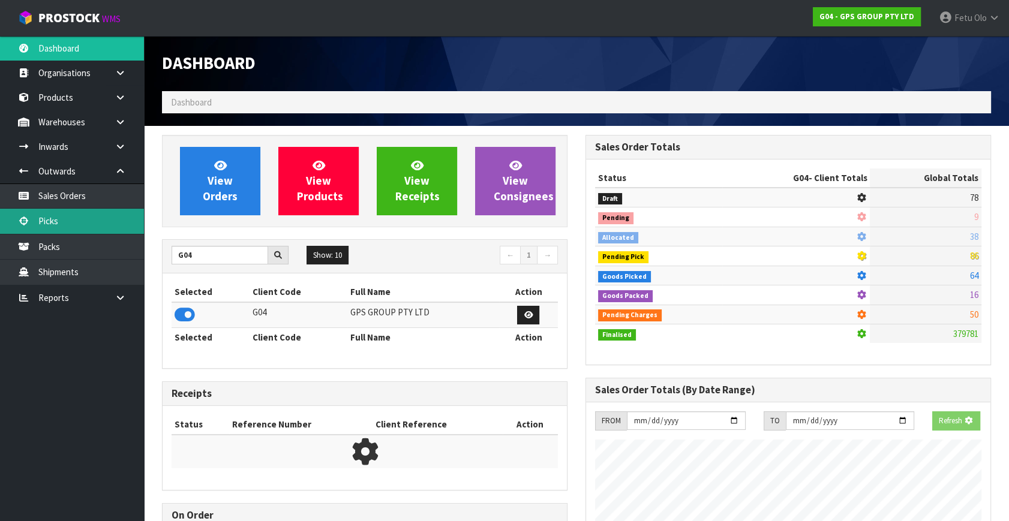
scroll to position [747, 423]
click at [59, 224] on link "Picks" at bounding box center [72, 221] width 144 height 25
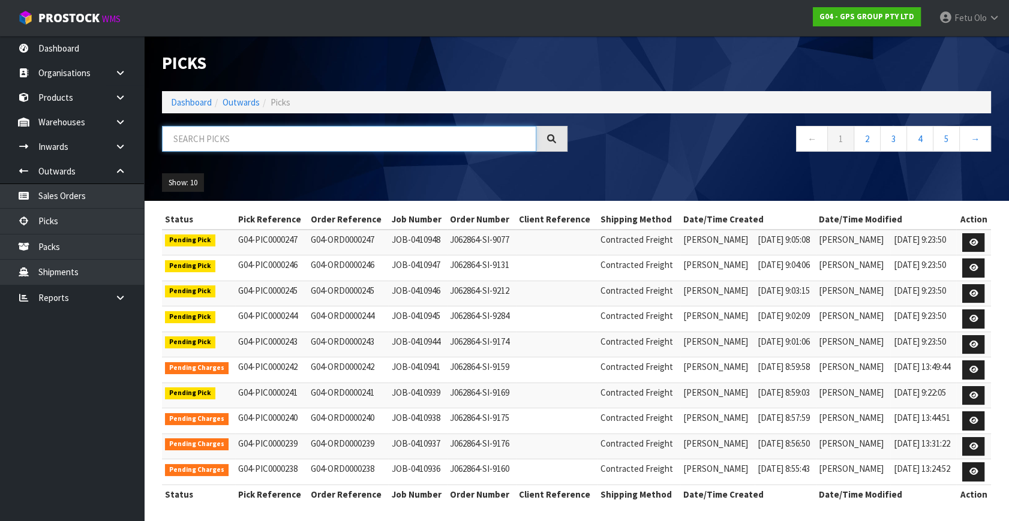
click at [199, 141] on input "text" at bounding box center [349, 139] width 374 height 26
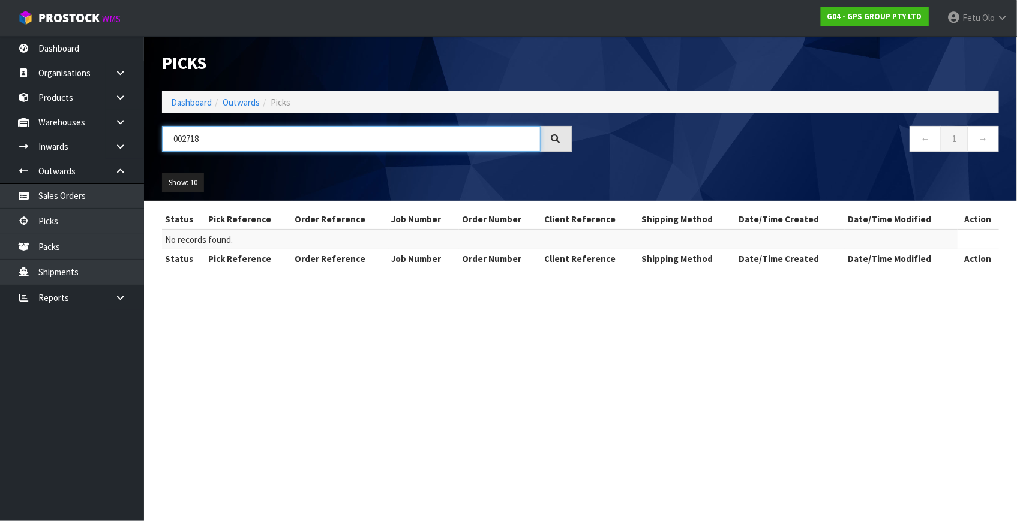
click at [191, 149] on input "002718" at bounding box center [351, 139] width 378 height 26
type input "002718"
click at [183, 102] on link "Dashboard" at bounding box center [191, 102] width 41 height 11
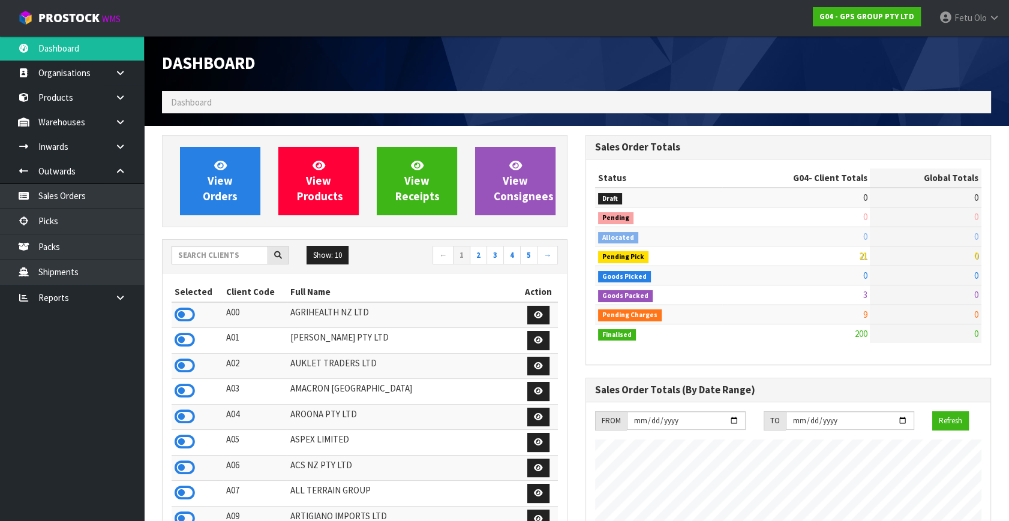
scroll to position [751, 423]
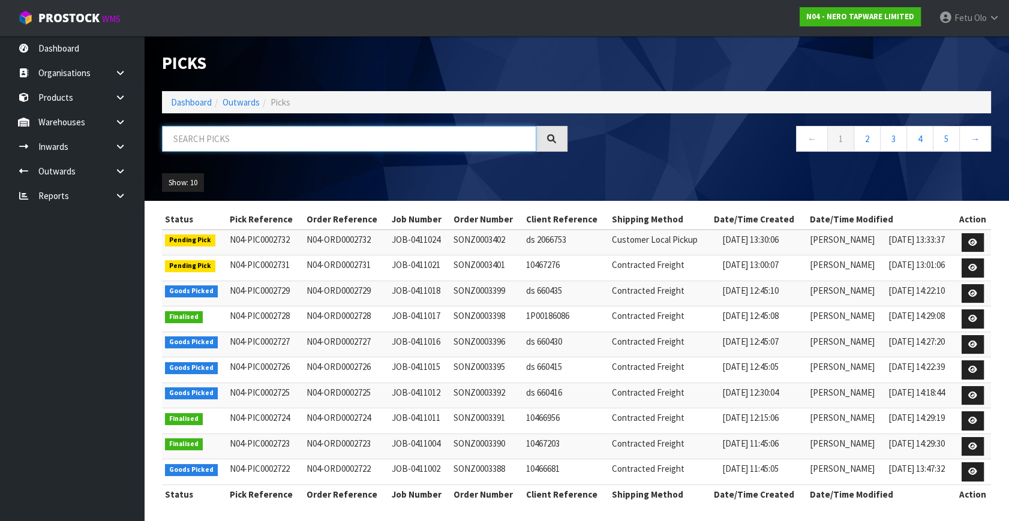
click at [204, 130] on input "text" at bounding box center [349, 139] width 374 height 26
type input "2727"
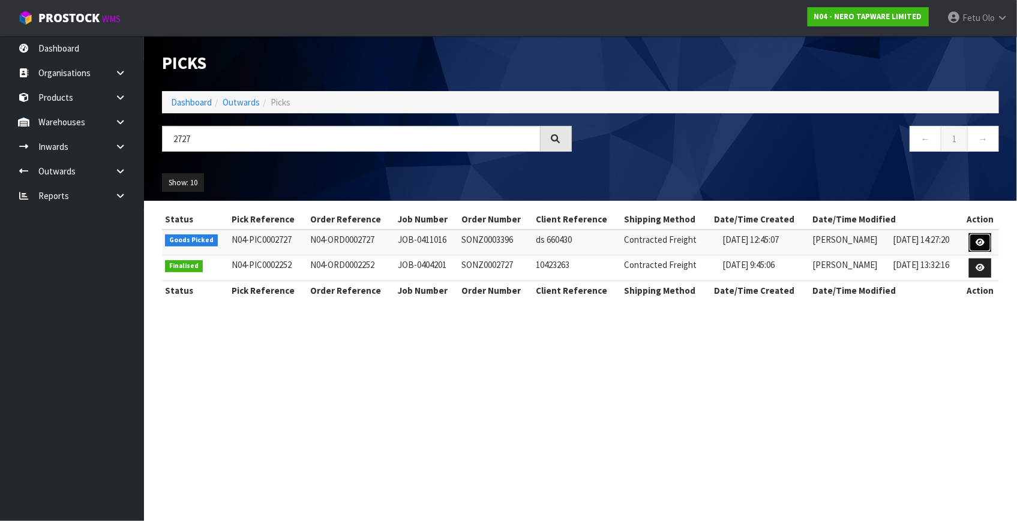
click at [976, 240] on icon at bounding box center [979, 243] width 9 height 8
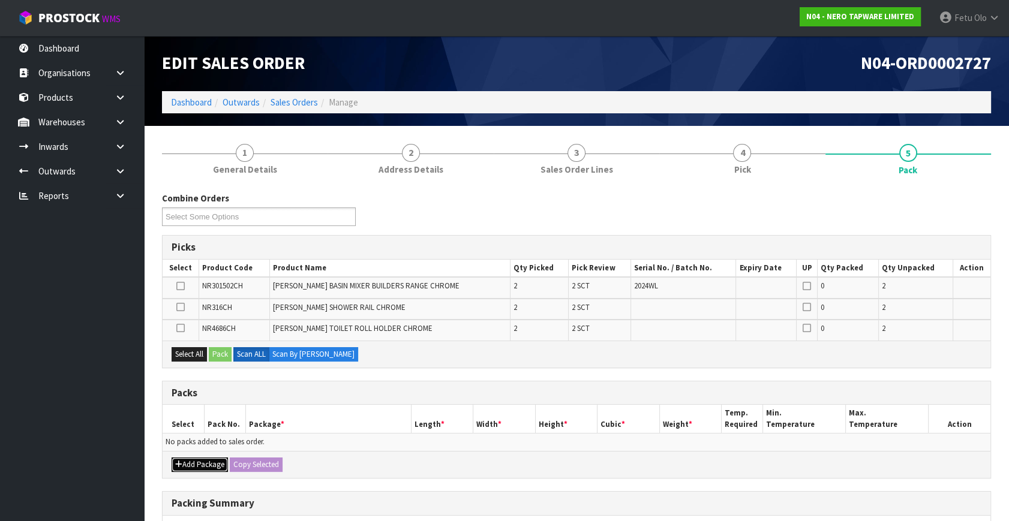
click at [187, 460] on button "Add Package" at bounding box center [200, 465] width 56 height 14
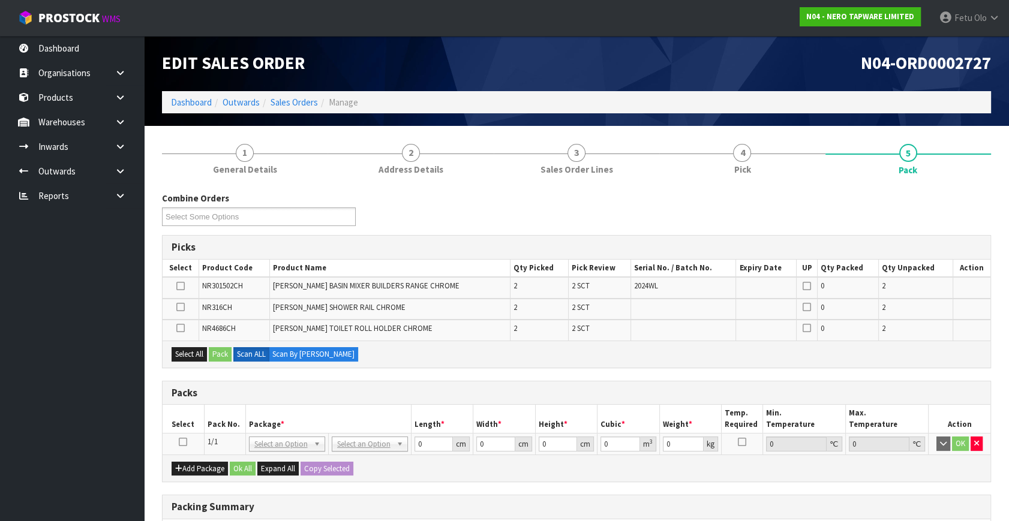
drag, startPoint x: 183, startPoint y: 441, endPoint x: 261, endPoint y: 416, distance: 82.3
click at [183, 442] on icon at bounding box center [183, 442] width 8 height 1
click at [262, 416] on th "Package *" at bounding box center [328, 419] width 166 height 28
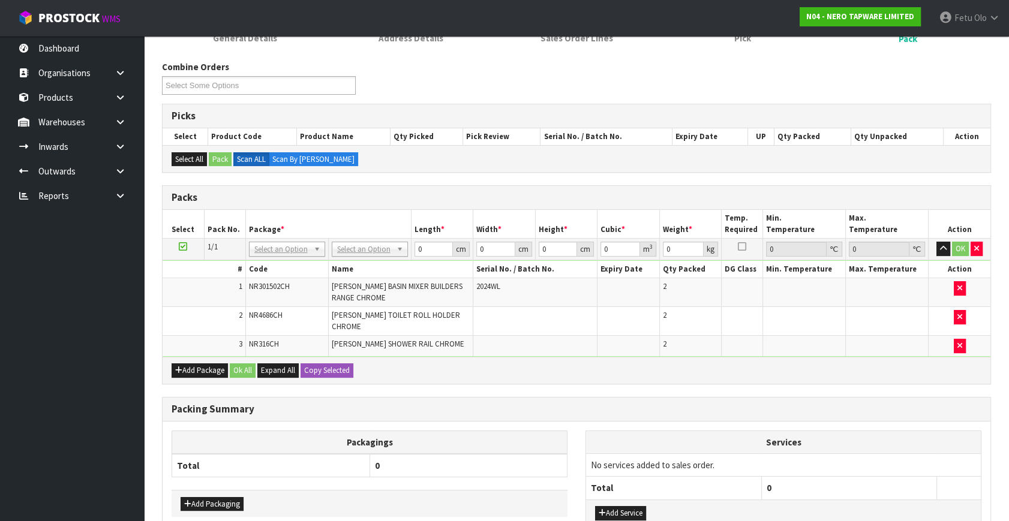
scroll to position [205, 0]
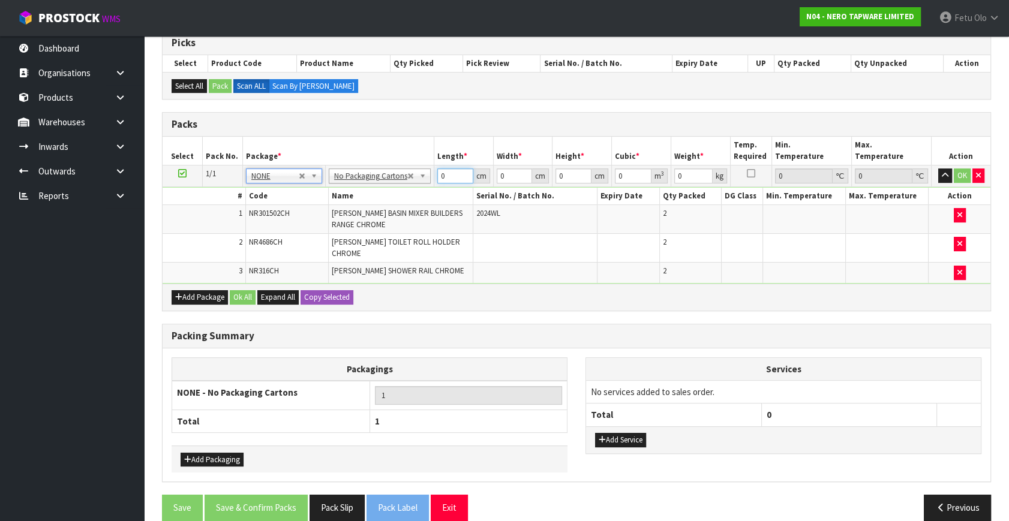
drag, startPoint x: 450, startPoint y: 173, endPoint x: 377, endPoint y: 209, distance: 81.3
click at [377, 209] on tbody "1/1 NONE 007-001 007-002 007-004 007-009 007-013 007-014 007-015 007-017 007-01…" at bounding box center [577, 225] width 828 height 118
type input "20"
type input "2"
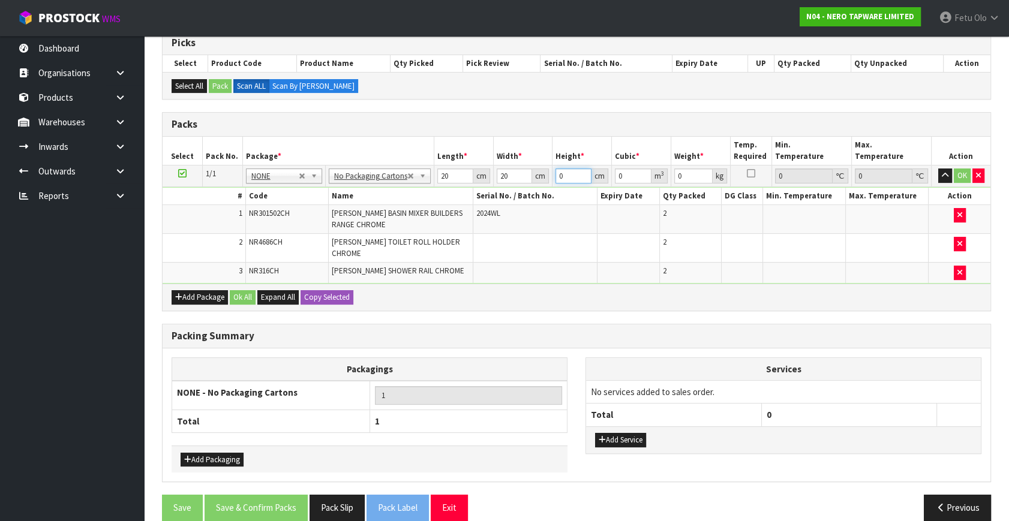
type input "0.0008"
type input "20"
type input "0.008"
type input "20"
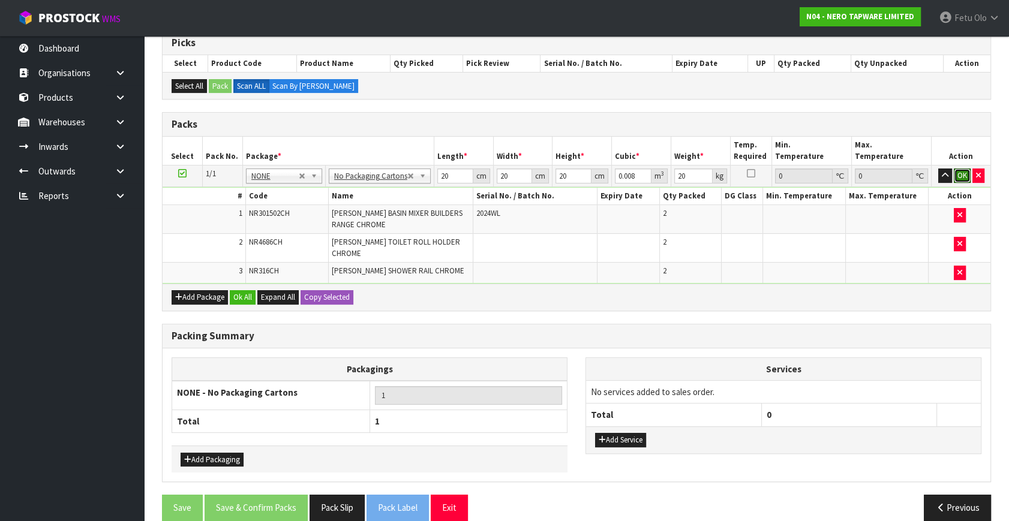
click button "OK" at bounding box center [962, 176] width 17 height 14
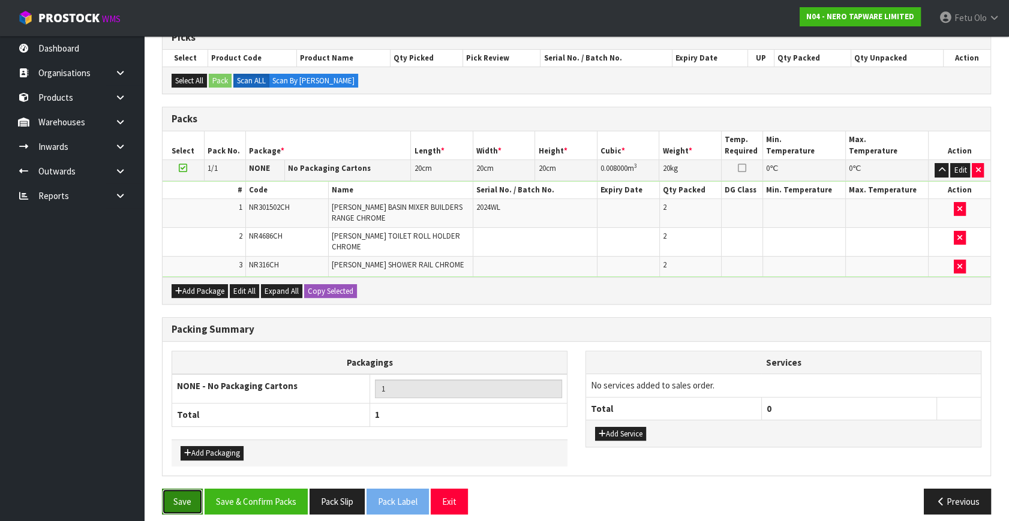
drag, startPoint x: 184, startPoint y: 484, endPoint x: 328, endPoint y: 444, distance: 149.4
click at [187, 489] on button "Save" at bounding box center [182, 502] width 41 height 26
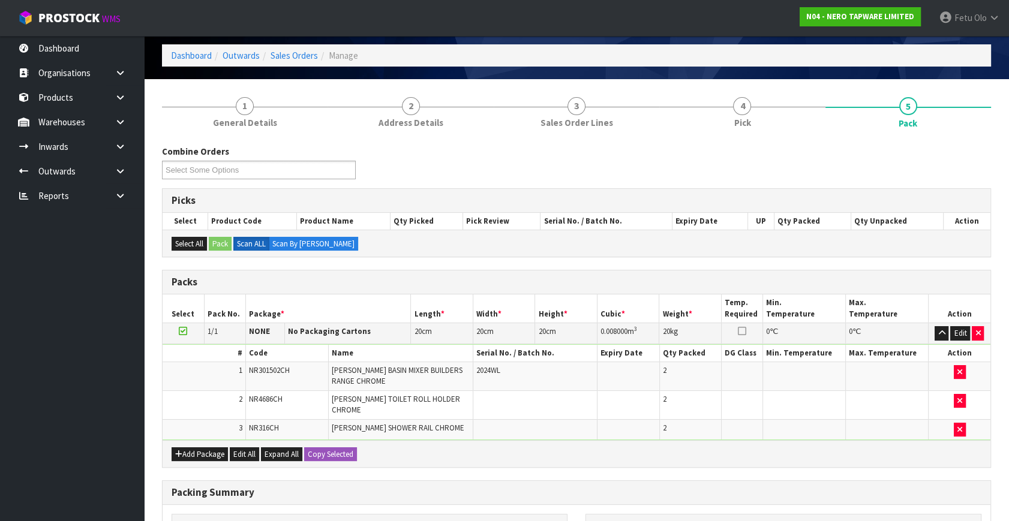
scroll to position [0, 0]
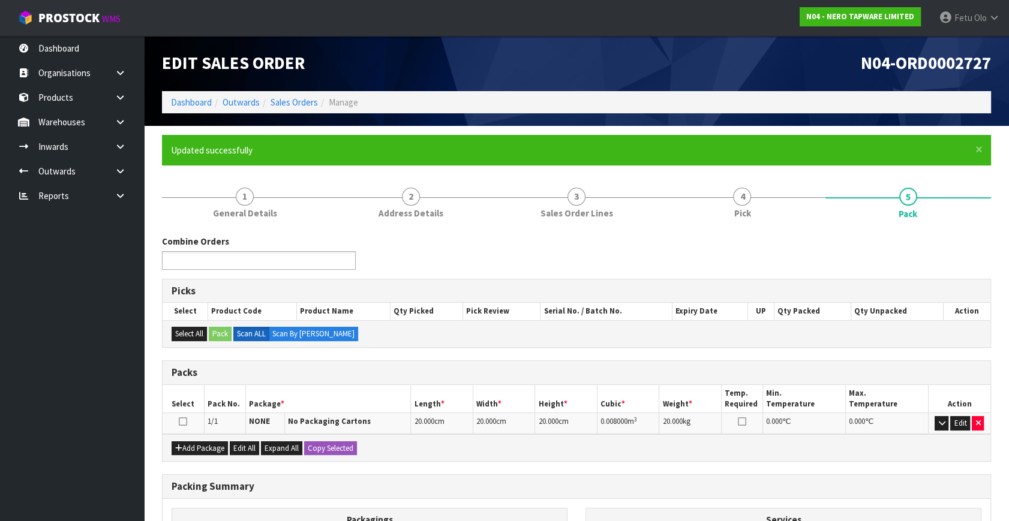
click at [261, 261] on ul at bounding box center [259, 260] width 194 height 19
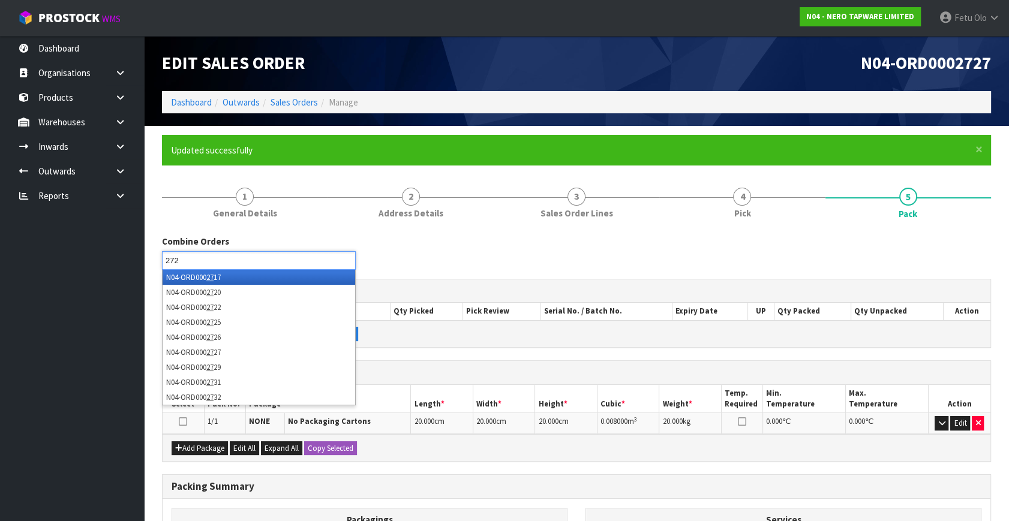
type input "2720"
type input "2725"
type input "2726"
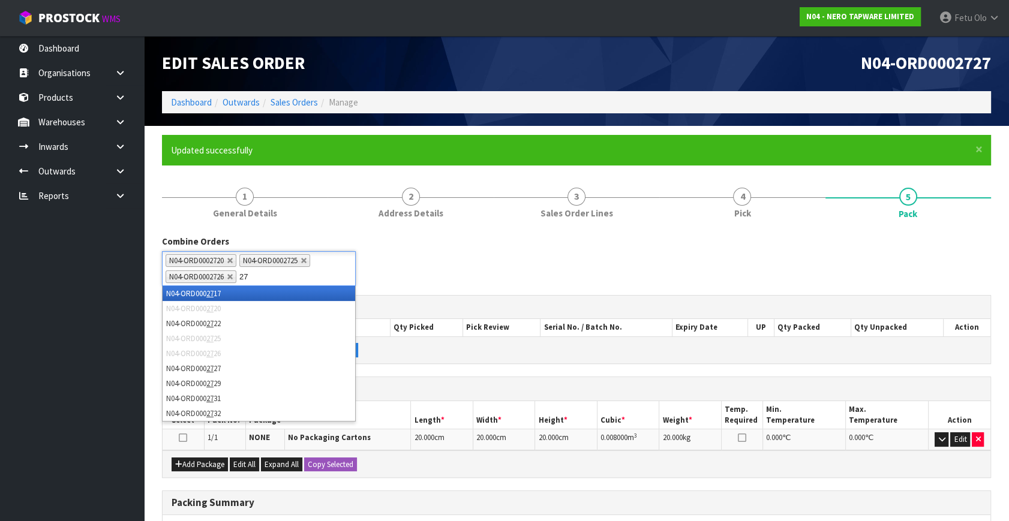
type input "2"
type input "2729"
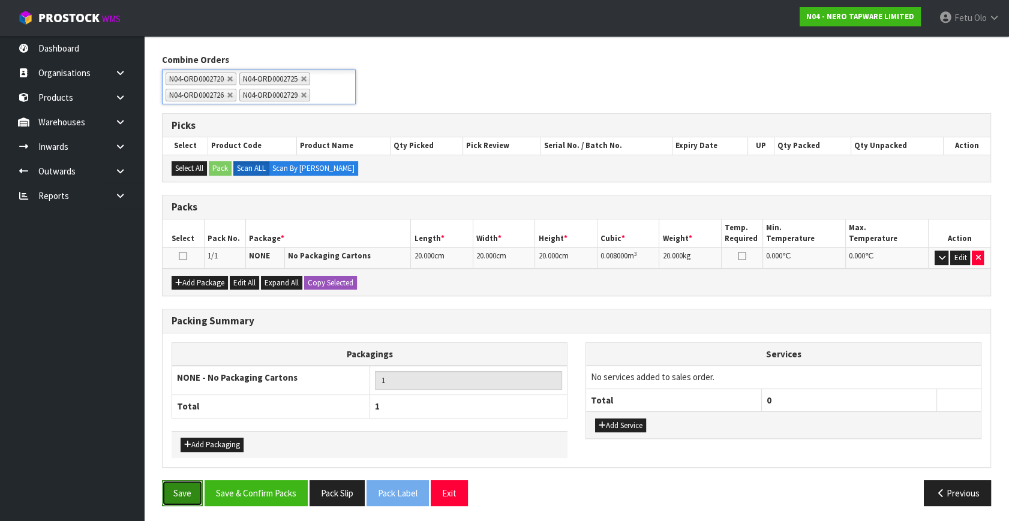
click at [178, 489] on button "Save" at bounding box center [182, 493] width 41 height 26
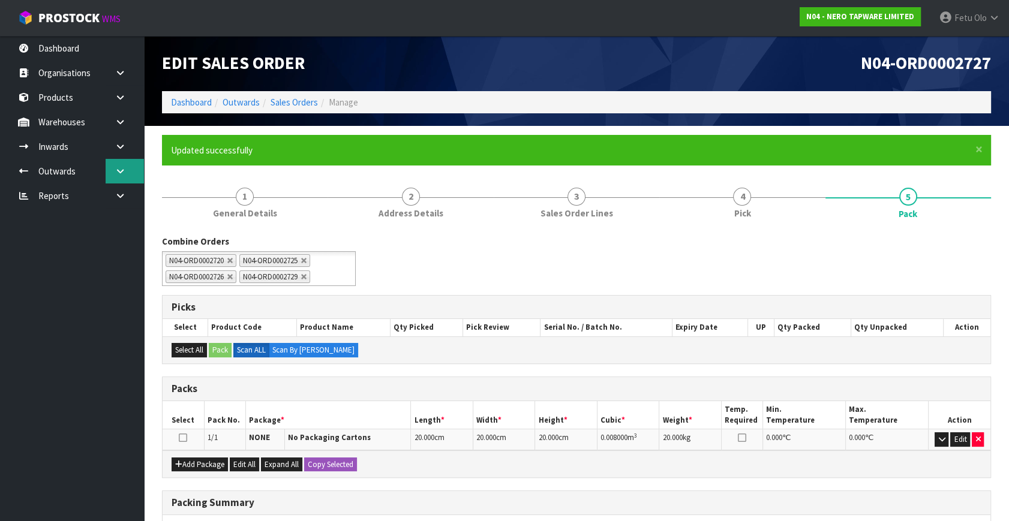
click at [125, 172] on icon at bounding box center [120, 171] width 11 height 9
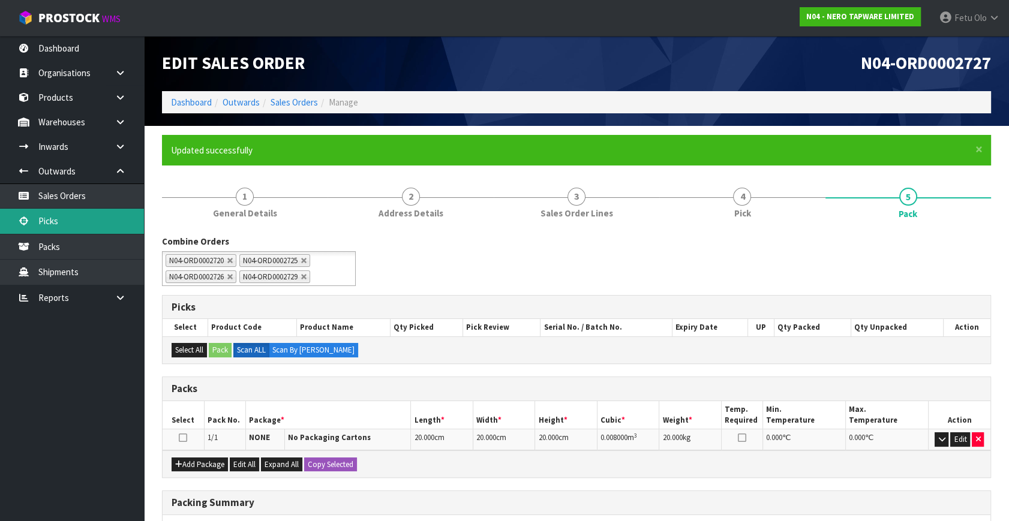
click at [71, 219] on link "Picks" at bounding box center [72, 221] width 144 height 25
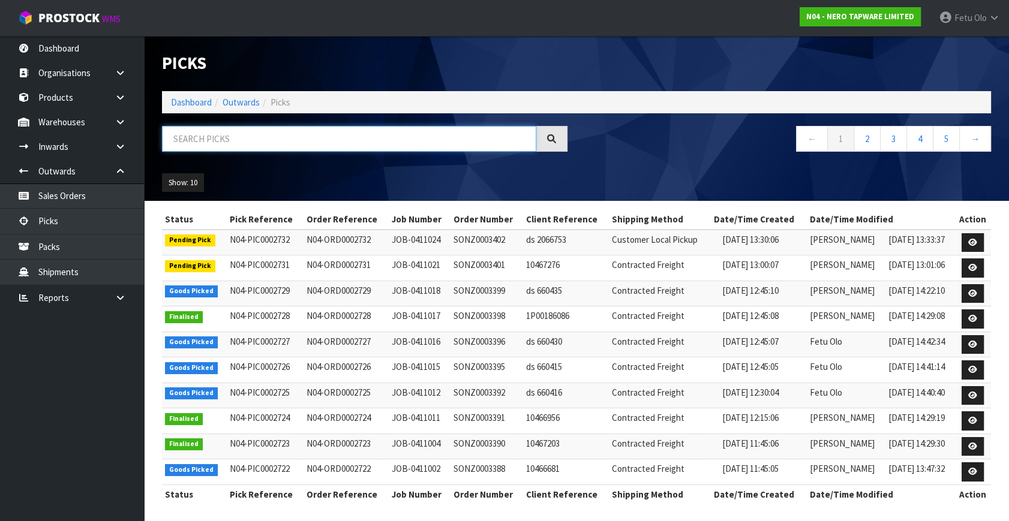
click at [294, 142] on input "text" at bounding box center [349, 139] width 374 height 26
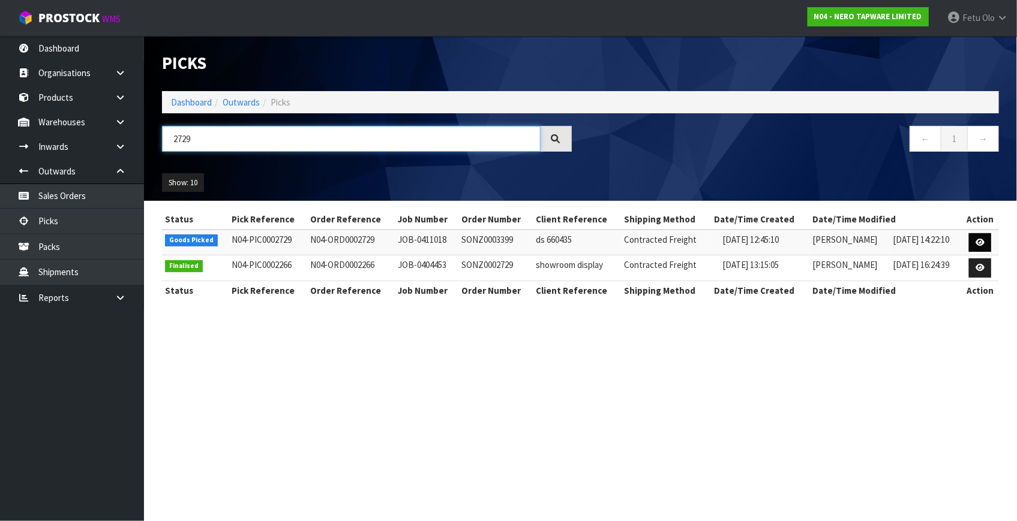
type input "2729"
click at [979, 236] on link at bounding box center [980, 242] width 22 height 19
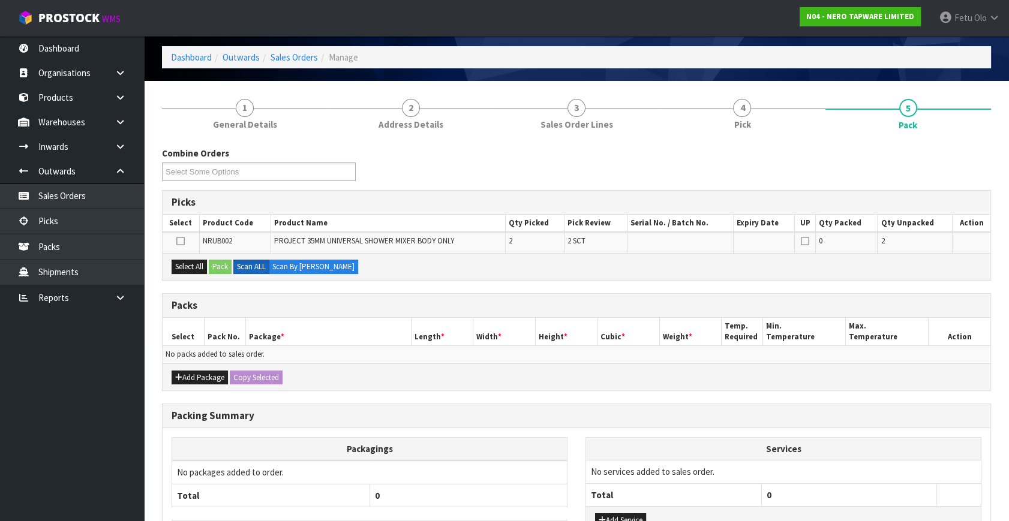
scroll to position [109, 0]
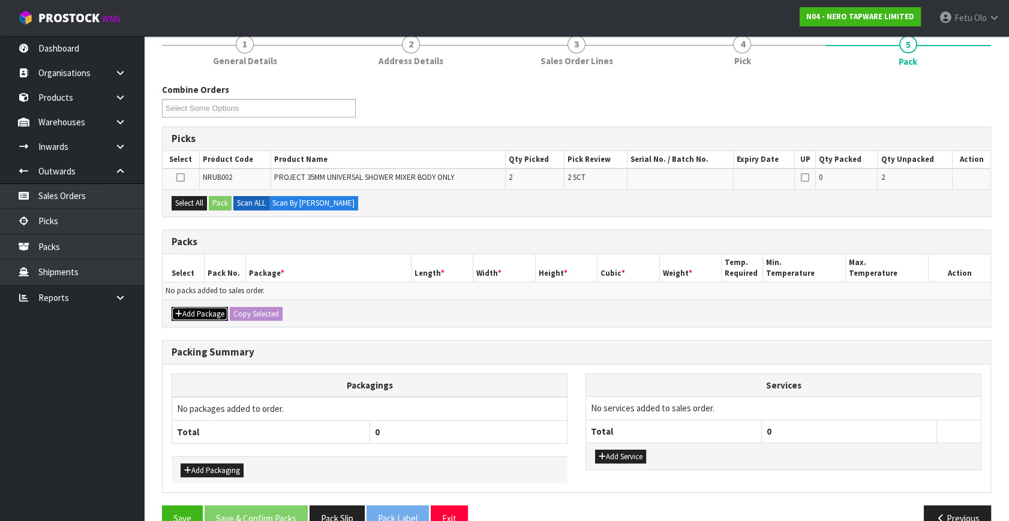
click at [194, 314] on button "Add Package" at bounding box center [200, 314] width 56 height 14
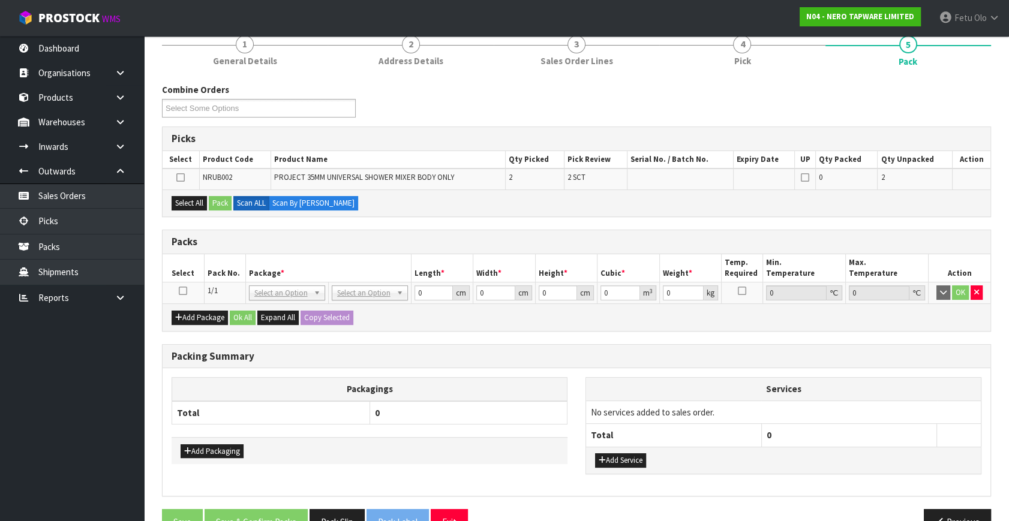
click at [185, 291] on icon at bounding box center [183, 291] width 8 height 1
click at [252, 263] on th "Package *" at bounding box center [328, 268] width 166 height 28
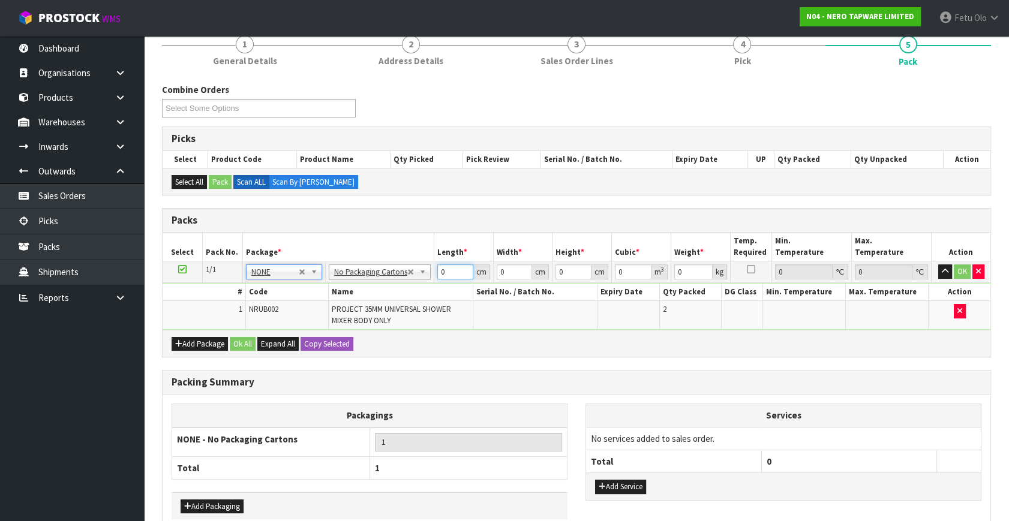
drag, startPoint x: 446, startPoint y: 272, endPoint x: 365, endPoint y: 293, distance: 84.4
click at [365, 293] on tbody "1/1 NONE 007-001 007-002 007-004 007-009 007-013 007-014 007-015 007-017 007-01…" at bounding box center [577, 295] width 828 height 69
type input "10"
type input "1"
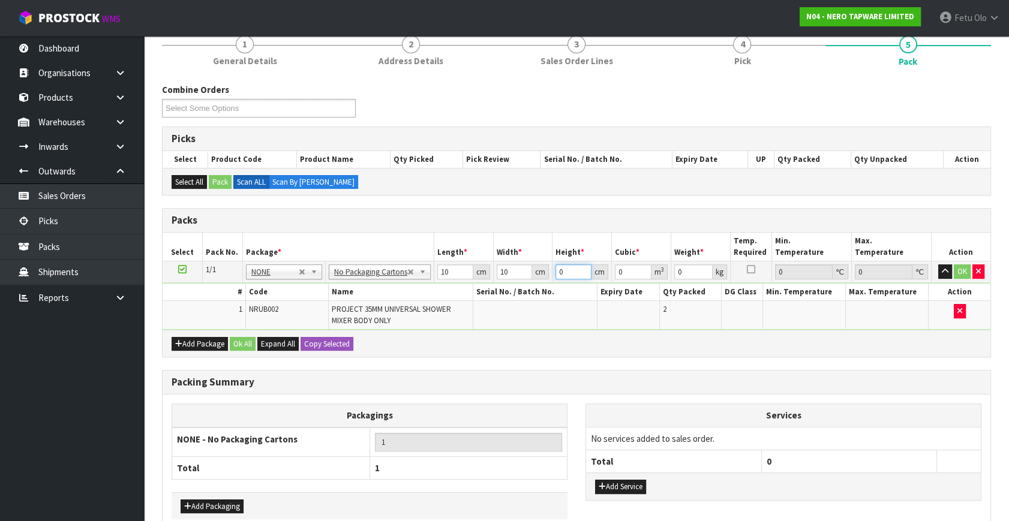
type input "0.0001"
type input "10"
type input "0.001"
type input "10"
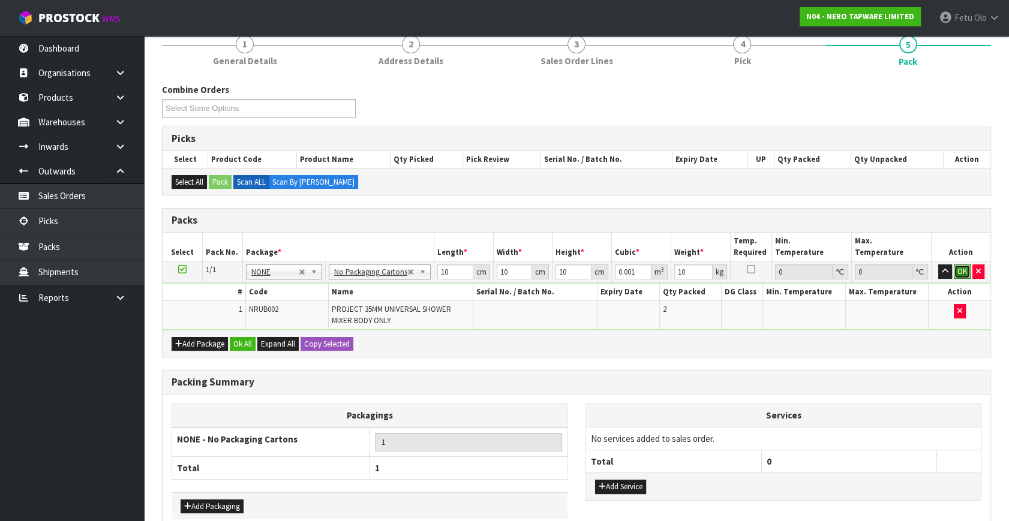
click at [962, 271] on button "OK" at bounding box center [962, 271] width 17 height 14
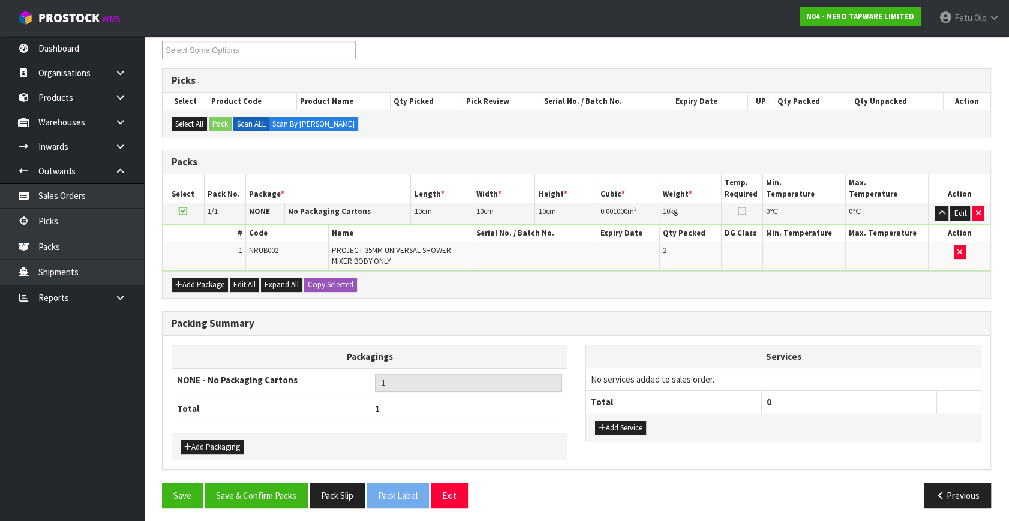
scroll to position [169, 0]
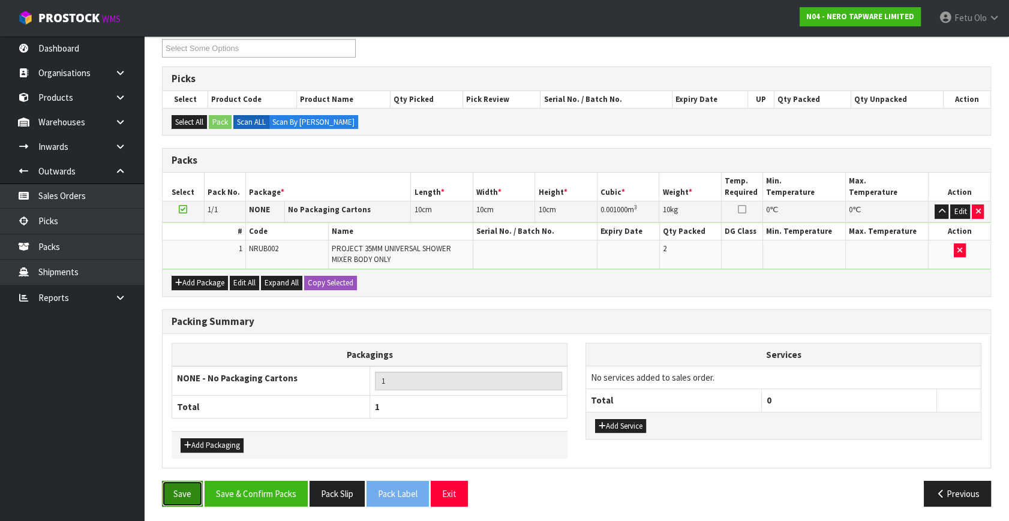
click at [167, 488] on button "Save" at bounding box center [182, 494] width 41 height 26
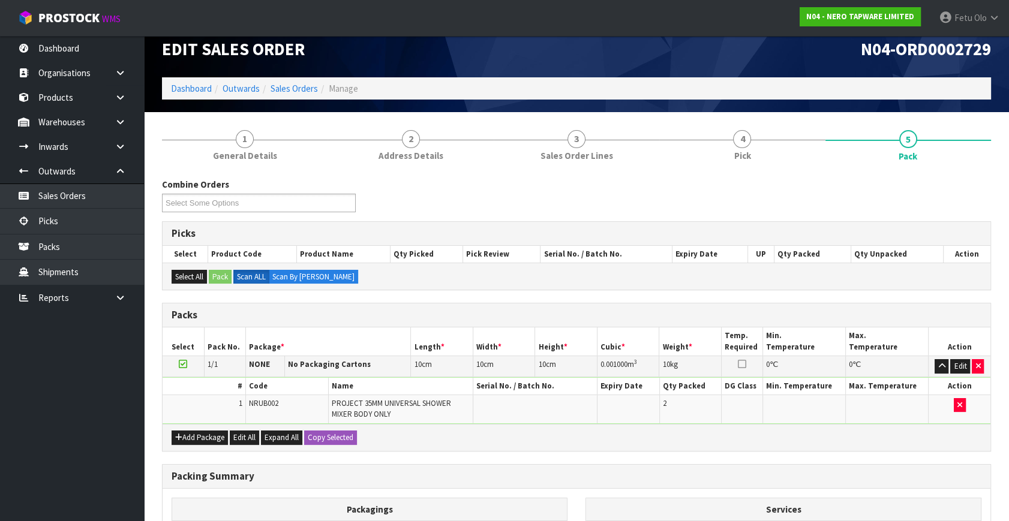
scroll to position [0, 0]
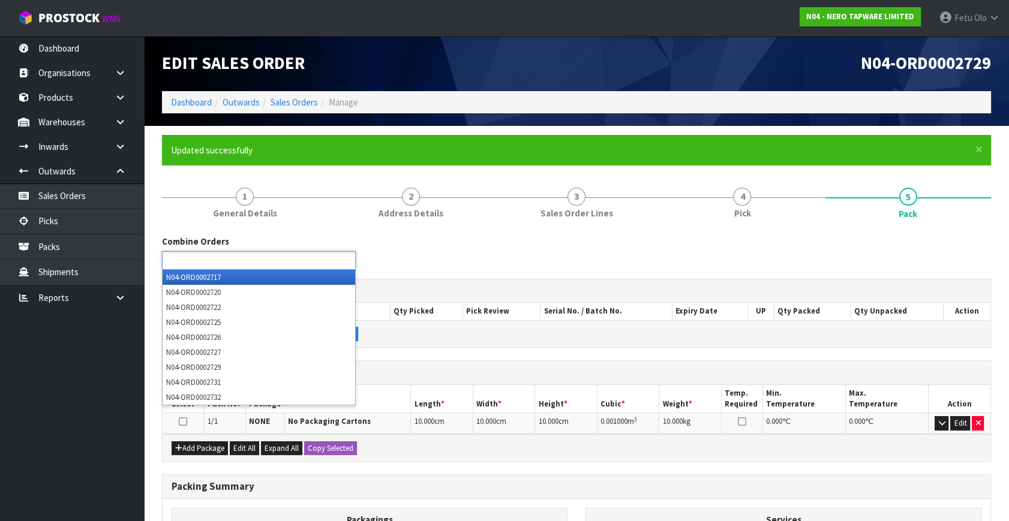
click at [279, 261] on ul at bounding box center [259, 260] width 194 height 19
type input "2720"
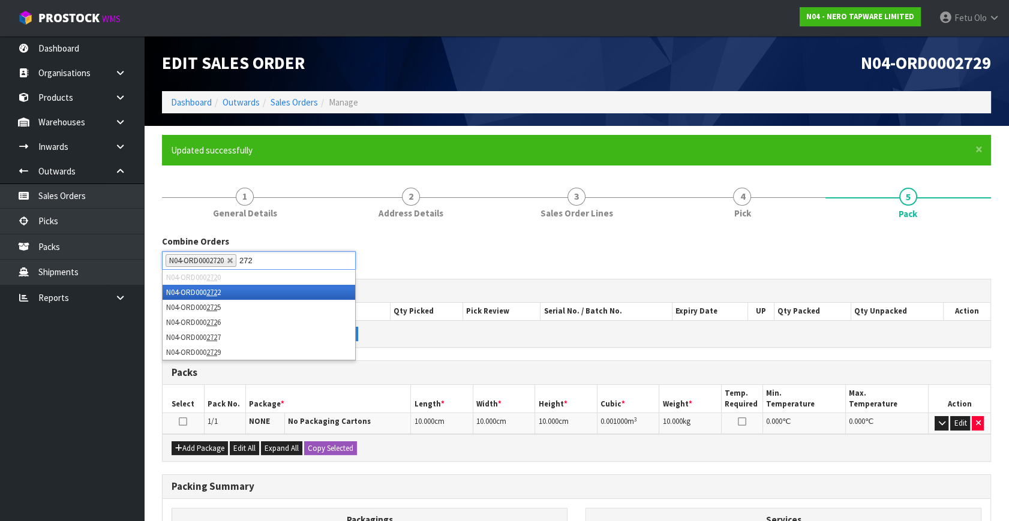
type input "2725"
type input "2726"
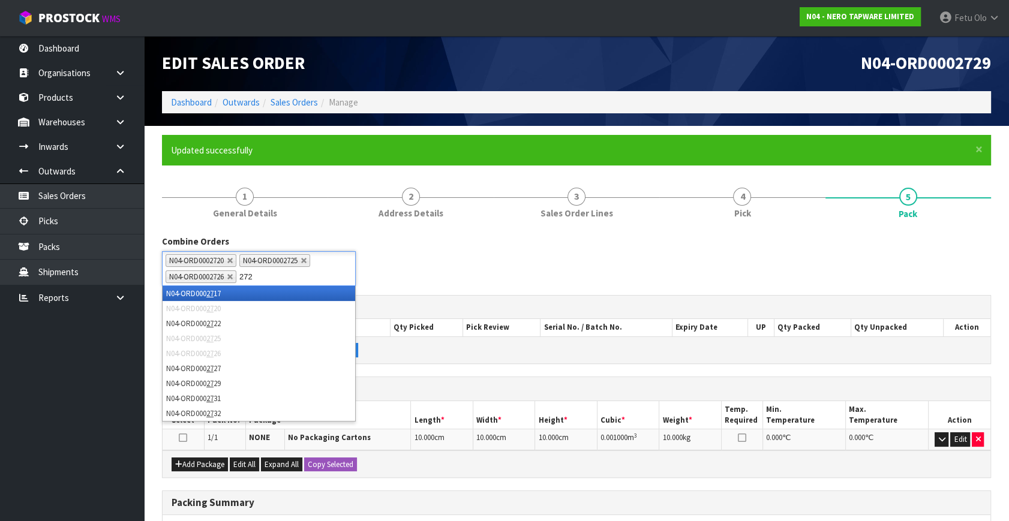
type input "2727"
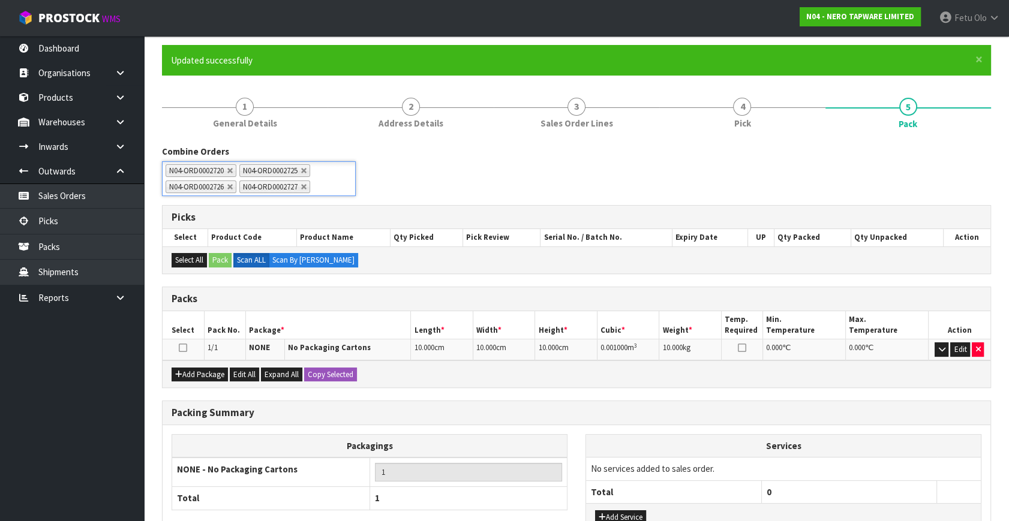
scroll to position [182, 0]
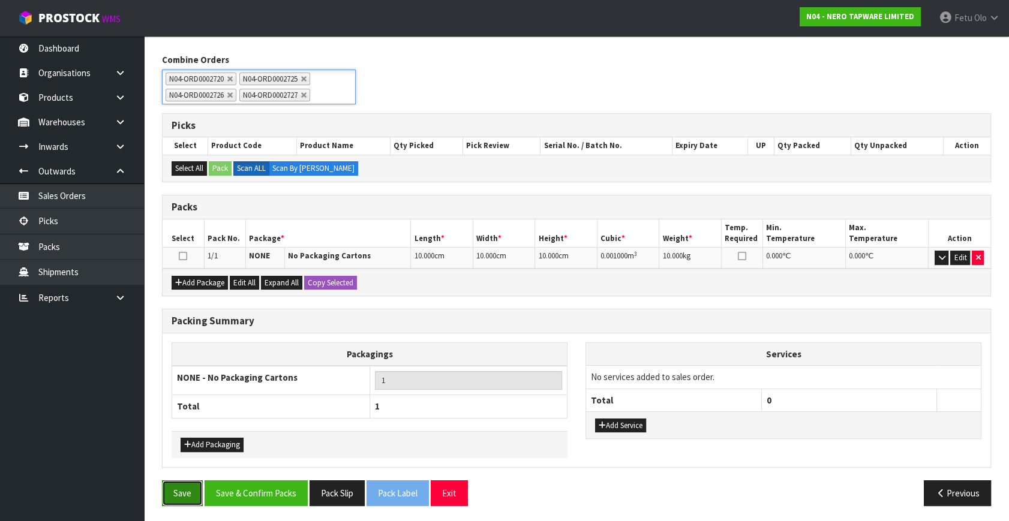
click at [188, 489] on button "Save" at bounding box center [182, 493] width 41 height 26
click at [188, 491] on button "Save" at bounding box center [182, 493] width 41 height 26
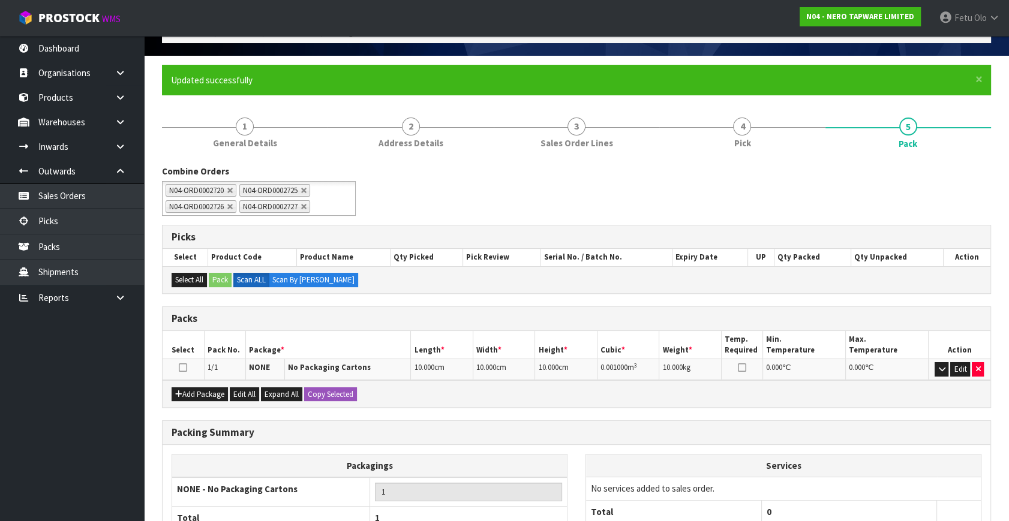
scroll to position [163, 0]
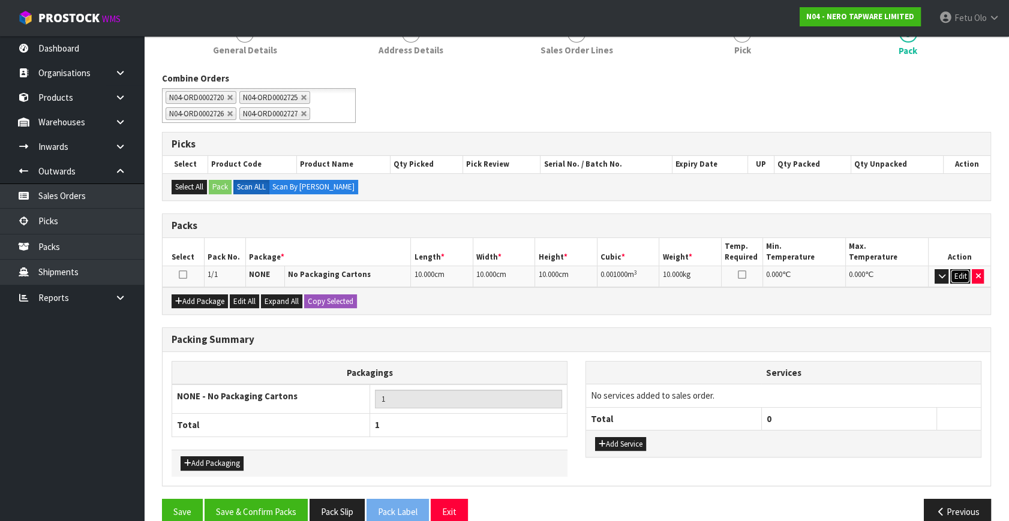
click at [963, 275] on button "Edit" at bounding box center [960, 276] width 20 height 14
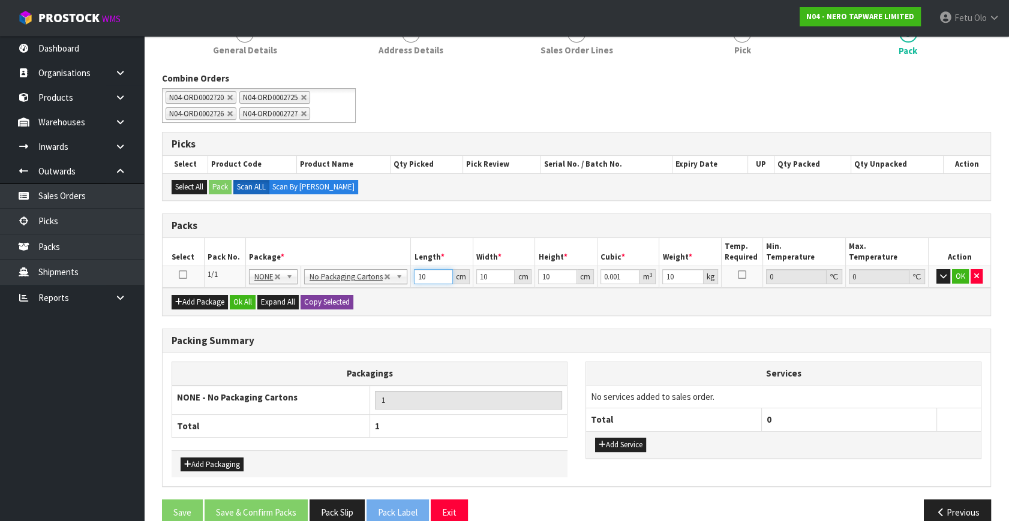
click at [324, 296] on div "Packs Select Pack No. Package * Length * Width * Height * Cubic * Weight * Temp…" at bounding box center [576, 265] width 829 height 103
type input "5"
type input "0.0005"
type input "54"
type input "0.0054"
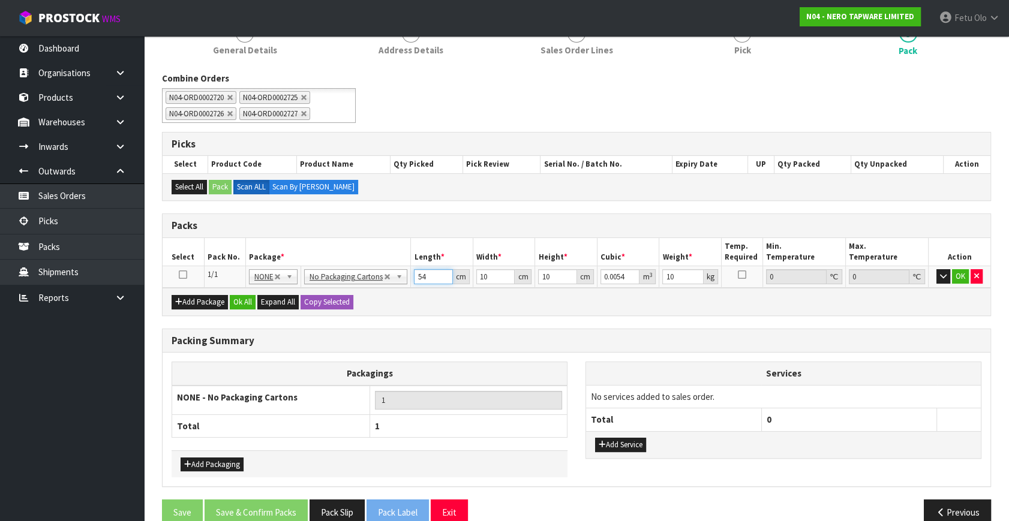
type input "54"
type input "3"
type input "0.00162"
type input "37"
type input "0.01998"
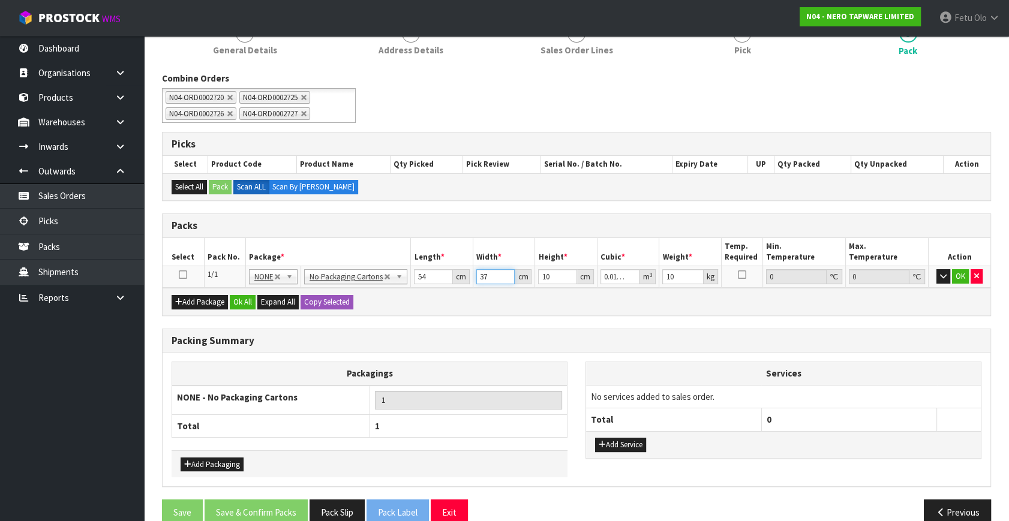
type input "37"
type input "2"
type input "0.003996"
type input "21"
type input "0.041958"
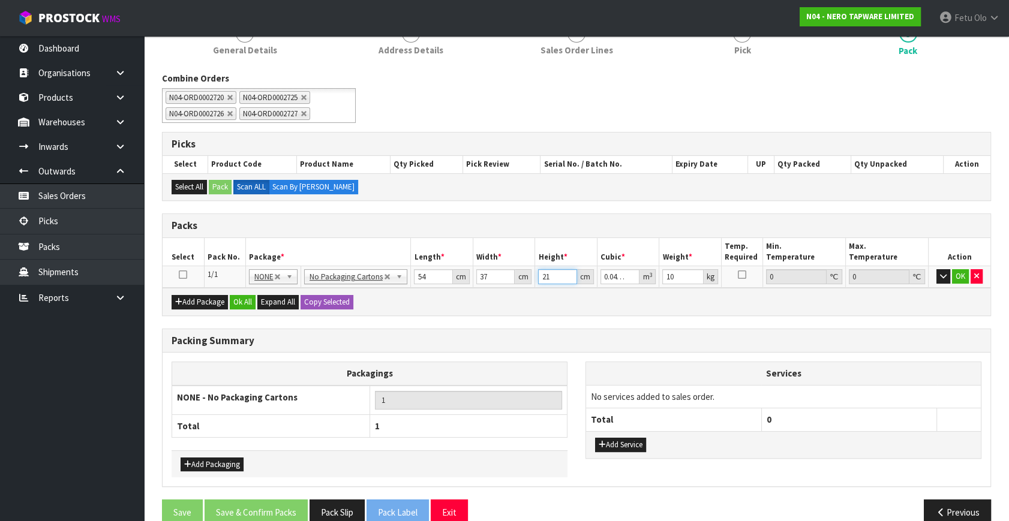
type input "21"
type input "10"
click button "OK" at bounding box center [960, 276] width 17 height 14
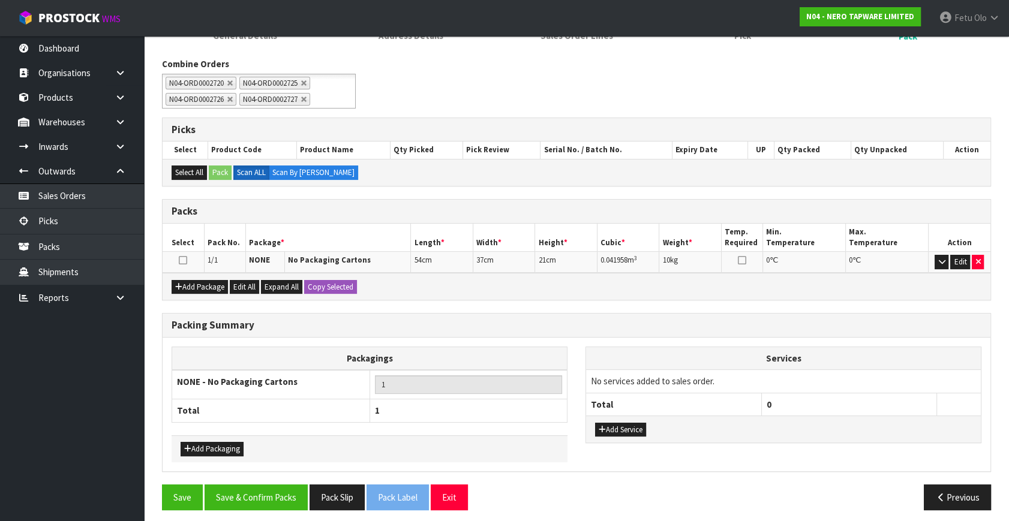
scroll to position [182, 0]
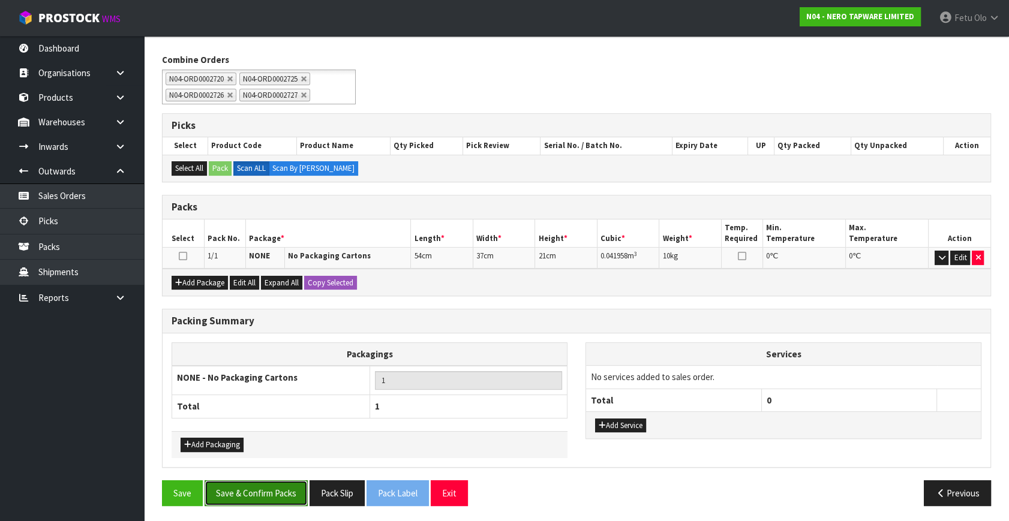
click at [279, 480] on button "Save & Confirm Packs" at bounding box center [256, 493] width 103 height 26
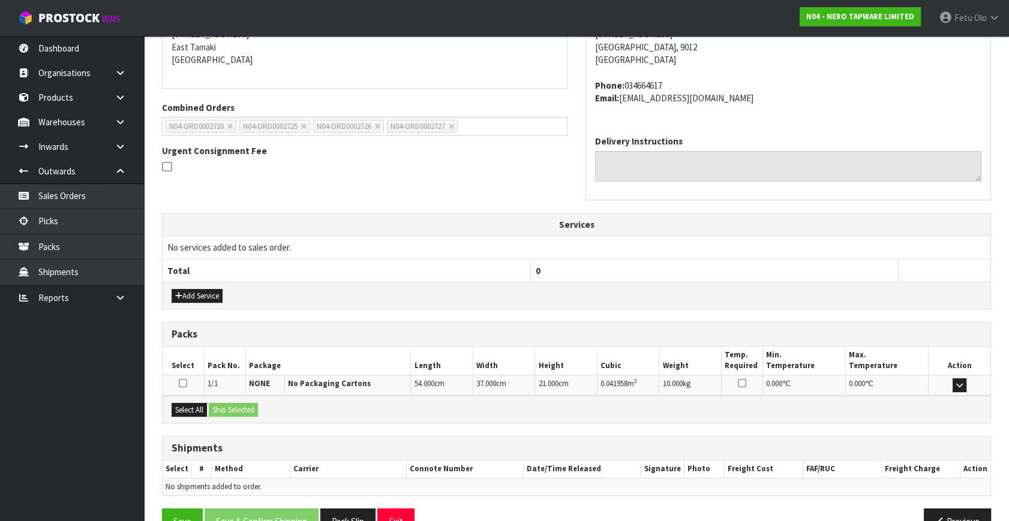
scroll to position [282, 0]
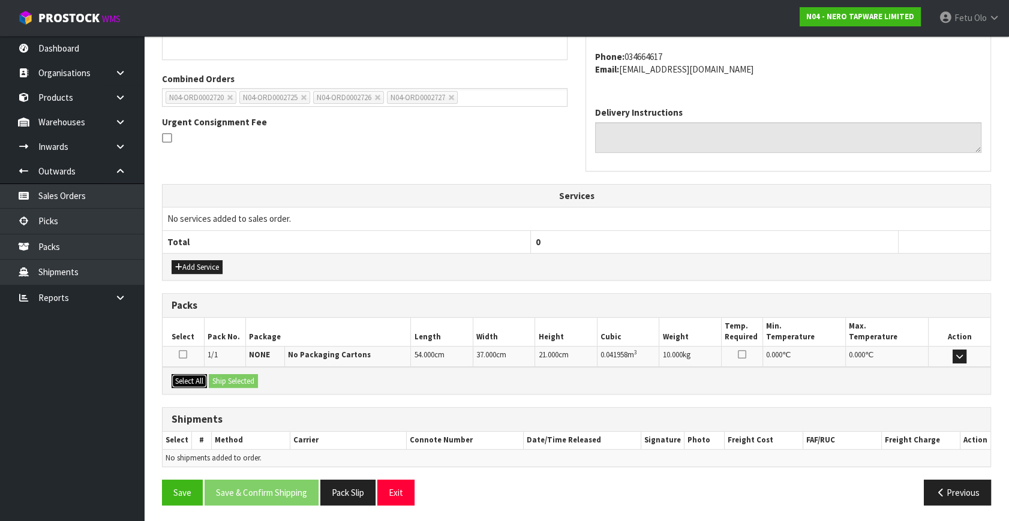
drag, startPoint x: 193, startPoint y: 376, endPoint x: 219, endPoint y: 373, distance: 26.6
click at [203, 374] on button "Select All" at bounding box center [189, 381] width 35 height 14
click at [219, 374] on button "Ship Selected" at bounding box center [233, 381] width 49 height 14
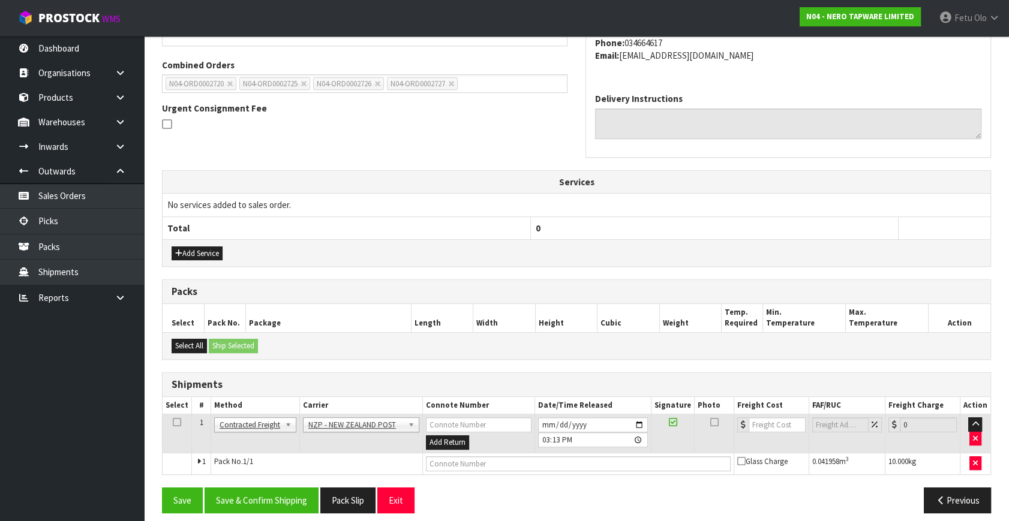
scroll to position [304, 0]
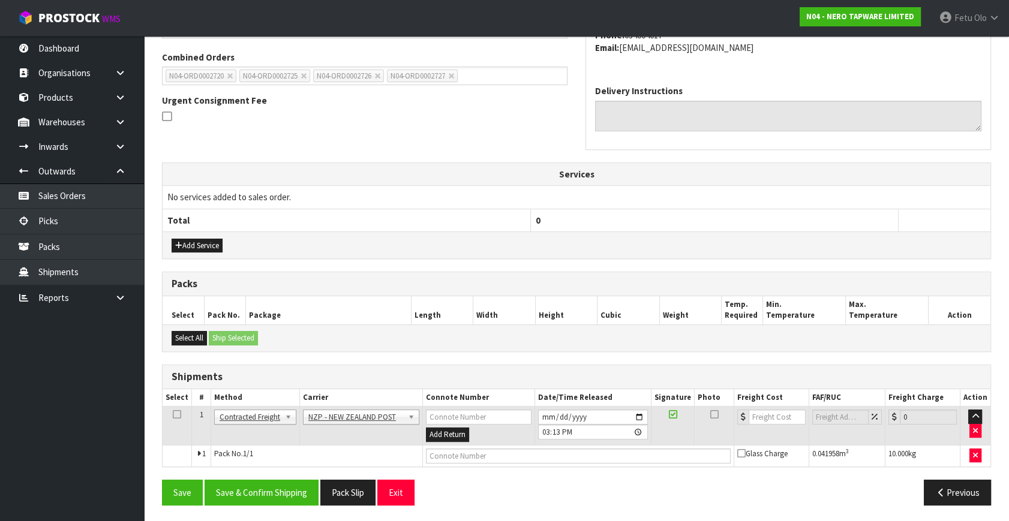
click at [500, 445] on td at bounding box center [577, 456] width 311 height 22
click at [498, 454] on input "text" at bounding box center [578, 456] width 305 height 15
paste input "00894210379946480611"
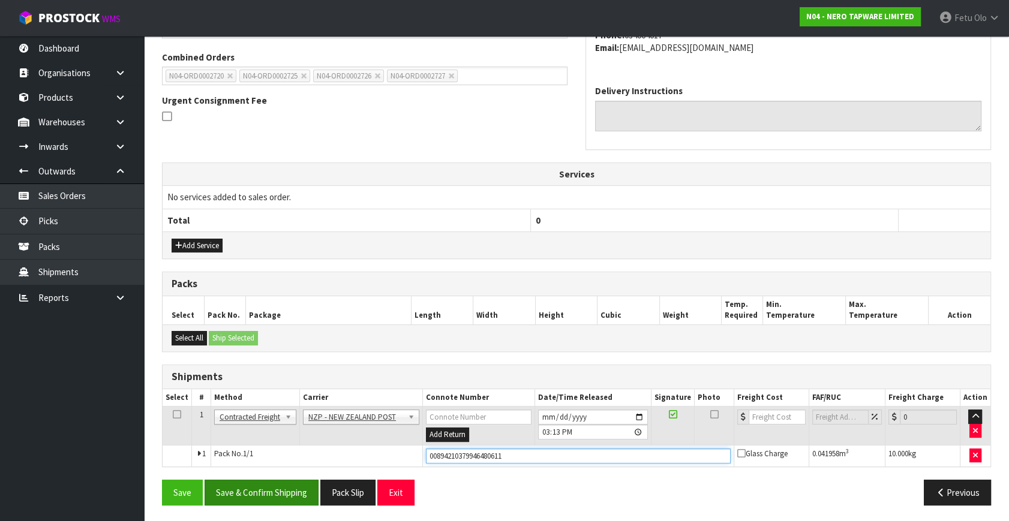
type input "00894210379946480611"
click at [244, 484] on button "Save & Confirm Shipping" at bounding box center [262, 493] width 114 height 26
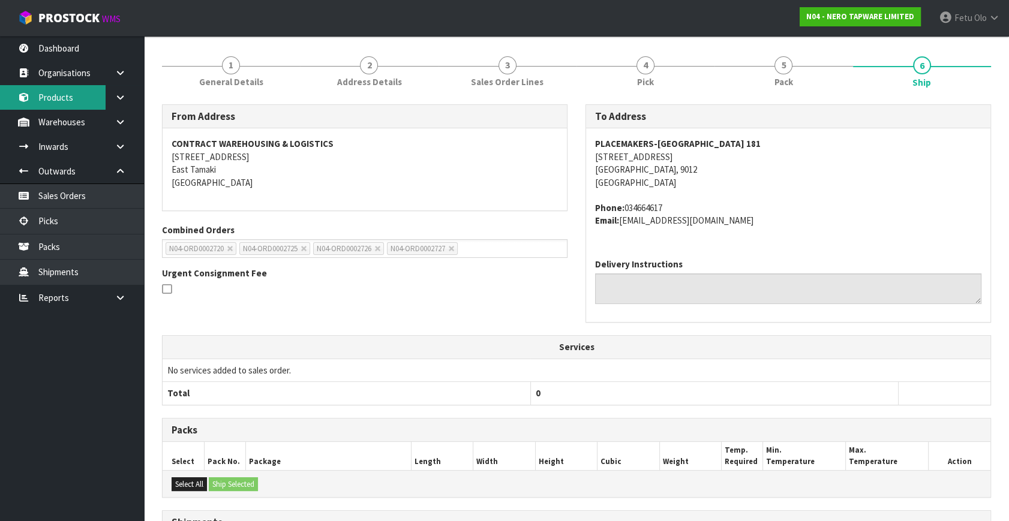
scroll to position [0, 0]
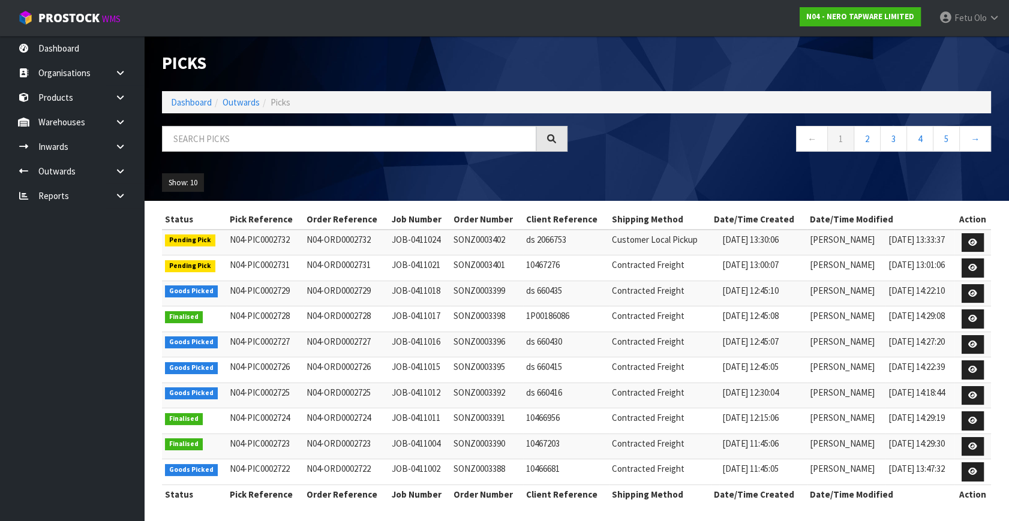
click at [652, 175] on div "Show: 10 5 10 25 50" at bounding box center [576, 182] width 847 height 37
click at [202, 129] on input "text" at bounding box center [349, 139] width 374 height 26
type input "2726"
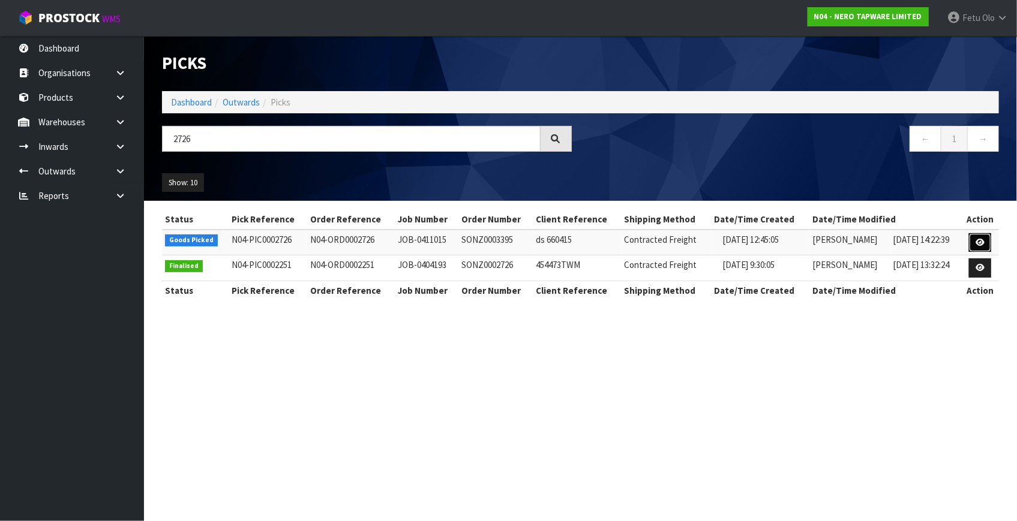
click at [989, 242] on link at bounding box center [980, 242] width 22 height 19
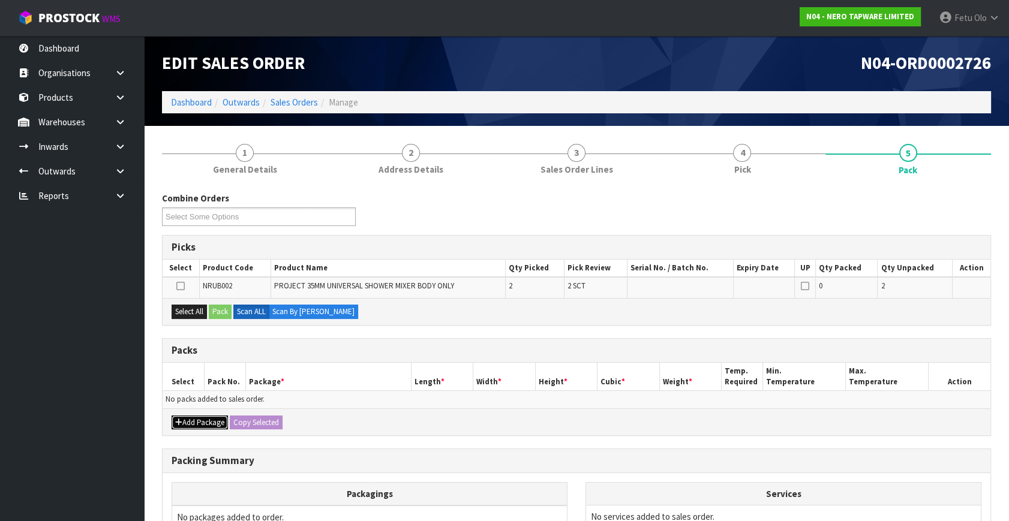
click at [180, 422] on icon "button" at bounding box center [178, 423] width 7 height 8
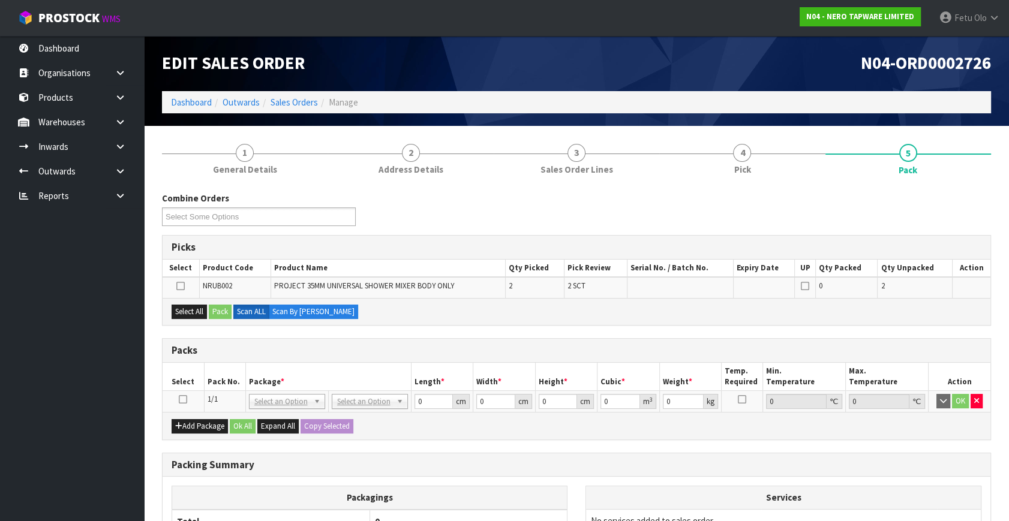
click at [180, 399] on icon at bounding box center [183, 399] width 8 height 1
click at [257, 380] on th "Package *" at bounding box center [328, 377] width 166 height 28
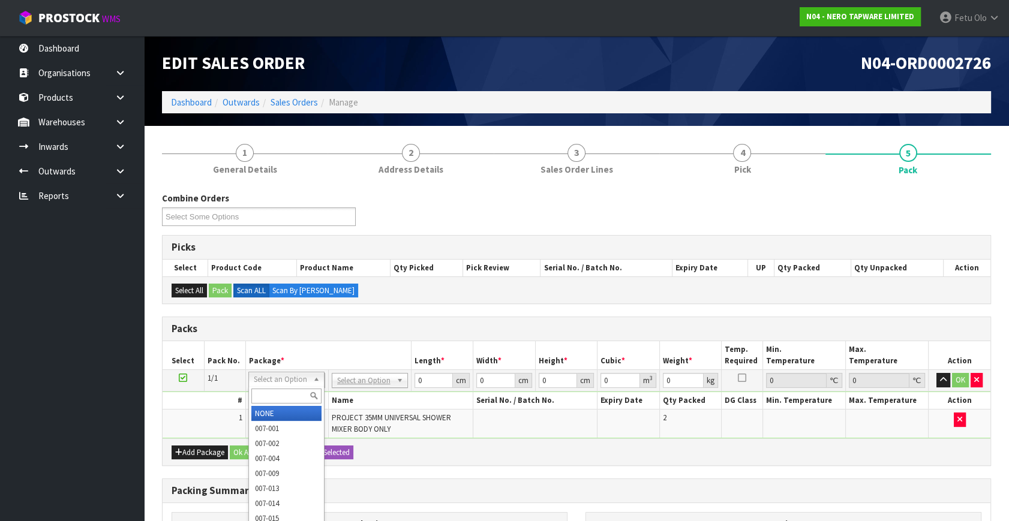
click at [266, 405] on div at bounding box center [286, 396] width 75 height 20
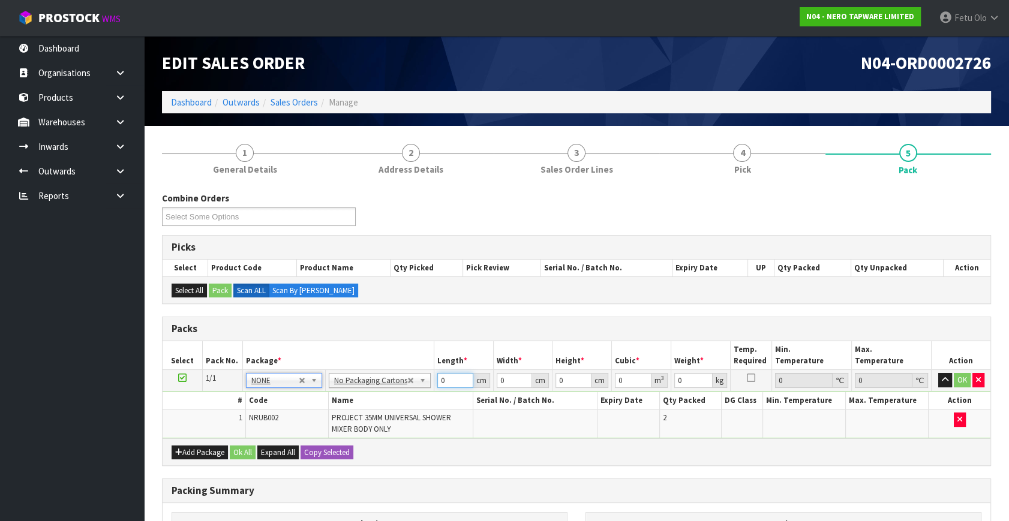
drag, startPoint x: 447, startPoint y: 378, endPoint x: 305, endPoint y: 428, distance: 151.2
click at [318, 428] on tbody "1/1 NONE 007-001 007-002 007-004 007-009 007-013 007-014 007-015 007-017 007-01…" at bounding box center [577, 404] width 828 height 69
type input "10"
type input "1"
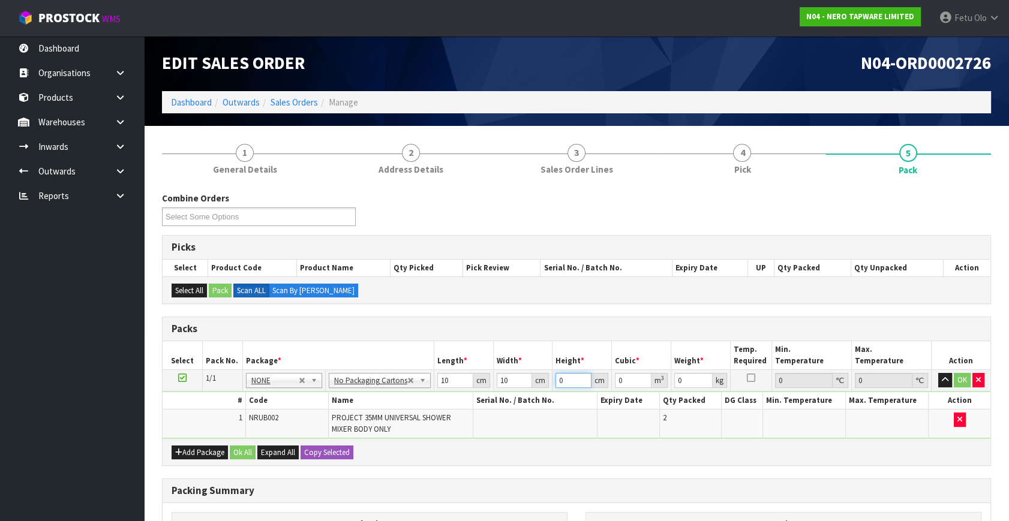
type input "0.0001"
type input "10"
type input "0.001"
type input "10"
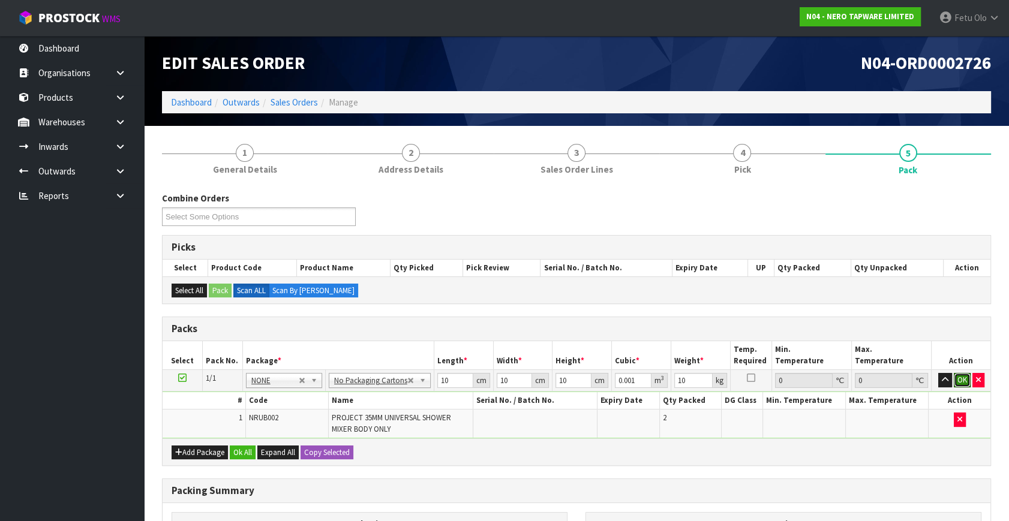
click button "OK" at bounding box center [962, 380] width 17 height 14
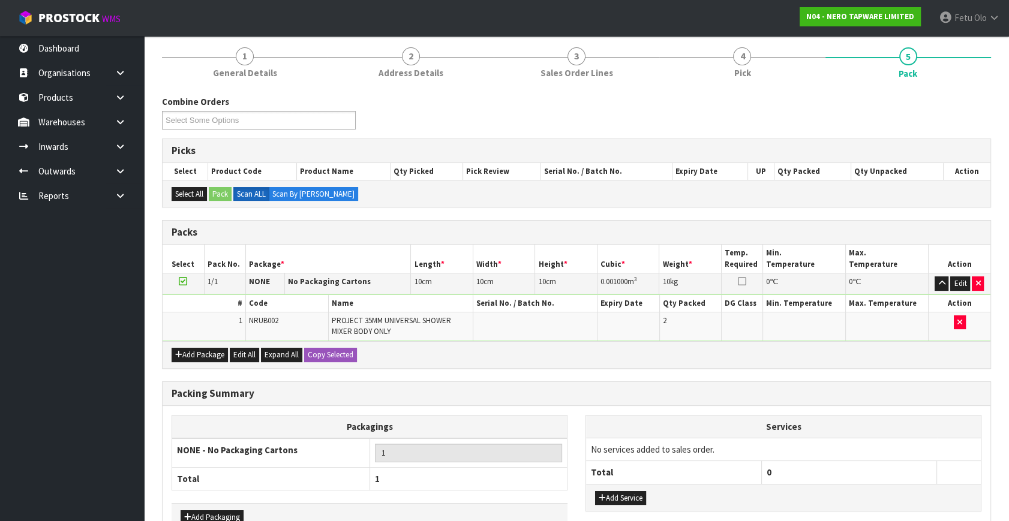
scroll to position [169, 0]
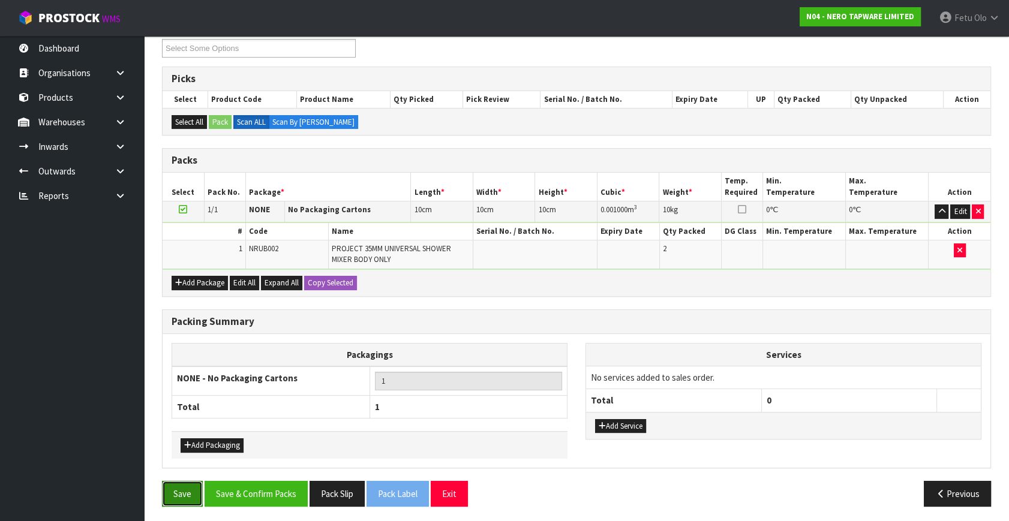
click at [181, 488] on button "Save" at bounding box center [182, 494] width 41 height 26
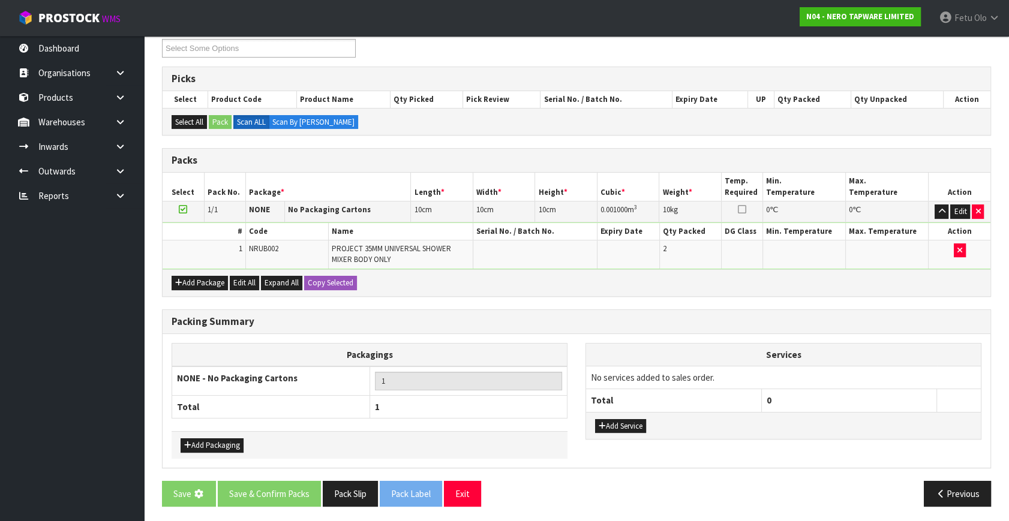
scroll to position [0, 0]
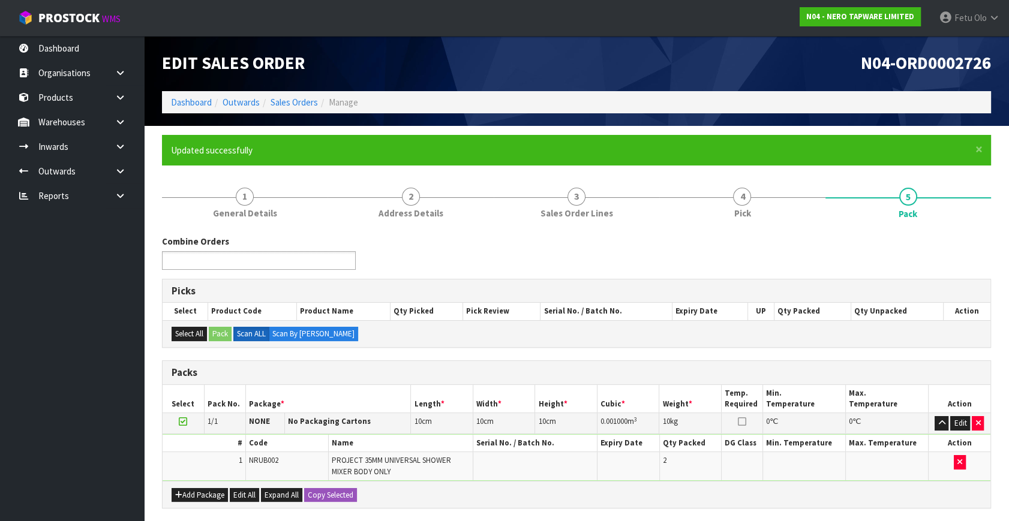
click at [275, 257] on ul at bounding box center [259, 260] width 194 height 19
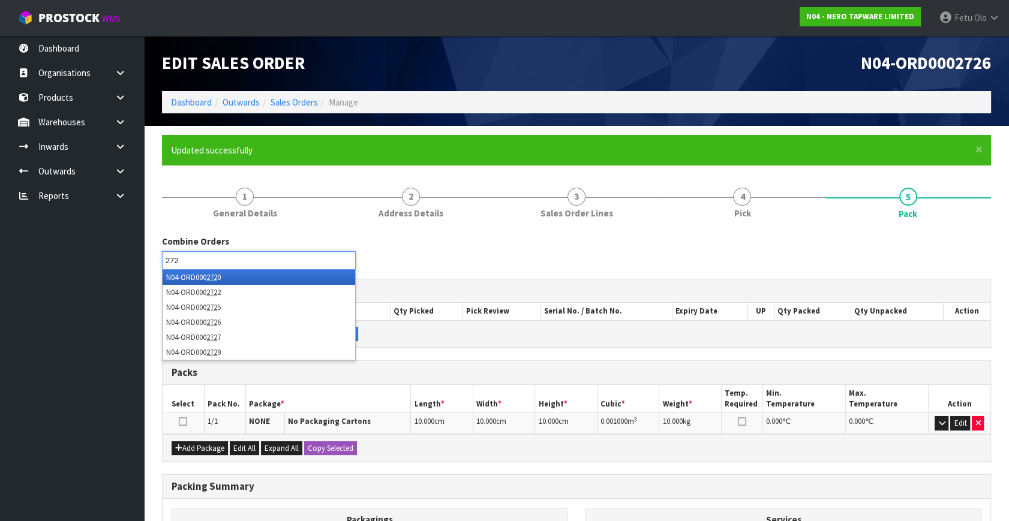
type input "2720"
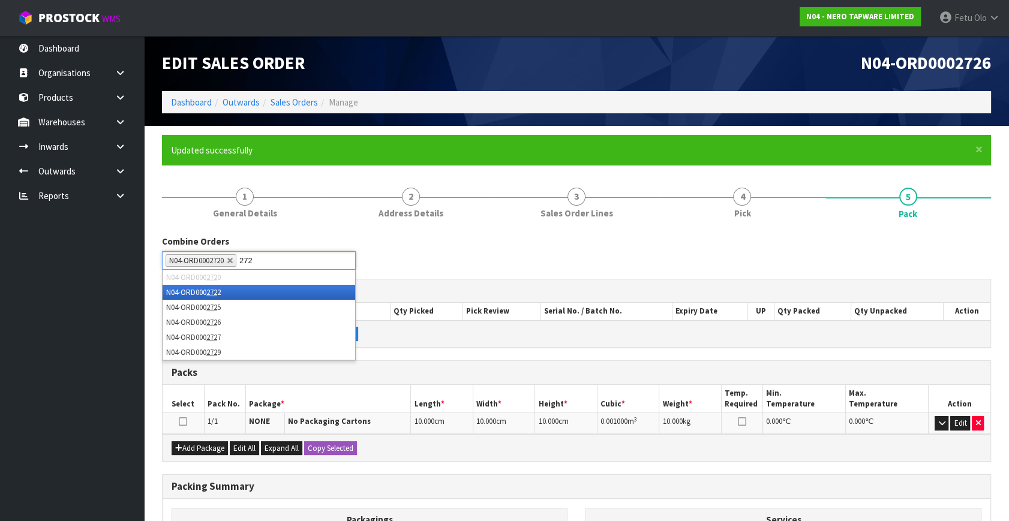
type input "2725"
type input "2727"
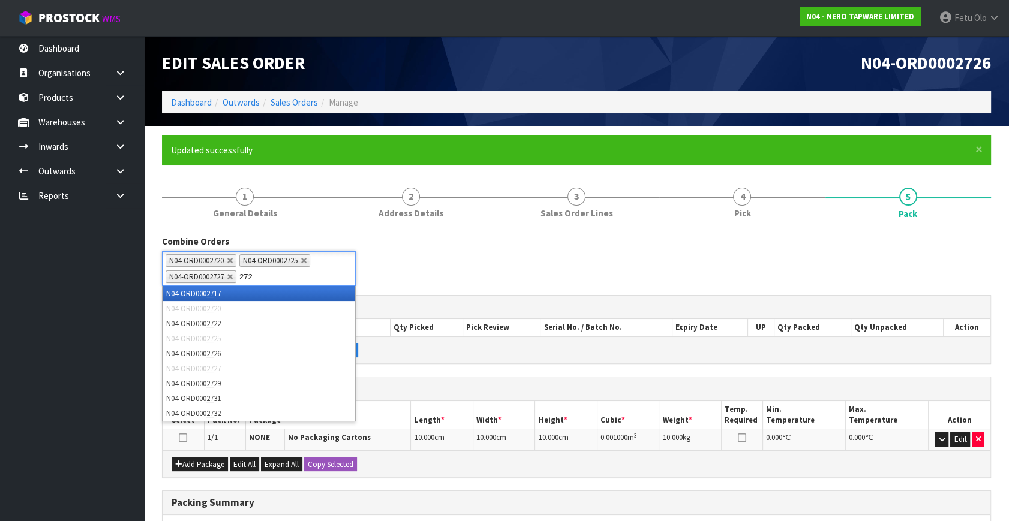
type input "2729"
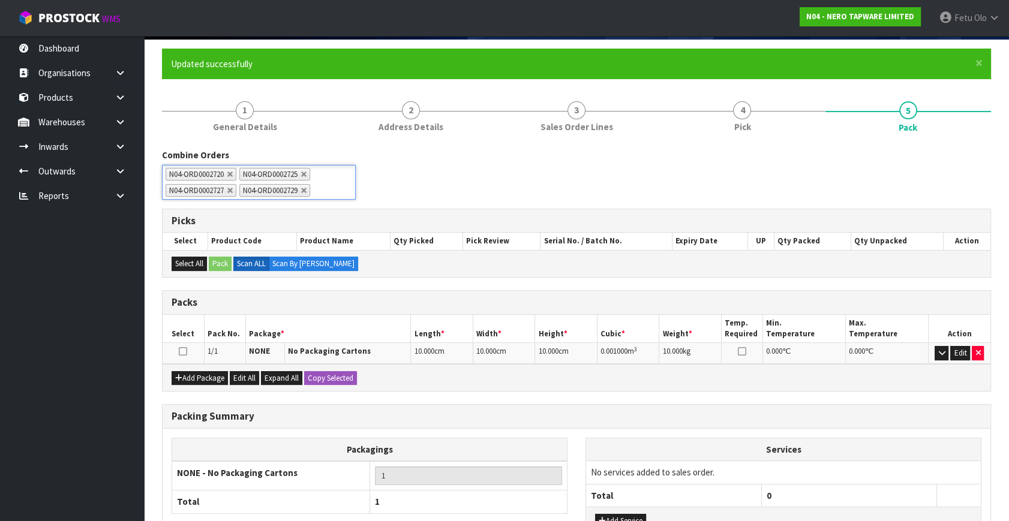
scroll to position [182, 0]
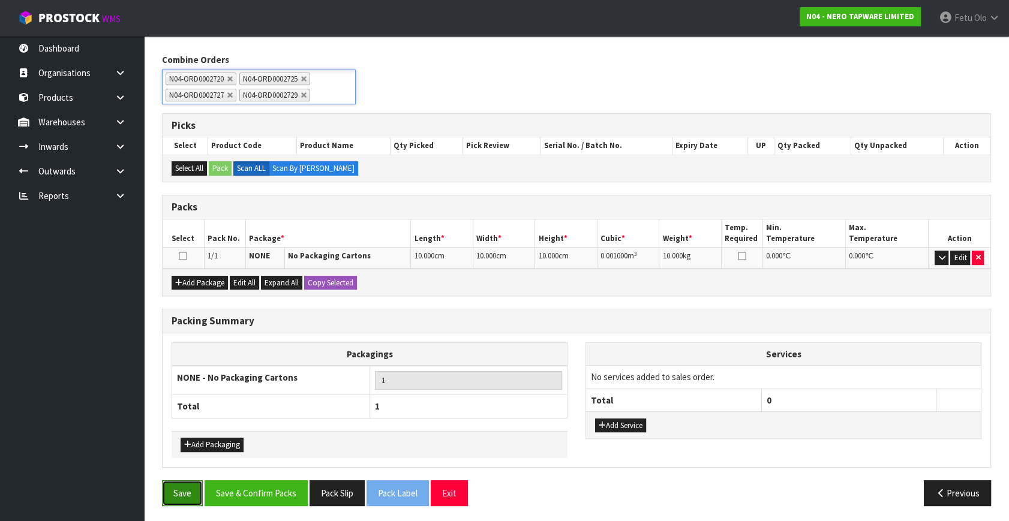
click at [164, 480] on button "Save" at bounding box center [182, 493] width 41 height 26
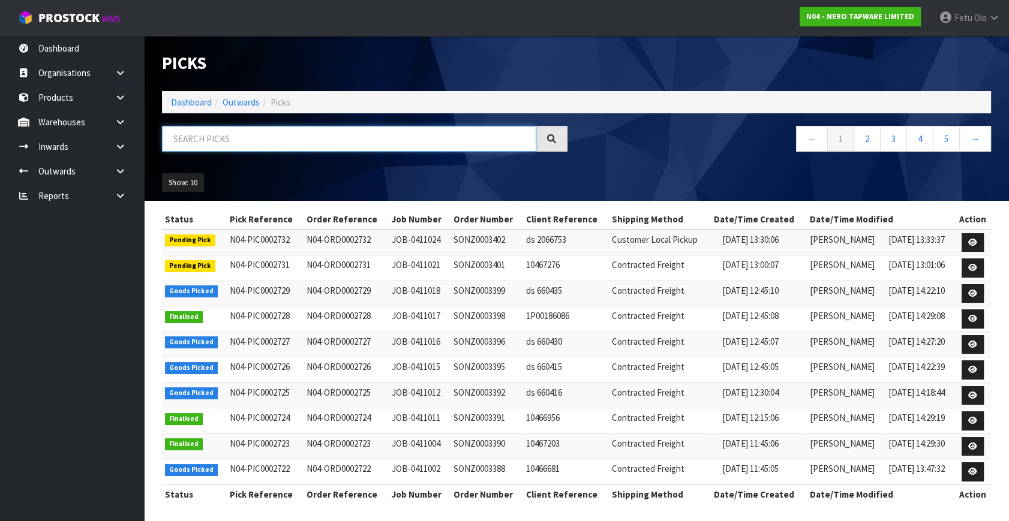
click at [224, 136] on input "text" at bounding box center [349, 139] width 374 height 26
type input "2725"
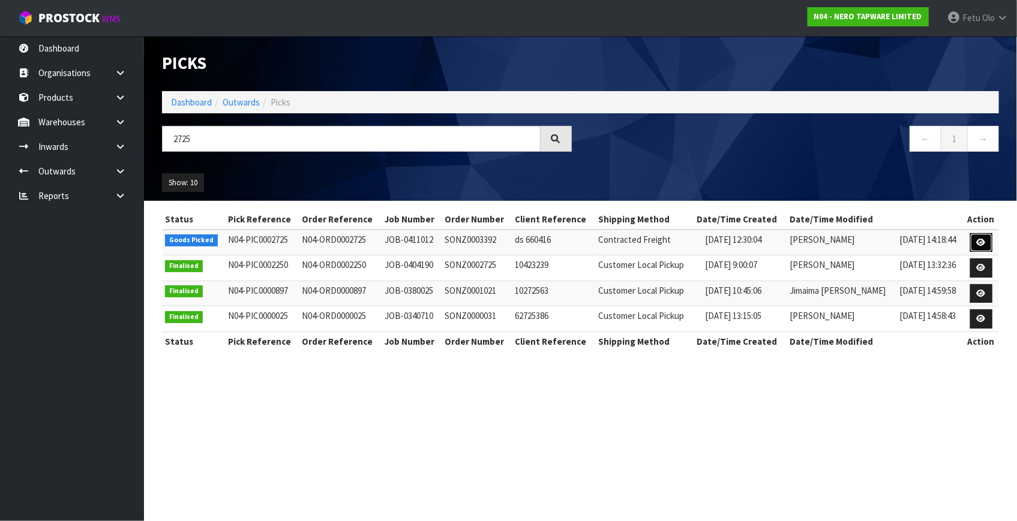
click at [983, 236] on link at bounding box center [981, 242] width 22 height 19
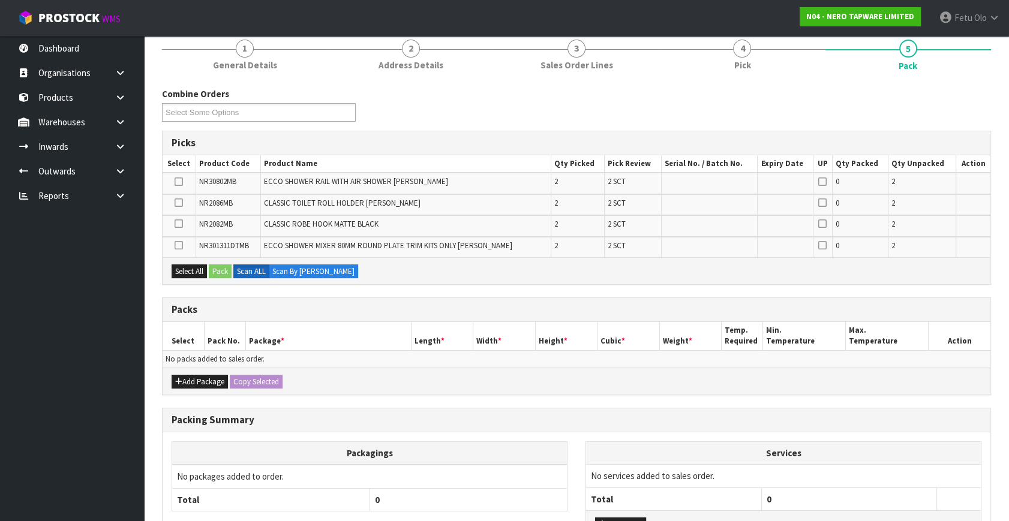
scroll to position [163, 0]
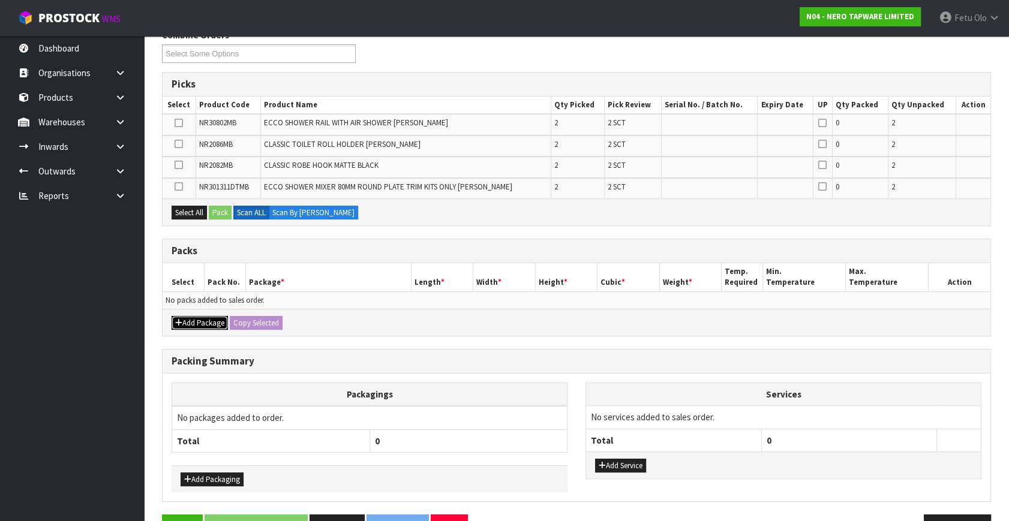
click at [186, 324] on button "Add Package" at bounding box center [200, 323] width 56 height 14
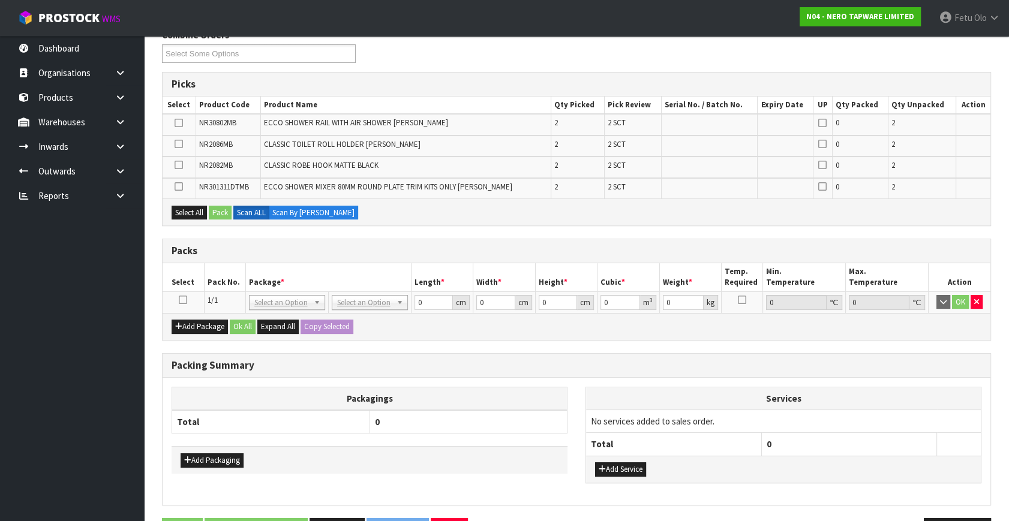
click at [182, 300] on icon at bounding box center [183, 300] width 8 height 1
click at [292, 265] on th "Package *" at bounding box center [328, 277] width 166 height 28
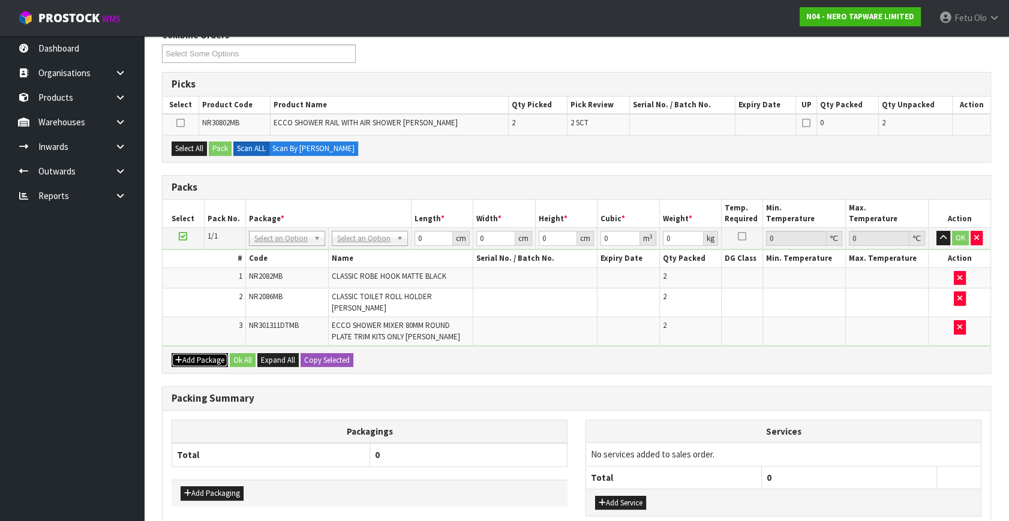
click at [181, 356] on icon "button" at bounding box center [178, 360] width 7 height 8
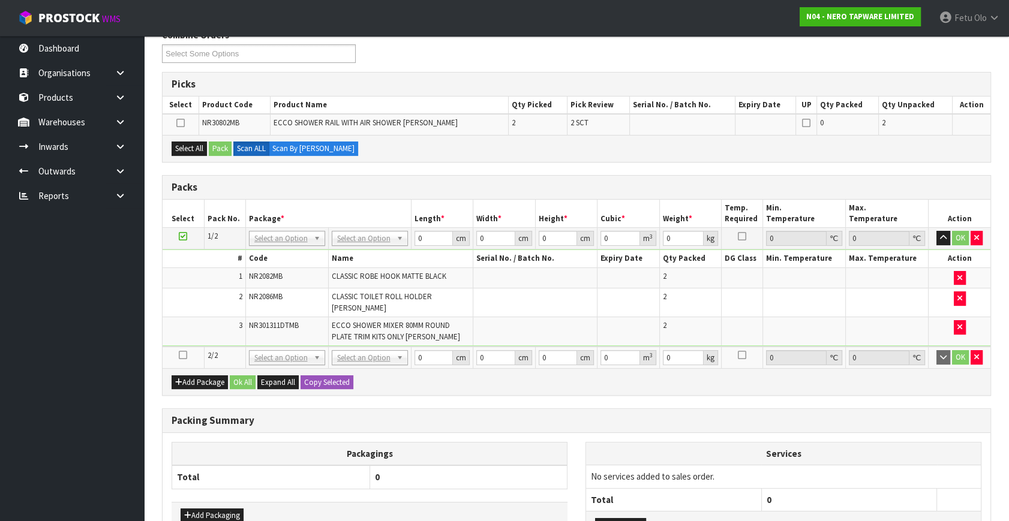
click at [182, 355] on icon at bounding box center [183, 355] width 8 height 1
click at [84, 397] on ul "Dashboard Organisations Clients Consignees Carriers Products Categories Serial …" at bounding box center [72, 278] width 144 height 485
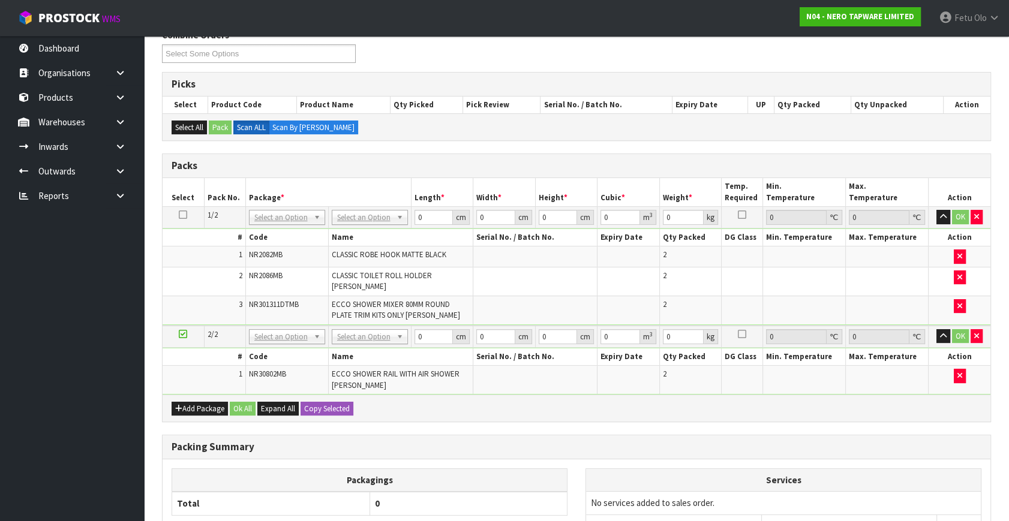
click at [287, 223] on td "NONE 007-001 007-002 007-004 007-009 007-013 007-014 007-015 007-017 007-018 00…" at bounding box center [286, 218] width 83 height 22
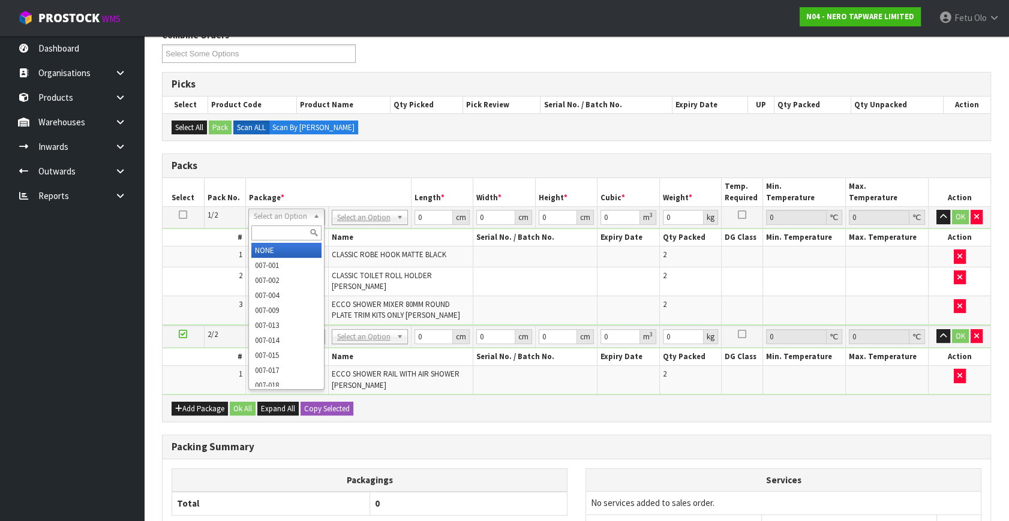
click at [287, 242] on div at bounding box center [286, 233] width 75 height 20
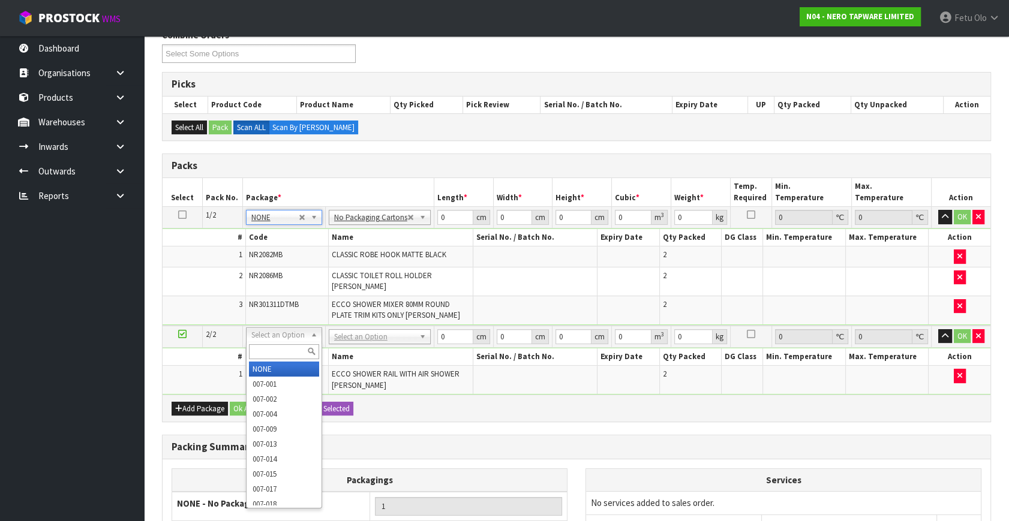
drag, startPoint x: 298, startPoint y: 335, endPoint x: 298, endPoint y: 342, distance: 7.2
type input "2"
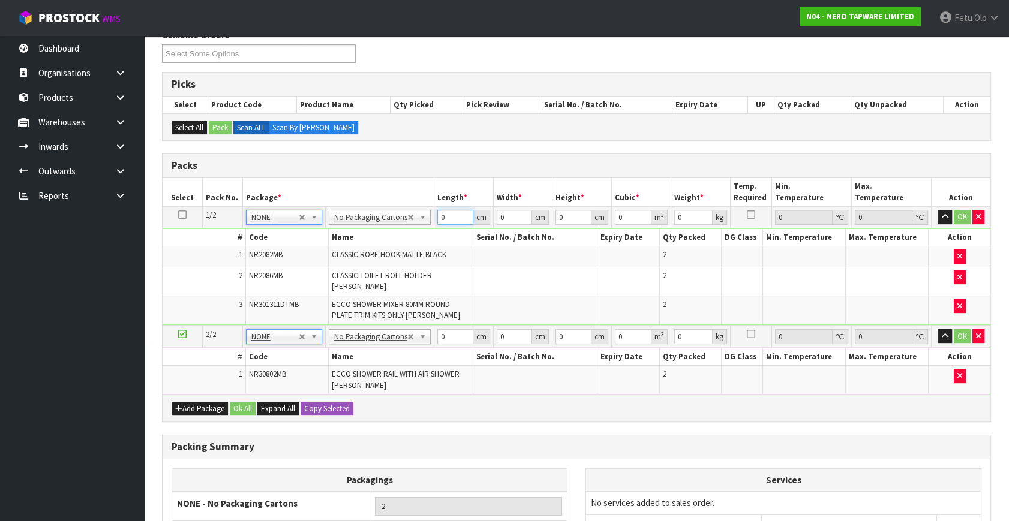
drag, startPoint x: 450, startPoint y: 216, endPoint x: 377, endPoint y: 257, distance: 83.2
click at [377, 257] on tbody "1/2 NONE 007-001 007-002 007-004 007-009 007-013 007-014 007-015 007-017 007-01…" at bounding box center [577, 266] width 828 height 119
type input "20"
type input "2"
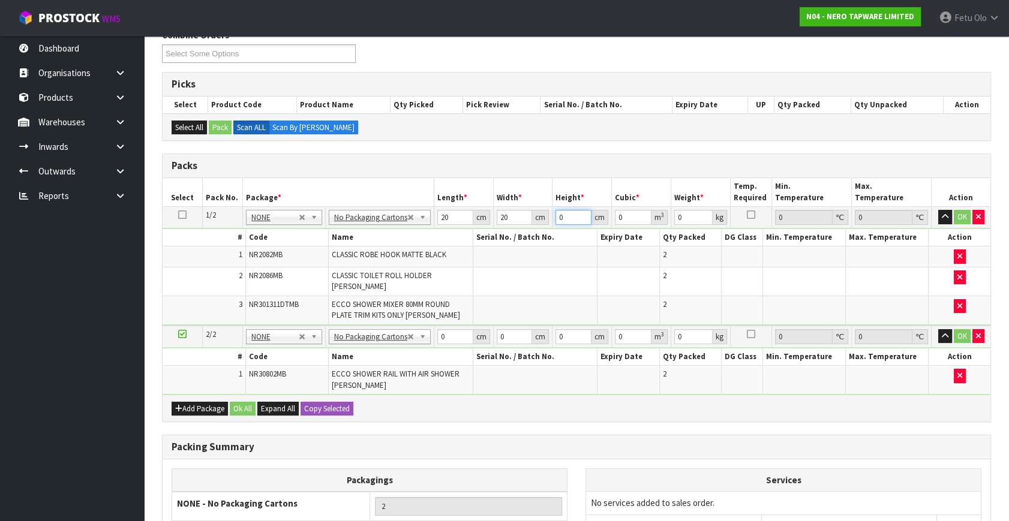
type input "0.0008"
type input "20"
type input "0.008"
type input "20"
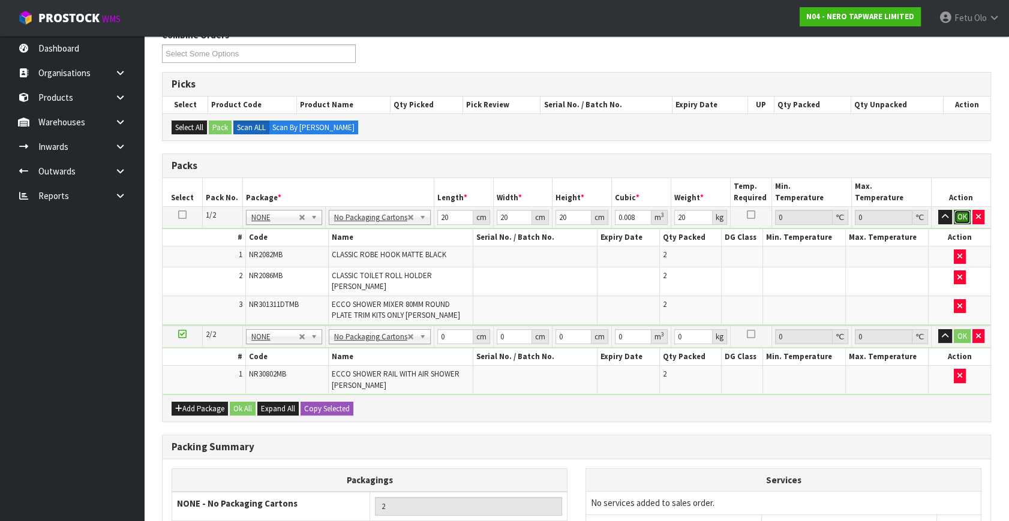
click button "OK" at bounding box center [962, 217] width 17 height 14
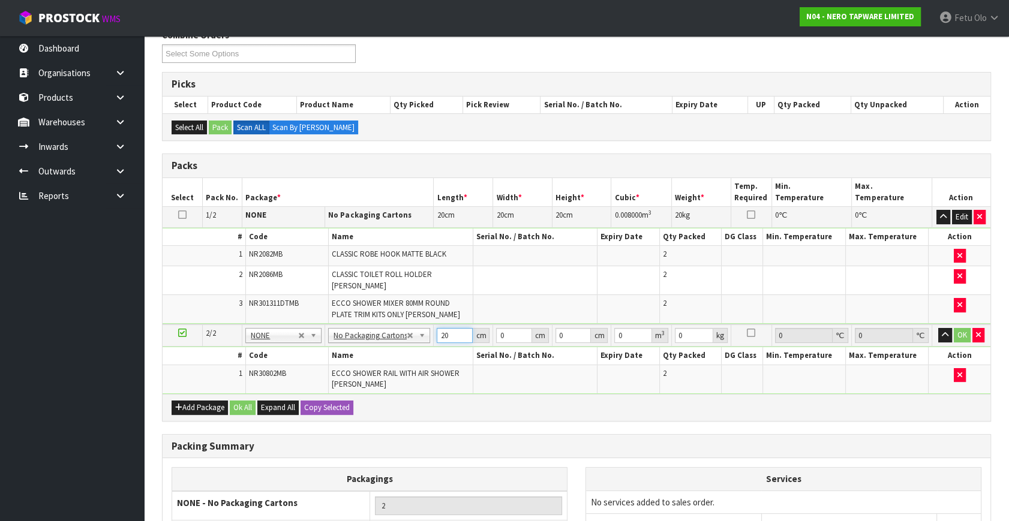
type input "20"
type input "2"
type input "0.0008"
type input "20"
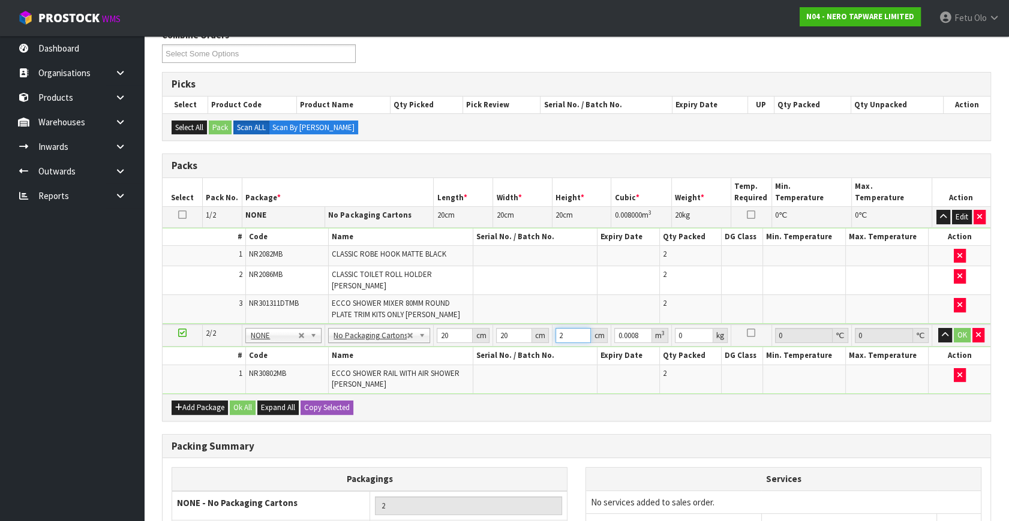
type input "0.008"
type input "20"
click button "OK" at bounding box center [962, 335] width 17 height 14
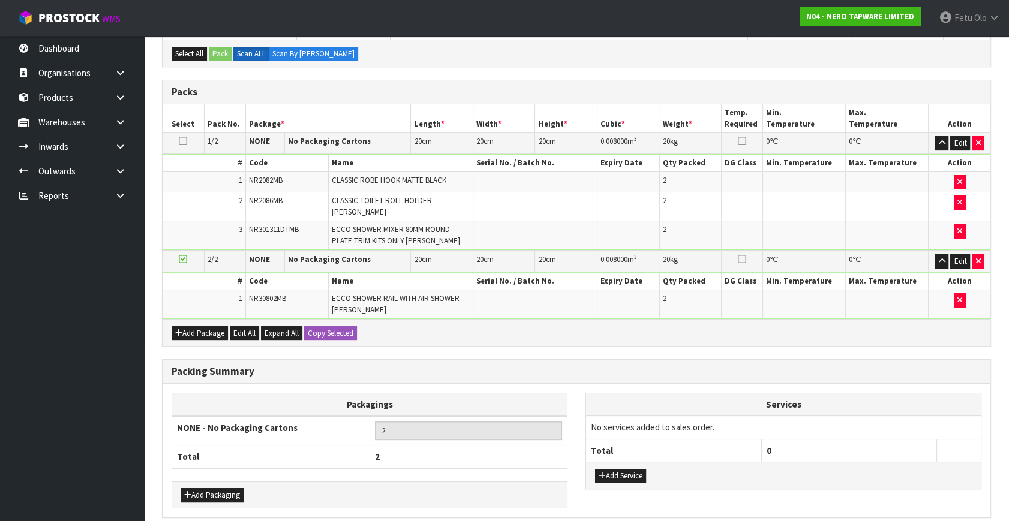
scroll to position [287, 0]
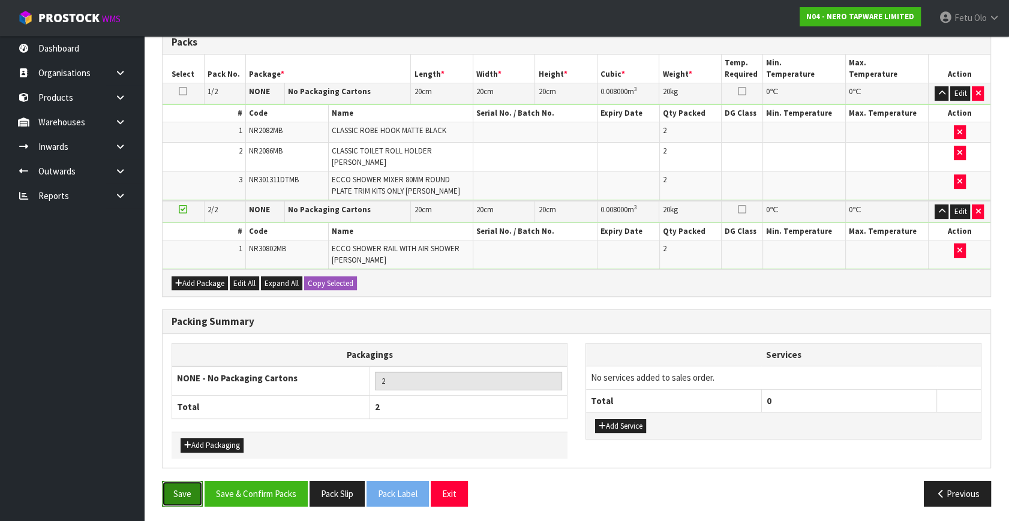
click at [184, 493] on button "Save" at bounding box center [182, 494] width 41 height 26
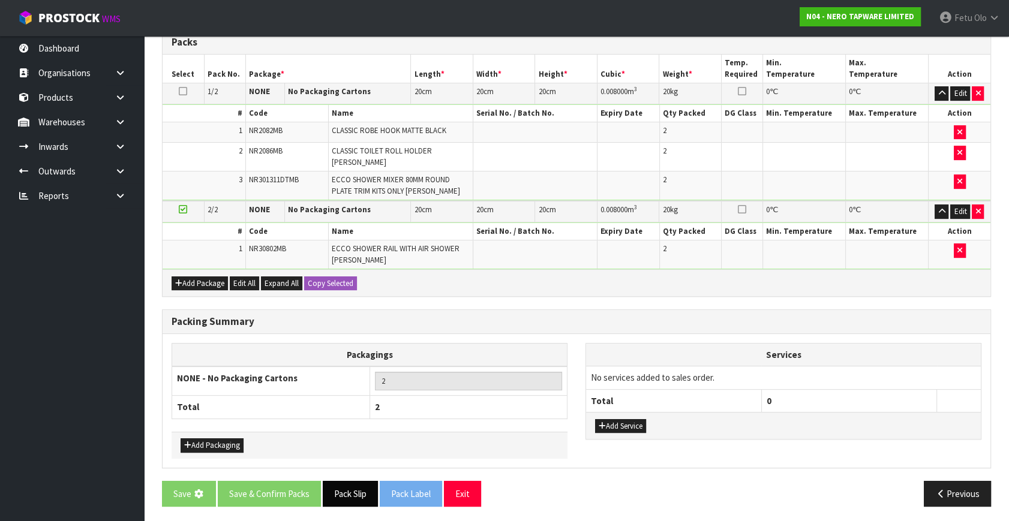
scroll to position [0, 0]
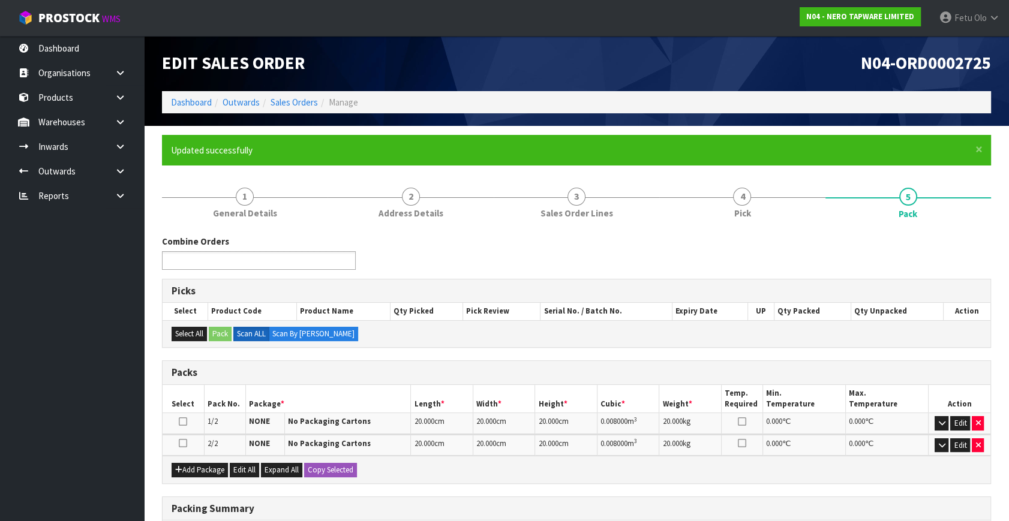
click at [253, 263] on input "text" at bounding box center [210, 260] width 88 height 15
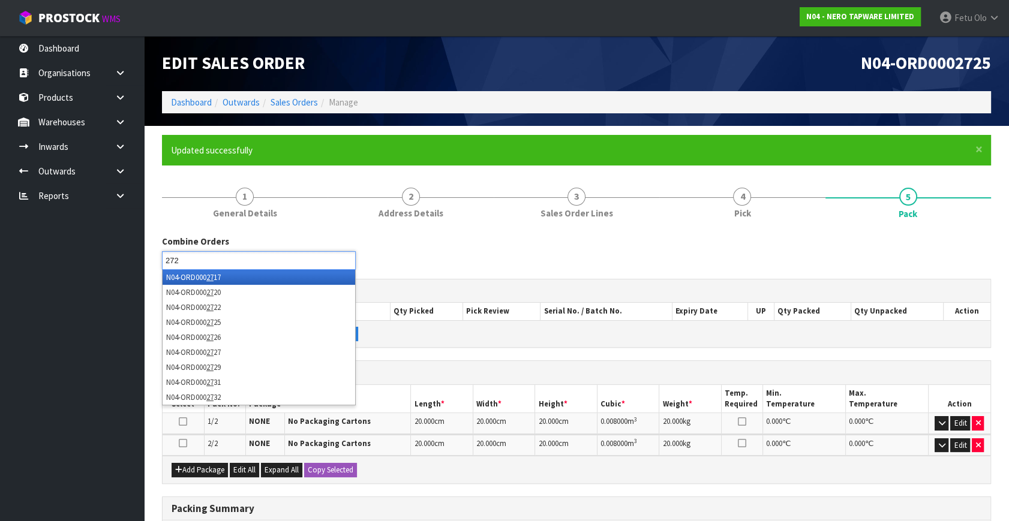
type input "2720"
type input "2726"
type input "2727"
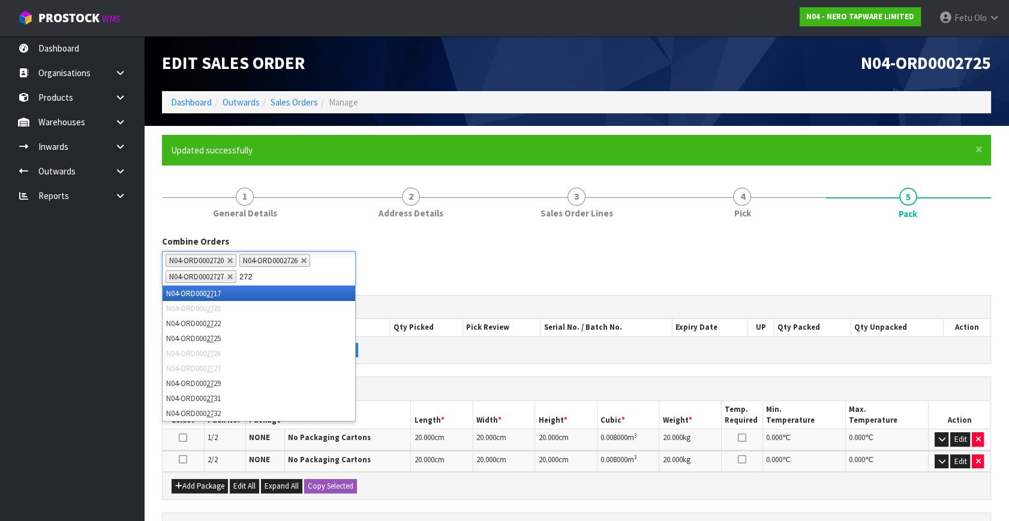
type input "2729"
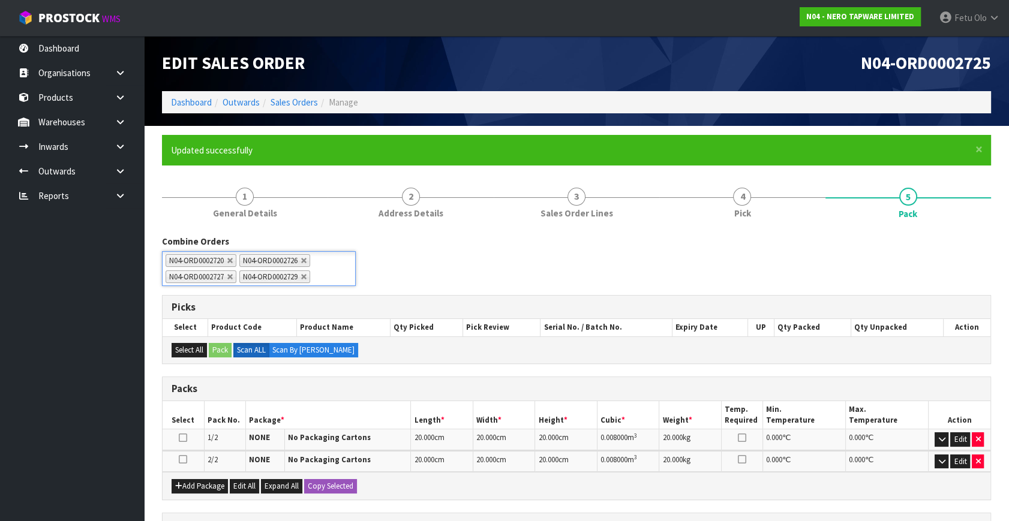
scroll to position [203, 0]
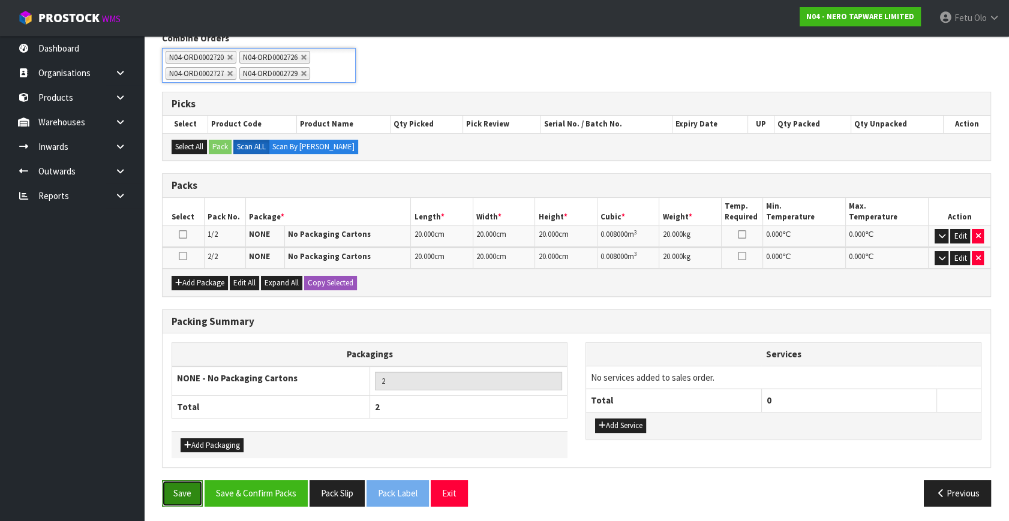
click at [187, 493] on button "Save" at bounding box center [182, 493] width 41 height 26
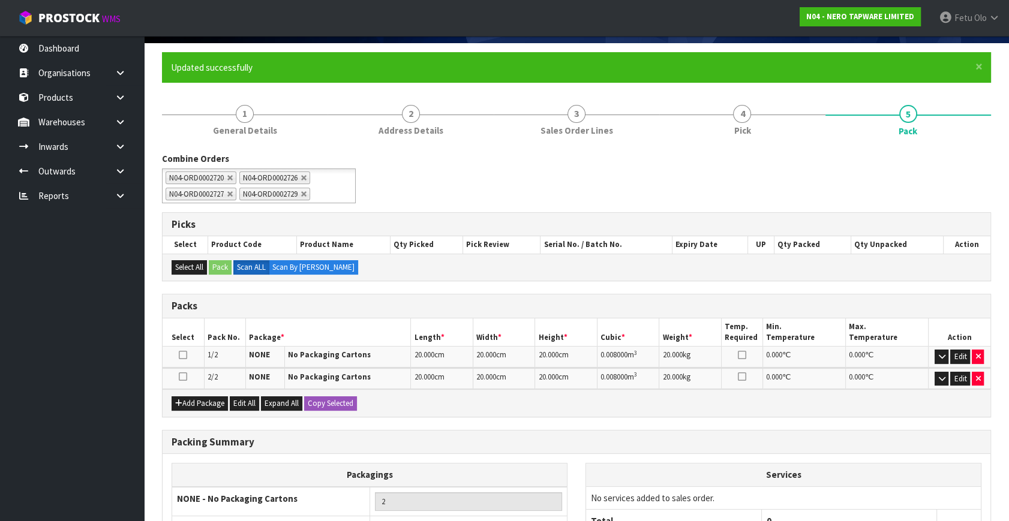
scroll to position [0, 0]
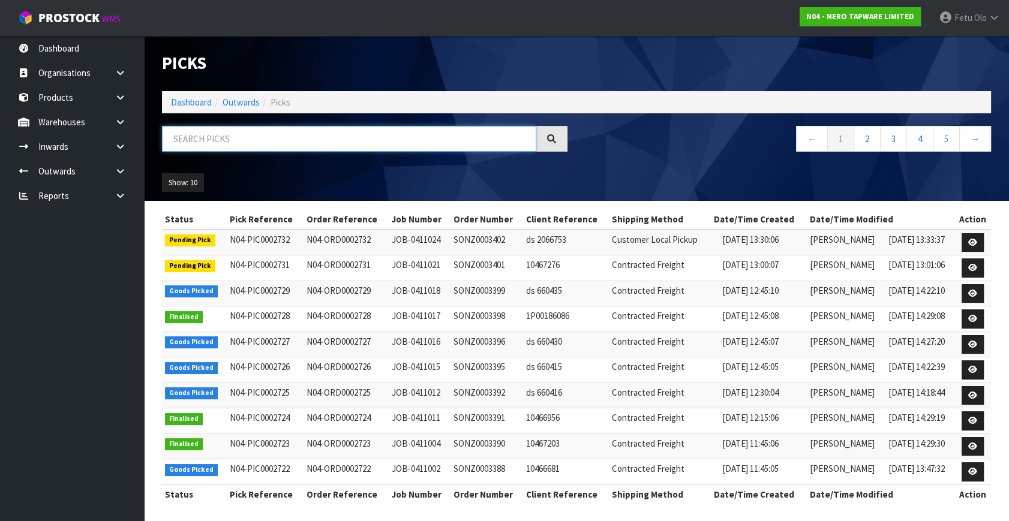
click at [309, 149] on input "text" at bounding box center [349, 139] width 374 height 26
click at [312, 143] on input "text" at bounding box center [349, 139] width 374 height 26
type input "2720"
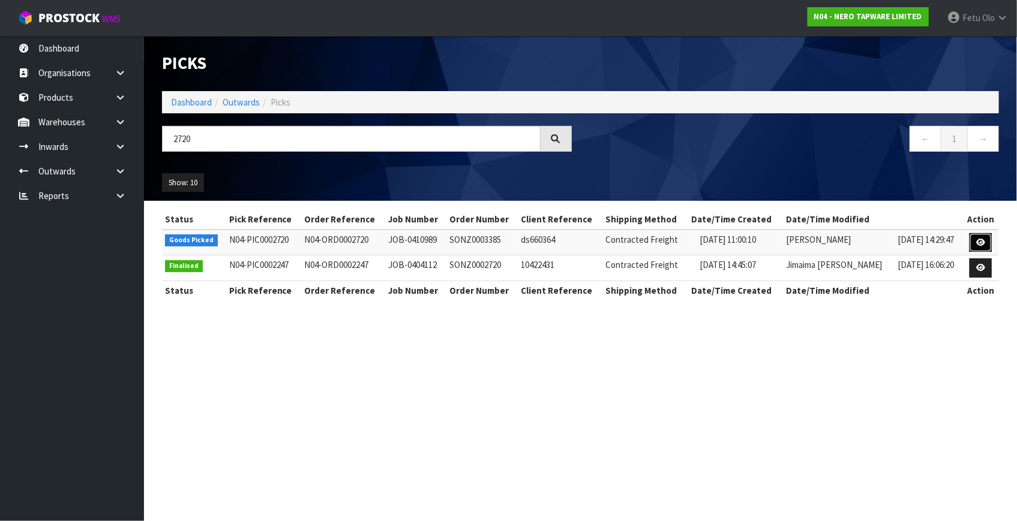
click at [984, 240] on icon at bounding box center [980, 243] width 9 height 8
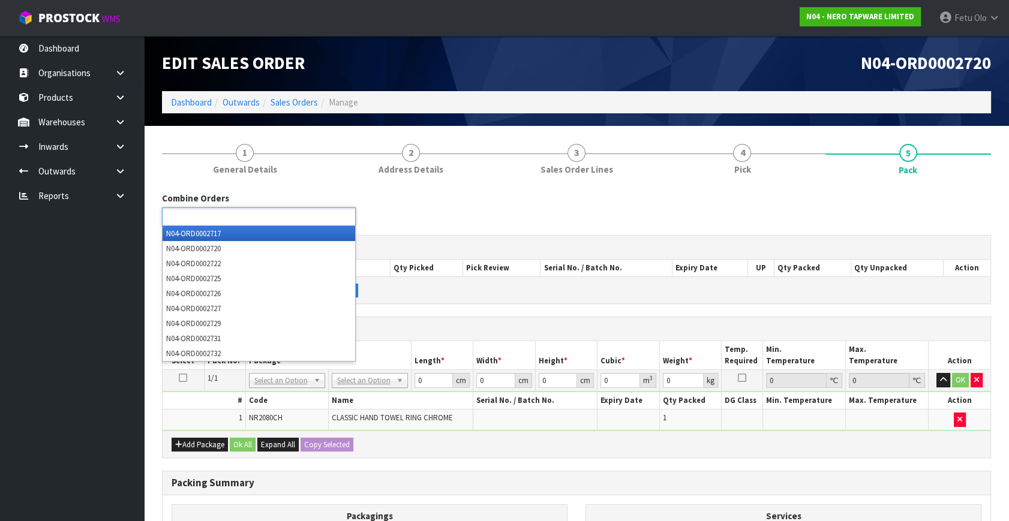
click at [297, 216] on ul at bounding box center [259, 217] width 194 height 19
type input "2725"
type input "2726"
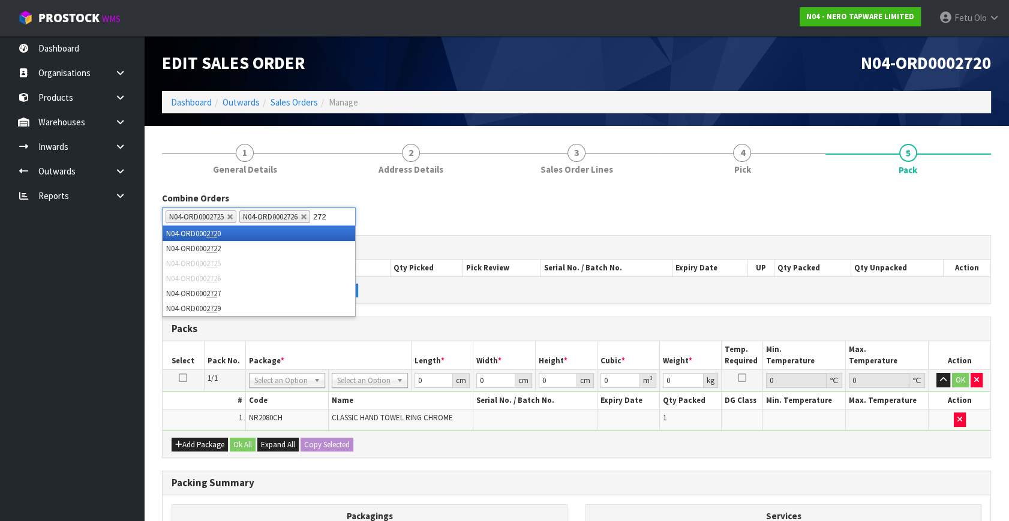
type input "2727"
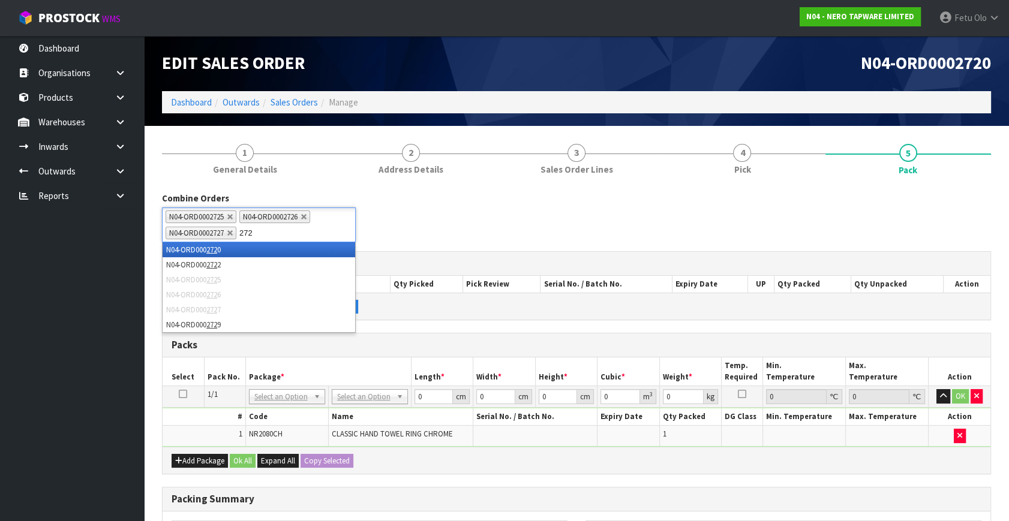
type input "2729"
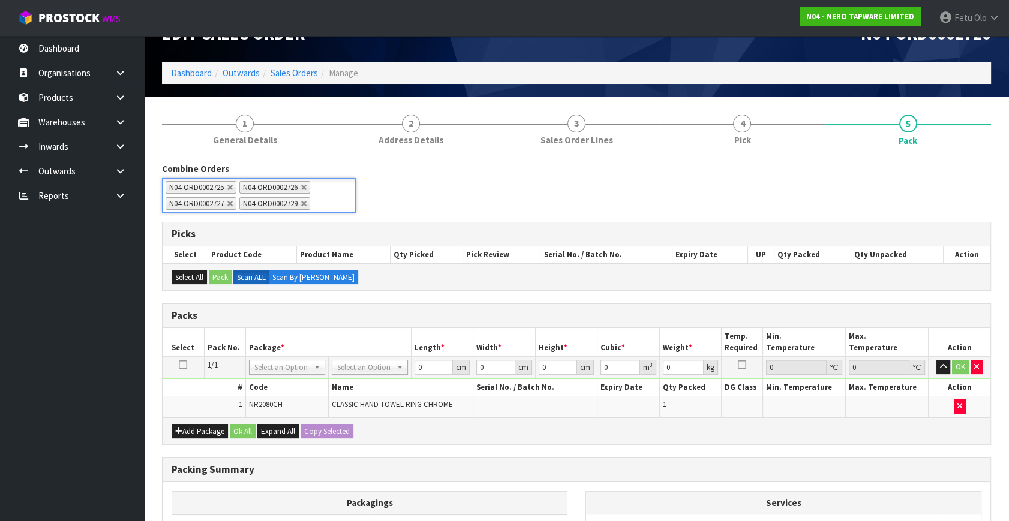
scroll to position [54, 0]
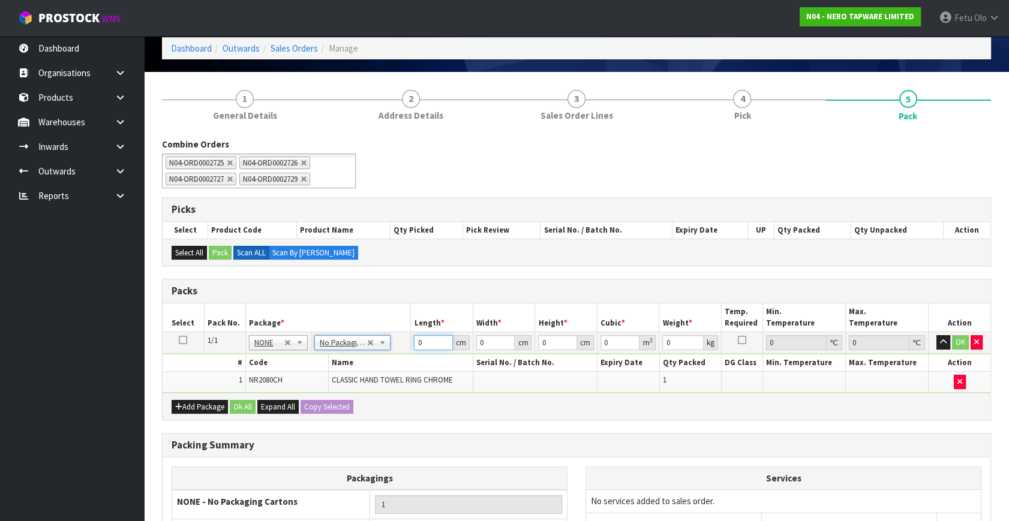
drag, startPoint x: 428, startPoint y: 342, endPoint x: 291, endPoint y: 387, distance: 143.9
click at [291, 387] on tbody "1/1 NONE 007-001 007-002 007-004 007-009 007-013 007-014 007-015 007-017 007-01…" at bounding box center [577, 362] width 828 height 61
type input "10"
type input "1"
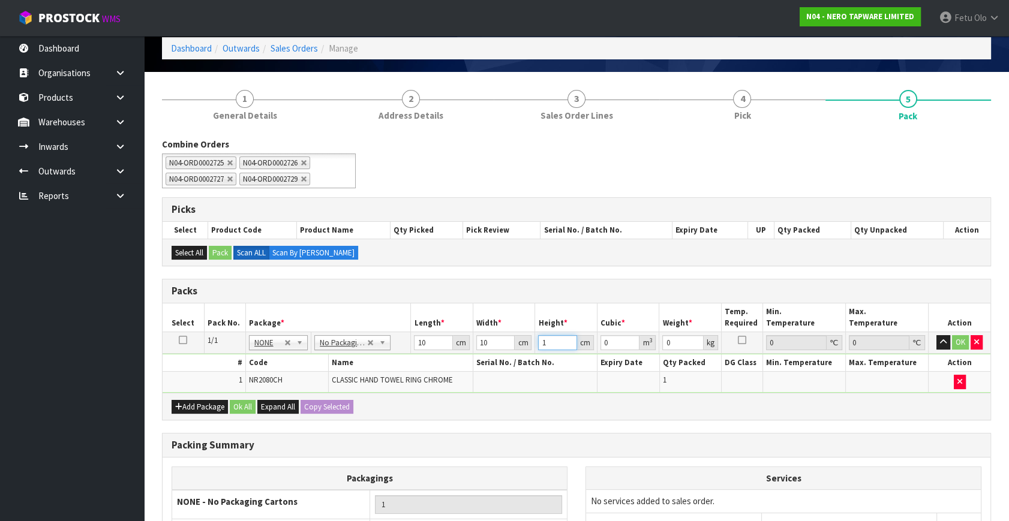
type input "0.0001"
type input "10"
type input "0.001"
type input "10"
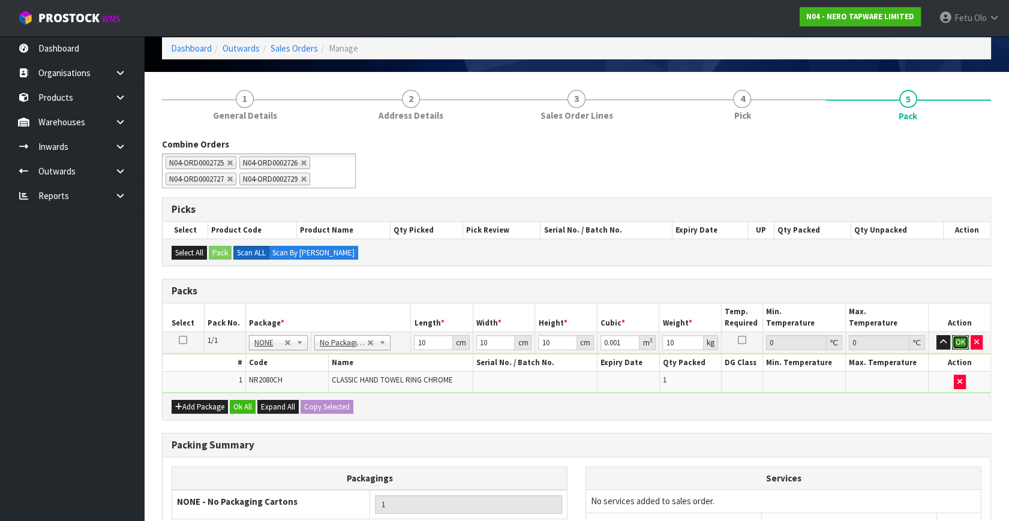
click button "OK" at bounding box center [960, 342] width 17 height 14
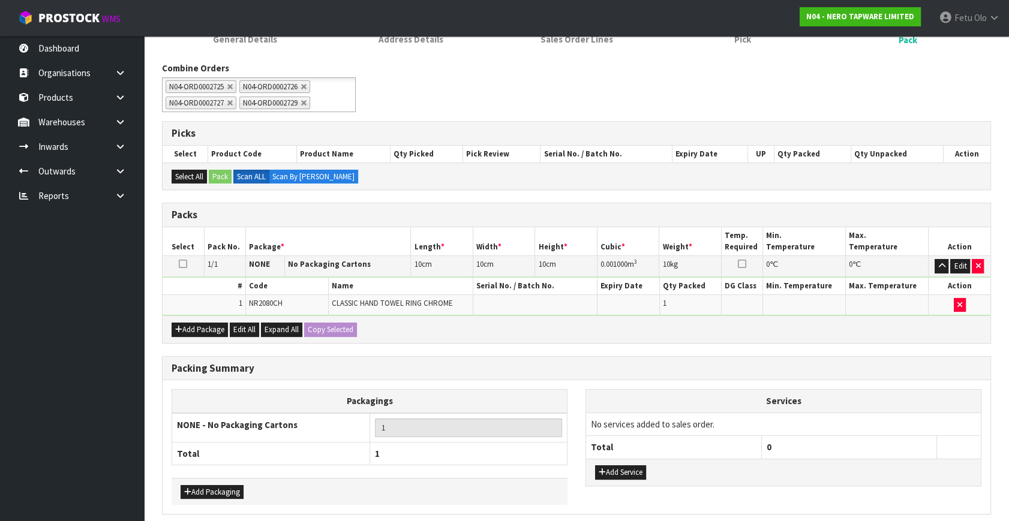
scroll to position [177, 0]
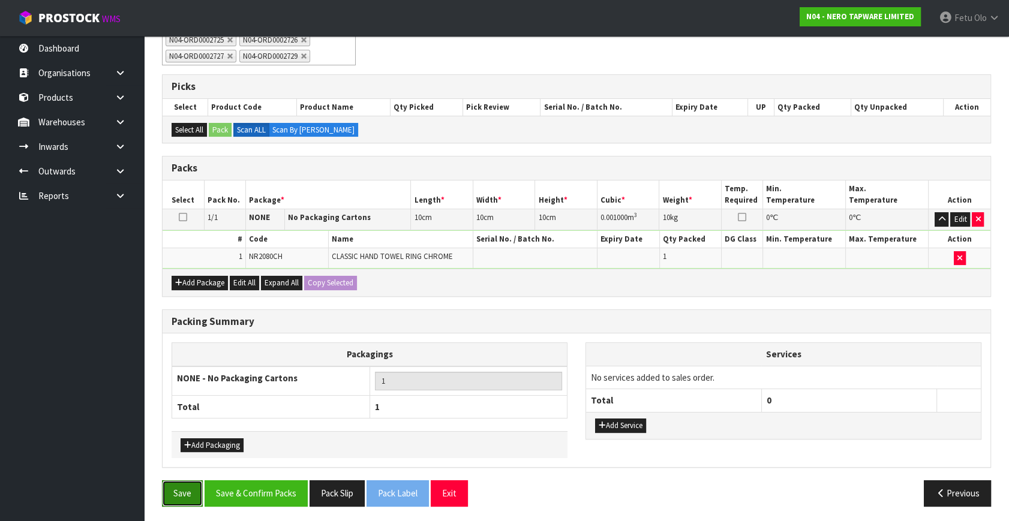
click at [180, 488] on button "Save" at bounding box center [182, 493] width 41 height 26
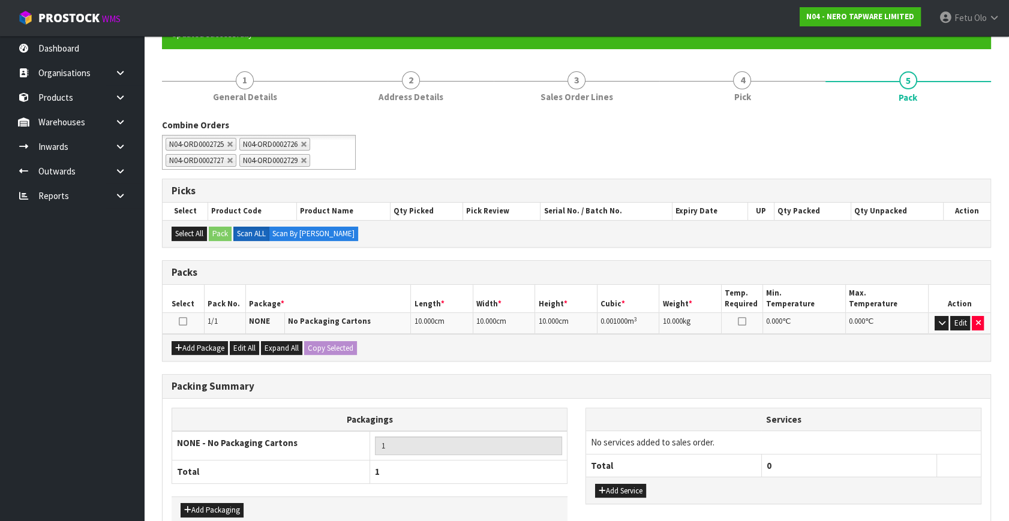
scroll to position [182, 0]
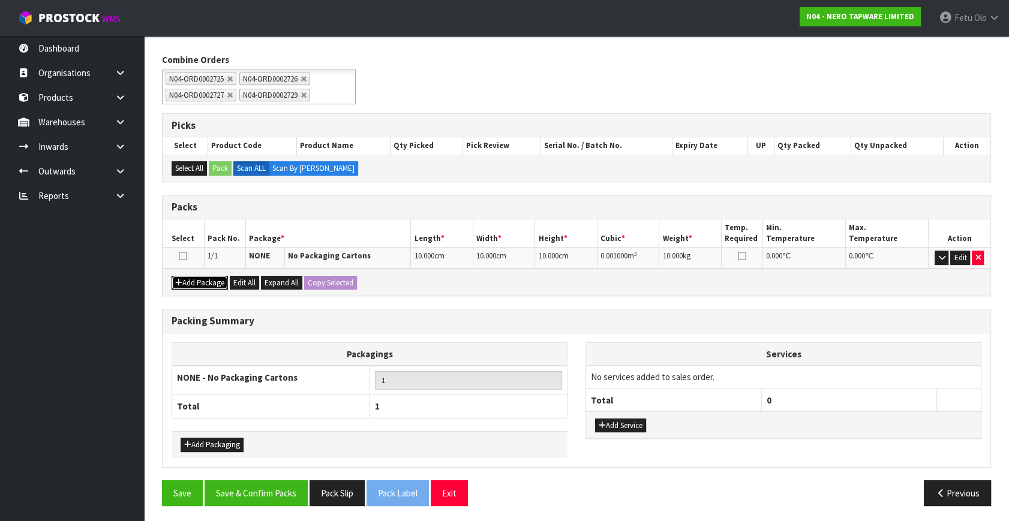
click at [184, 280] on button "Add Package" at bounding box center [200, 283] width 56 height 14
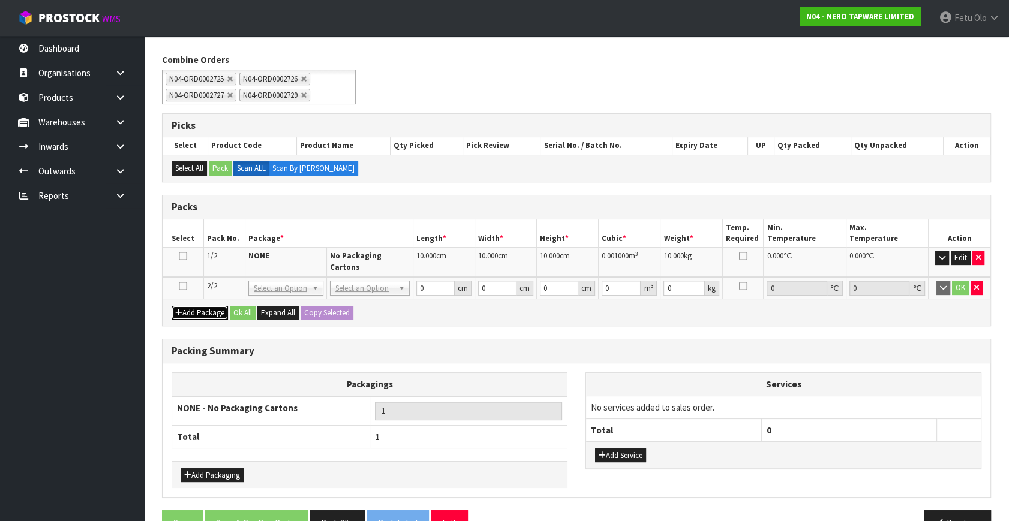
click at [186, 306] on button "Add Package" at bounding box center [200, 313] width 56 height 14
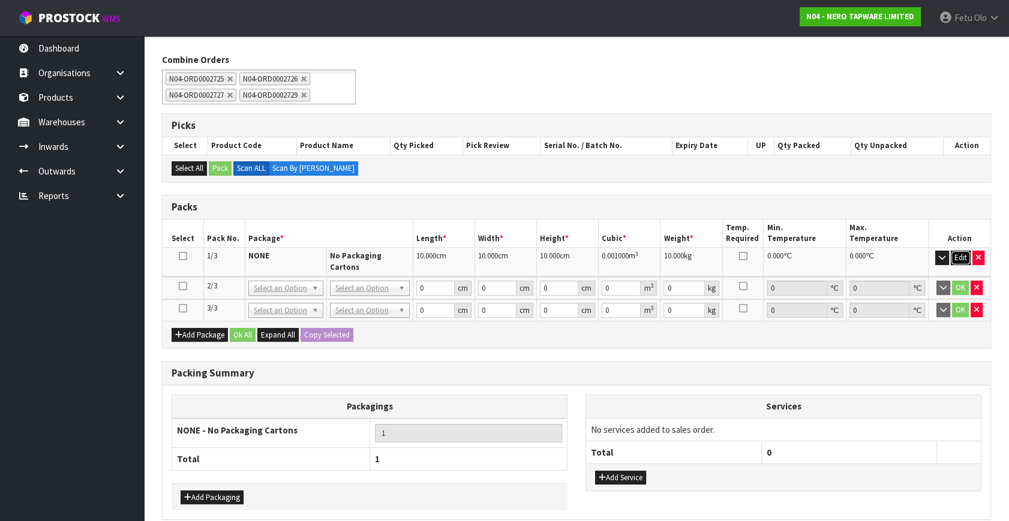
click at [951, 254] on button "Edit" at bounding box center [961, 258] width 20 height 14
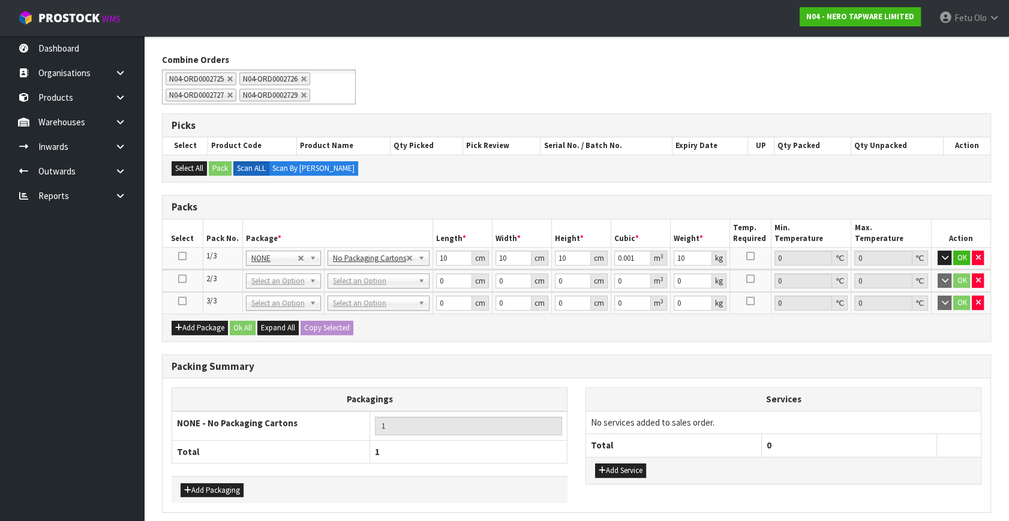
click at [545, 220] on th "Width *" at bounding box center [521, 233] width 59 height 28
drag, startPoint x: 447, startPoint y: 258, endPoint x: 372, endPoint y: 308, distance: 90.0
click at [362, 304] on table "Select Pack No. Package * Length * Width * Height * Cubic * Weight * Temp. Requ…" at bounding box center [577, 266] width 828 height 95
type input "5"
type input "0.0005"
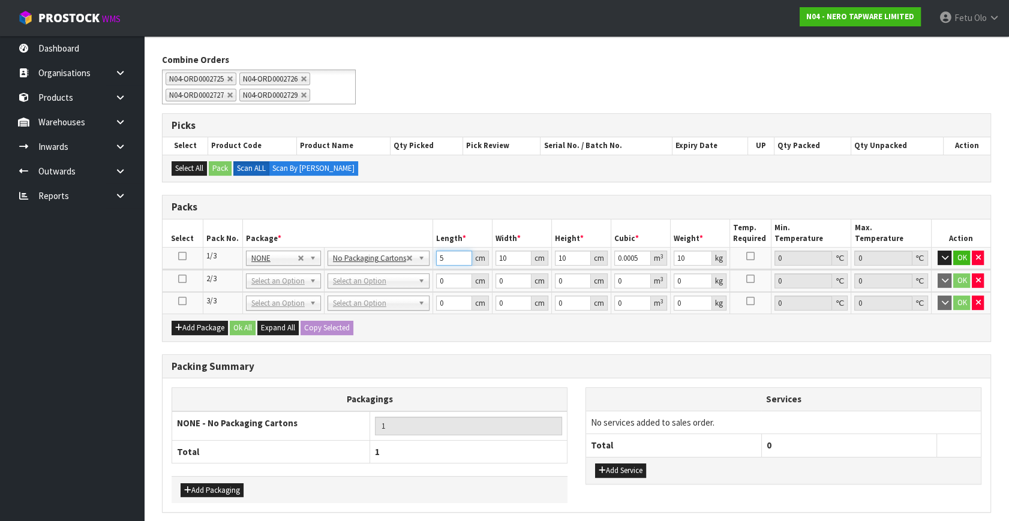
type input "5"
type input "3"
type input "0.00015"
type input "37"
type input "0.00185"
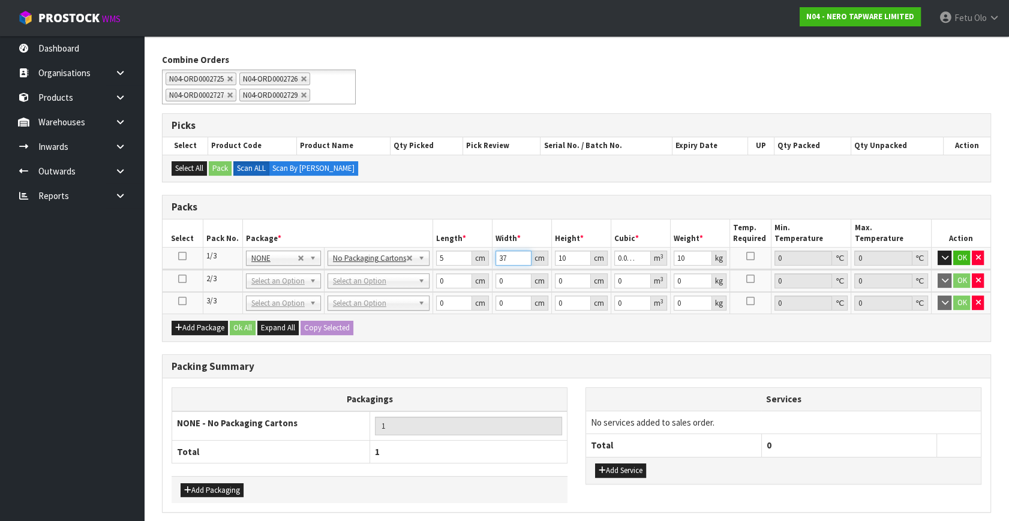
type input "37"
type input "2"
type input "0.00037"
type input "21"
type input "0.003885"
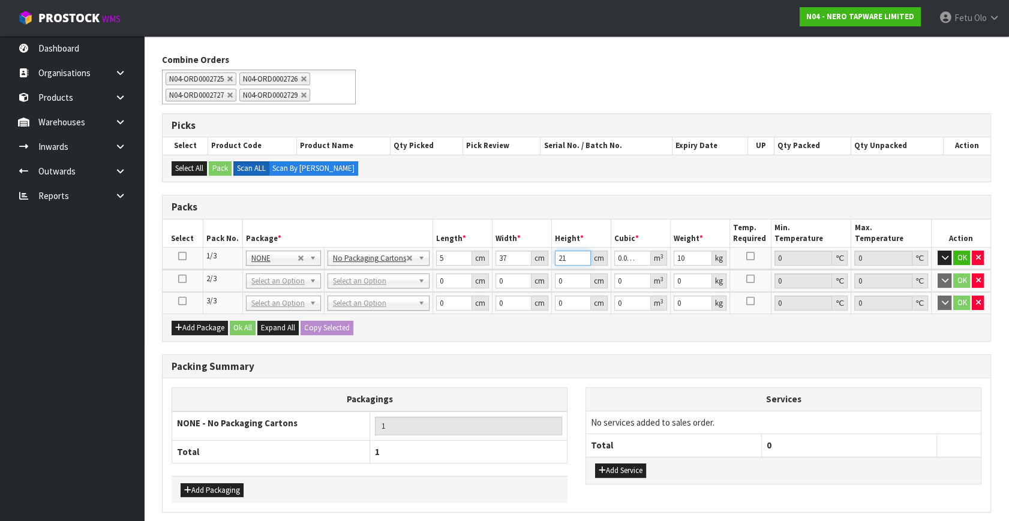
type input "21"
drag, startPoint x: 444, startPoint y: 257, endPoint x: 391, endPoint y: 274, distance: 55.4
click at [391, 274] on table "Select Pack No. Package * Length * Width * Height * Cubic * Weight * Temp. Requ…" at bounding box center [577, 266] width 828 height 95
type input "54"
type input "0.041958"
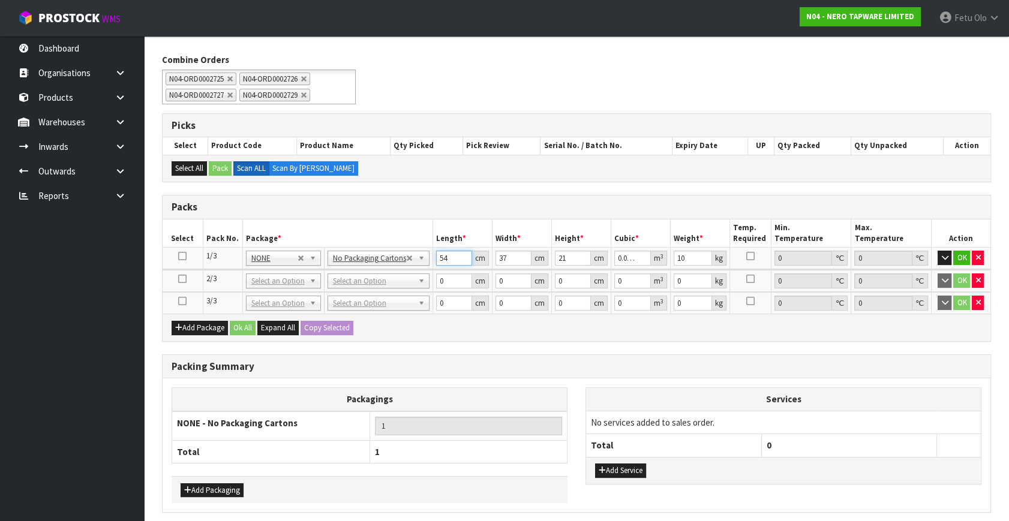
type input "54"
type input "3"
type input "0.003402"
type input "37"
type input "0.041958"
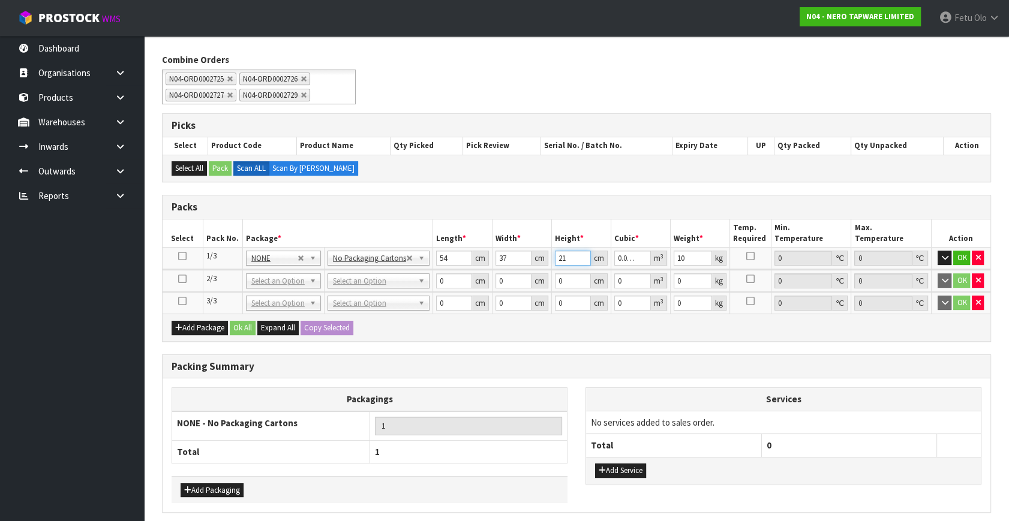
type input "2"
type input "0.003996"
type input "21"
type input "0.041958"
type input "10"
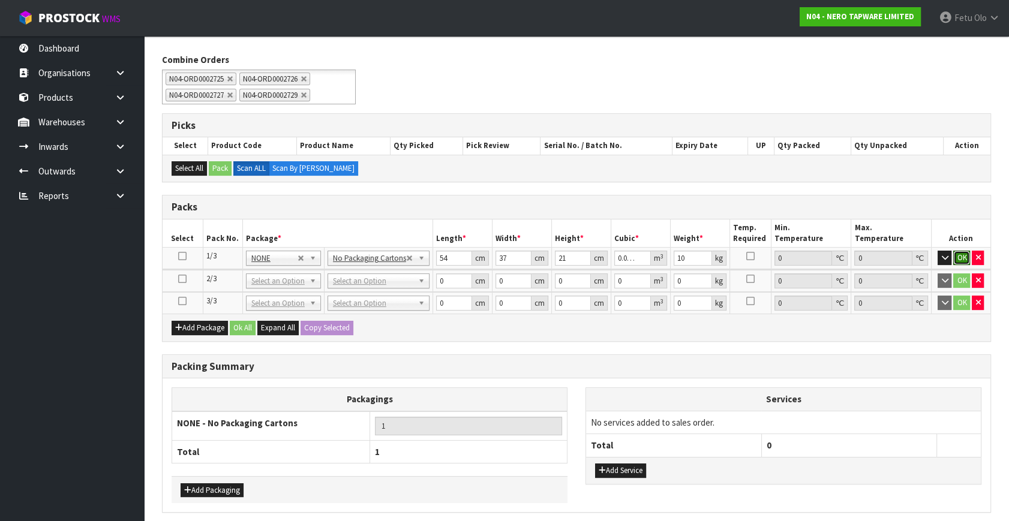
click button "OK" at bounding box center [961, 258] width 17 height 14
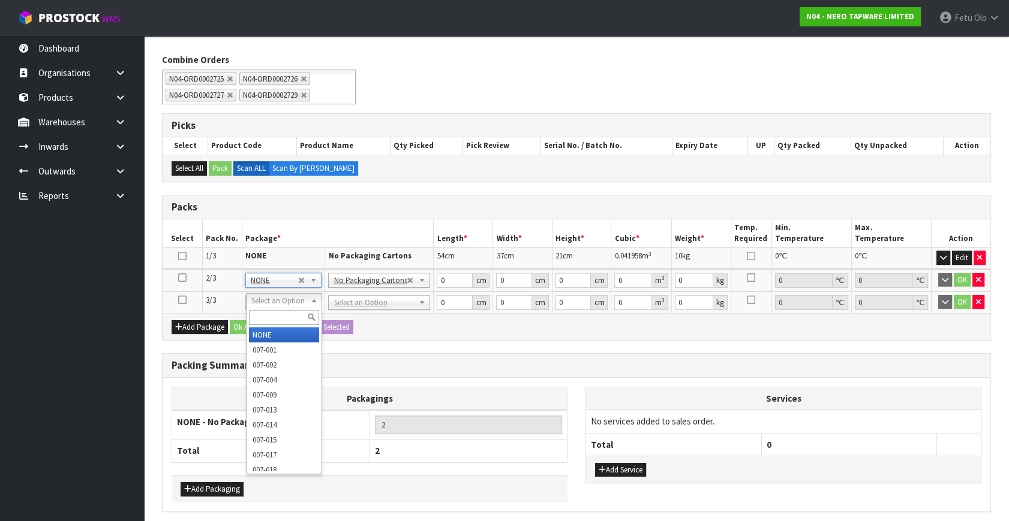
type input "3"
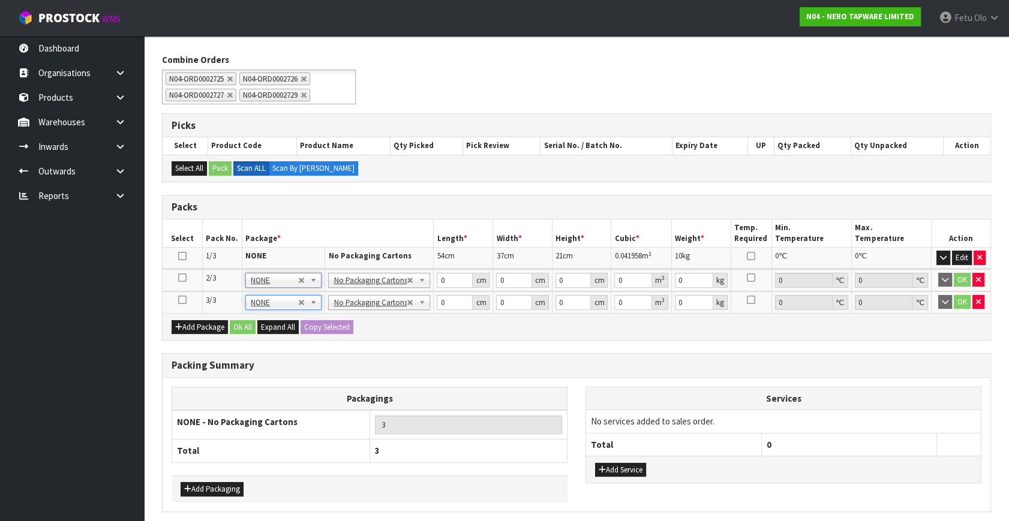
click at [513, 403] on th "Packagings" at bounding box center [369, 398] width 395 height 23
drag, startPoint x: 450, startPoint y: 282, endPoint x: 408, endPoint y: 294, distance: 43.7
click at [409, 294] on table "Select Pack No. Package * Length * Width * Height * Cubic * Weight * Temp. Requ…" at bounding box center [577, 266] width 828 height 94
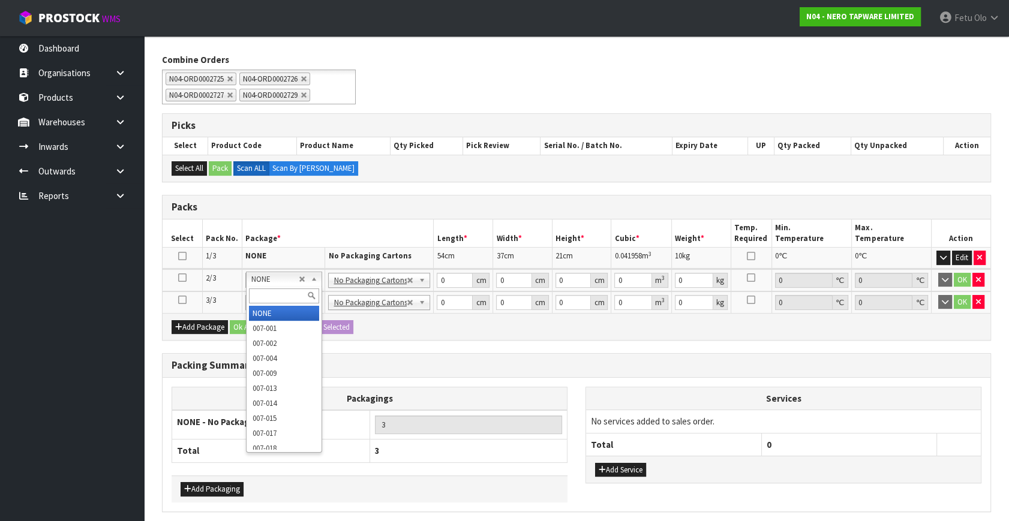
click at [269, 289] on input "text" at bounding box center [284, 295] width 70 height 15
type input "011-084"
type input "2"
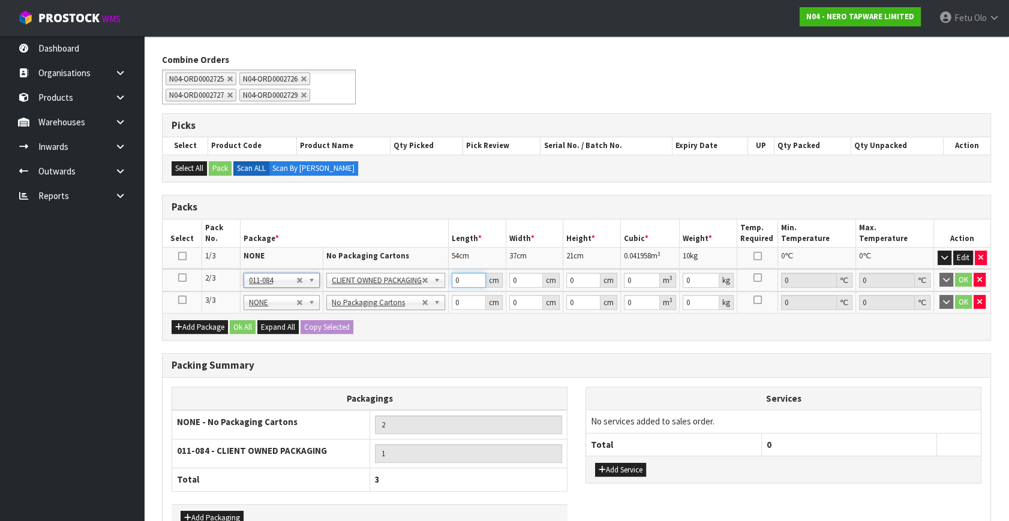
click at [377, 306] on table "Select Pack No. Package * Length * Width * Height * Cubic * Weight * Temp. Requ…" at bounding box center [577, 266] width 828 height 94
type input "96"
type input "16"
type input "2"
type input "0.003072"
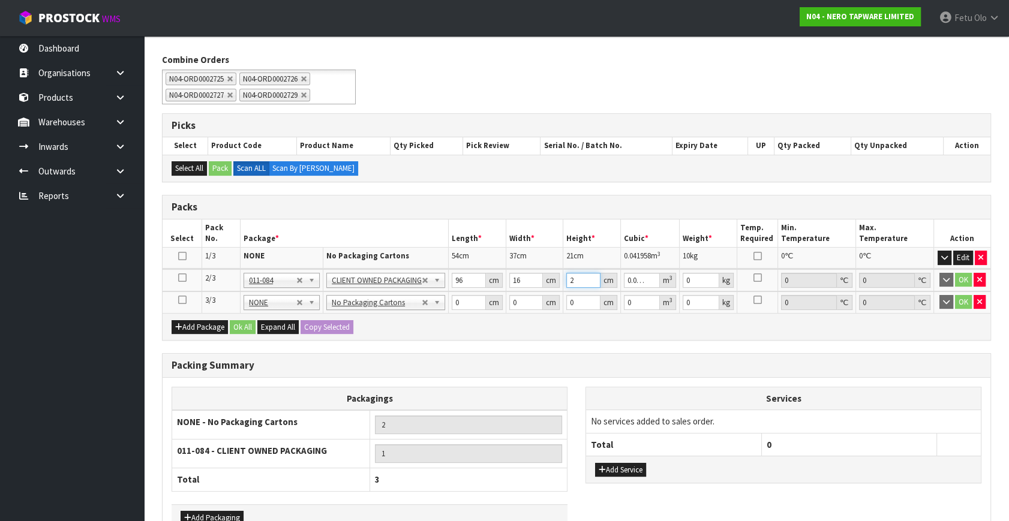
type input "21"
type input "0.032256"
type input "21"
drag, startPoint x: 664, startPoint y: 299, endPoint x: 617, endPoint y: 320, distance: 51.8
click at [615, 323] on div "Packs Select Pack No. Package * Length * Width * Height * Cubic * Weight * Temp…" at bounding box center [576, 268] width 829 height 146
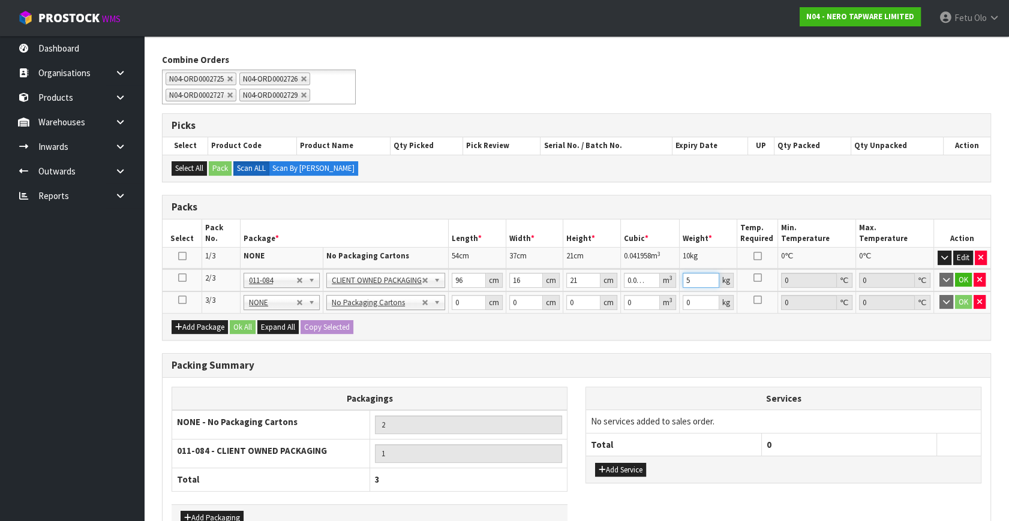
type input "5"
click at [965, 279] on button "OK" at bounding box center [963, 280] width 17 height 14
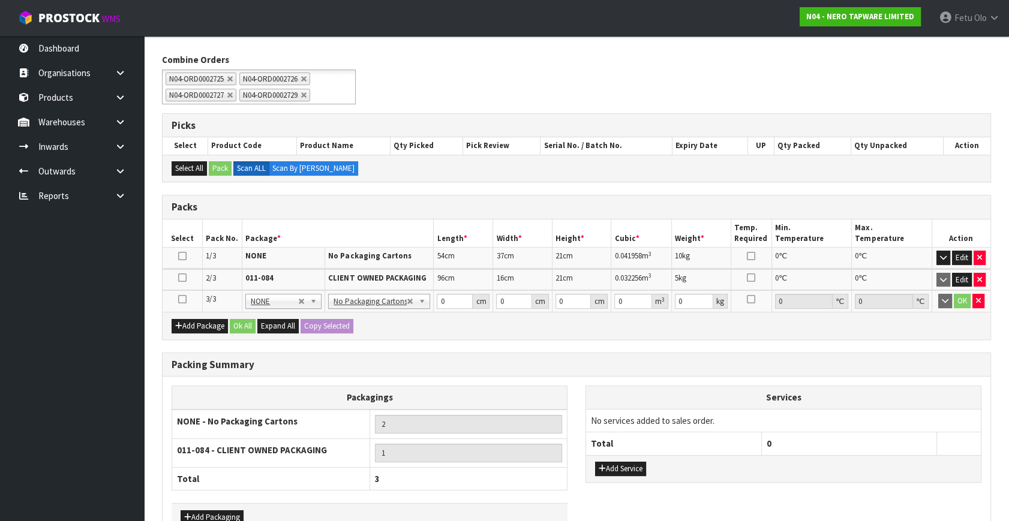
scroll to position [254, 0]
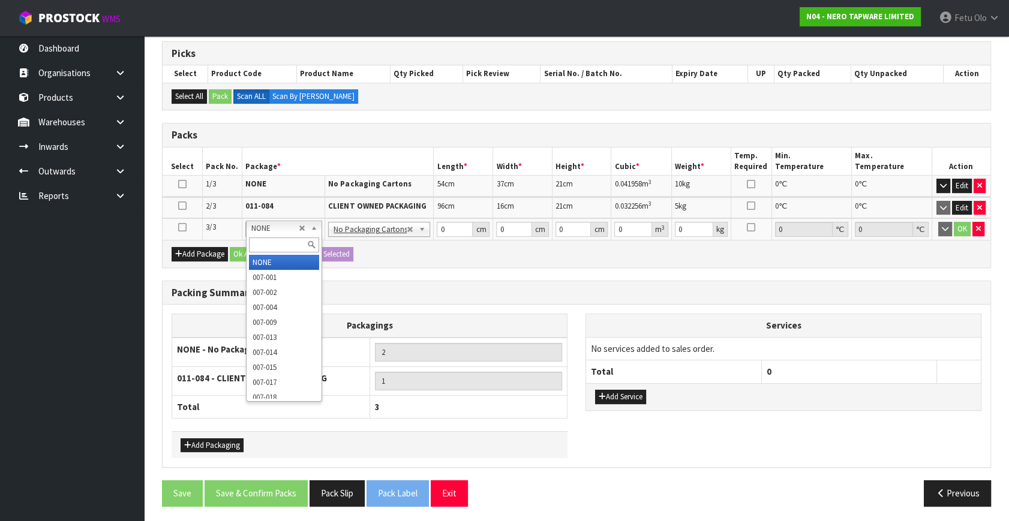
drag, startPoint x: 275, startPoint y: 229, endPoint x: 267, endPoint y: 234, distance: 9.5
click at [264, 237] on input "text" at bounding box center [284, 244] width 70 height 15
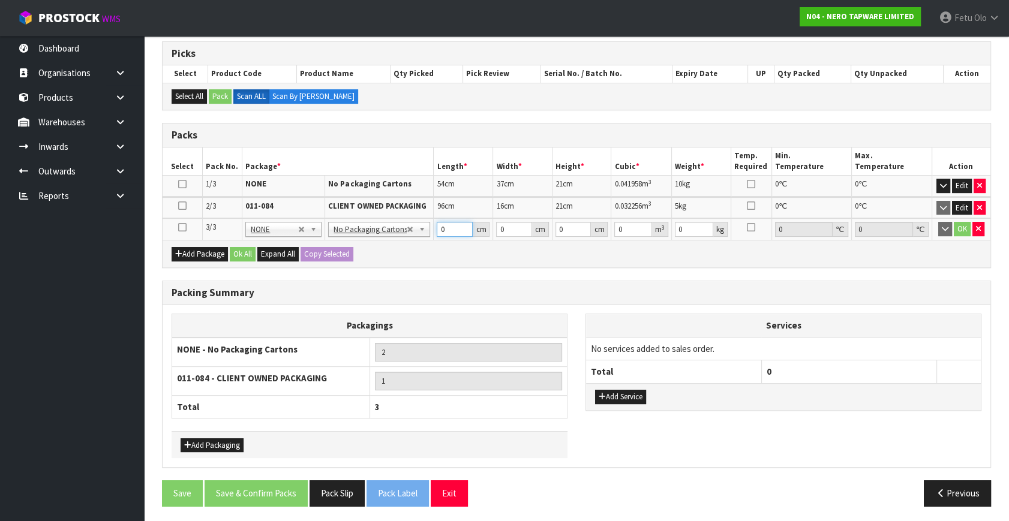
click at [403, 246] on div "Packs Select Pack No. Package * Length * Width * Height * Cubic * Weight * Temp…" at bounding box center [576, 195] width 829 height 145
type input "84"
type input "16"
type input "2"
type input "0.002688"
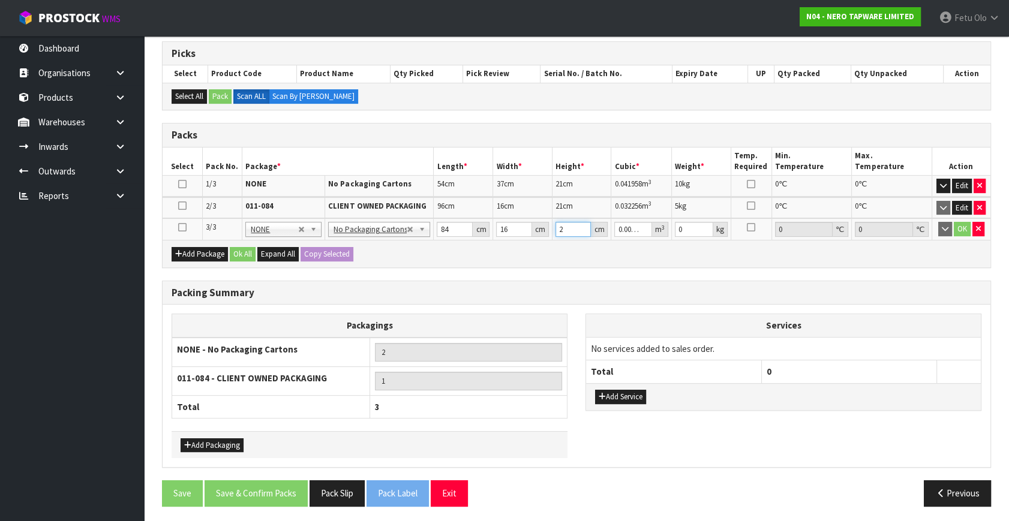
type input "21"
type input "0.028224"
type input "21"
click at [621, 390] on button "Add Service" at bounding box center [620, 397] width 51 height 14
drag, startPoint x: 632, startPoint y: 348, endPoint x: 623, endPoint y: 363, distance: 17.8
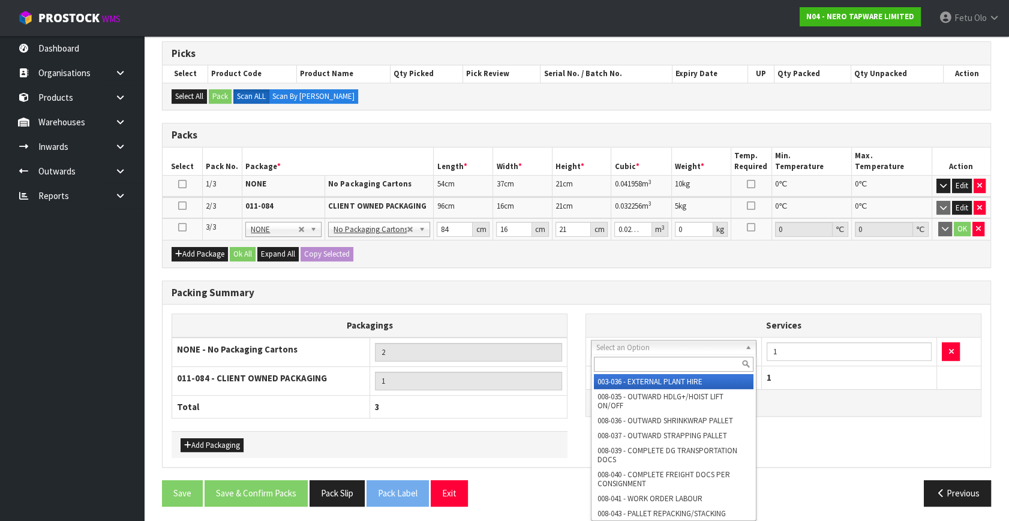
click at [623, 362] on input "text" at bounding box center [674, 364] width 160 height 15
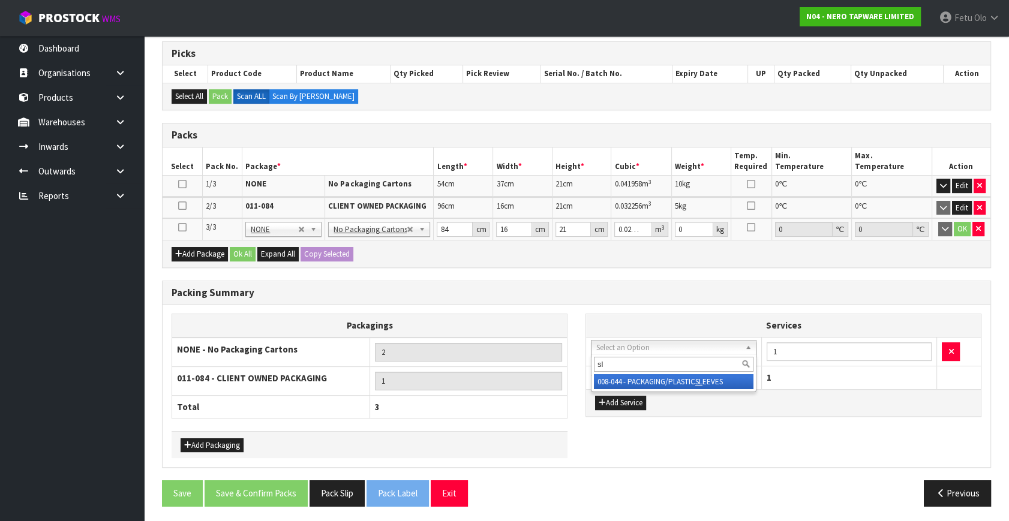
type input "sl"
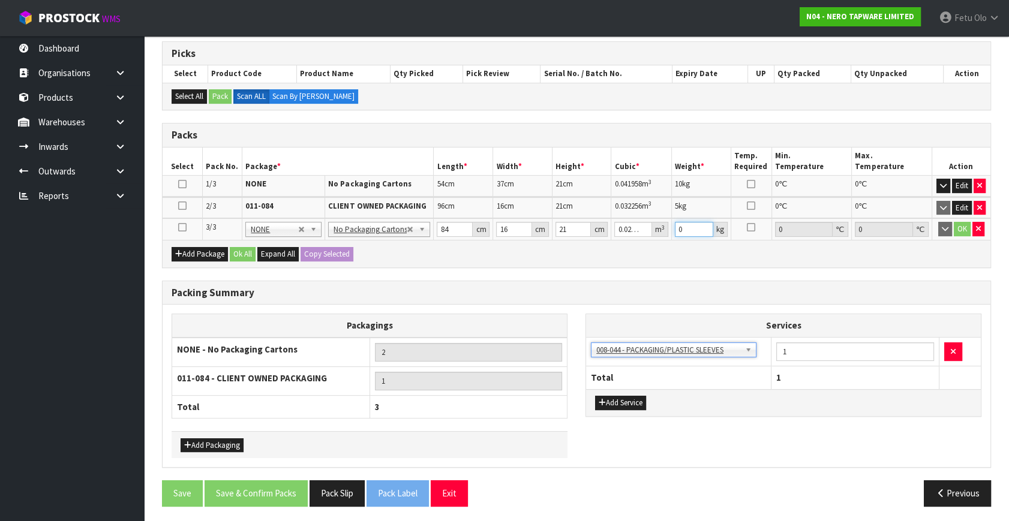
drag, startPoint x: 690, startPoint y: 229, endPoint x: 648, endPoint y: 239, distance: 43.2
click at [642, 236] on tr "3/3 NONE 007-001 007-002 007-004 007-009 007-013 007-014 007-015 007-017 007-01…" at bounding box center [577, 229] width 828 height 22
type input "6"
click button "button" at bounding box center [978, 229] width 12 height 14
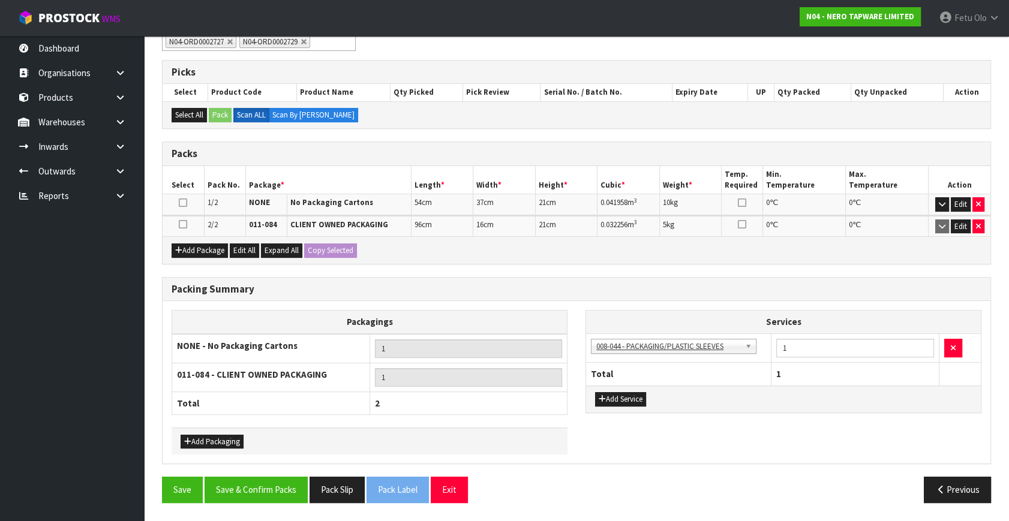
scroll to position [231, 0]
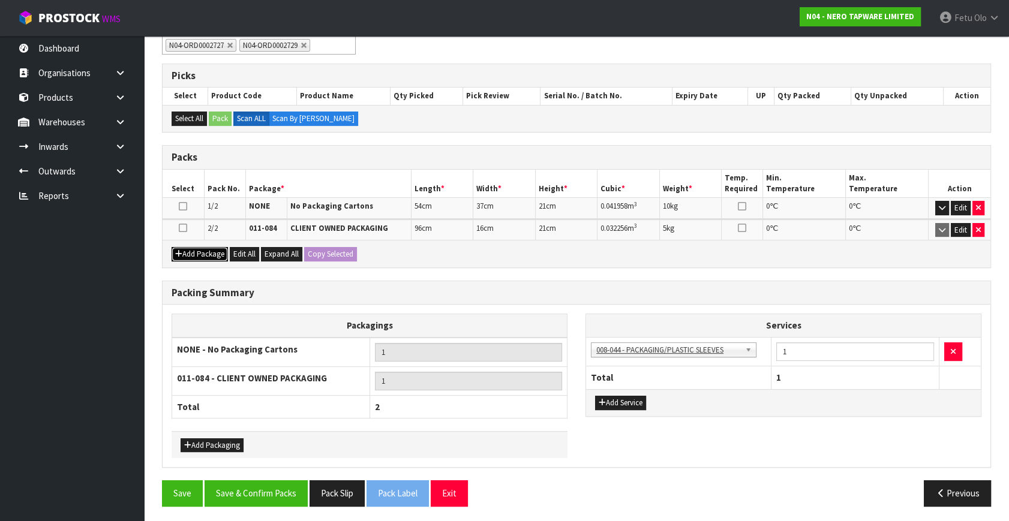
click at [213, 255] on button "Add Package" at bounding box center [200, 254] width 56 height 14
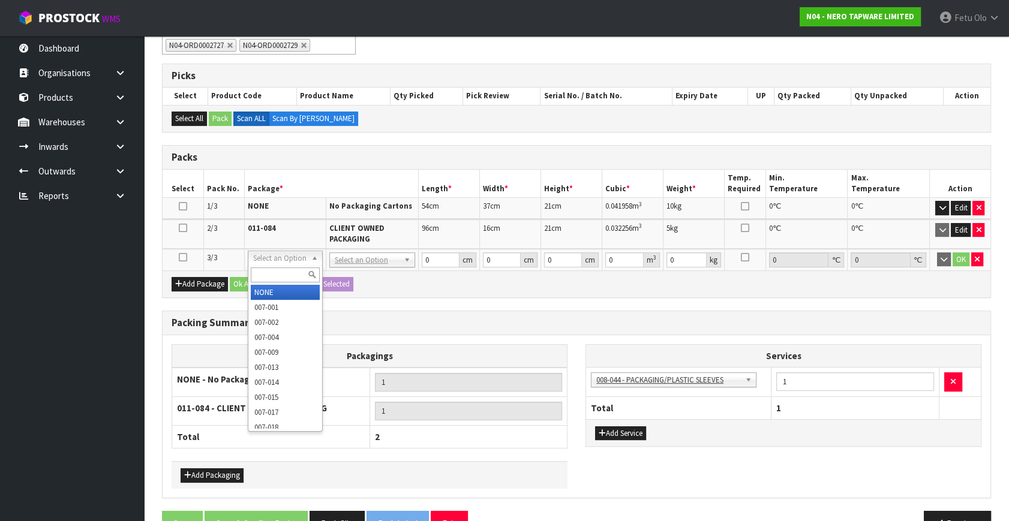
drag, startPoint x: 275, startPoint y: 287, endPoint x: 503, endPoint y: 277, distance: 228.1
type input "2"
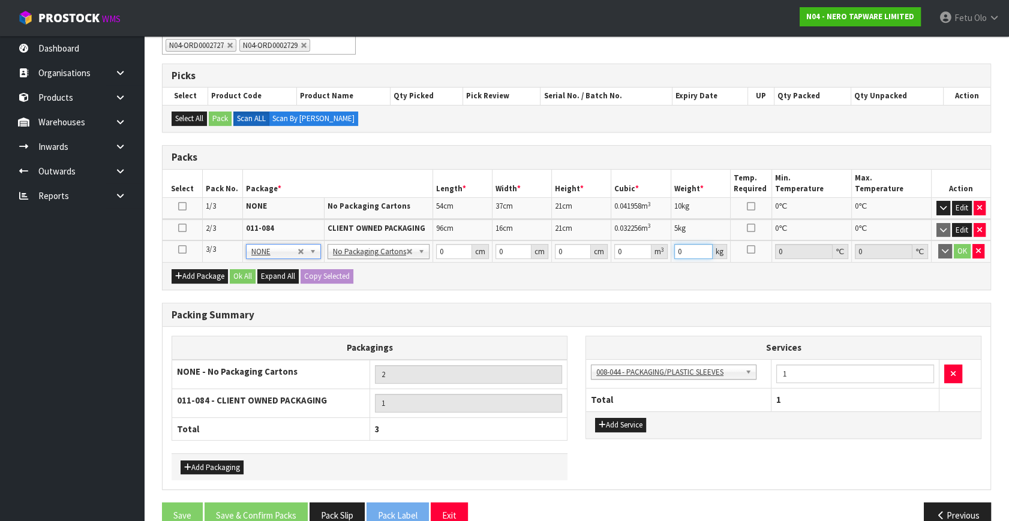
drag, startPoint x: 686, startPoint y: 252, endPoint x: 636, endPoint y: 264, distance: 51.8
click at [636, 265] on div "Packs Select Pack No. Package * Length * Width * Height * Cubic * Weight * Temp…" at bounding box center [576, 217] width 829 height 145
type input "6"
click at [369, 275] on div "Packs Select Pack No. Package * Length * Width * Height * Cubic * Weight * Temp…" at bounding box center [576, 217] width 829 height 145
type input "84"
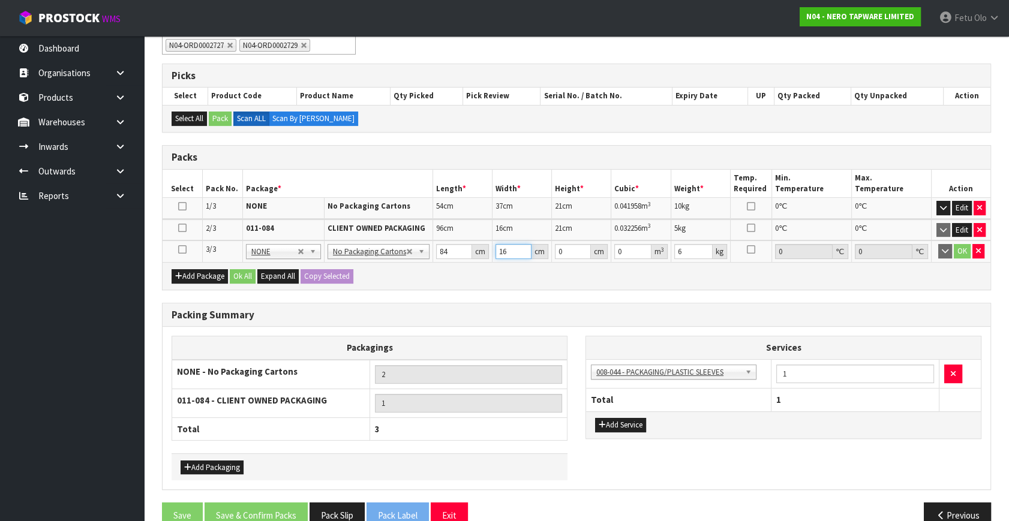
type input "16"
type input "2"
type input "0.002688"
type input "21"
type input "0.028224"
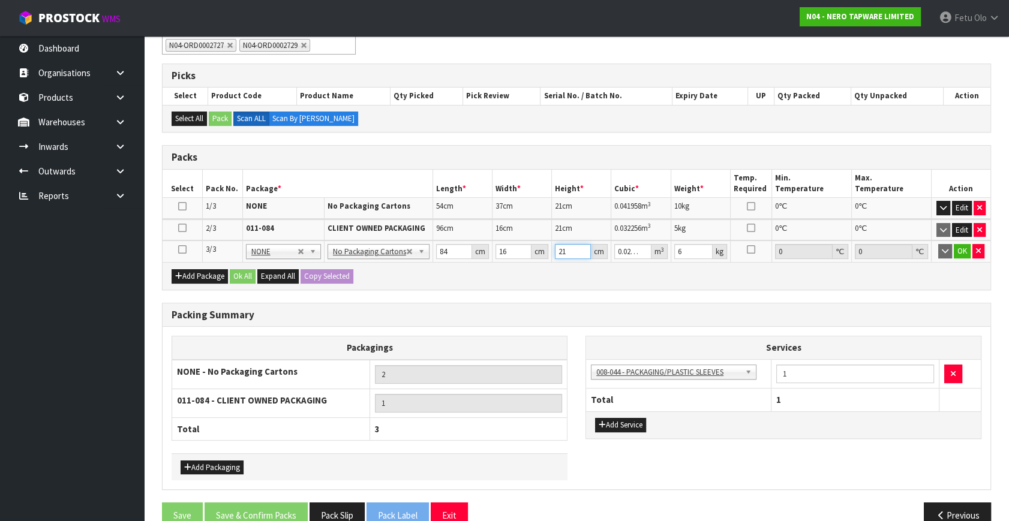
type input "21"
click button "OK" at bounding box center [962, 251] width 17 height 14
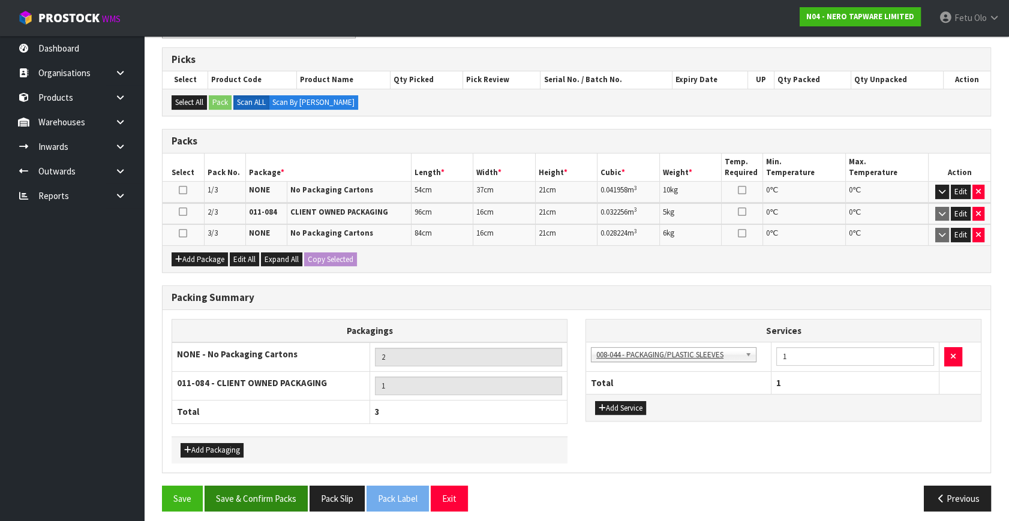
scroll to position [252, 0]
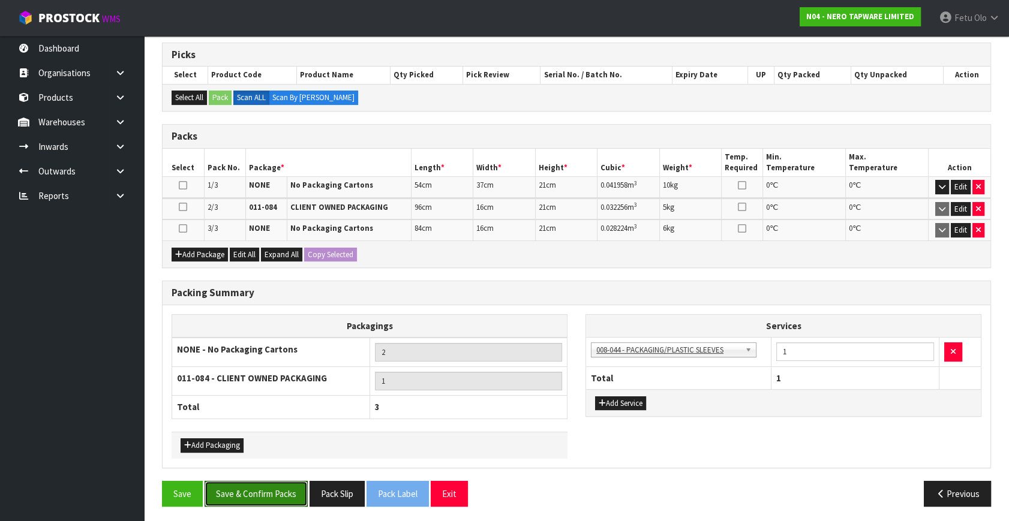
drag, startPoint x: 292, startPoint y: 498, endPoint x: 293, endPoint y: 506, distance: 7.9
click at [292, 498] on button "Save & Confirm Packs" at bounding box center [256, 494] width 103 height 26
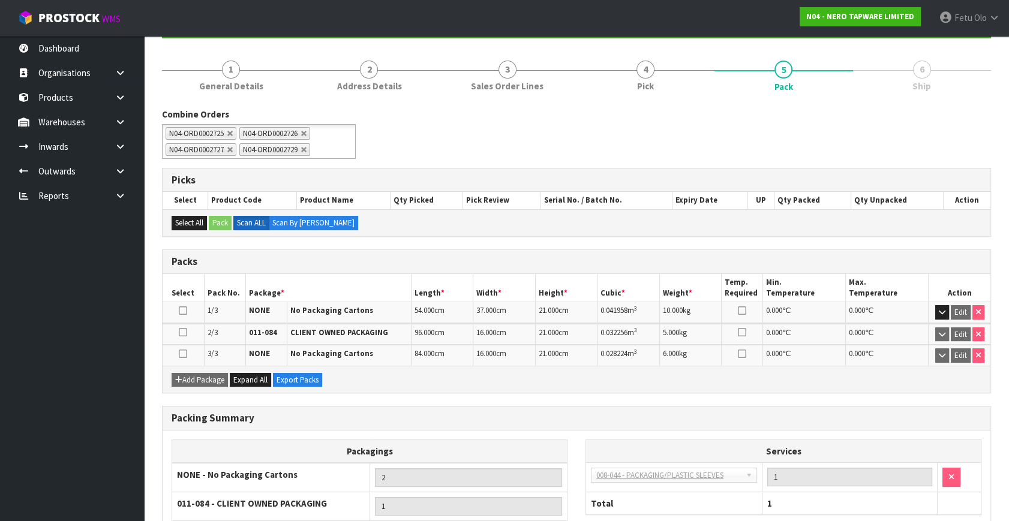
scroll to position [226, 0]
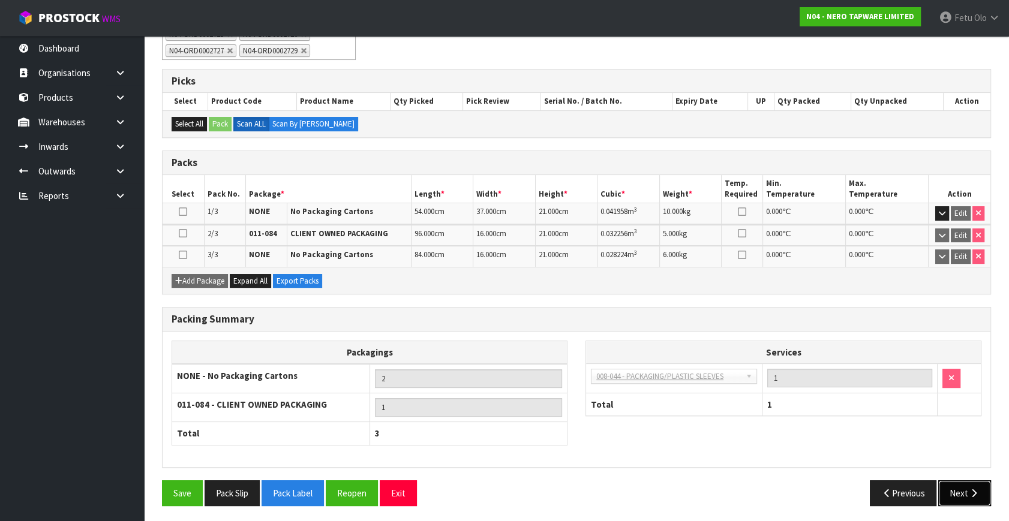
click at [966, 497] on button "Next" at bounding box center [964, 493] width 53 height 26
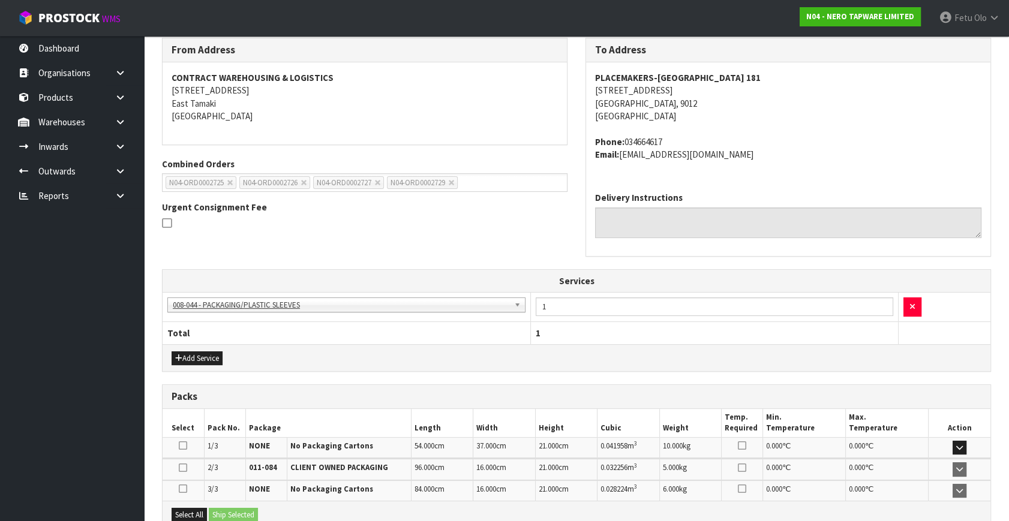
scroll to position [330, 0]
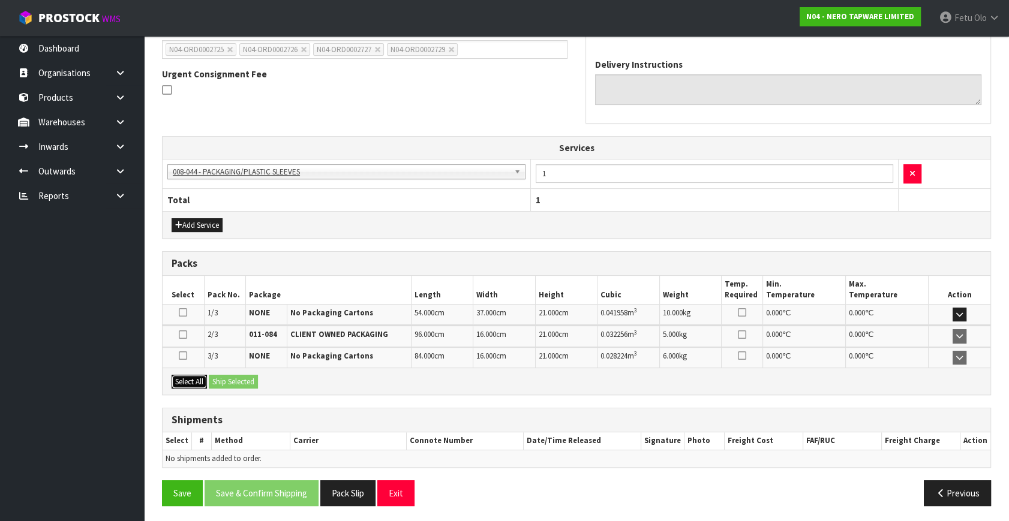
click at [196, 383] on button "Select All" at bounding box center [189, 382] width 35 height 14
click at [215, 382] on button "Ship Selected" at bounding box center [233, 382] width 49 height 14
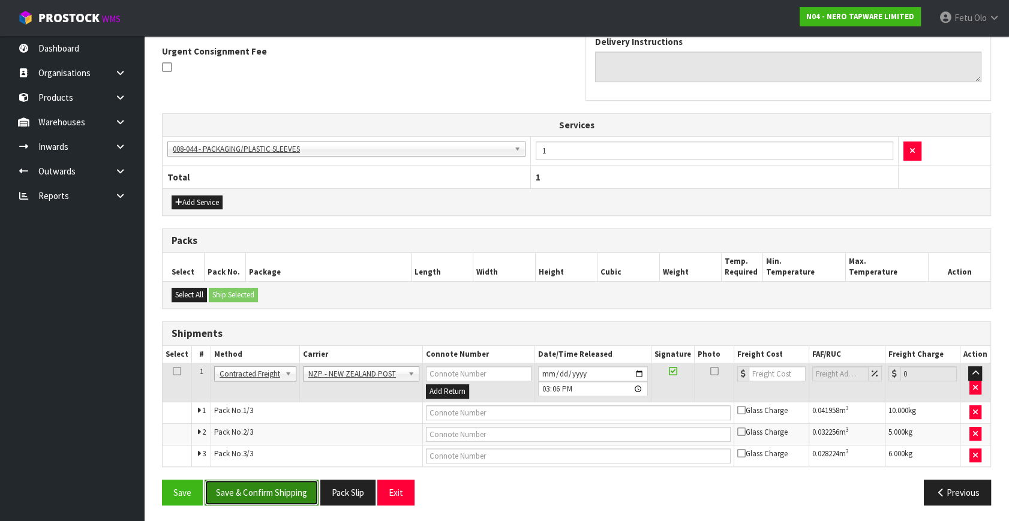
drag, startPoint x: 275, startPoint y: 483, endPoint x: 266, endPoint y: 480, distance: 9.7
click at [275, 485] on button "Save & Confirm Shipping" at bounding box center [262, 493] width 114 height 26
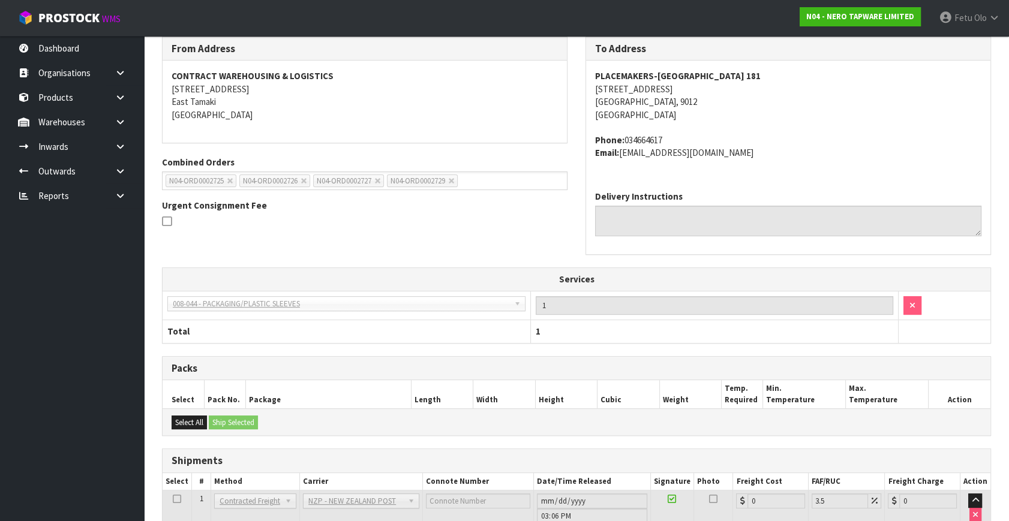
scroll to position [334, 0]
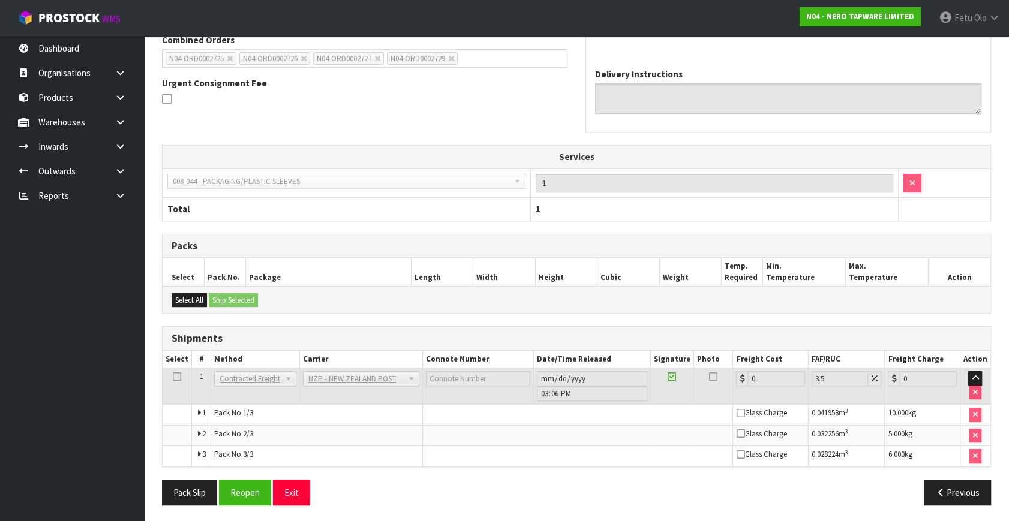
click at [399, 515] on section "× Close Order created in E-SHIP Updated successfully 1 General Details 2 Addres…" at bounding box center [576, 158] width 865 height 732
click at [246, 491] on button "Reopen" at bounding box center [245, 493] width 52 height 26
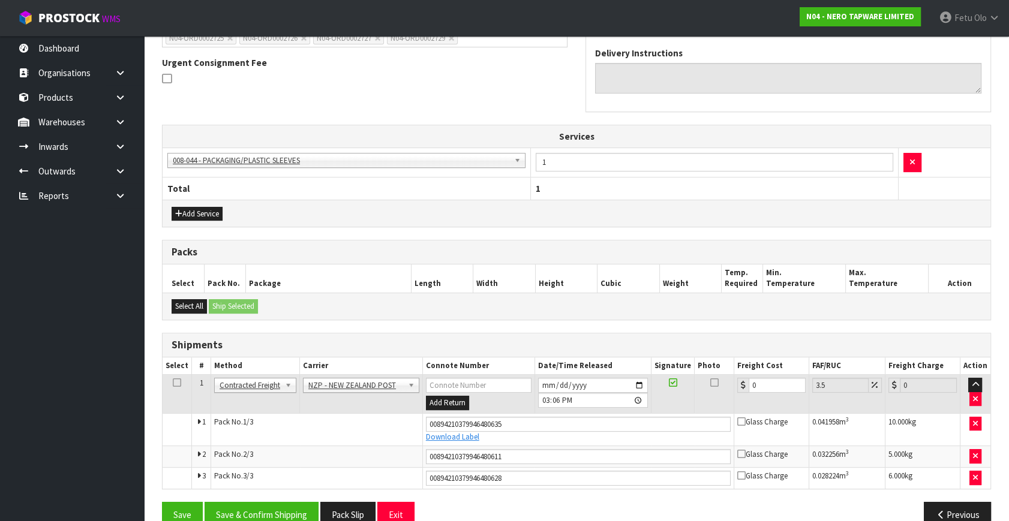
scroll to position [364, 0]
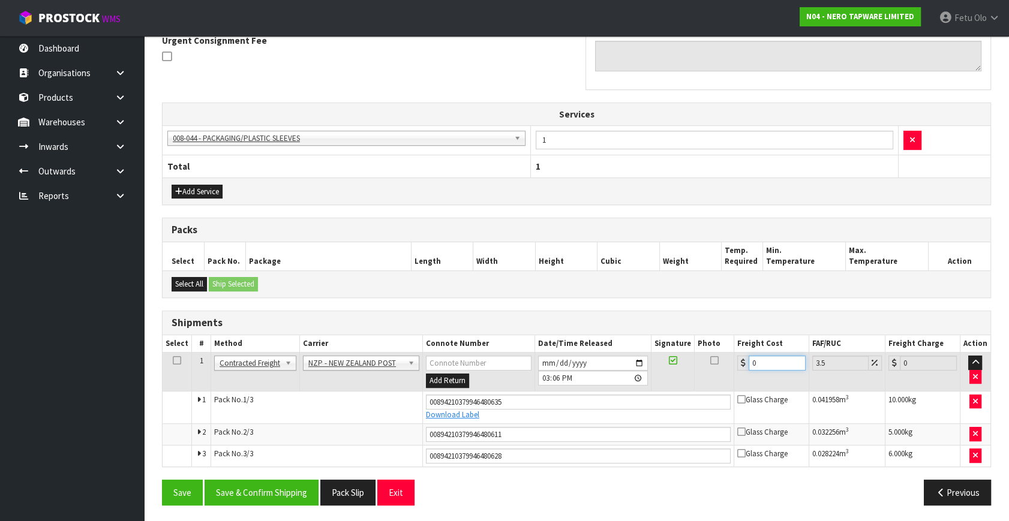
drag, startPoint x: 774, startPoint y: 365, endPoint x: 706, endPoint y: 383, distance: 70.3
click at [706, 383] on tr "1 Client Local Pickup Customer Local Pickup Company Freight Contracted Freight …" at bounding box center [577, 372] width 828 height 39
type input "3"
type input "3.1"
type input "34"
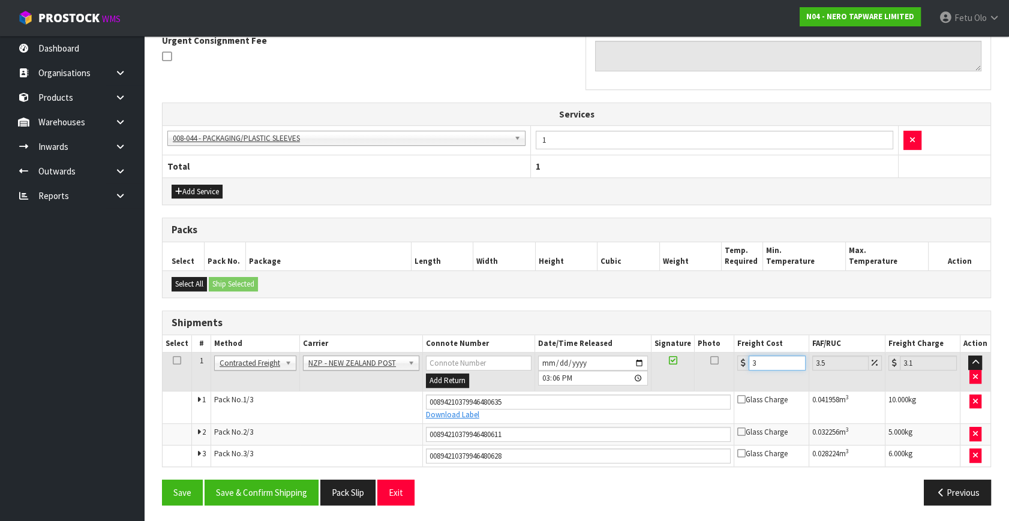
type input "35.19"
type input "34.8"
type input "36.02"
type input "34.83"
type input "36.05"
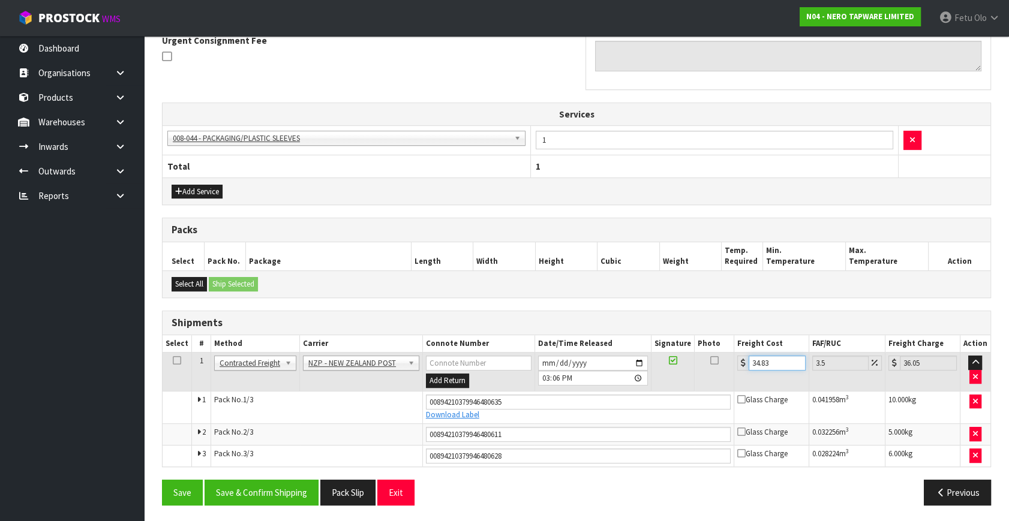
type input "34.83"
drag, startPoint x: 531, startPoint y: 401, endPoint x: 253, endPoint y: 409, distance: 278.4
click at [253, 409] on tr "1 Pack No. 1/3 00894210379946480635 Download Label Glass Charge 0.041958 m 3 10…" at bounding box center [577, 407] width 828 height 32
drag, startPoint x: 438, startPoint y: 441, endPoint x: 308, endPoint y: 446, distance: 129.6
click at [308, 446] on tbody "1 Client Local Pickup Customer Local Pickup Company Freight Contracted Freight …" at bounding box center [577, 410] width 828 height 114
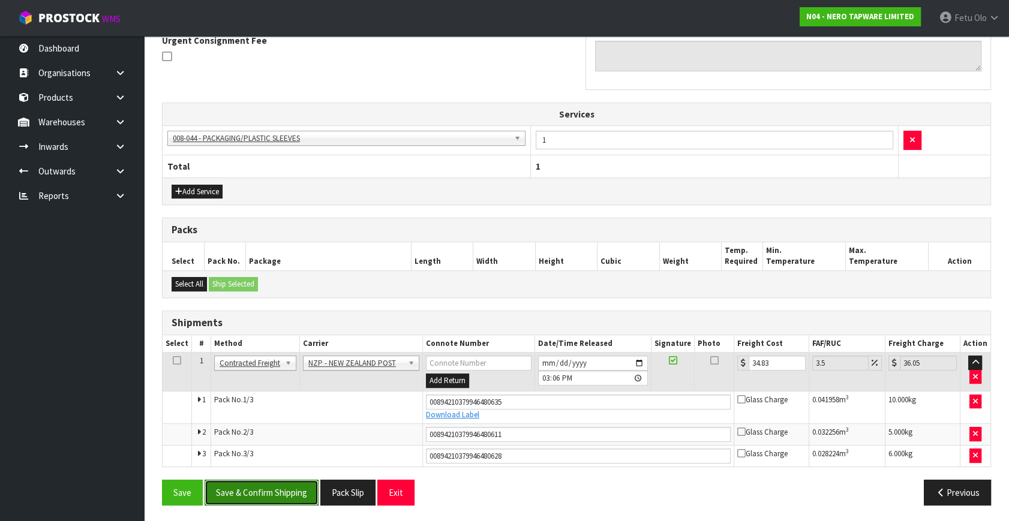
click at [263, 493] on button "Save & Confirm Shipping" at bounding box center [262, 493] width 114 height 26
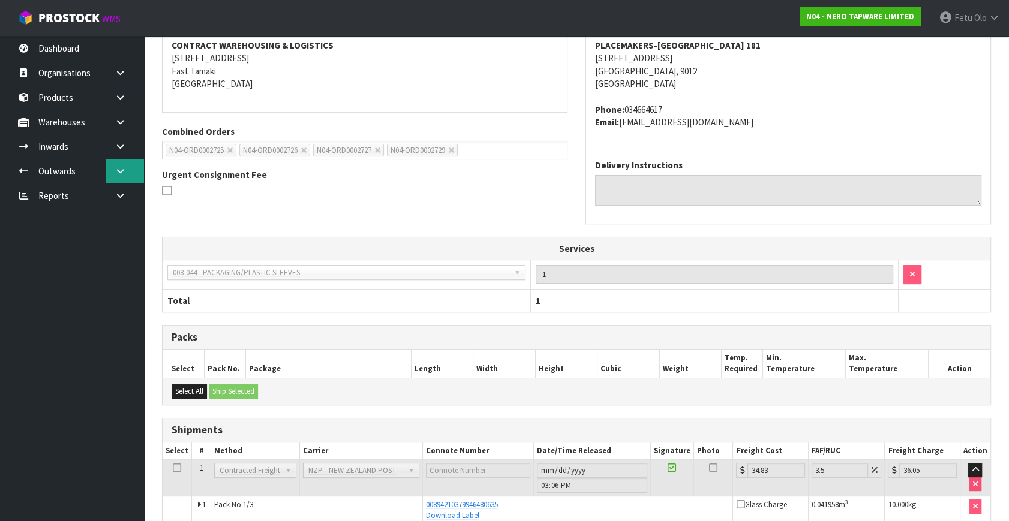
scroll to position [222, 0]
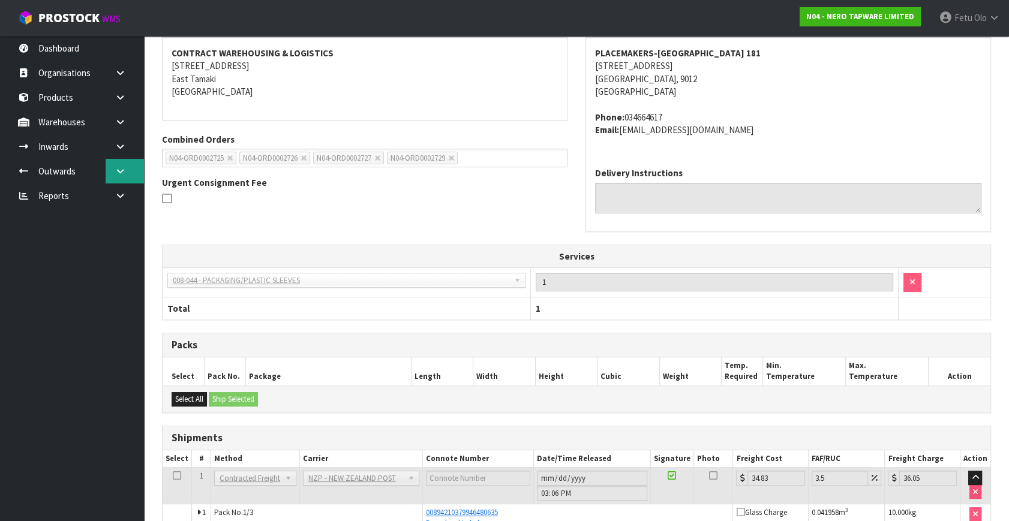
click at [119, 177] on link at bounding box center [125, 171] width 38 height 25
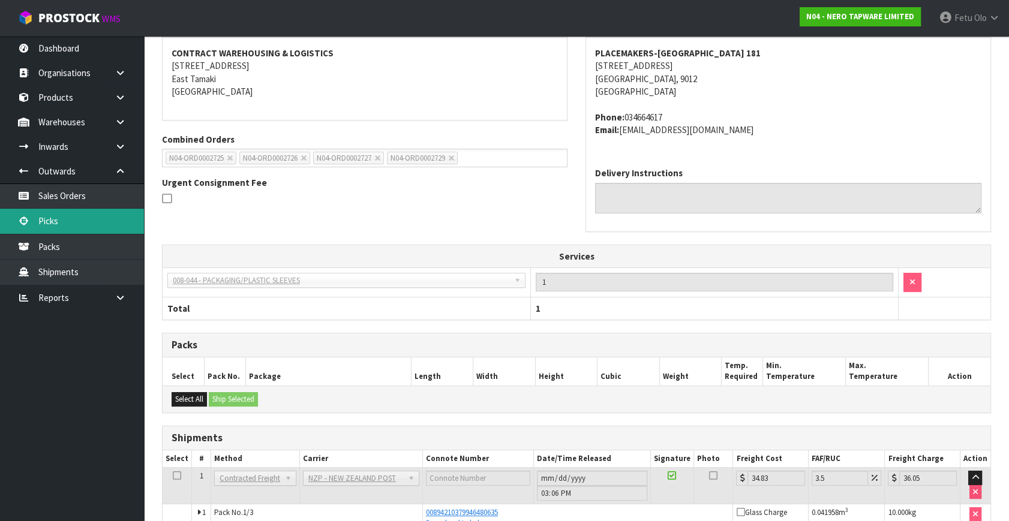
click at [50, 224] on link "Picks" at bounding box center [72, 221] width 144 height 25
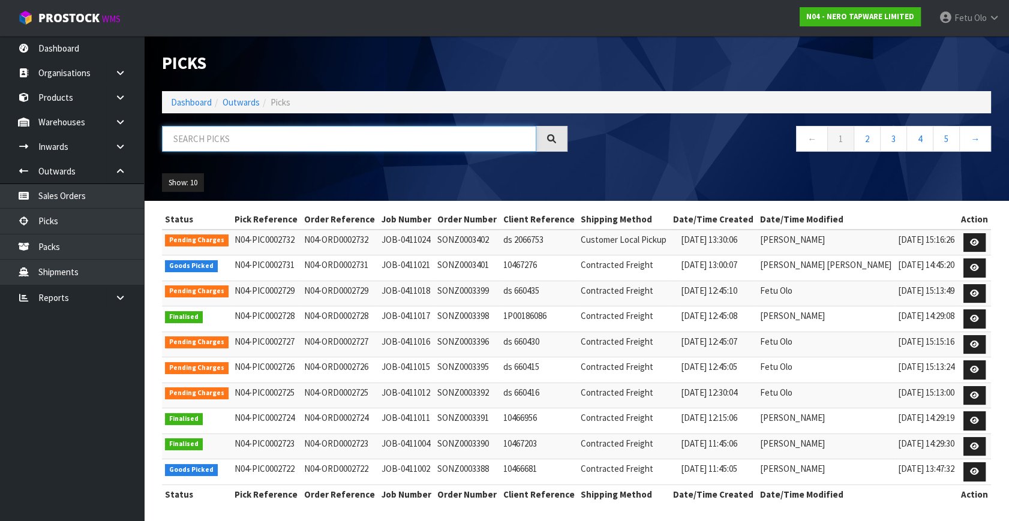
click at [242, 143] on input "text" at bounding box center [349, 139] width 374 height 26
drag, startPoint x: 242, startPoint y: 143, endPoint x: 143, endPoint y: 344, distance: 224.8
click at [242, 145] on input "text" at bounding box center [349, 139] width 374 height 26
type input "002731"
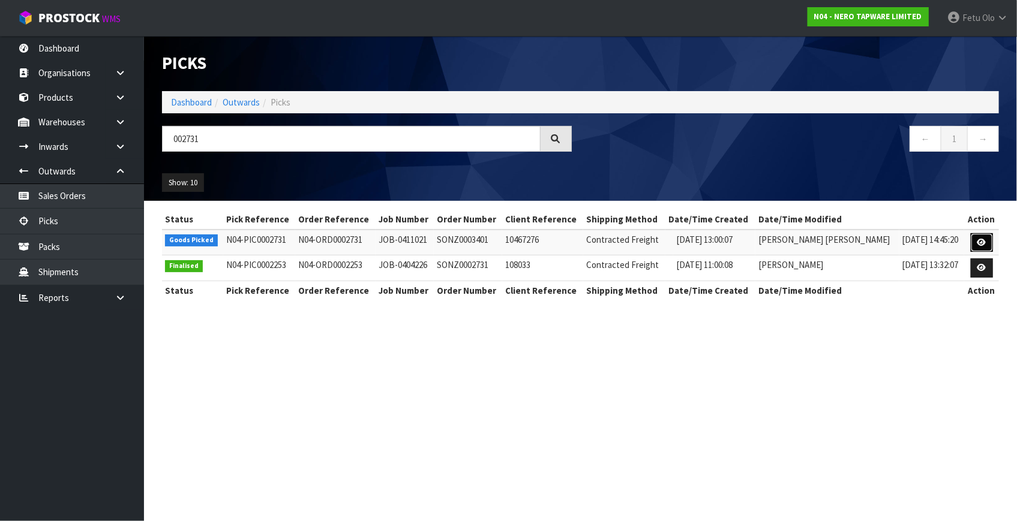
click at [984, 246] on icon at bounding box center [981, 243] width 9 height 8
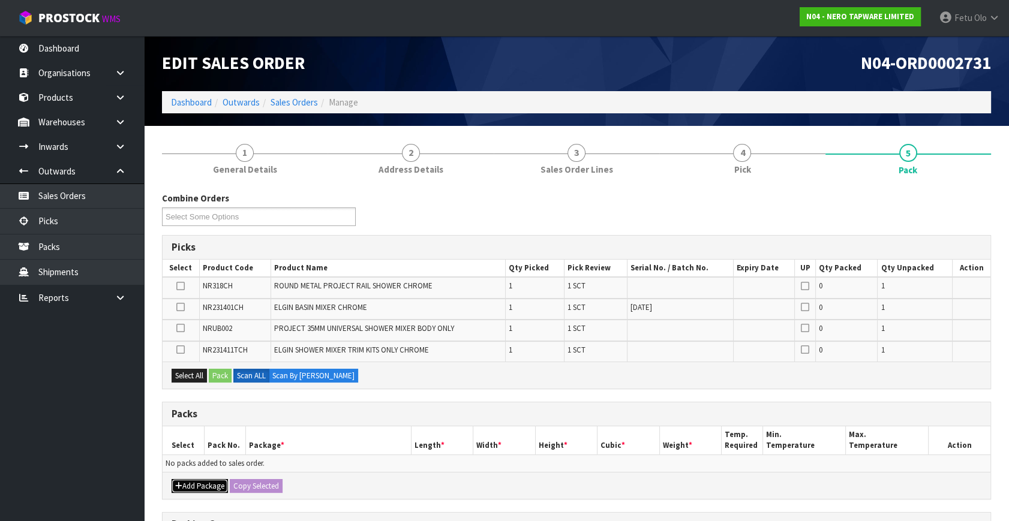
click at [197, 483] on button "Add Package" at bounding box center [200, 486] width 56 height 14
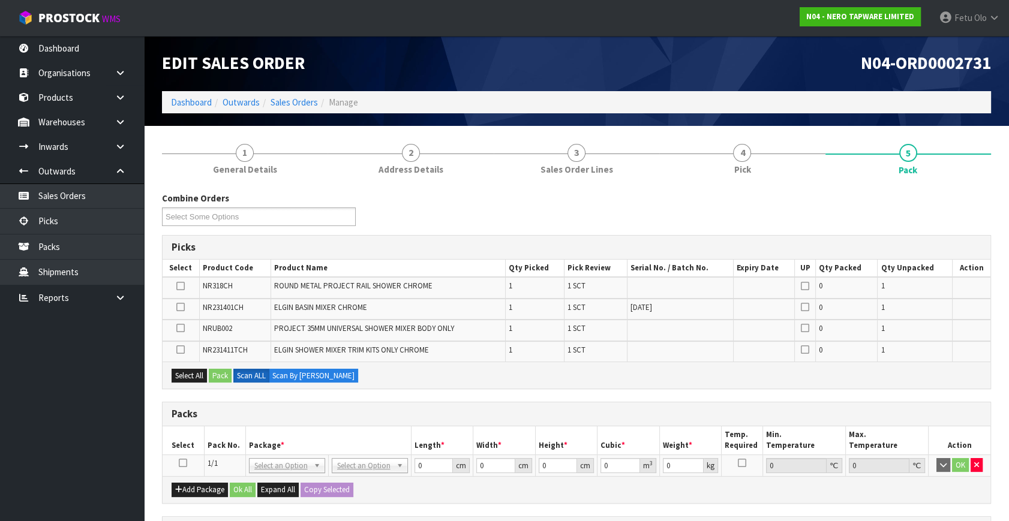
click at [180, 463] on icon at bounding box center [183, 463] width 8 height 1
click at [249, 443] on th "Package *" at bounding box center [328, 440] width 166 height 28
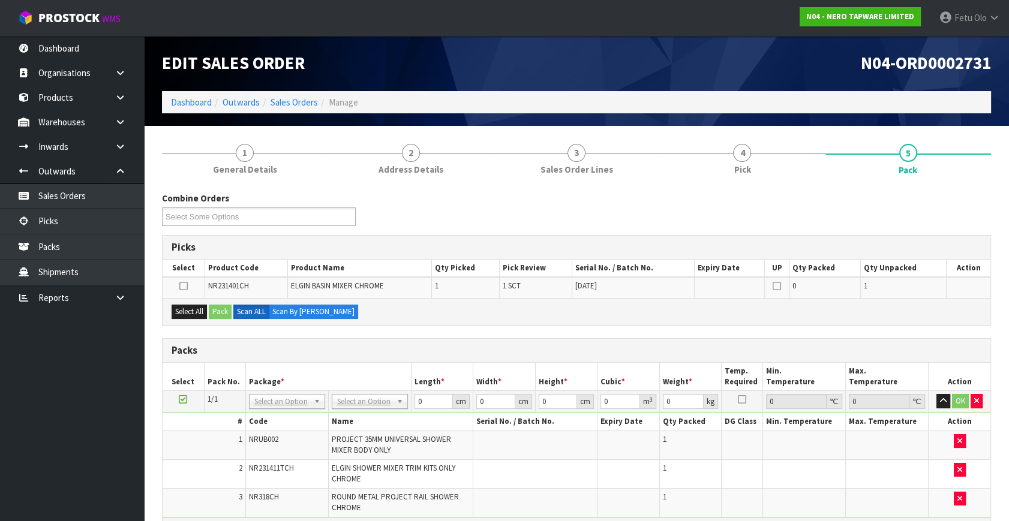
click at [360, 351] on h3 "Packs" at bounding box center [577, 350] width 810 height 11
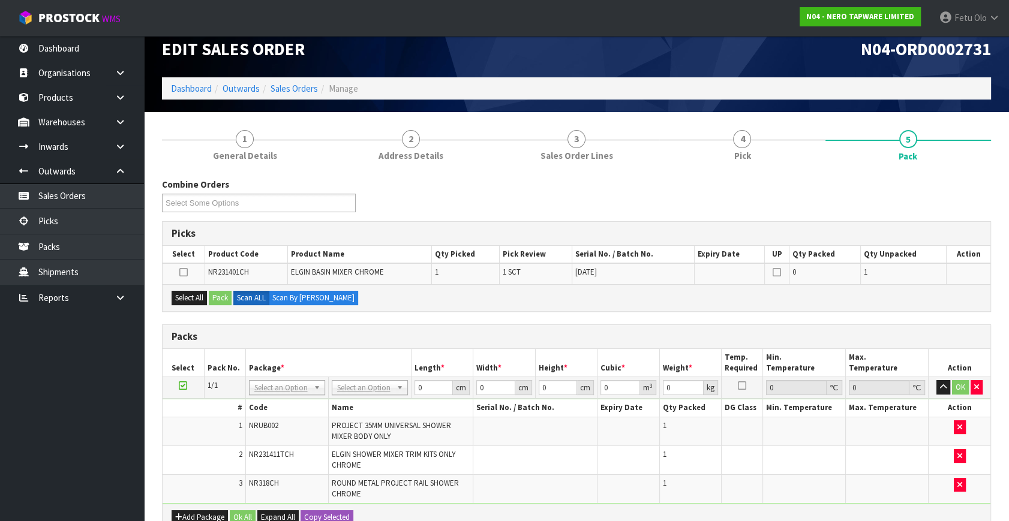
scroll to position [54, 0]
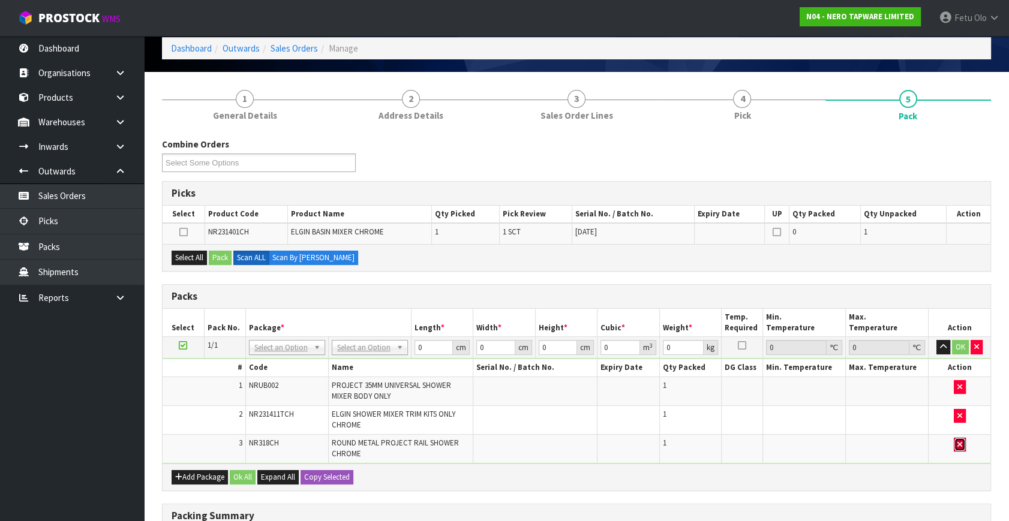
click at [955, 444] on button "button" at bounding box center [960, 445] width 12 height 14
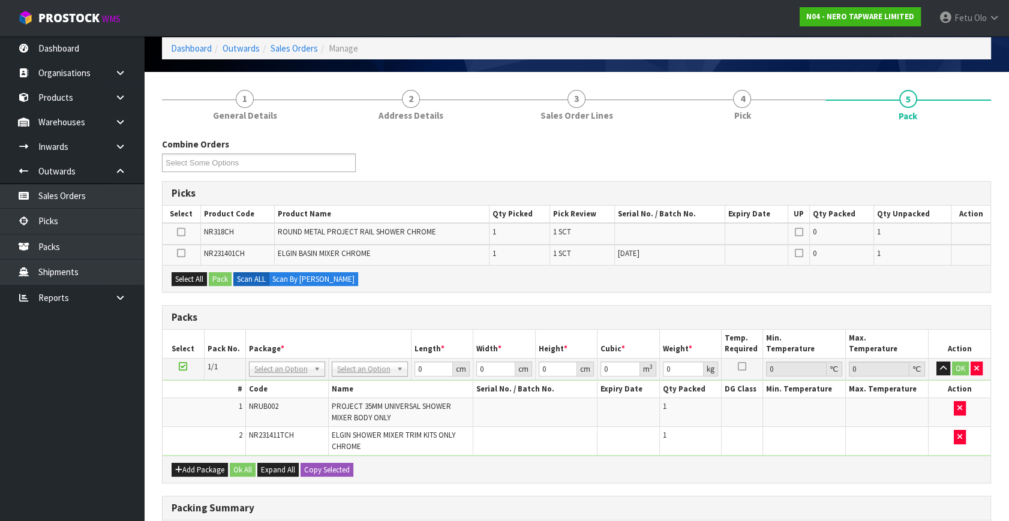
click at [90, 428] on ul "Dashboard Organisations Clients Consignees Carriers Products Categories Serial …" at bounding box center [72, 278] width 144 height 485
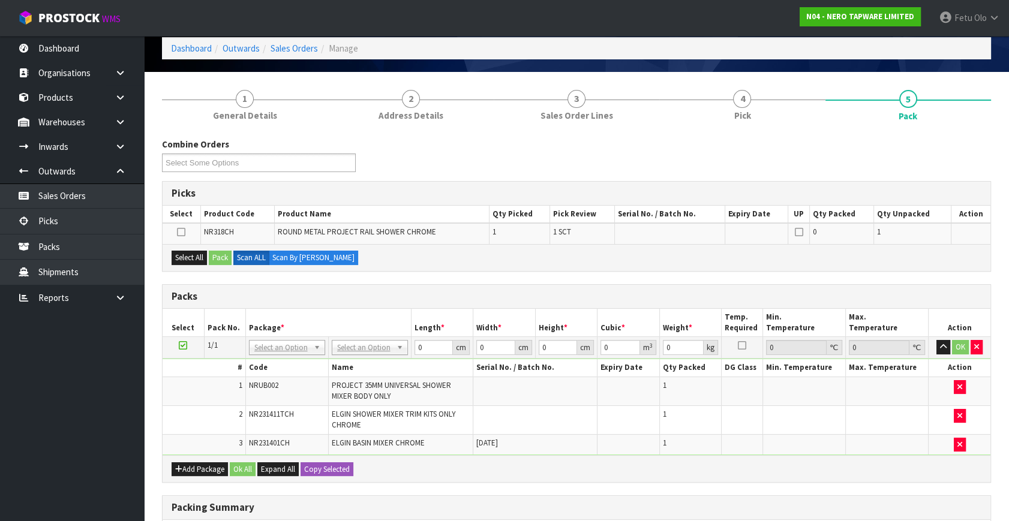
click at [181, 345] on icon at bounding box center [183, 345] width 8 height 1
drag, startPoint x: 92, startPoint y: 420, endPoint x: 113, endPoint y: 405, distance: 25.5
click at [92, 417] on ul "Dashboard Organisations Clients Consignees Carriers Products Categories Serial …" at bounding box center [72, 278] width 144 height 485
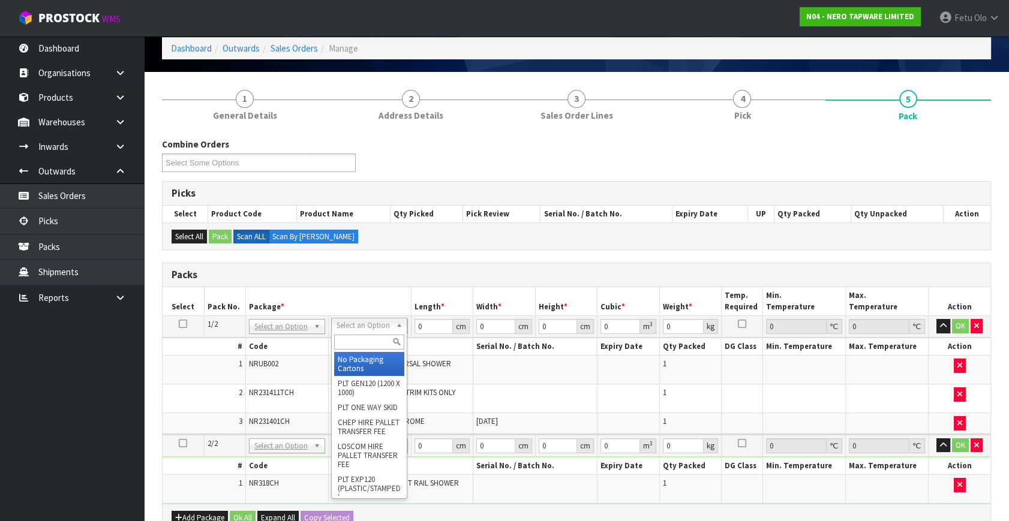
click at [350, 336] on input "text" at bounding box center [369, 342] width 70 height 15
type input "a4"
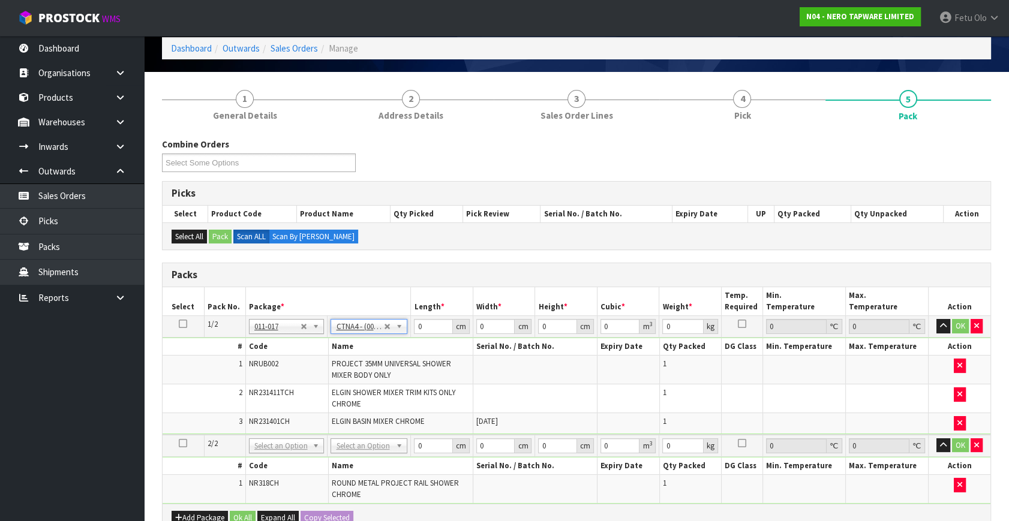
type input "31"
type input "22.5"
type input "25"
type input "0.017438"
type input "2.95"
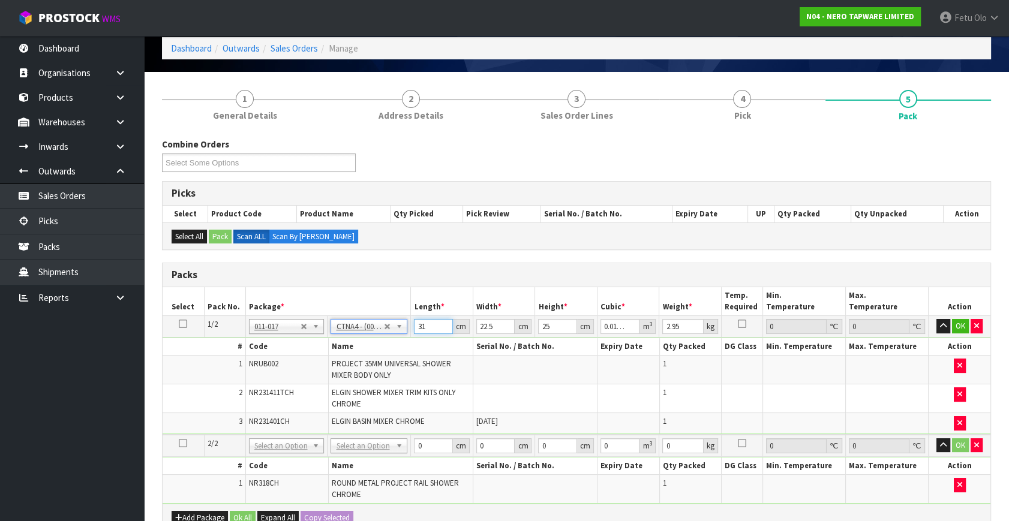
drag, startPoint x: 420, startPoint y: 325, endPoint x: 378, endPoint y: 342, distance: 45.4
click at [378, 342] on tbody "1/2 NONE 007-001 007-002 007-004 007-009 007-013 007-014 007-015 007-017 007-01…" at bounding box center [577, 375] width 828 height 119
type input "3"
type input "0.001687"
type input "32"
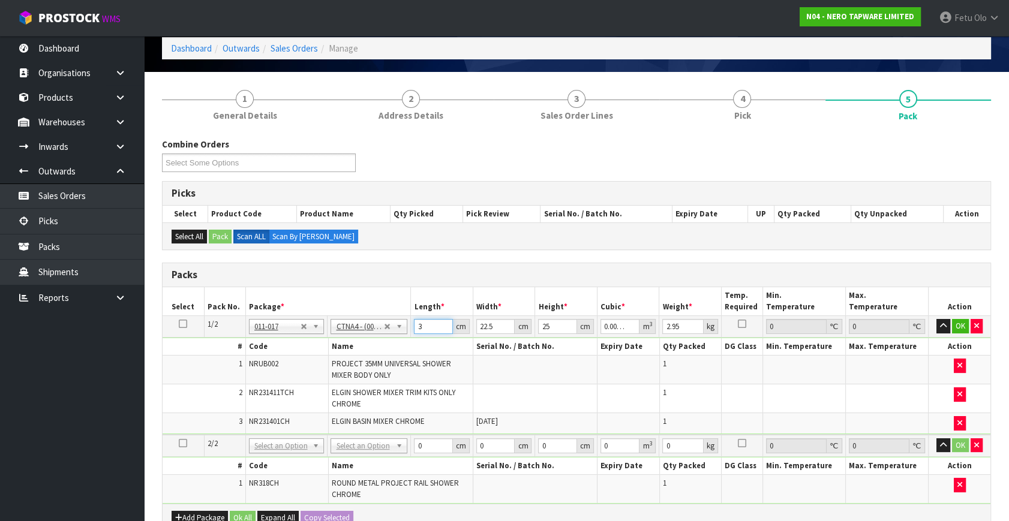
type input "0.018"
type input "32"
type input "2"
type input "0.0016"
type input "24"
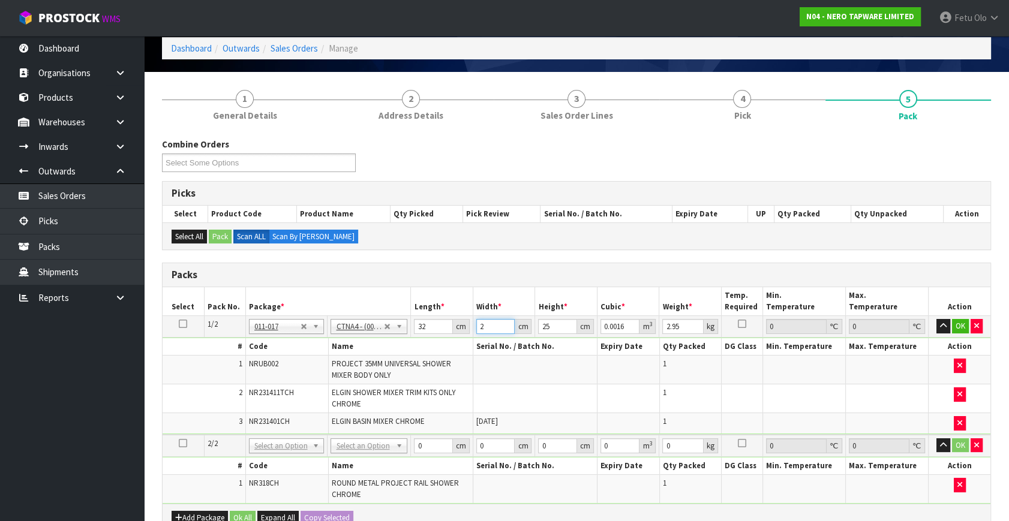
type input "0.0192"
type input "24"
type input "2"
type input "0.001536"
type input "20"
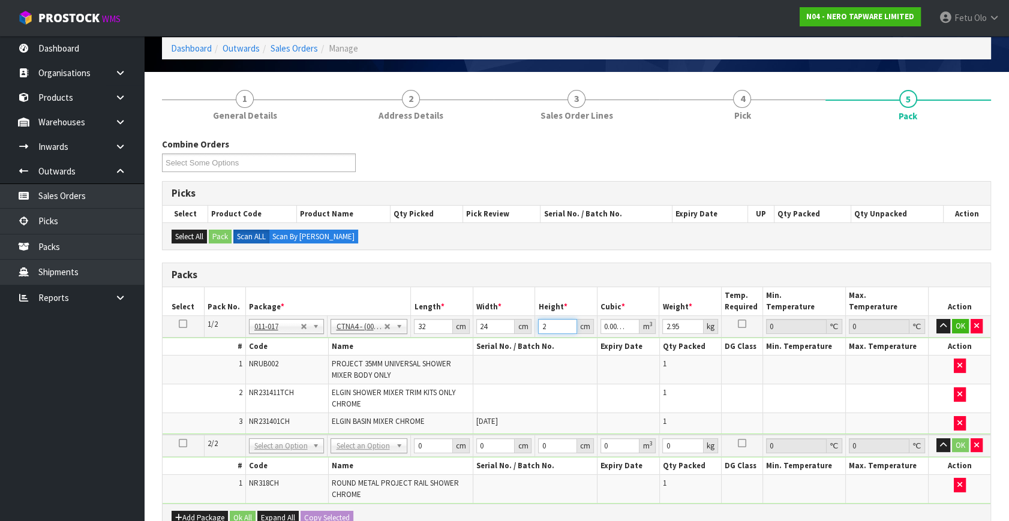
type input "0.01536"
type input "20"
type input "4"
click button "OK" at bounding box center [960, 326] width 17 height 14
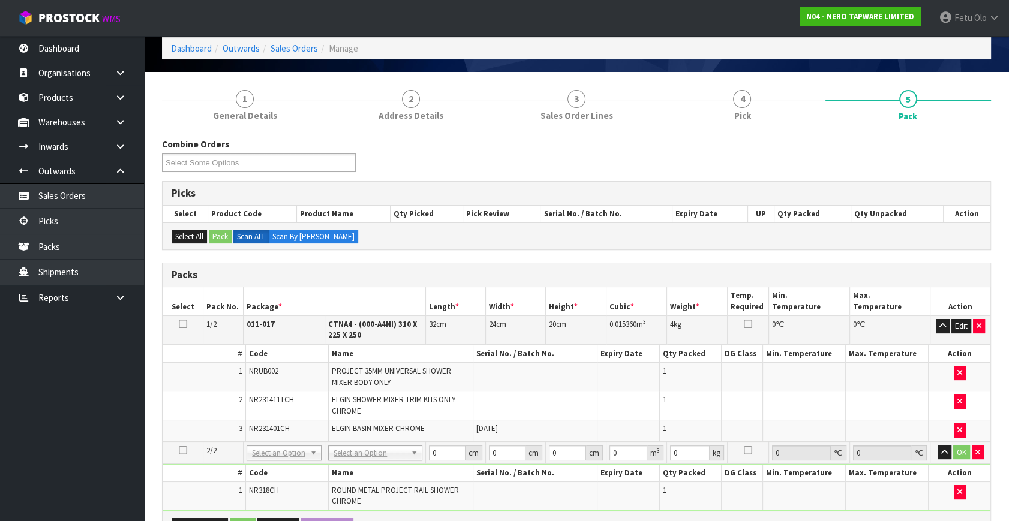
drag, startPoint x: 279, startPoint y: 444, endPoint x: 270, endPoint y: 464, distance: 21.7
drag, startPoint x: 270, startPoint y: 464, endPoint x: 275, endPoint y: 454, distance: 11.0
click at [273, 455] on div "Select an Option NONE 007-001 007-002 007-004 007-009 007-013 007-014 007-015 0…" at bounding box center [283, 451] width 75 height 15
type input "0"
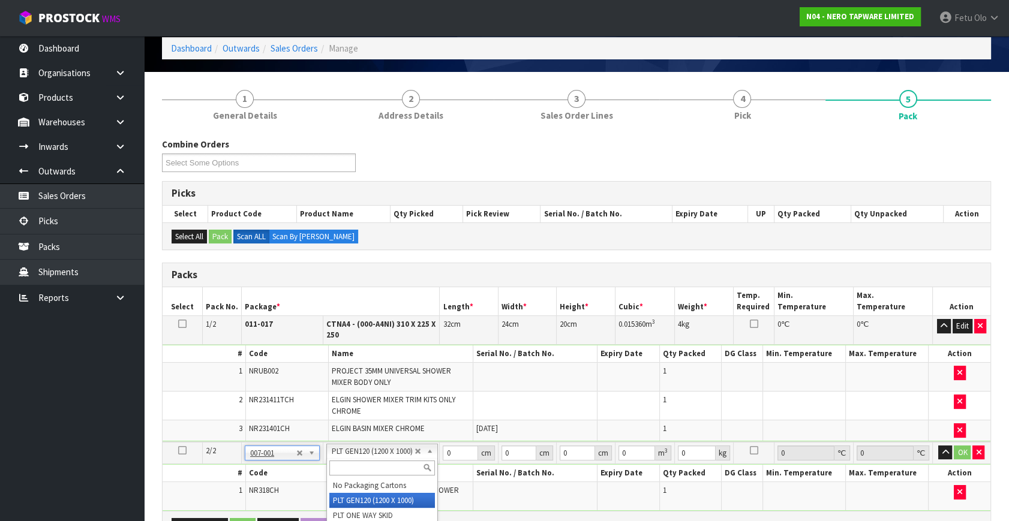
type input "120"
type input "100"
type input "2.18"
type input "0"
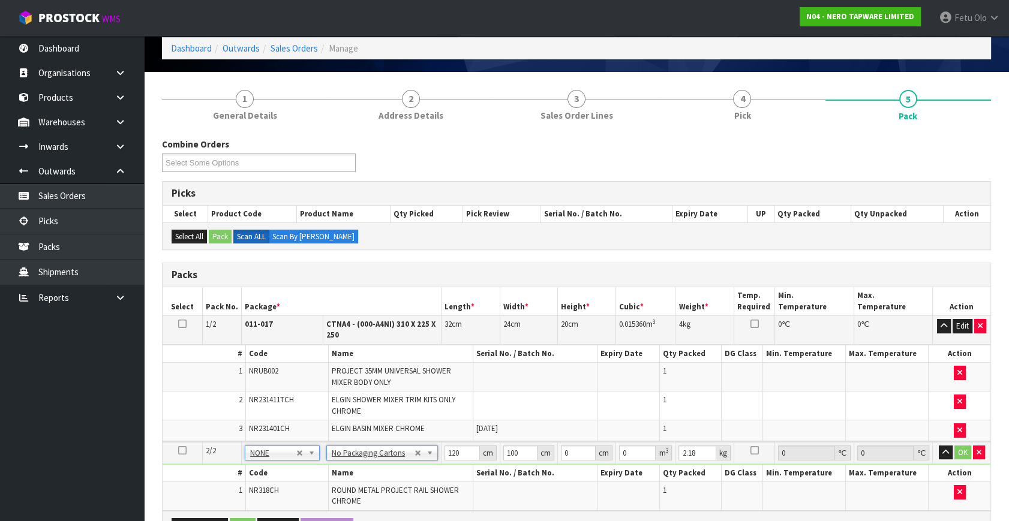
type input "0"
drag, startPoint x: 410, startPoint y: 464, endPoint x: 402, endPoint y: 465, distance: 7.8
click at [404, 465] on tbody "2/2 NONE 007-001 007-002 007-004 007-009 007-013 007-014 007-015 007-017 007-01…" at bounding box center [577, 476] width 828 height 69
type input "73"
type input "16"
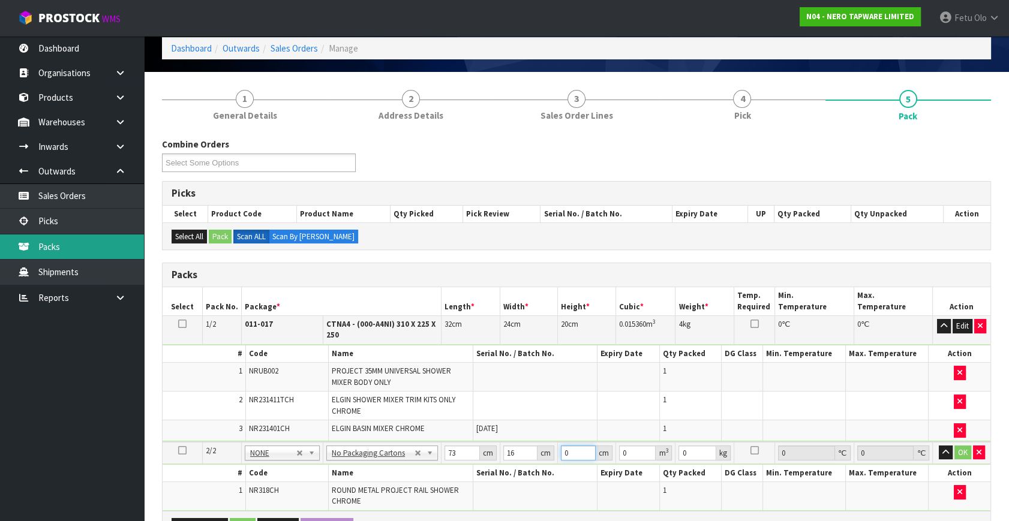
type input "1"
type input "0.001168"
type input "10"
type input "0.01168"
type input "10"
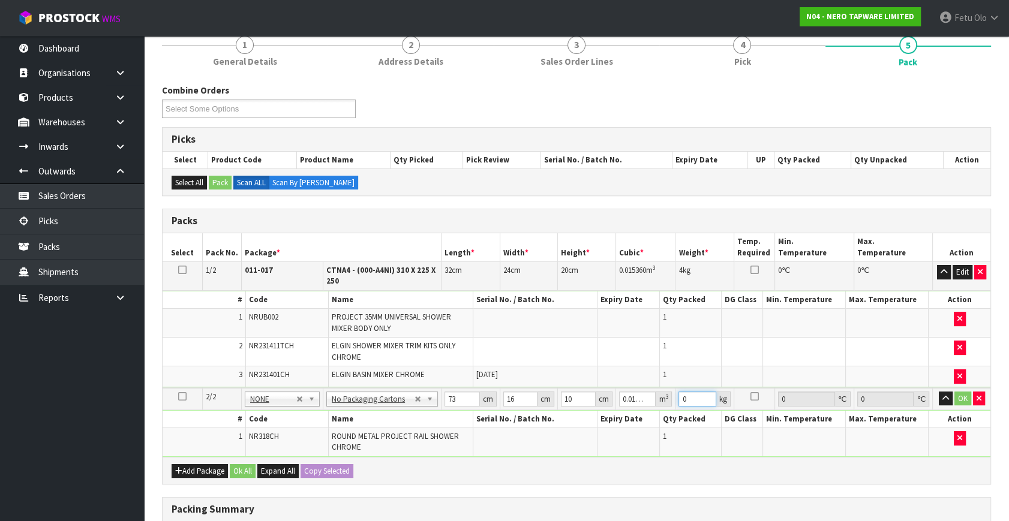
scroll to position [272, 0]
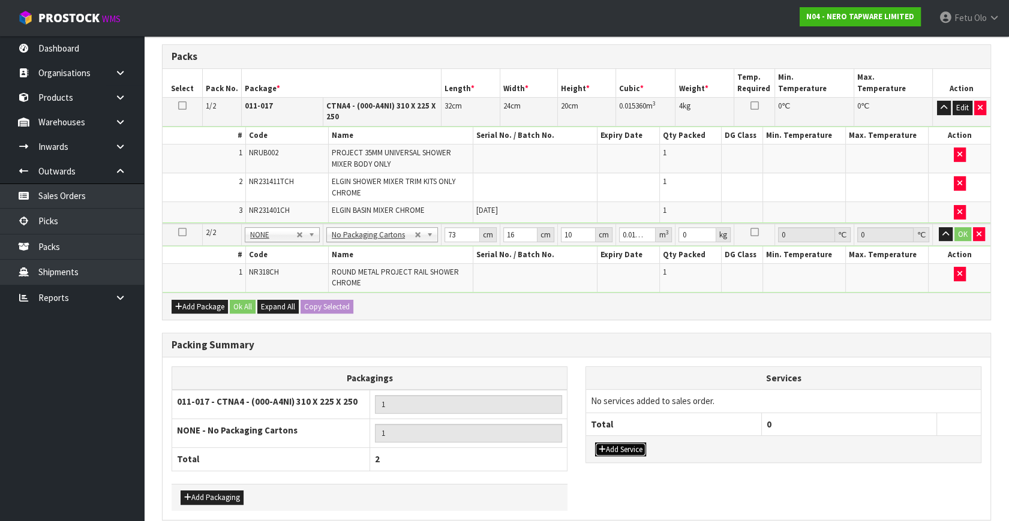
drag, startPoint x: 636, startPoint y: 448, endPoint x: 648, endPoint y: 421, distance: 29.5
click at [636, 448] on button "Add Service" at bounding box center [620, 450] width 51 height 14
drag, startPoint x: 648, startPoint y: 421, endPoint x: 627, endPoint y: 422, distance: 21.0
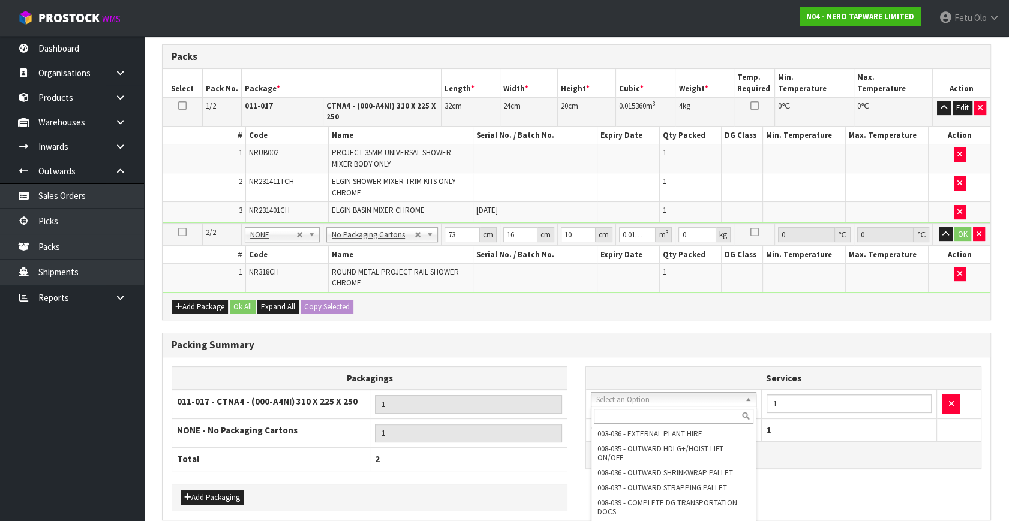
click at [632, 413] on input "text" at bounding box center [674, 416] width 160 height 15
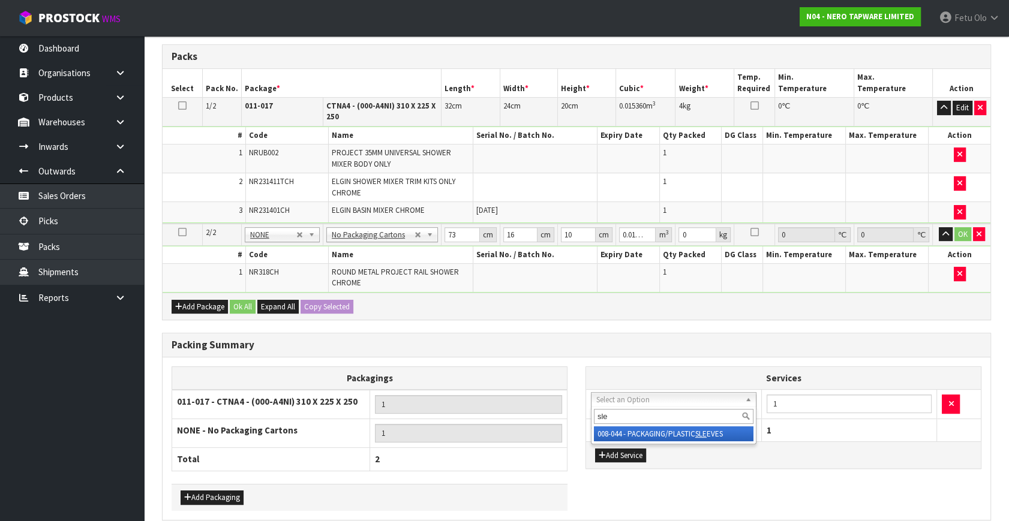
type input "sle"
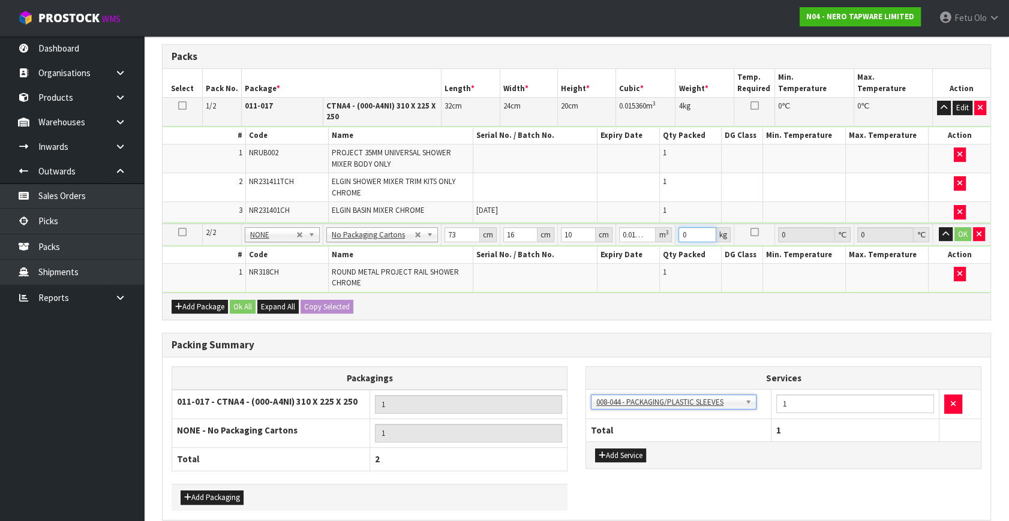
drag, startPoint x: 650, startPoint y: 243, endPoint x: 576, endPoint y: 279, distance: 82.9
click at [575, 279] on tbody "2/2 NONE 007-001 007-002 007-004 007-009 007-013 007-014 007-015 007-017 007-01…" at bounding box center [577, 258] width 828 height 69
type input "3"
click button "OK" at bounding box center [962, 234] width 17 height 14
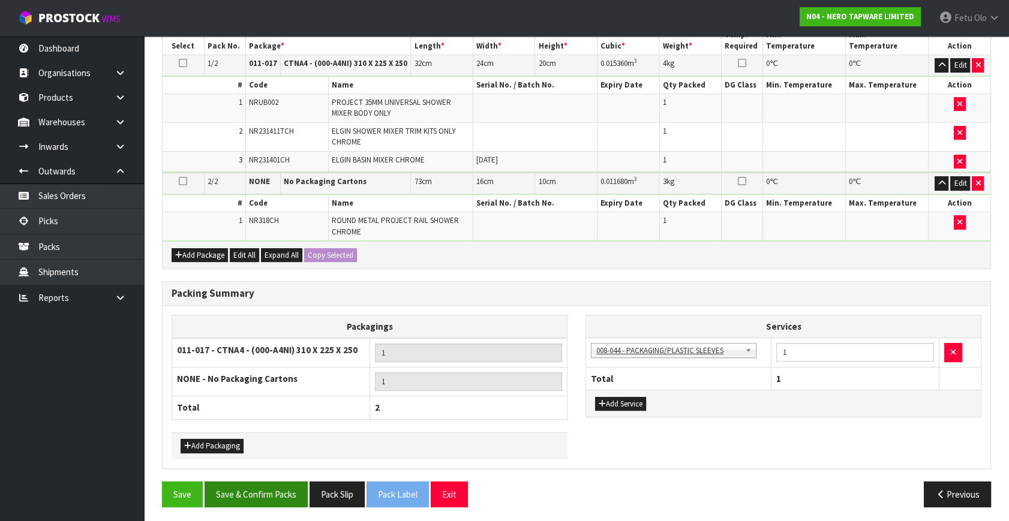
scroll to position [315, 0]
drag, startPoint x: 296, startPoint y: 494, endPoint x: 305, endPoint y: 494, distance: 9.0
click at [296, 494] on button "Save & Confirm Packs" at bounding box center [256, 494] width 103 height 26
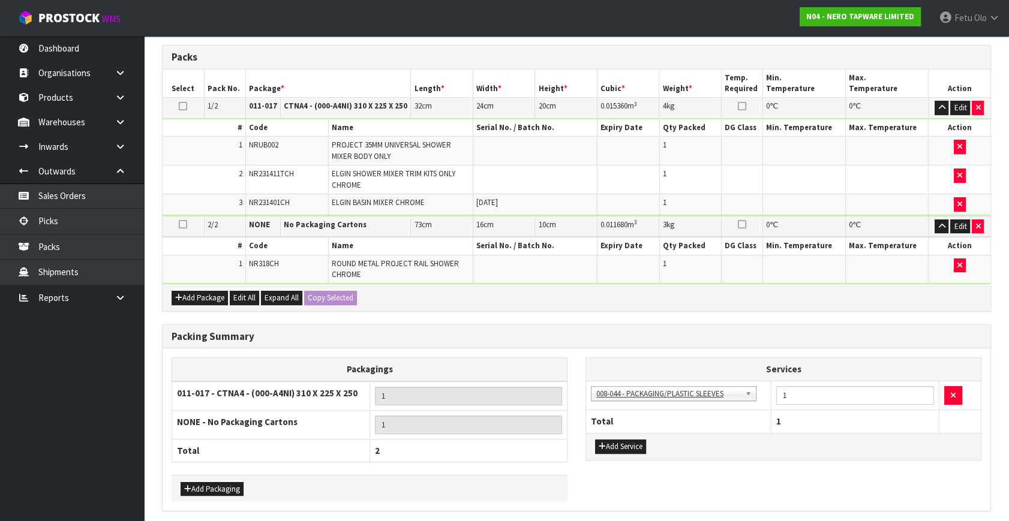
scroll to position [0, 0]
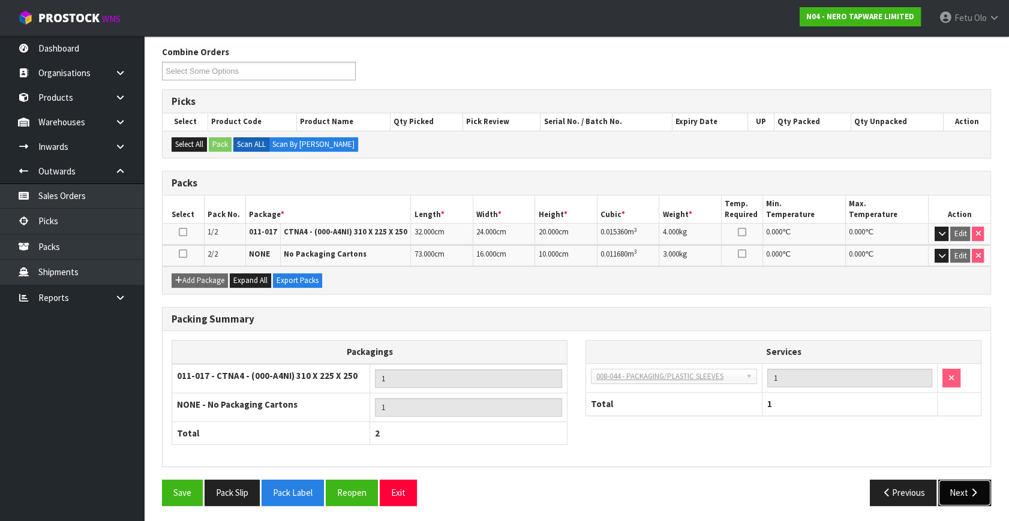
click at [955, 494] on button "Next" at bounding box center [964, 493] width 53 height 26
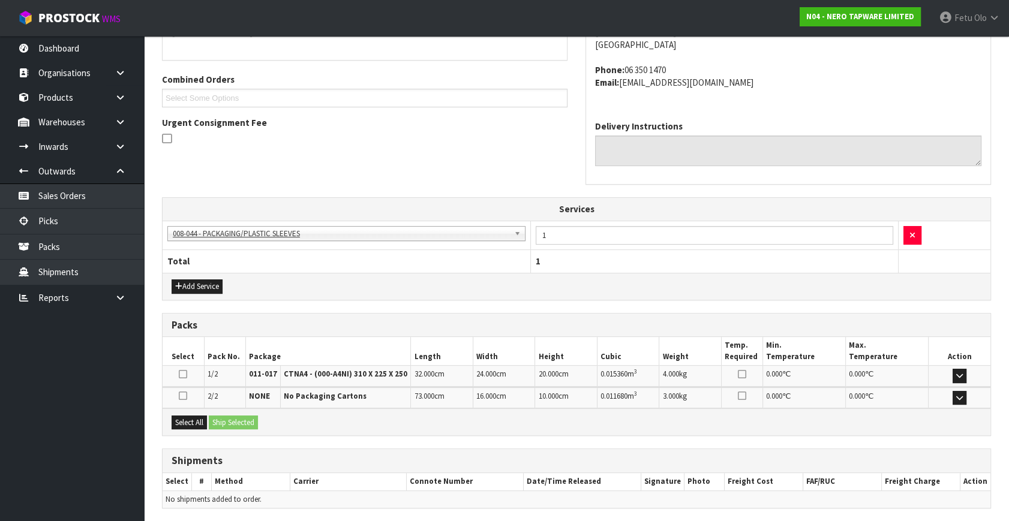
scroll to position [323, 0]
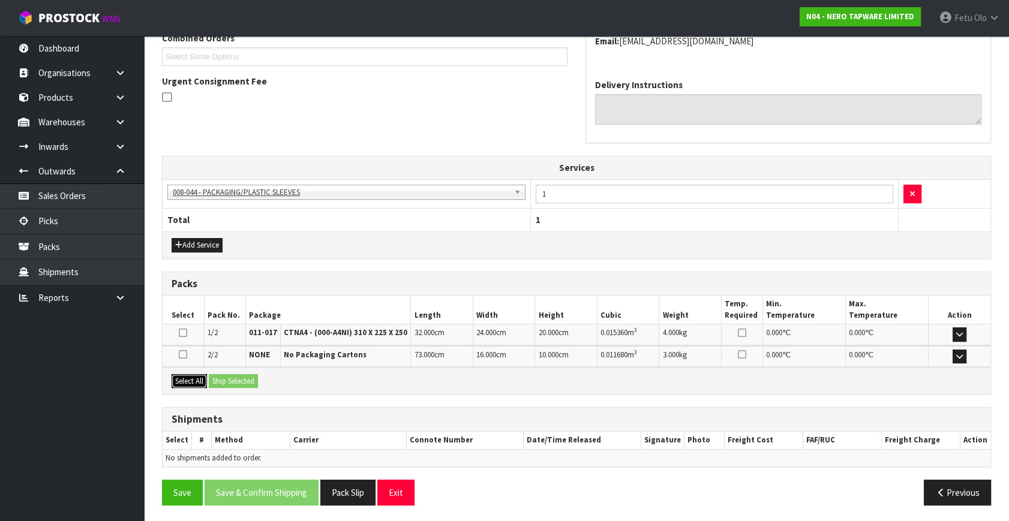
click at [189, 386] on button "Select All" at bounding box center [189, 381] width 35 height 14
click at [209, 380] on div "Select All Ship Selected" at bounding box center [577, 380] width 828 height 27
click at [237, 381] on button "Ship Selected" at bounding box center [233, 381] width 49 height 14
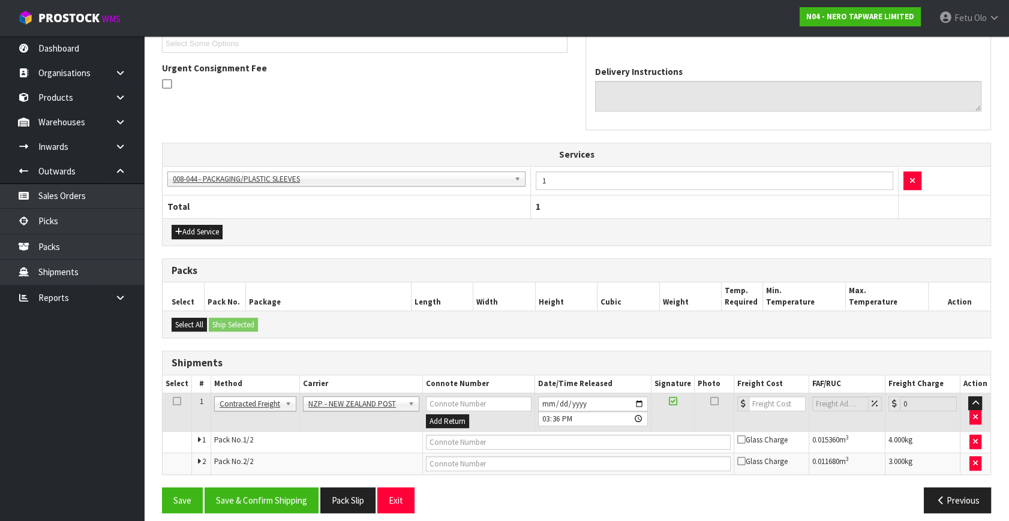
scroll to position [344, 0]
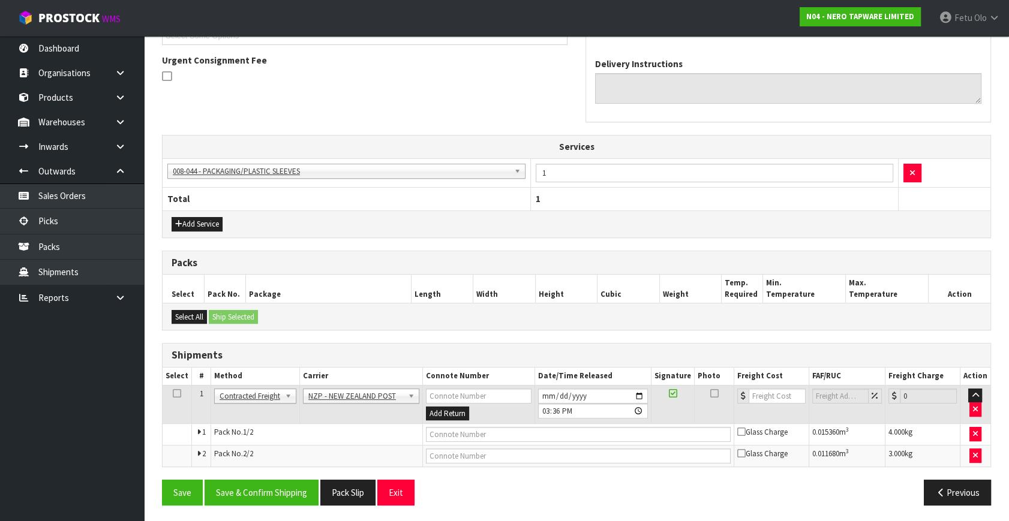
click at [261, 471] on div "From Address CONTRACT WAREHOUSING & LOGISTICS 17 Allens Road East Tamaki Auckla…" at bounding box center [576, 203] width 829 height 624
drag, startPoint x: 275, startPoint y: 503, endPoint x: 269, endPoint y: 497, distance: 8.5
click at [275, 502] on button "Save & Confirm Shipping" at bounding box center [262, 493] width 114 height 26
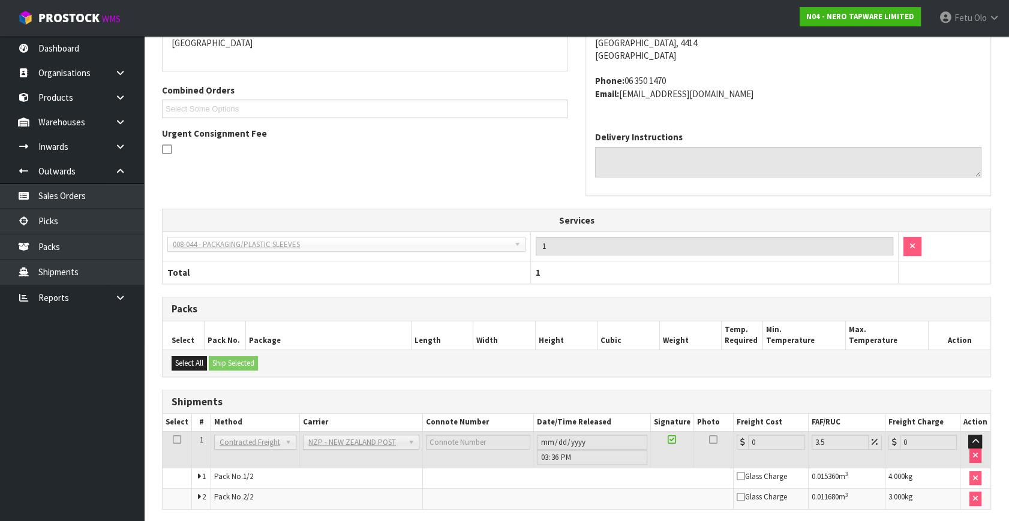
scroll to position [326, 0]
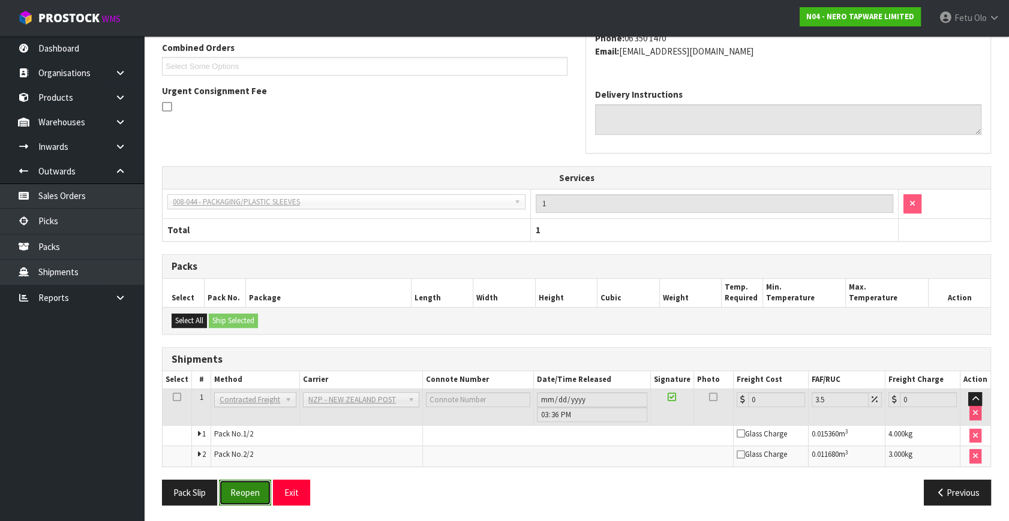
click at [263, 489] on button "Reopen" at bounding box center [245, 493] width 52 height 26
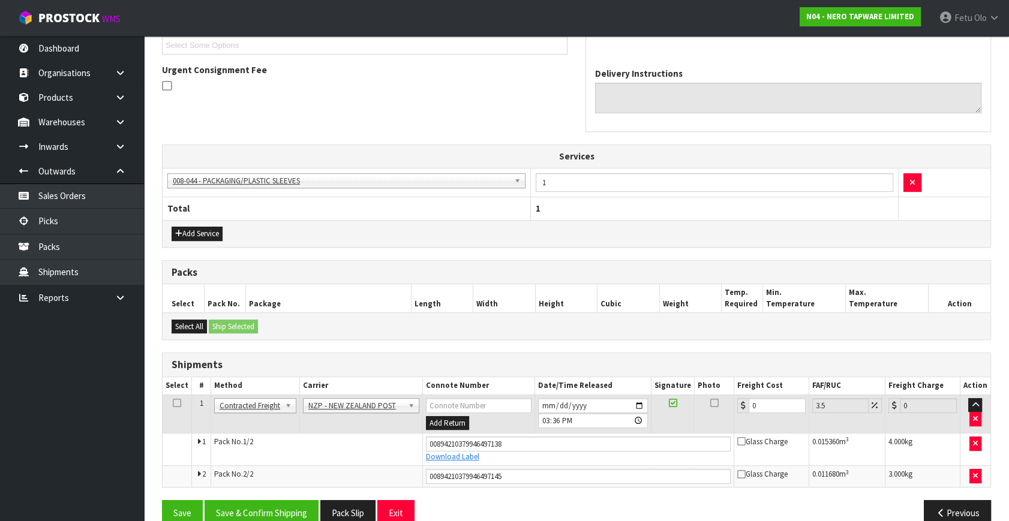
scroll to position [355, 0]
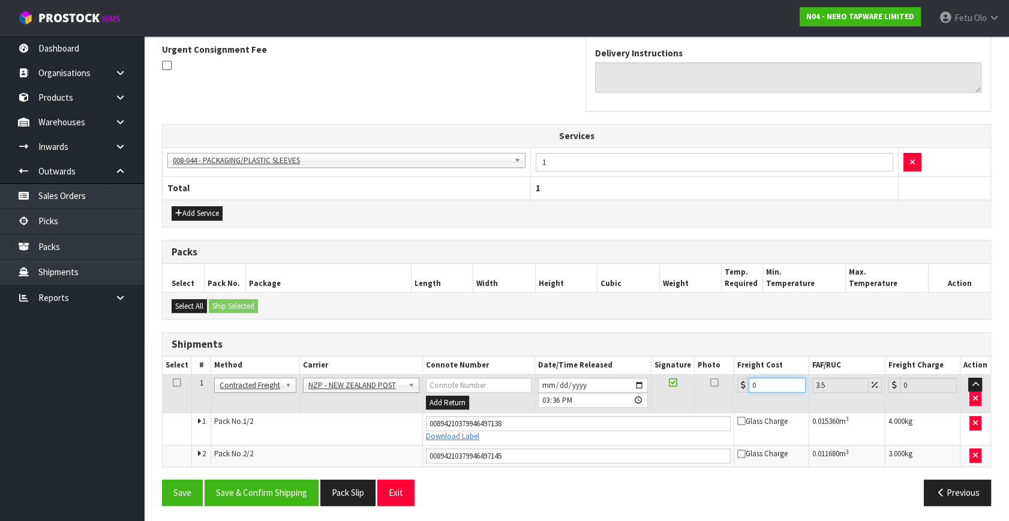
drag, startPoint x: 620, startPoint y: 447, endPoint x: 483, endPoint y: 485, distance: 142.0
click at [483, 485] on div "From Address CONTRACT WAREHOUSING & LOGISTICS 17 Allens Road East Tamaki Auckla…" at bounding box center [576, 197] width 829 height 635
type input "1"
type input "1.03"
type input "16"
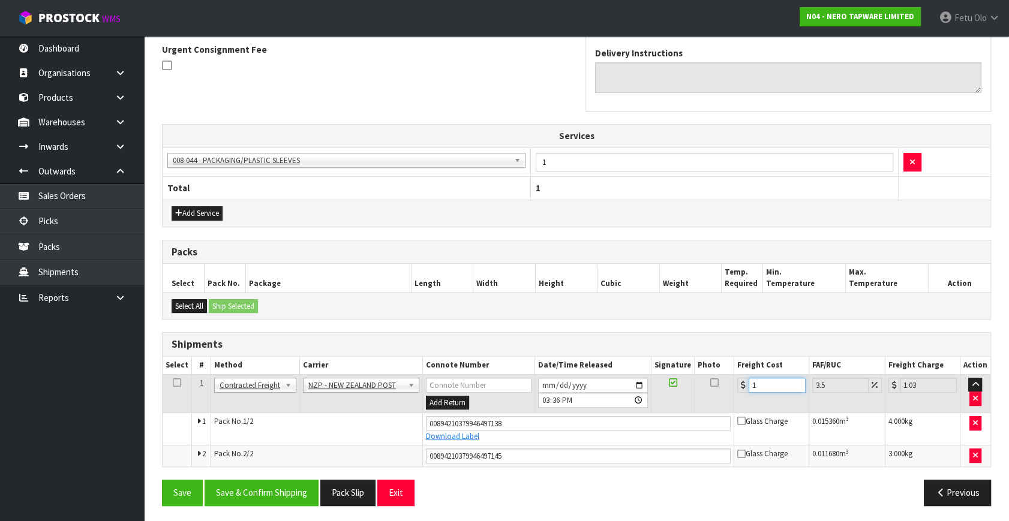
type input "16.56"
type input "16.9"
type input "17.49"
type input "16.90"
click at [260, 493] on button "Save & Confirm Shipping" at bounding box center [262, 493] width 114 height 26
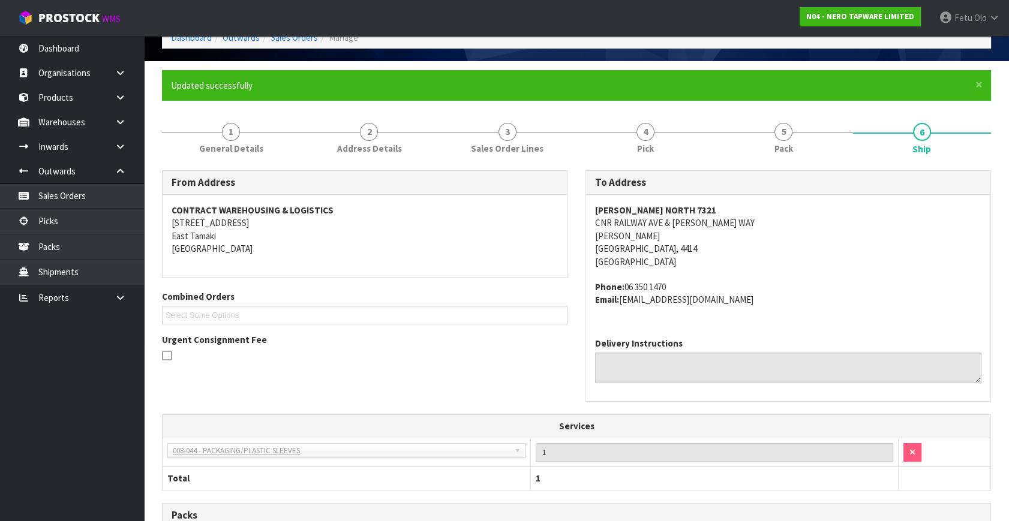
scroll to position [0, 0]
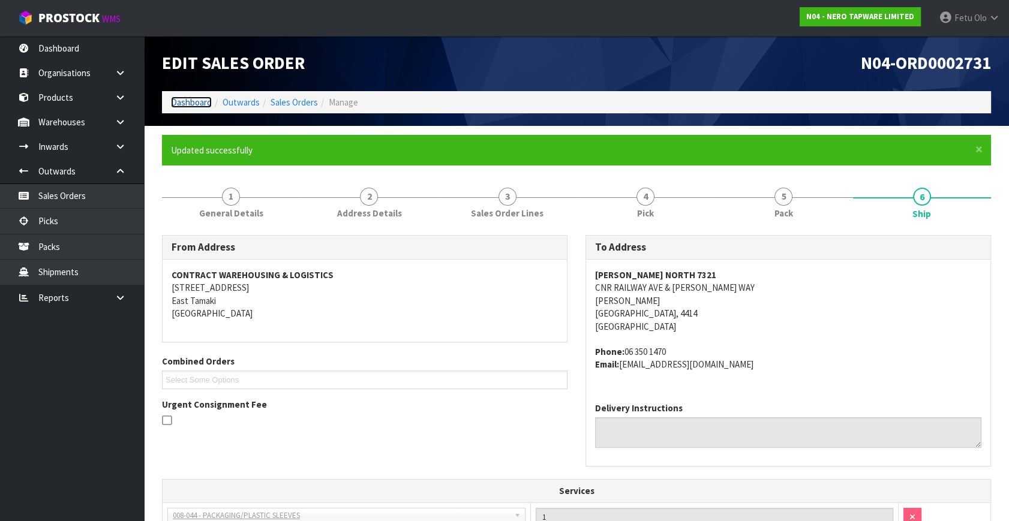
drag, startPoint x: 188, startPoint y: 97, endPoint x: 183, endPoint y: 112, distance: 15.7
click at [188, 97] on link "Dashboard" at bounding box center [191, 102] width 41 height 11
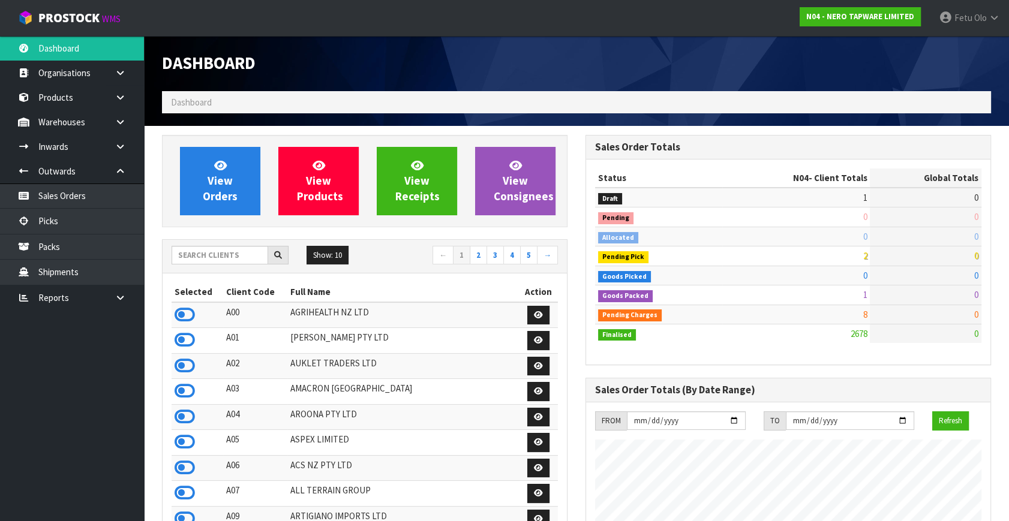
scroll to position [984, 423]
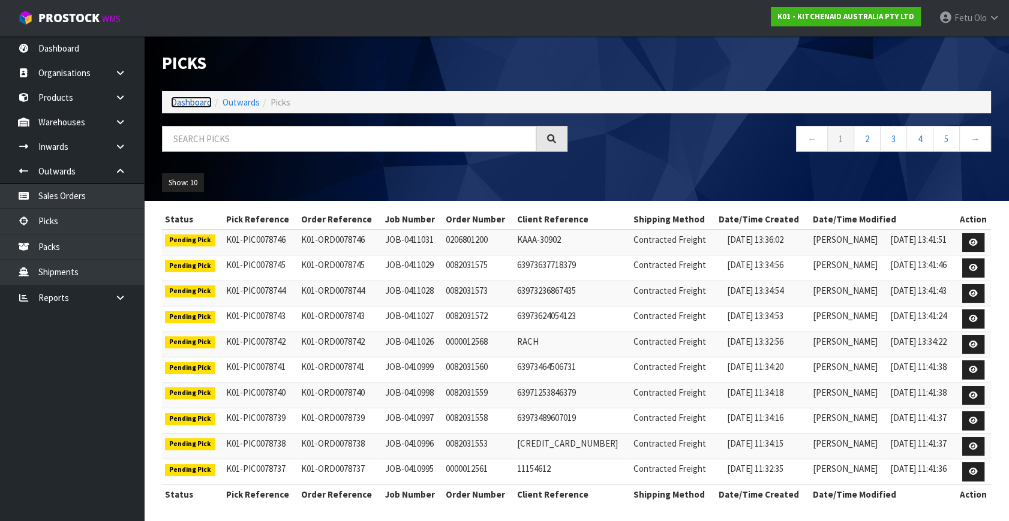
click at [200, 107] on link "Dashboard" at bounding box center [191, 102] width 41 height 11
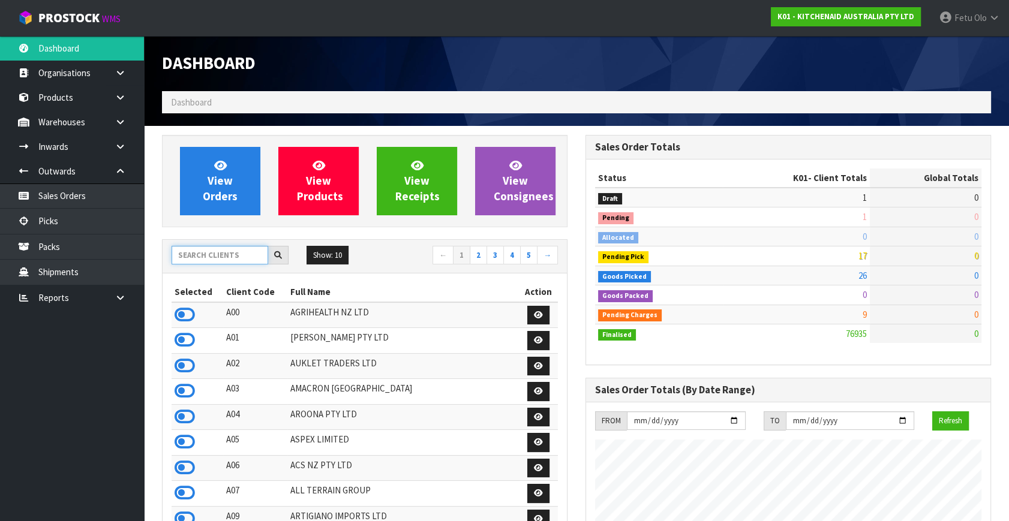
click at [234, 254] on input "text" at bounding box center [220, 255] width 97 height 19
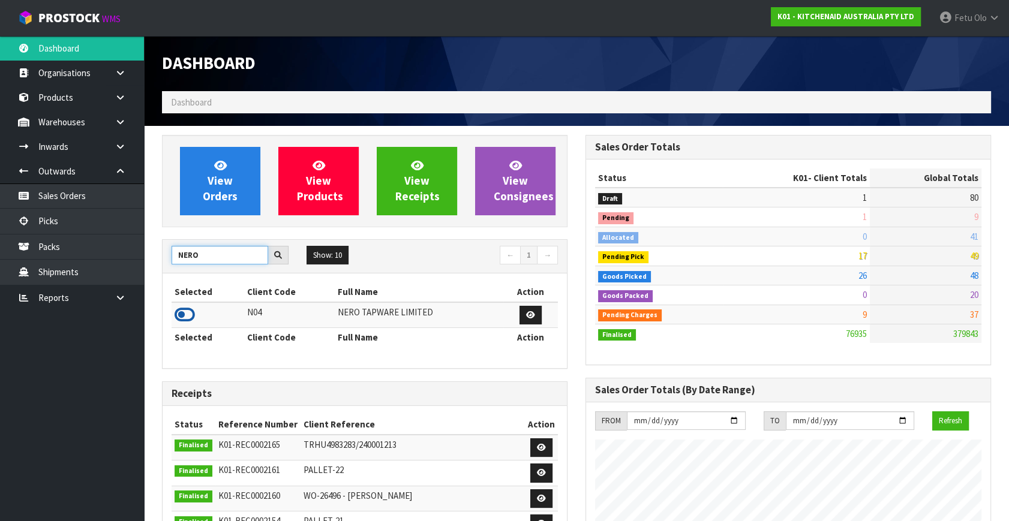
type input "NERO"
click at [185, 311] on icon at bounding box center [185, 315] width 20 height 18
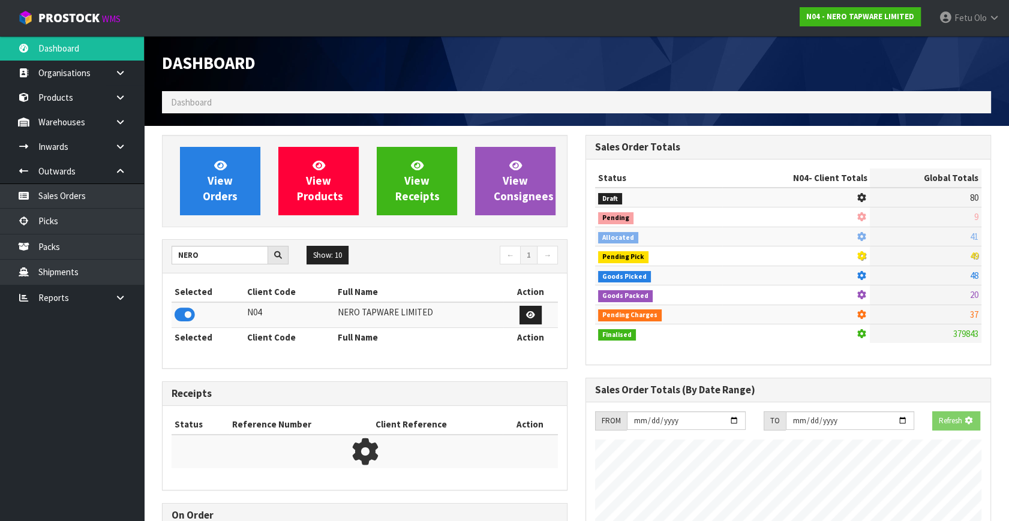
scroll to position [984, 423]
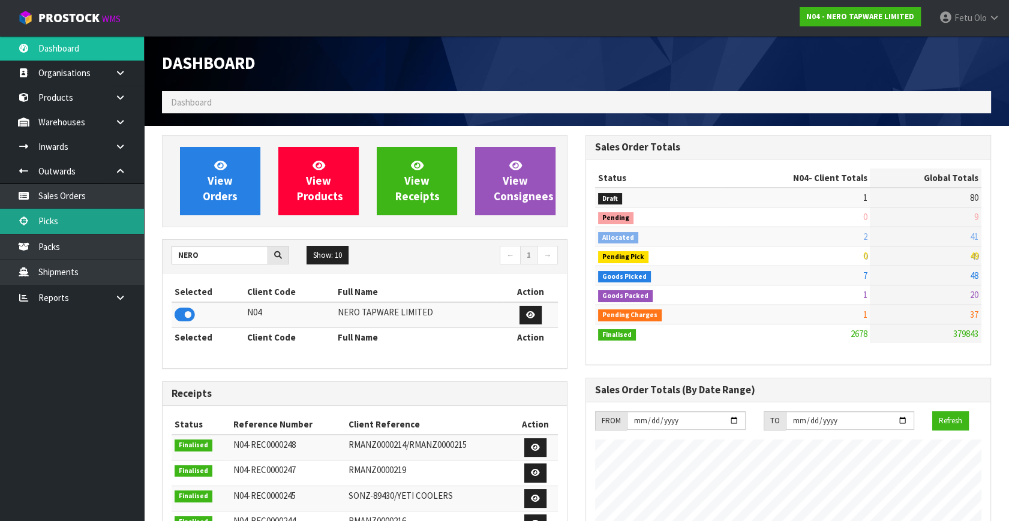
click at [67, 219] on link "Picks" at bounding box center [72, 221] width 144 height 25
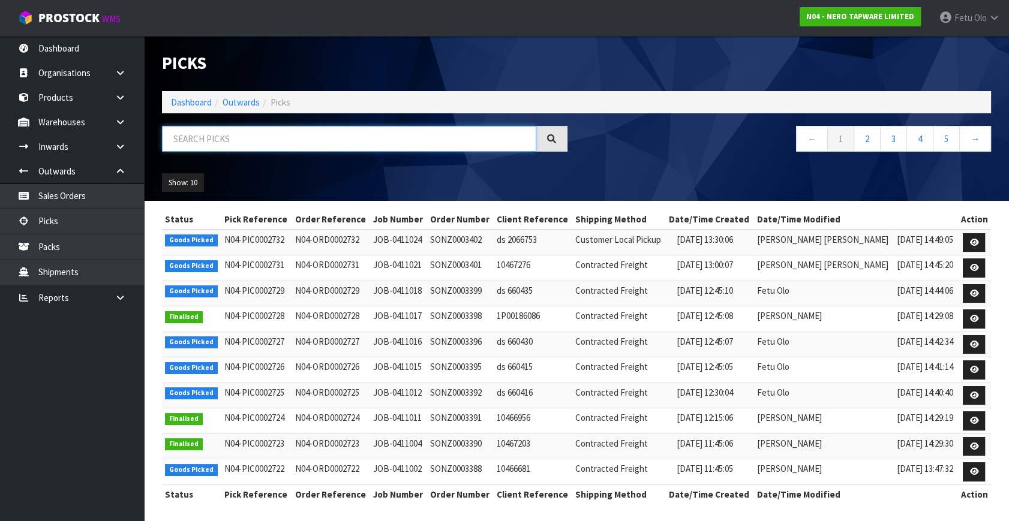
drag, startPoint x: 112, startPoint y: 206, endPoint x: 211, endPoint y: 136, distance: 121.7
click at [211, 136] on input "text" at bounding box center [349, 139] width 374 height 26
click at [279, 141] on input "text" at bounding box center [349, 139] width 374 height 26
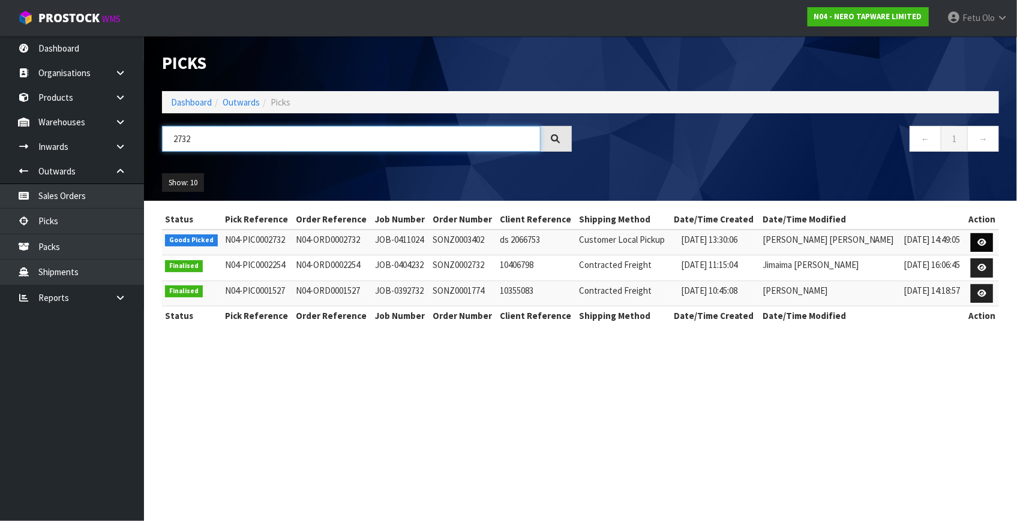
type input "2732"
click at [978, 239] on icon at bounding box center [981, 243] width 9 height 8
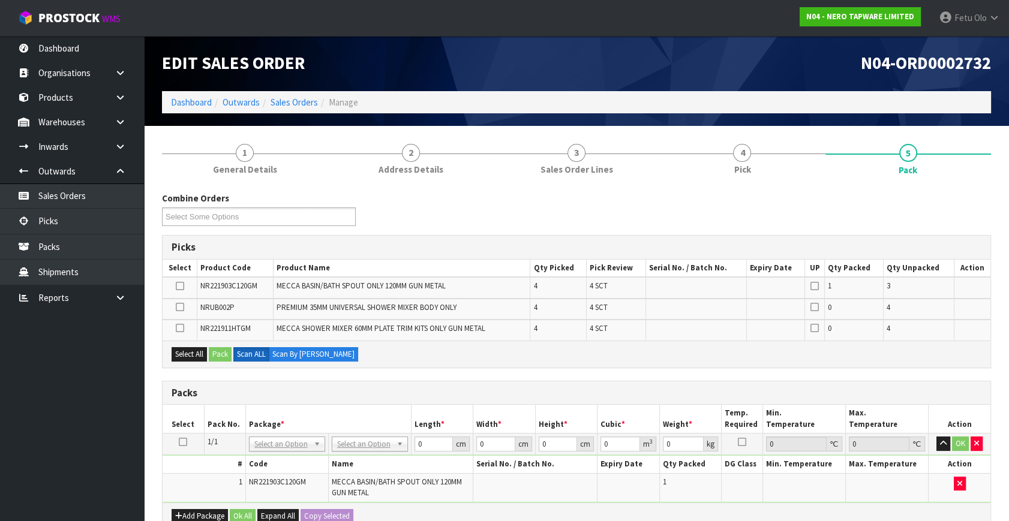
click at [185, 442] on icon at bounding box center [183, 442] width 8 height 1
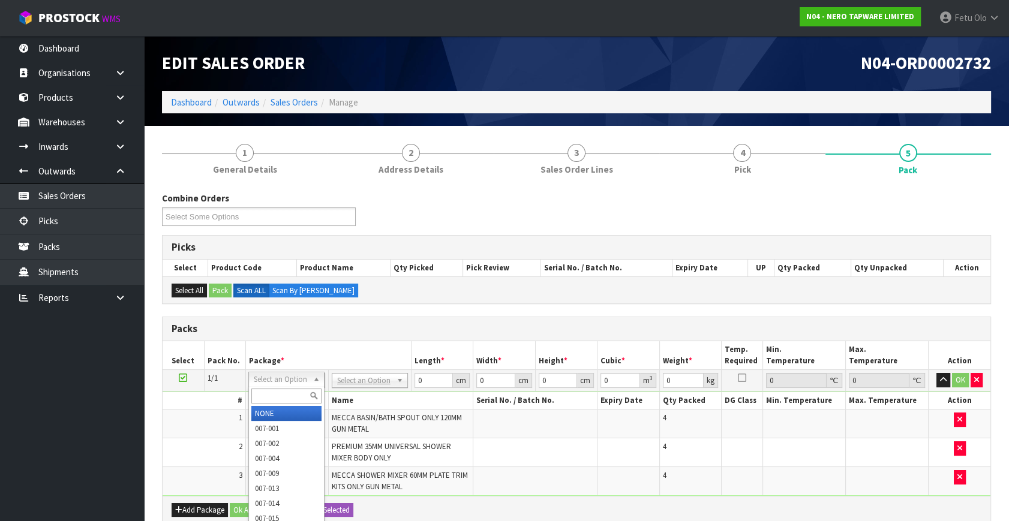
drag, startPoint x: 270, startPoint y: 382, endPoint x: 269, endPoint y: 389, distance: 6.6
click at [269, 389] on input "text" at bounding box center [286, 396] width 70 height 15
type input "011-084"
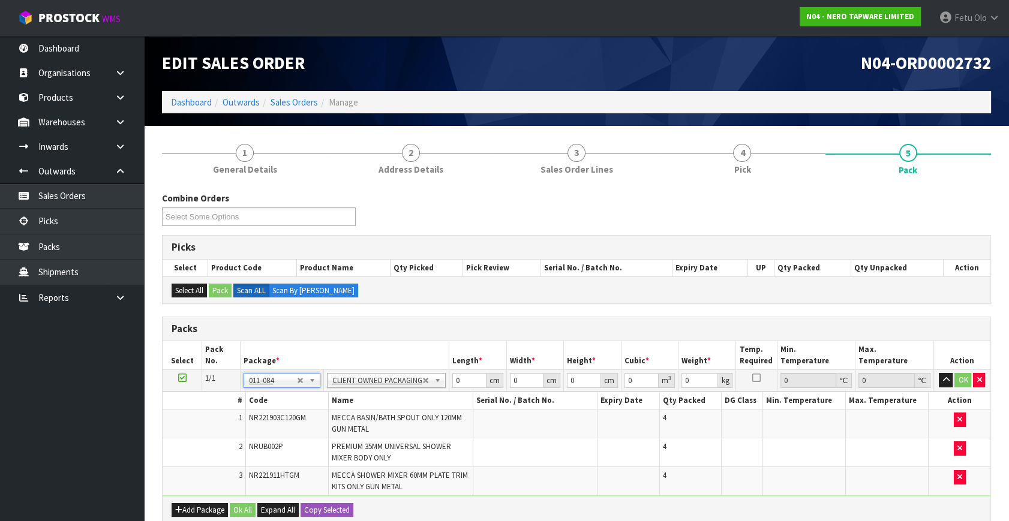
type input "5.08"
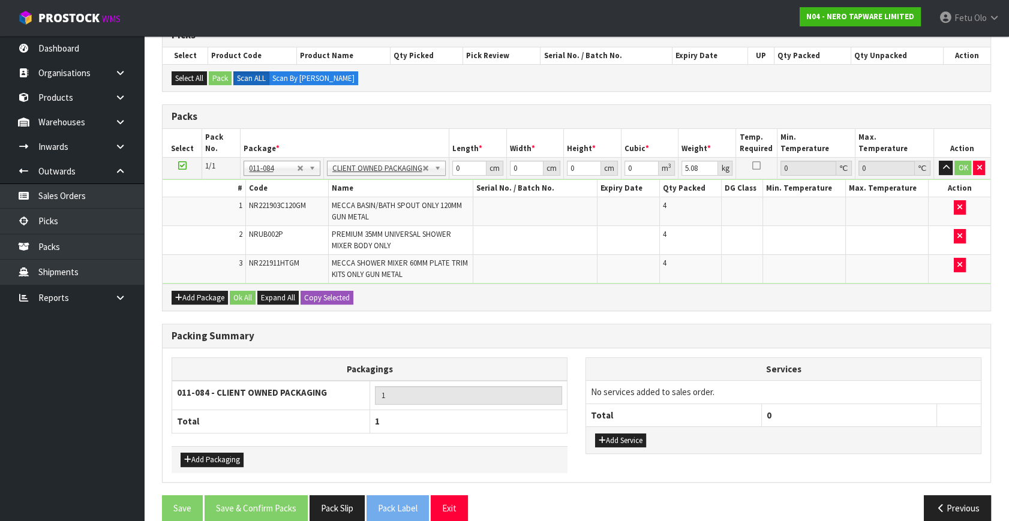
scroll to position [227, 0]
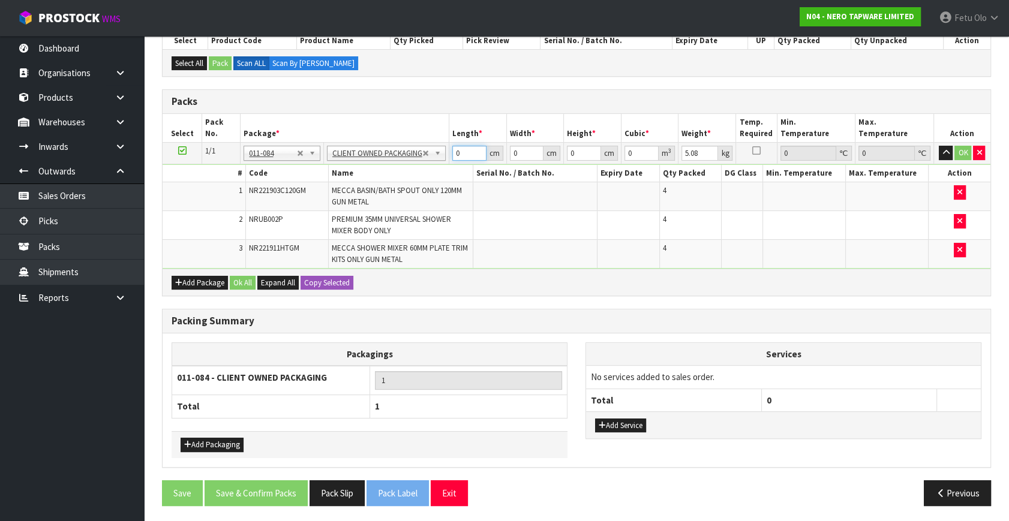
drag, startPoint x: 405, startPoint y: 167, endPoint x: 371, endPoint y: 209, distance: 54.5
click at [386, 174] on tbody "1/1 NONE 007-001 007-002 007-004 007-009 007-013 007-014 007-015 007-017 007-01…" at bounding box center [577, 206] width 828 height 127
type input "37"
type input "36"
type input "1"
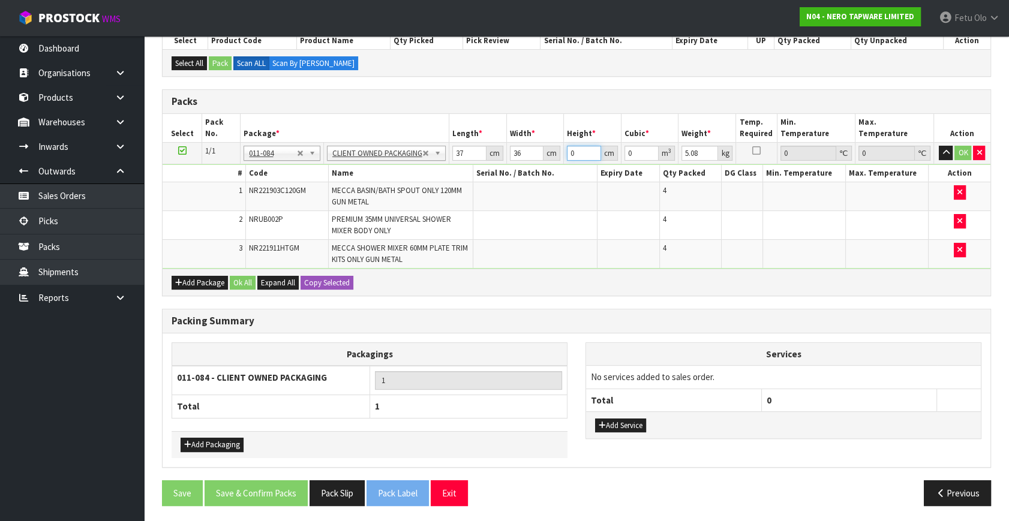
type input "0.001332"
type input "18"
type input "0.023976"
type input "18"
type input "6"
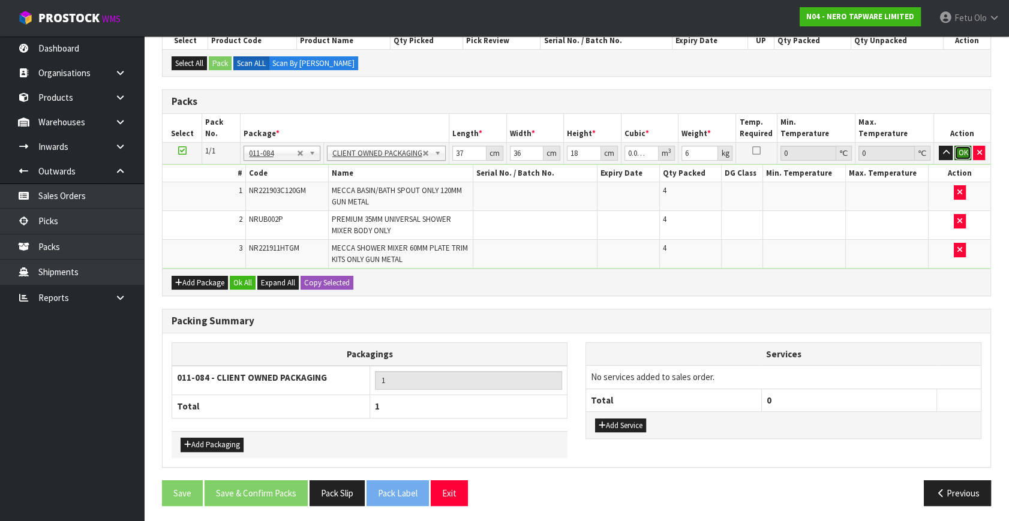
click button "OK" at bounding box center [962, 153] width 17 height 14
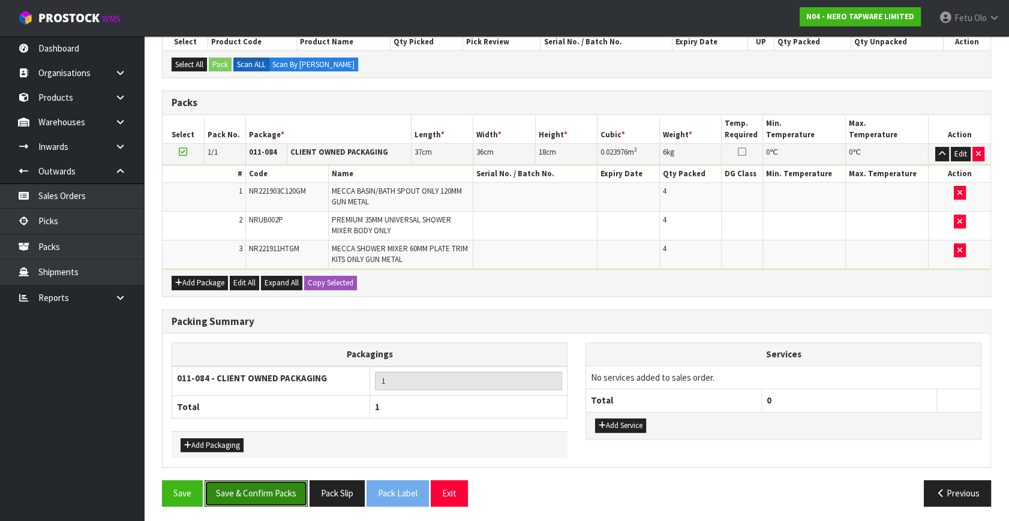
click at [278, 480] on button "Save & Confirm Packs" at bounding box center [256, 493] width 103 height 26
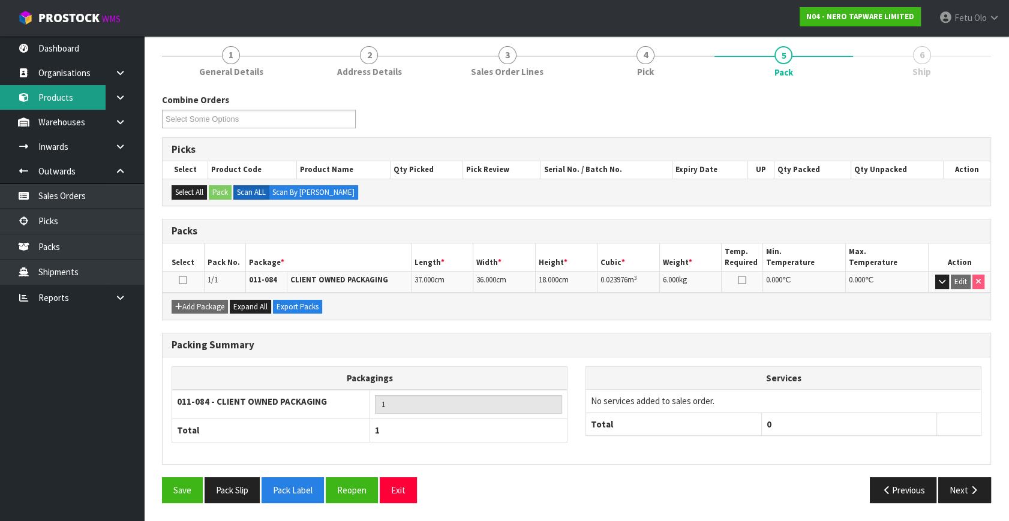
scroll to position [0, 0]
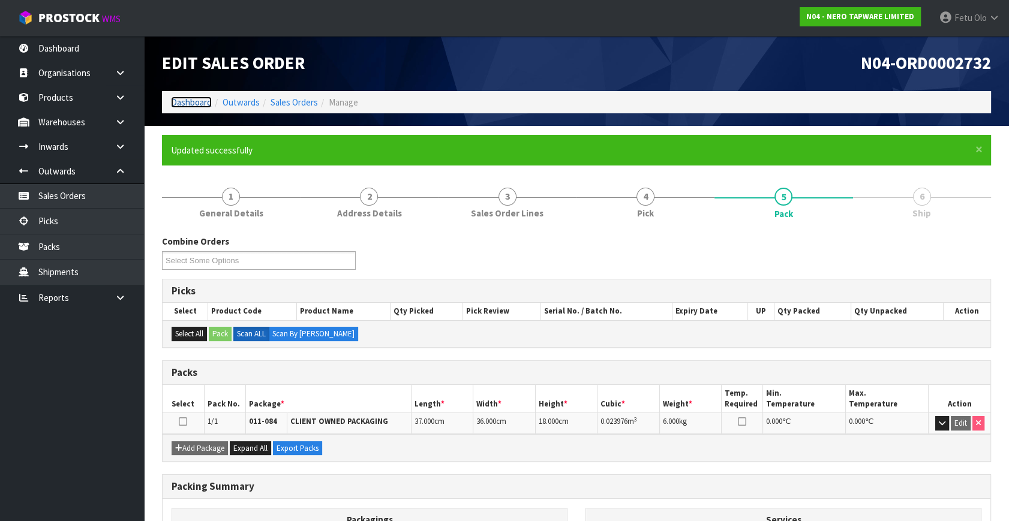
click at [194, 100] on link "Dashboard" at bounding box center [191, 102] width 41 height 11
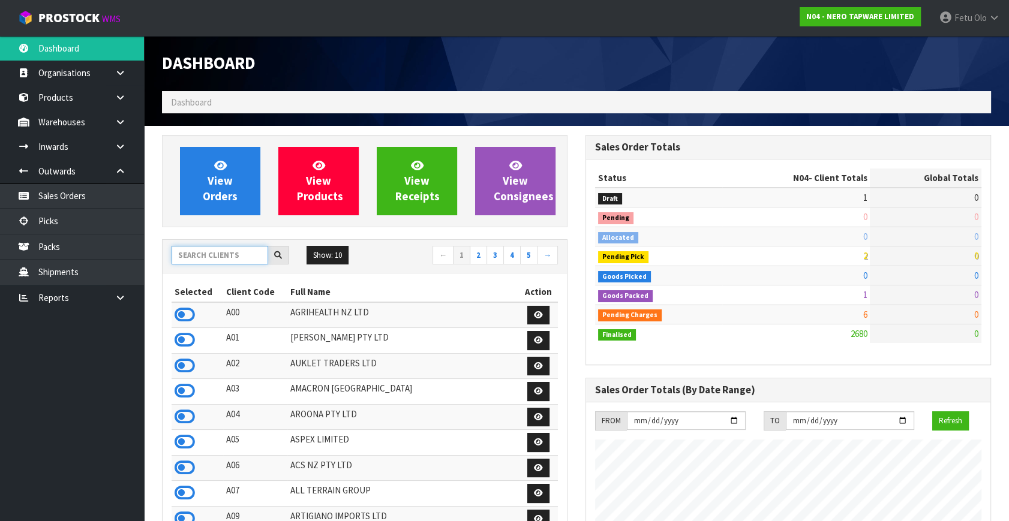
click at [240, 259] on input "text" at bounding box center [220, 255] width 97 height 19
type input "K01"
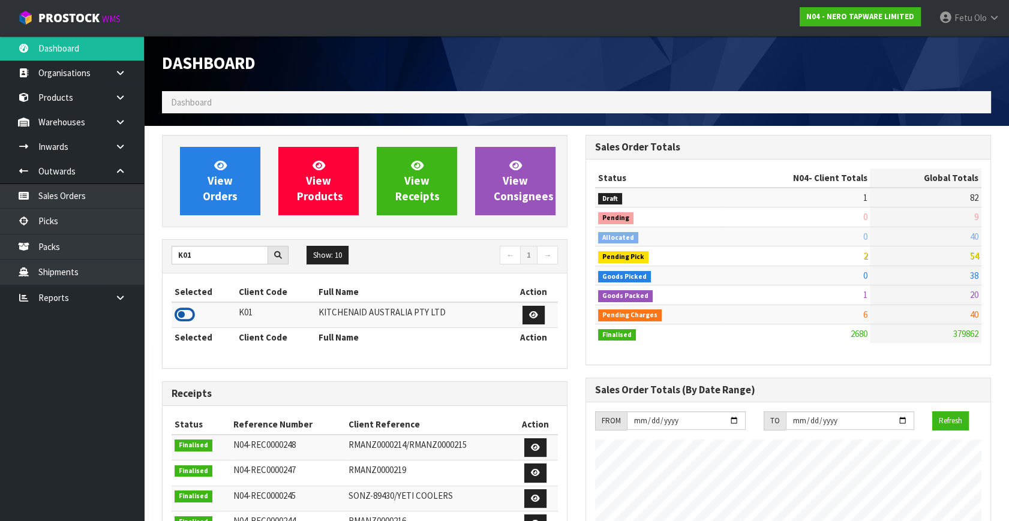
click at [190, 315] on icon at bounding box center [185, 315] width 20 height 18
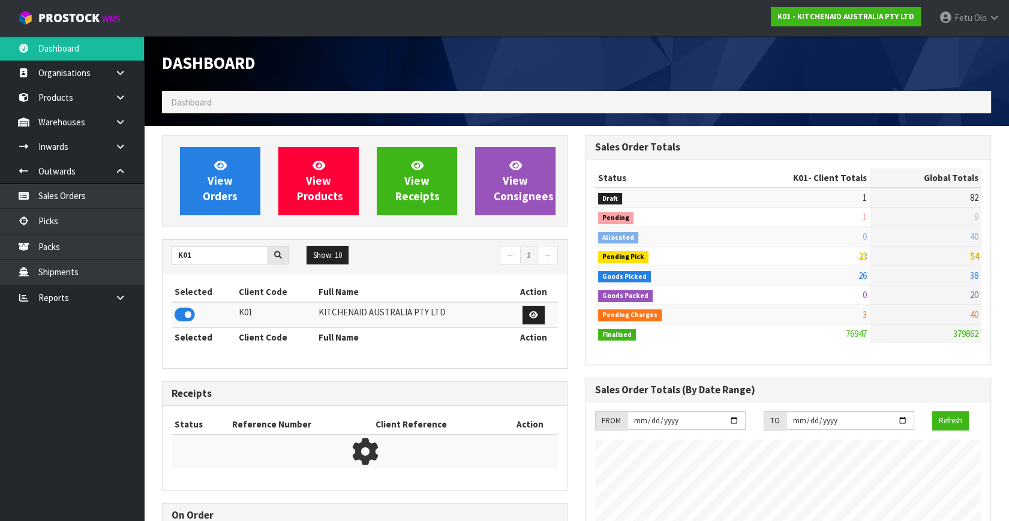
scroll to position [907, 423]
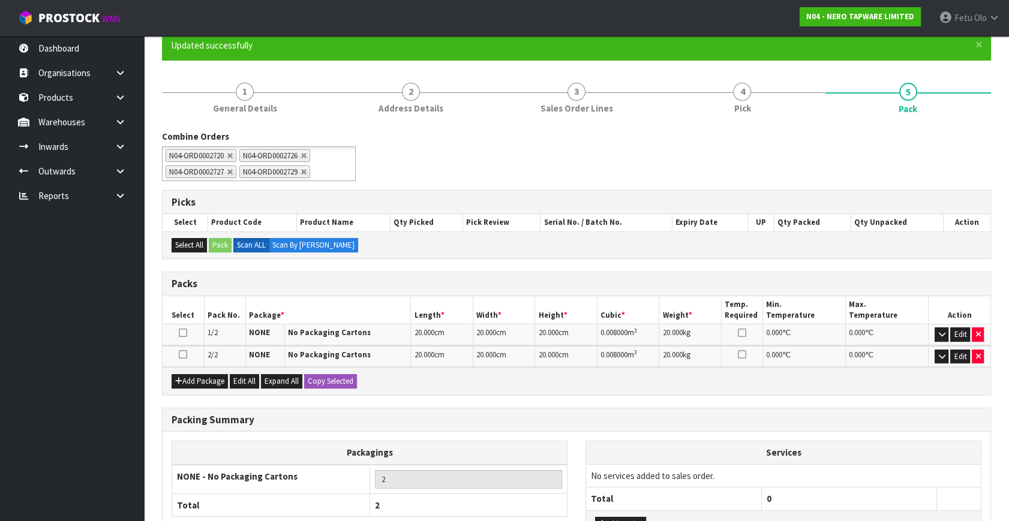
scroll to position [203, 0]
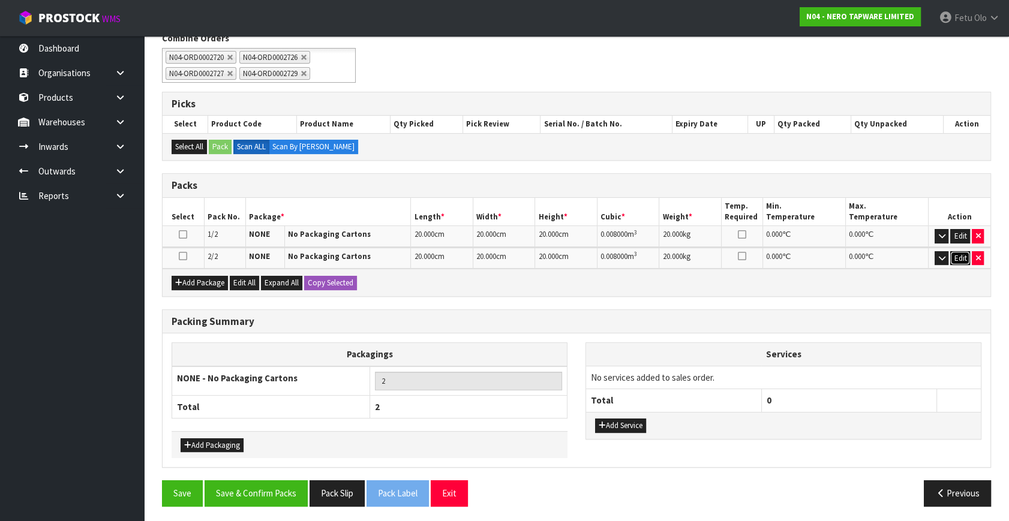
click at [960, 255] on button "Edit" at bounding box center [960, 258] width 20 height 14
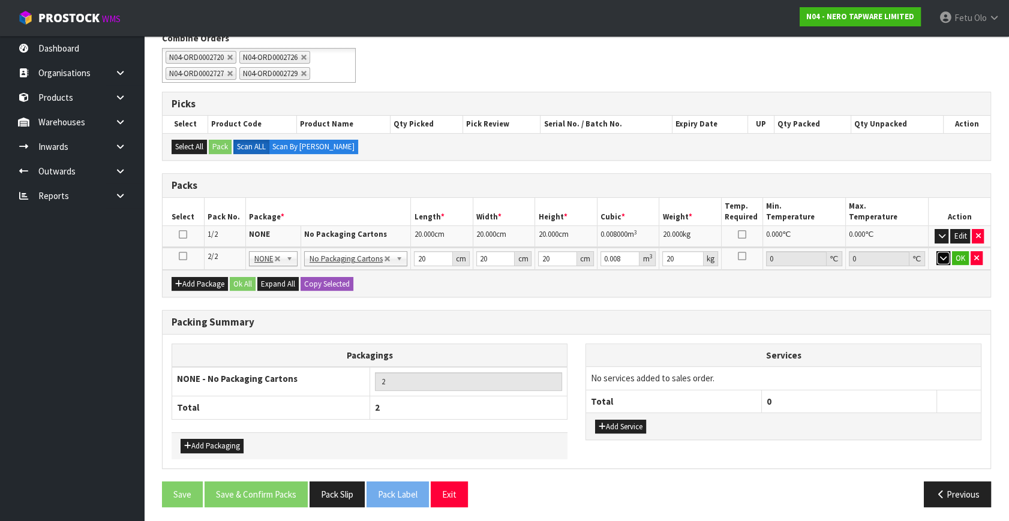
click at [943, 260] on icon "button" at bounding box center [943, 258] width 7 height 8
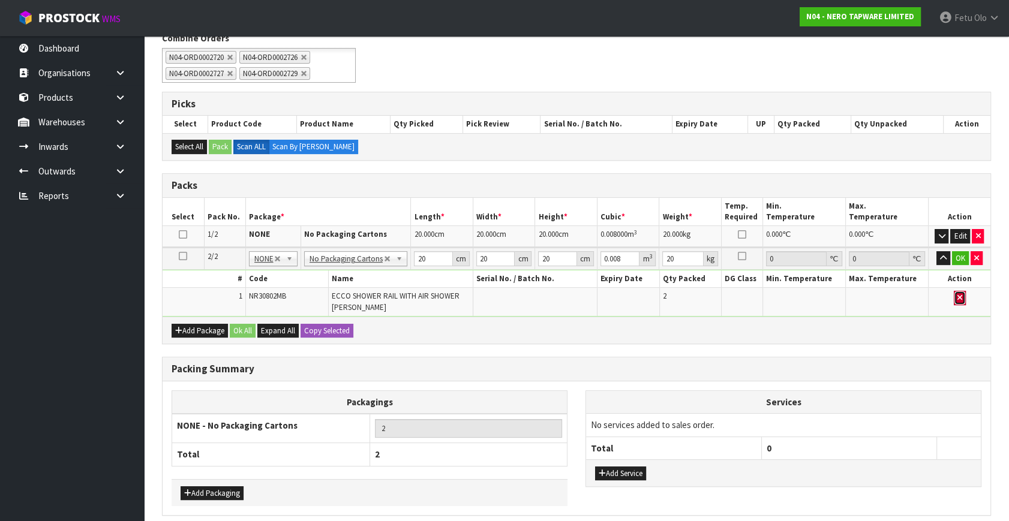
click at [964, 293] on button "button" at bounding box center [960, 298] width 12 height 14
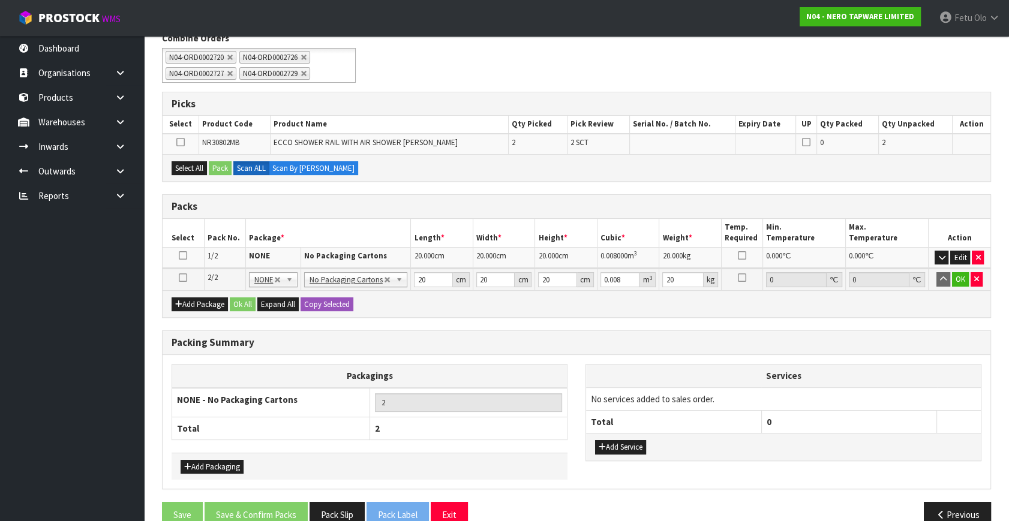
type input "0"
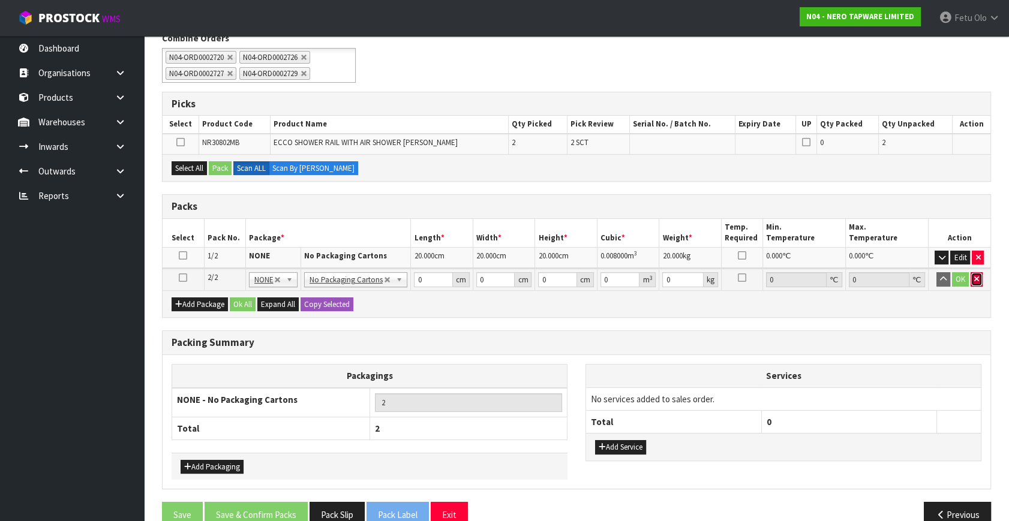
click at [978, 277] on icon "button" at bounding box center [976, 279] width 5 height 8
type input "1"
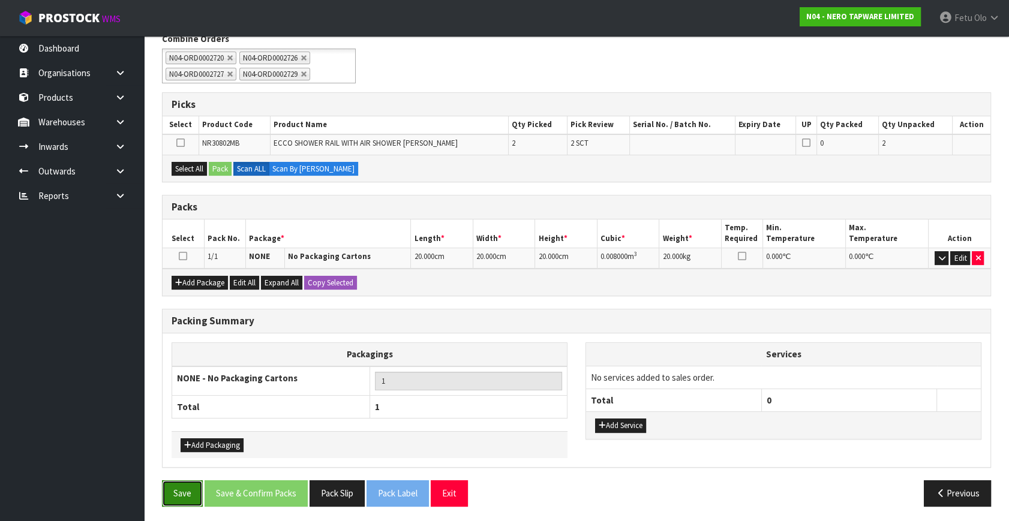
drag, startPoint x: 182, startPoint y: 491, endPoint x: 210, endPoint y: 429, distance: 67.7
click at [183, 491] on button "Save" at bounding box center [182, 493] width 41 height 26
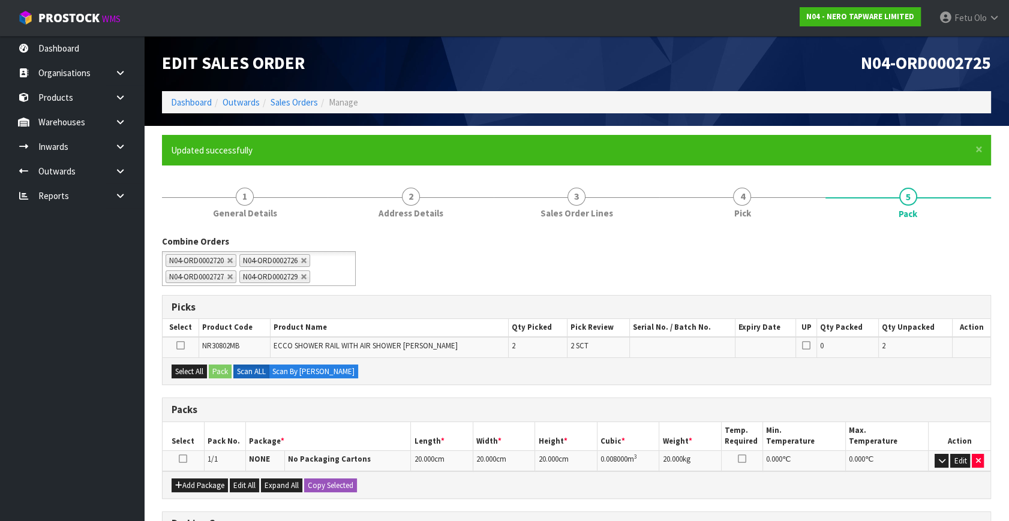
click at [182, 345] on icon at bounding box center [180, 345] width 8 height 1
click at [0, 0] on input "checkbox" at bounding box center [0, 0] width 0 height 0
click at [181, 459] on icon at bounding box center [183, 459] width 8 height 1
click at [219, 367] on button "Pack" at bounding box center [220, 372] width 23 height 14
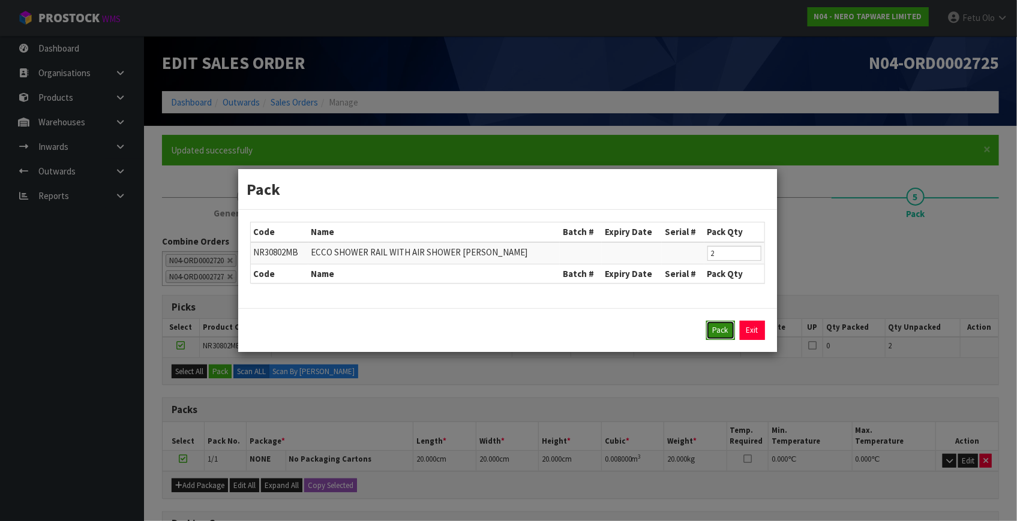
click at [728, 323] on button "Pack" at bounding box center [720, 330] width 29 height 19
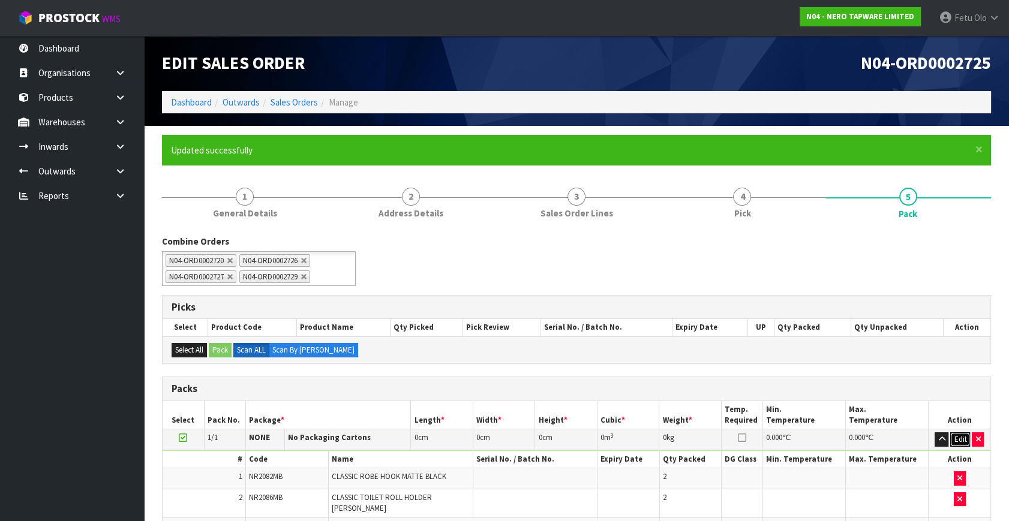
click at [960, 437] on button "Edit" at bounding box center [960, 439] width 20 height 14
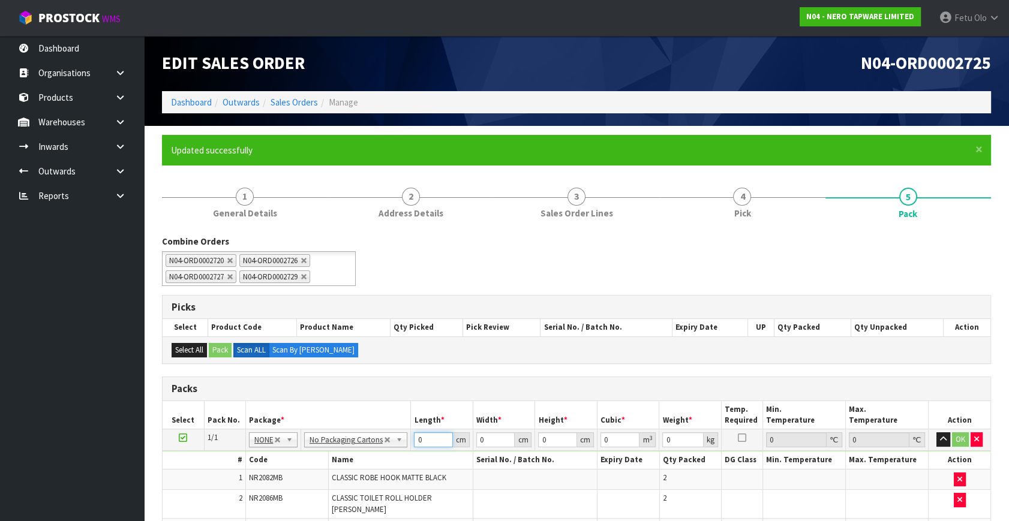
drag, startPoint x: 330, startPoint y: 457, endPoint x: 300, endPoint y: 468, distance: 31.3
click at [324, 456] on tbody "1/1 NONE 007-001 007-002 007-004 007-009 007-013 007-014 007-015 007-017 007-01…" at bounding box center [577, 502] width 828 height 147
type input "54"
type input "37"
type input "2"
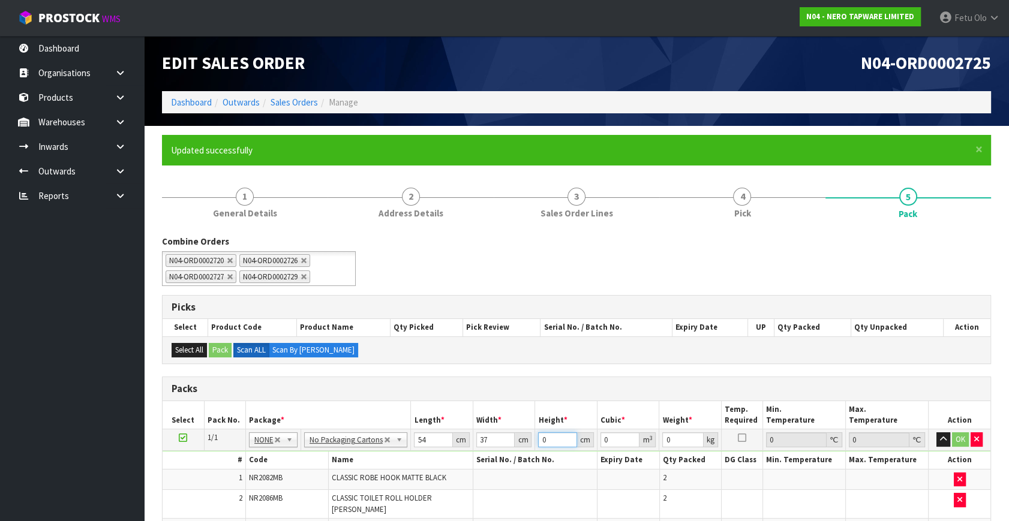
type input "0.003996"
type input "21"
type input "0.041958"
type input "21"
type input "10"
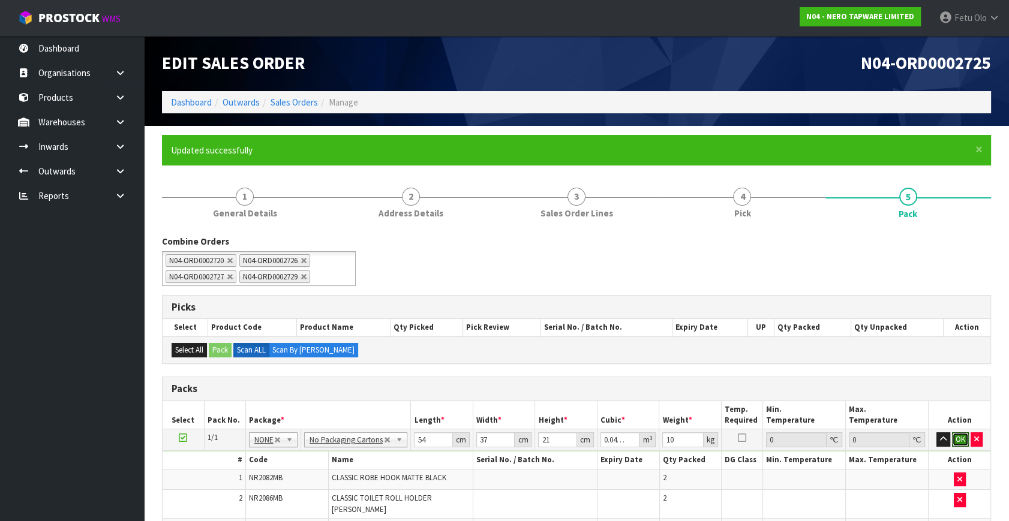
click button "OK" at bounding box center [960, 439] width 17 height 14
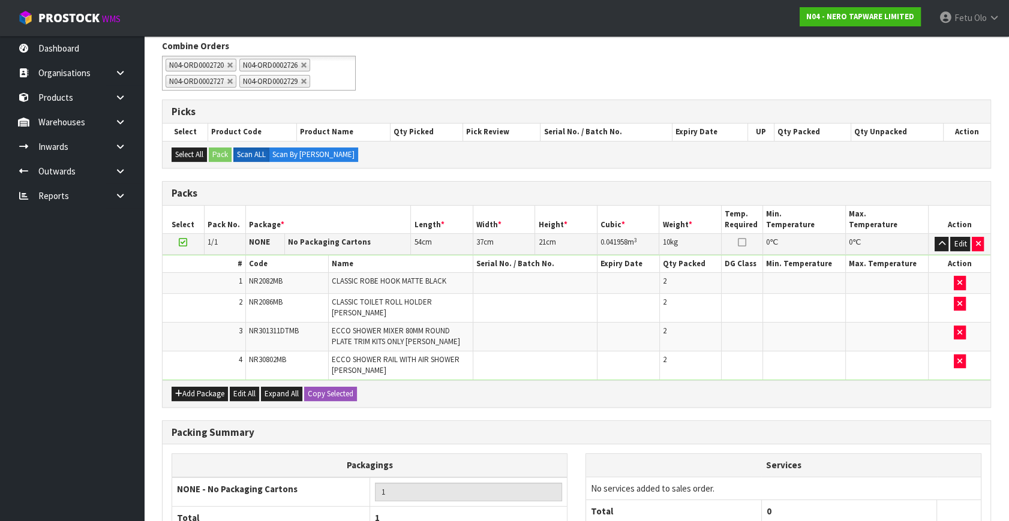
scroll to position [306, 0]
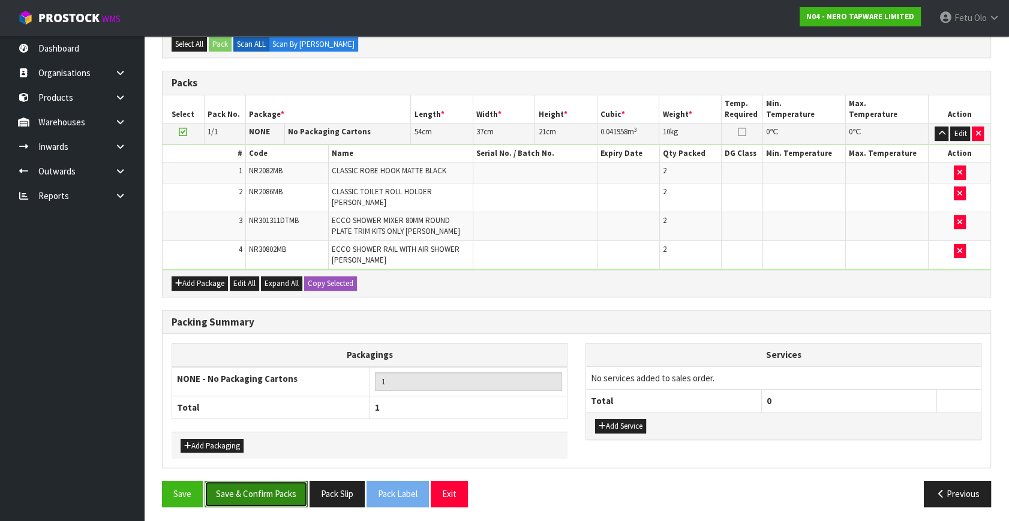
click at [296, 486] on button "Save & Confirm Packs" at bounding box center [256, 494] width 103 height 26
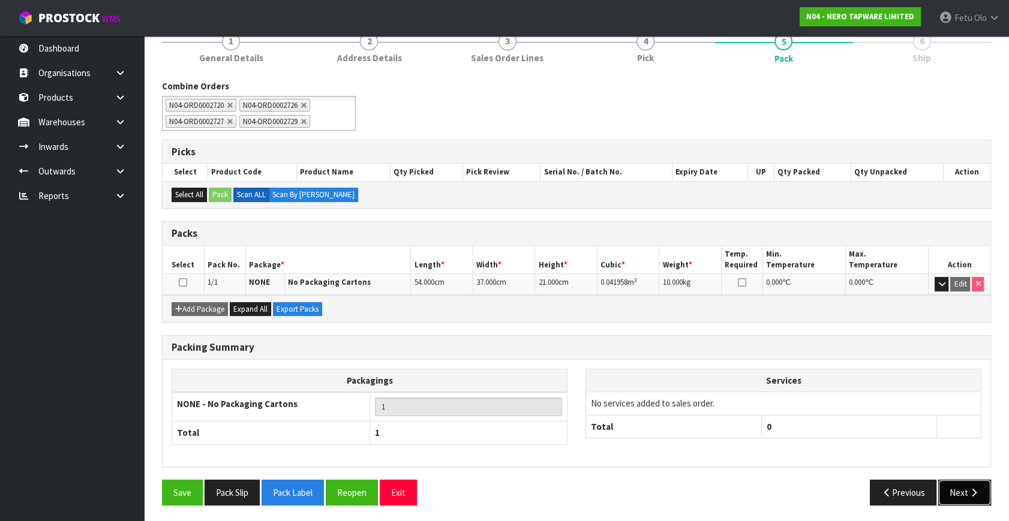
click at [978, 494] on icon "button" at bounding box center [973, 492] width 11 height 9
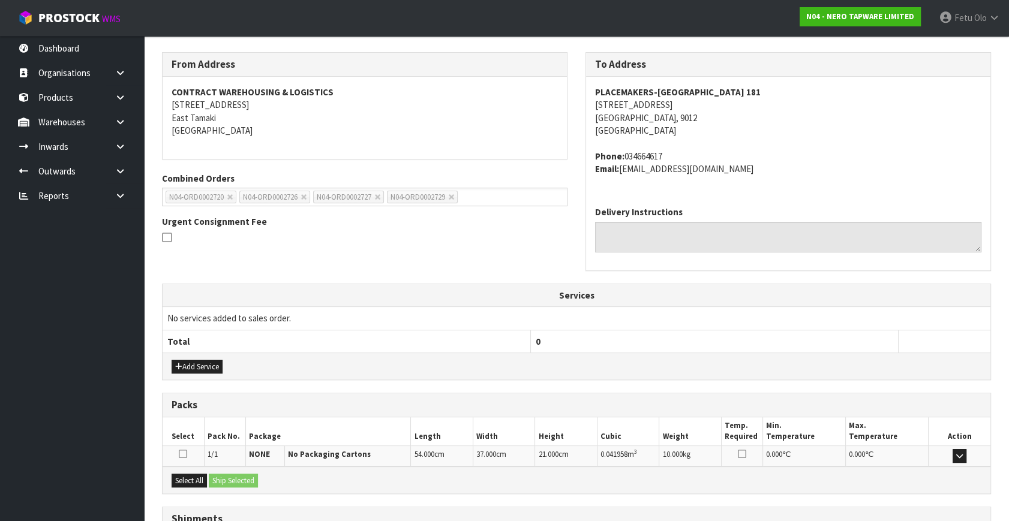
scroll to position [272, 0]
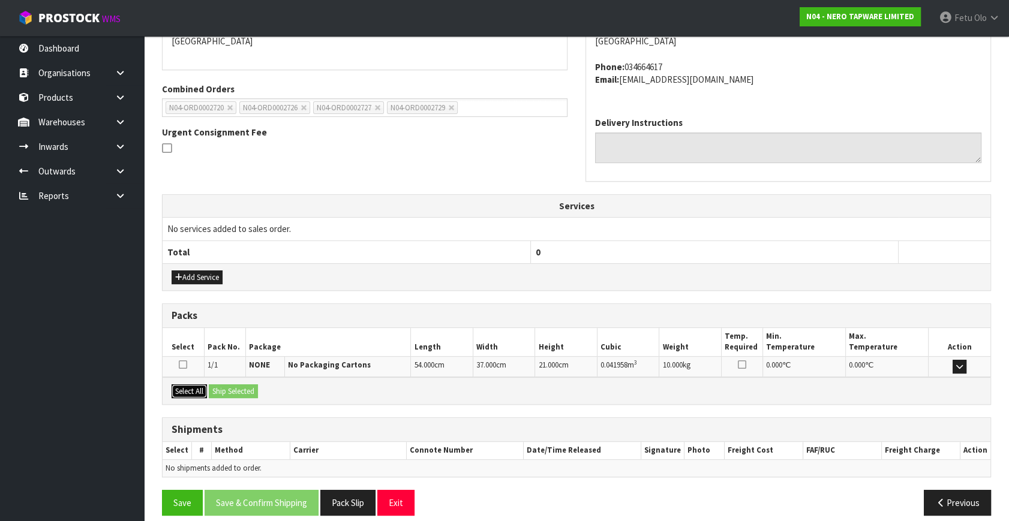
click at [185, 384] on button "Select All" at bounding box center [189, 391] width 35 height 14
click at [230, 389] on button "Ship Selected" at bounding box center [233, 391] width 49 height 14
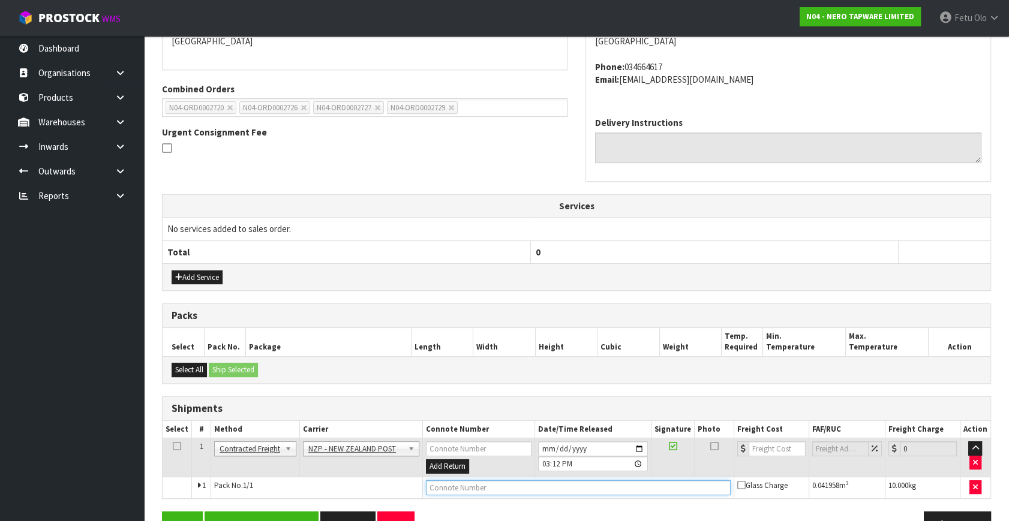
click at [450, 482] on input "text" at bounding box center [578, 487] width 305 height 15
paste input "00894210379946480611"
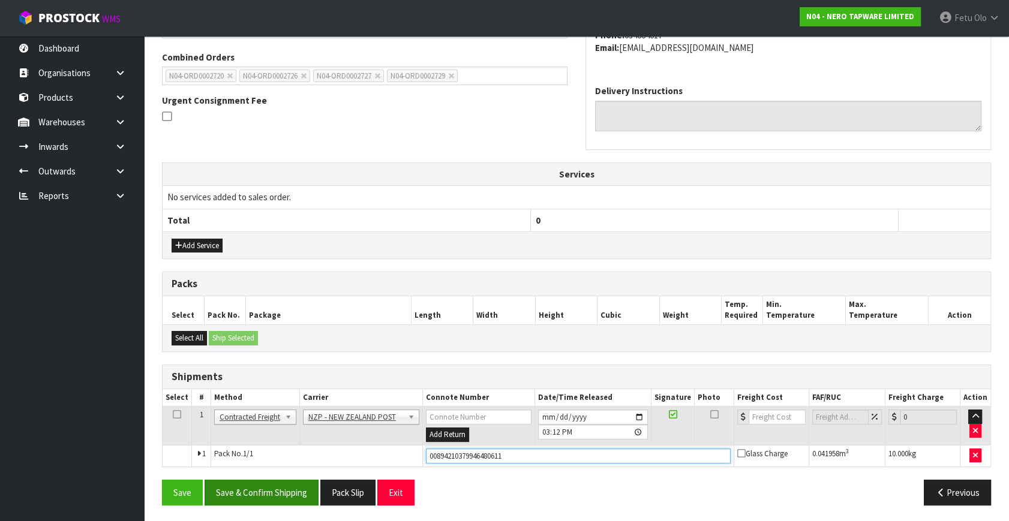
type input "00894210379946480611"
click at [292, 488] on button "Save & Confirm Shipping" at bounding box center [262, 493] width 114 height 26
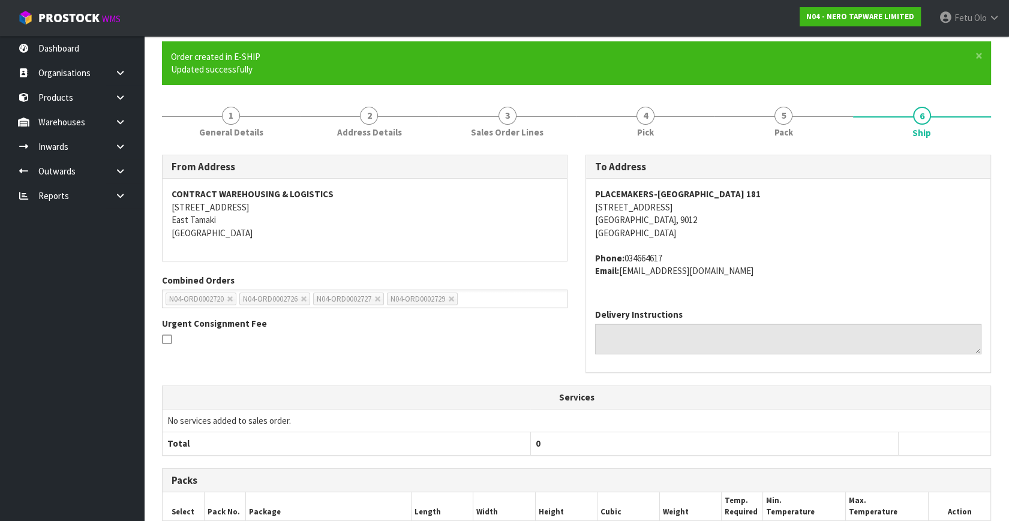
scroll to position [0, 0]
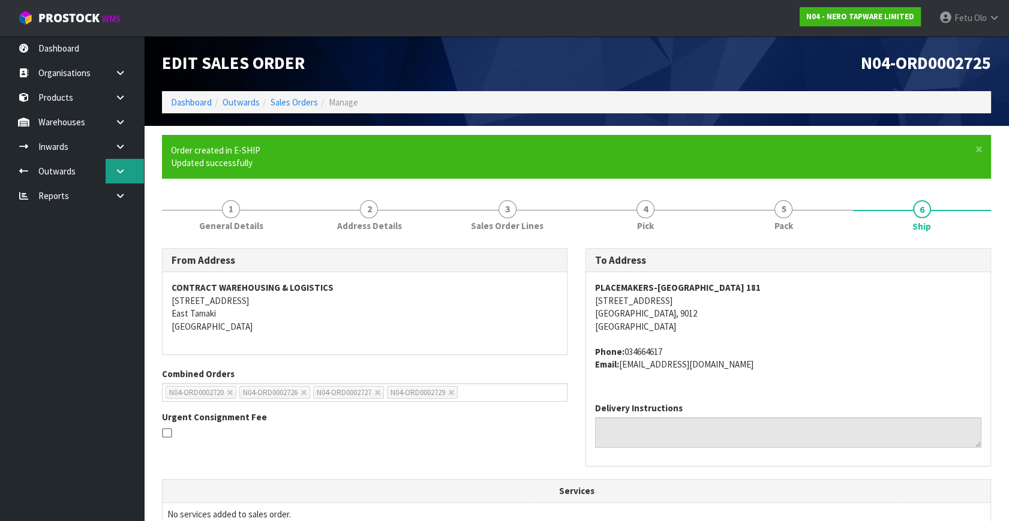
click at [111, 168] on link at bounding box center [125, 171] width 38 height 25
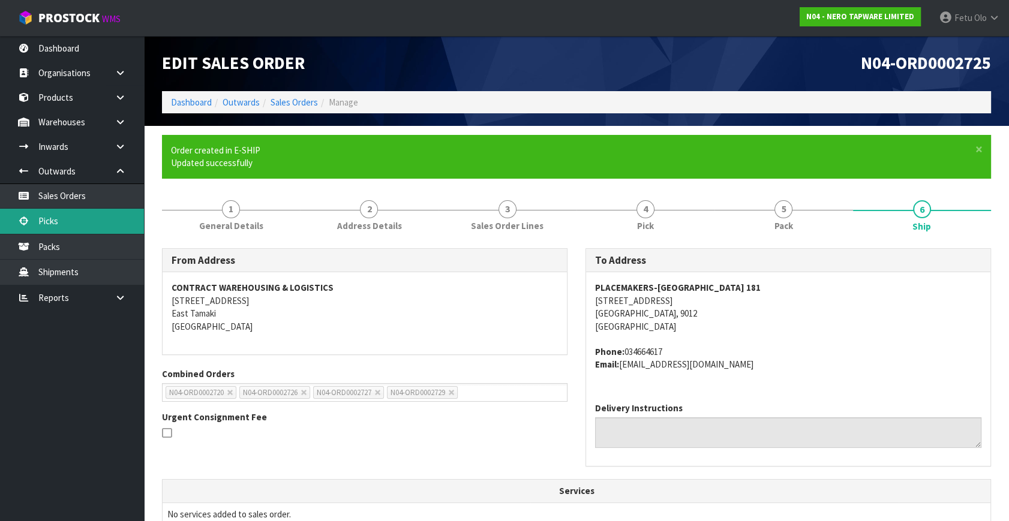
click at [47, 223] on link "Picks" at bounding box center [72, 221] width 144 height 25
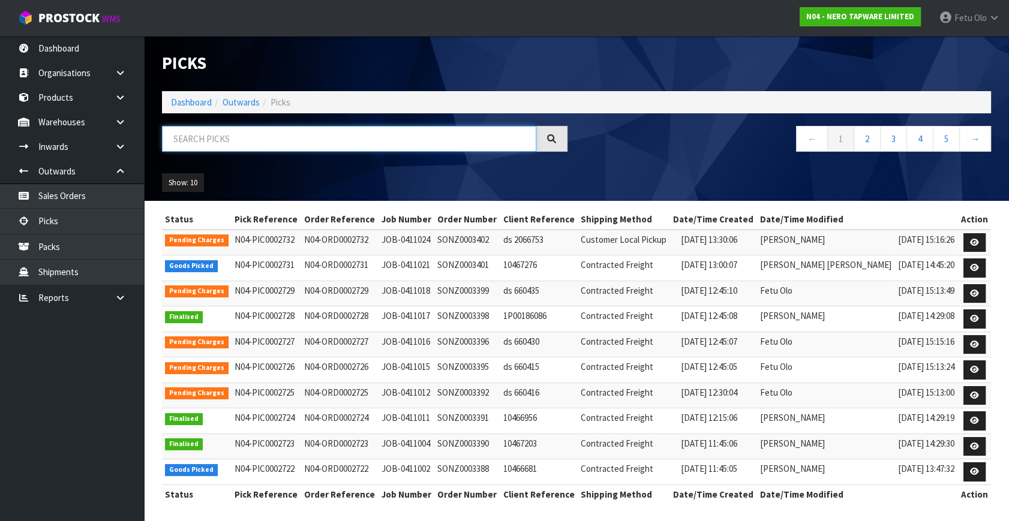
click at [215, 138] on input "text" at bounding box center [349, 139] width 374 height 26
click at [302, 145] on input "text" at bounding box center [349, 139] width 374 height 26
type input "2722"
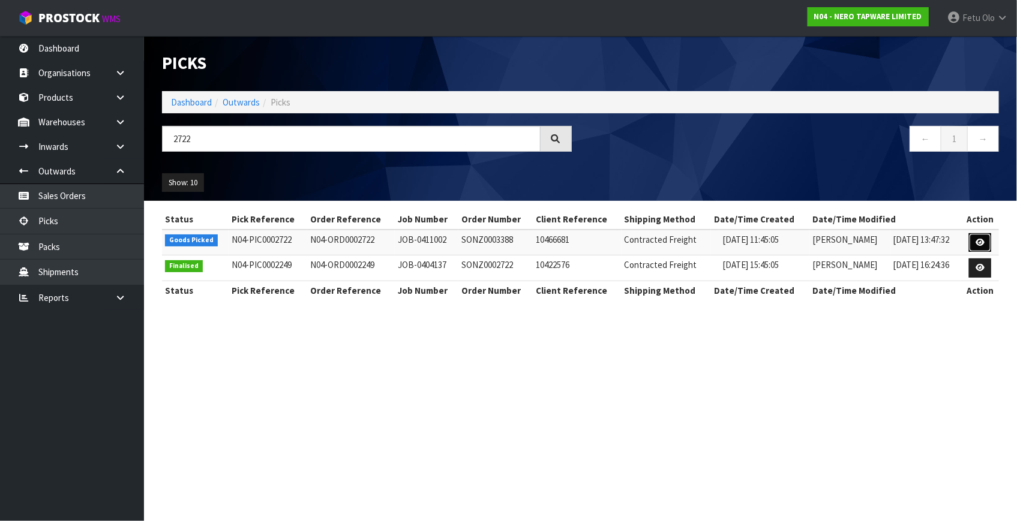
click at [982, 239] on icon at bounding box center [979, 243] width 9 height 8
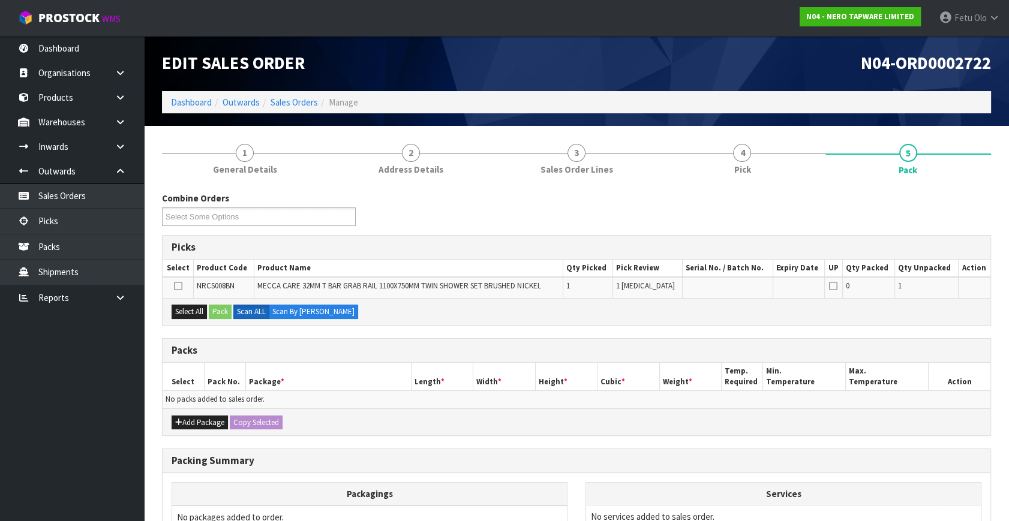
drag, startPoint x: 870, startPoint y: 396, endPoint x: 1162, endPoint y: 511, distance: 313.9
click at [1008, 511] on html "Toggle navigation ProStock WMS N04 - NERO TAPWARE LIMITED Fetu Olo Logout Dashb…" at bounding box center [504, 260] width 1009 height 521
drag, startPoint x: 606, startPoint y: 338, endPoint x: 545, endPoint y: 393, distance: 82.0
click at [605, 339] on div "Packs" at bounding box center [577, 351] width 828 height 24
click at [198, 310] on button "Select All" at bounding box center [189, 312] width 35 height 14
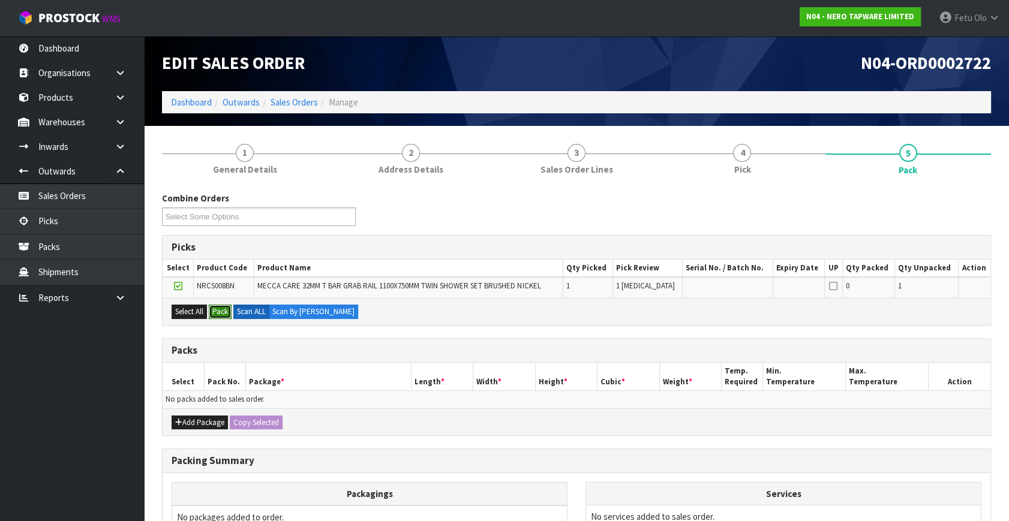
click at [211, 308] on button "Pack" at bounding box center [220, 312] width 23 height 14
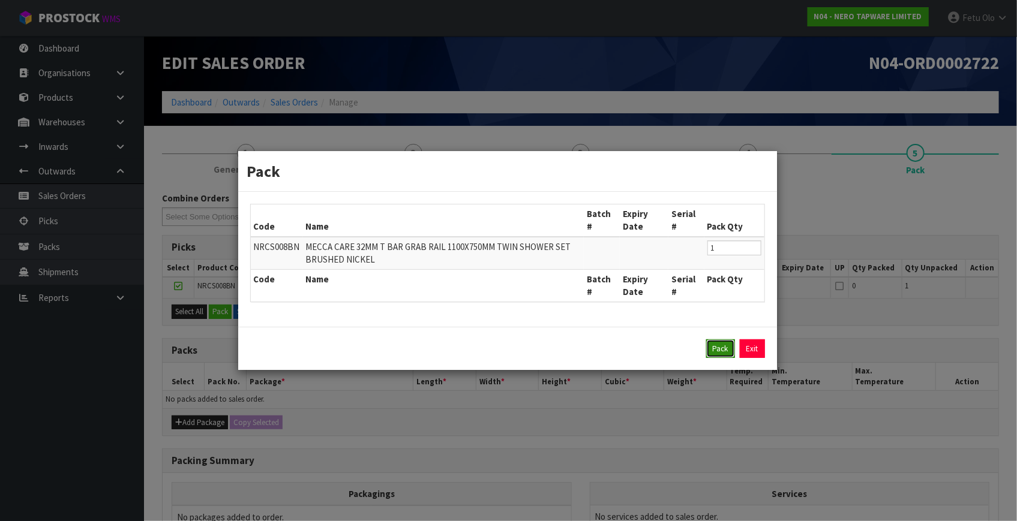
click at [724, 344] on button "Pack" at bounding box center [720, 348] width 29 height 19
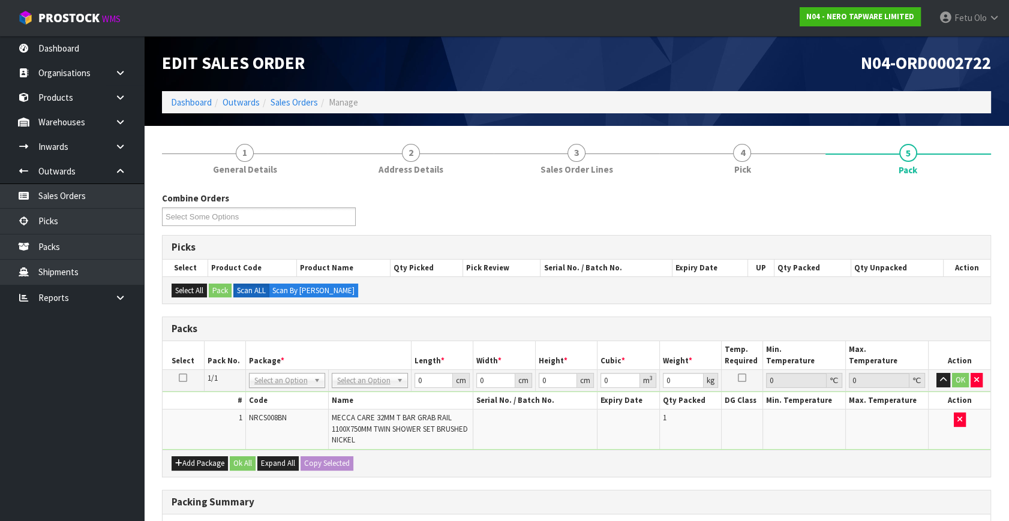
click at [447, 348] on th "Length *" at bounding box center [442, 355] width 62 height 28
drag, startPoint x: 366, startPoint y: 384, endPoint x: 369, endPoint y: 395, distance: 11.4
click at [402, 338] on div "Packs" at bounding box center [577, 329] width 828 height 24
drag, startPoint x: 429, startPoint y: 384, endPoint x: 358, endPoint y: 387, distance: 70.8
click at [305, 401] on tbody "1/1 NONE 007-001 007-002 007-004 007-009 007-013 007-014 007-015 007-017 007-01…" at bounding box center [577, 410] width 828 height 80
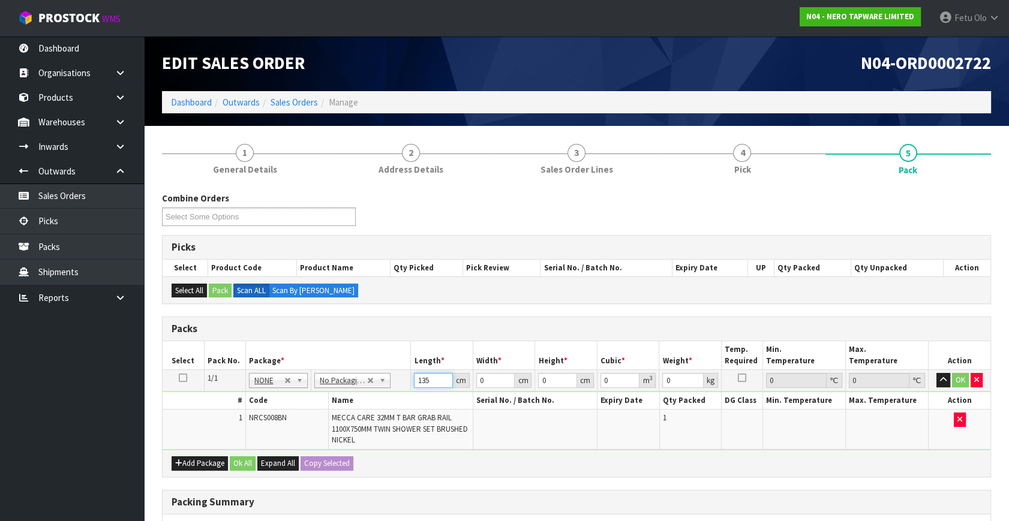
type input "135"
type input "61"
type input "1"
type input "0.008235"
type input "11"
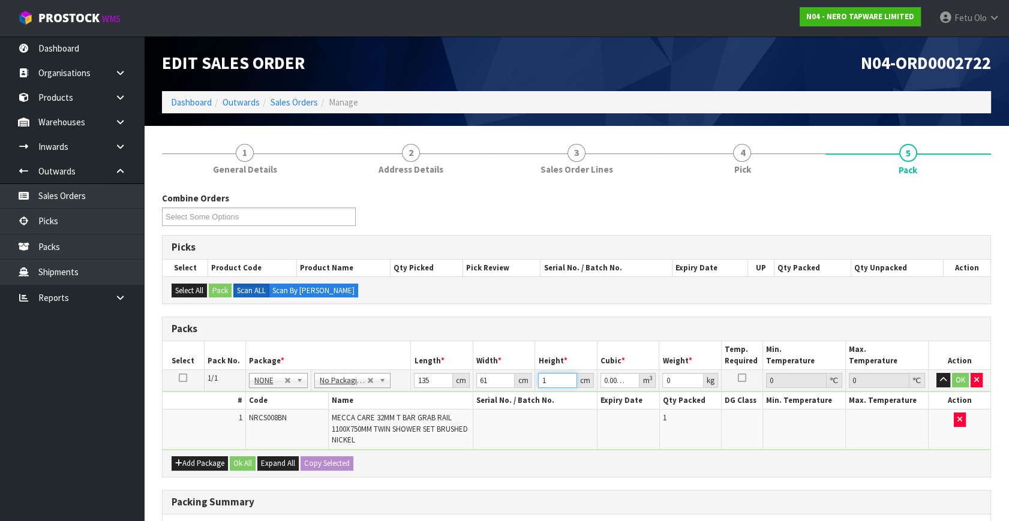
type input "0.090585"
type input "11"
type input "16"
click button "OK" at bounding box center [960, 380] width 17 height 14
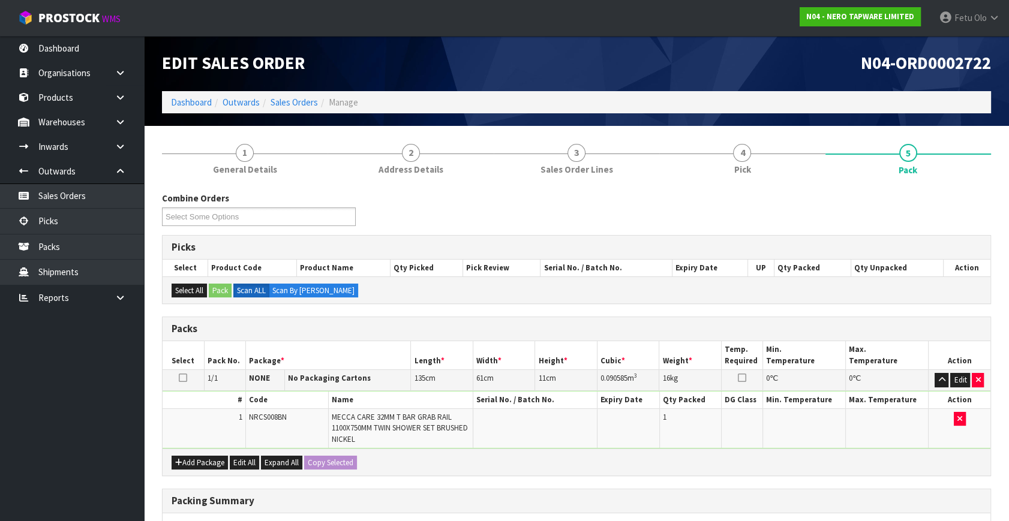
scroll to position [180, 0]
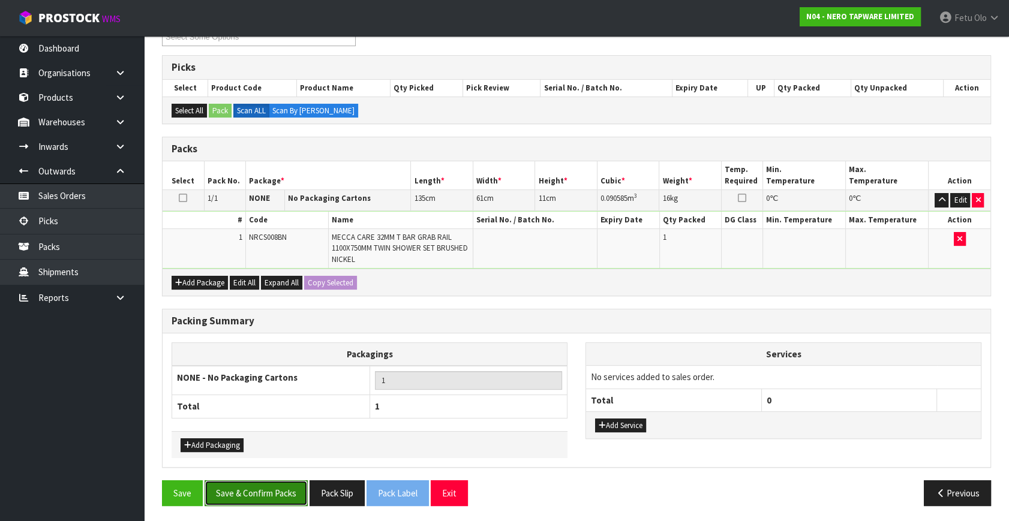
drag, startPoint x: 281, startPoint y: 488, endPoint x: 312, endPoint y: 478, distance: 32.2
click at [281, 487] on button "Save & Confirm Packs" at bounding box center [256, 493] width 103 height 26
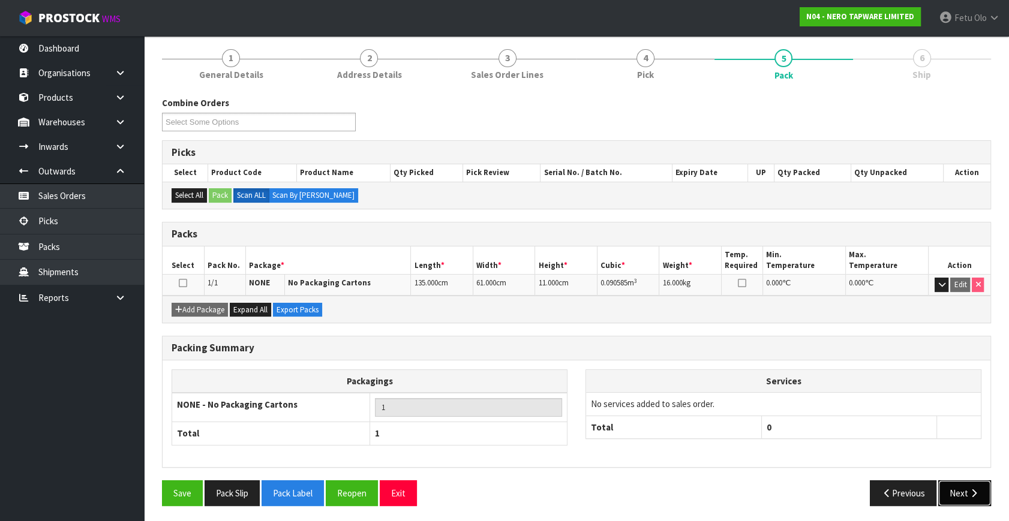
click at [979, 492] on icon "button" at bounding box center [973, 493] width 11 height 9
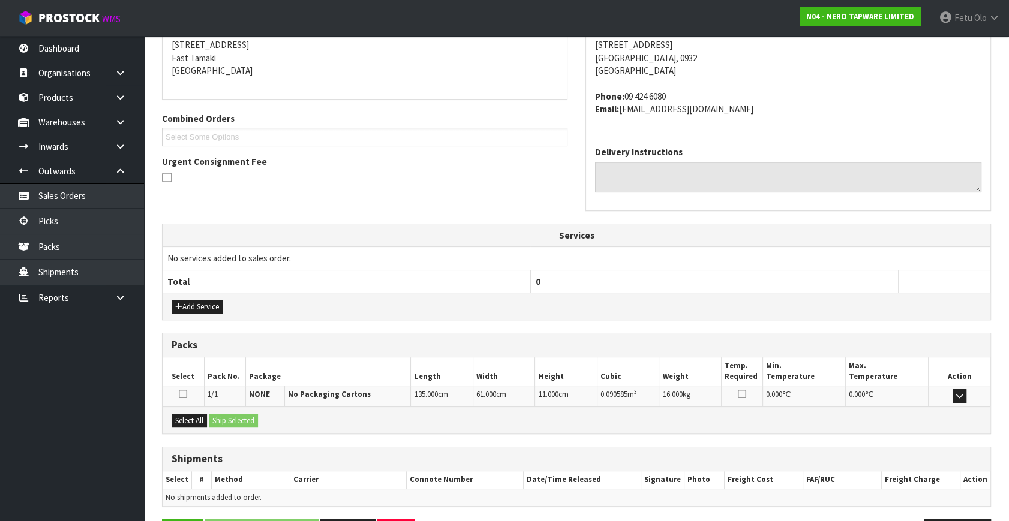
scroll to position [282, 0]
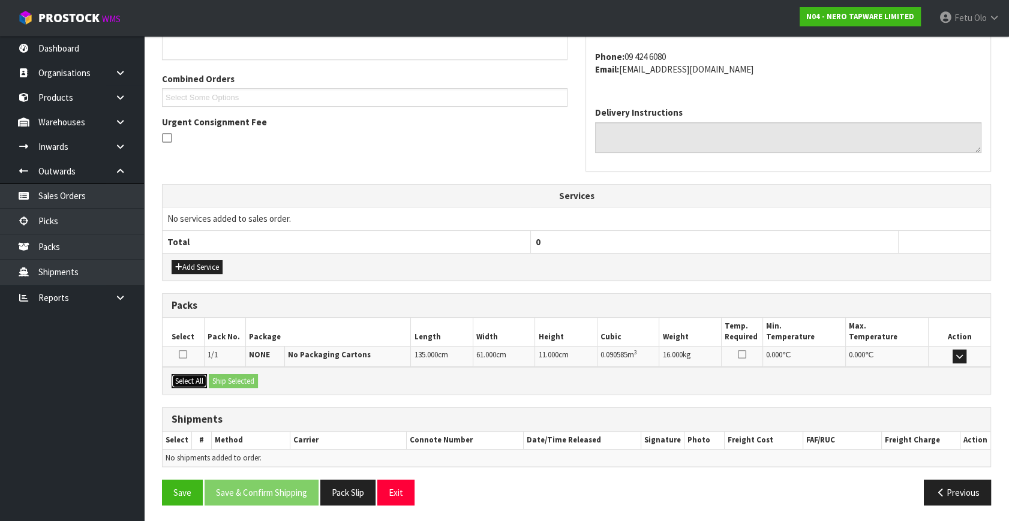
click at [186, 380] on button "Select All" at bounding box center [189, 381] width 35 height 14
click at [226, 381] on button "Ship Selected" at bounding box center [233, 381] width 49 height 14
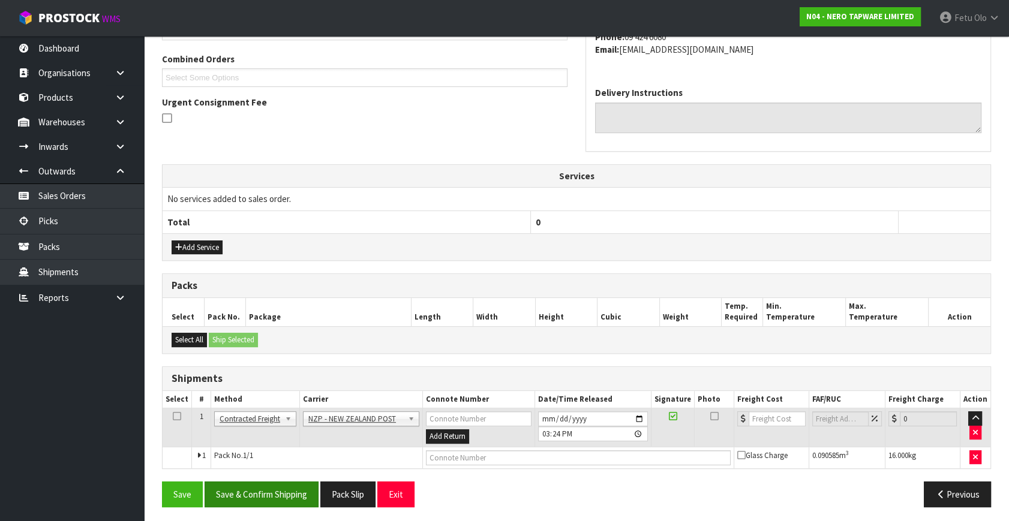
scroll to position [304, 0]
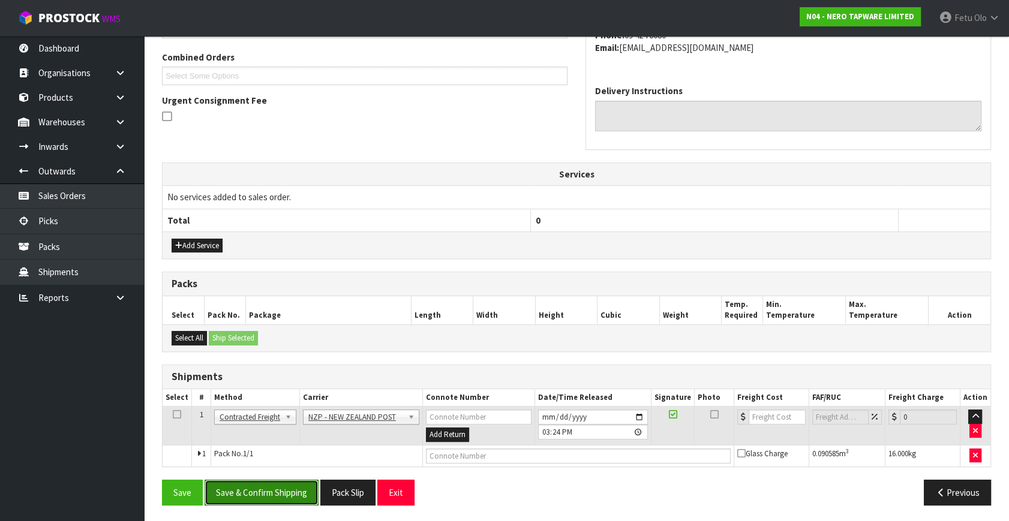
drag, startPoint x: 275, startPoint y: 495, endPoint x: 255, endPoint y: 497, distance: 20.5
click at [275, 496] on button "Save & Confirm Shipping" at bounding box center [262, 493] width 114 height 26
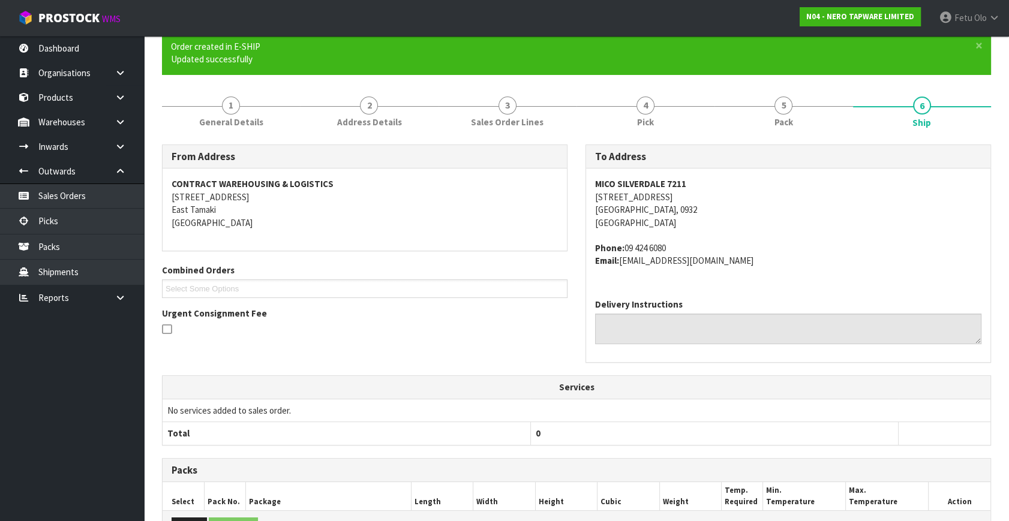
scroll to position [272, 0]
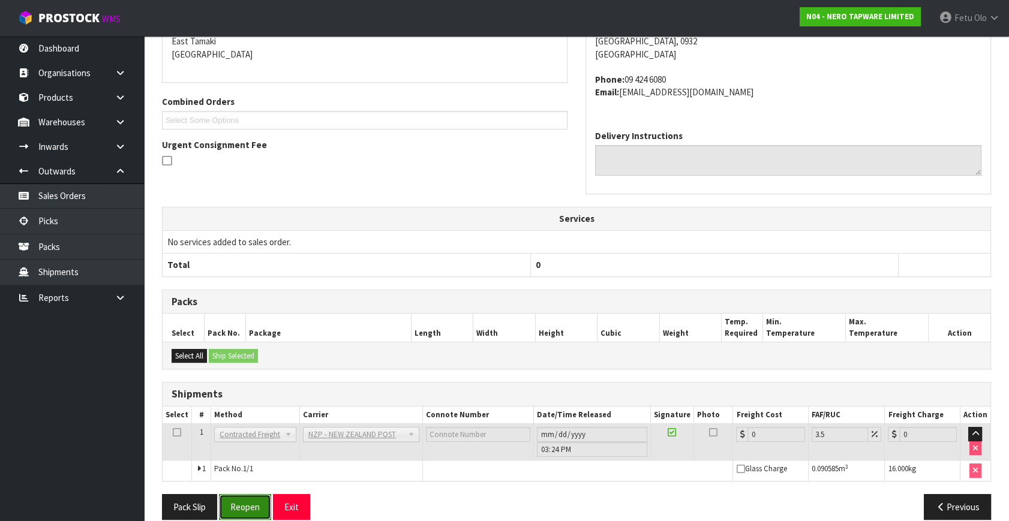
click at [261, 501] on button "Reopen" at bounding box center [245, 507] width 52 height 26
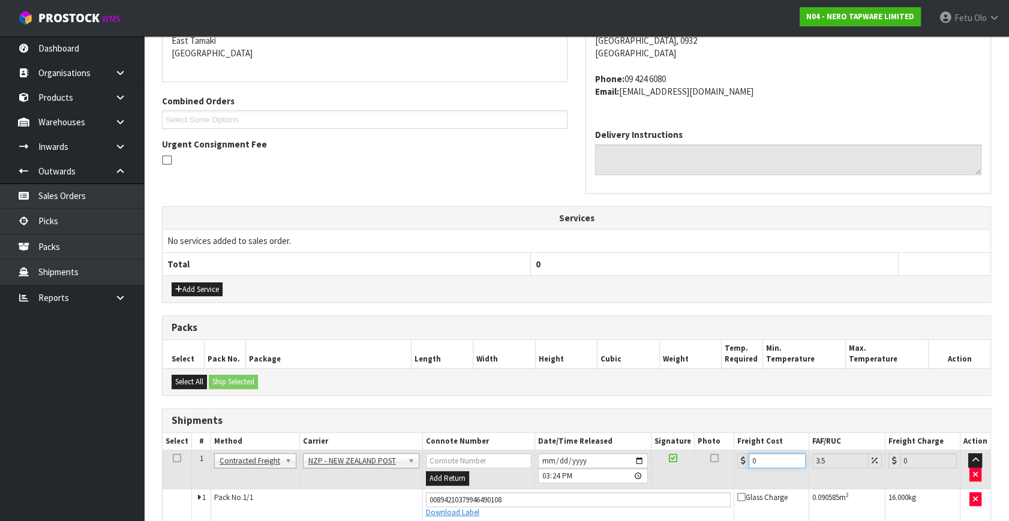
drag, startPoint x: 557, startPoint y: 536, endPoint x: 555, endPoint y: 545, distance: 9.1
click at [555, 261] on html "Toggle navigation ProStock WMS N04 - NERO TAPWARE LIMITED Fetu Olo Logout Dashb…" at bounding box center [504, 0] width 1009 height 521
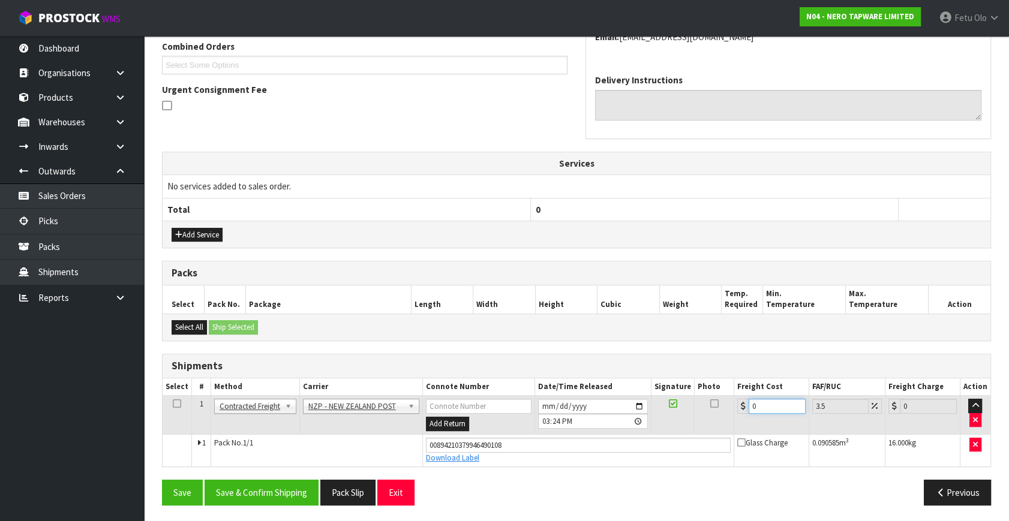
type input "4"
type input "4.14"
type input "4.3"
type input "4.45"
type input "4.33"
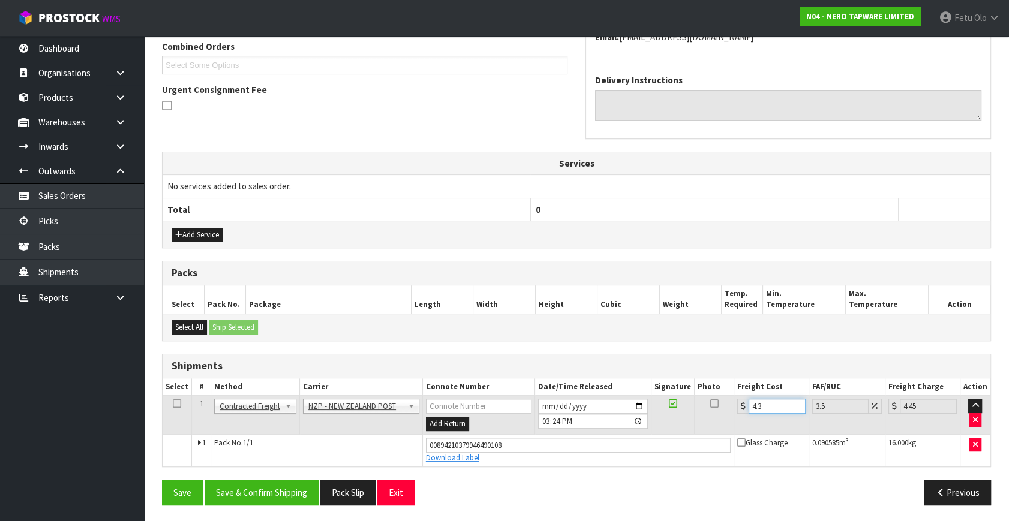
type input "4.48"
type input "4.33"
click at [293, 482] on button "Save & Confirm Shipping" at bounding box center [262, 493] width 114 height 26
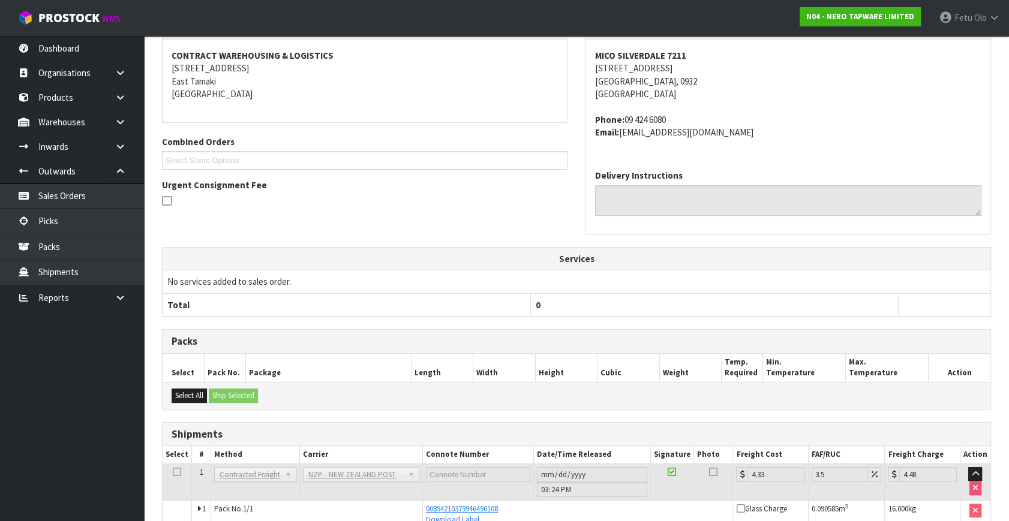
scroll to position [272, 0]
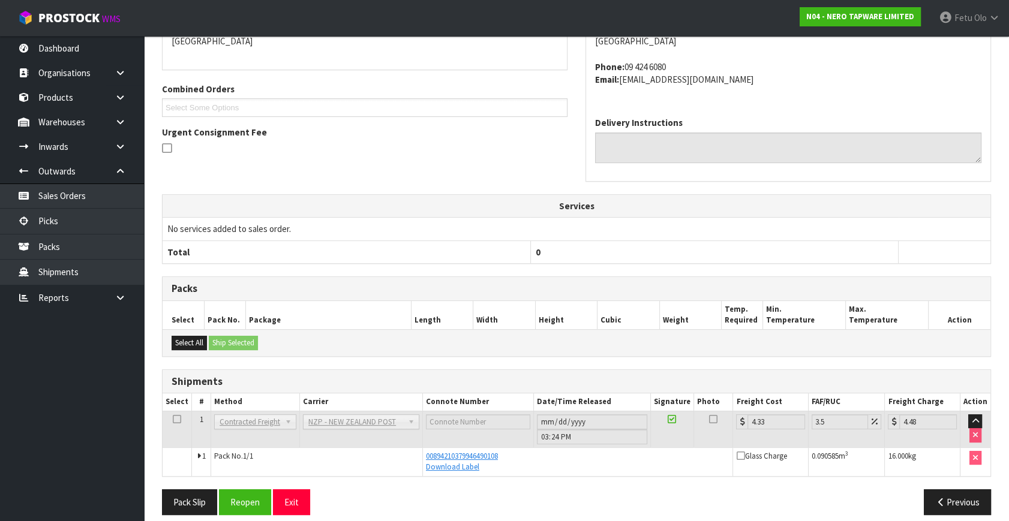
drag, startPoint x: 273, startPoint y: 166, endPoint x: 263, endPoint y: 207, distance: 42.2
click at [273, 169] on div "From Address CONTRACT WAREHOUSING & LOGISTICS [STREET_ADDRESS] Combined Orders …" at bounding box center [576, 78] width 847 height 231
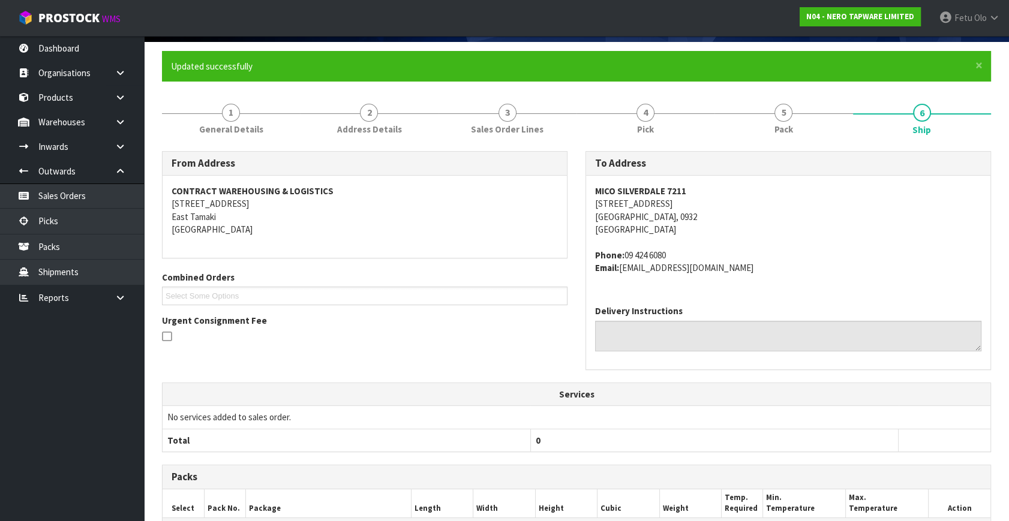
scroll to position [0, 0]
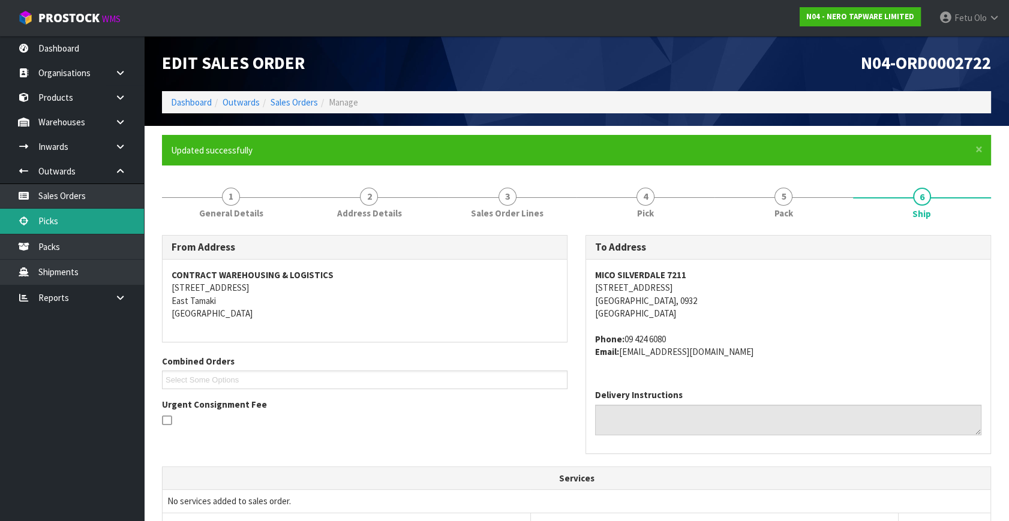
click at [61, 221] on link "Picks" at bounding box center [72, 221] width 144 height 25
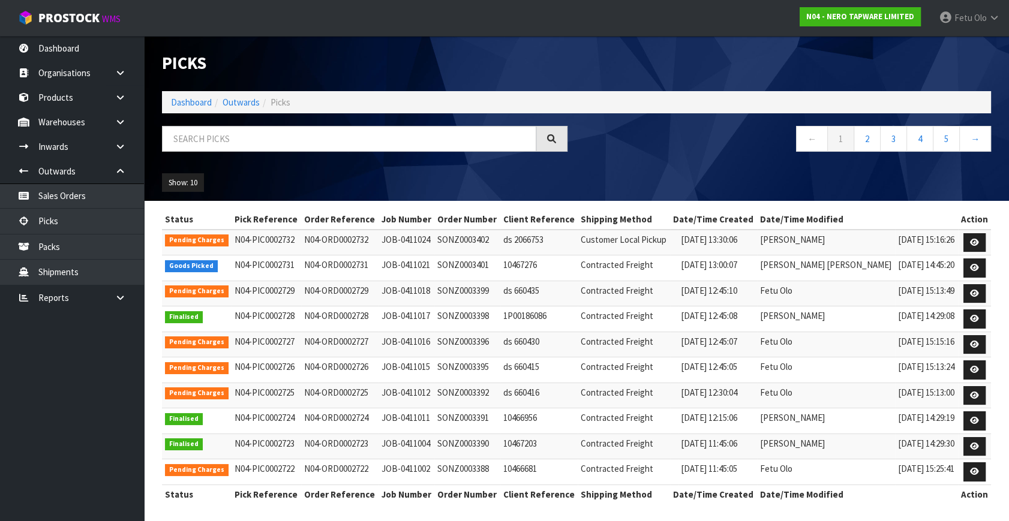
click at [344, 177] on ul "Show: 10 5 10 25 50" at bounding box center [259, 182] width 194 height 19
click at [299, 178] on ul "Show: 10 5 10 25 50" at bounding box center [259, 182] width 194 height 19
click at [312, 176] on ul "Show: 10 5 10 25 50" at bounding box center [259, 182] width 194 height 19
drag, startPoint x: 254, startPoint y: 170, endPoint x: 245, endPoint y: 198, distance: 29.4
click at [249, 171] on div "Show: 10 5 10 25 50" at bounding box center [576, 182] width 847 height 37
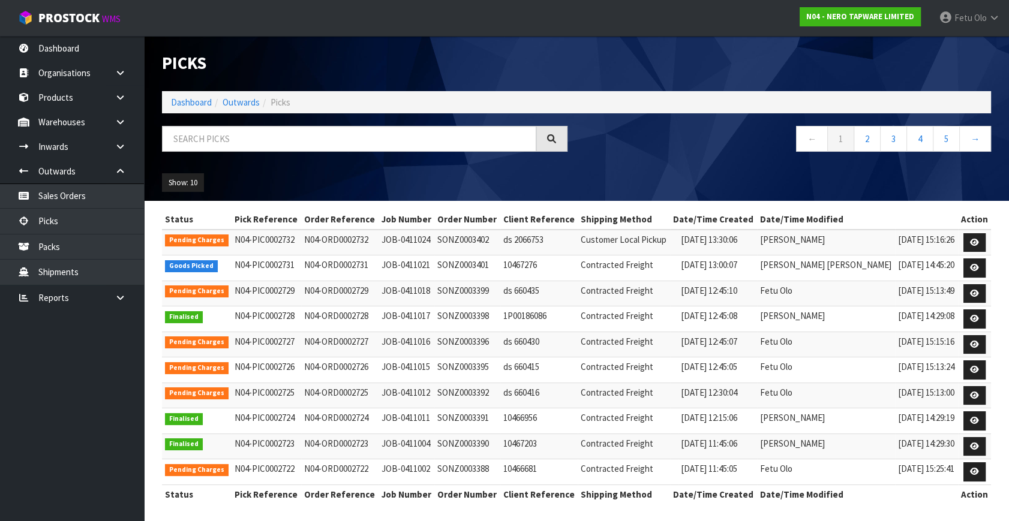
click at [291, 275] on td "N04-PIC0002731" at bounding box center [266, 268] width 70 height 26
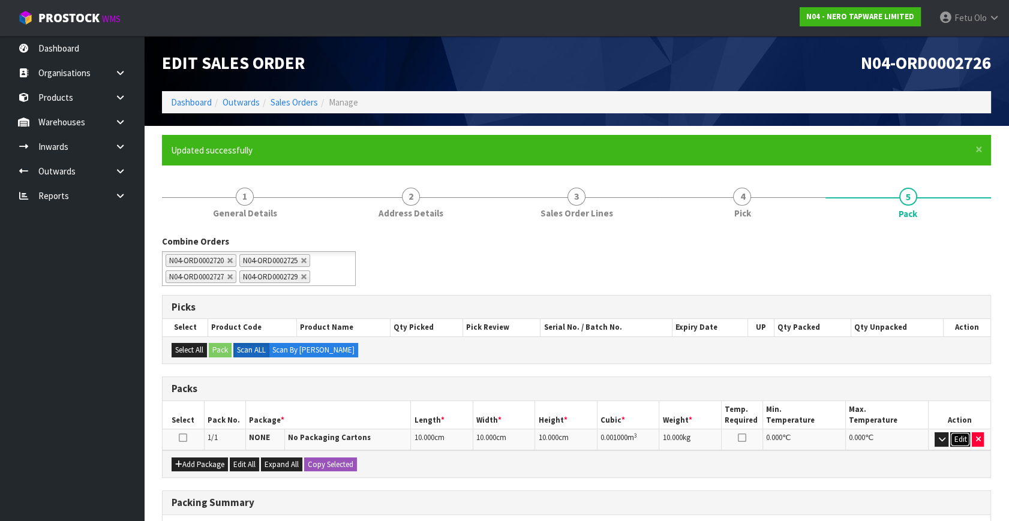
click at [962, 438] on button "Edit" at bounding box center [960, 439] width 20 height 14
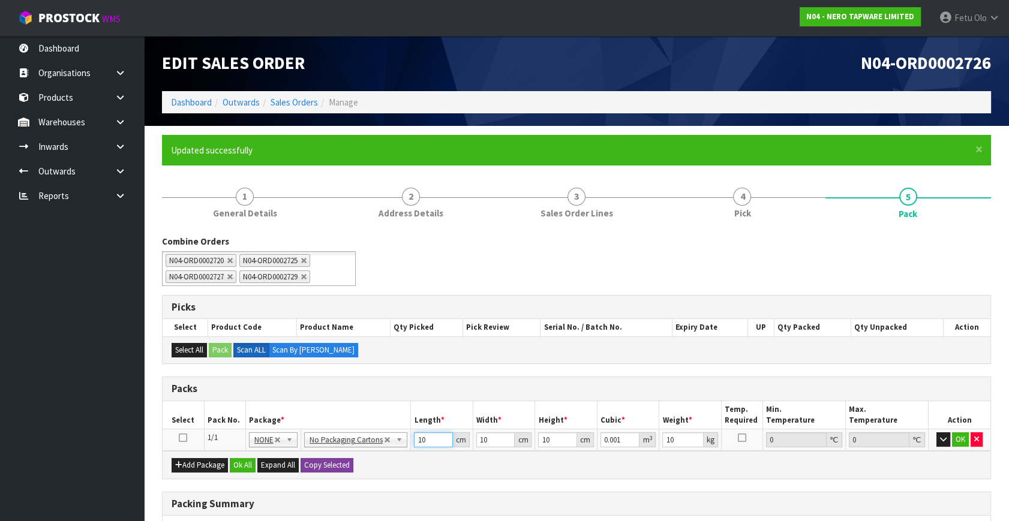
drag, startPoint x: 431, startPoint y: 441, endPoint x: 353, endPoint y: 459, distance: 79.9
click at [353, 458] on div "Packs Select Pack No. Package * Length * Width * Height * Cubic * Weight * Temp…" at bounding box center [576, 428] width 829 height 103
type input "5"
type input "0.0005"
type input "54"
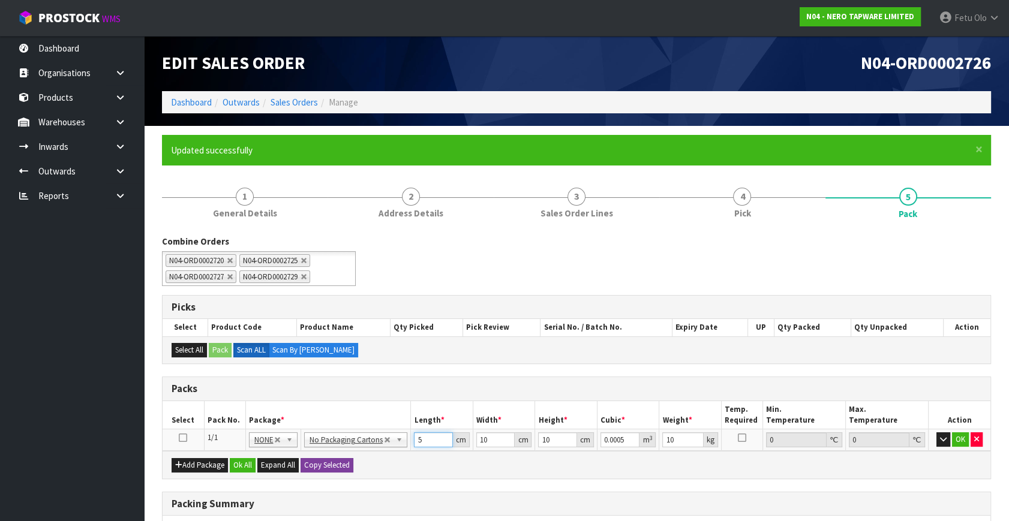
type input "0.0054"
type input "54"
type input "3"
type input "0.00162"
type input "37"
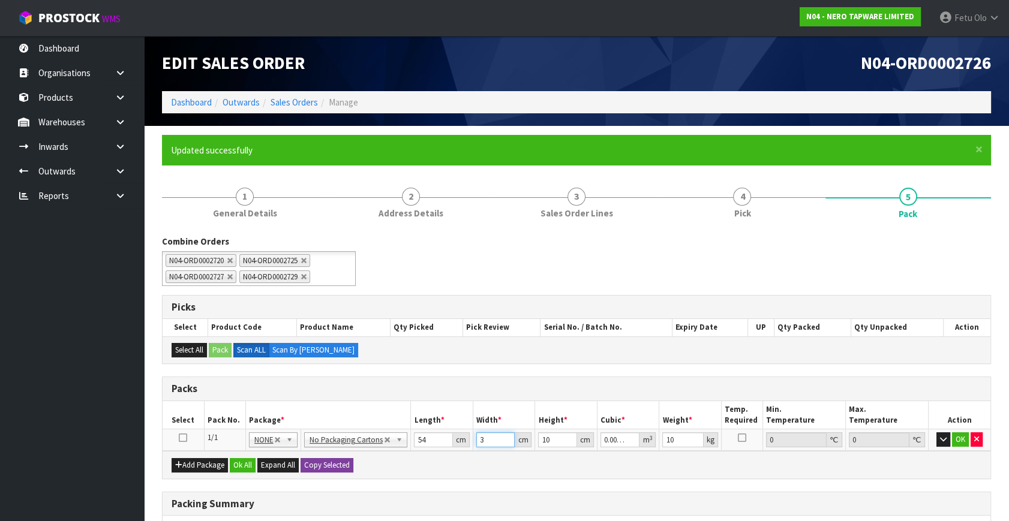
type input "0.01998"
type input "37"
type input "2"
type input "0.003996"
type input "21"
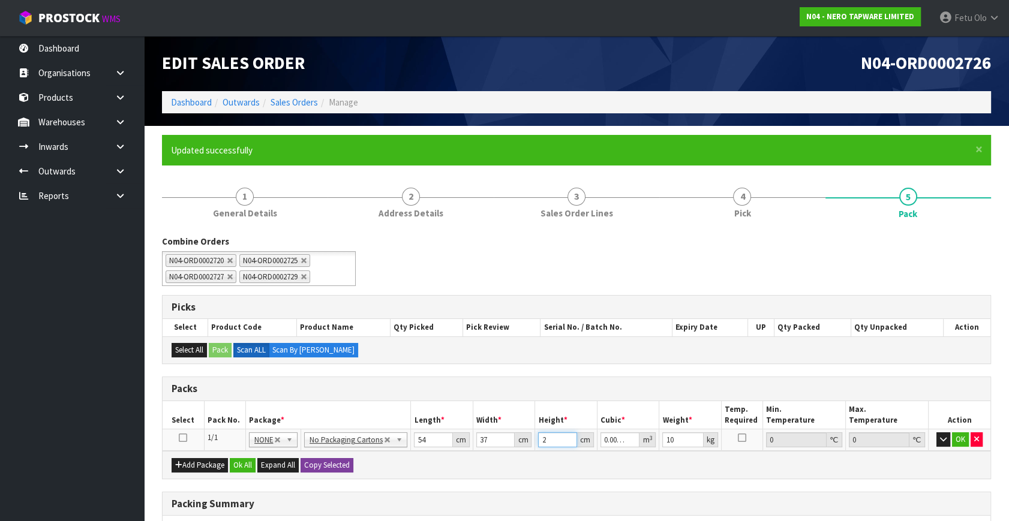
type input "0.041958"
type input "21"
type input "10"
click button "OK" at bounding box center [960, 439] width 17 height 14
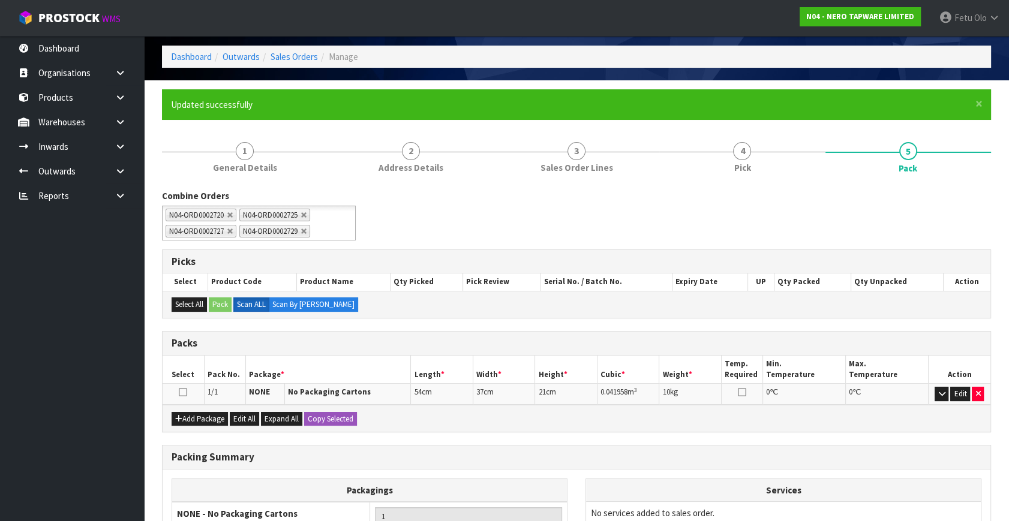
scroll to position [182, 0]
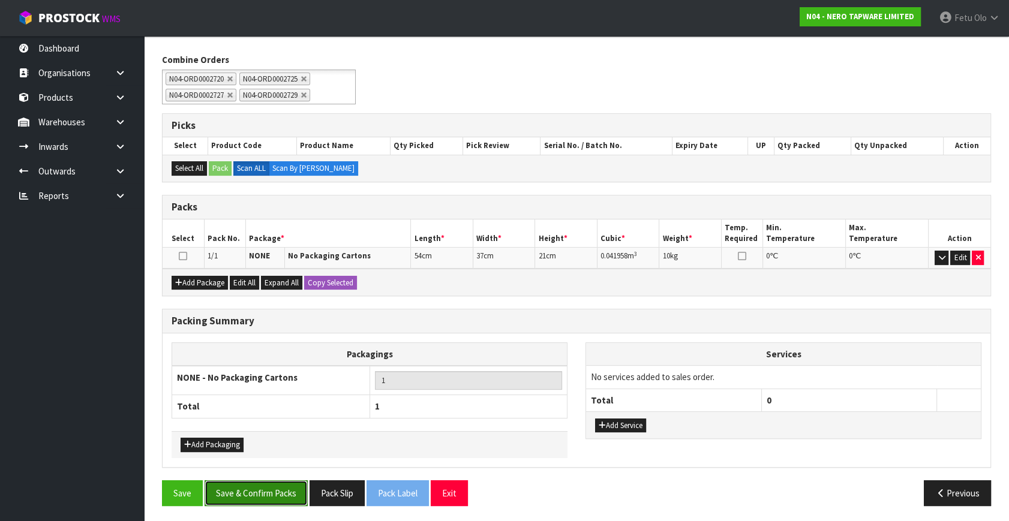
click at [279, 482] on button "Save & Confirm Packs" at bounding box center [256, 493] width 103 height 26
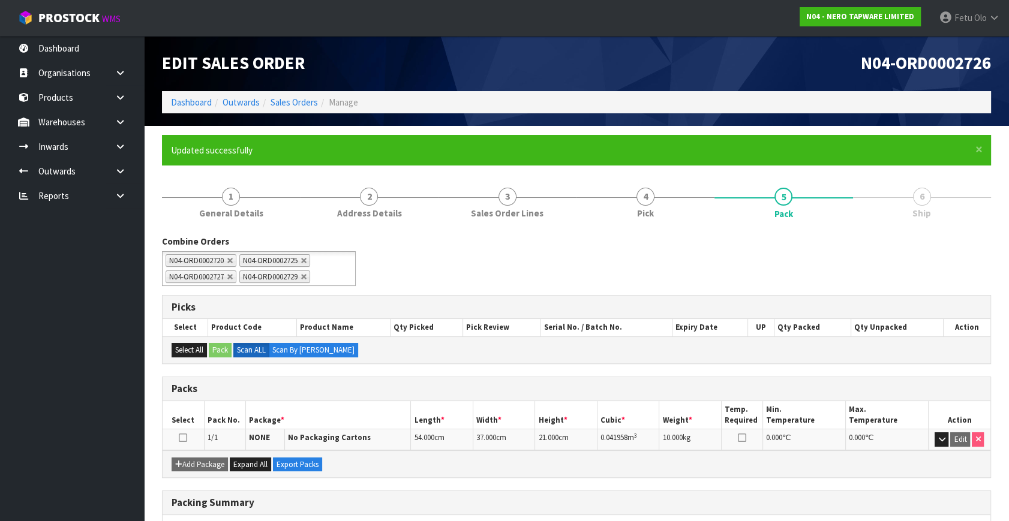
scroll to position [155, 0]
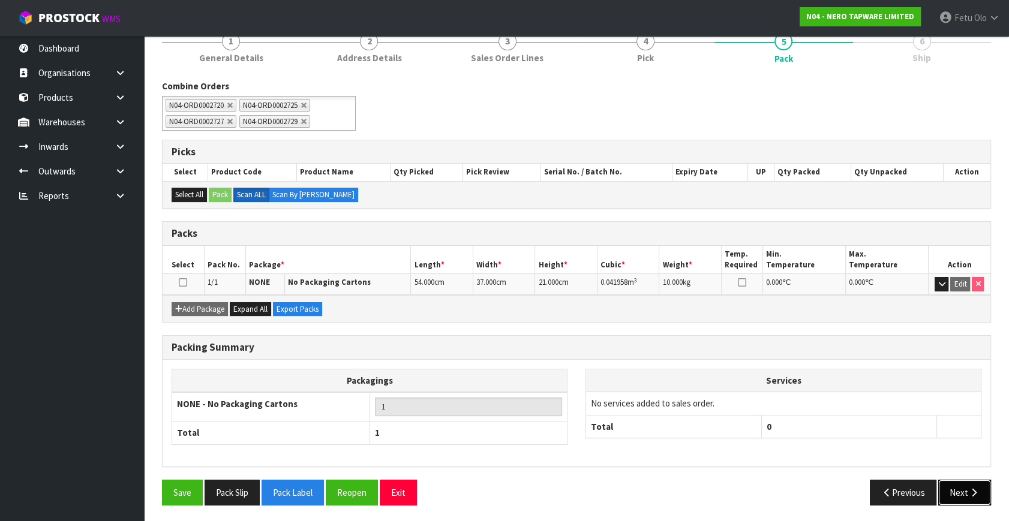
click at [981, 497] on button "Next" at bounding box center [964, 493] width 53 height 26
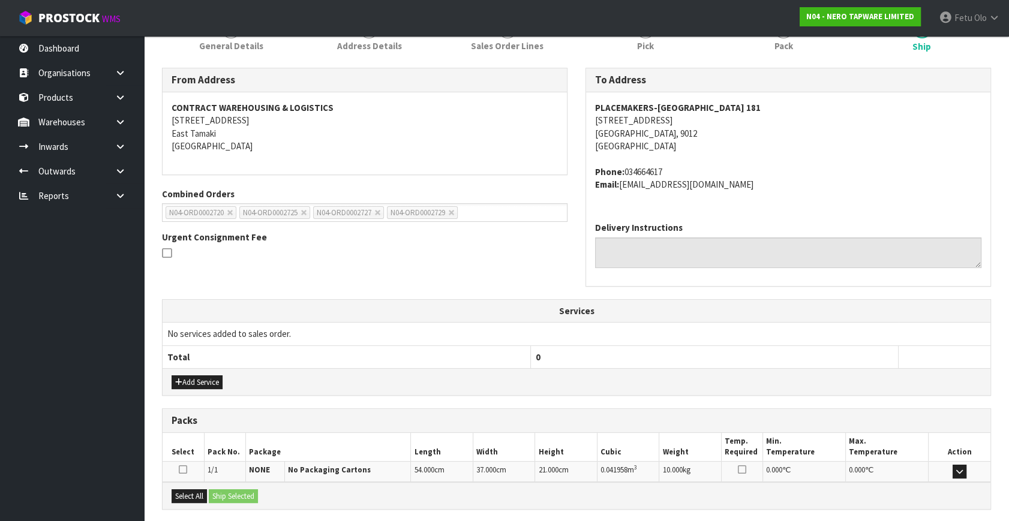
scroll to position [272, 0]
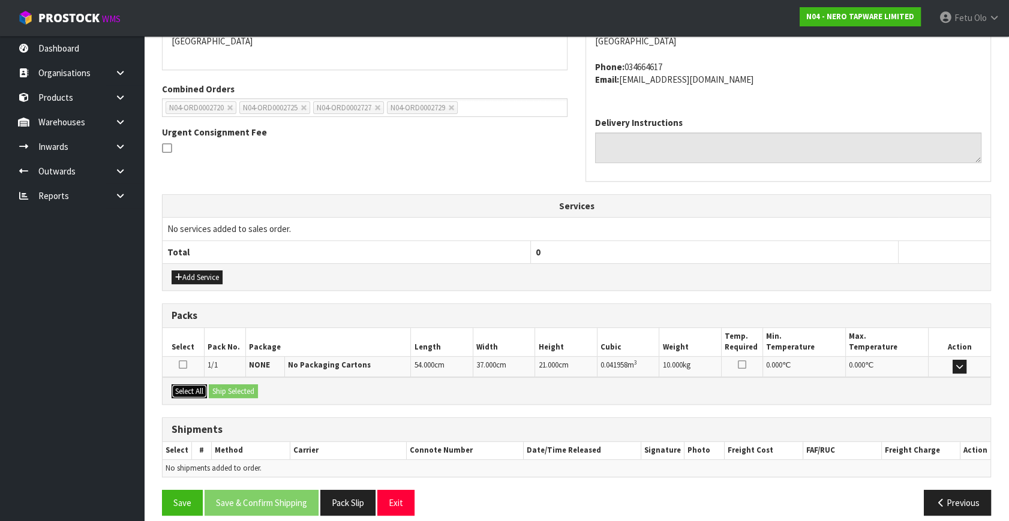
drag, startPoint x: 181, startPoint y: 390, endPoint x: 227, endPoint y: 387, distance: 46.9
click at [193, 389] on button "Select All" at bounding box center [189, 391] width 35 height 14
click at [227, 387] on button "Ship Selected" at bounding box center [233, 391] width 49 height 14
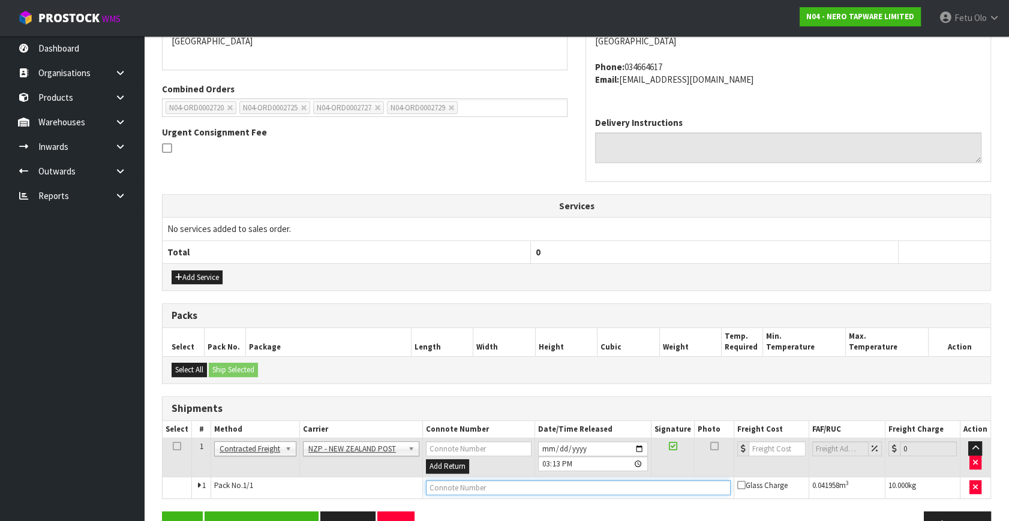
click at [459, 483] on input "text" at bounding box center [578, 487] width 305 height 15
paste input "00894210379946480611"
type input "00894210379946480611"
click at [261, 512] on button "Save & Confirm Shipping" at bounding box center [262, 525] width 114 height 26
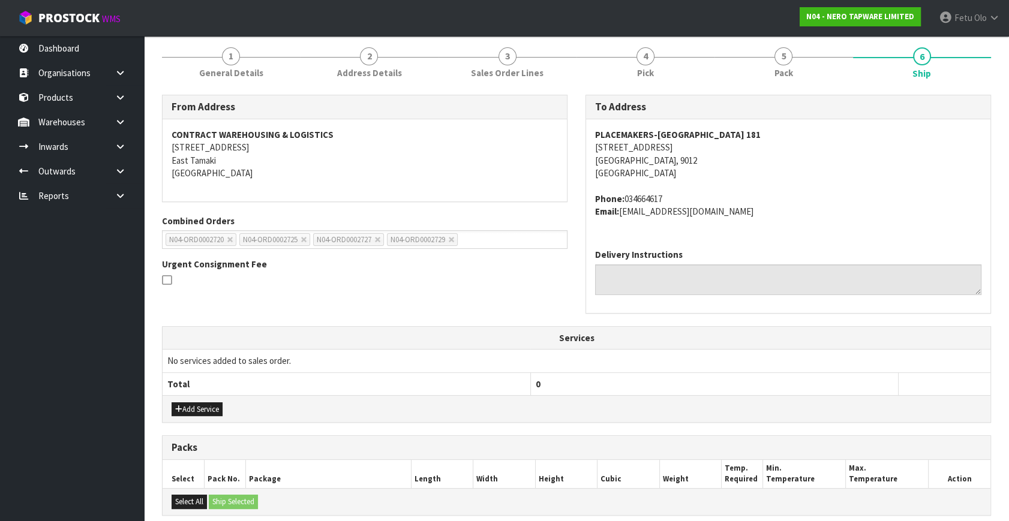
scroll to position [0, 0]
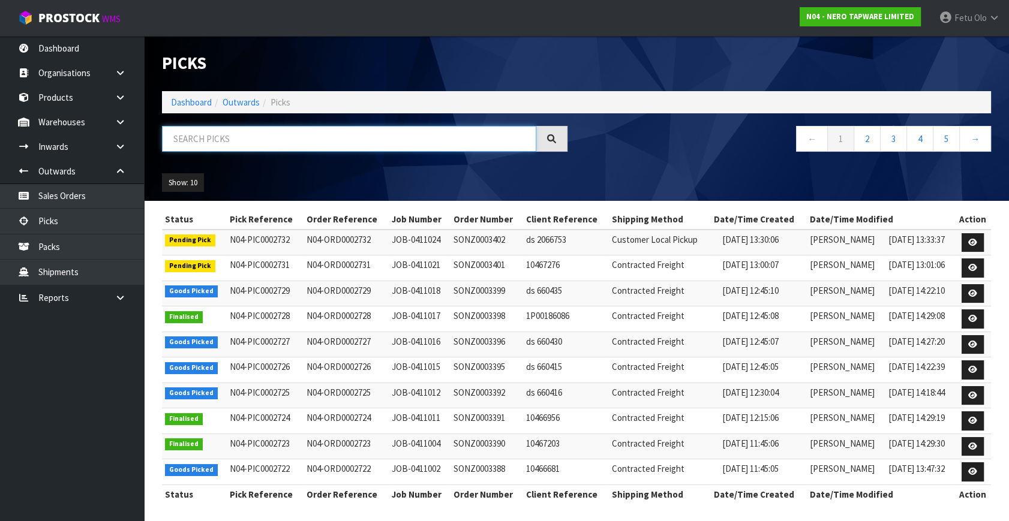
click at [190, 137] on input "text" at bounding box center [349, 139] width 374 height 26
type input "2727"
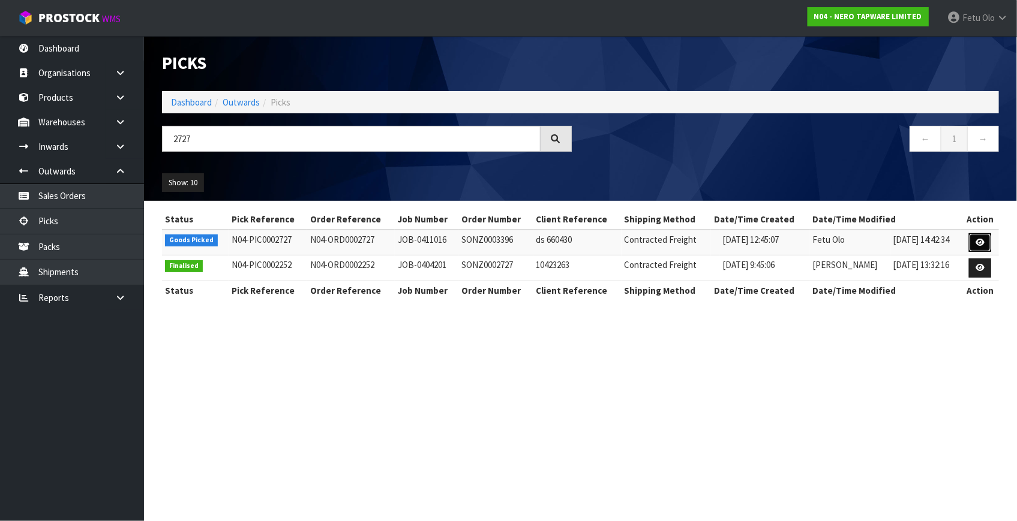
click at [985, 242] on link at bounding box center [980, 242] width 22 height 19
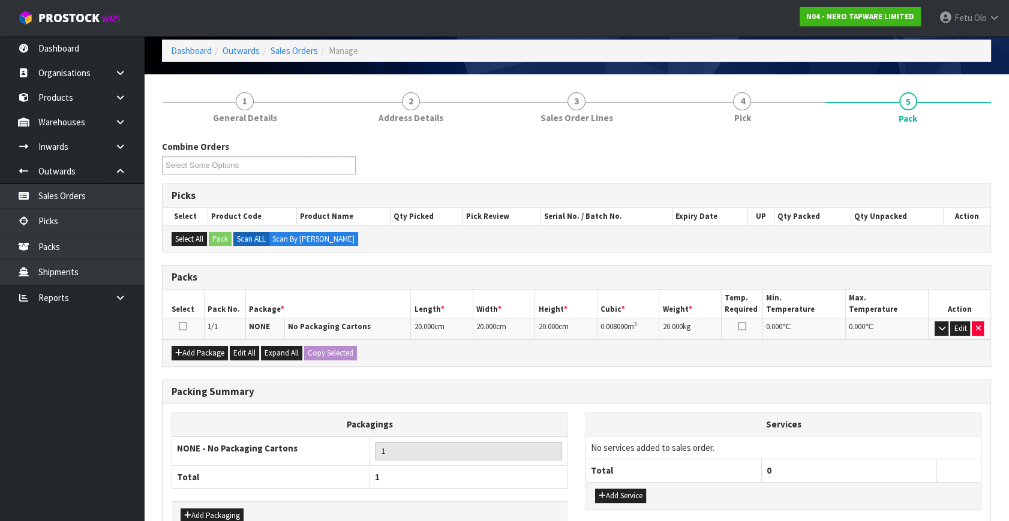
scroll to position [122, 0]
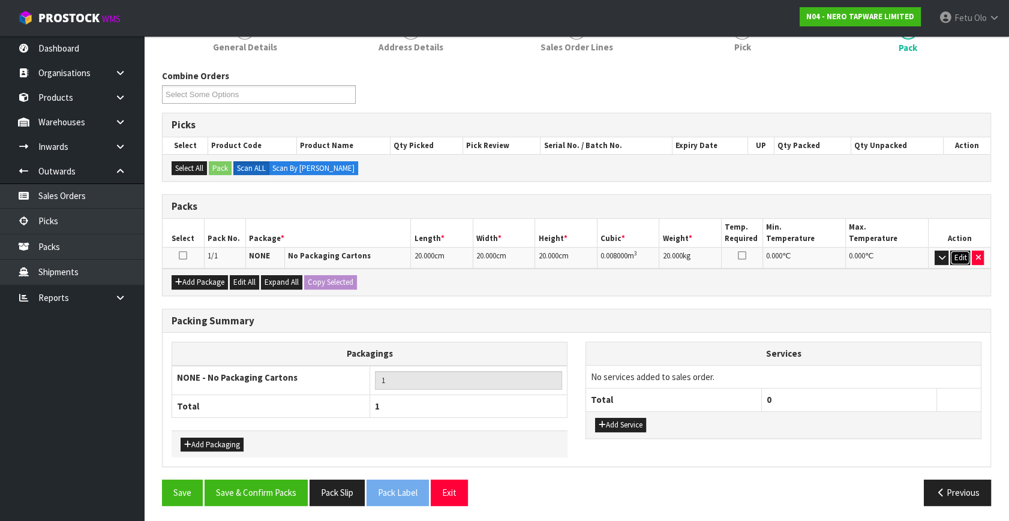
click at [960, 257] on button "Edit" at bounding box center [960, 258] width 20 height 14
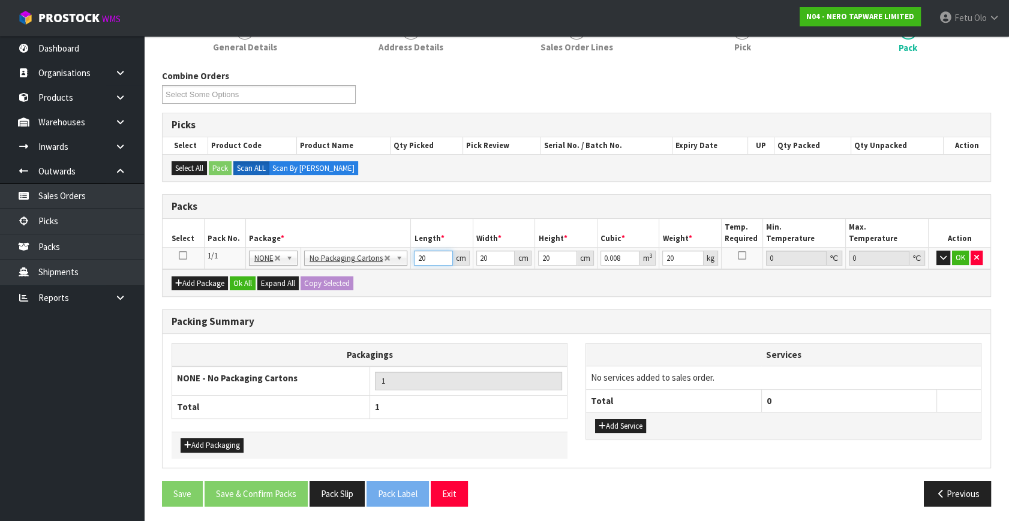
drag, startPoint x: 434, startPoint y: 258, endPoint x: 365, endPoint y: 272, distance: 70.5
click at [365, 272] on div "Packs Select Pack No. Package * Length * Width * Height * Cubic * Weight * Temp…" at bounding box center [576, 245] width 829 height 103
type input "5"
type input "0.002"
type input "57"
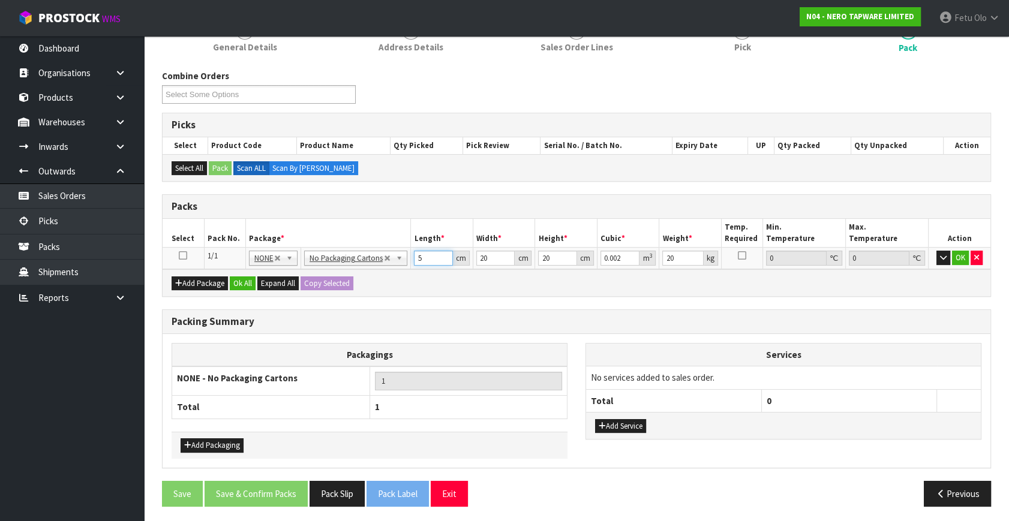
type input "0.0228"
type input "5"
type input "0.002"
type input "54"
type input "0.0216"
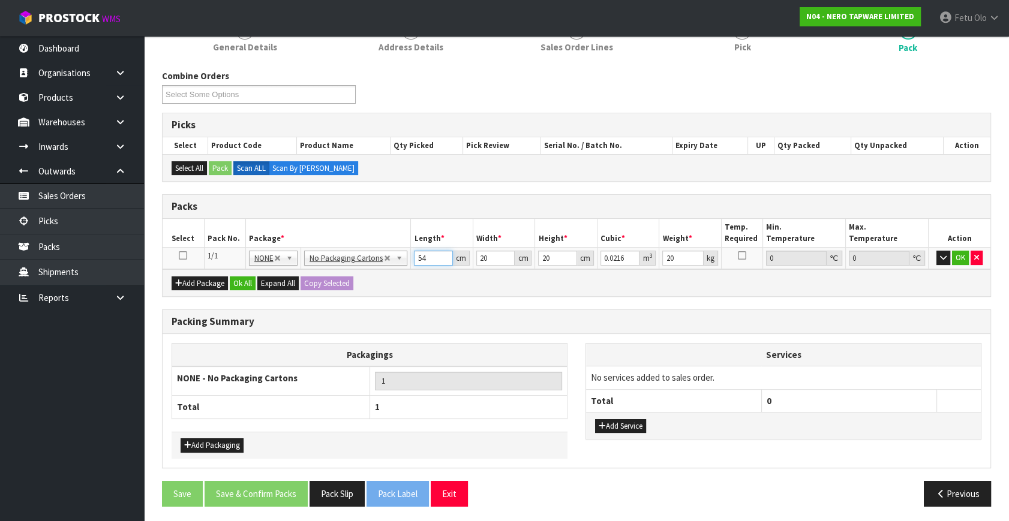
type input "54"
type input "3"
type input "0.00324"
type input "37"
type input "0.03996"
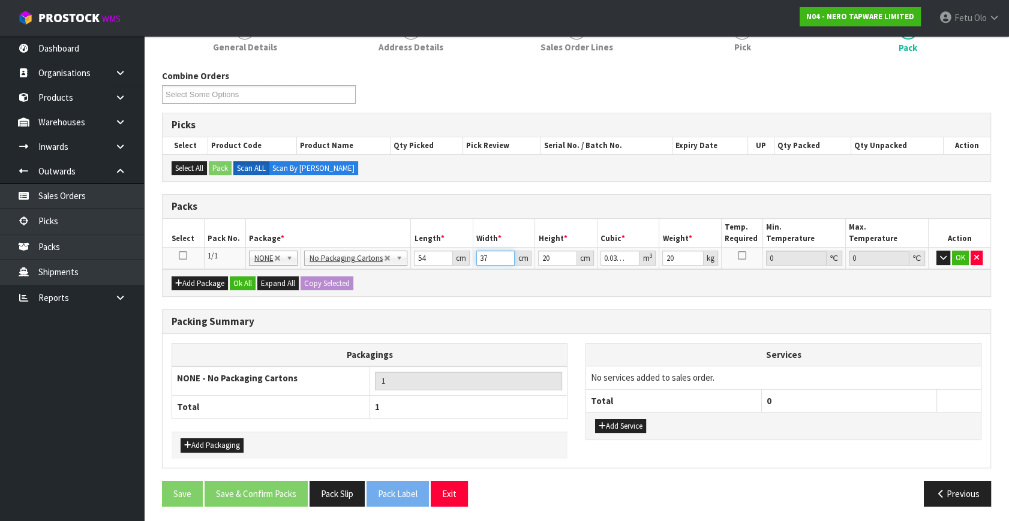
type input "37"
type input "2"
type input "0.003996"
type input "21"
type input "0.041958"
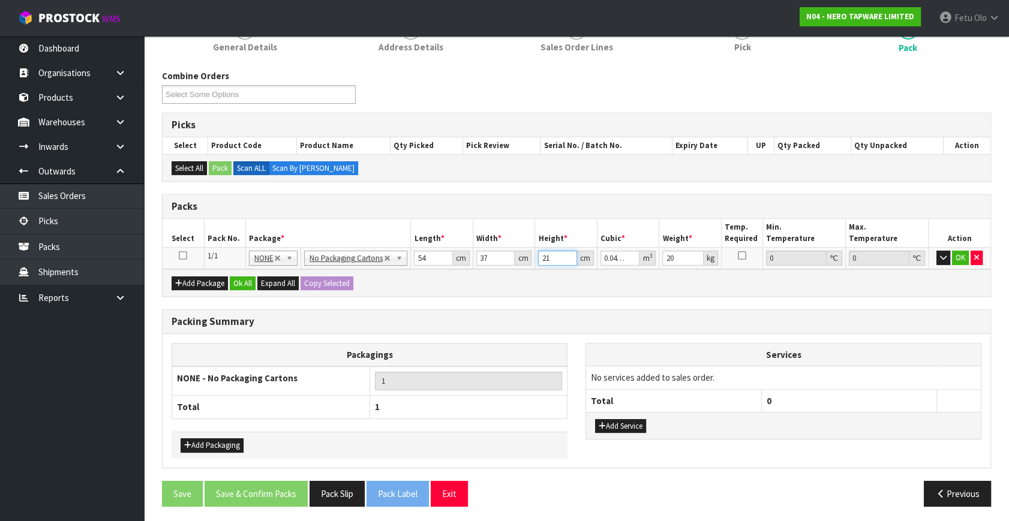
type input "21"
type input "10"
click button "OK" at bounding box center [960, 258] width 17 height 14
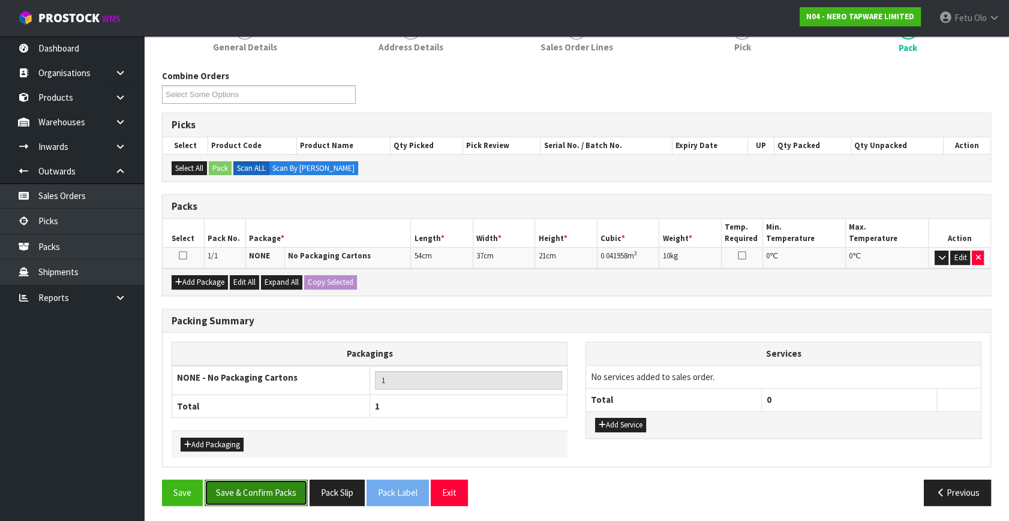
click at [280, 488] on button "Save & Confirm Packs" at bounding box center [256, 493] width 103 height 26
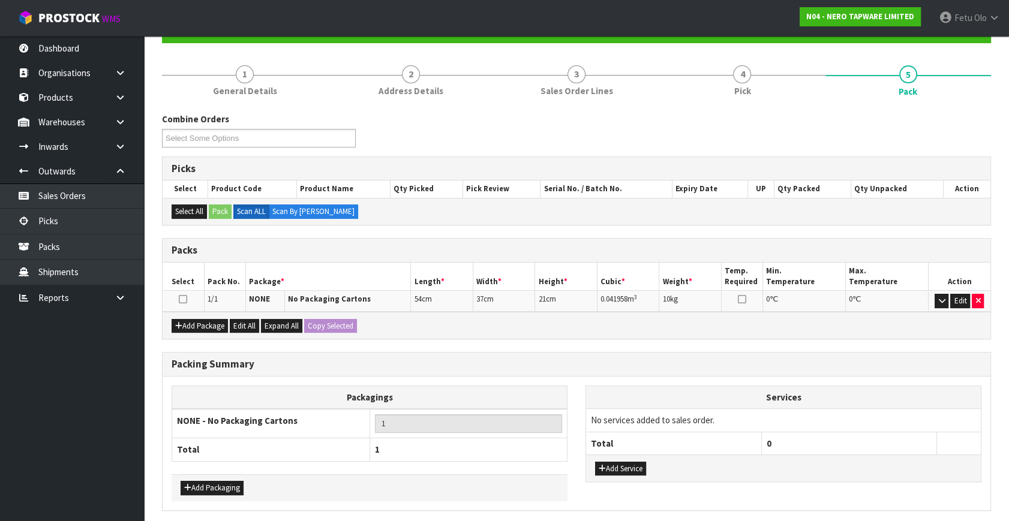
scroll to position [0, 0]
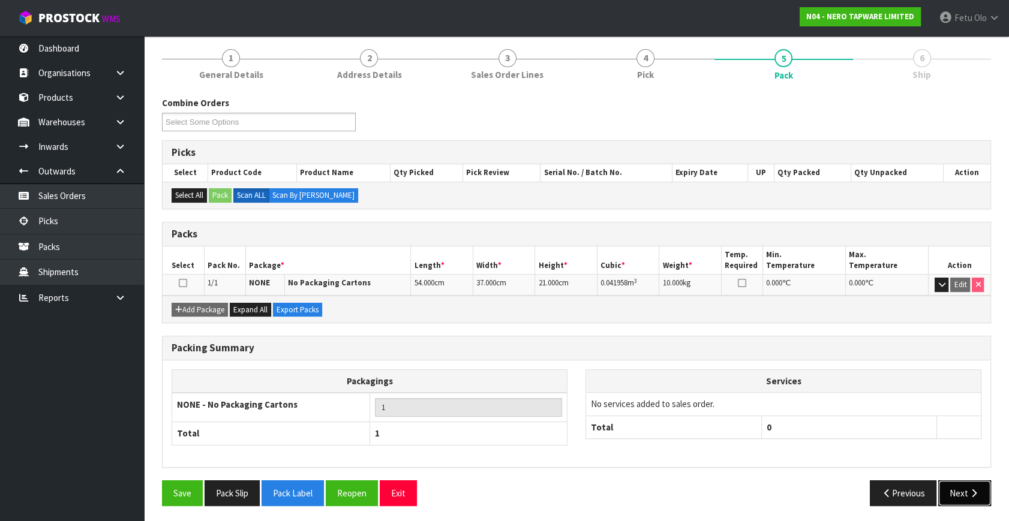
click at [967, 484] on button "Next" at bounding box center [964, 493] width 53 height 26
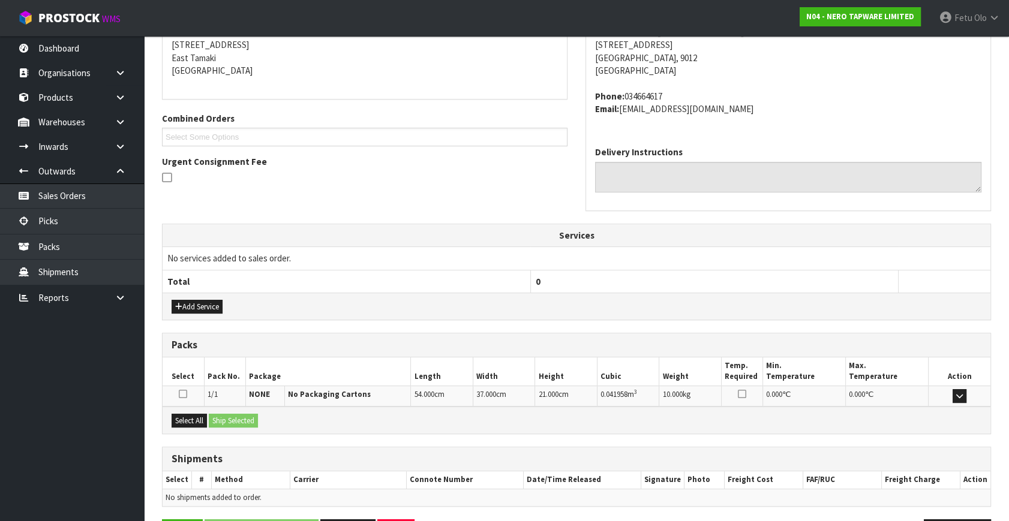
scroll to position [282, 0]
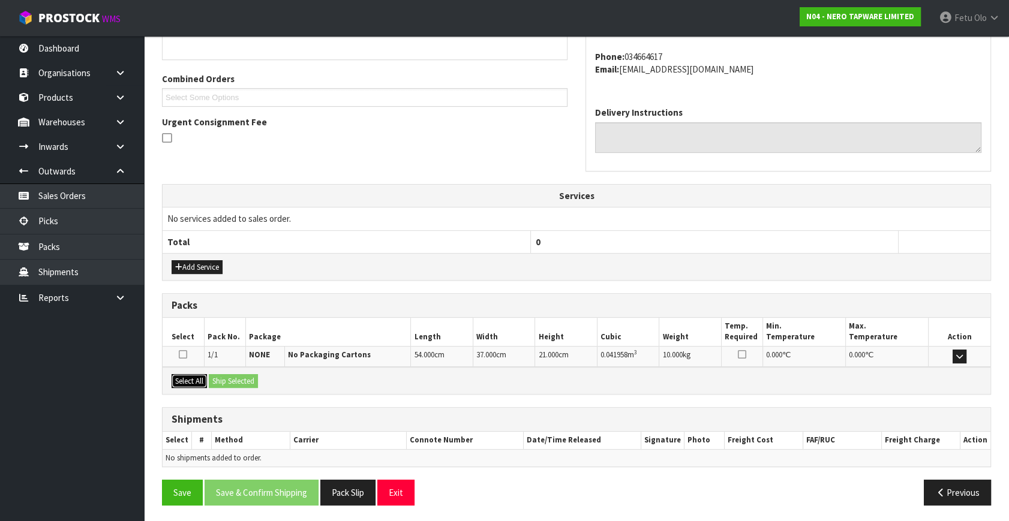
drag, startPoint x: 199, startPoint y: 380, endPoint x: 218, endPoint y: 378, distance: 19.3
click at [202, 380] on button "Select All" at bounding box center [189, 381] width 35 height 14
click at [219, 378] on button "Ship Selected" at bounding box center [233, 381] width 49 height 14
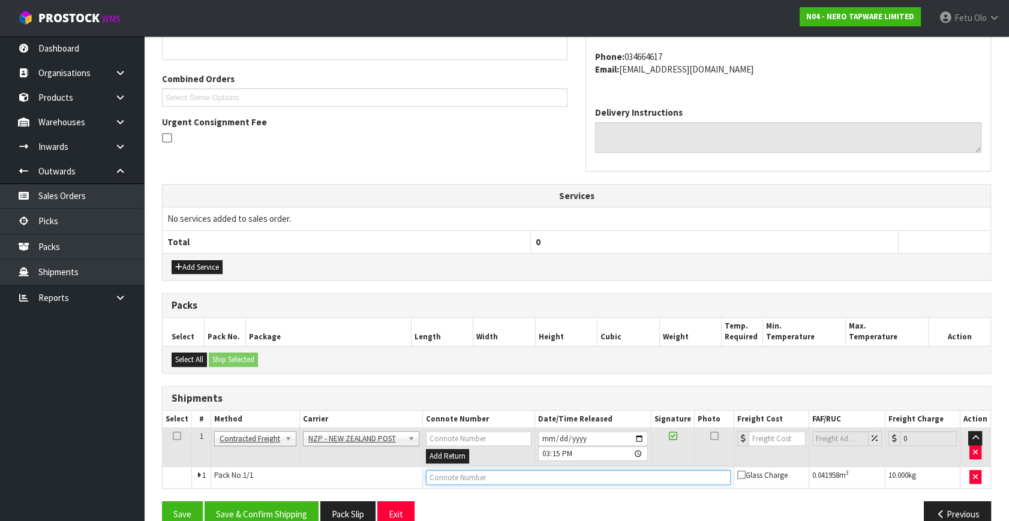
click at [439, 476] on input "text" at bounding box center [578, 477] width 305 height 15
paste input "00894210379946480611"
type input "00894210379946480611"
click at [271, 501] on button "Save & Confirm Shipping" at bounding box center [262, 514] width 114 height 26
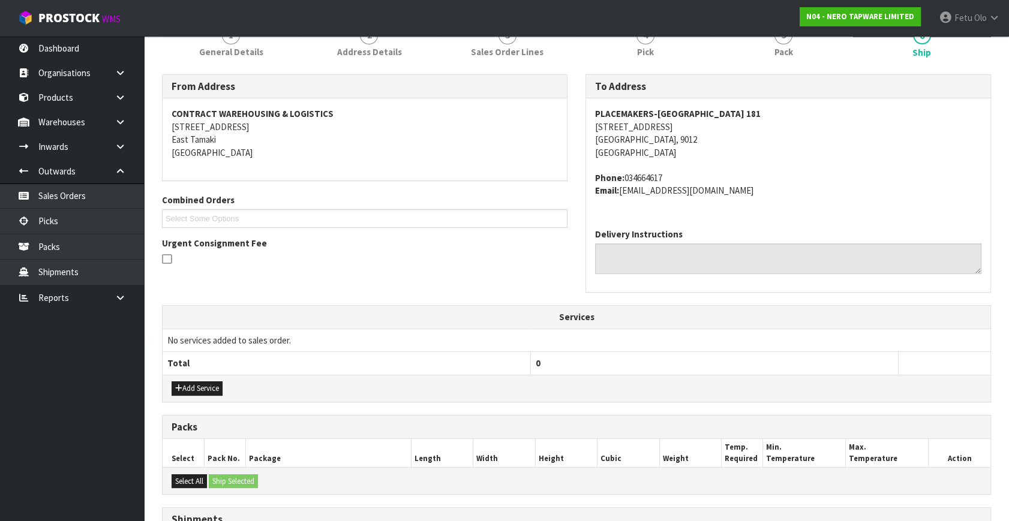
scroll to position [0, 0]
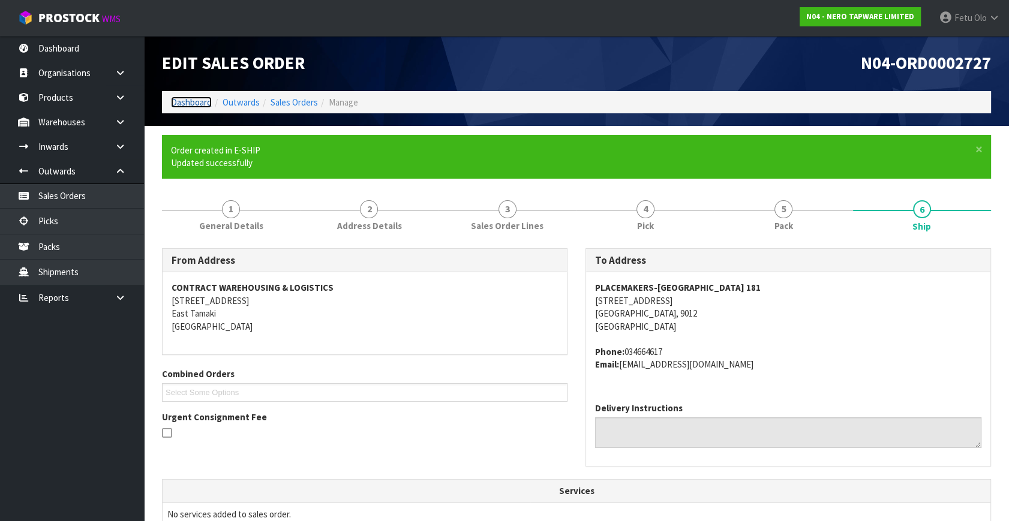
click at [192, 103] on link "Dashboard" at bounding box center [191, 102] width 41 height 11
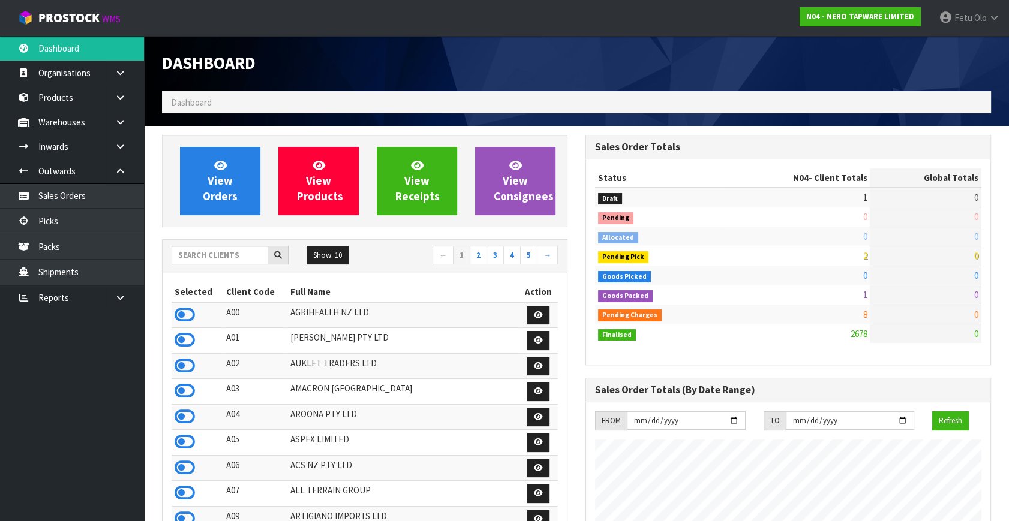
scroll to position [1009, 423]
click at [228, 253] on input "text" at bounding box center [220, 255] width 97 height 19
type input "K01"
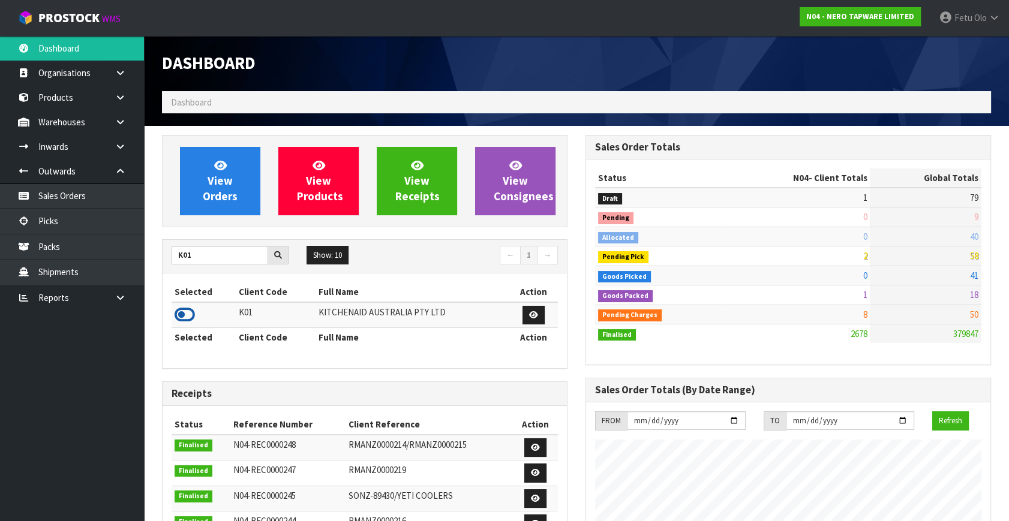
click at [185, 317] on icon at bounding box center [185, 315] width 20 height 18
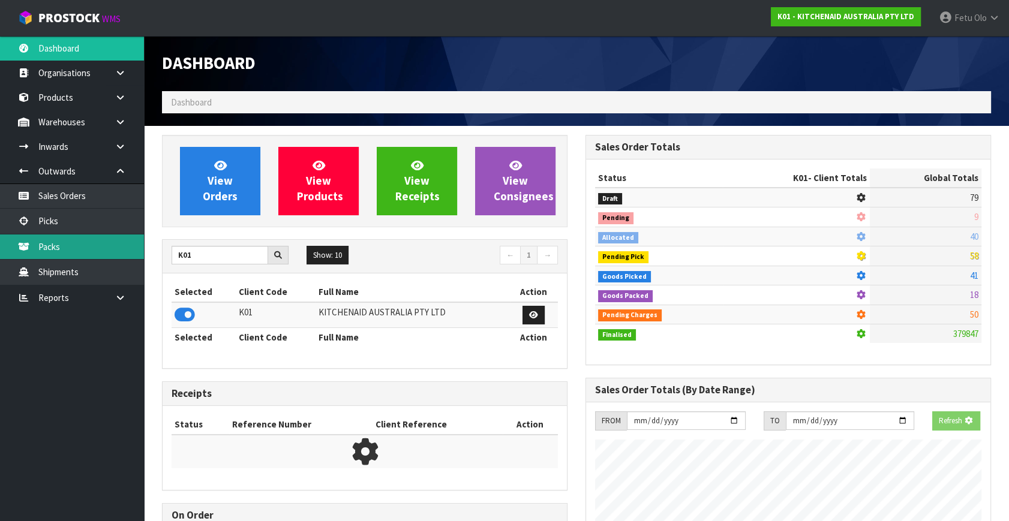
scroll to position [598976, 599299]
click at [69, 226] on link "Picks" at bounding box center [72, 221] width 144 height 25
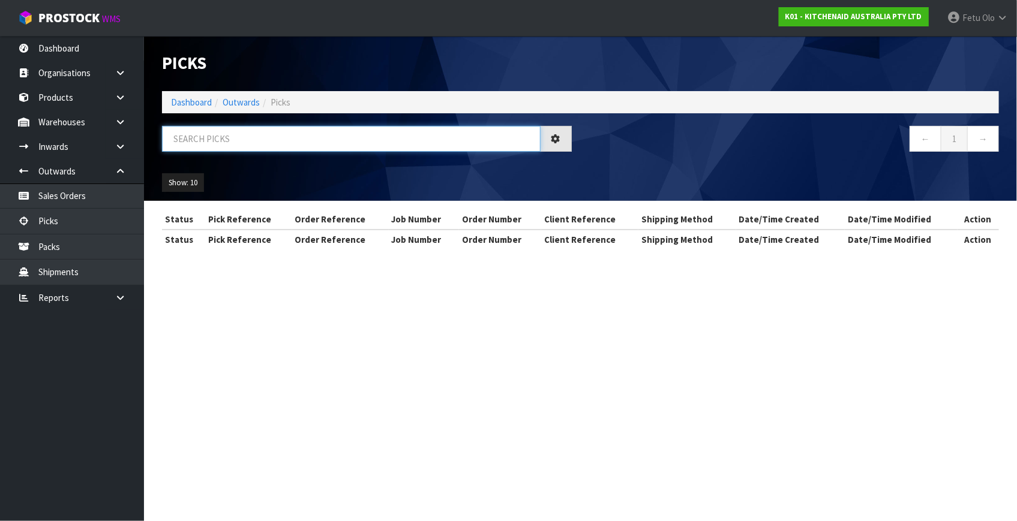
click at [211, 142] on input "text" at bounding box center [351, 139] width 378 height 26
drag, startPoint x: 200, startPoint y: 175, endPoint x: 211, endPoint y: 142, distance: 34.7
click at [211, 142] on input "text" at bounding box center [351, 139] width 378 height 26
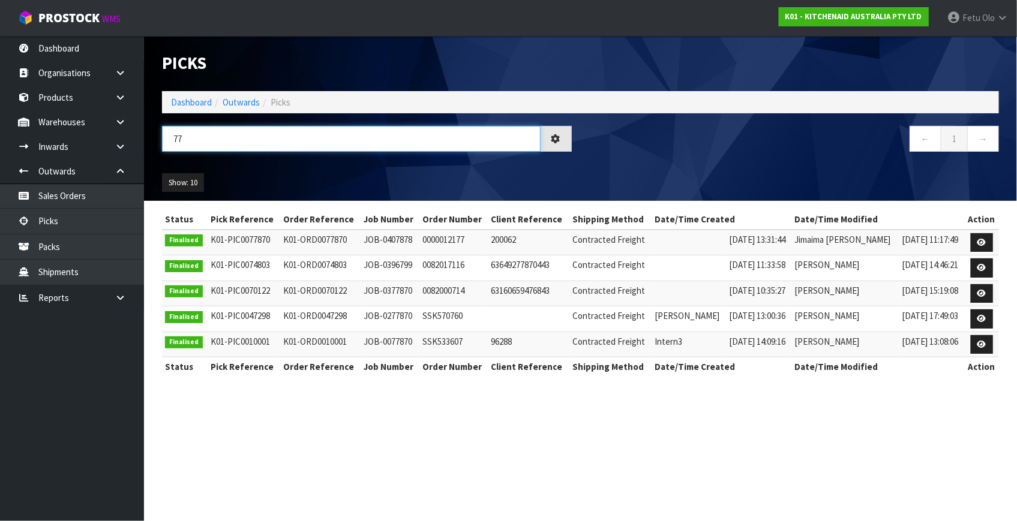
type input "7"
type input "8708"
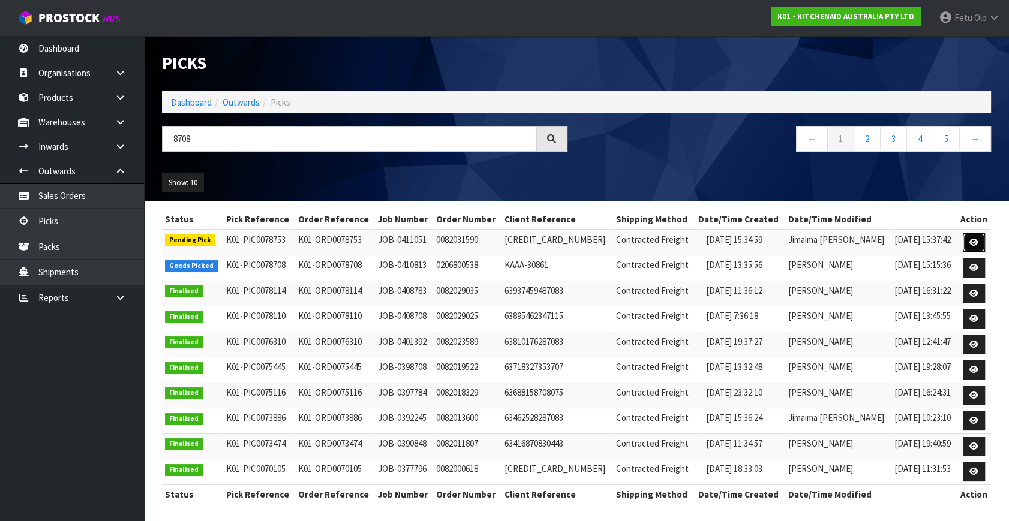
click at [975, 244] on icon at bounding box center [973, 243] width 9 height 8
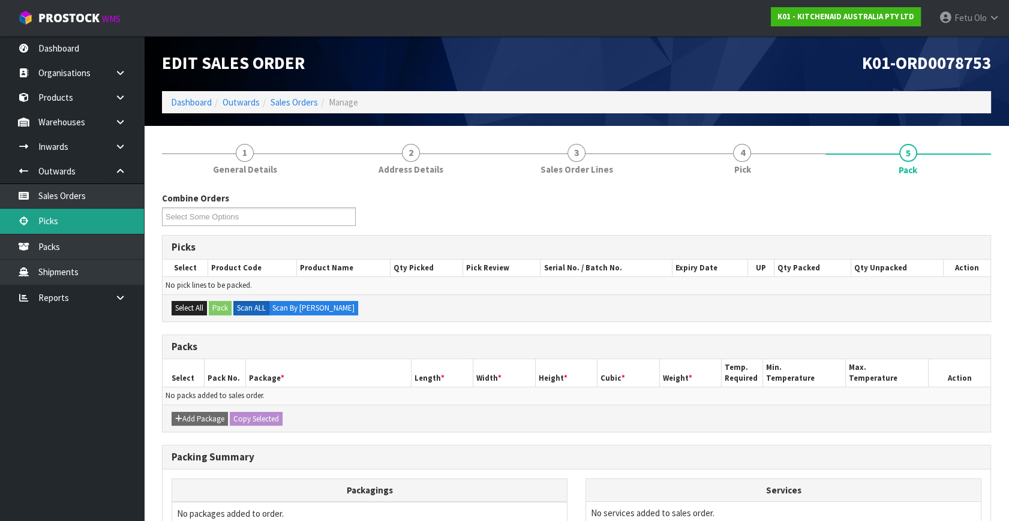
click at [63, 227] on link "Picks" at bounding box center [72, 221] width 144 height 25
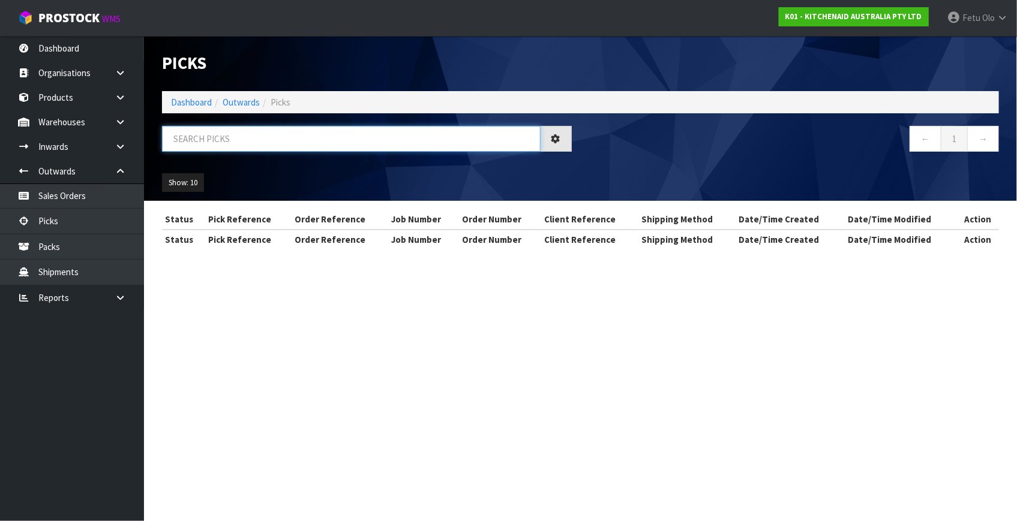
click at [190, 136] on input "text" at bounding box center [351, 139] width 378 height 26
type input "JOB-0410813"
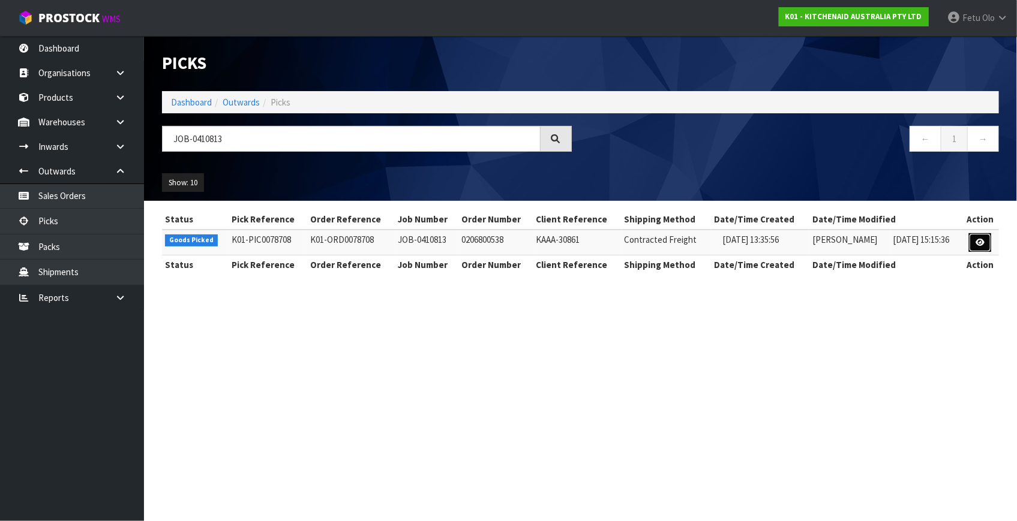
click at [981, 241] on icon at bounding box center [979, 243] width 9 height 8
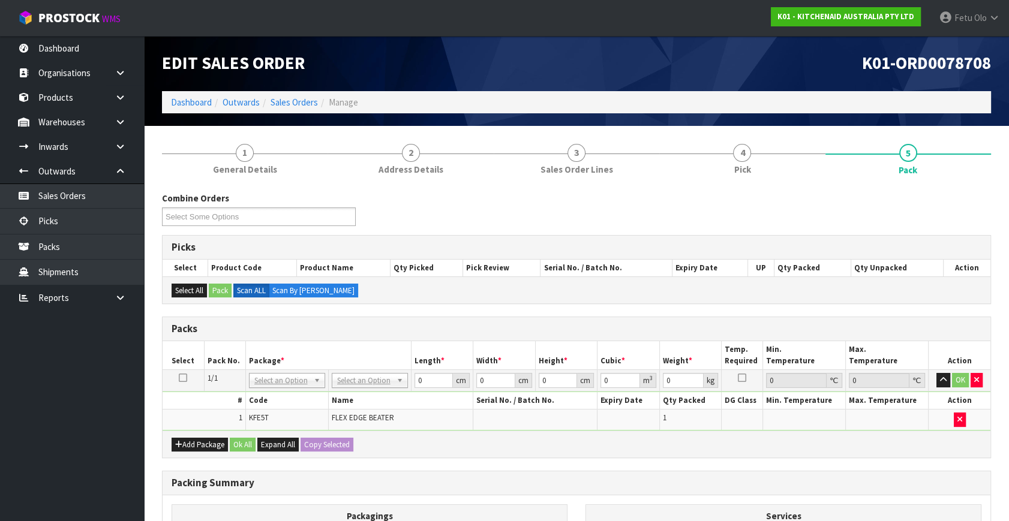
click at [369, 471] on div "Packing Summary" at bounding box center [577, 483] width 828 height 24
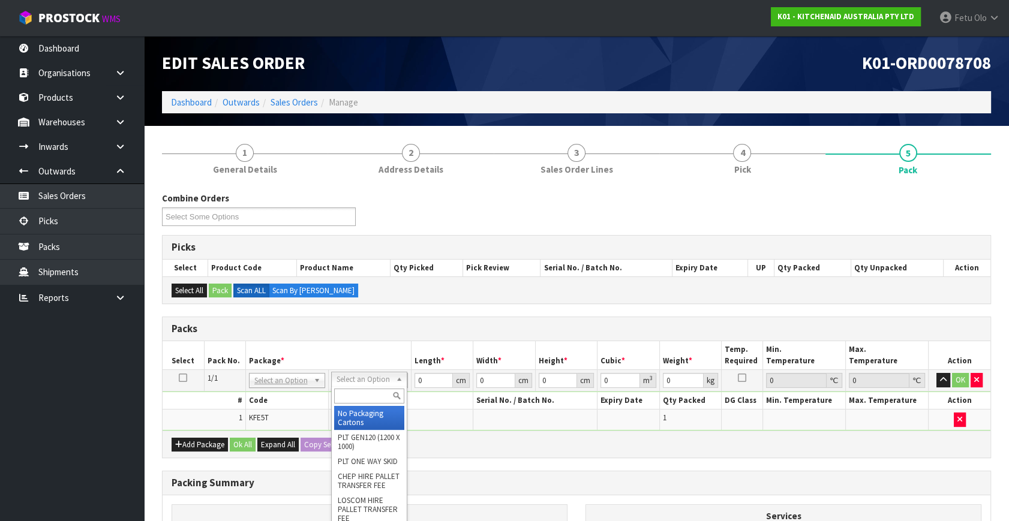
click at [369, 388] on div at bounding box center [369, 396] width 75 height 20
click at [363, 391] on input "text" at bounding box center [369, 396] width 70 height 15
type input "a4 c"
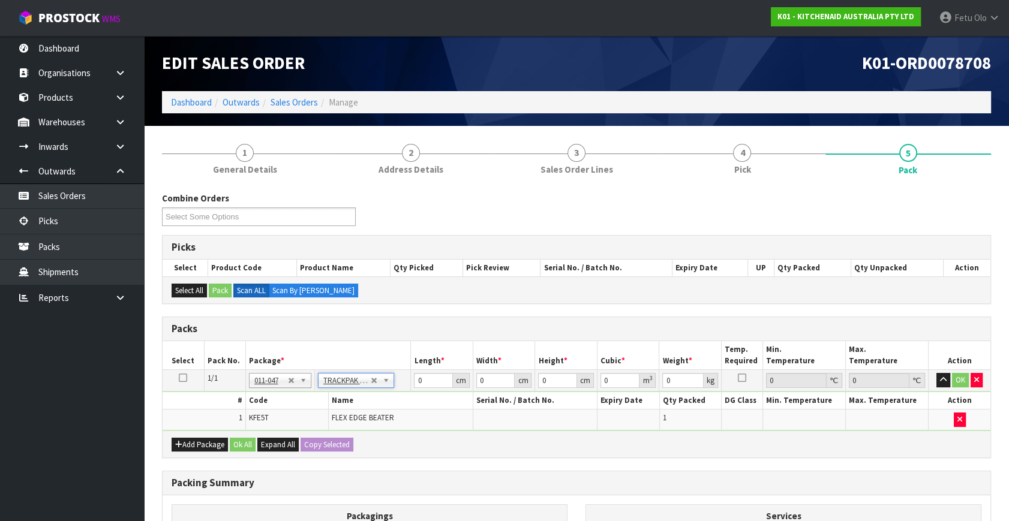
type input "25"
type input "32.5"
type input "0.01"
type input "0.000008"
type input "0.23"
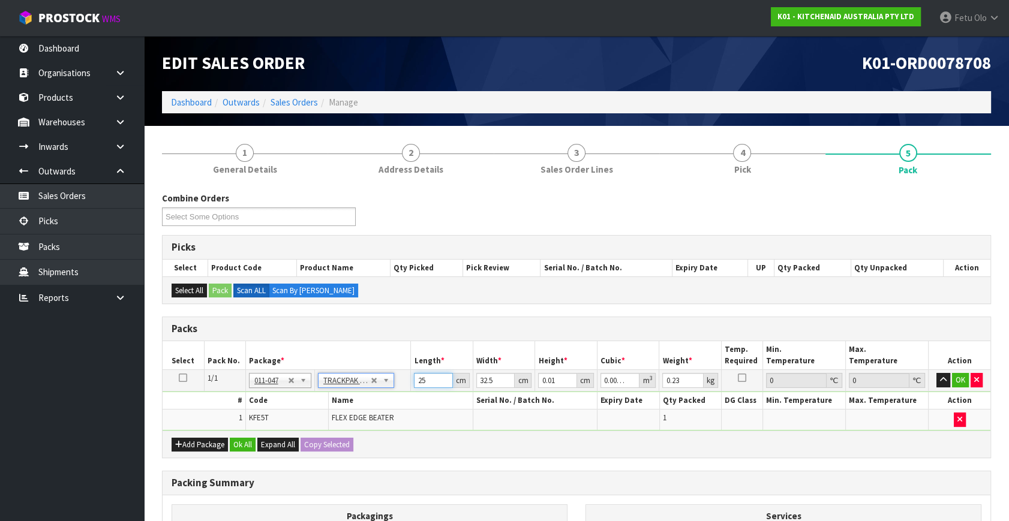
drag, startPoint x: 433, startPoint y: 382, endPoint x: 199, endPoint y: 434, distance: 240.2
click at [199, 434] on div "Packs Select Pack No. Package * Length * Width * Height * Cubic * Weight * Temp…" at bounding box center [576, 388] width 829 height 142
type input "2"
type input "0.000001"
type input "26"
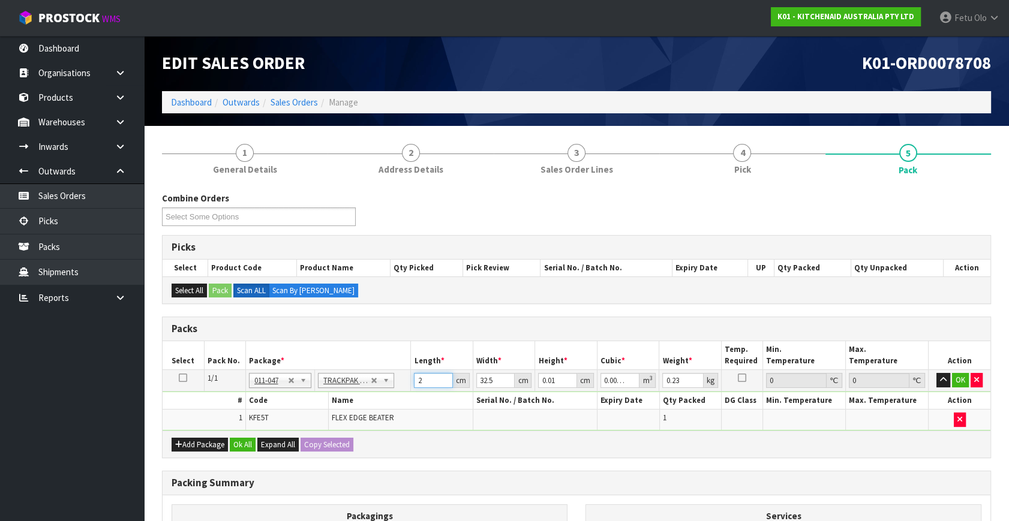
type input "0.000008"
type input "26"
type input "2"
type input "0.000001"
type input "22"
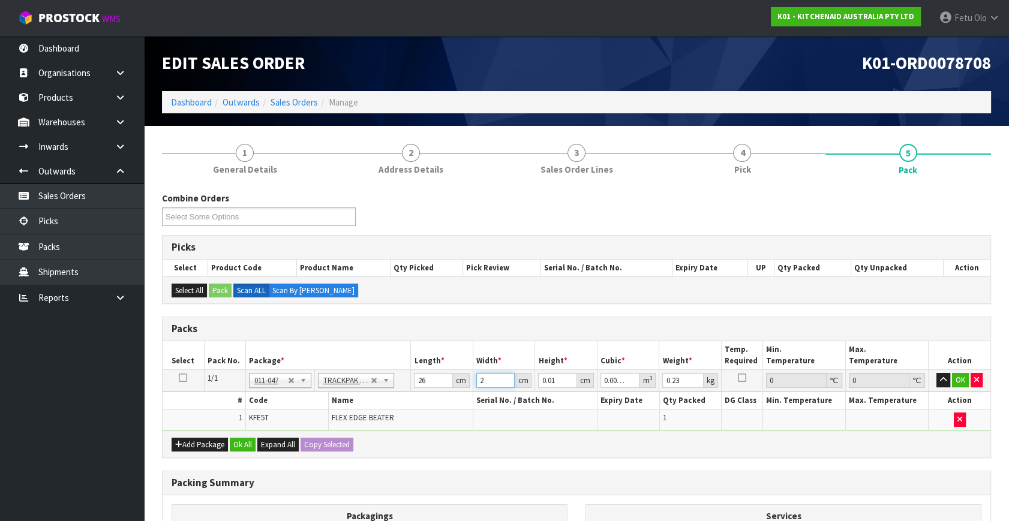
type input "0.000006"
type input "22"
type input "3"
type input "0.001716"
type input "3"
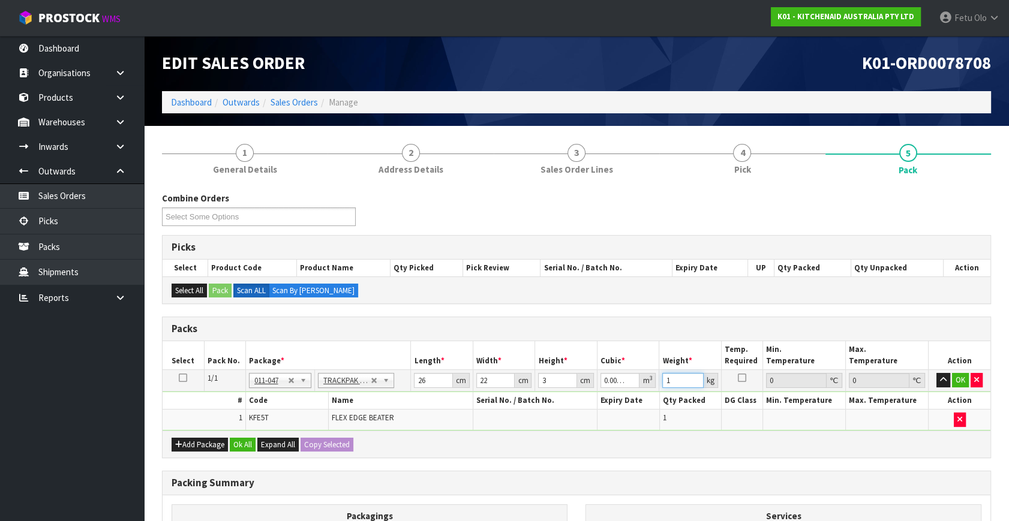
type input "1"
click button "OK" at bounding box center [960, 380] width 17 height 14
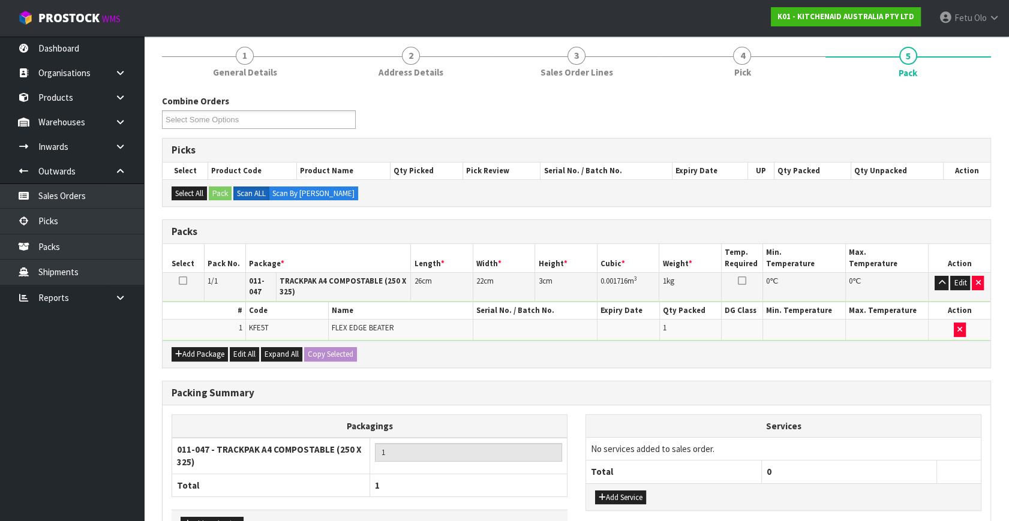
scroll to position [176, 0]
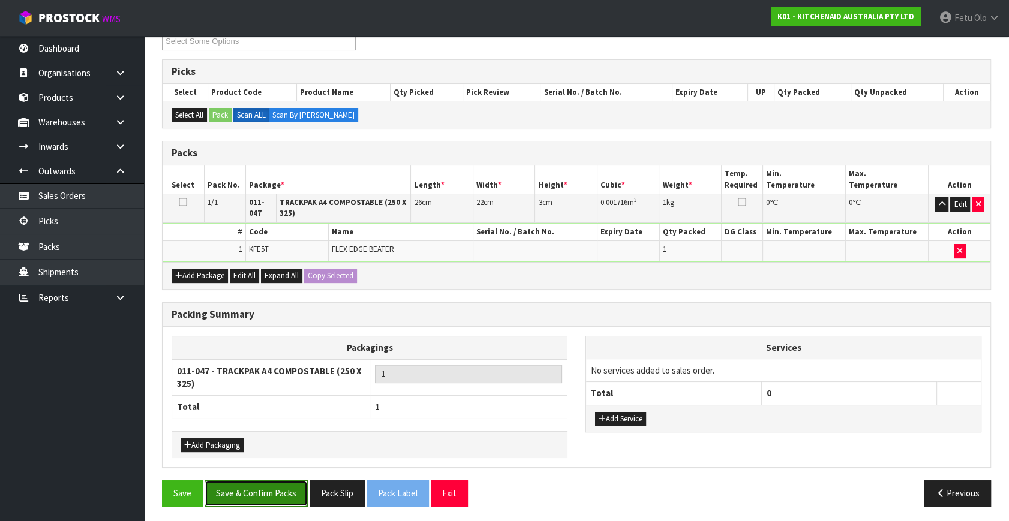
click at [253, 486] on button "Save & Confirm Packs" at bounding box center [256, 493] width 103 height 26
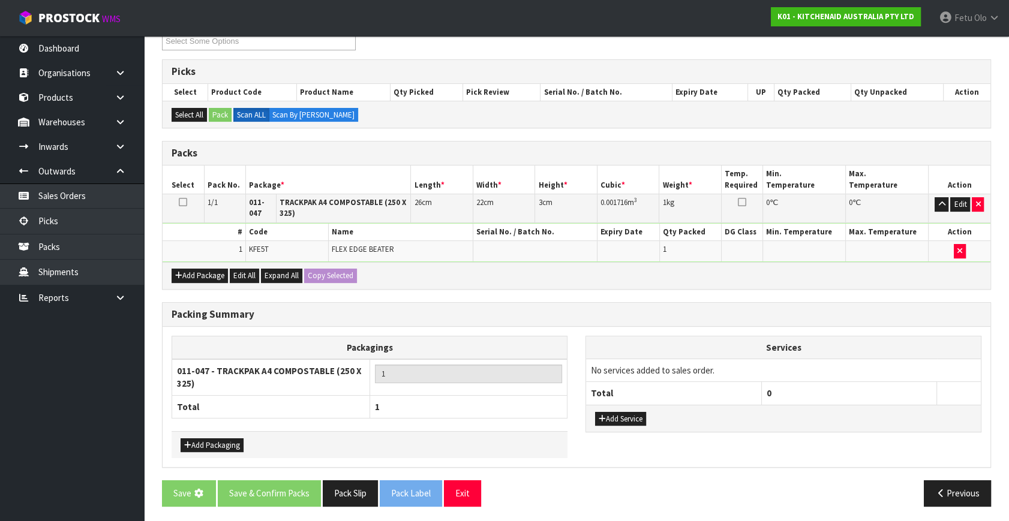
scroll to position [0, 0]
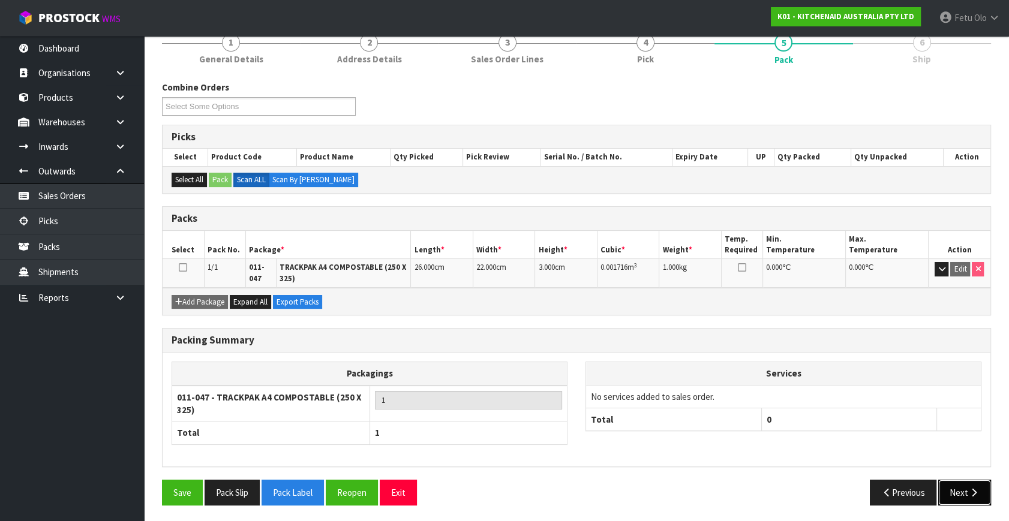
drag, startPoint x: 959, startPoint y: 492, endPoint x: 947, endPoint y: 491, distance: 12.0
click at [947, 491] on button "Next" at bounding box center [964, 493] width 53 height 26
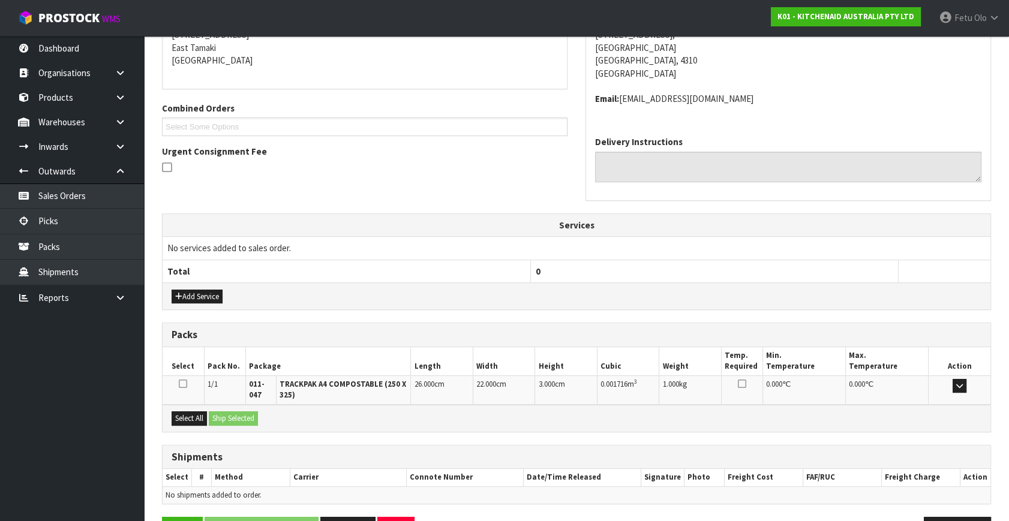
scroll to position [291, 0]
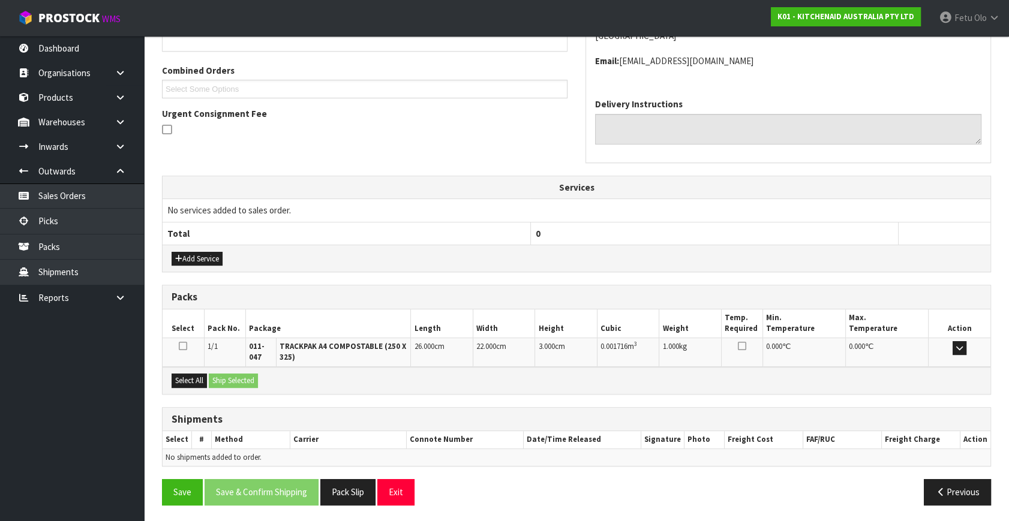
click at [184, 386] on div "Select All Ship Selected" at bounding box center [577, 380] width 828 height 27
click at [192, 379] on button "Select All" at bounding box center [189, 381] width 35 height 14
click at [231, 371] on div "Select All Ship Selected" at bounding box center [577, 380] width 828 height 27
click at [234, 380] on button "Ship Selected" at bounding box center [233, 381] width 49 height 14
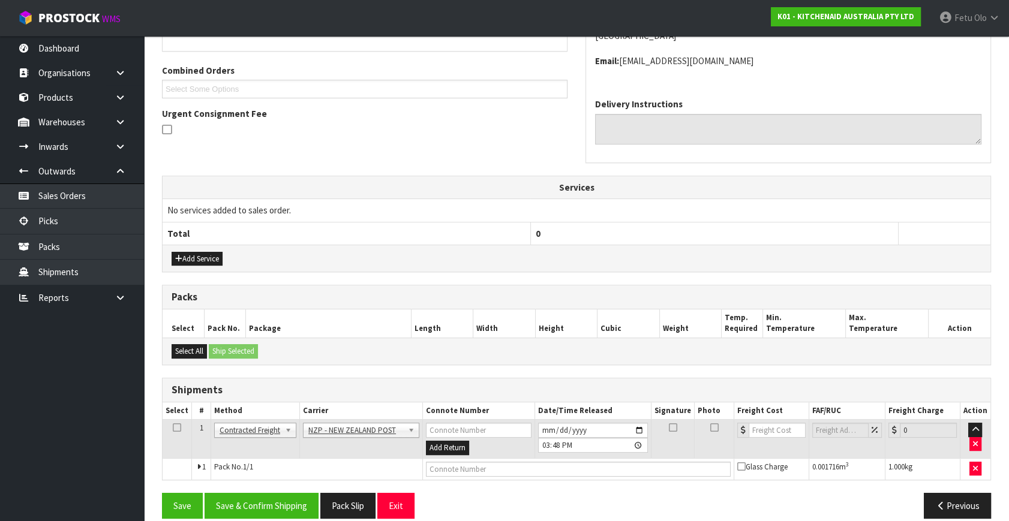
scroll to position [304, 0]
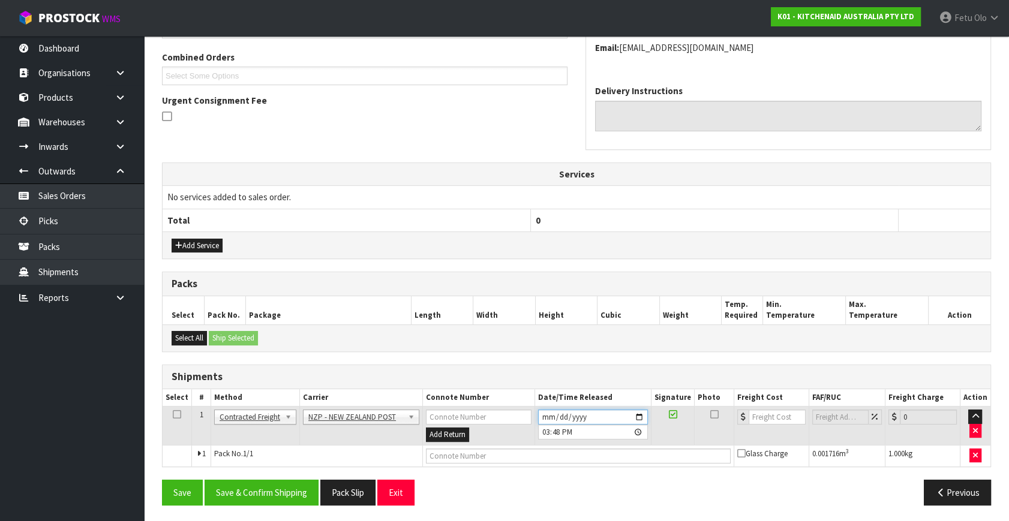
click at [637, 417] on input "2025-09-04" at bounding box center [593, 417] width 110 height 15
type input "2025-09-05"
click at [286, 490] on button "Save & Confirm Shipping" at bounding box center [262, 493] width 114 height 26
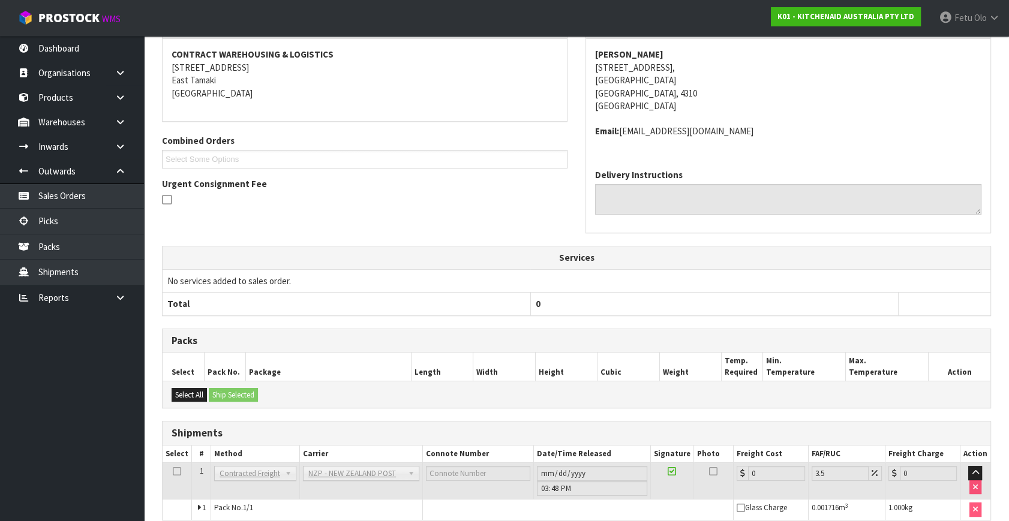
scroll to position [287, 0]
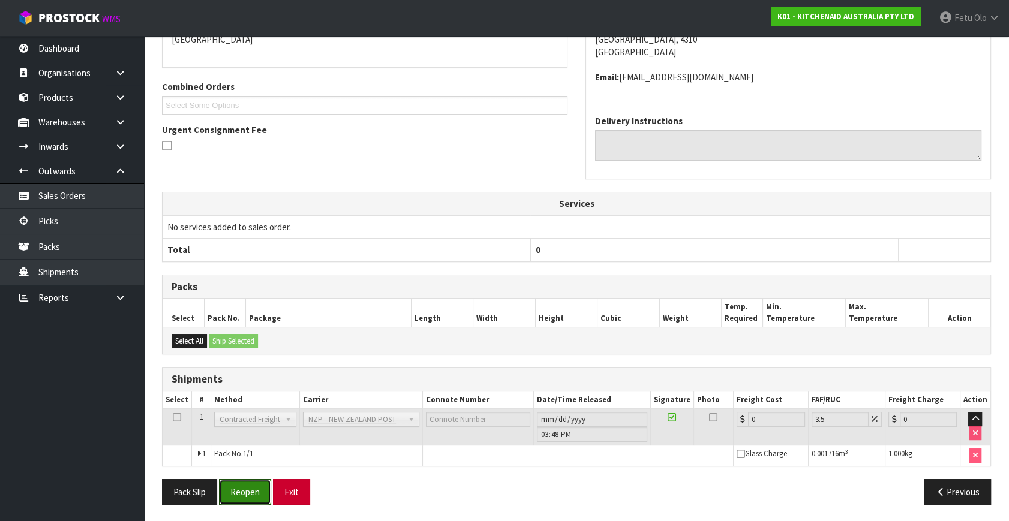
drag, startPoint x: 258, startPoint y: 489, endPoint x: 287, endPoint y: 479, distance: 30.9
click at [262, 489] on button "Reopen" at bounding box center [245, 492] width 52 height 26
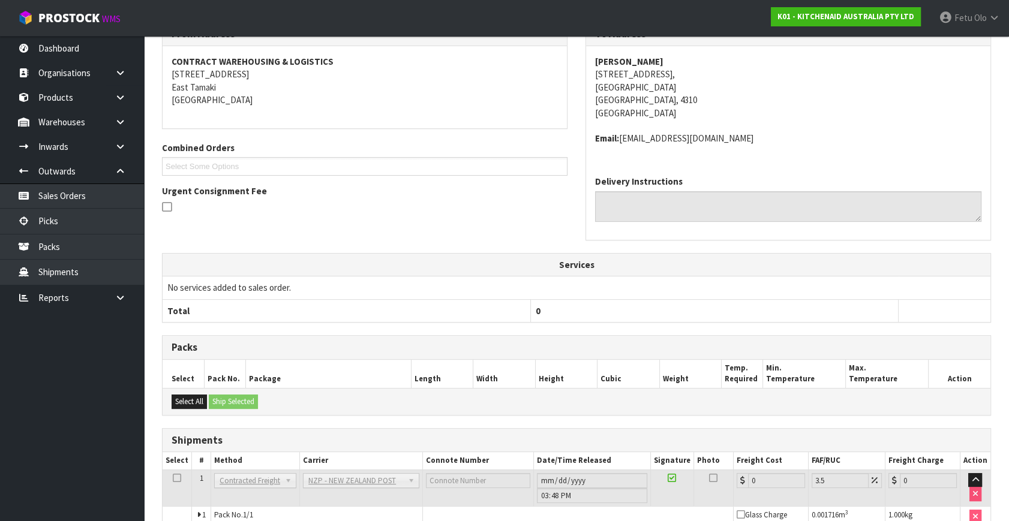
scroll to position [275, 0]
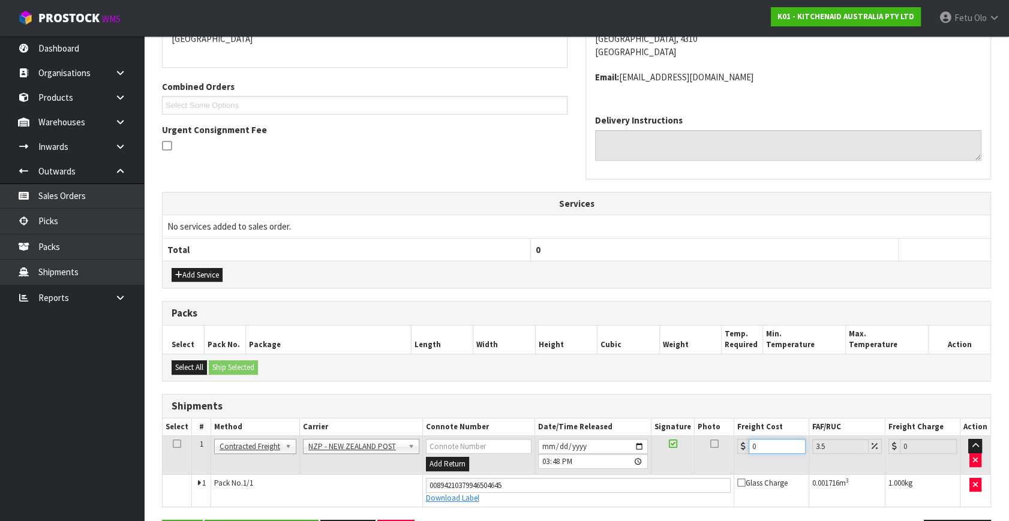
drag, startPoint x: 758, startPoint y: 445, endPoint x: 696, endPoint y: 467, distance: 66.0
click at [696, 467] on tr "1 Client Local Pickup Customer Local Pickup Company Freight Contracted Freight …" at bounding box center [577, 455] width 828 height 39
type input "5"
type input "5.17"
type input "5.2"
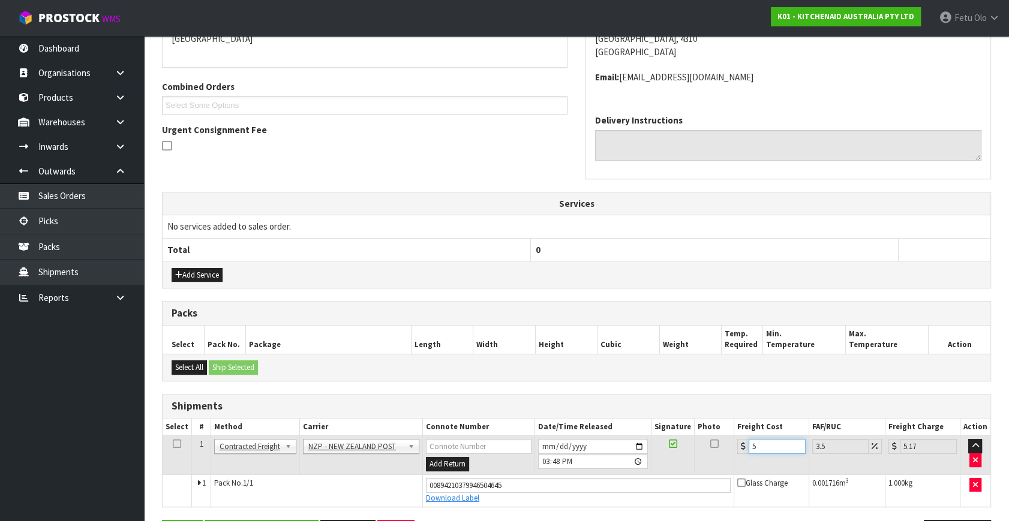
type input "5.38"
type input "5.29"
type input "5.48"
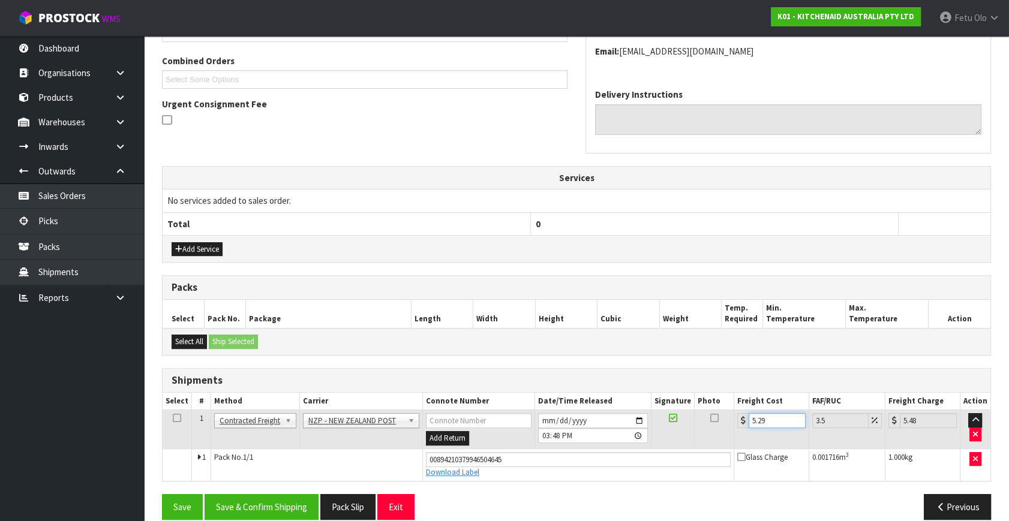
scroll to position [315, 0]
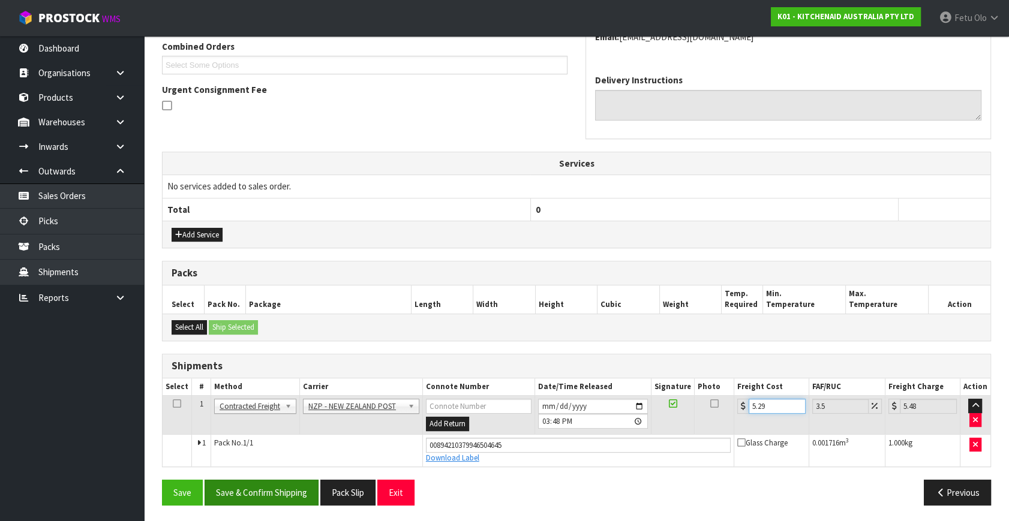
type input "5.29"
click at [278, 482] on button "Save & Confirm Shipping" at bounding box center [262, 493] width 114 height 26
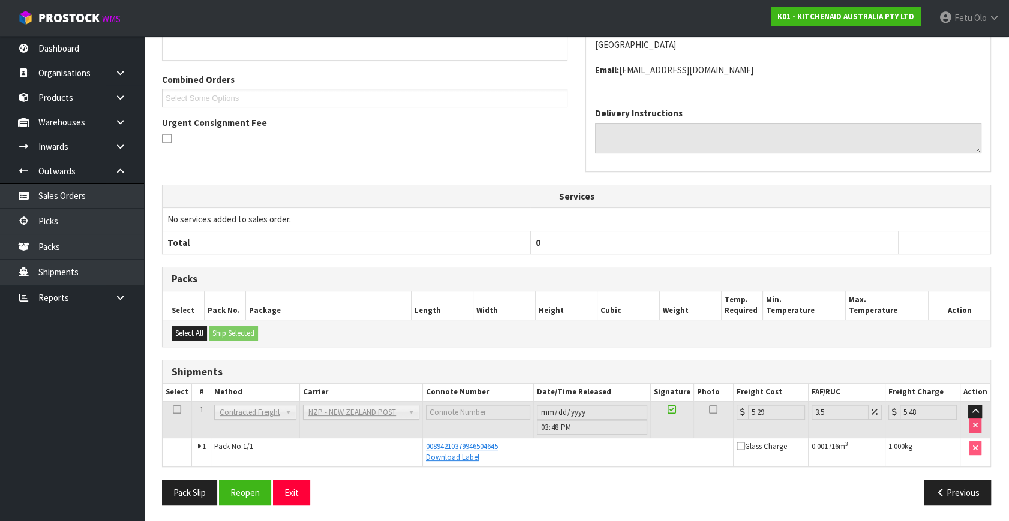
scroll to position [0, 0]
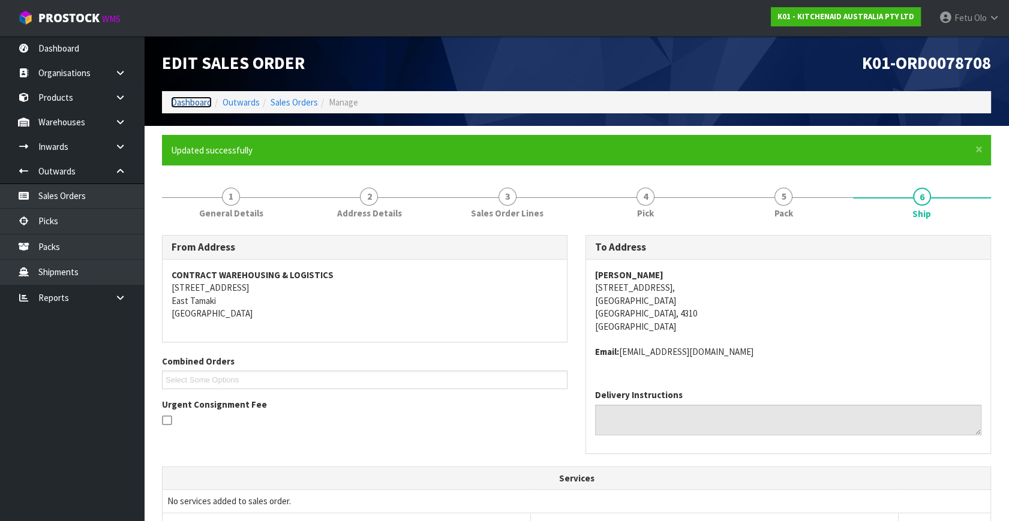
click at [190, 102] on link "Dashboard" at bounding box center [191, 102] width 41 height 11
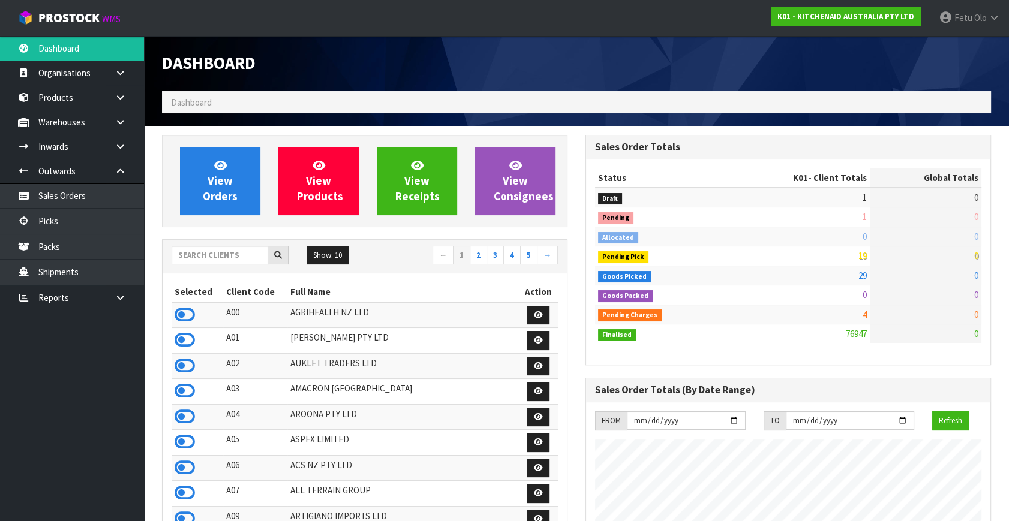
scroll to position [907, 423]
click at [958, 25] on link "Fetu Olo" at bounding box center [969, 18] width 79 height 36
click at [955, 52] on link "Logout" at bounding box center [960, 48] width 95 height 16
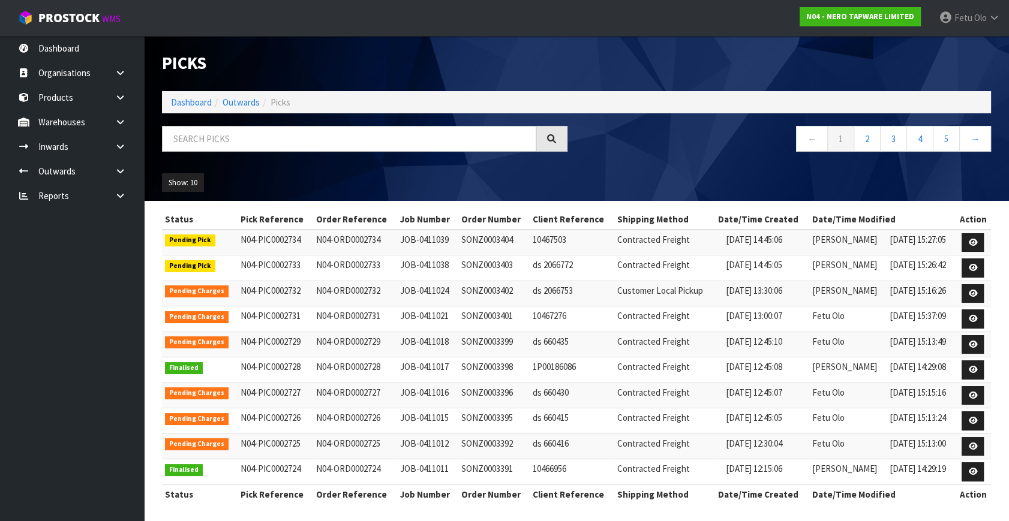
click at [644, 179] on div "Show: 10 5 10 25 50" at bounding box center [576, 182] width 847 height 37
click at [215, 131] on input "text" at bounding box center [349, 139] width 374 height 26
click at [196, 137] on input "text" at bounding box center [349, 139] width 374 height 26
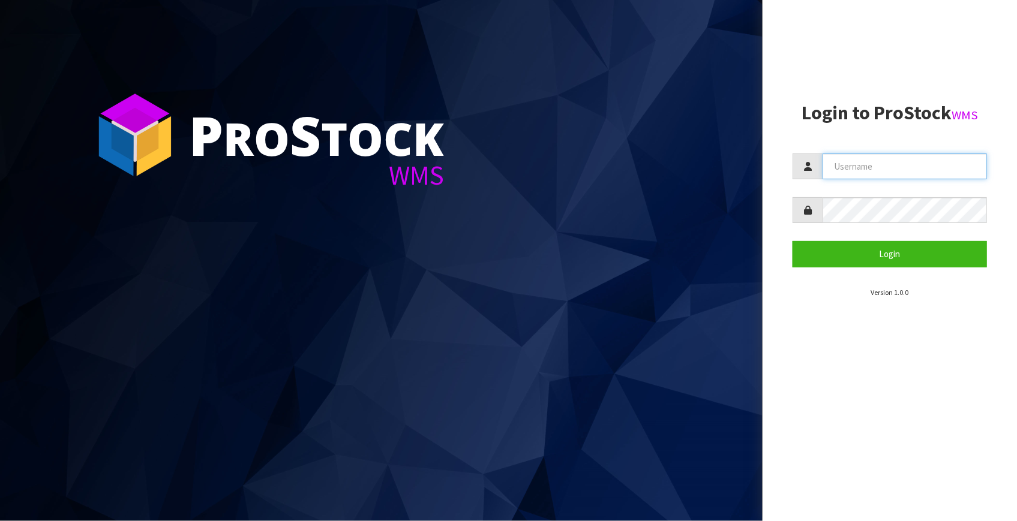
type input "[EMAIL_ADDRESS][DOMAIN_NAME]"
click at [900, 438] on aside "Login to ProStock WMS [EMAIL_ADDRESS][DOMAIN_NAME] Login Version 1.0.0" at bounding box center [889, 260] width 254 height 521
